Goal: Task Accomplishment & Management: Use online tool/utility

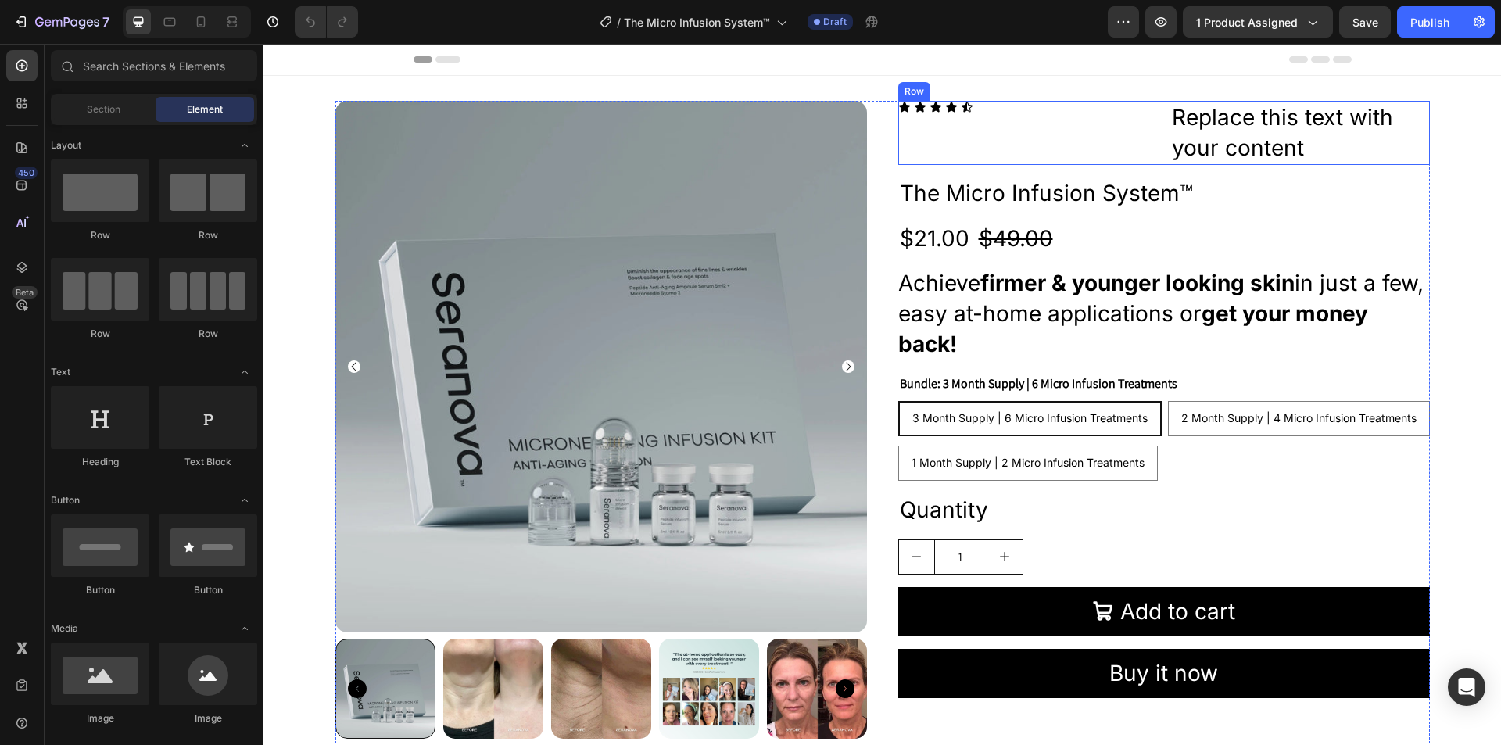
click at [1128, 138] on div "Icon Icon Icon Icon Icon Icon List" at bounding box center [1028, 133] width 260 height 64
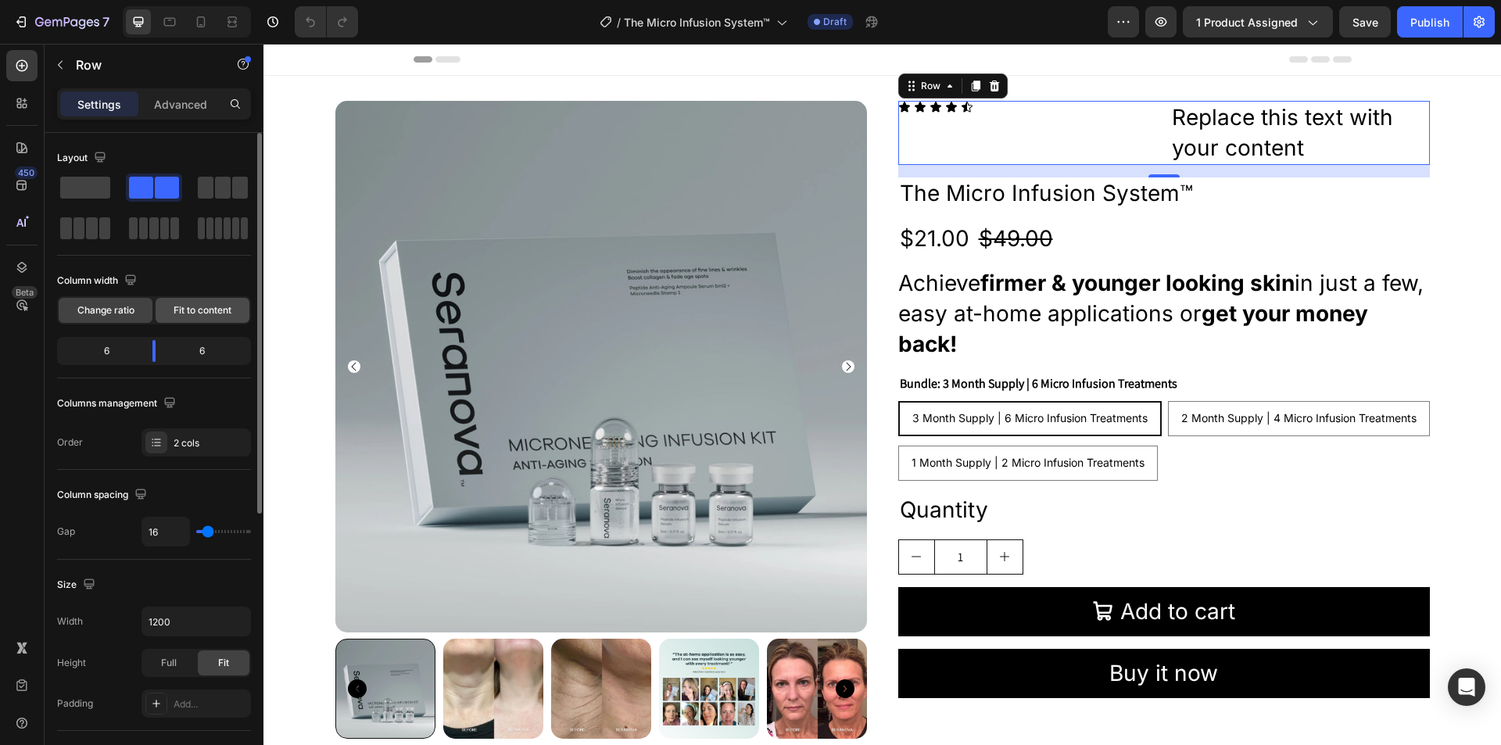
click at [195, 313] on span "Fit to content" at bounding box center [203, 310] width 58 height 14
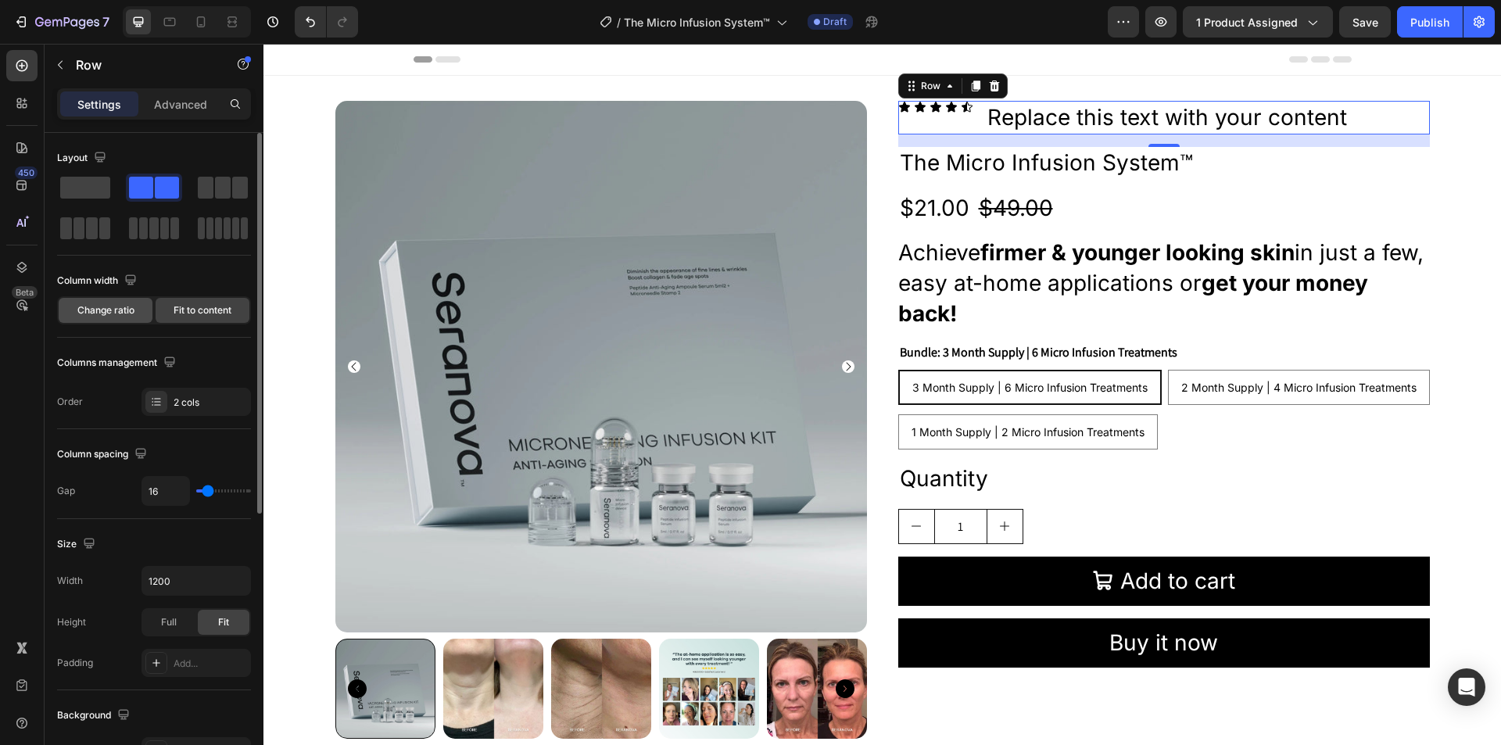
click at [94, 311] on span "Change ratio" at bounding box center [105, 310] width 57 height 14
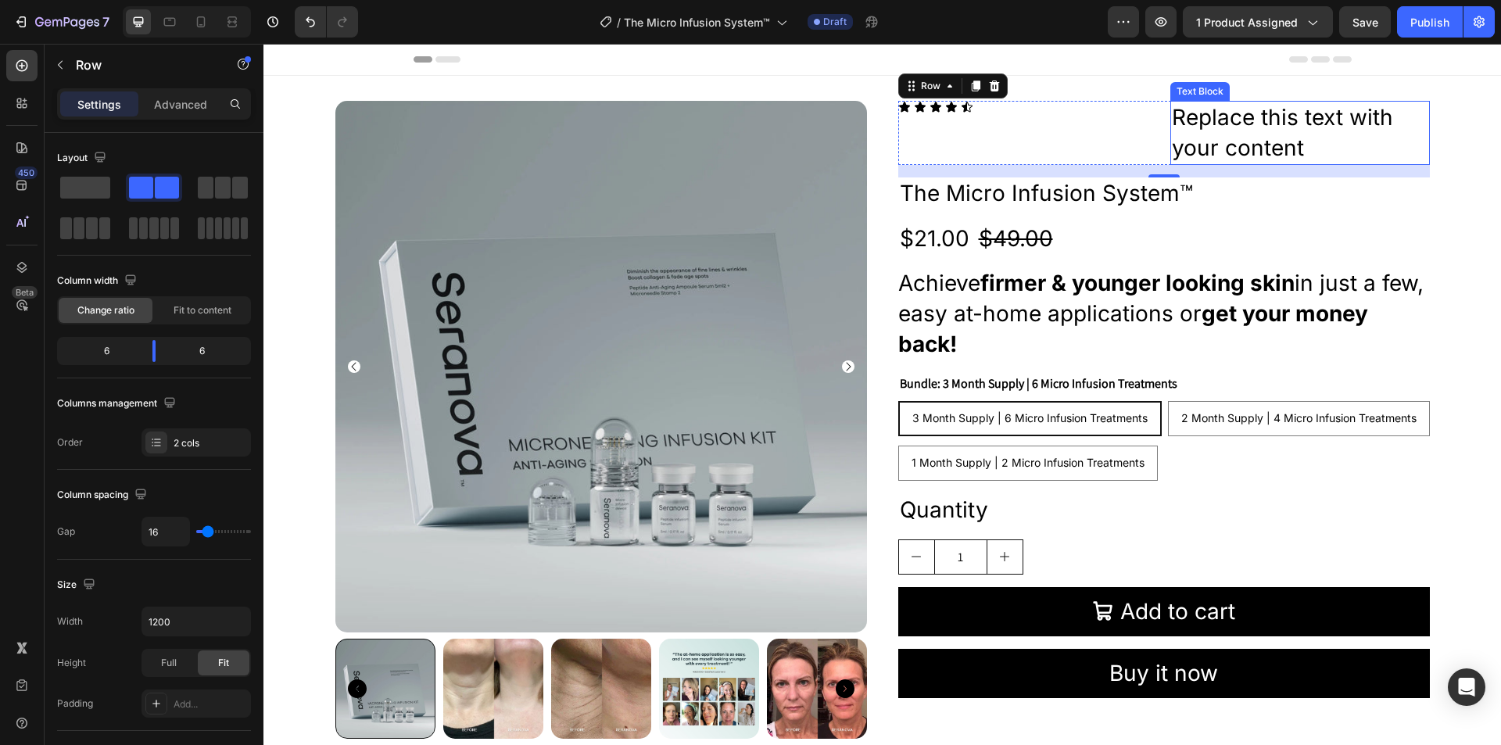
click at [1195, 131] on div "Replace this text with your content" at bounding box center [1300, 133] width 260 height 64
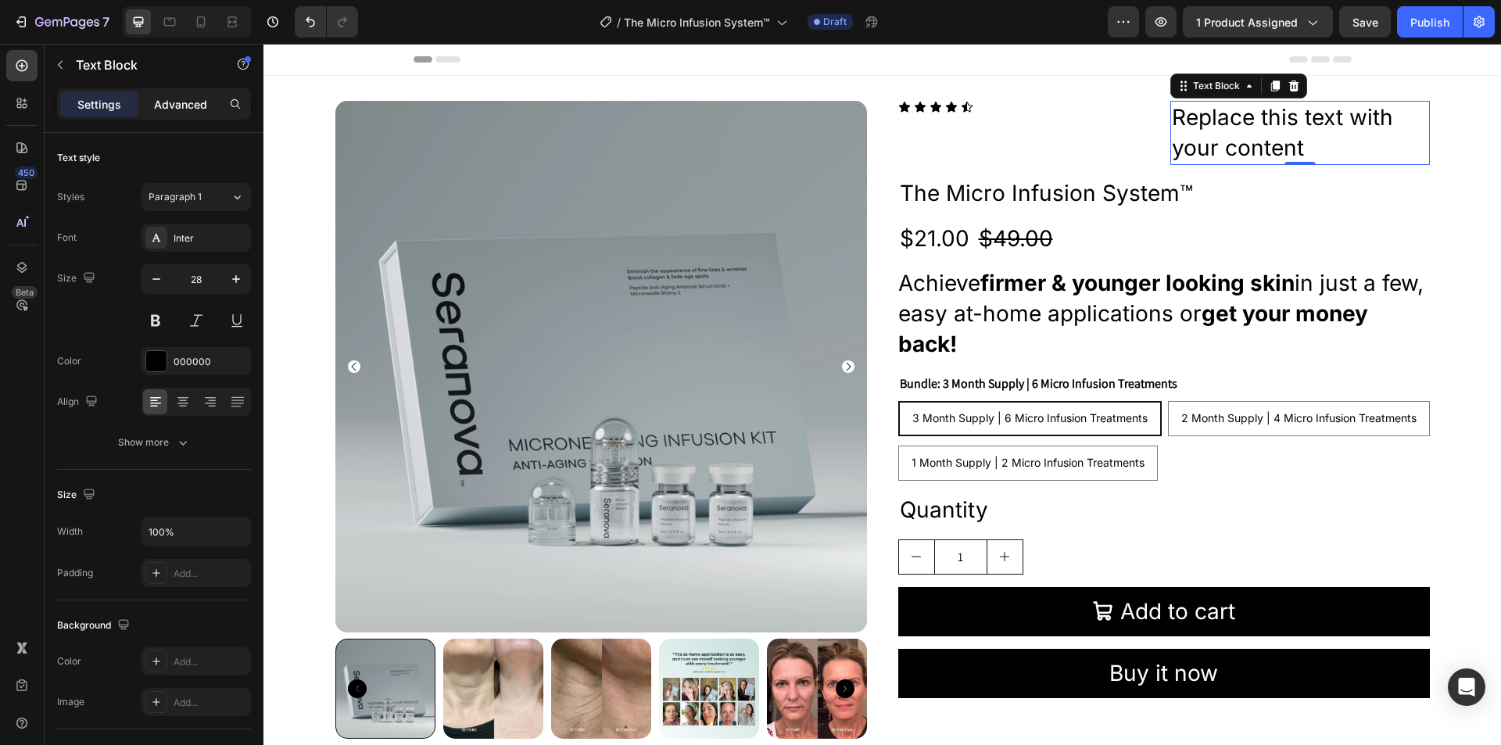
click at [187, 101] on p "Advanced" at bounding box center [180, 104] width 53 height 16
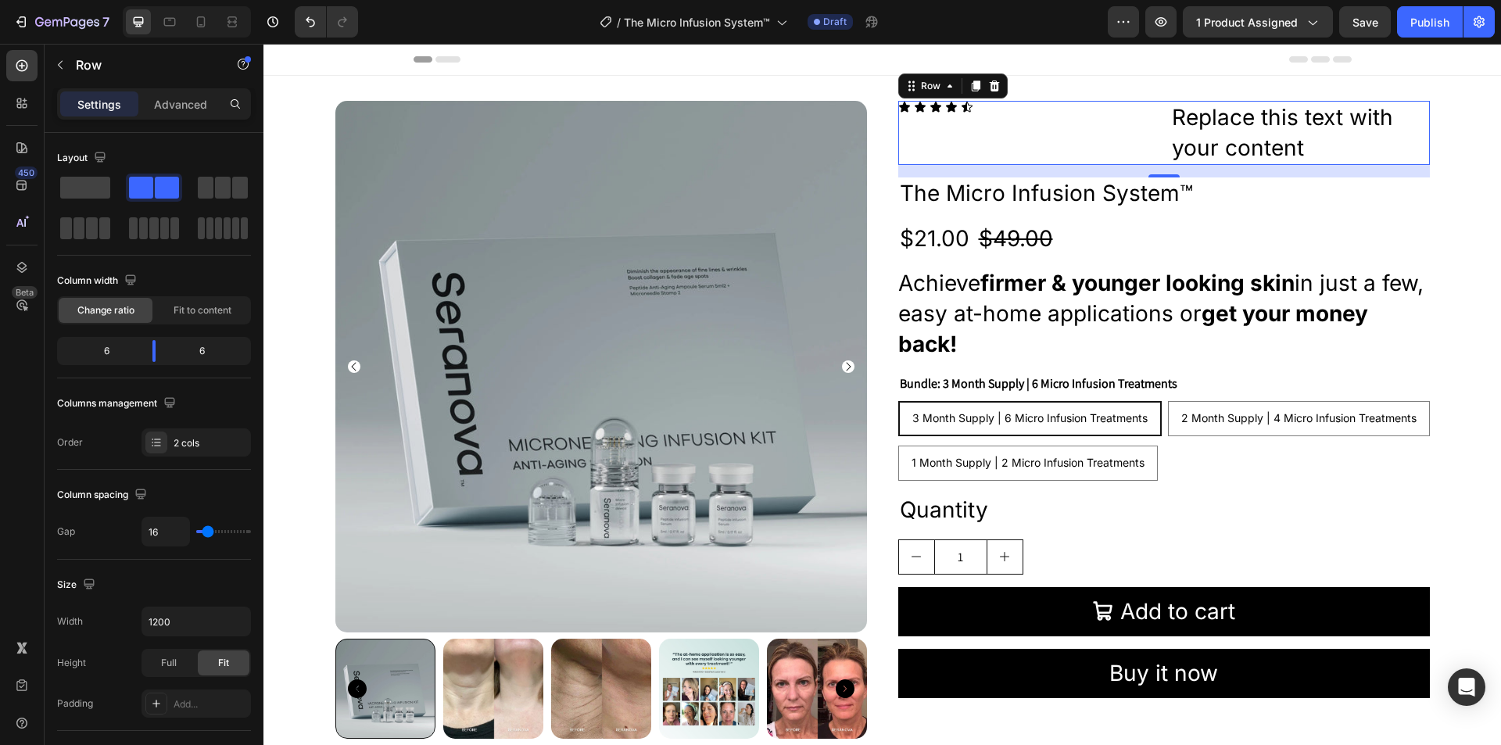
click at [1023, 137] on div "Icon Icon Icon Icon Icon Icon List" at bounding box center [1028, 133] width 260 height 64
click at [215, 189] on span at bounding box center [223, 188] width 16 height 22
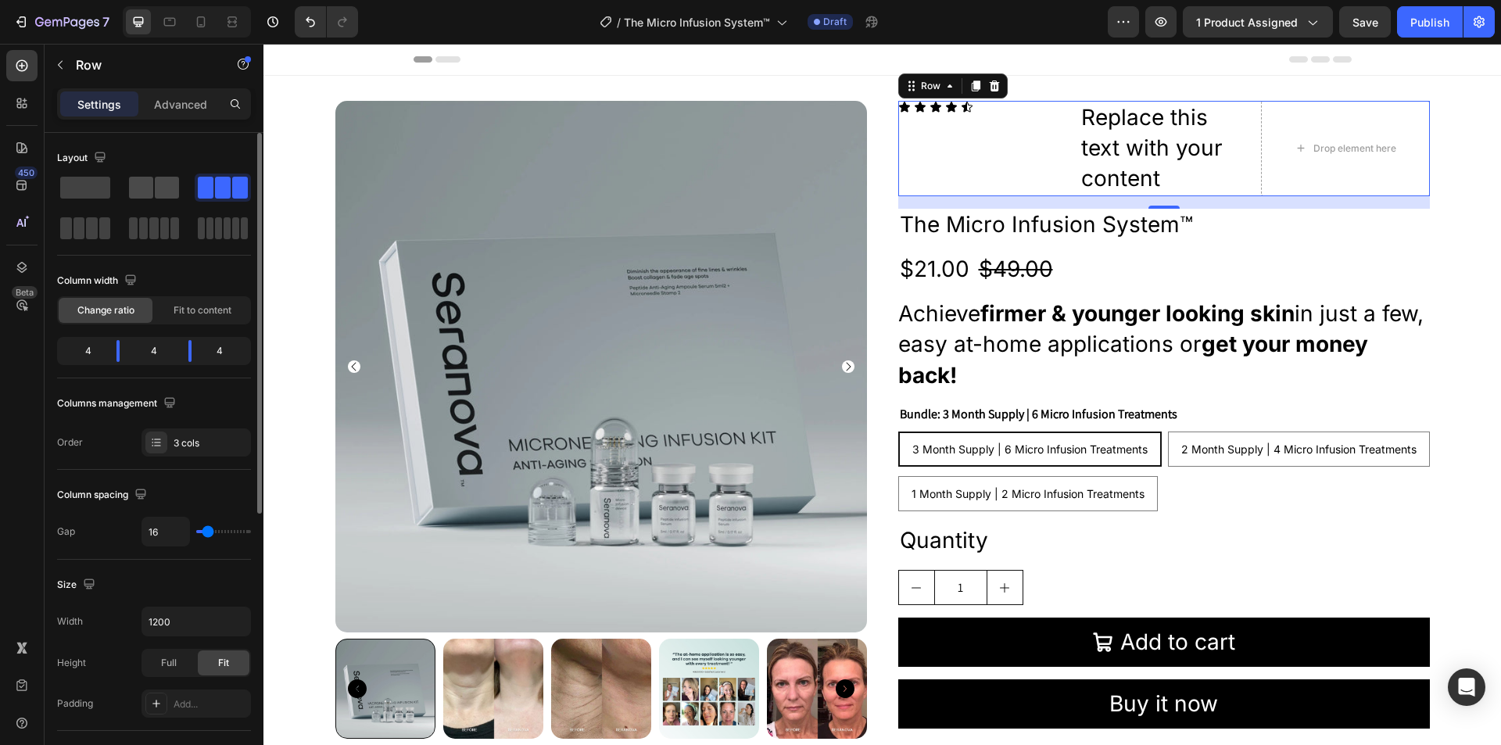
click at [158, 195] on span at bounding box center [167, 188] width 24 height 22
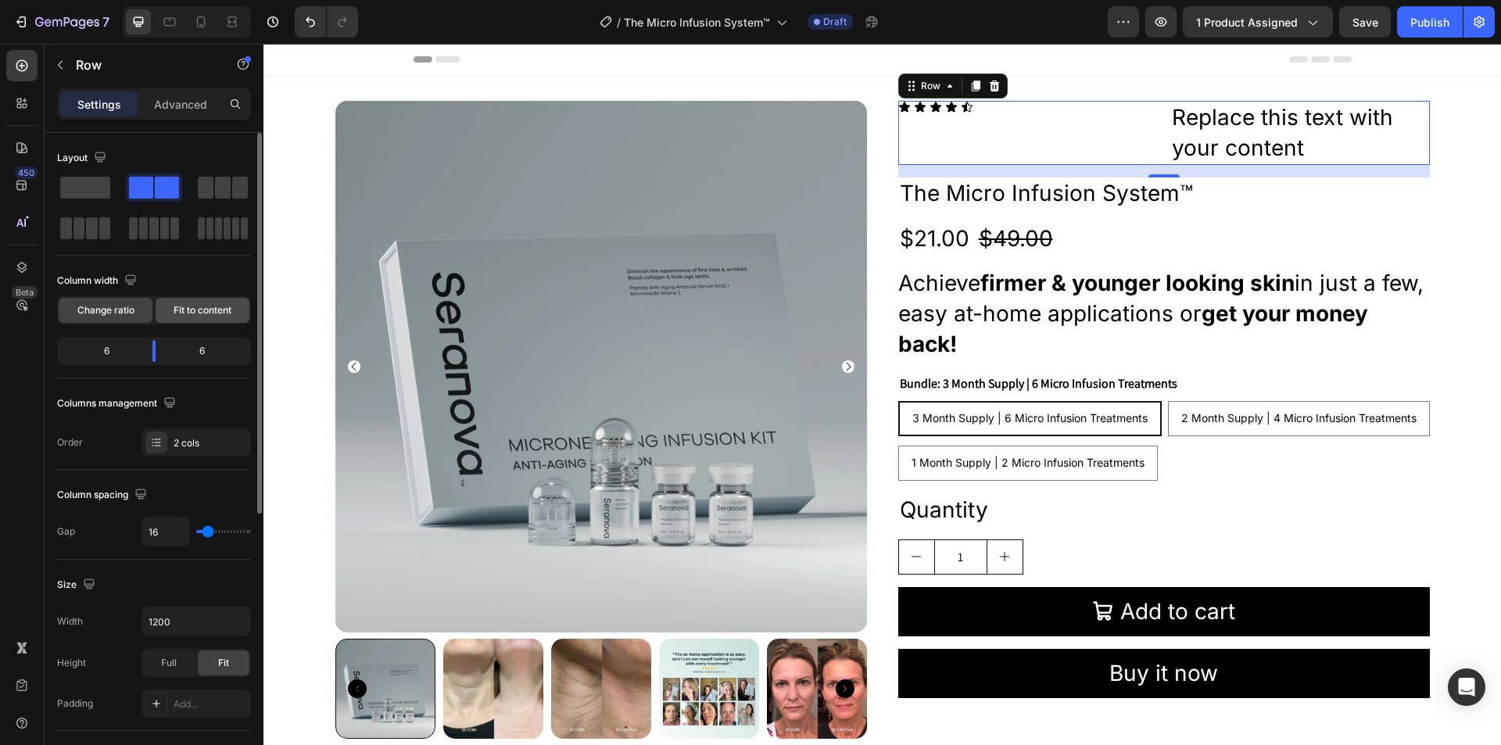
click at [193, 312] on span "Fit to content" at bounding box center [203, 310] width 58 height 14
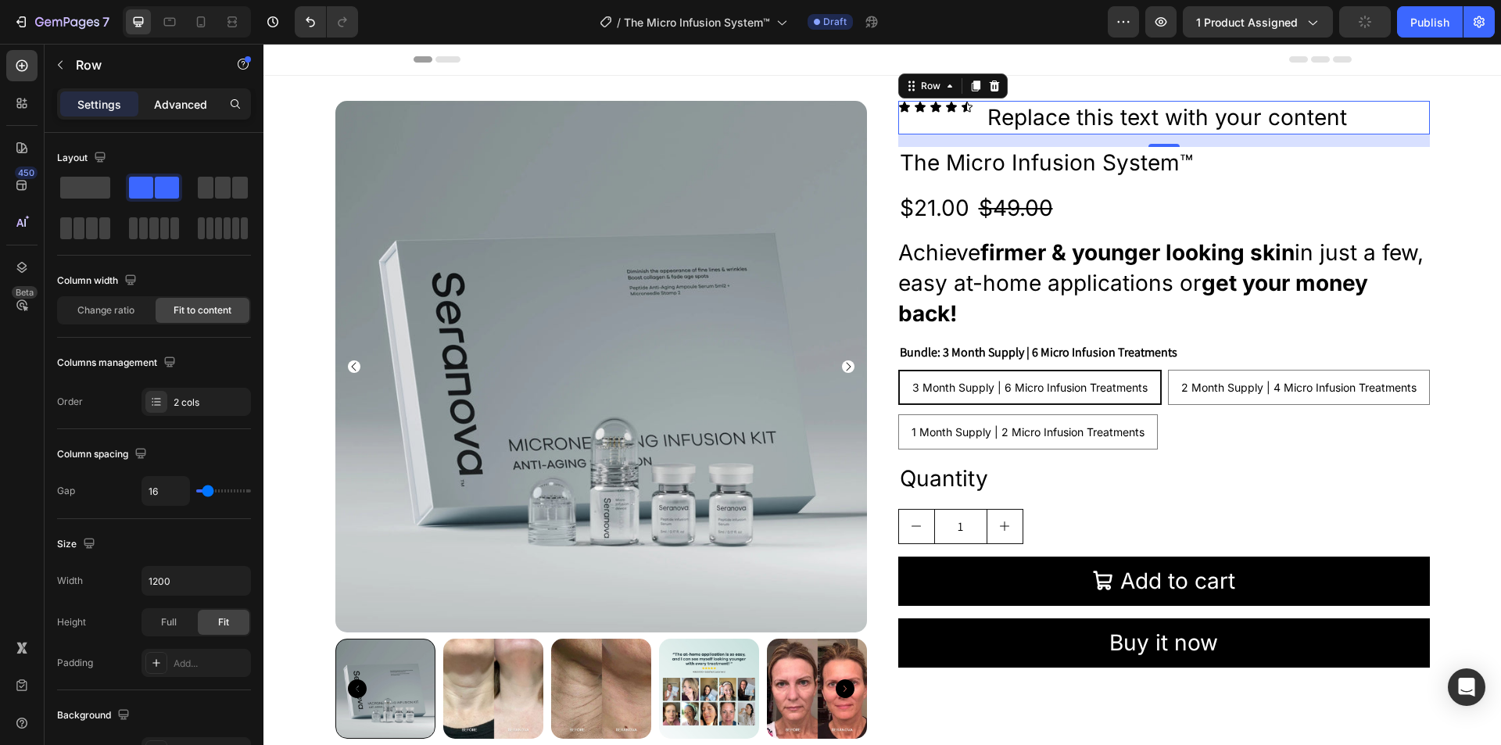
click at [188, 106] on p "Advanced" at bounding box center [180, 104] width 53 height 16
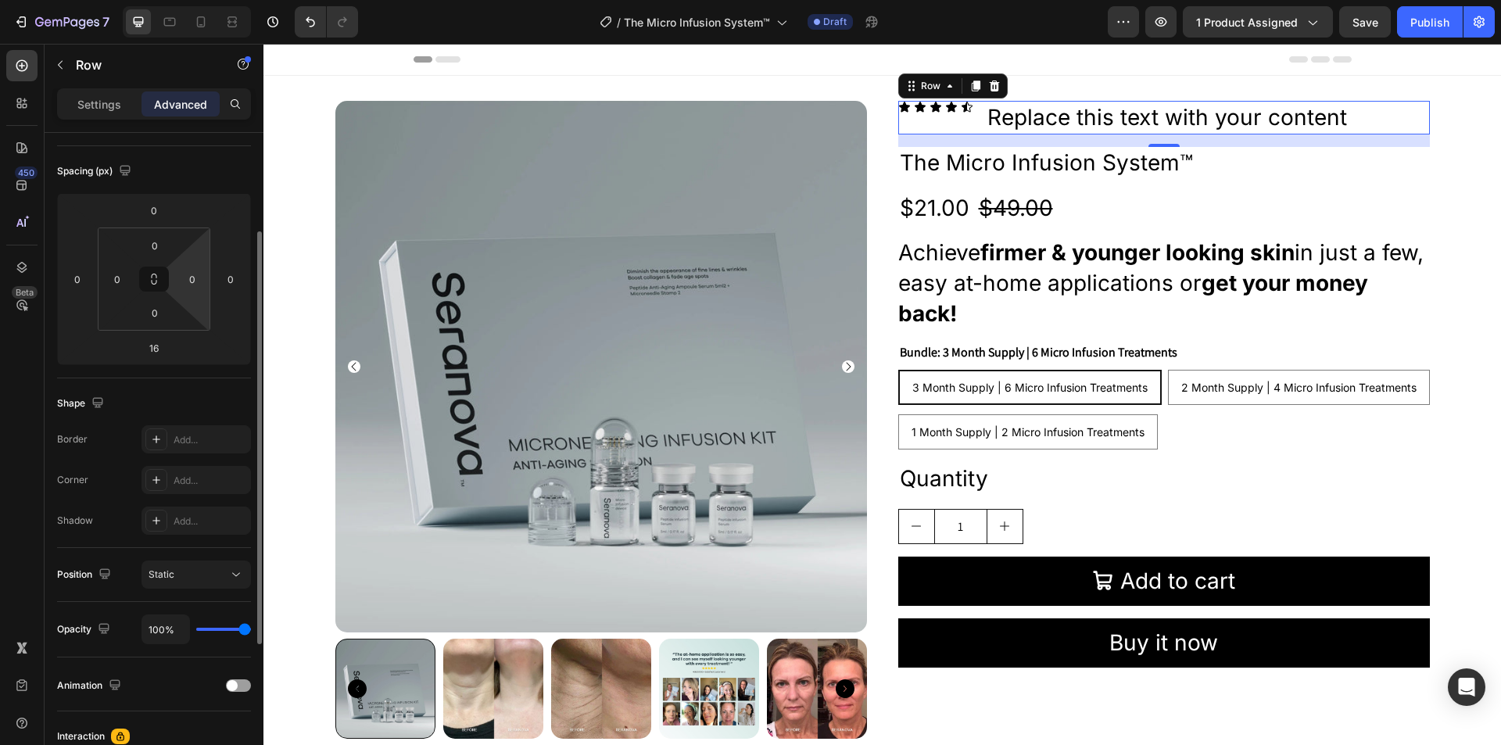
scroll to position [235, 0]
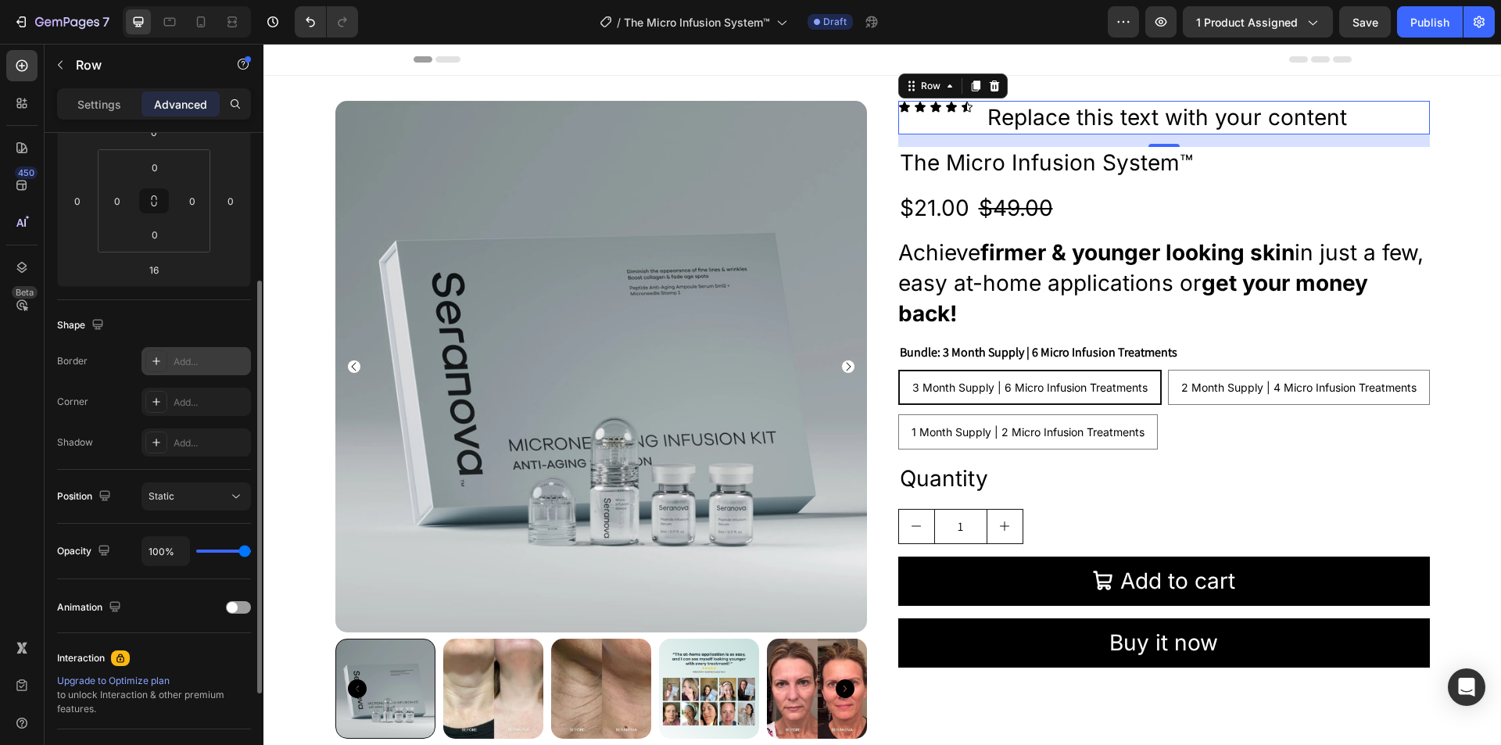
click at [155, 362] on icon at bounding box center [156, 361] width 13 height 13
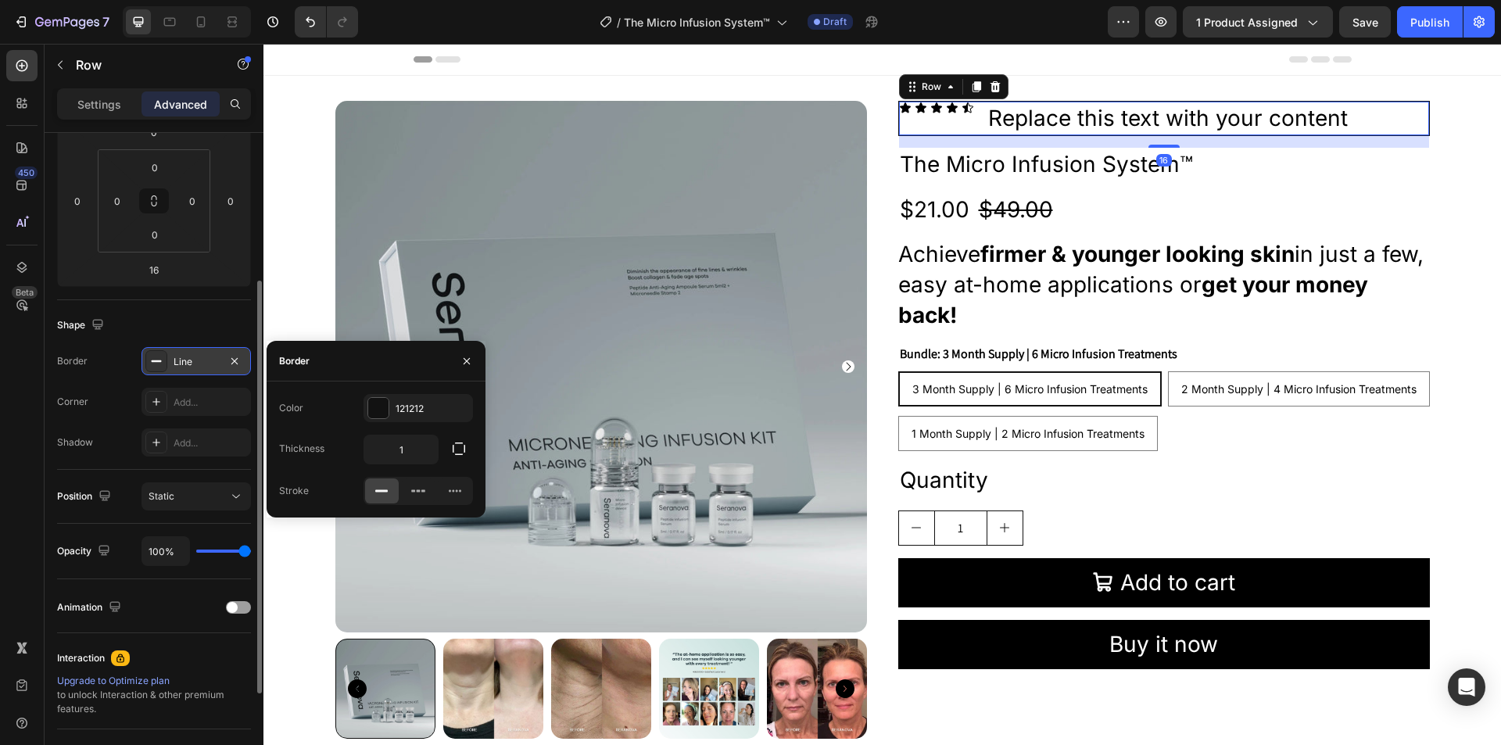
click at [155, 362] on rect at bounding box center [157, 361] width 10 height 2
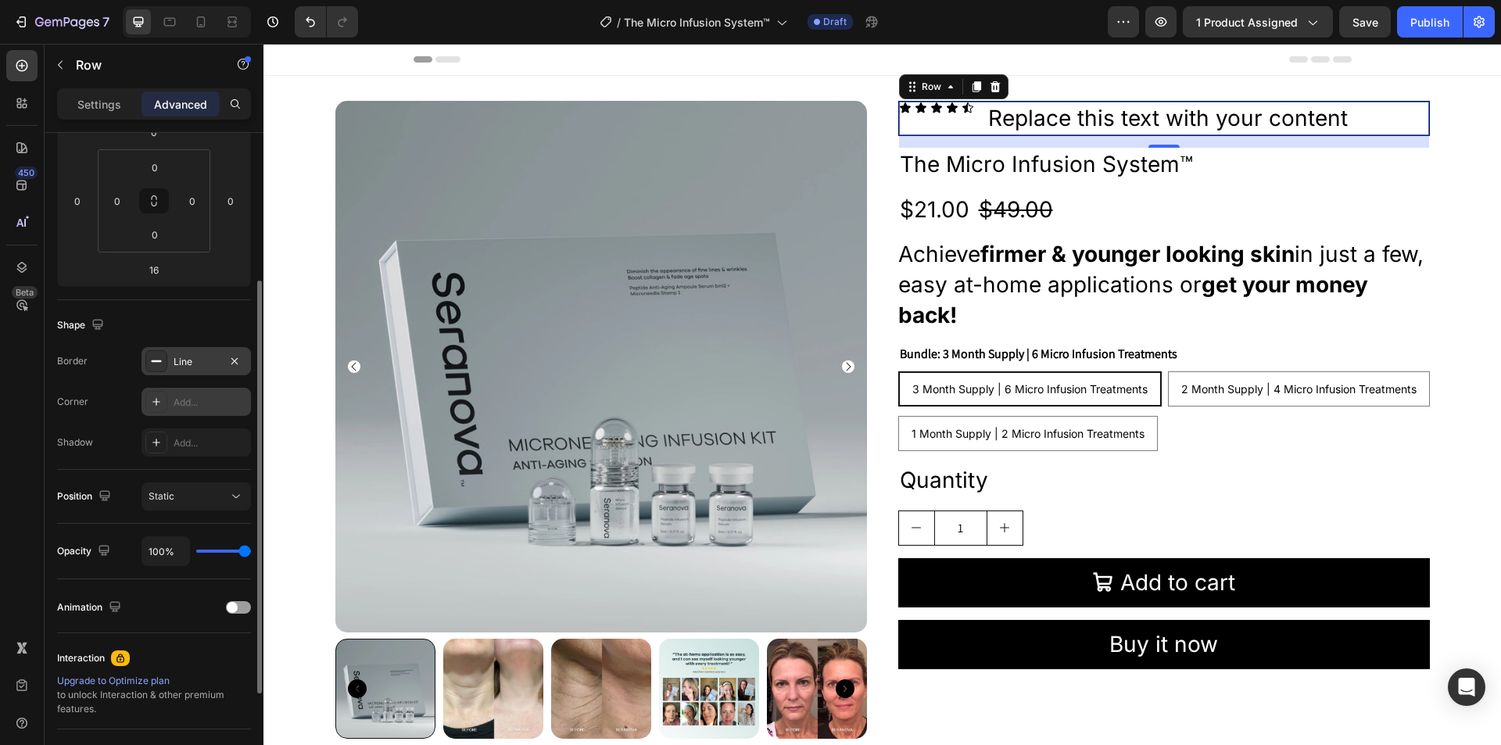
click at [153, 402] on icon at bounding box center [156, 402] width 8 height 8
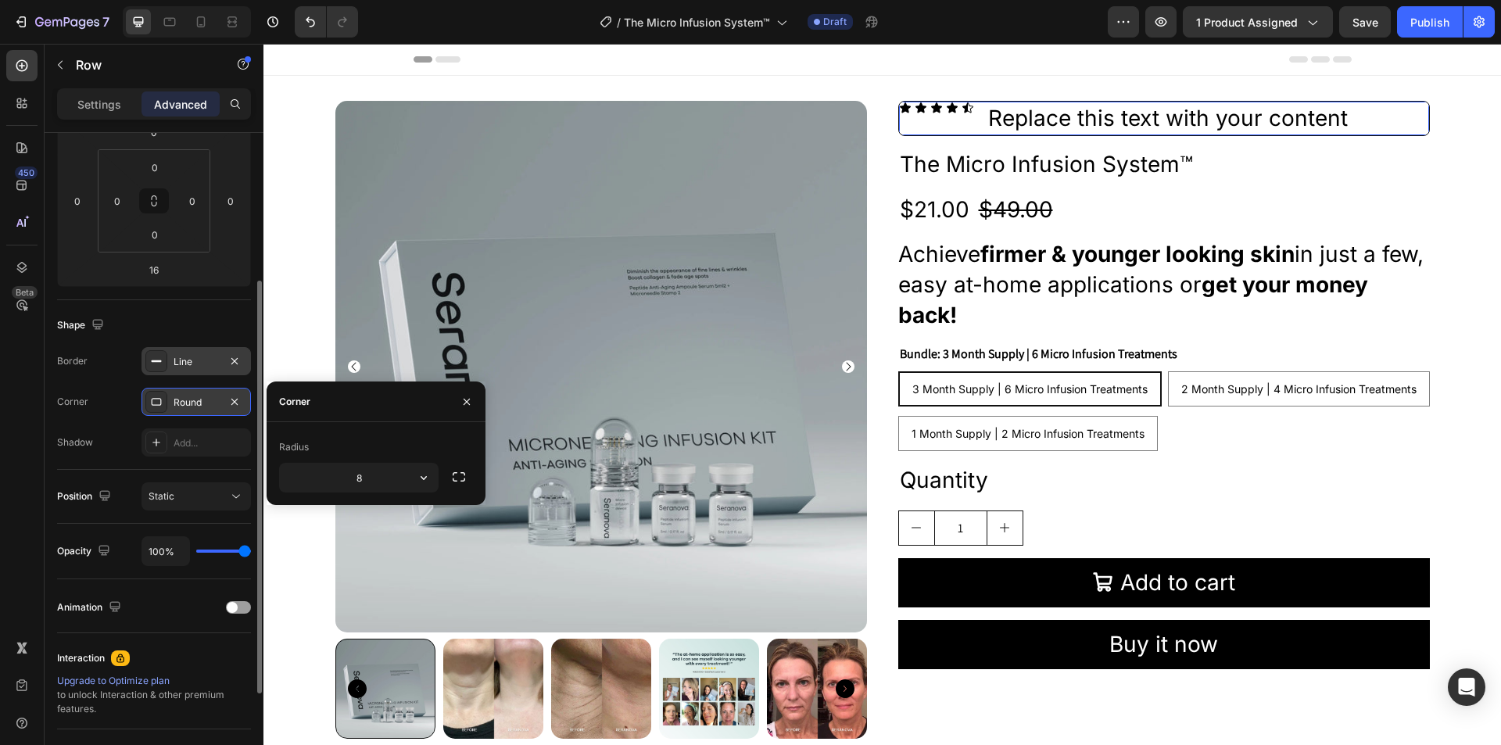
click at [153, 394] on div at bounding box center [156, 402] width 22 height 22
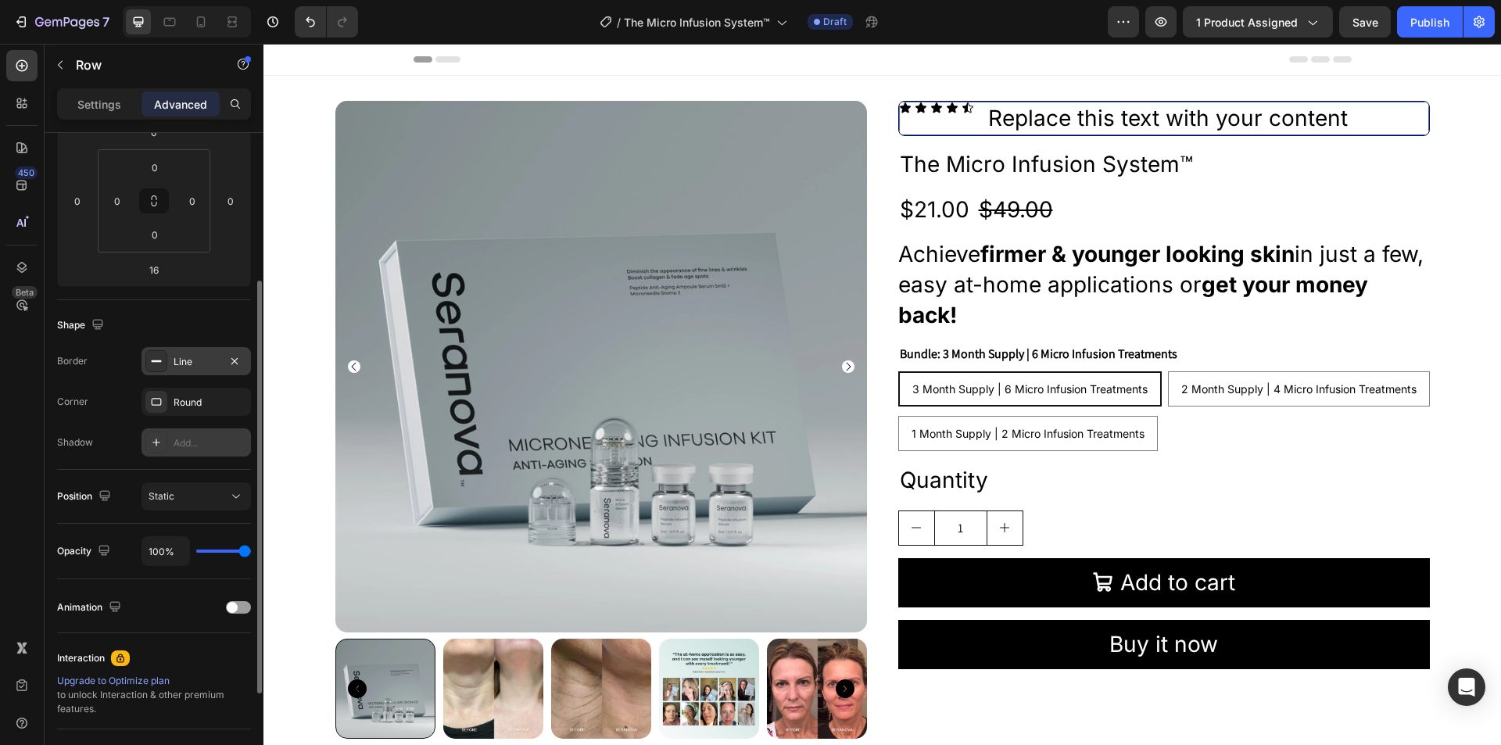
click at [149, 443] on div at bounding box center [156, 443] width 22 height 22
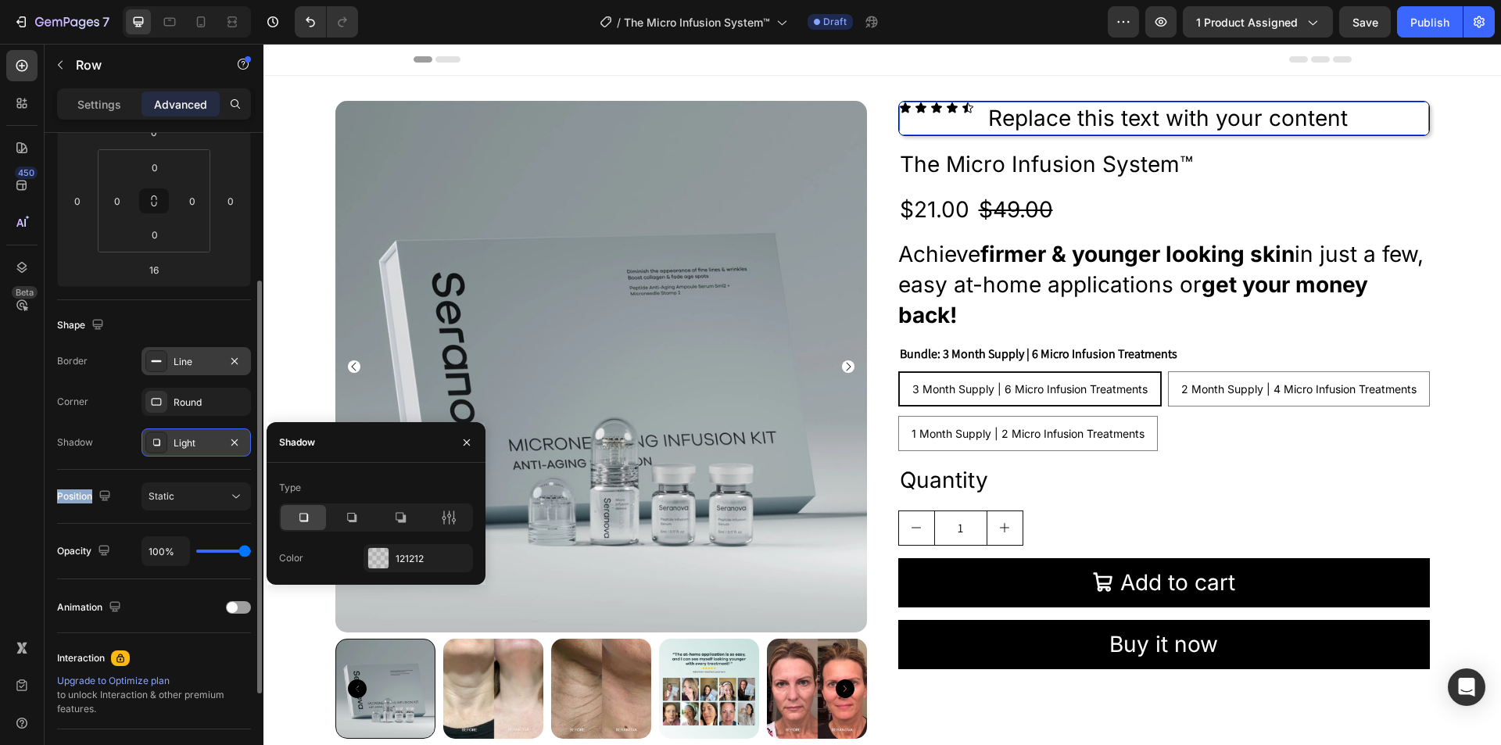
click at [149, 444] on div at bounding box center [156, 443] width 22 height 22
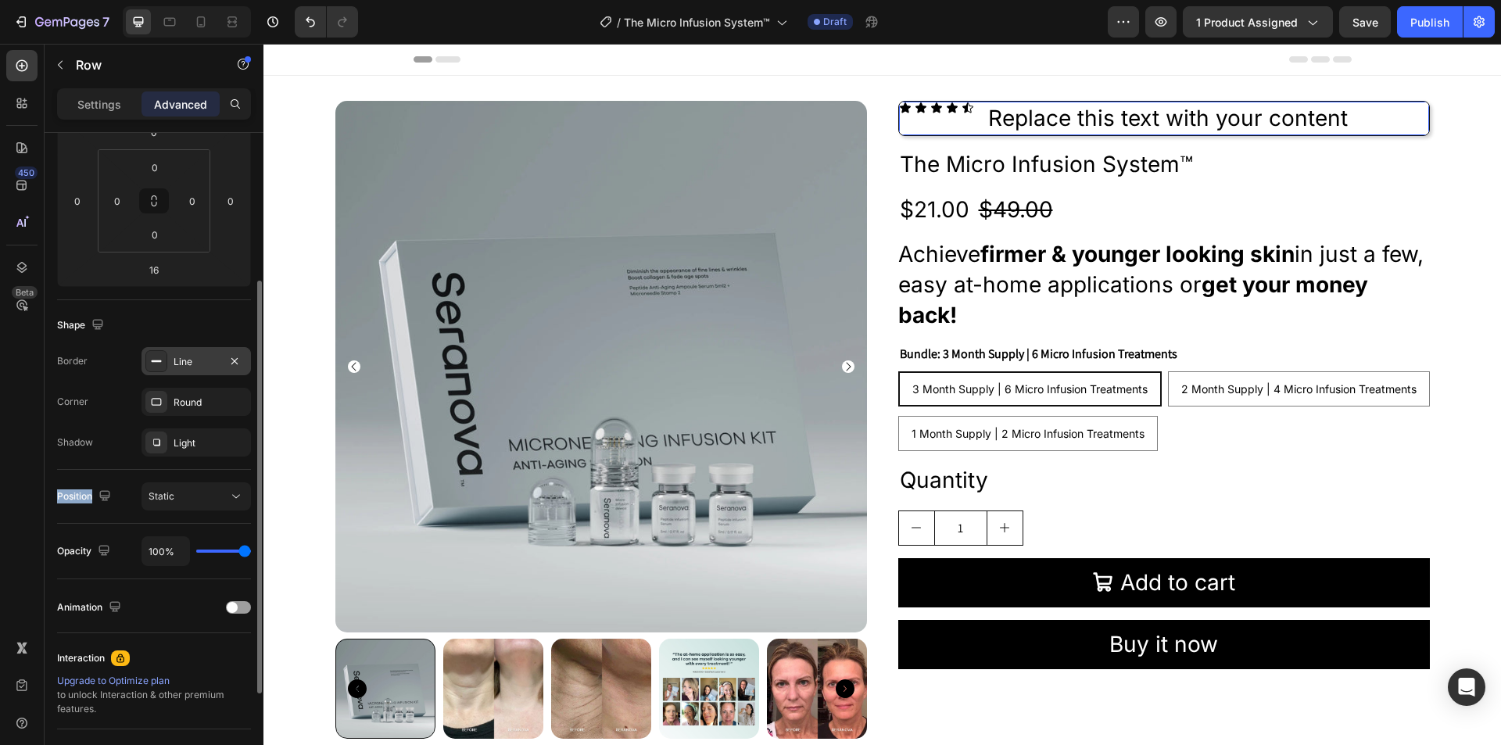
scroll to position [386, 0]
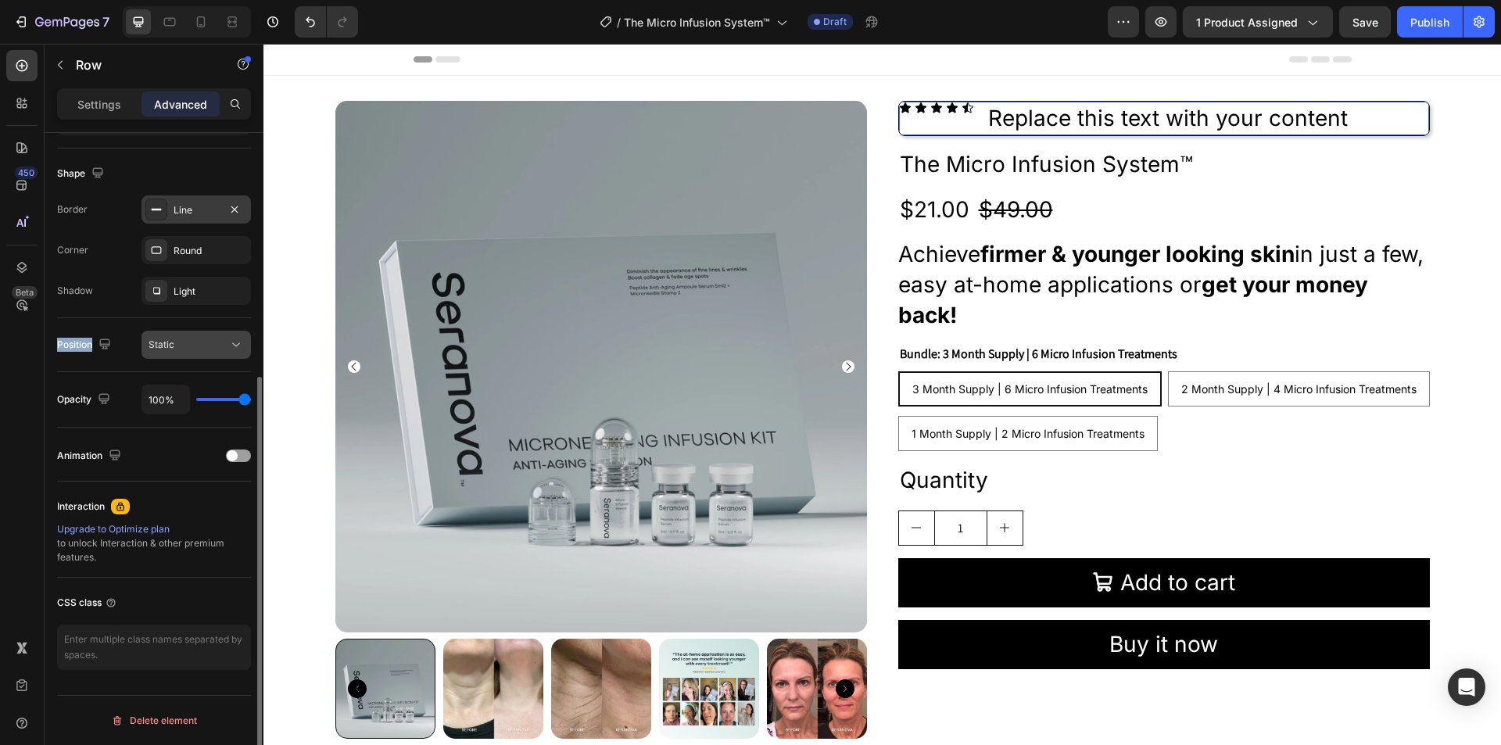
click at [197, 350] on div "Static" at bounding box center [189, 345] width 80 height 14
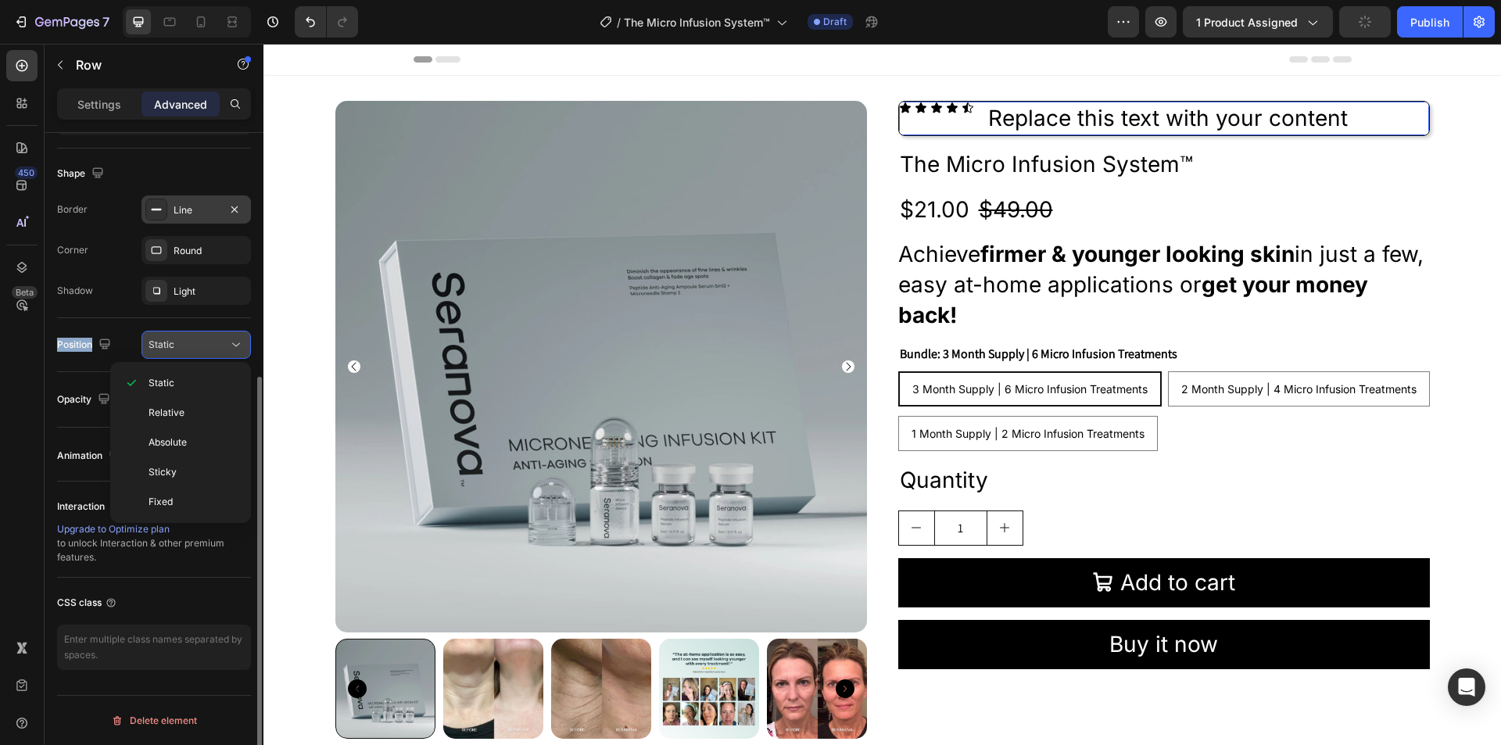
click at [197, 349] on div "Static" at bounding box center [189, 345] width 80 height 14
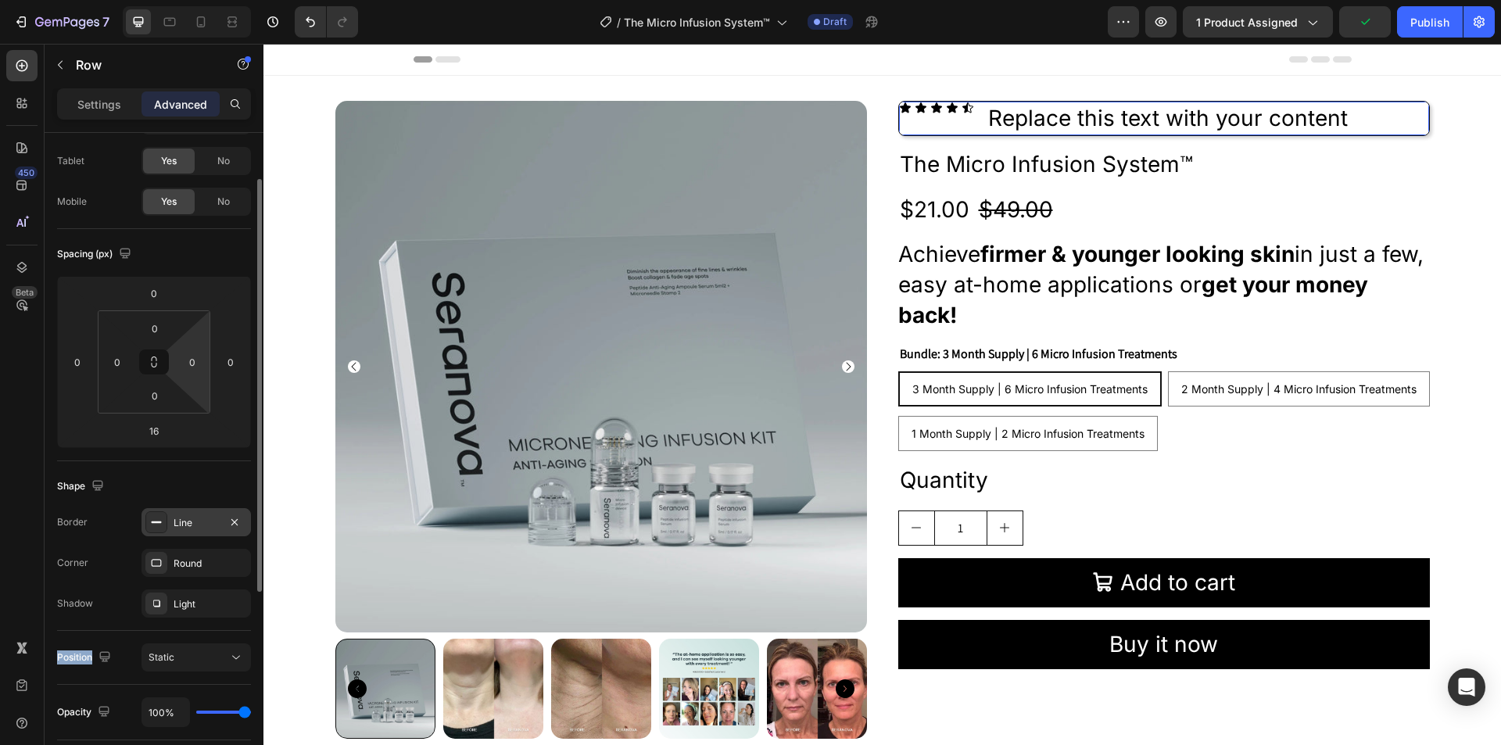
scroll to position [0, 0]
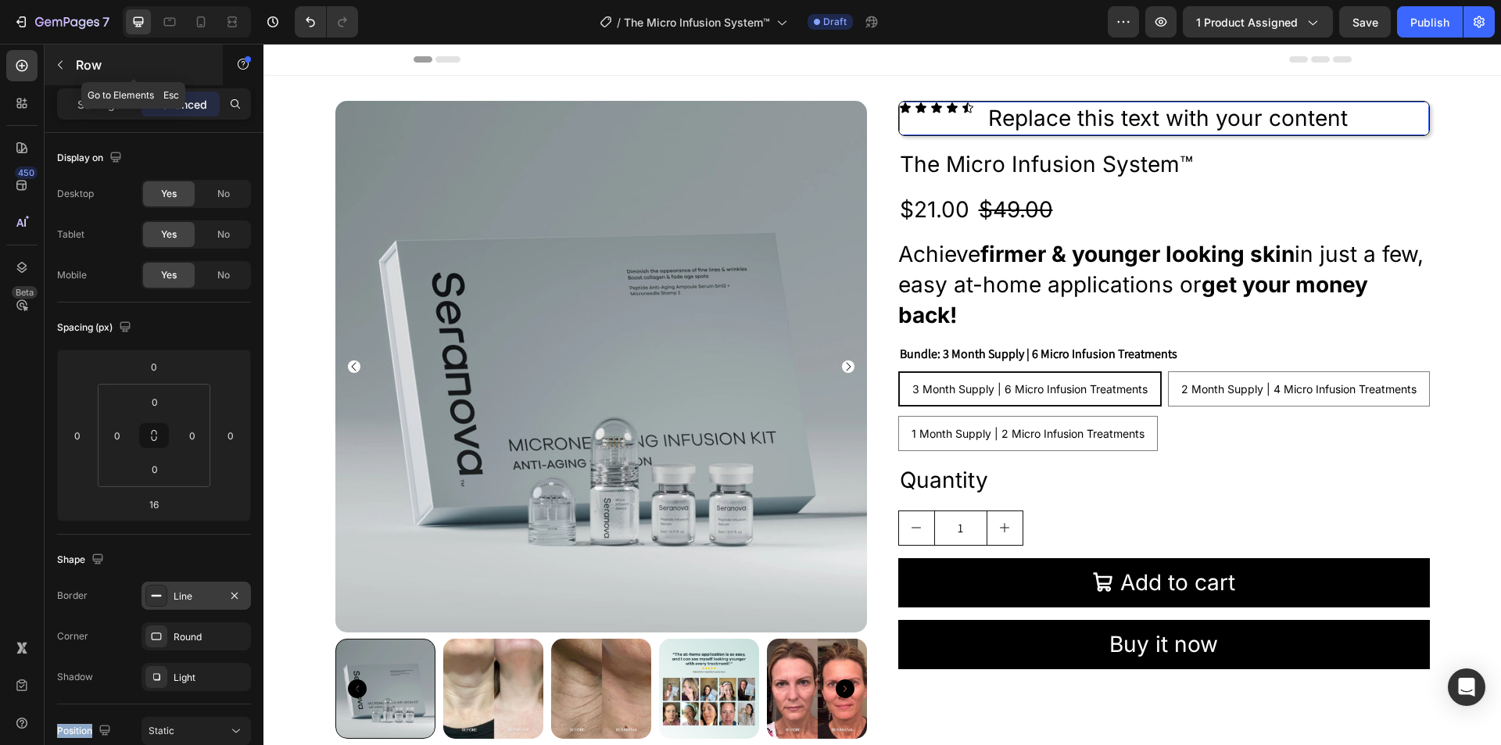
click at [59, 76] on button "button" at bounding box center [60, 64] width 25 height 25
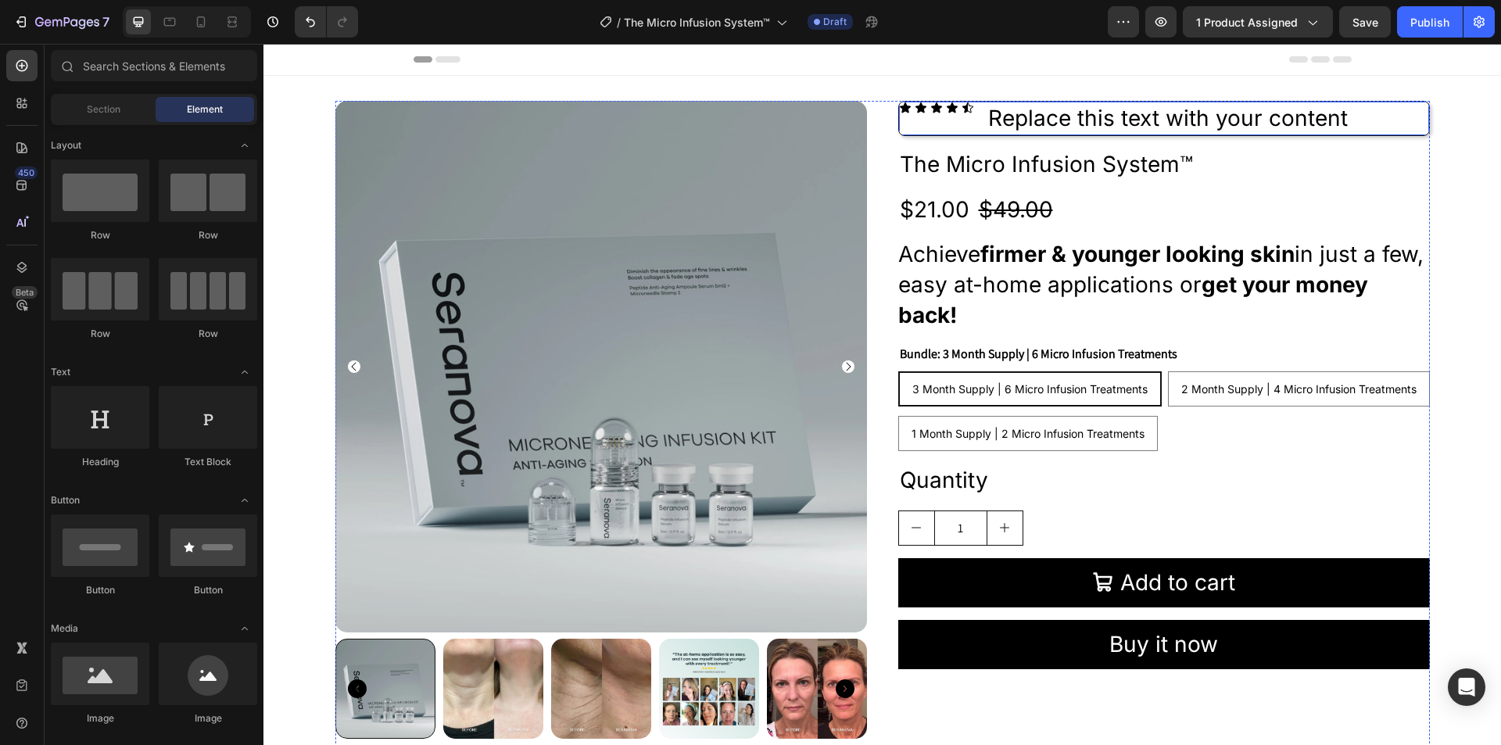
click at [940, 122] on div "Icon Icon Icon Icon Icon Icon List" at bounding box center [936, 119] width 75 height 34
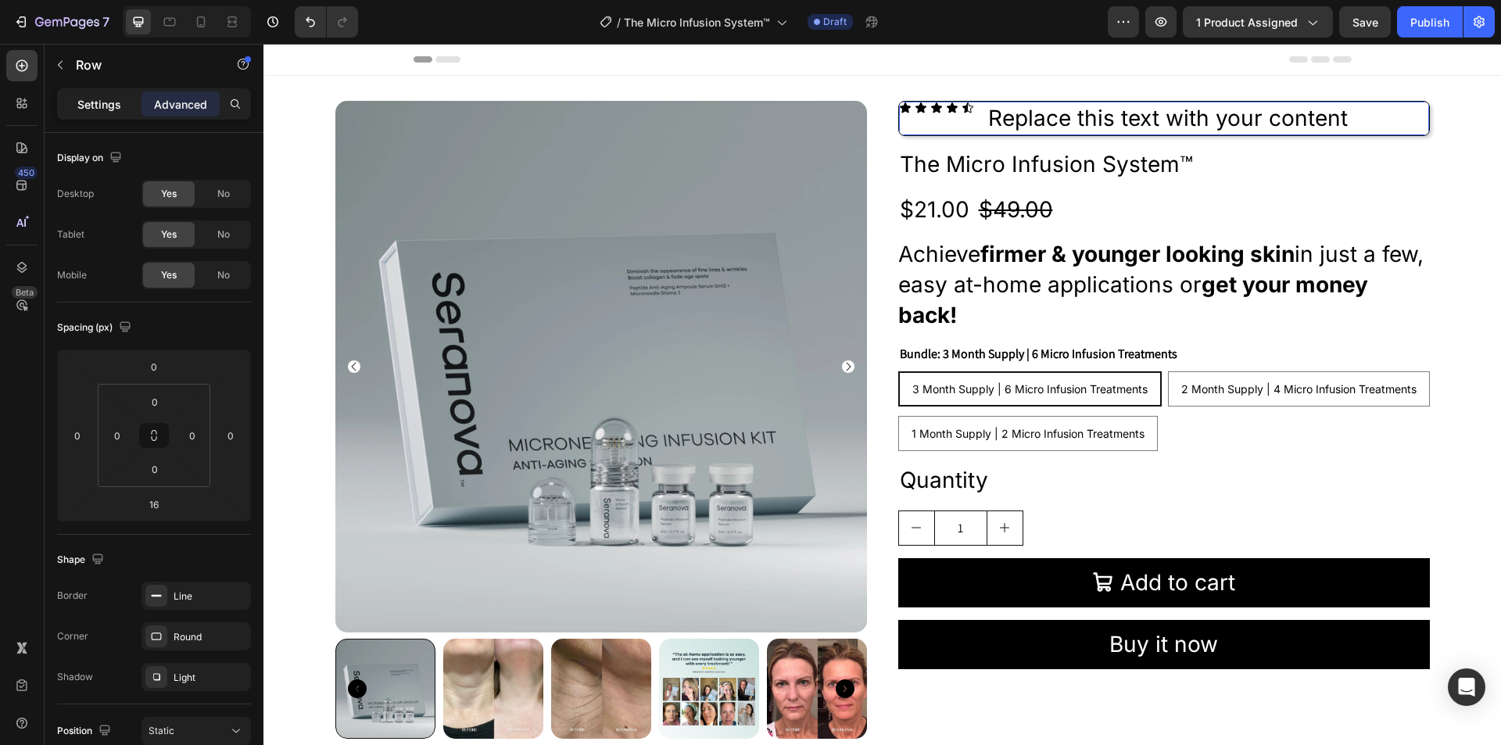
click at [76, 100] on div "Settings" at bounding box center [99, 103] width 78 height 25
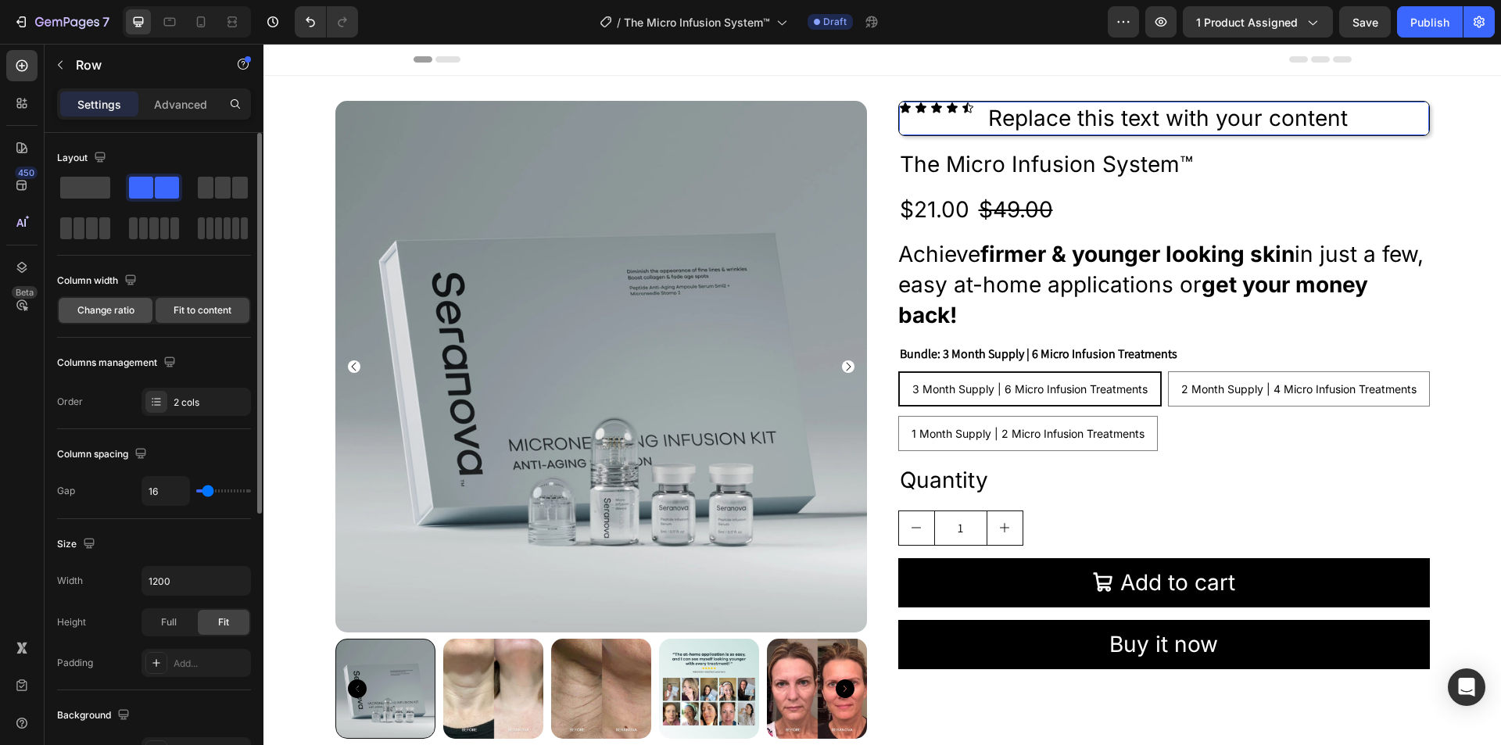
click at [77, 313] on span "Change ratio" at bounding box center [105, 310] width 57 height 14
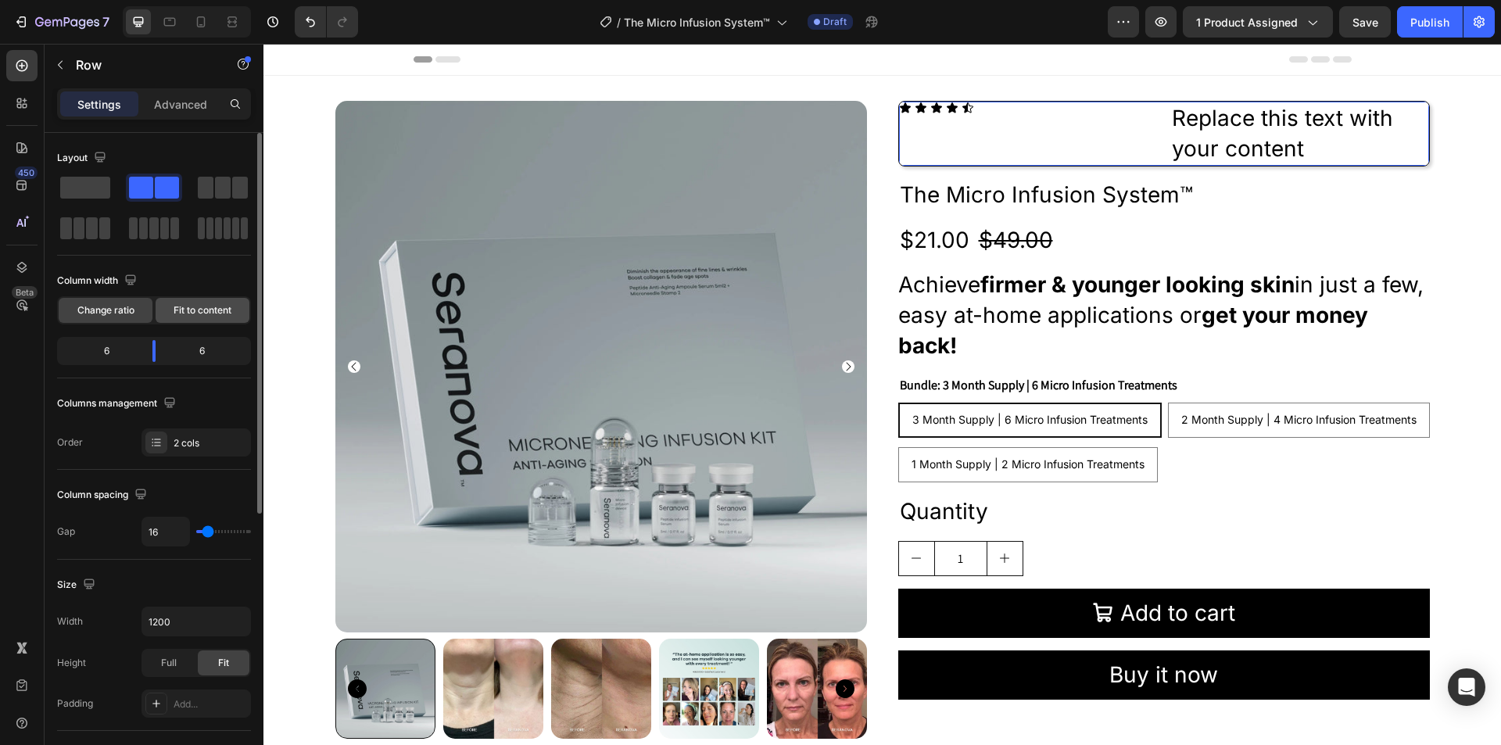
click at [199, 317] on span "Fit to content" at bounding box center [203, 310] width 58 height 14
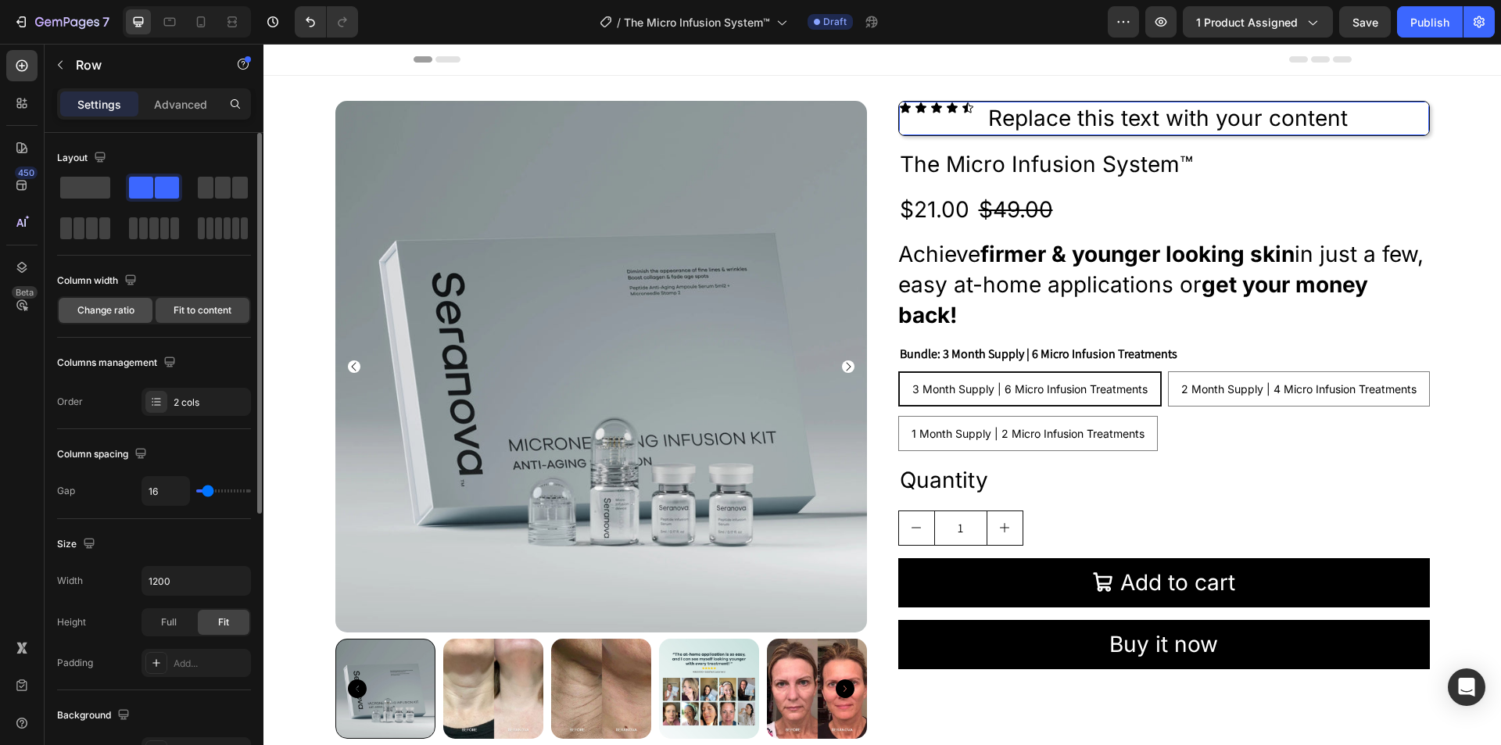
click at [120, 316] on span "Change ratio" at bounding box center [105, 310] width 57 height 14
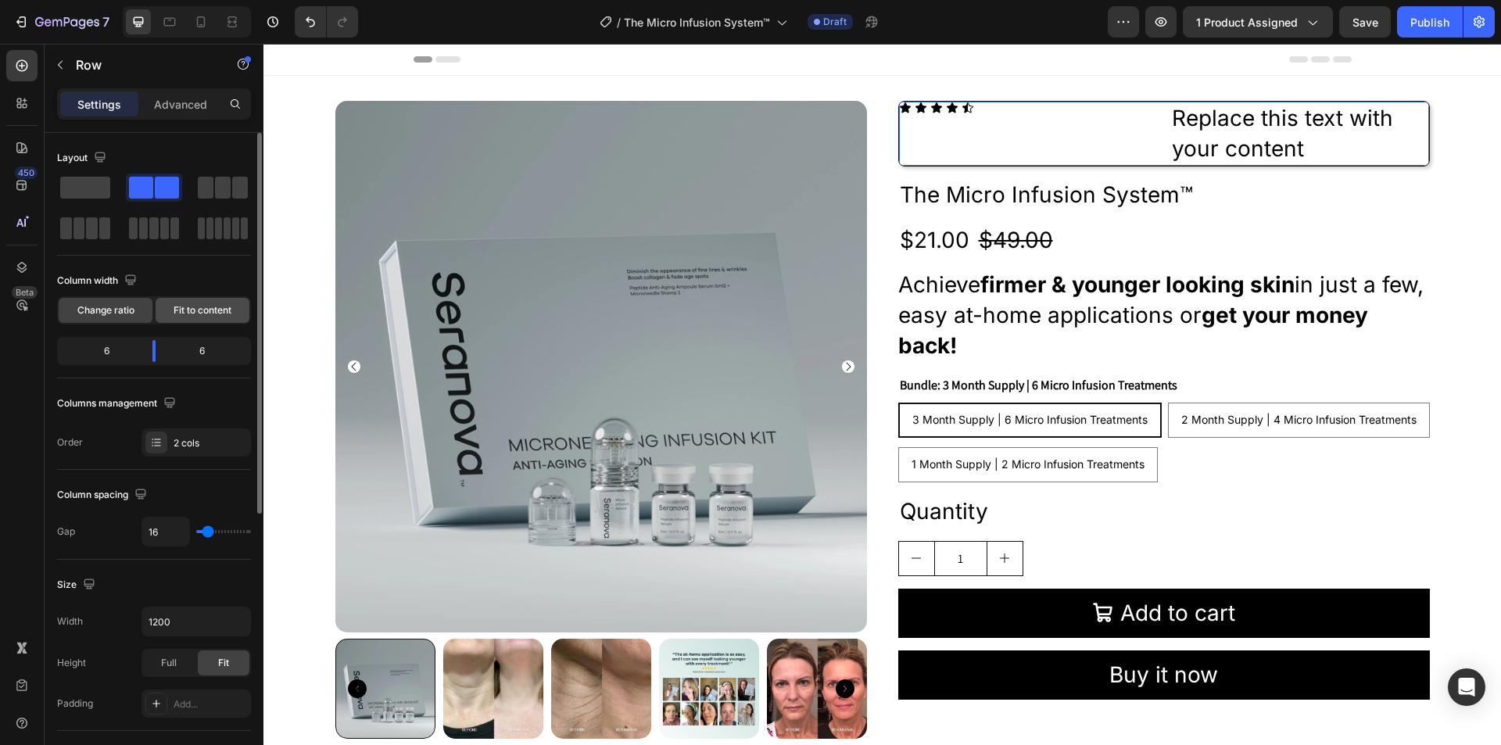
click at [201, 313] on span "Fit to content" at bounding box center [203, 310] width 58 height 14
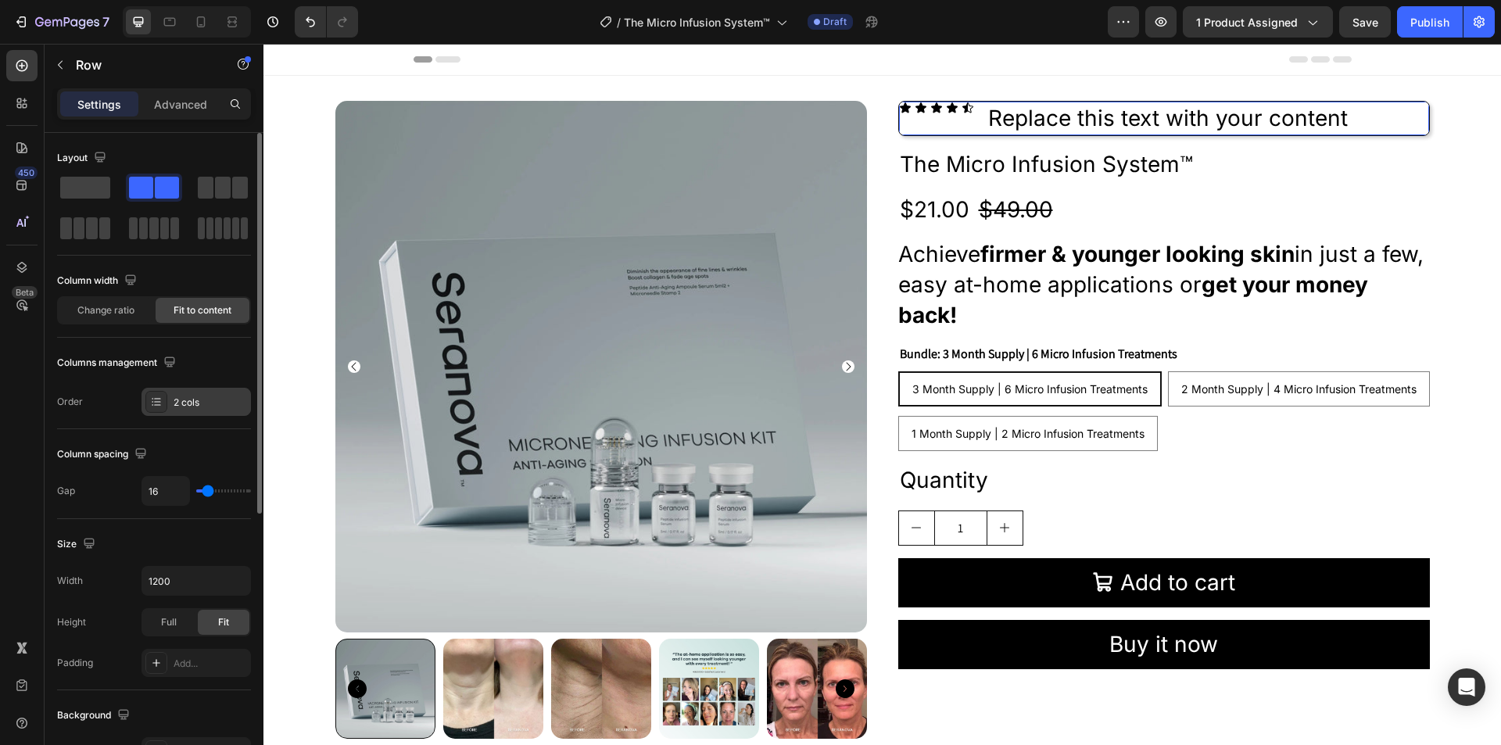
click at [201, 396] on div "2 cols" at bounding box center [210, 403] width 73 height 14
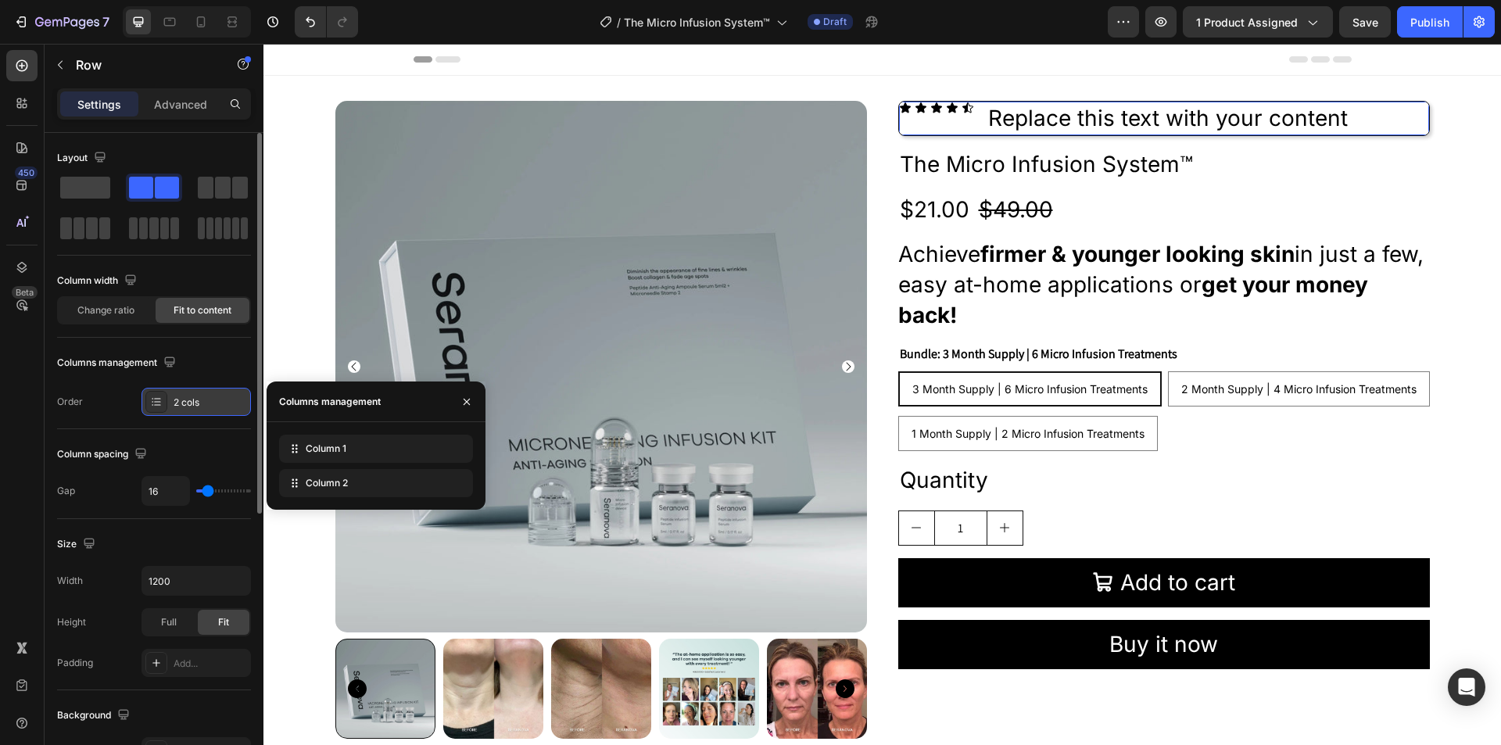
click at [201, 396] on div "2 cols" at bounding box center [210, 403] width 73 height 14
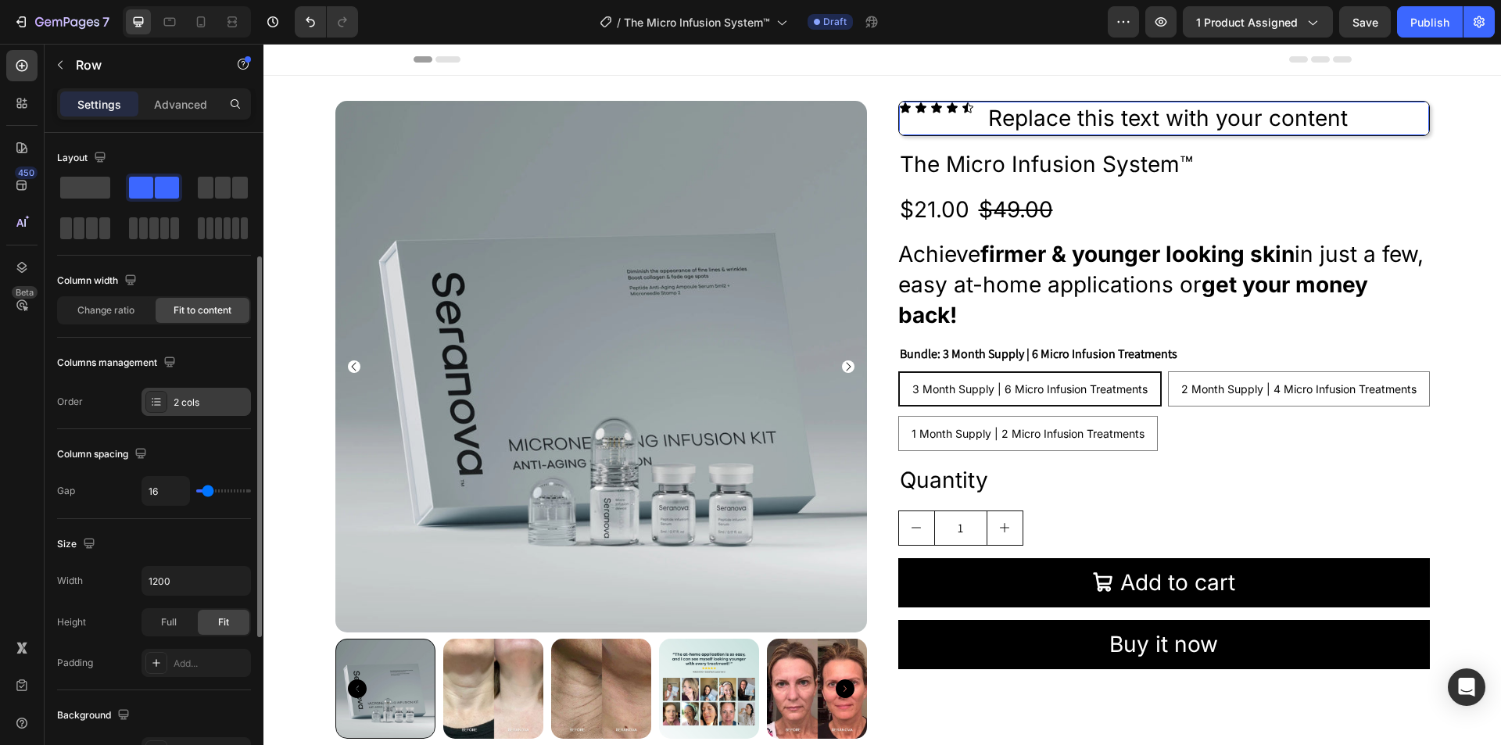
scroll to position [156, 0]
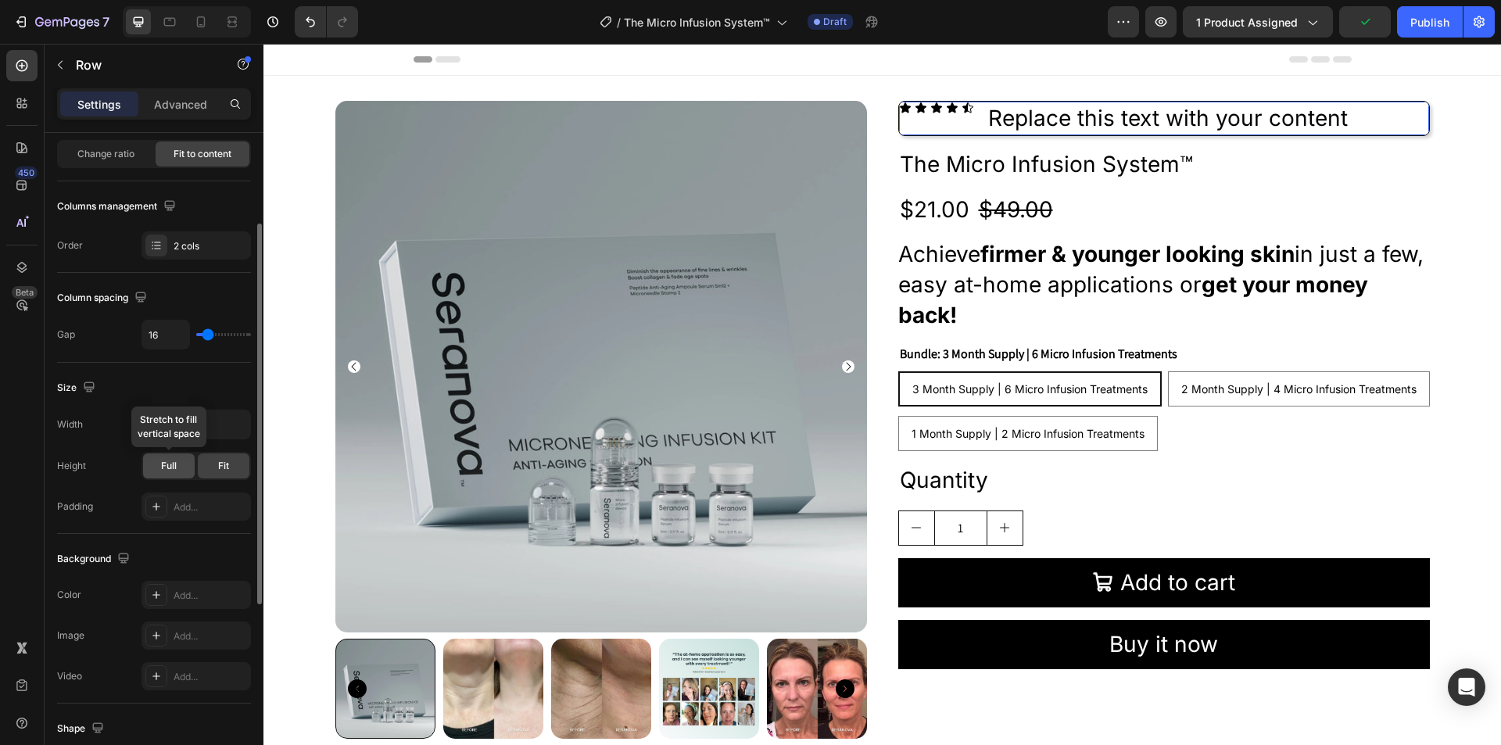
click at [171, 471] on span "Full" at bounding box center [169, 466] width 16 height 14
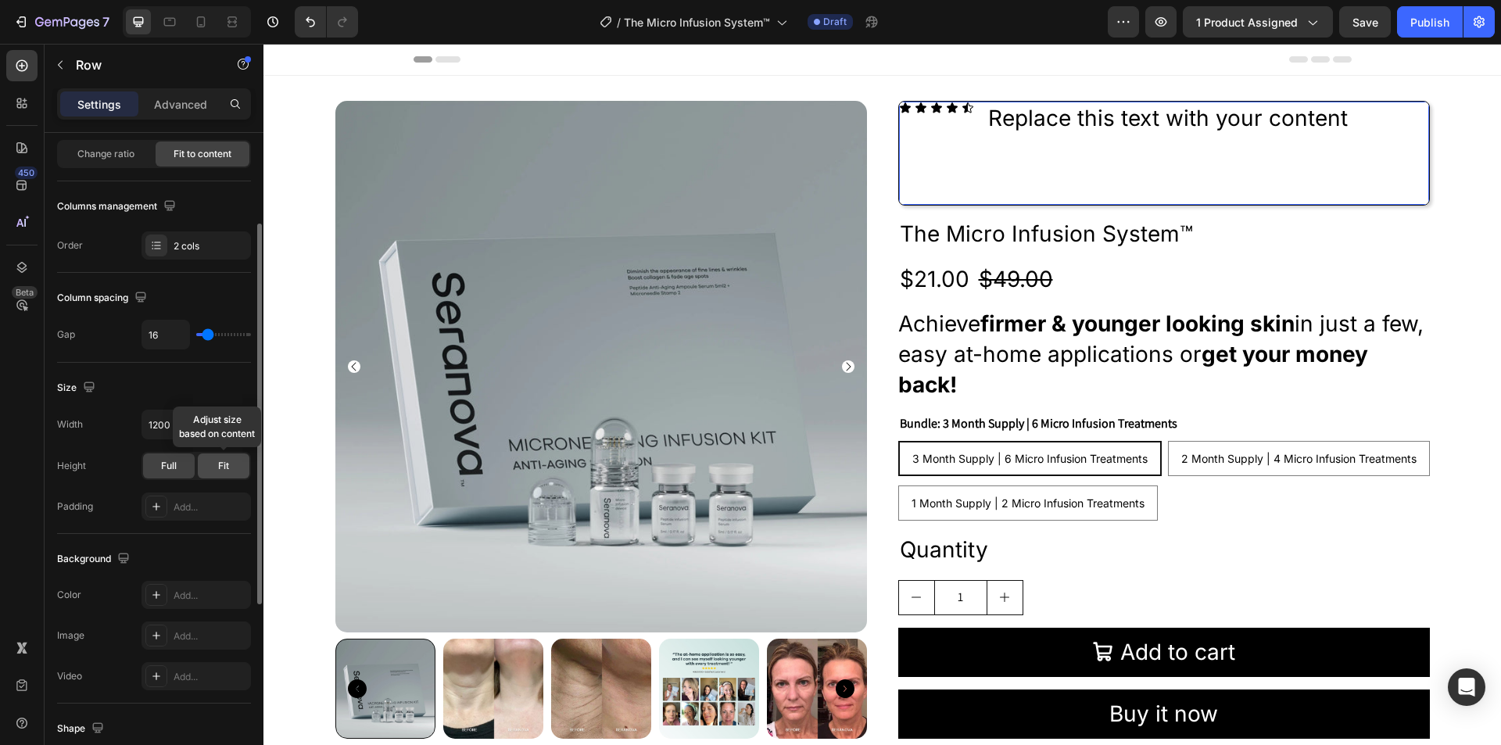
click at [227, 464] on span "Fit" at bounding box center [223, 466] width 11 height 14
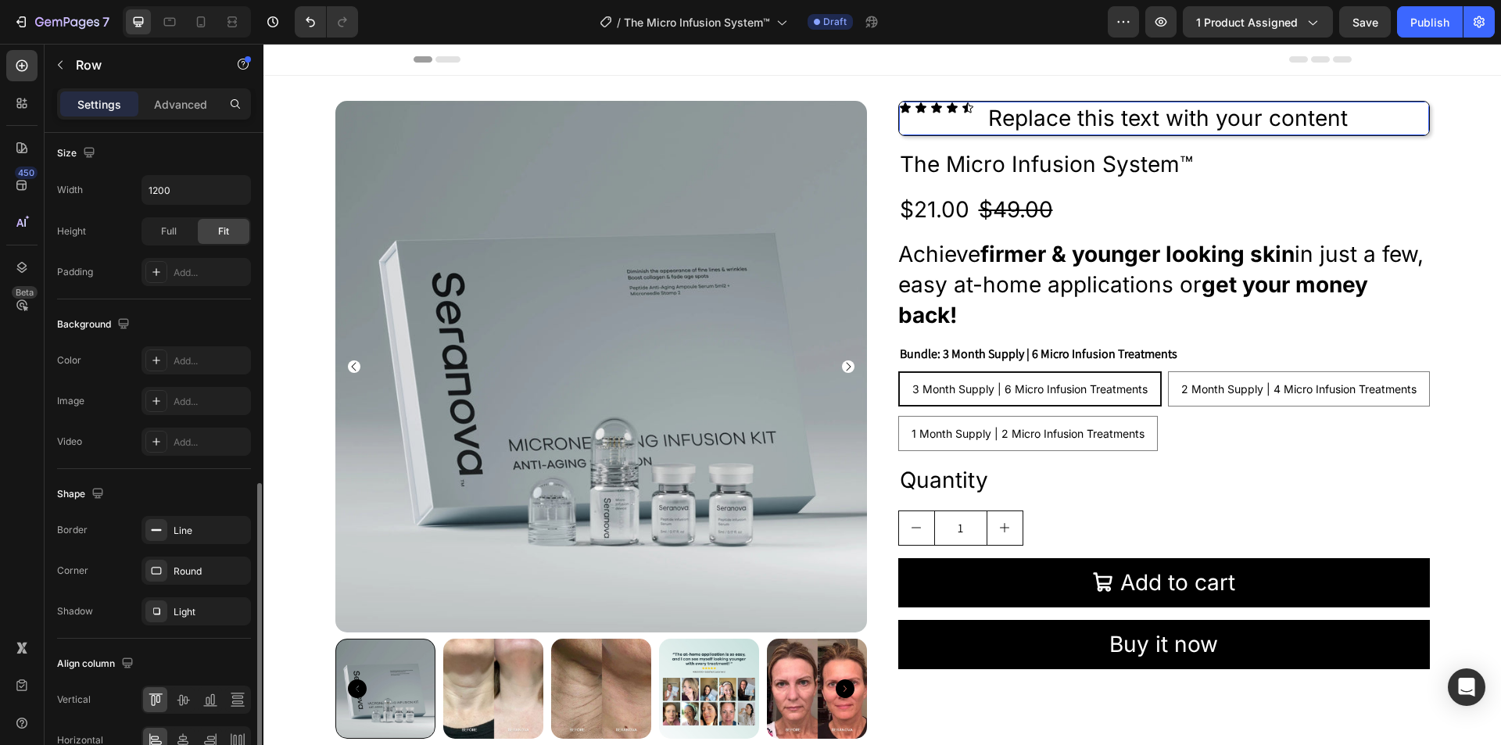
scroll to position [475, 0]
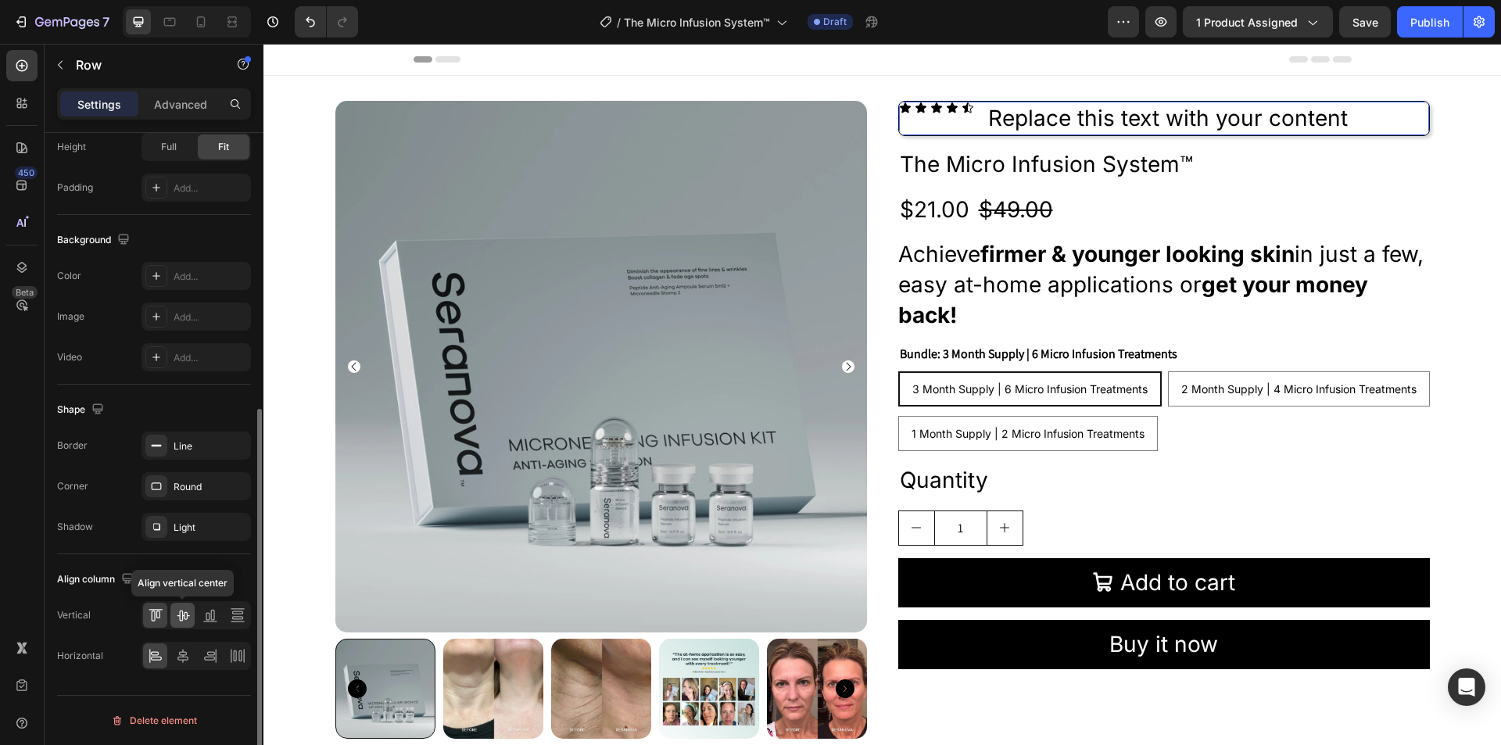
click at [183, 613] on icon at bounding box center [183, 615] width 16 height 16
click at [208, 614] on icon at bounding box center [210, 615] width 16 height 16
click at [240, 612] on icon at bounding box center [238, 615] width 16 height 16
click at [185, 649] on icon at bounding box center [183, 656] width 16 height 16
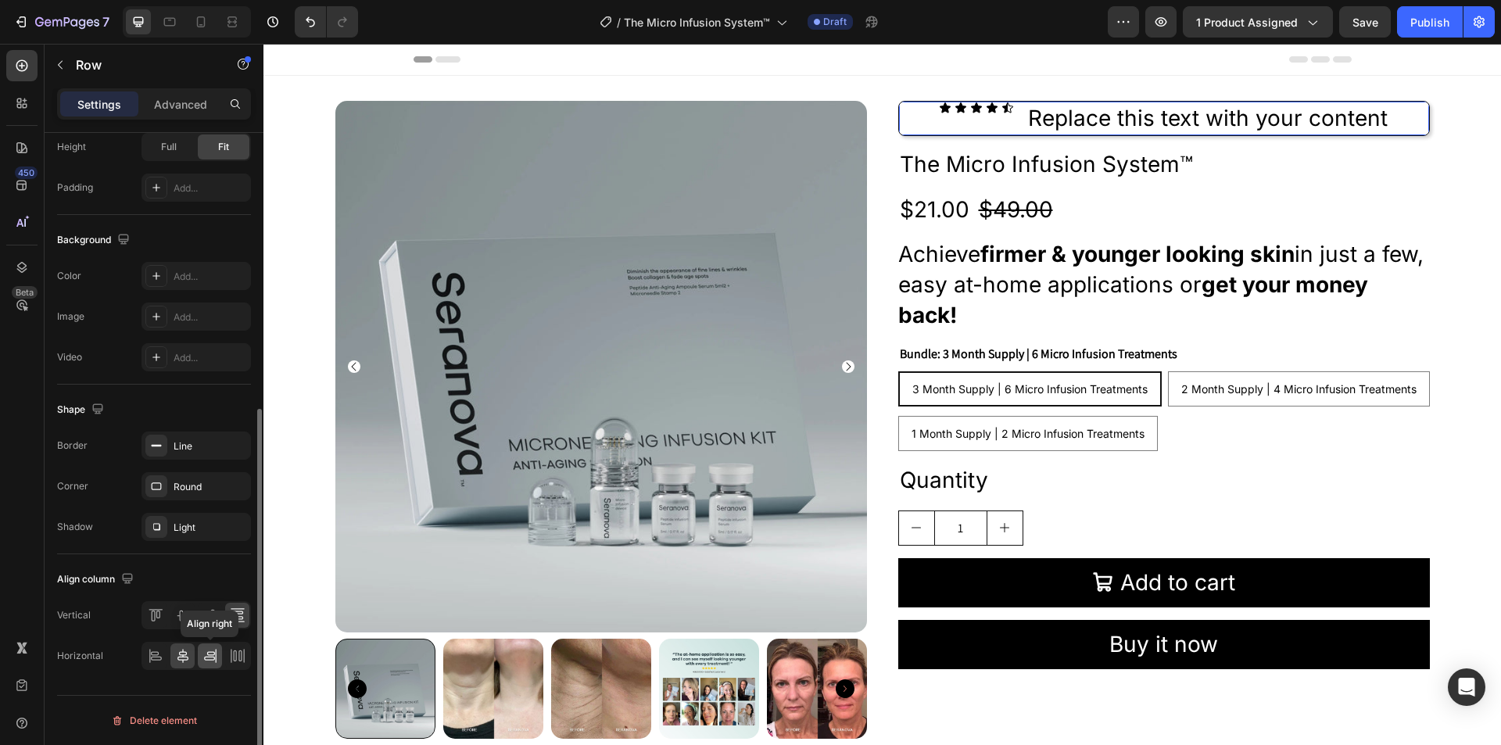
click at [203, 657] on icon at bounding box center [210, 656] width 16 height 16
click at [236, 657] on icon at bounding box center [234, 655] width 3 height 11
click at [149, 657] on icon at bounding box center [156, 656] width 16 height 16
click at [185, 618] on icon at bounding box center [183, 615] width 16 height 16
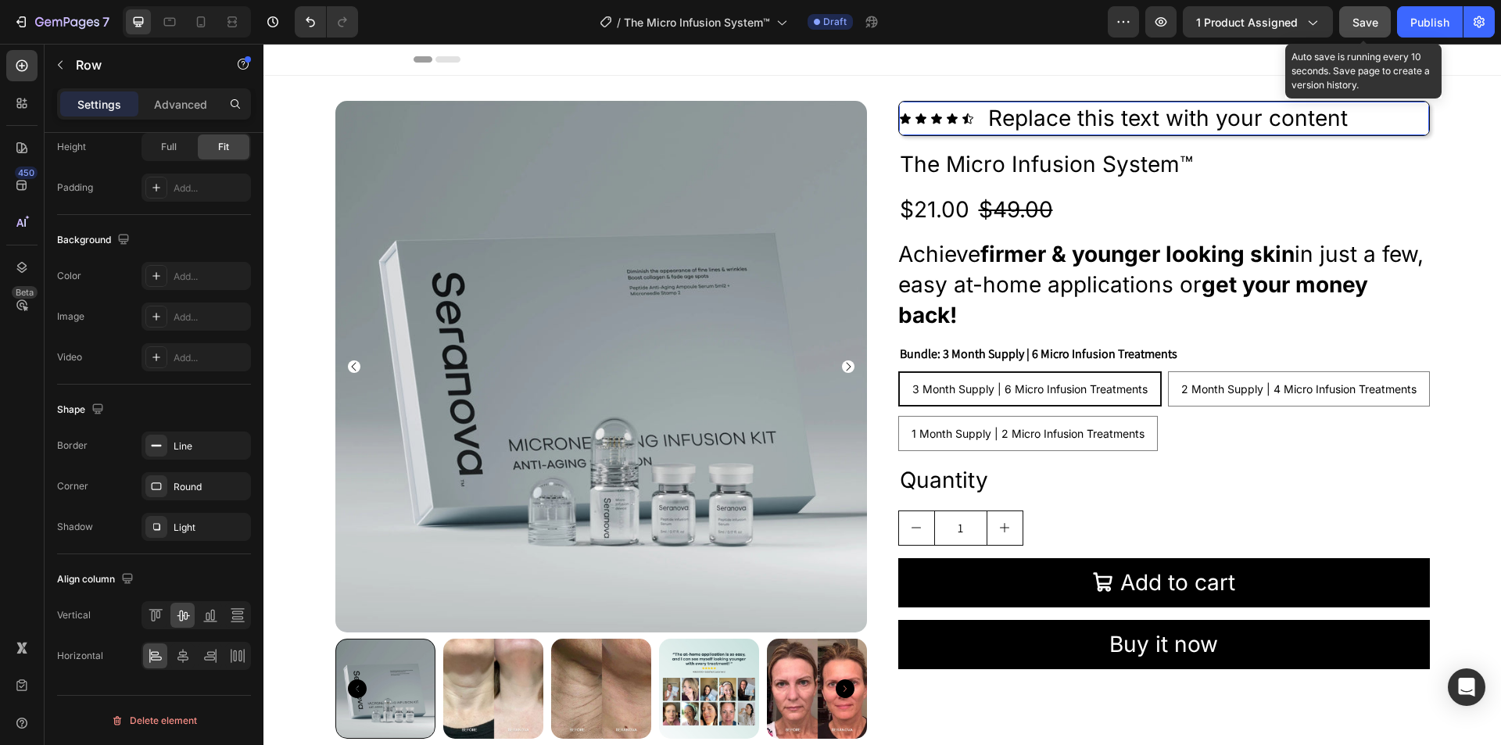
click at [1376, 10] on button "Save" at bounding box center [1365, 21] width 52 height 31
click at [1367, 21] on span "Save" at bounding box center [1365, 22] width 26 height 13
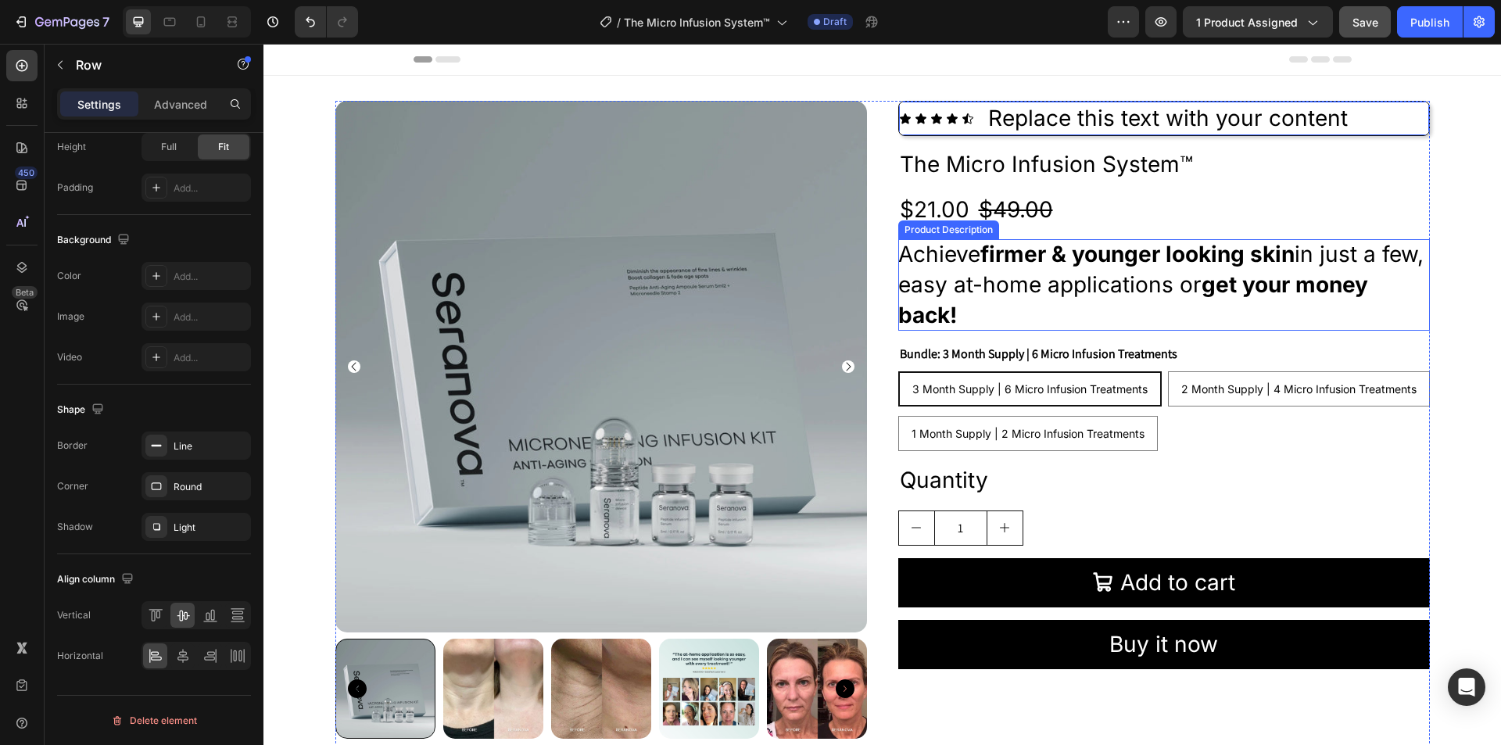
click at [1234, 274] on span "in just a few, easy at-home applications or" at bounding box center [1160, 269] width 525 height 57
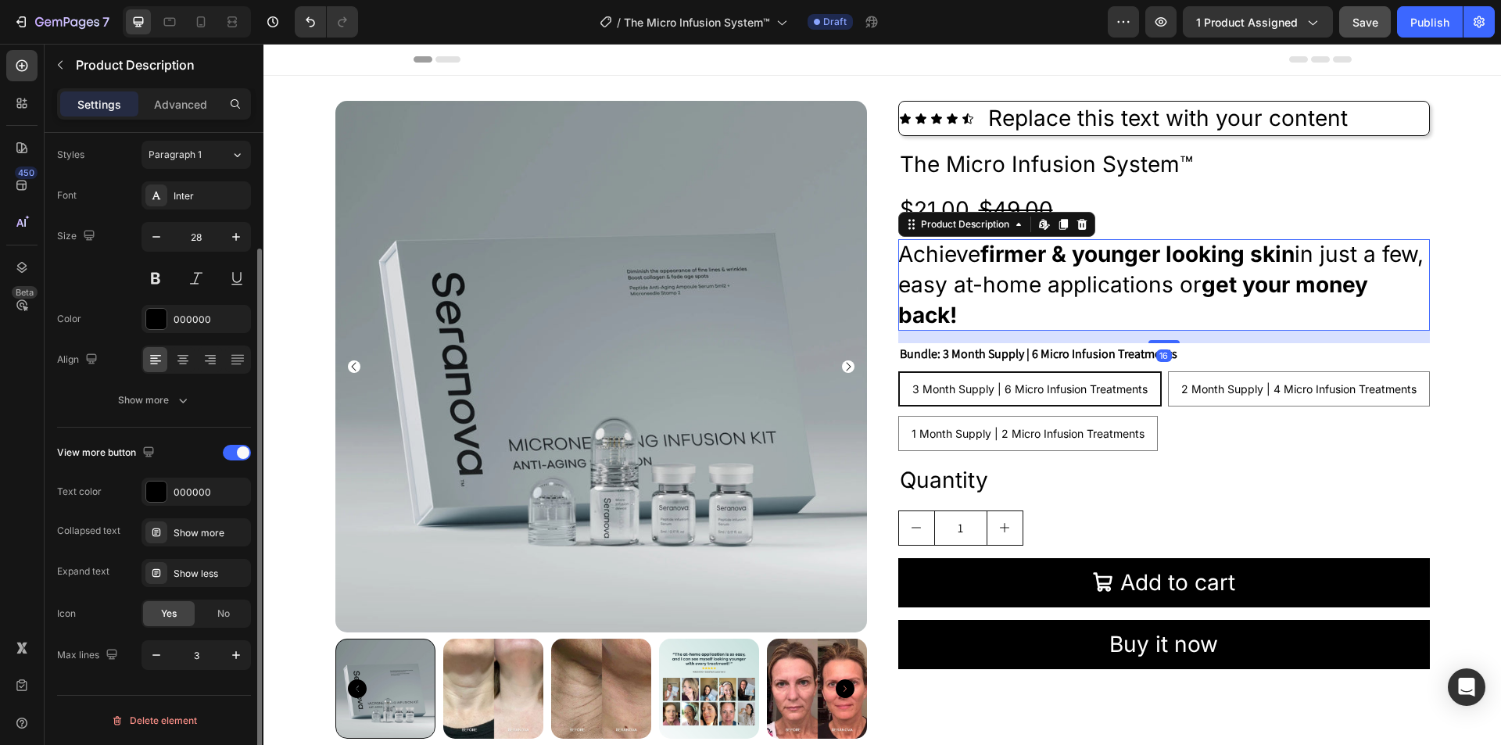
scroll to position [0, 0]
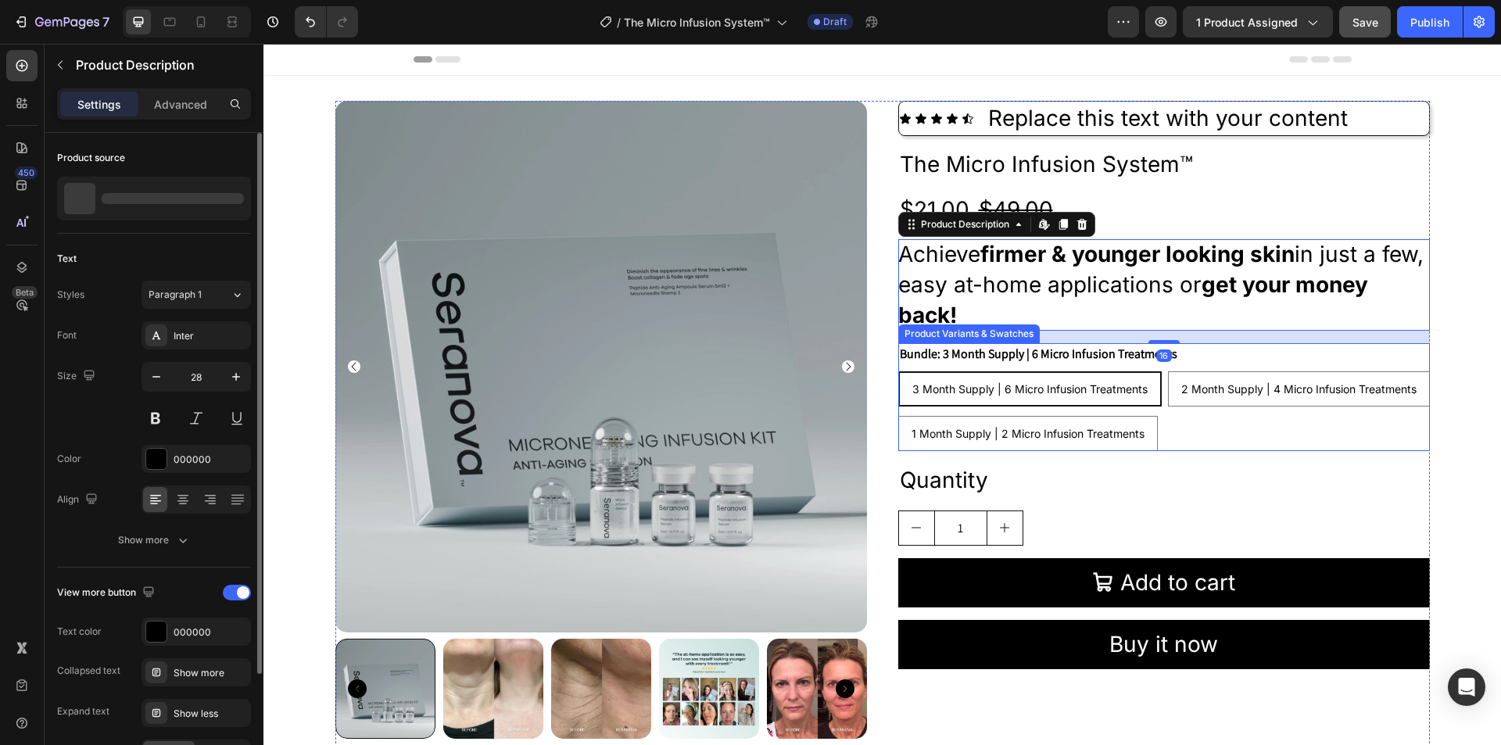
click at [1252, 369] on div "Bundle: 3 Month Supply | 6 Micro Infusion Treatments 3 Month Supply | 6 Micro I…" at bounding box center [1164, 397] width 532 height 108
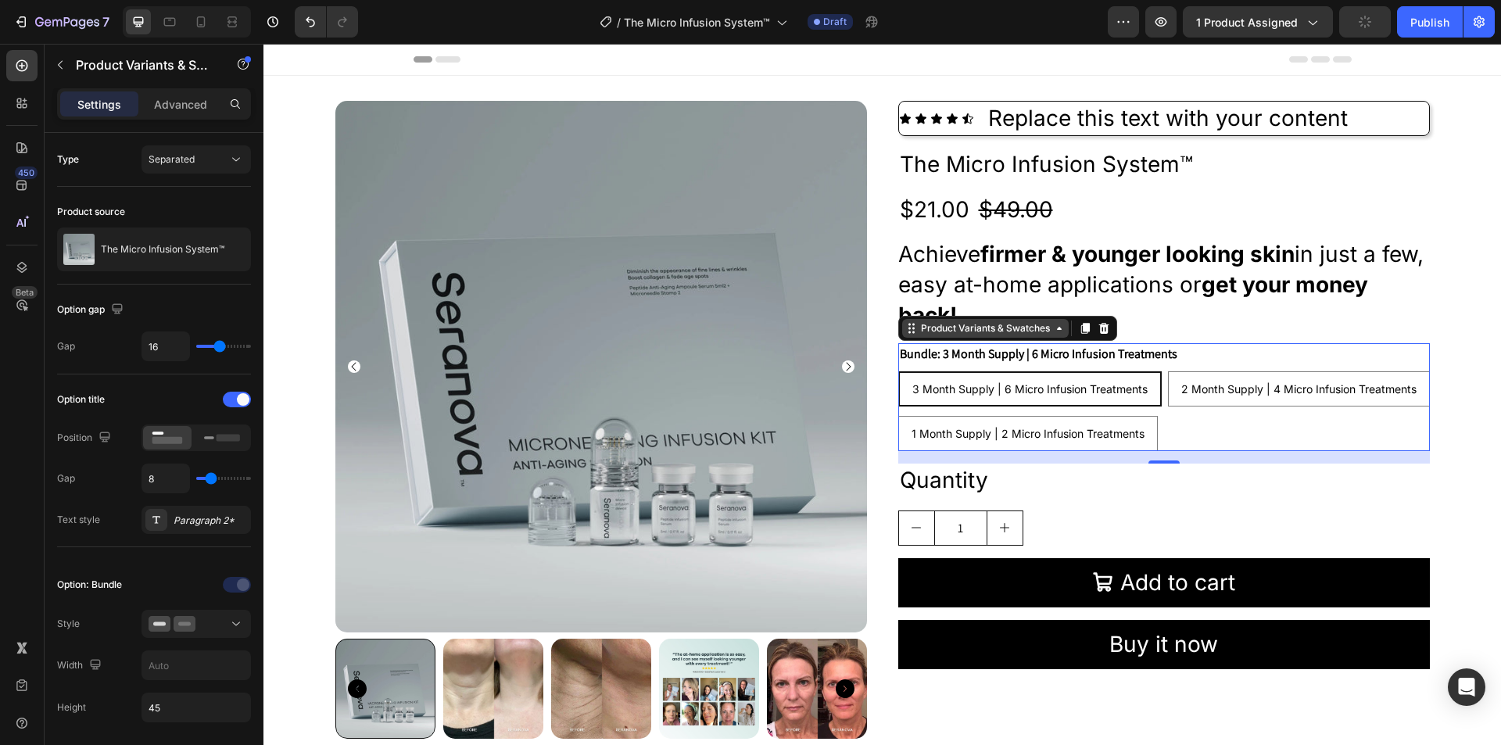
click at [1053, 331] on icon at bounding box center [1059, 328] width 13 height 13
click at [1137, 479] on div "Quantity" at bounding box center [1164, 481] width 532 height 34
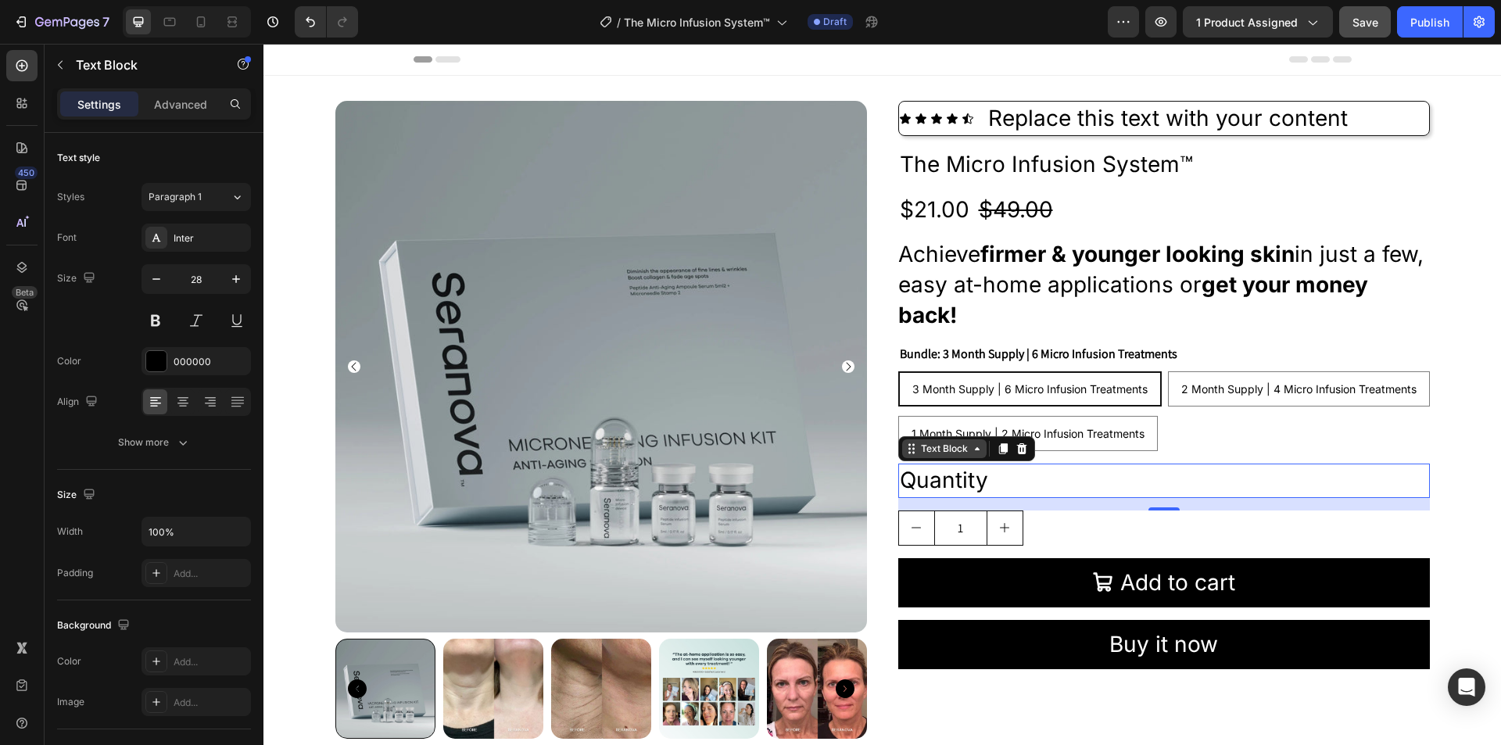
click at [976, 450] on icon at bounding box center [977, 448] width 13 height 13
click at [1108, 533] on div "1" at bounding box center [1164, 527] width 532 height 35
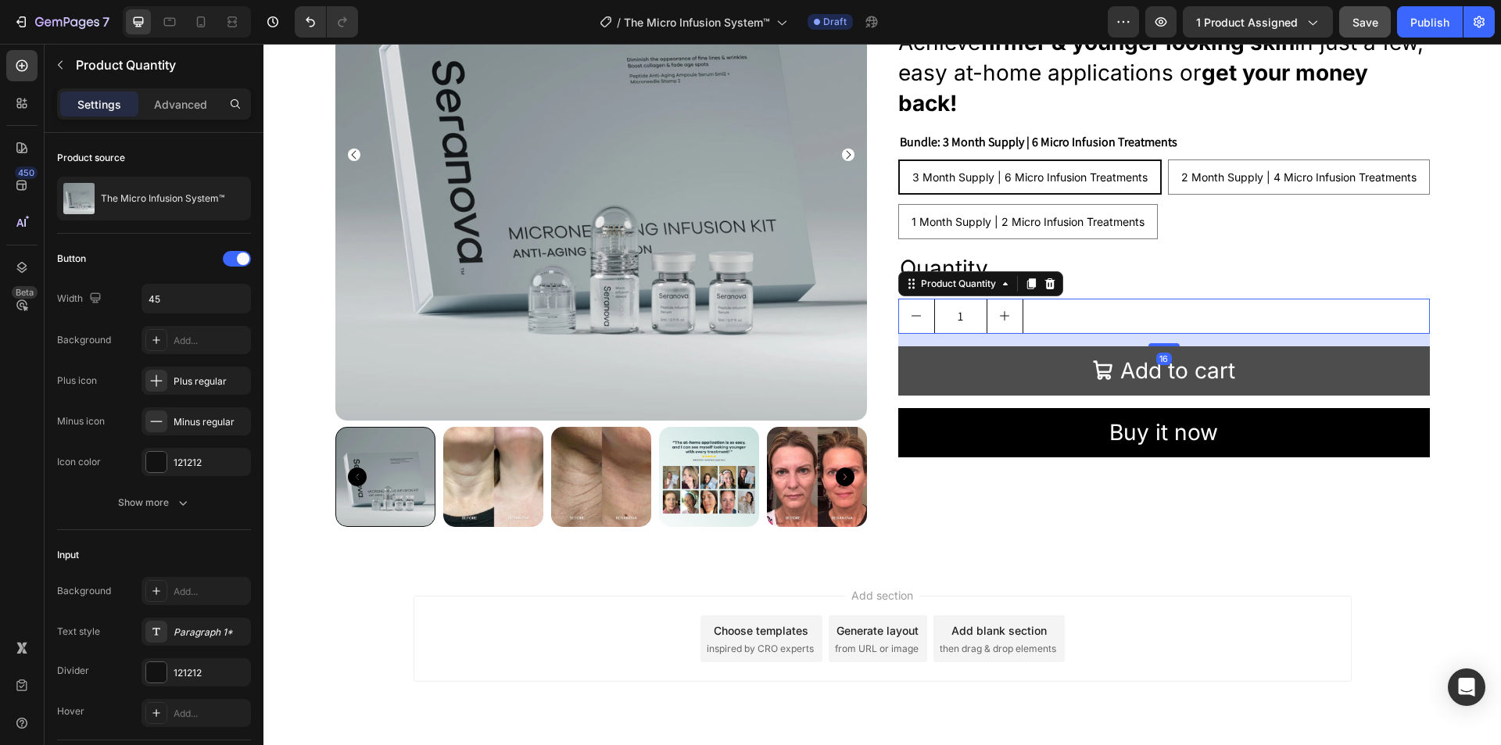
scroll to position [235, 0]
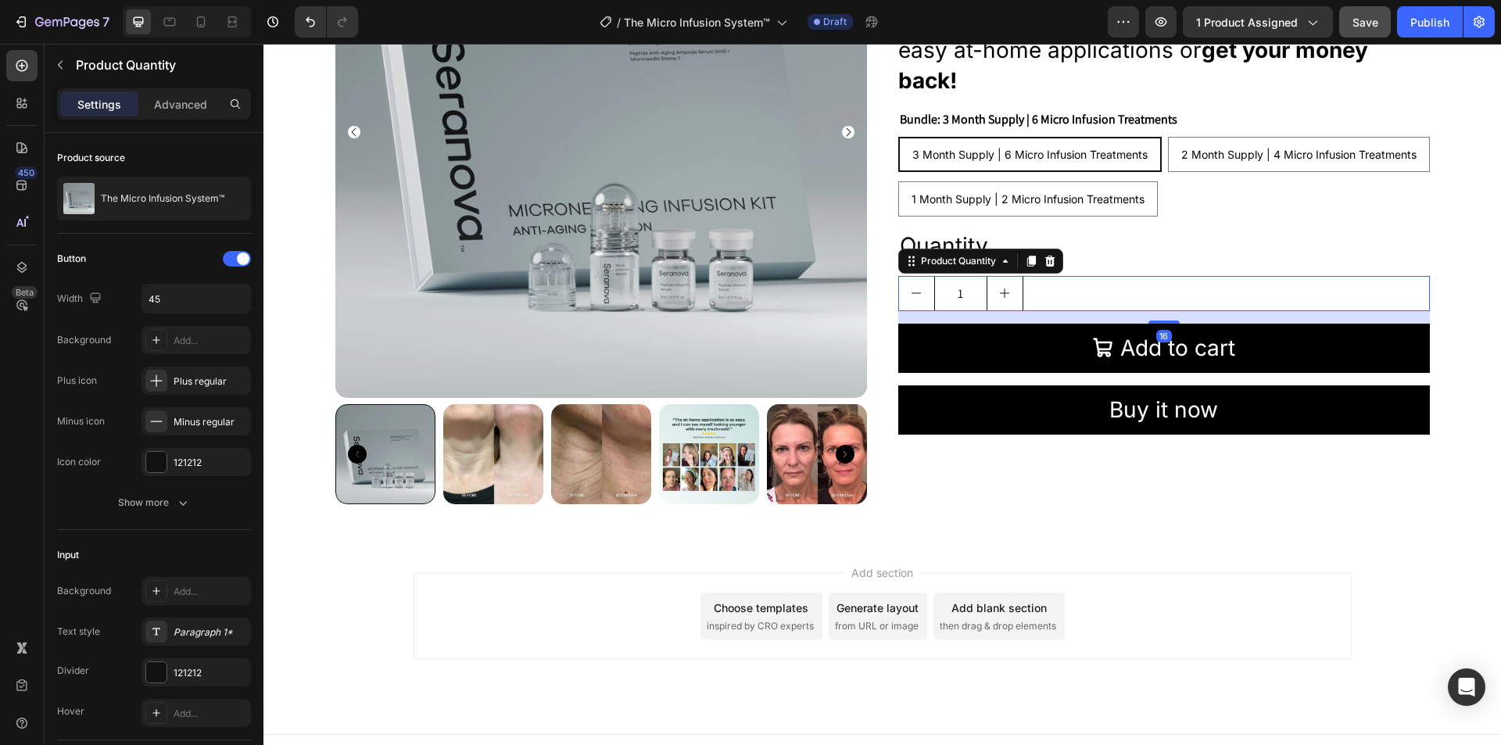
click at [1165, 586] on div "Add section Choose templates inspired by CRO experts Generate layout from URL o…" at bounding box center [883, 616] width 938 height 86
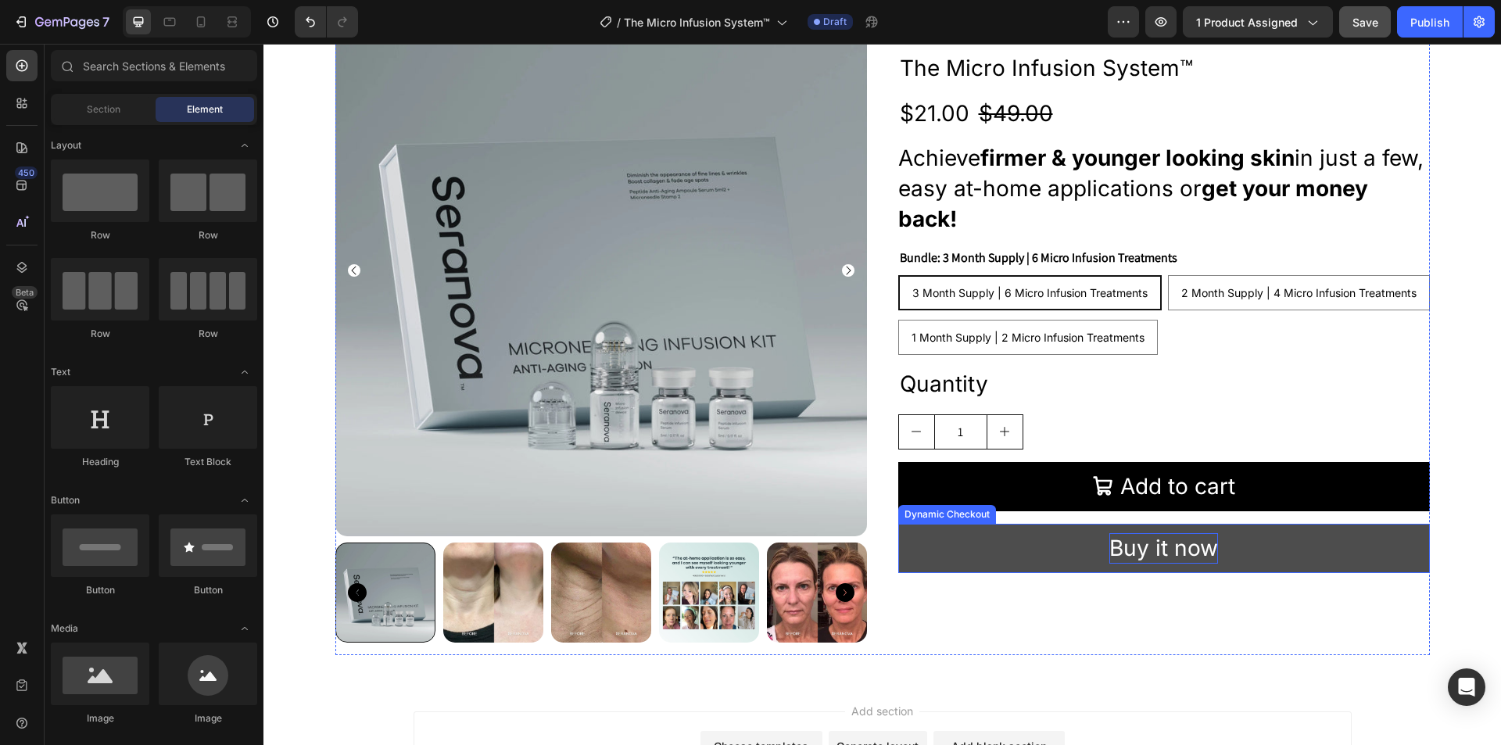
scroll to position [0, 0]
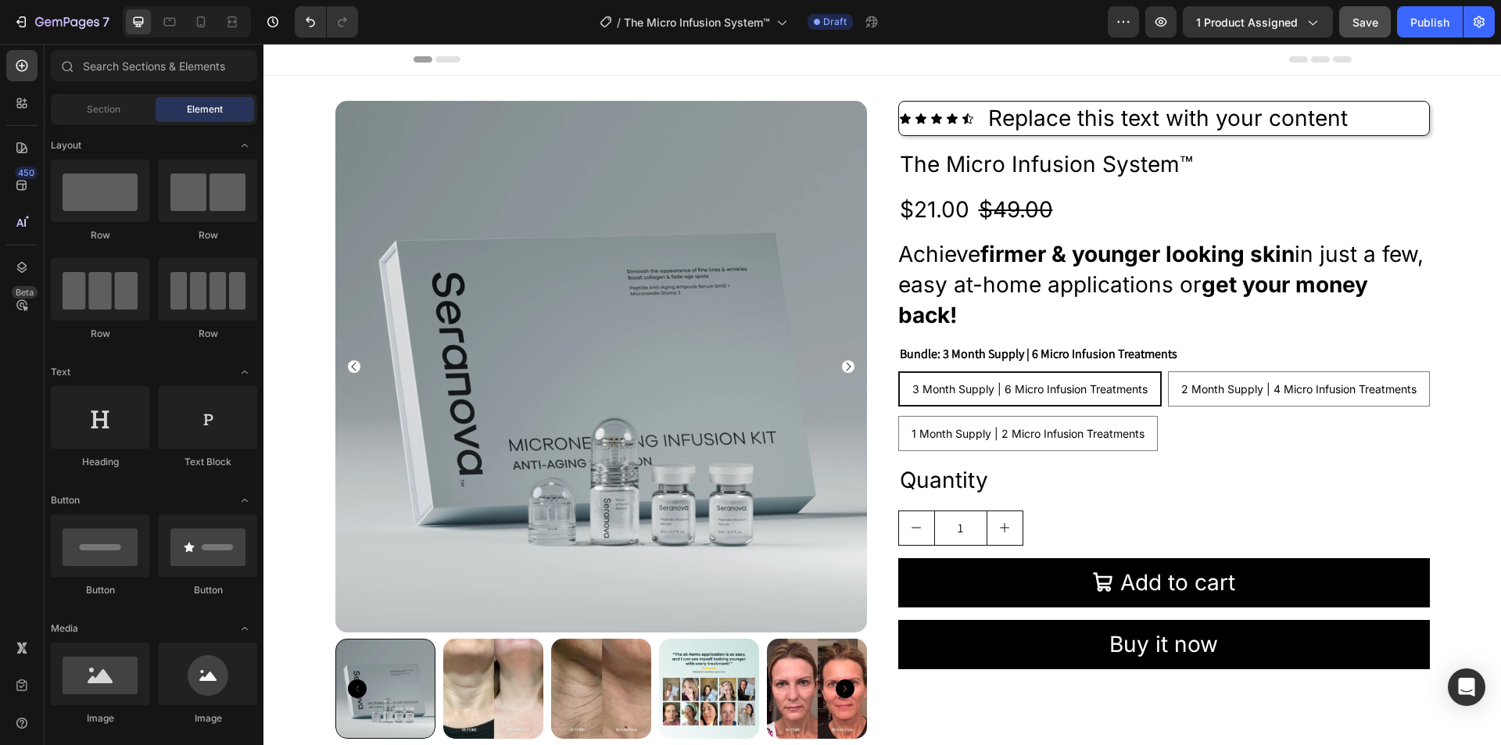
click at [445, 59] on icon at bounding box center [447, 59] width 25 height 6
click at [414, 58] on icon at bounding box center [423, 59] width 19 height 6
click at [299, 56] on span "Header" at bounding box center [310, 60] width 34 height 16
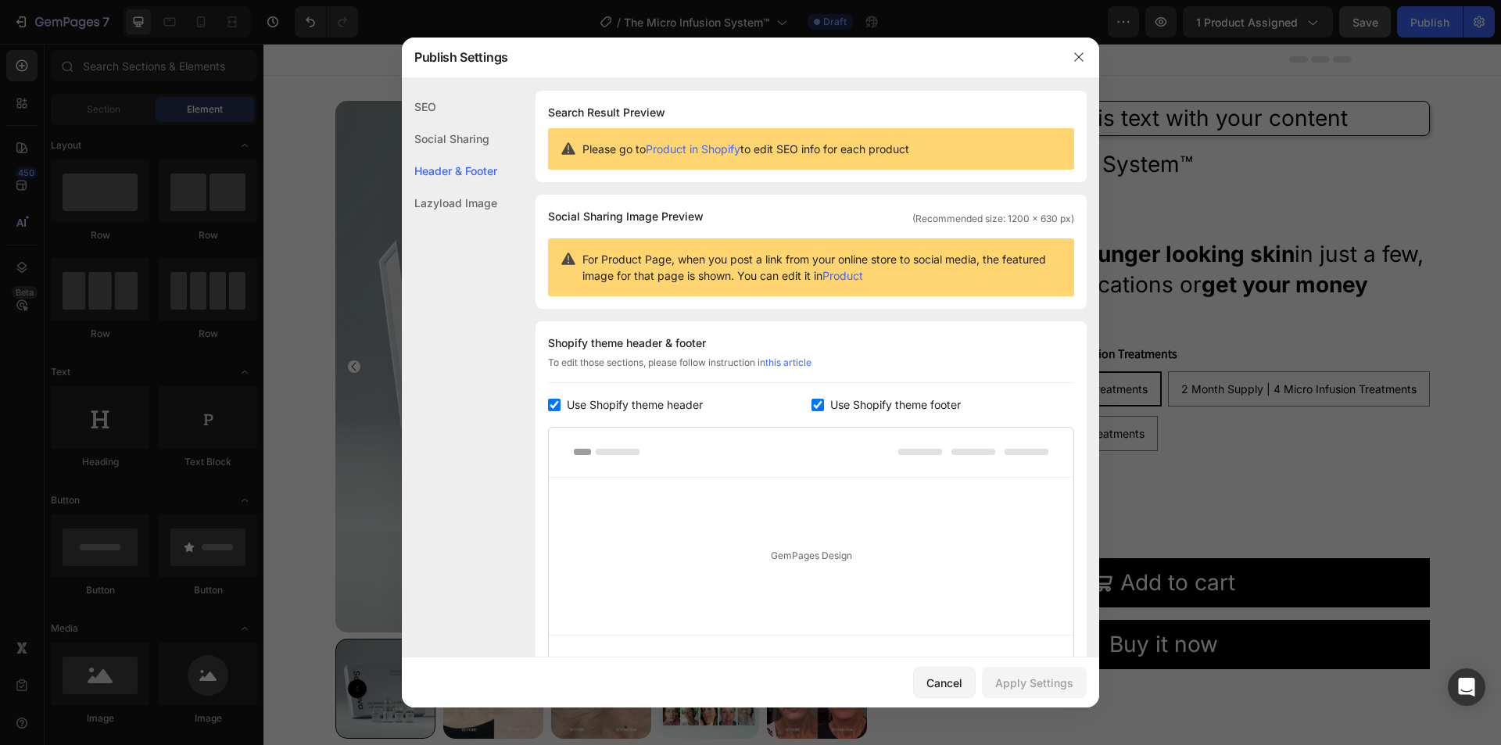
scroll to position [156, 0]
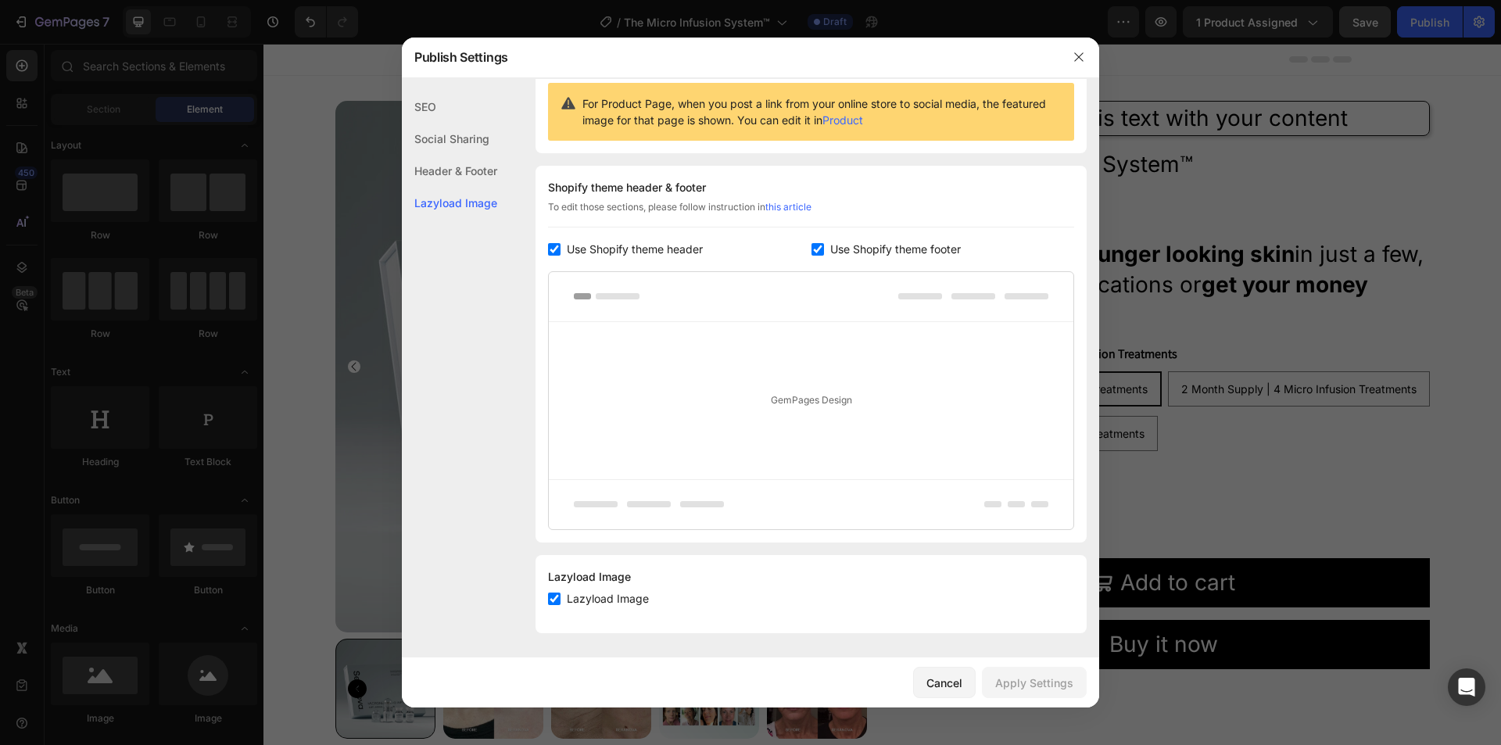
click at [553, 253] on input "checkbox" at bounding box center [554, 249] width 13 height 13
checkbox input "false"
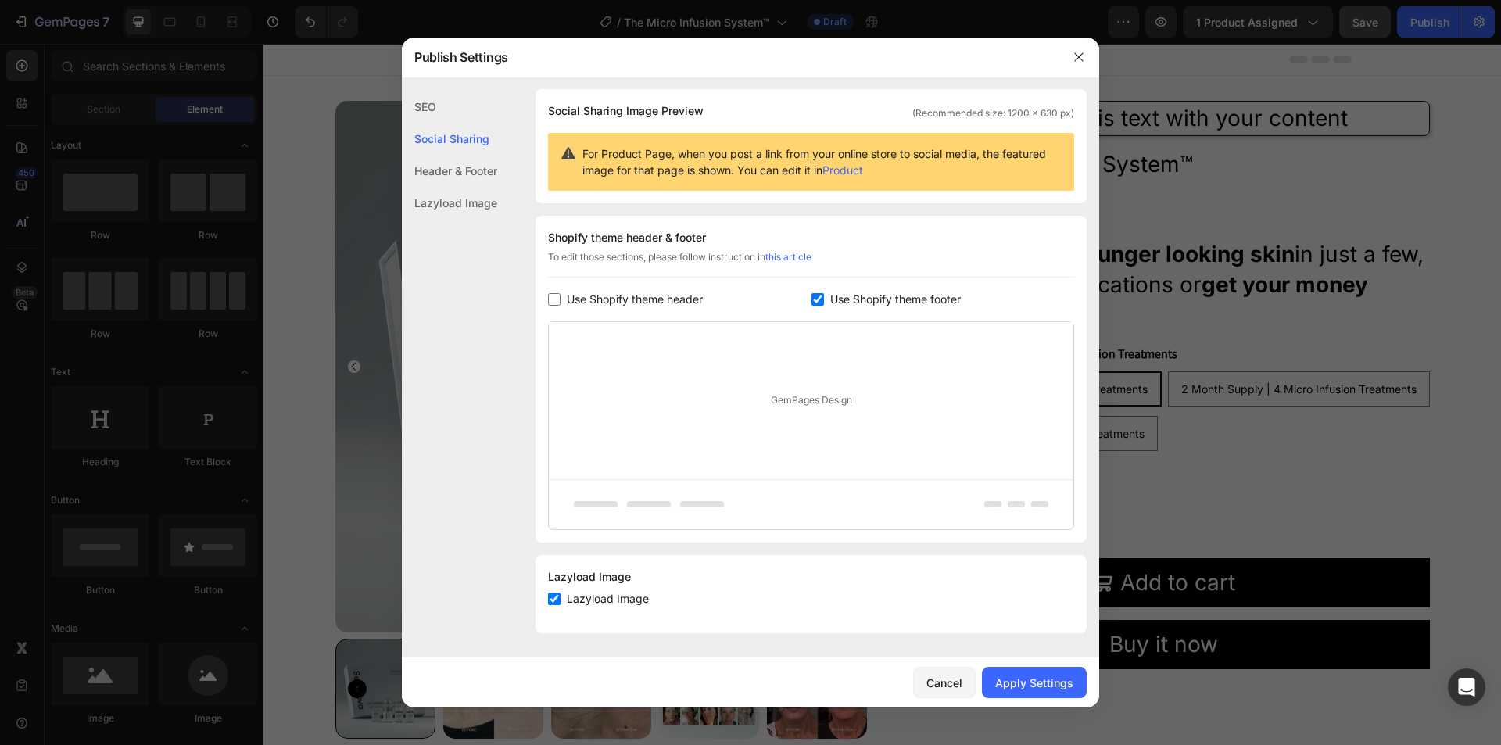
click at [813, 299] on input "checkbox" at bounding box center [817, 299] width 13 height 13
checkbox input "false"
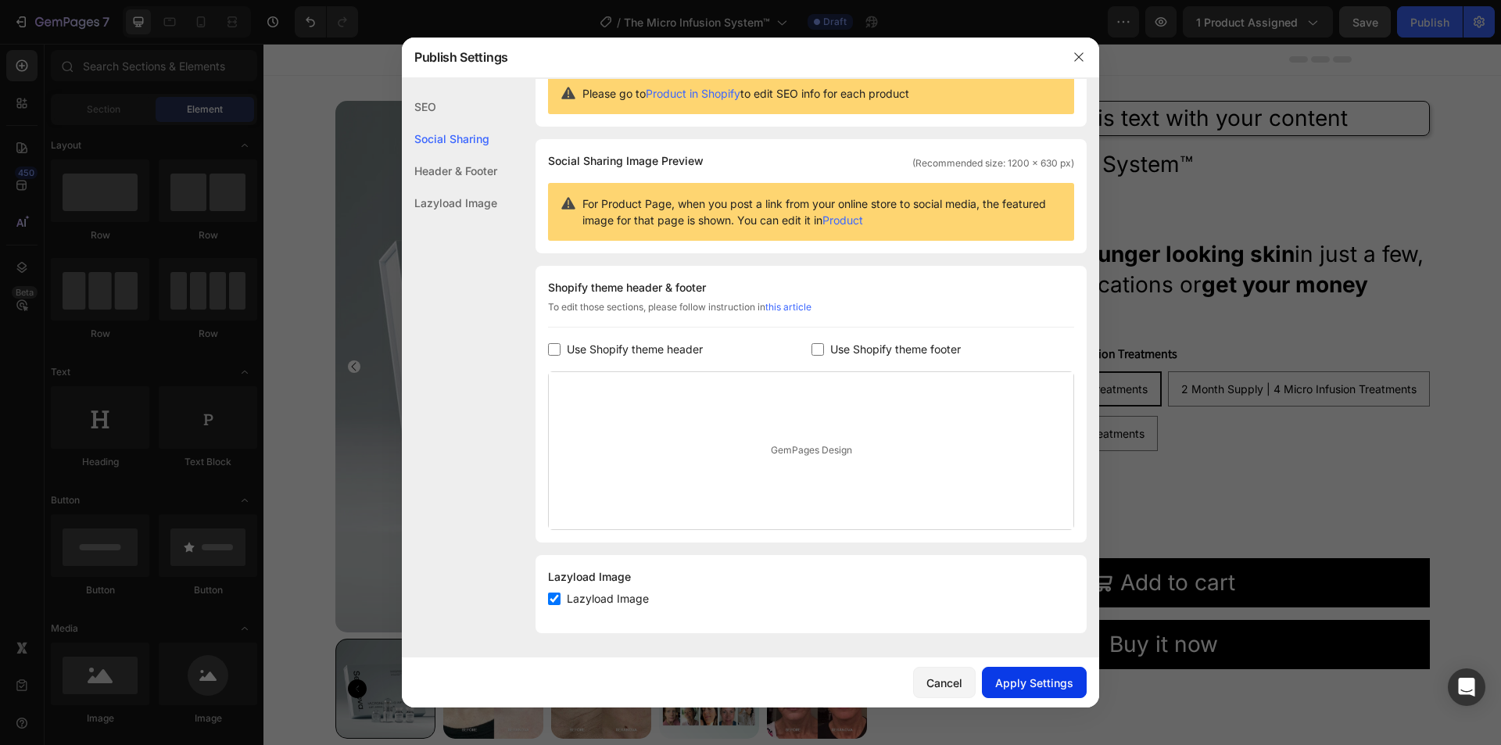
click at [1008, 687] on div "Apply Settings" at bounding box center [1034, 683] width 78 height 16
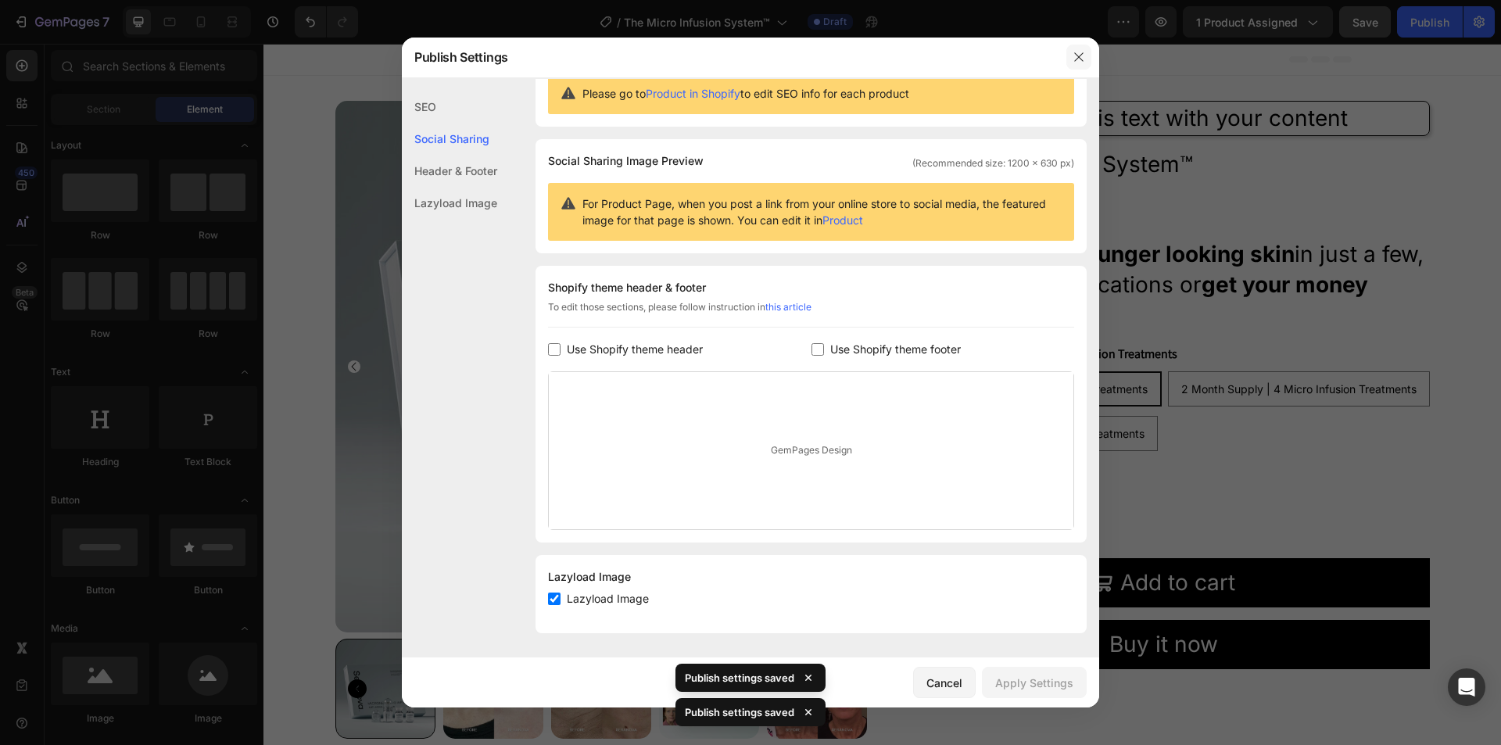
click at [1081, 55] on icon "button" at bounding box center [1078, 56] width 9 height 9
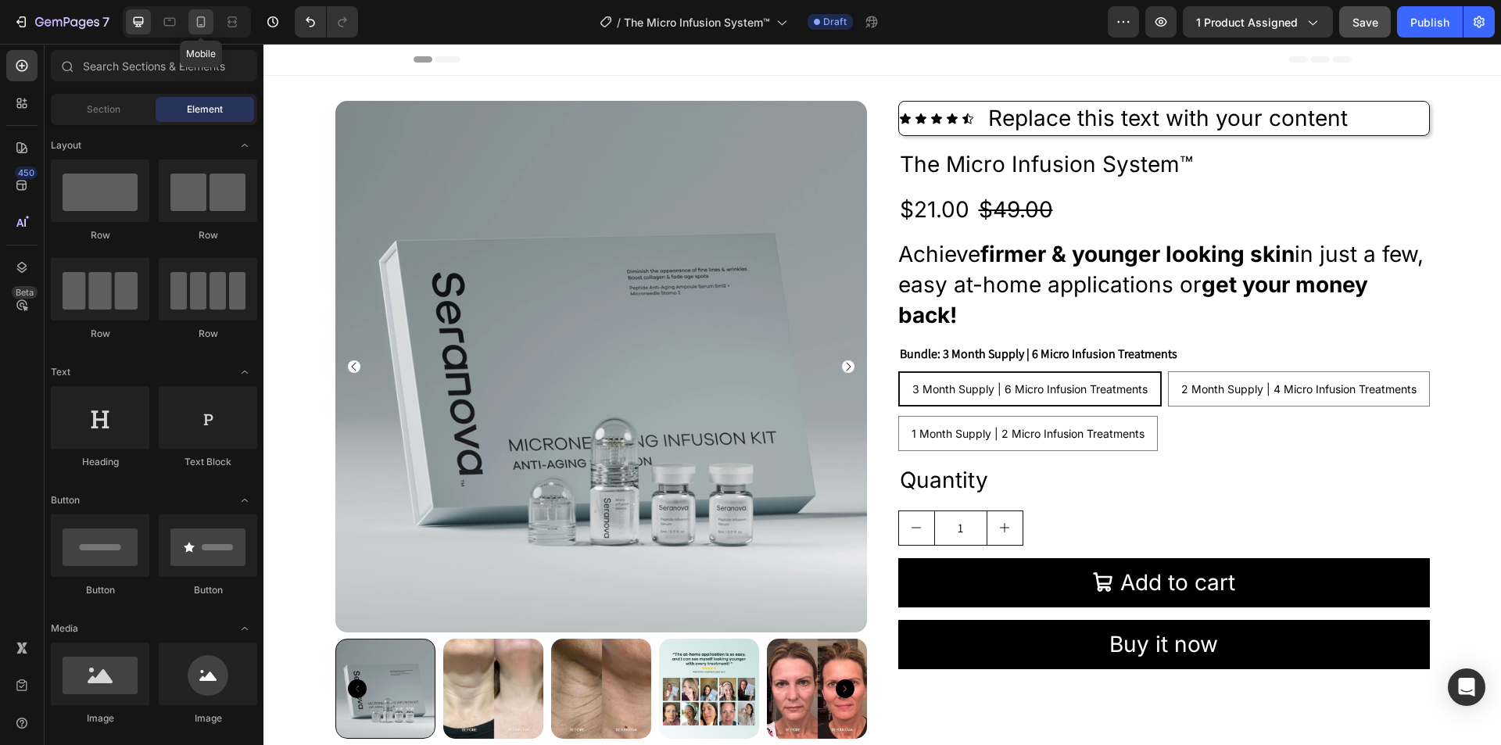
drag, startPoint x: 205, startPoint y: 20, endPoint x: 305, endPoint y: 299, distance: 296.5
click at [205, 20] on icon at bounding box center [201, 21] width 9 height 11
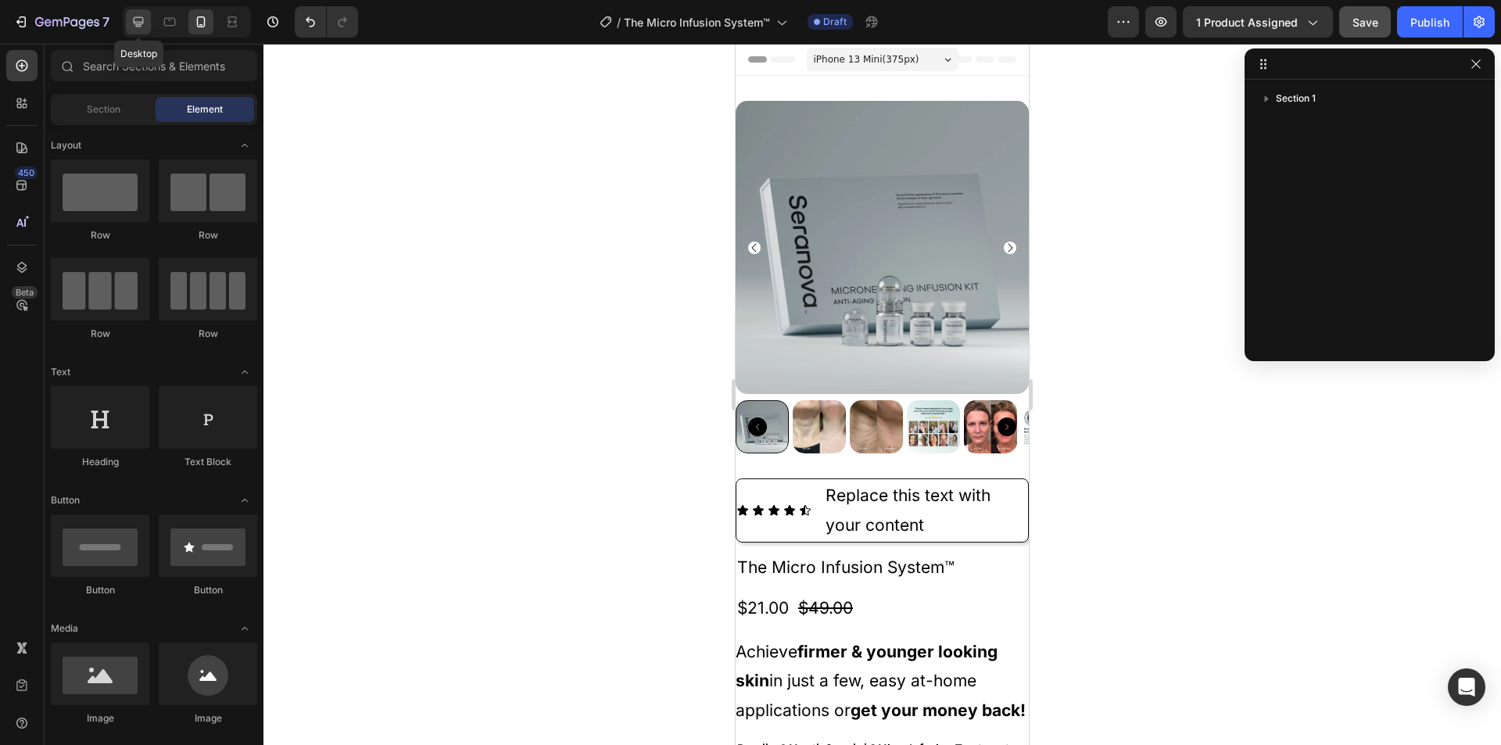
click at [137, 24] on icon at bounding box center [139, 22] width 10 height 10
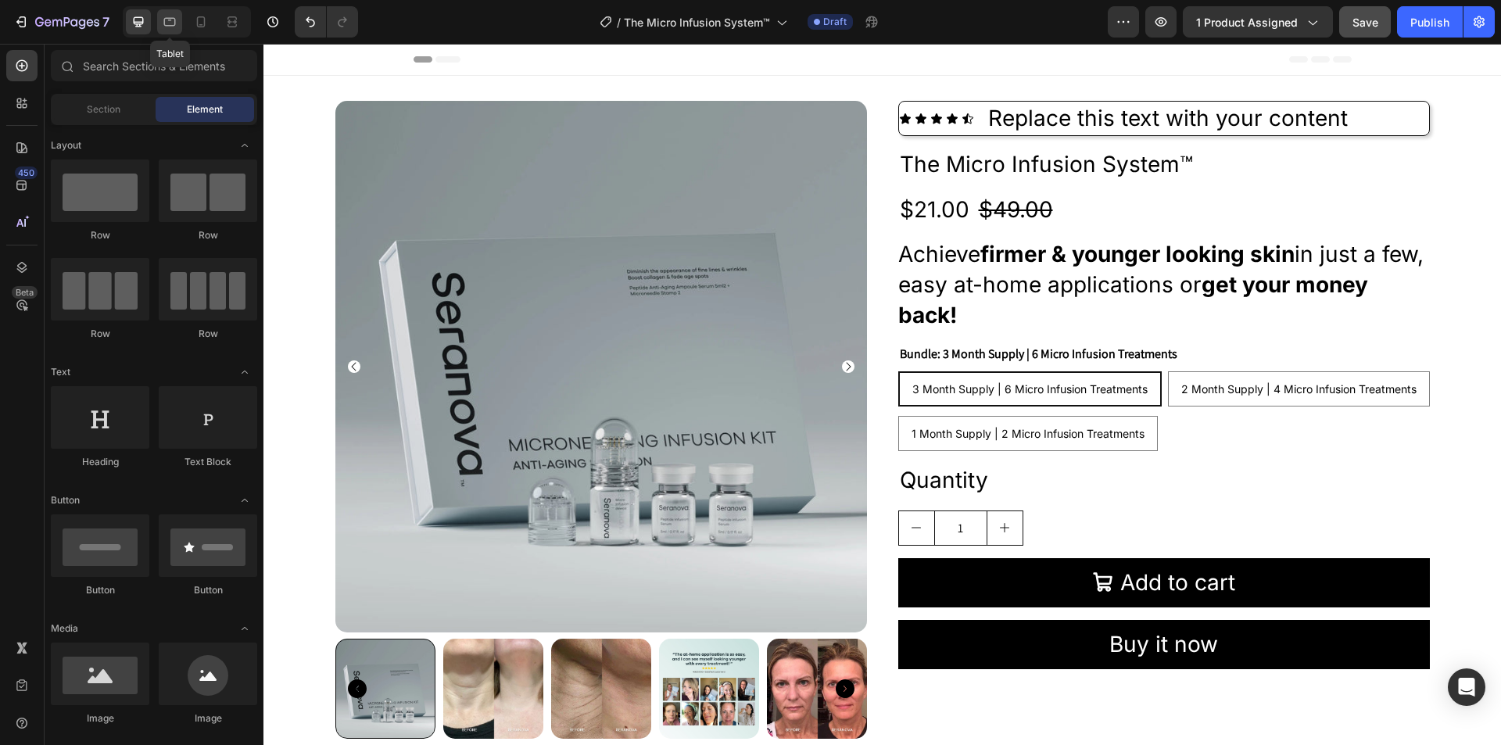
click at [173, 24] on icon at bounding box center [170, 22] width 16 height 16
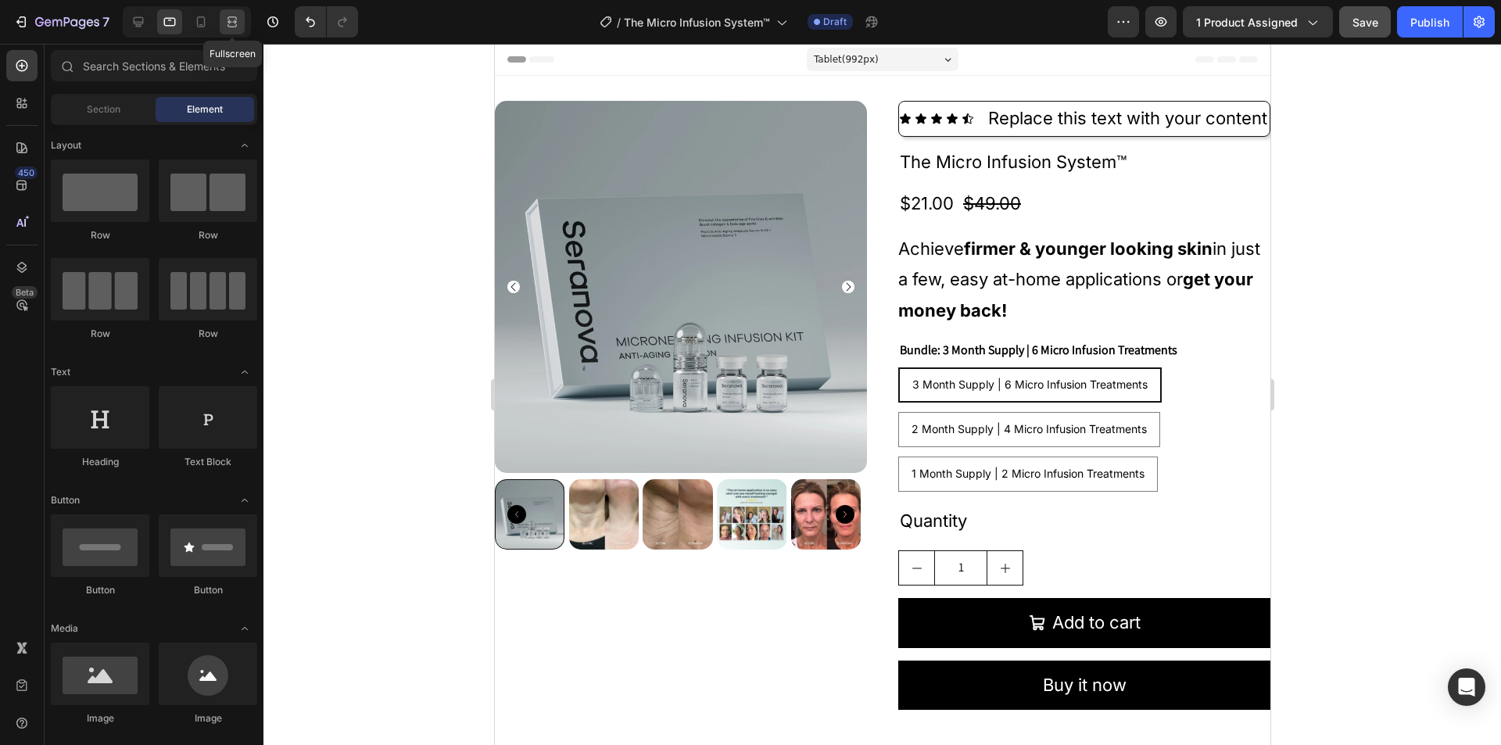
click at [235, 24] on icon at bounding box center [231, 25] width 9 height 3
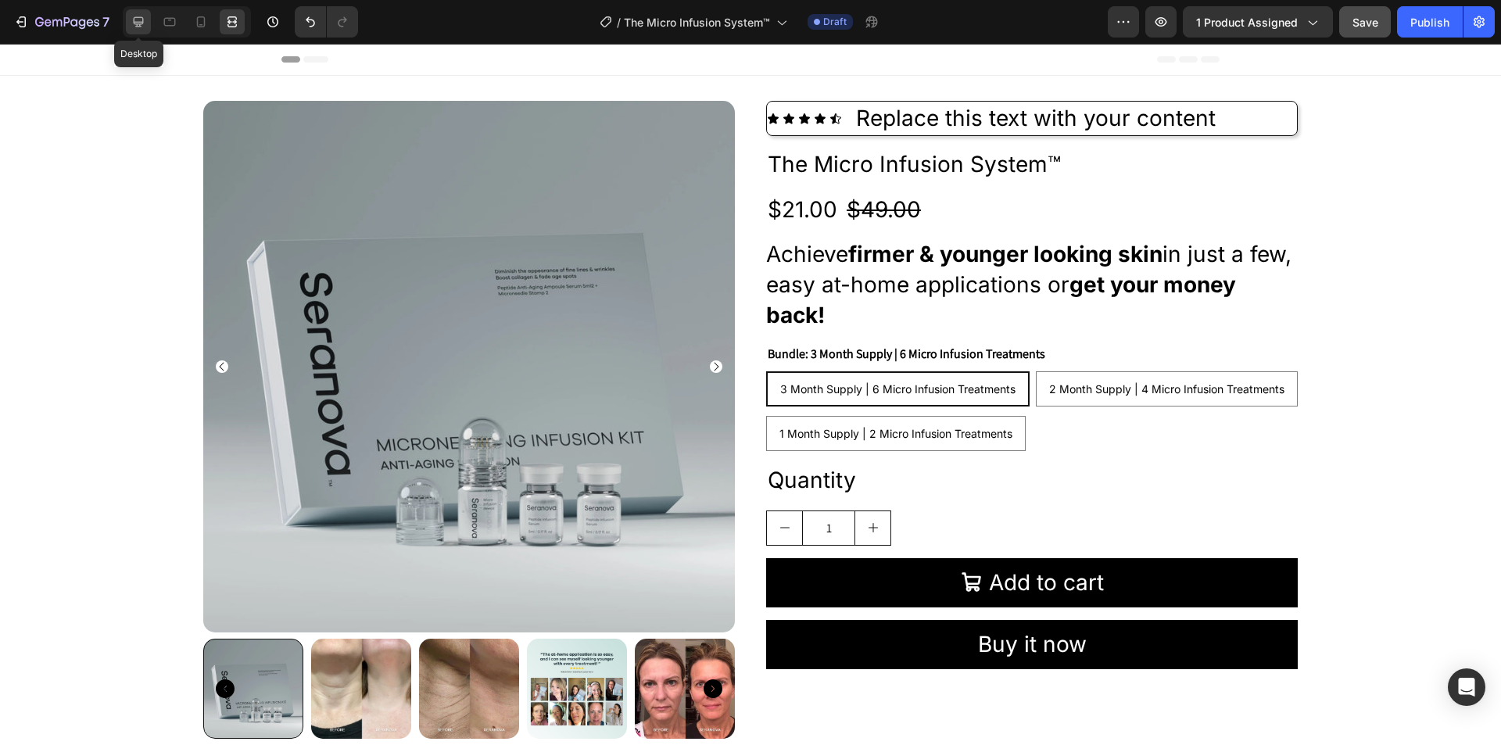
click at [137, 21] on icon at bounding box center [139, 22] width 16 height 16
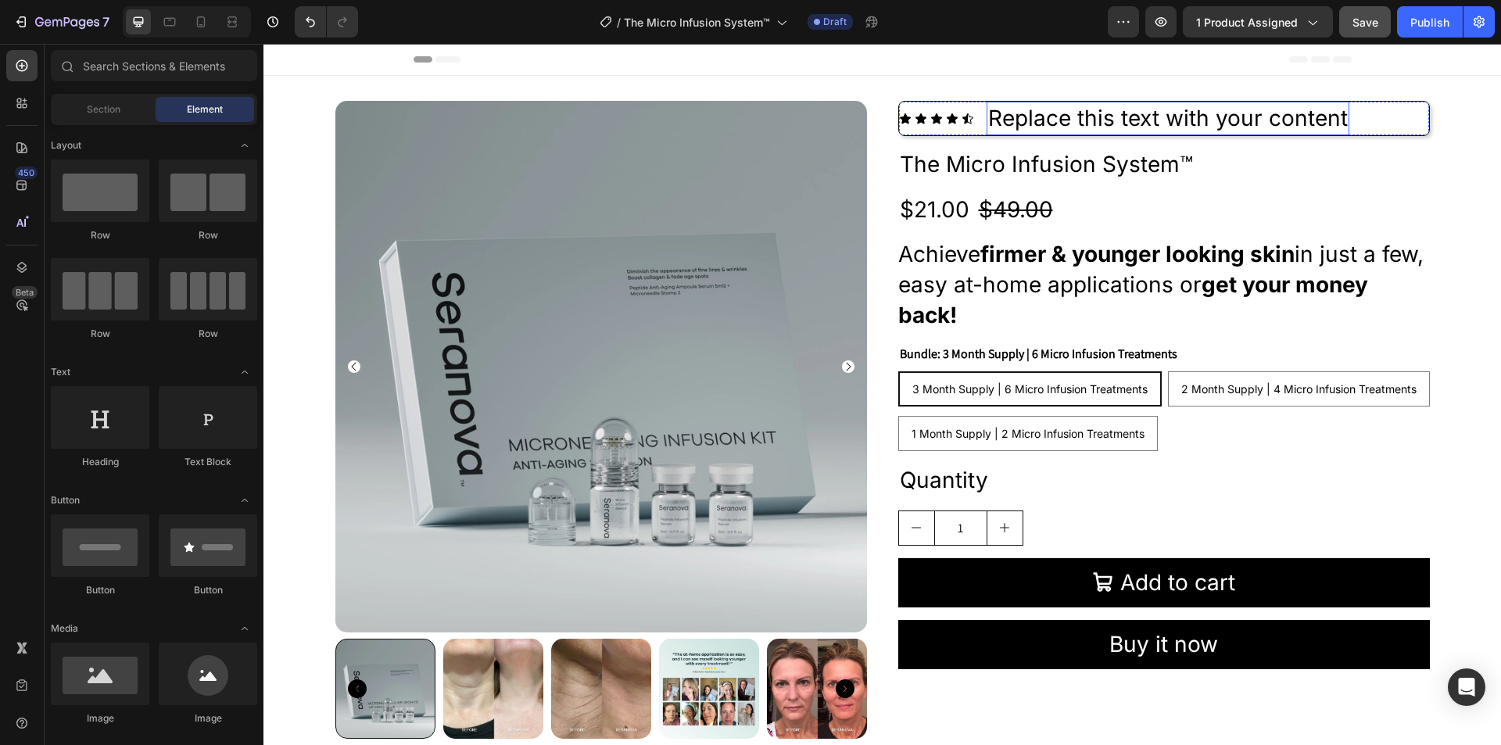
click at [1180, 116] on div "Replace this text with your content" at bounding box center [1168, 119] width 363 height 34
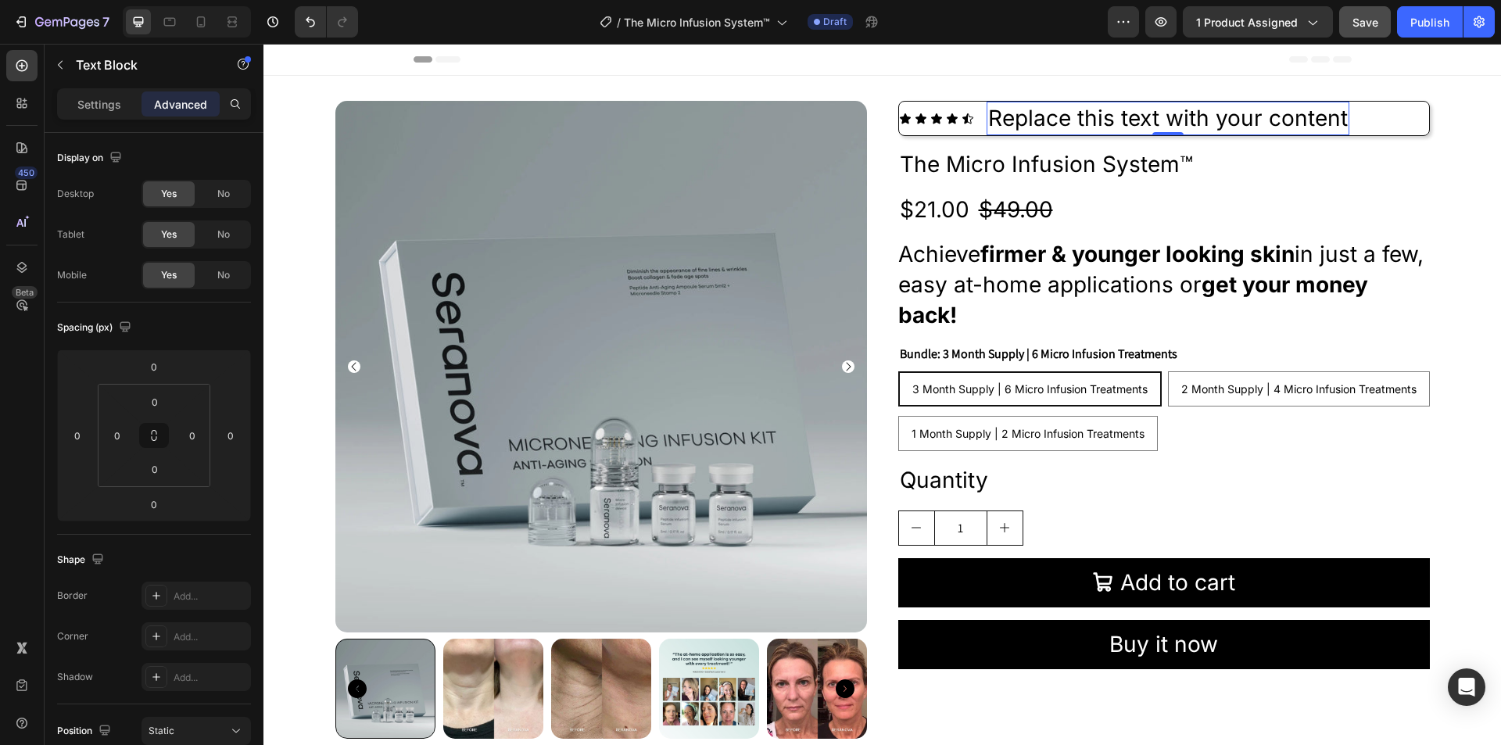
click at [1180, 116] on div "Replace this text with your content" at bounding box center [1168, 119] width 363 height 34
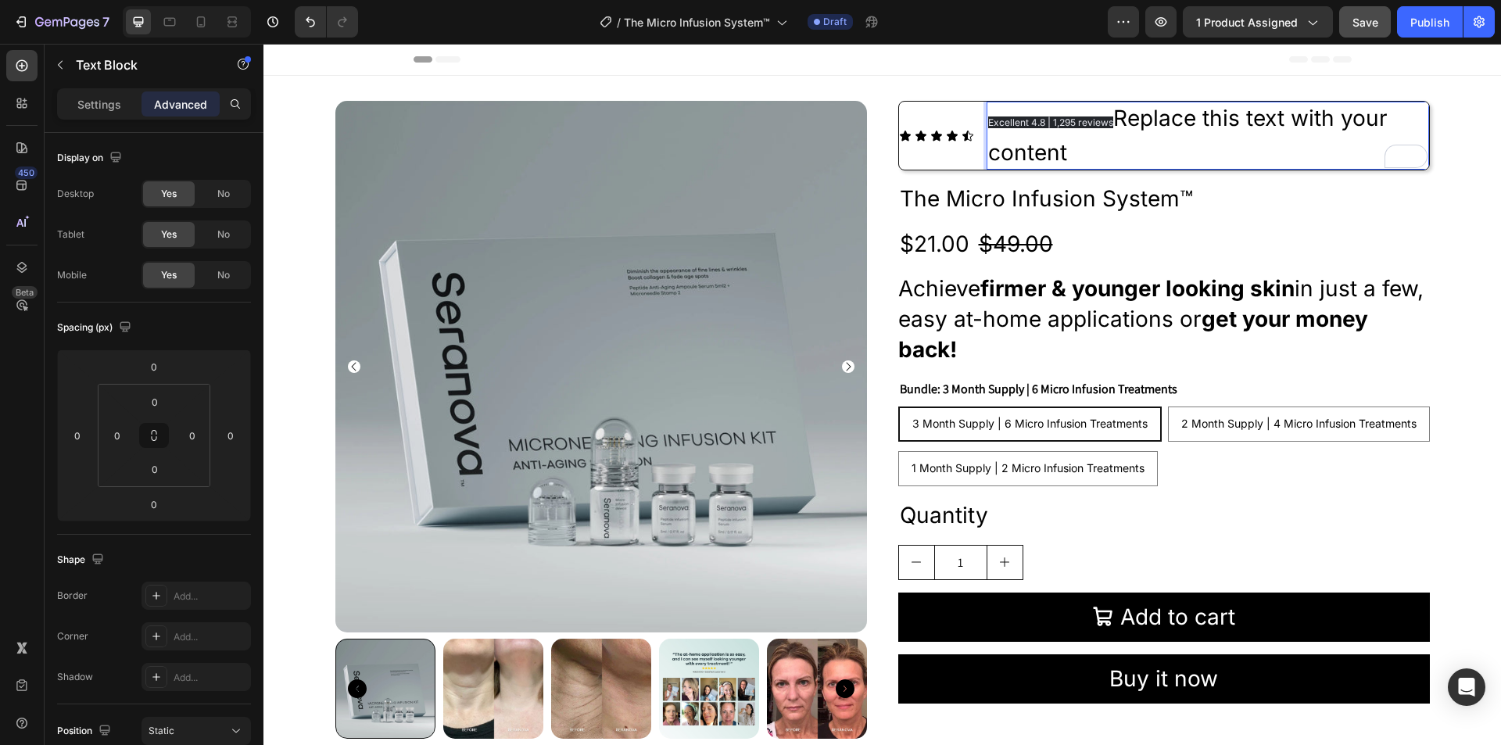
click at [1166, 116] on p "Excellent 4.8 | 1,295 reviews Replace this text with your content" at bounding box center [1207, 135] width 439 height 65
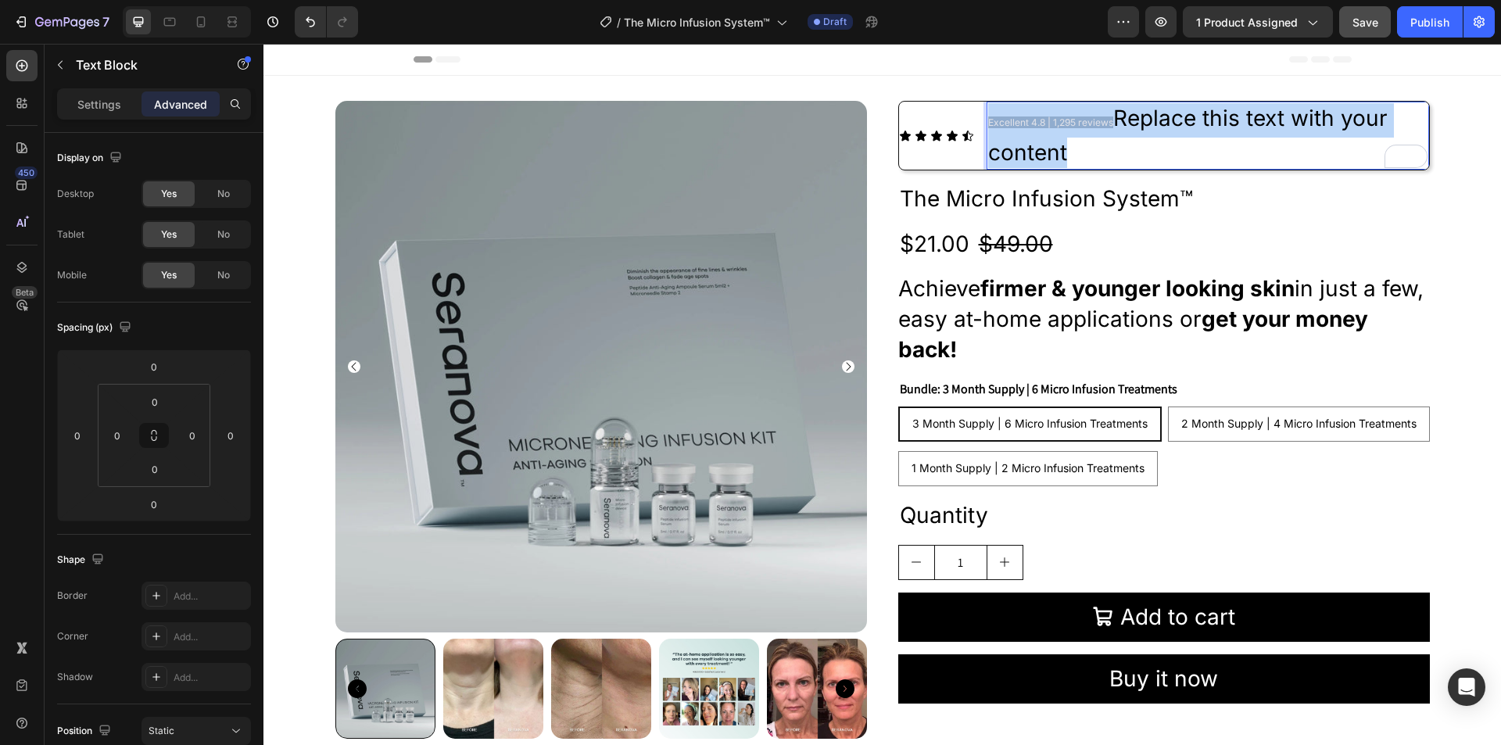
click at [1166, 116] on p "Excellent 4.8 | 1,295 reviews Replace this text with your content" at bounding box center [1207, 135] width 439 height 65
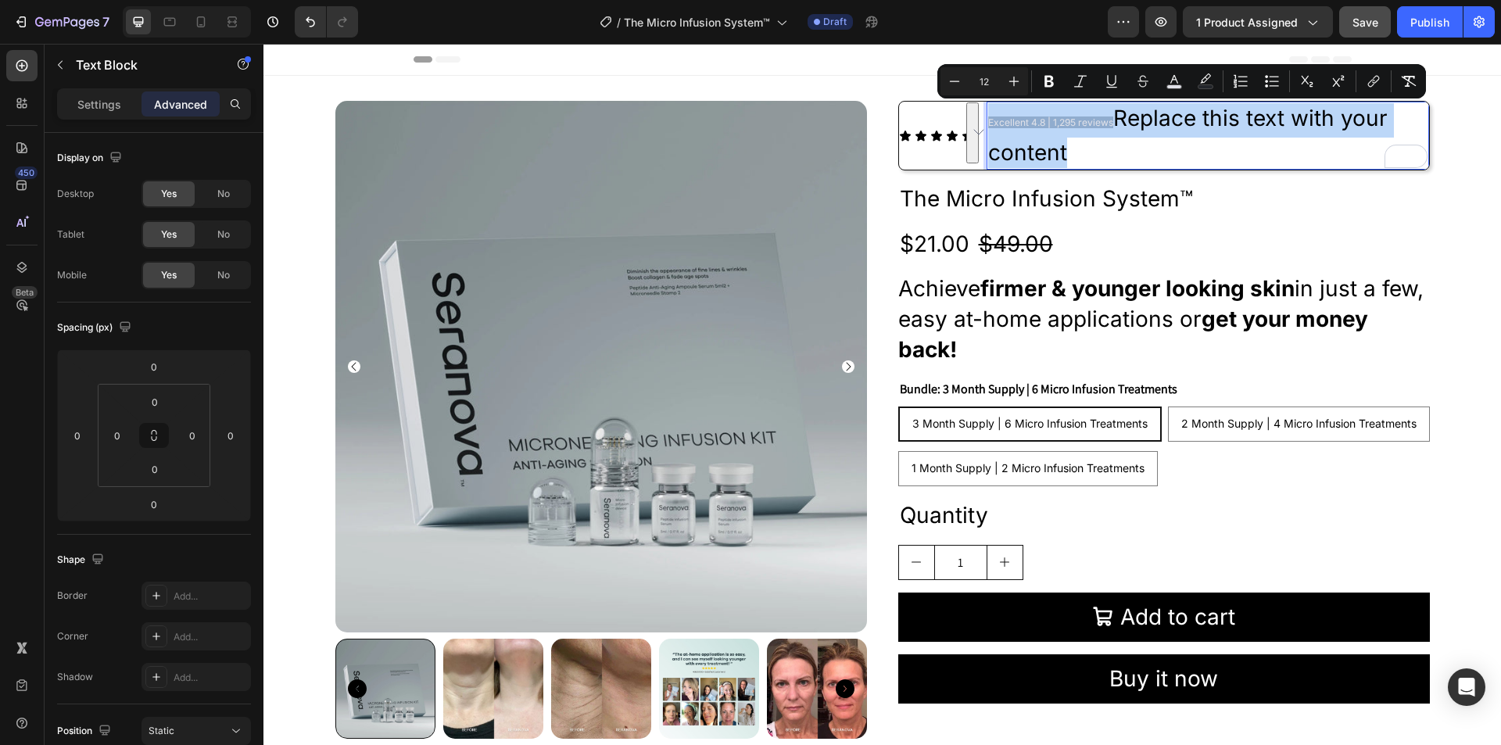
click at [1210, 116] on p "Excellent 4.8 | 1,295 reviews Replace this text with your content" at bounding box center [1207, 135] width 439 height 65
type input "28"
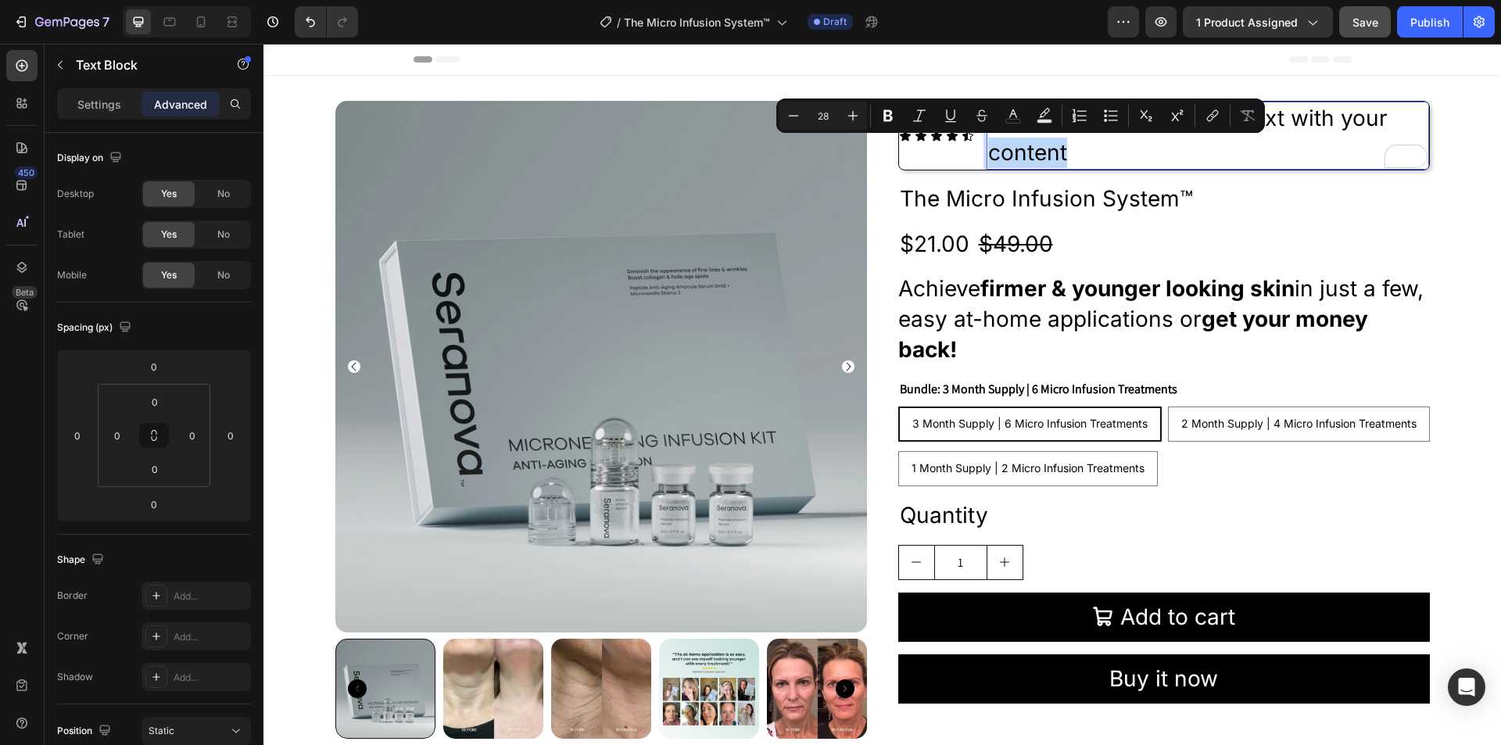
drag, startPoint x: 1071, startPoint y: 156, endPoint x: 980, endPoint y: 154, distance: 90.7
click at [987, 154] on div "Excellent 4.8 | 1,295 reviews Replace this text with your content" at bounding box center [1208, 136] width 442 height 68
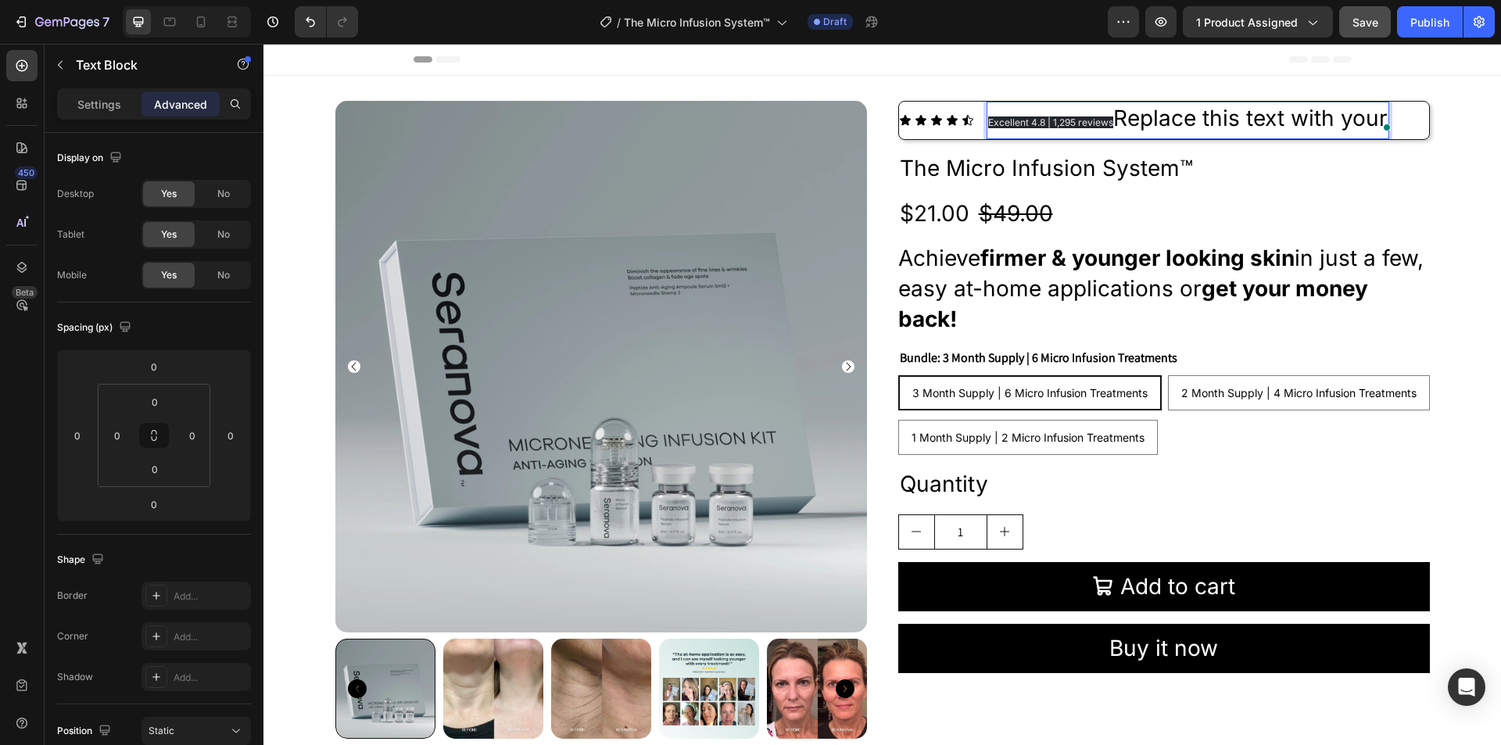
click at [1271, 117] on p "Excellent 4.8 | 1,295 reviews Replace this text with your" at bounding box center [1187, 120] width 399 height 34
drag, startPoint x: 1271, startPoint y: 117, endPoint x: 1210, endPoint y: 118, distance: 61.0
click at [1210, 118] on p "Excellent 4.8 | 1,295 reviews Replace this text with your" at bounding box center [1187, 120] width 399 height 34
drag, startPoint x: 1299, startPoint y: 117, endPoint x: 1206, endPoint y: 116, distance: 93.0
click at [1206, 116] on div "Excellent 4.8 | 1,295 reviews Replace with your" at bounding box center [1147, 121] width 321 height 38
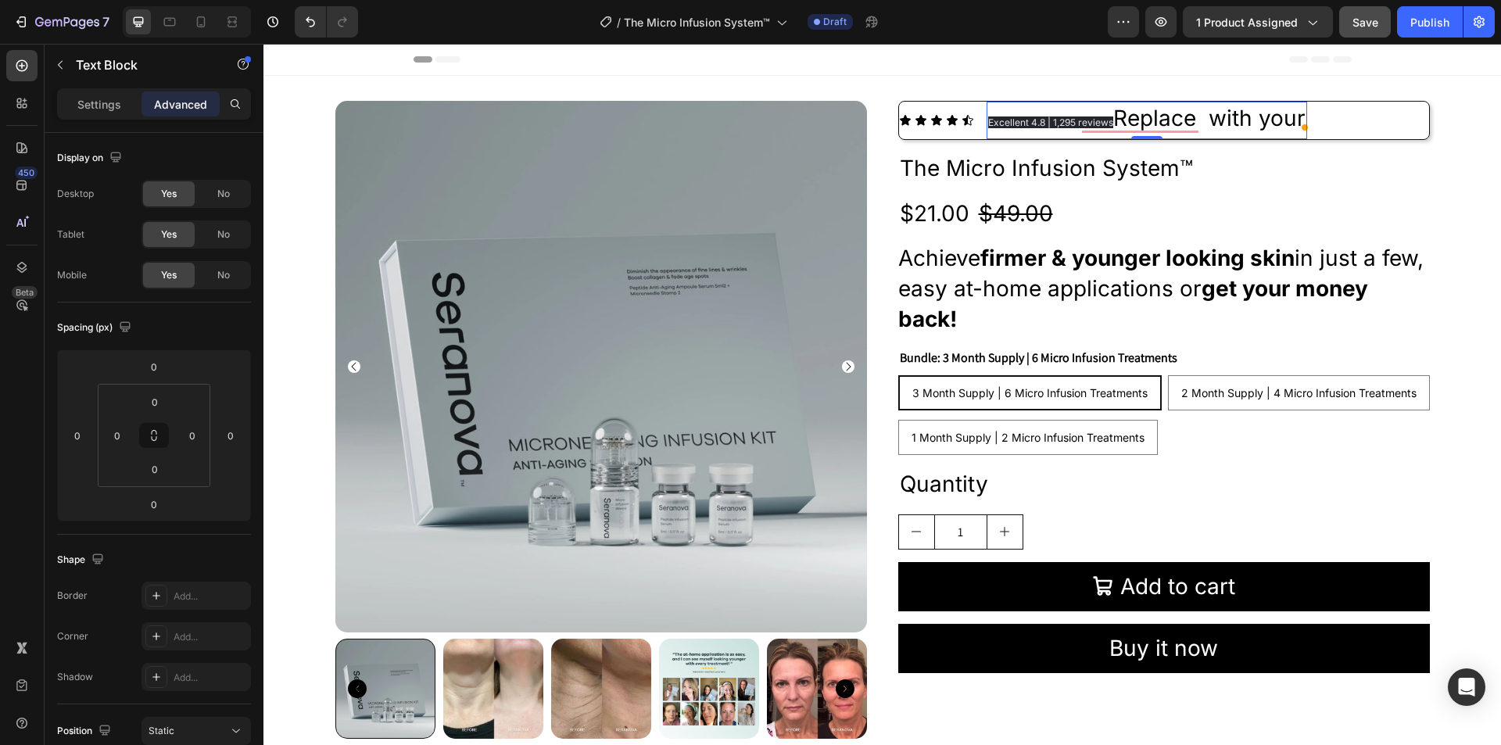
click at [1204, 117] on p "Excellent 4.8 | 1,295 reviews Replace with your" at bounding box center [1146, 120] width 317 height 34
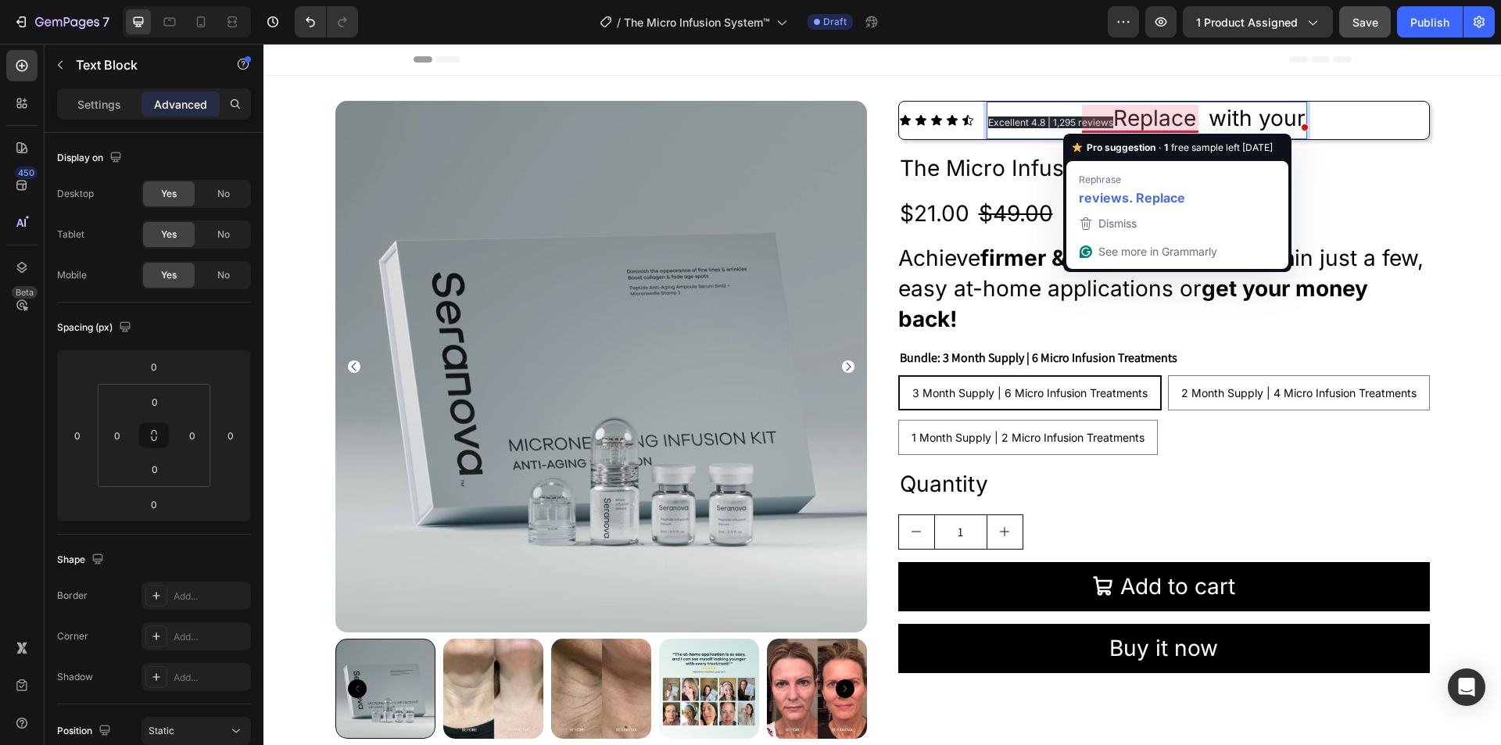
click at [1141, 112] on p "Excellent 4.8 | 1,295 reviews Replace with your" at bounding box center [1146, 120] width 317 height 34
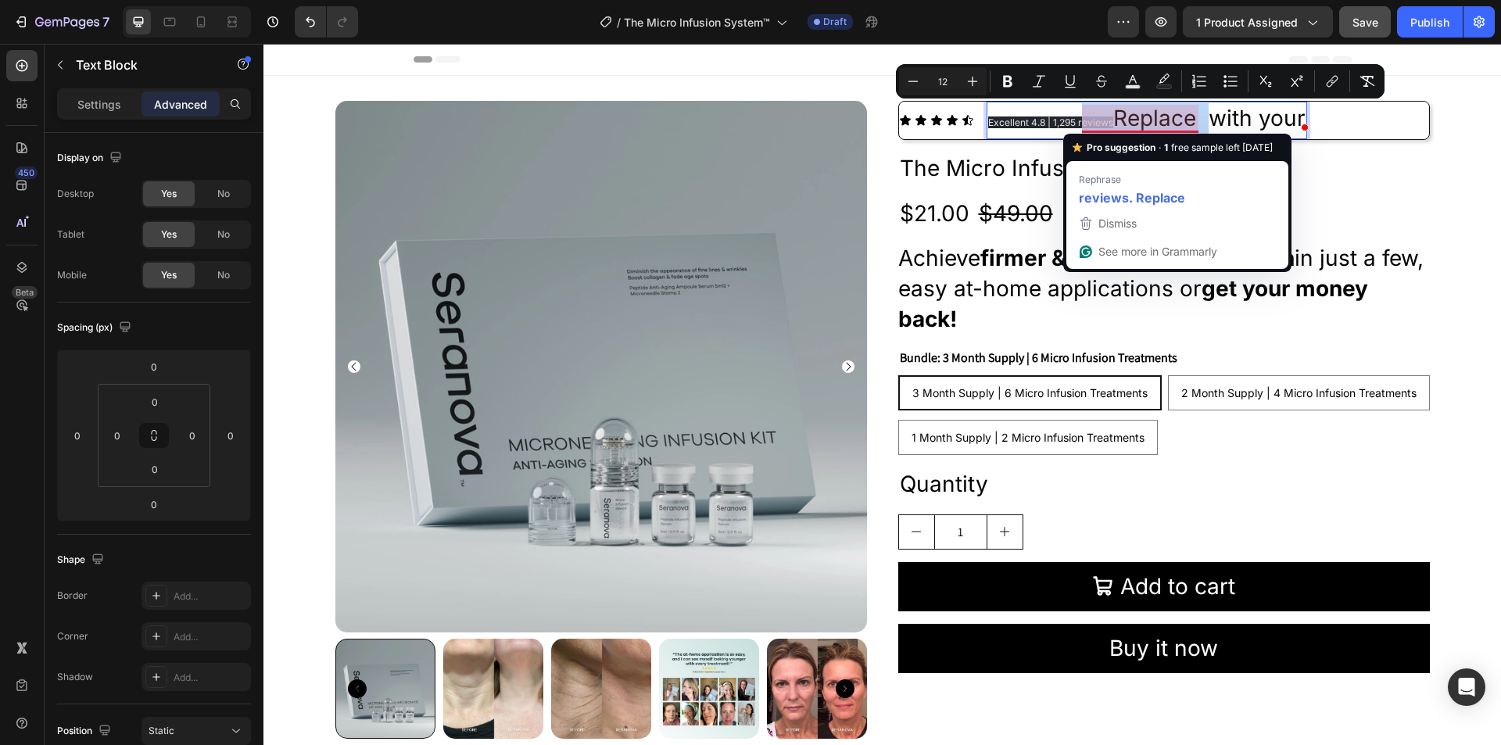
click at [1141, 112] on p "Excellent 4.8 | 1,295 reviews Replace with your" at bounding box center [1146, 120] width 317 height 34
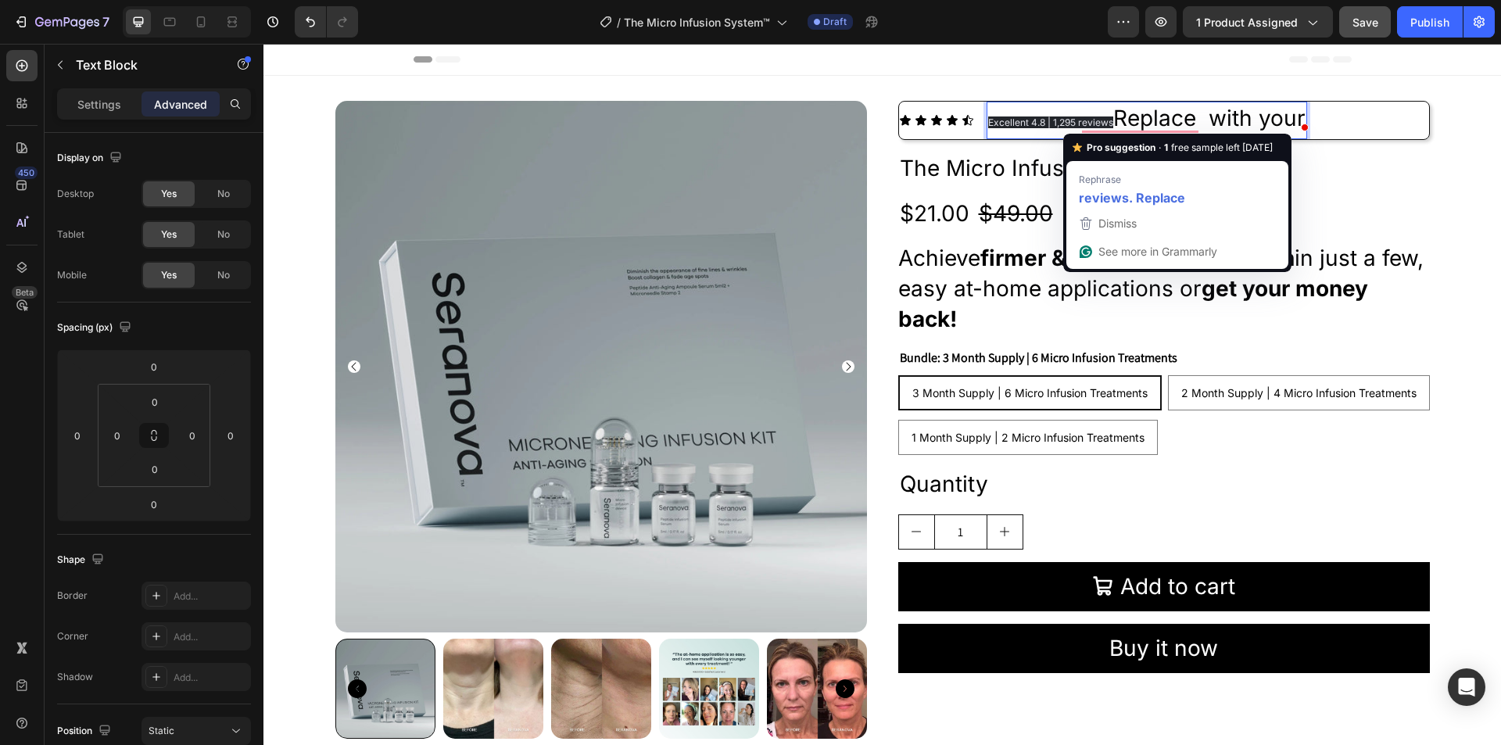
click at [1238, 117] on p "Excellent 4.8 | 1,295 reviews Replace with your" at bounding box center [1146, 120] width 317 height 34
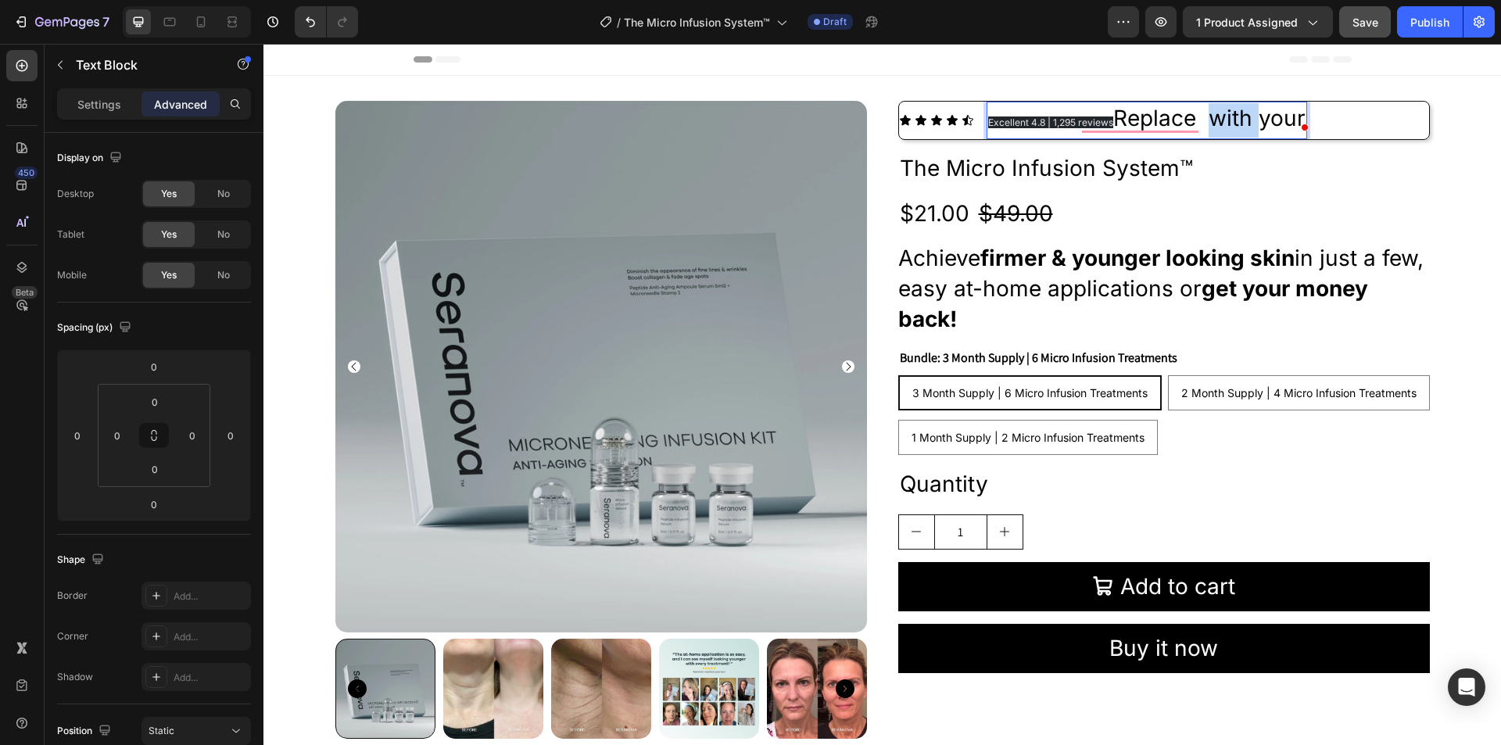
click at [1238, 117] on p "Excellent 4.8 | 1,295 reviews Replace with your" at bounding box center [1146, 120] width 317 height 34
click at [1109, 73] on div "Header" at bounding box center [883, 59] width 938 height 31
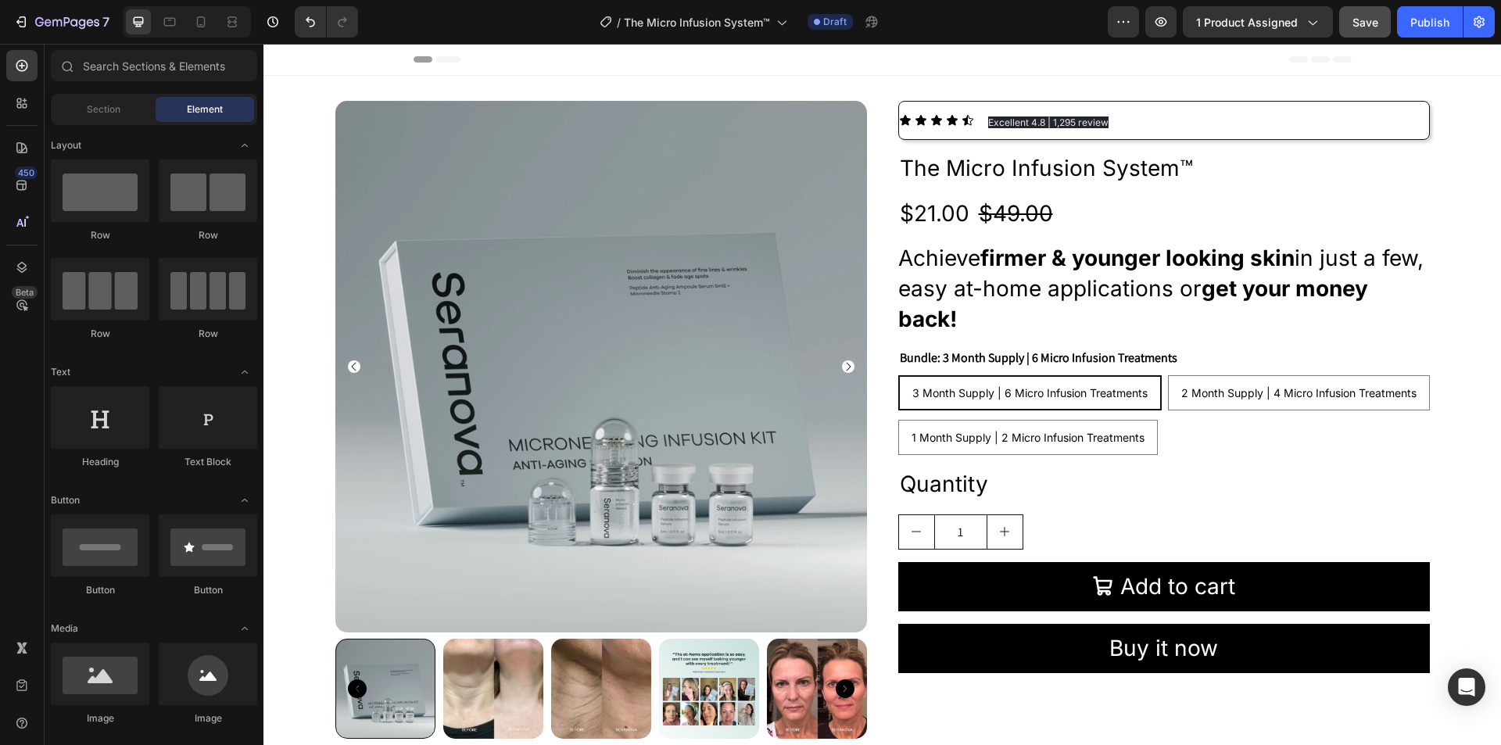
click at [1363, 23] on span "Save" at bounding box center [1365, 22] width 26 height 13
click at [1019, 120] on span "Excellent 4.8 | 1,295 review" at bounding box center [1048, 122] width 120 height 12
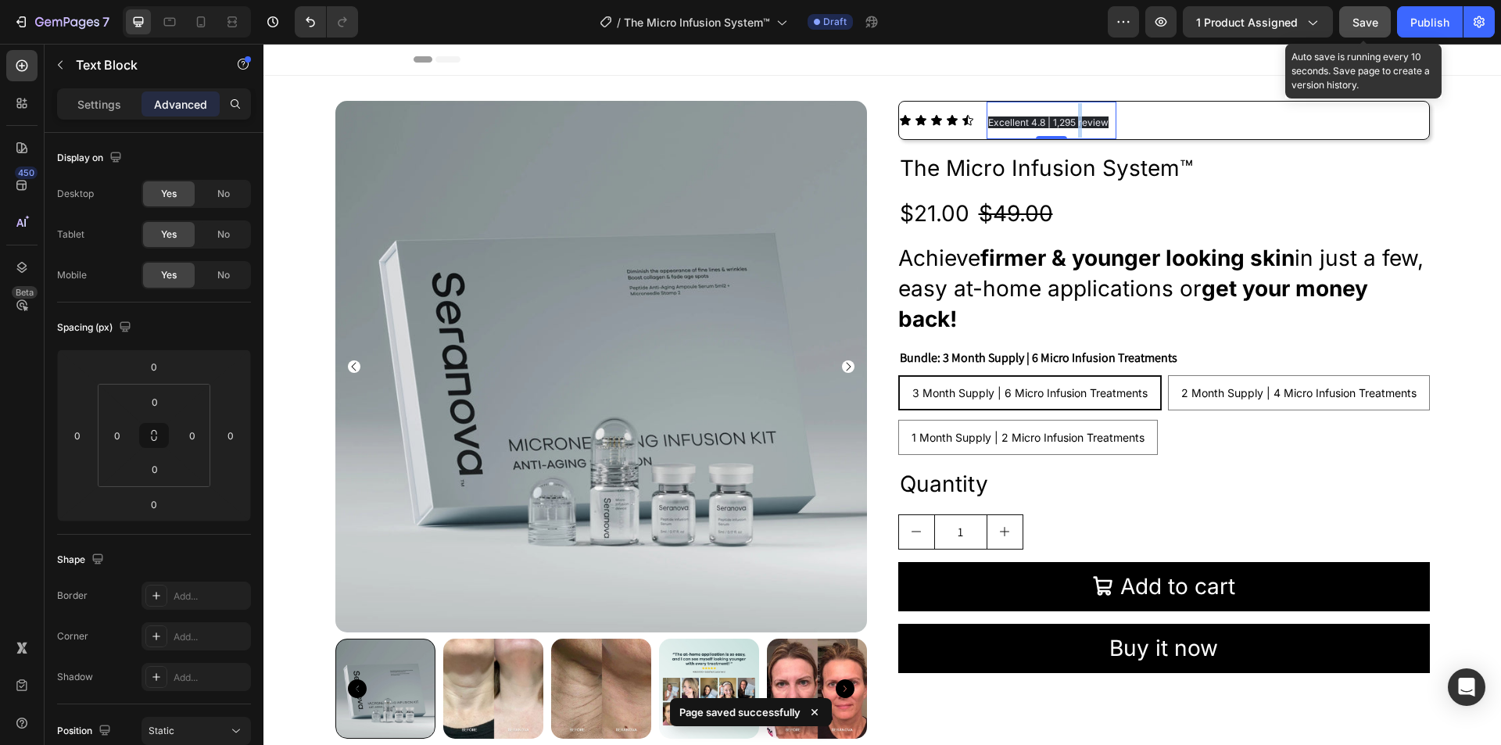
click at [1074, 118] on span "Excellent 4.8 | 1,295 review" at bounding box center [1048, 122] width 120 height 12
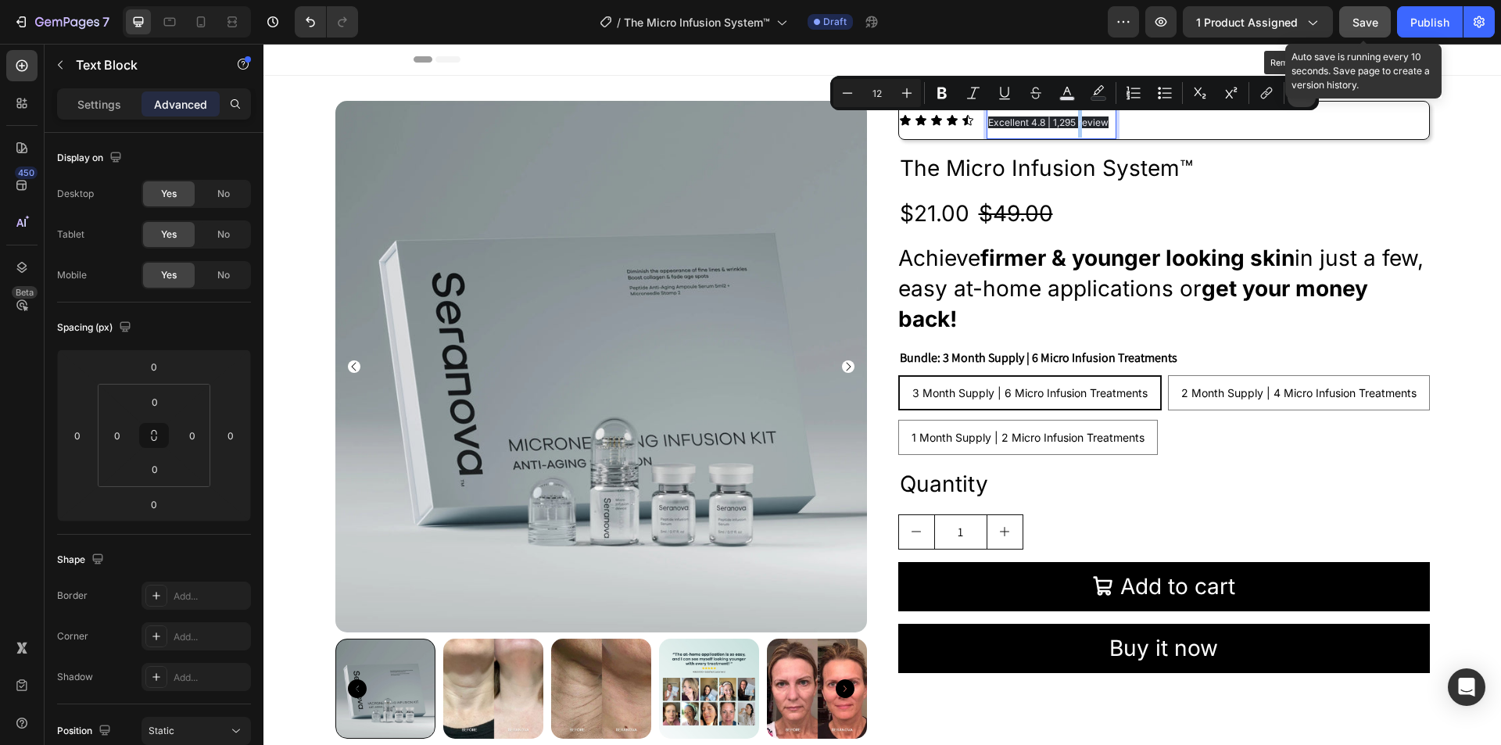
click at [1302, 98] on icon "Editor contextual toolbar" at bounding box center [1302, 93] width 15 height 11
type input "28"
click at [1227, 131] on div "Icon Icon Icon Icon Icon Icon List Excellent 4.8 | 1,295 review Text Block 0 Row" at bounding box center [1164, 120] width 532 height 39
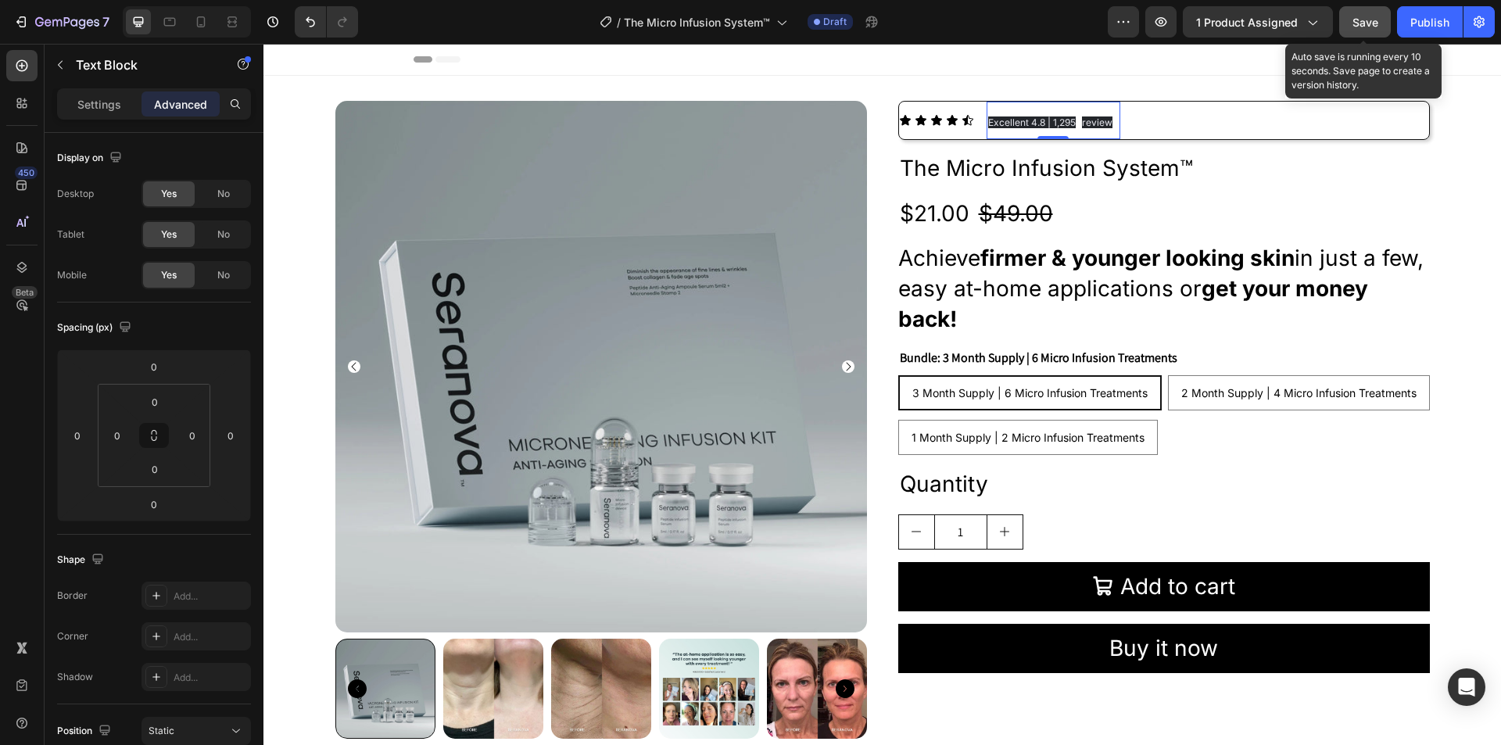
click at [1035, 120] on span "Excellent 4.8 | 1,295" at bounding box center [1032, 122] width 88 height 12
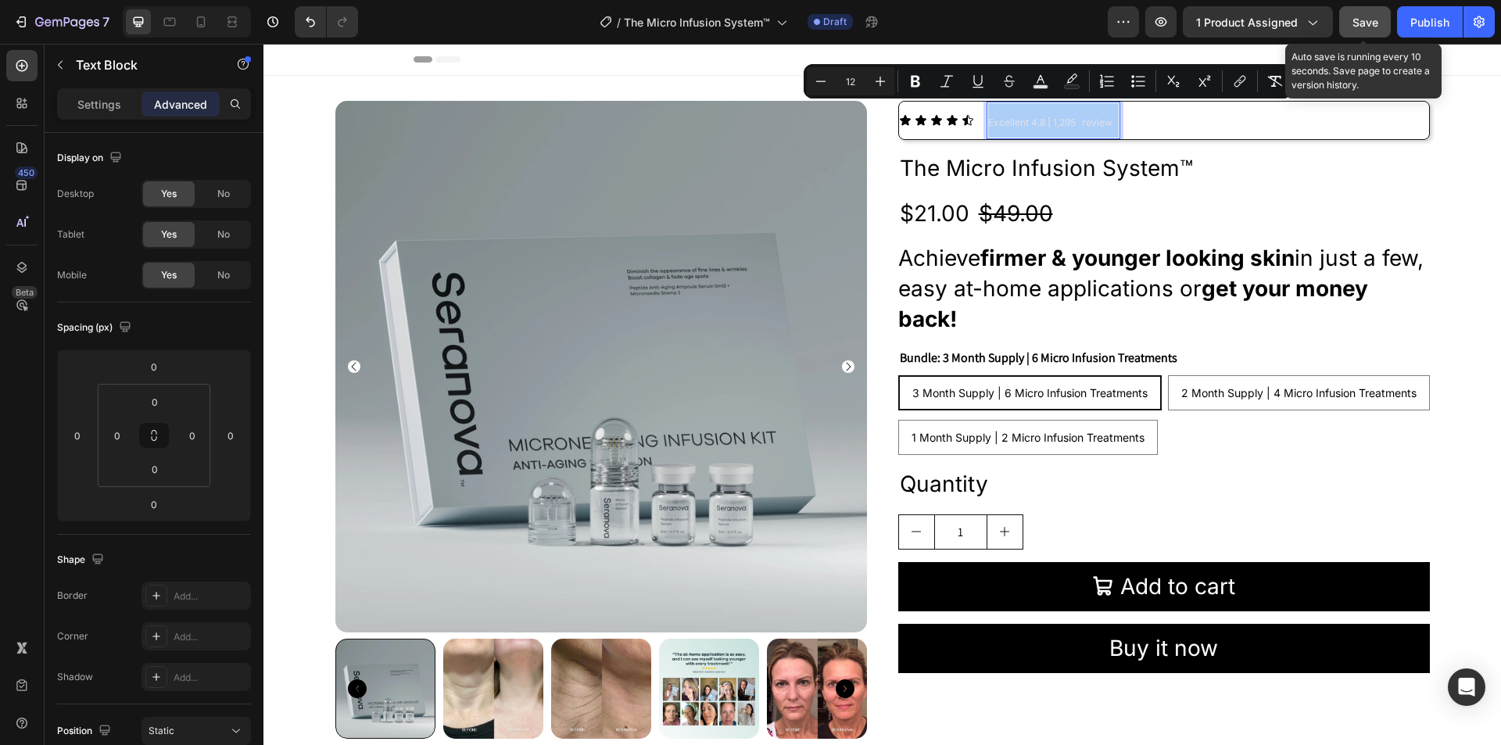
drag, startPoint x: 1364, startPoint y: 19, endPoint x: 1113, endPoint y: 125, distance: 272.5
click at [1364, 19] on span "Save" at bounding box center [1365, 22] width 26 height 13
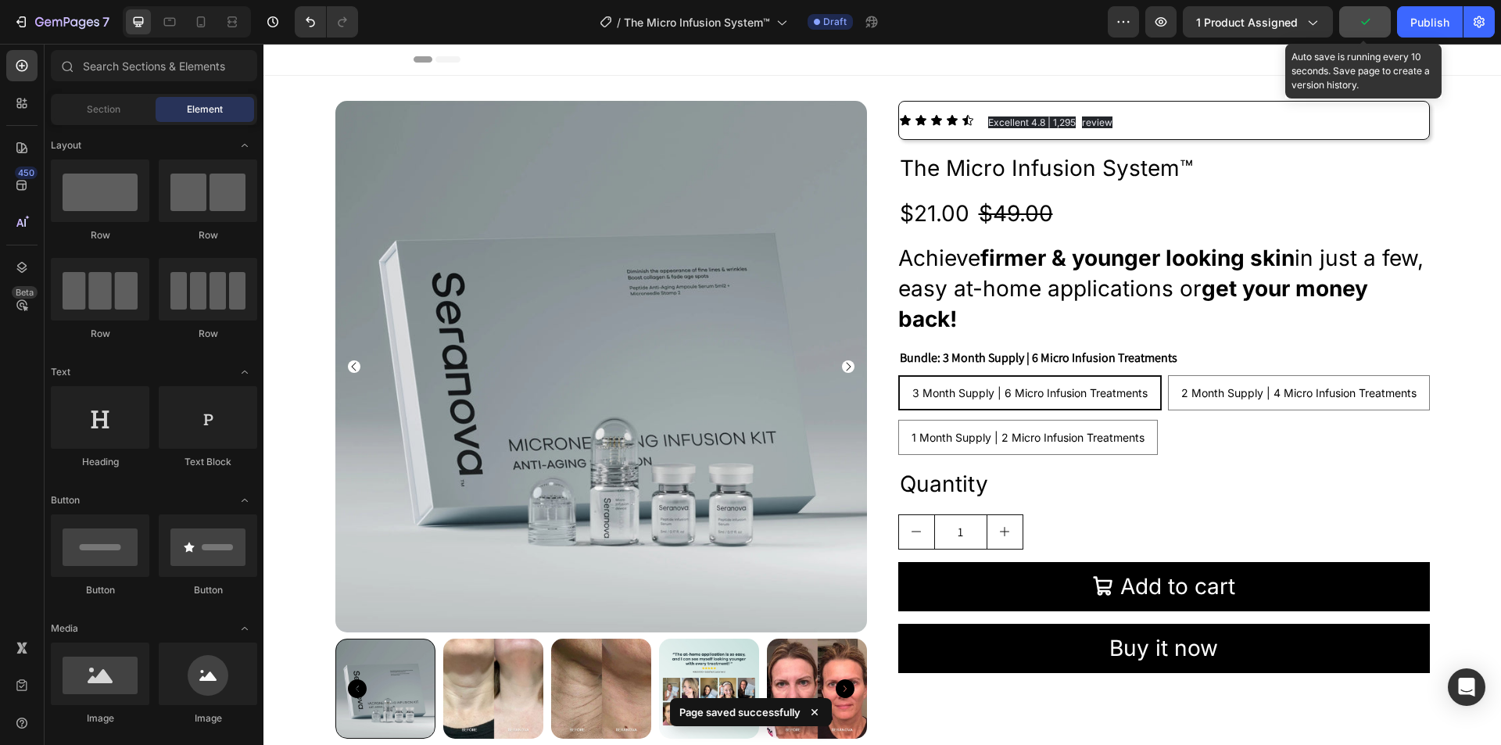
click at [1243, 50] on div "Header" at bounding box center [883, 59] width 938 height 31
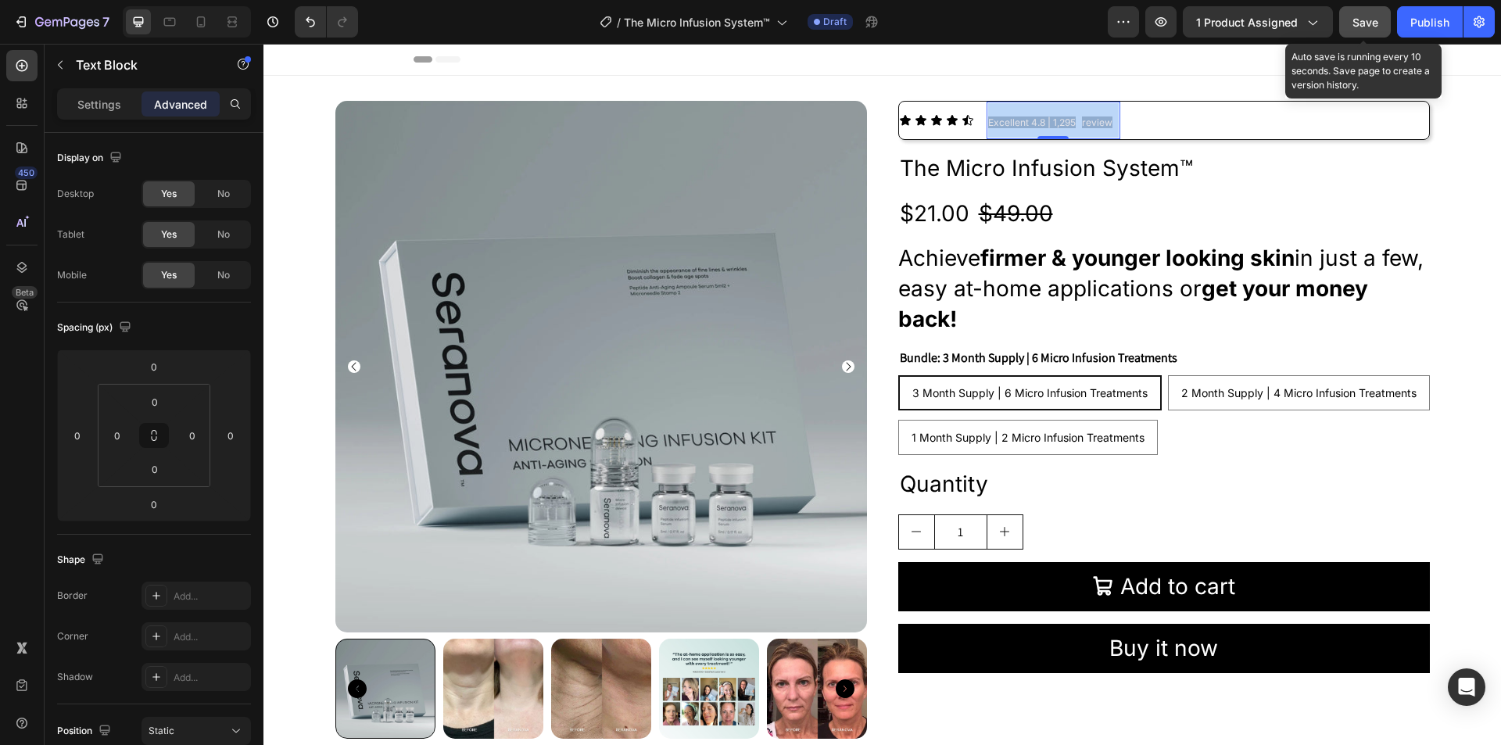
click at [1082, 123] on span "review" at bounding box center [1097, 122] width 30 height 12
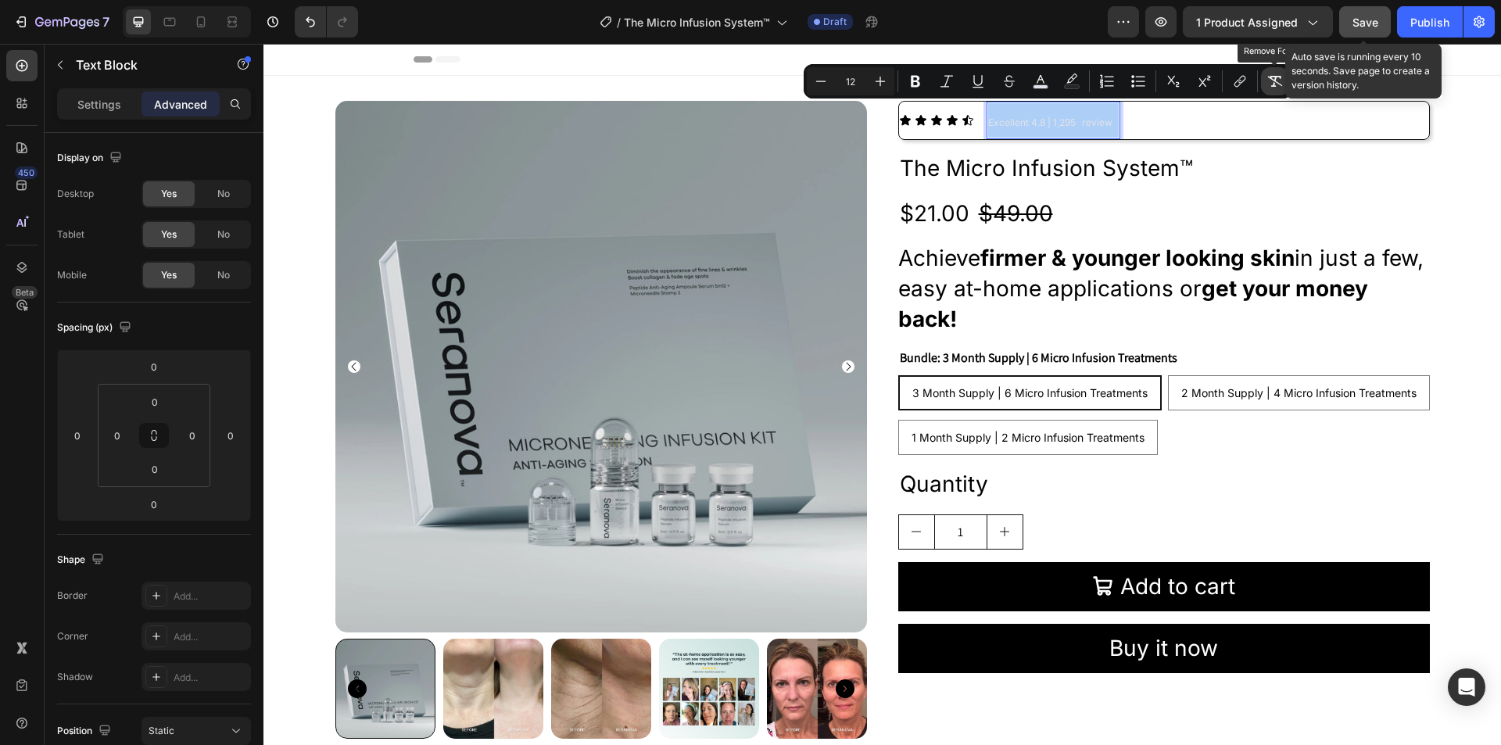
click at [1268, 80] on icon "Editor contextual toolbar" at bounding box center [1275, 81] width 16 height 16
type input "28"
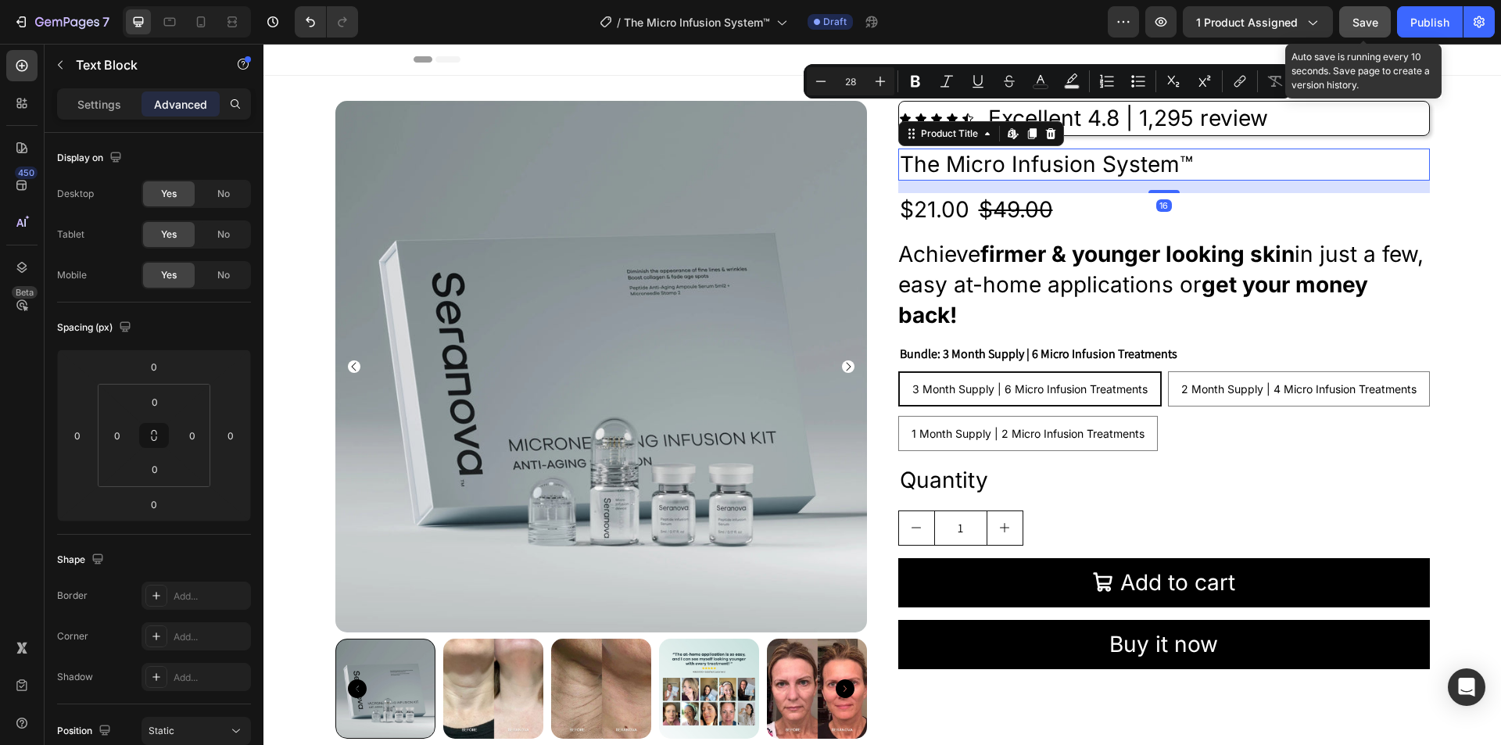
click at [1226, 179] on h2 "The Micro Infusion System™" at bounding box center [1164, 164] width 532 height 31
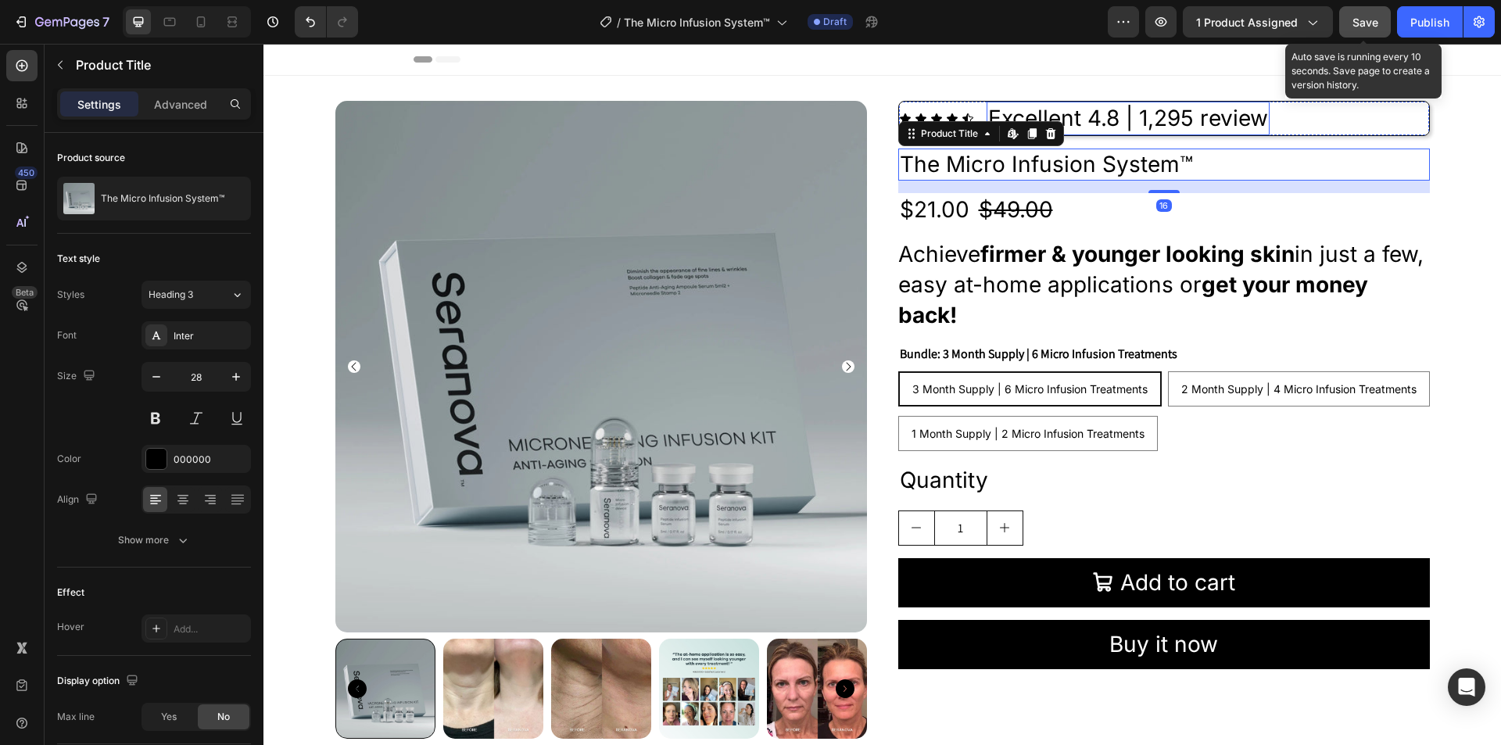
click at [1148, 127] on p "Excellent 4.8 | 1,295 review" at bounding box center [1128, 118] width 280 height 30
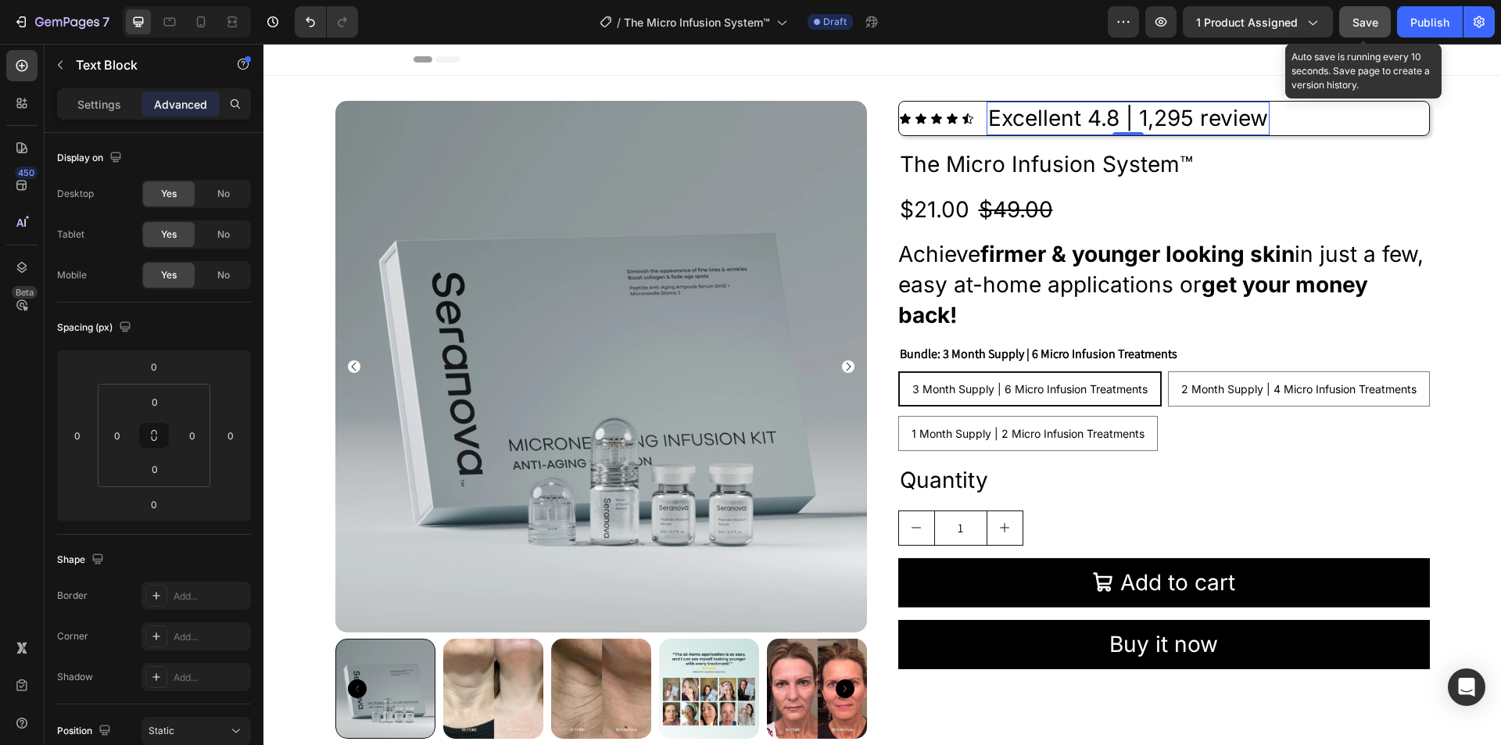
click at [1148, 127] on p "Excellent 4.8 | 1,295 review" at bounding box center [1128, 118] width 280 height 30
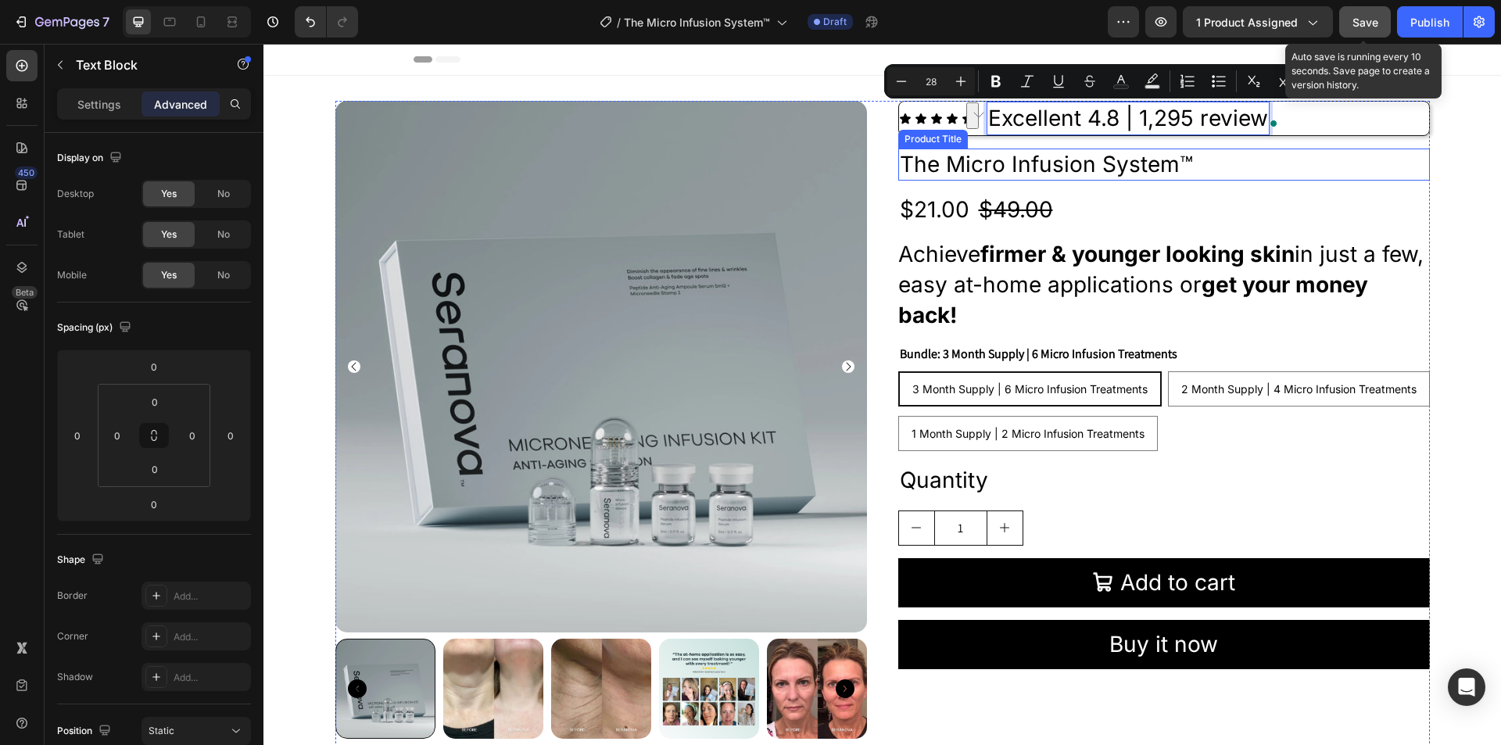
click at [1155, 166] on h2 "The Micro Infusion System™" at bounding box center [1164, 164] width 532 height 31
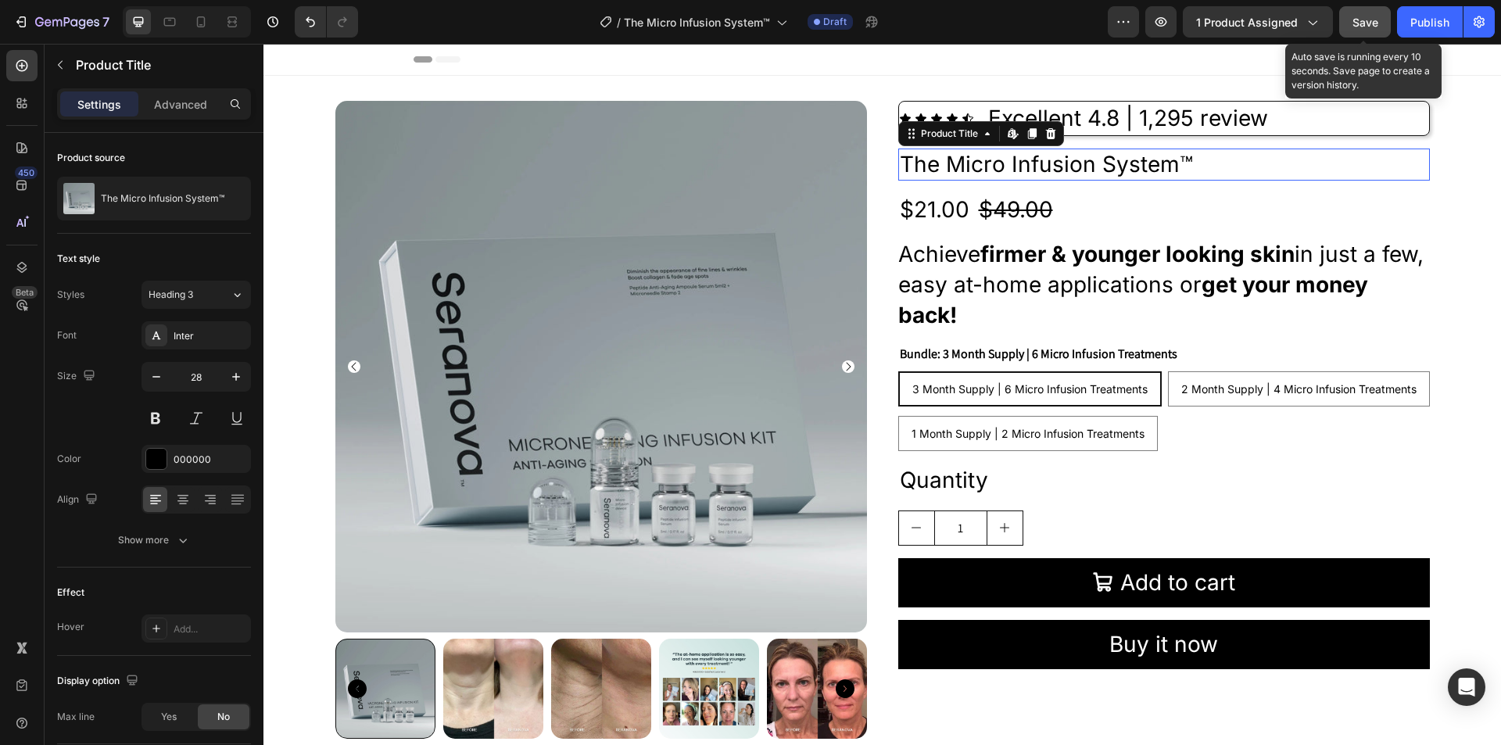
click at [1155, 166] on h2 "The Micro Infusion System™" at bounding box center [1164, 164] width 532 height 31
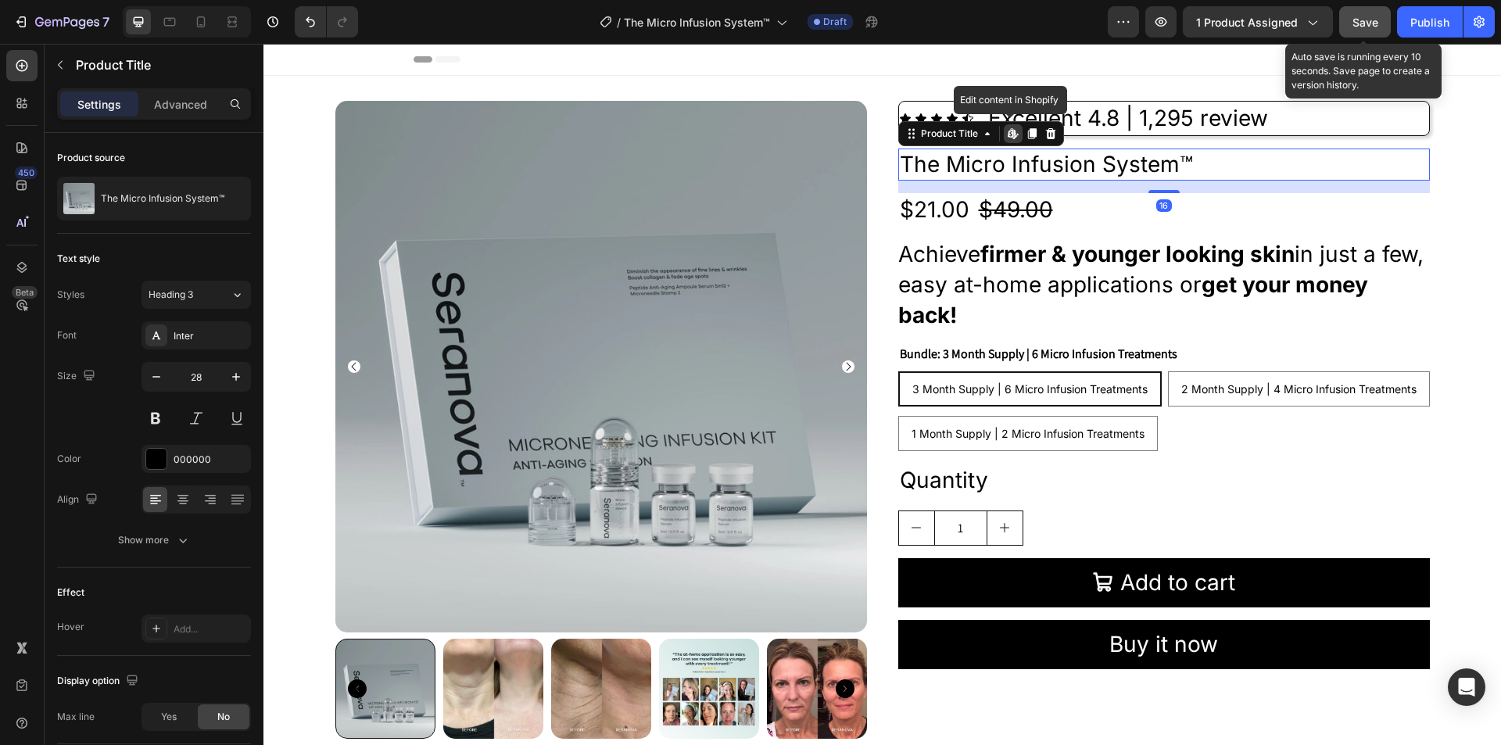
click at [1155, 166] on h2 "The Micro Infusion System™" at bounding box center [1164, 164] width 532 height 31
click at [1016, 166] on h2 "The Micro Infusion System™" at bounding box center [1164, 164] width 532 height 31
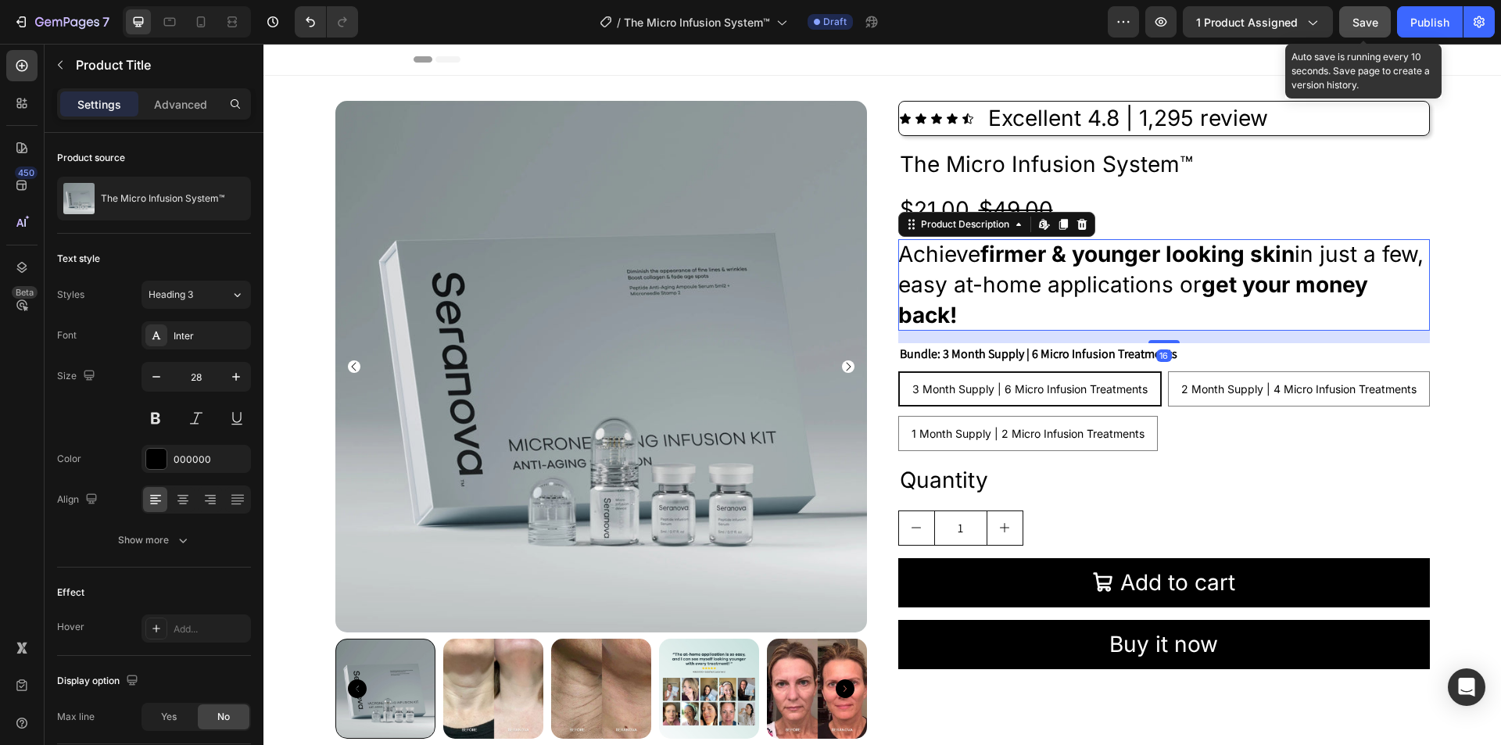
click at [1034, 253] on b "firmer & younger looking skin" at bounding box center [1137, 254] width 314 height 27
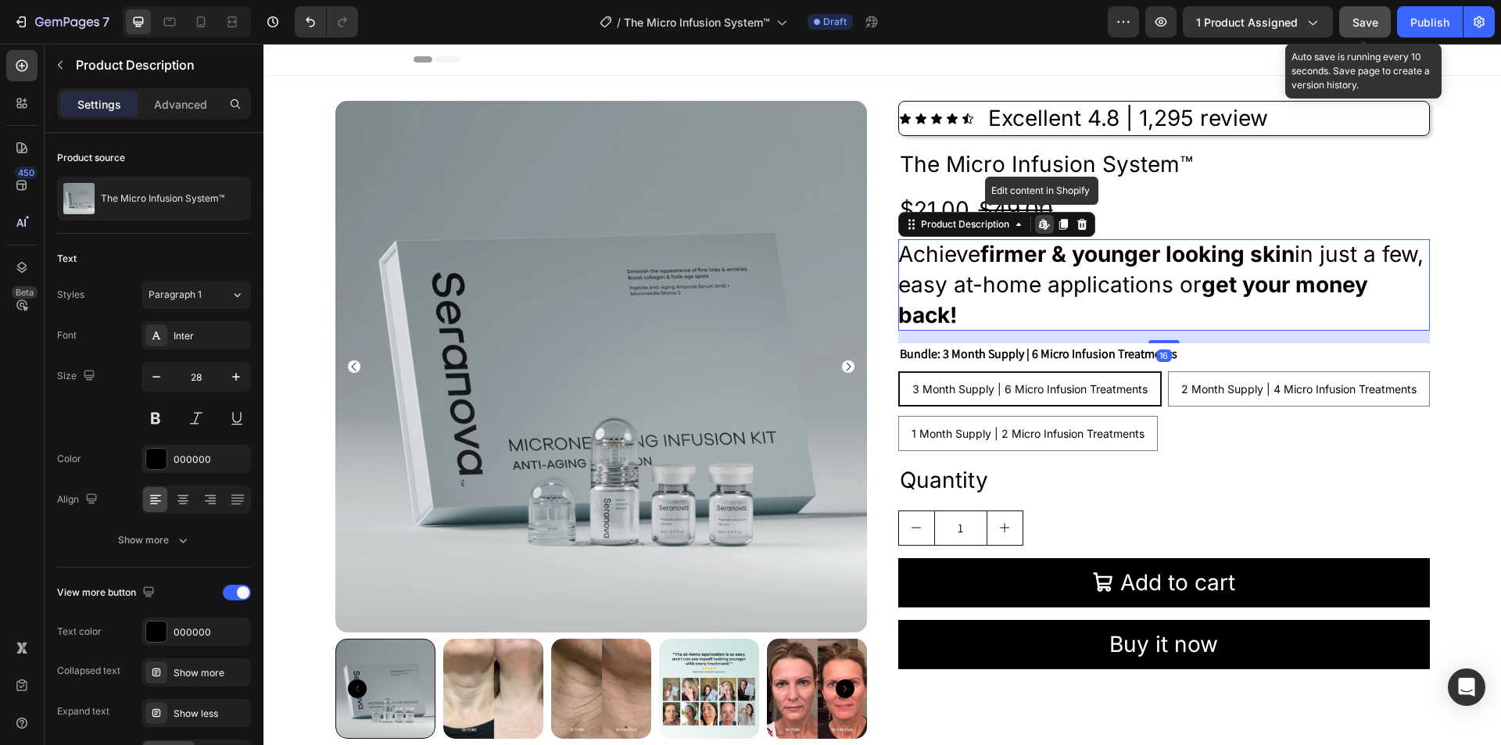
click at [1034, 253] on b "firmer & younger looking skin" at bounding box center [1137, 254] width 314 height 27
click at [1033, 256] on b "firmer & younger looking skin" at bounding box center [1137, 254] width 314 height 27
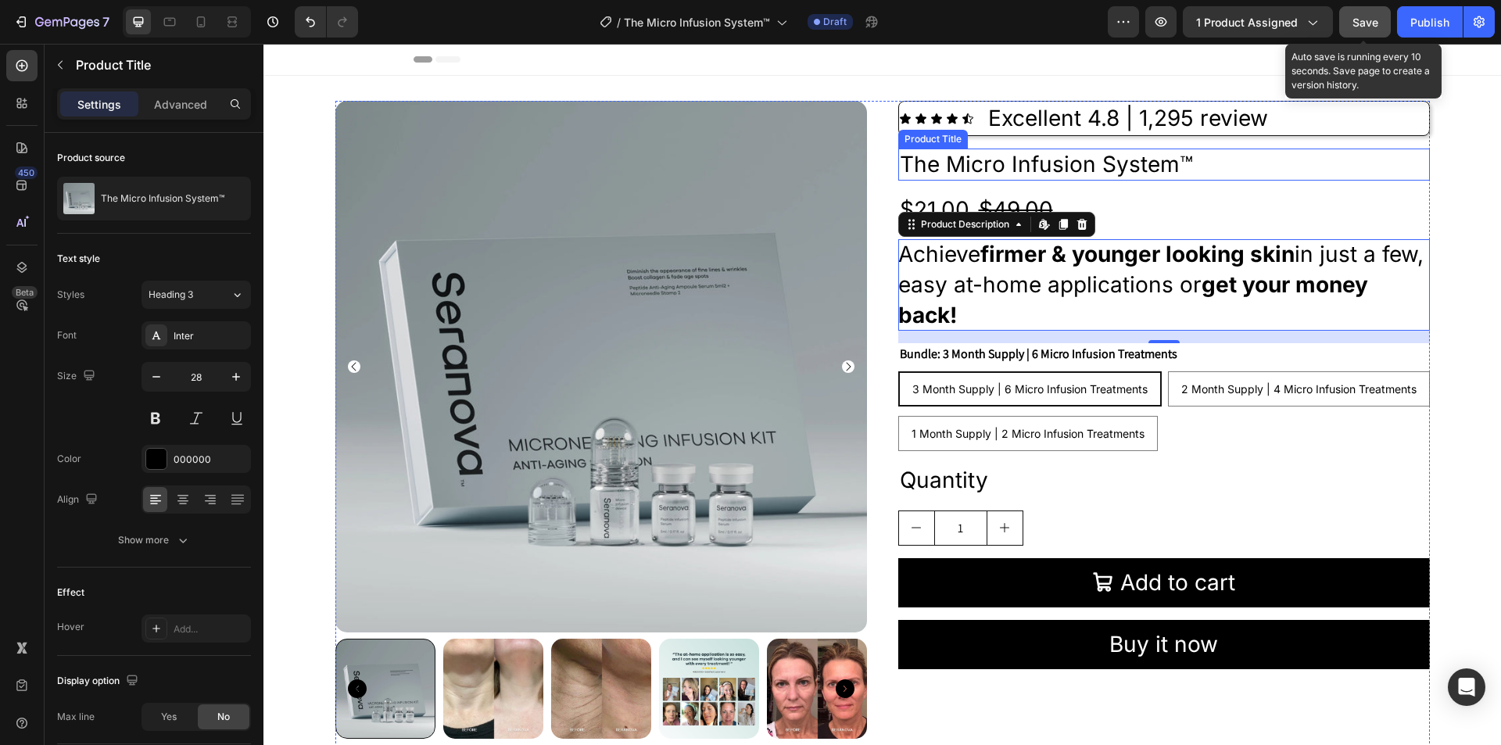
click at [1072, 165] on h2 "The Micro Infusion System™" at bounding box center [1164, 164] width 532 height 31
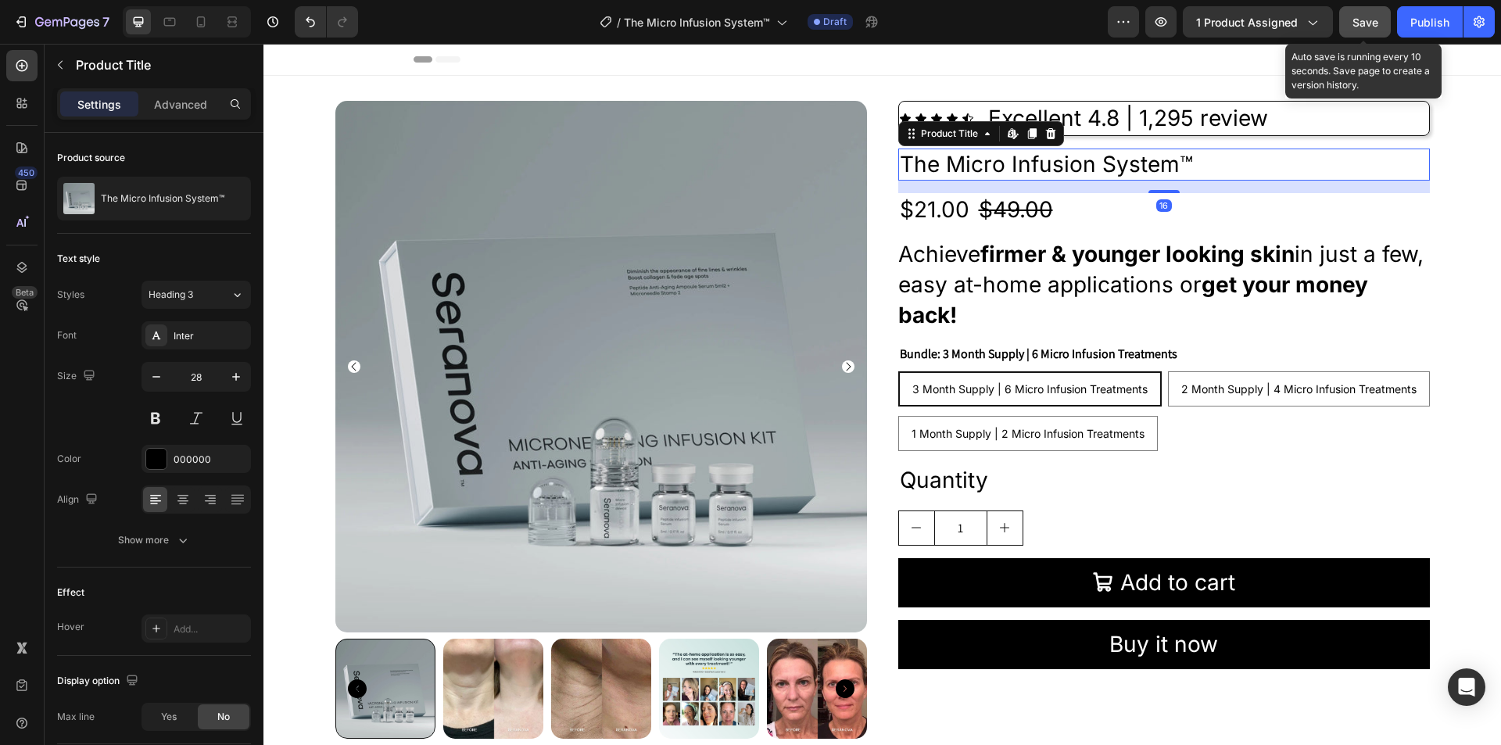
click at [1072, 165] on h2 "The Micro Infusion System™" at bounding box center [1164, 164] width 532 height 31
click at [1382, 121] on div "Icon Icon Icon Icon Icon Icon List Excellent 4.8 | 1,295 review Text Block Row" at bounding box center [1164, 118] width 532 height 35
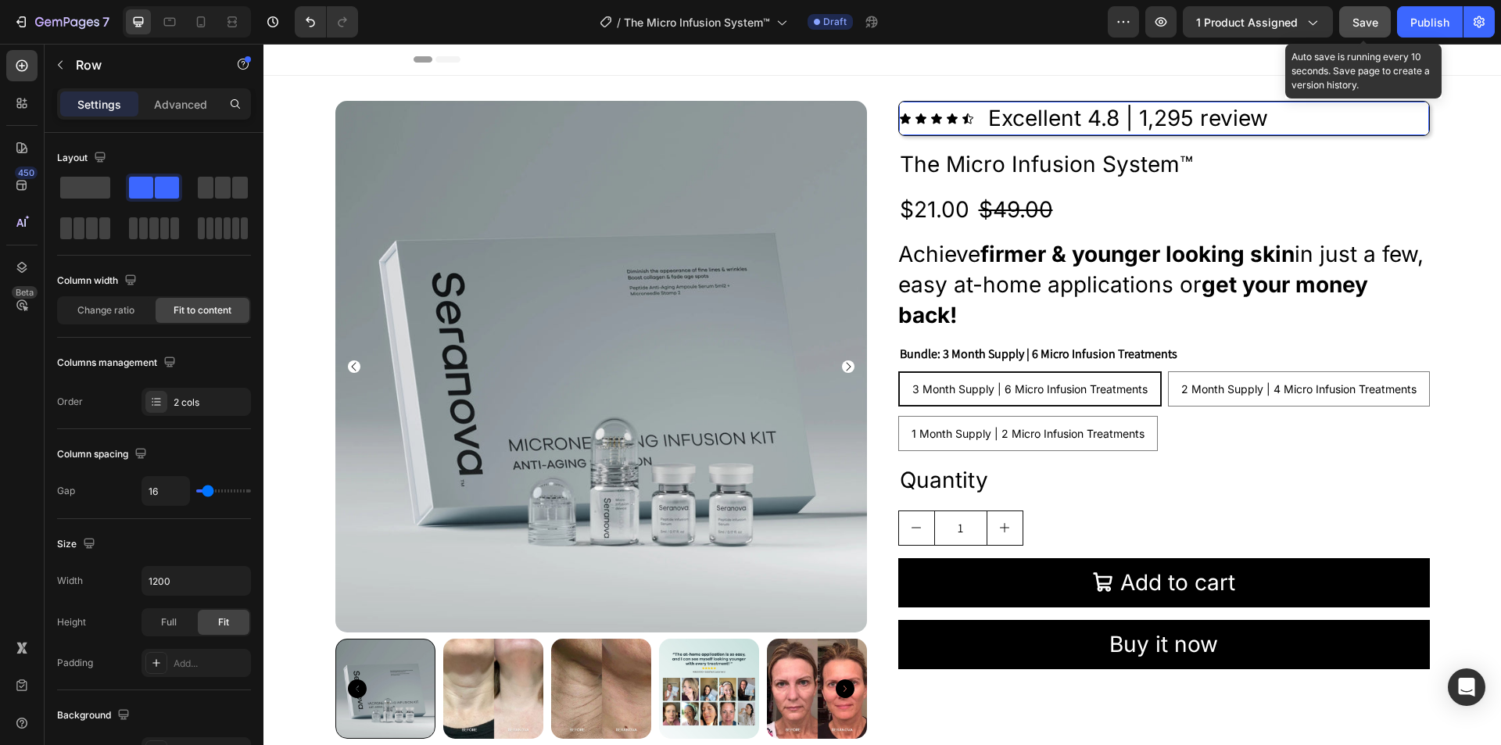
click at [1382, 121] on div "Icon Icon Icon Icon Icon Icon List Excellent 4.8 | 1,295 review Text Block Row" at bounding box center [1164, 118] width 532 height 35
drag, startPoint x: 1382, startPoint y: 121, endPoint x: 1374, endPoint y: 127, distance: 10.2
click at [1382, 122] on div "Icon Icon Icon Icon Icon Icon List Excellent 4.8 | 1,295 review Text Block Row …" at bounding box center [1164, 118] width 532 height 35
click at [1180, 124] on p "Excellent 4.8 | 1,295 review" at bounding box center [1128, 118] width 280 height 30
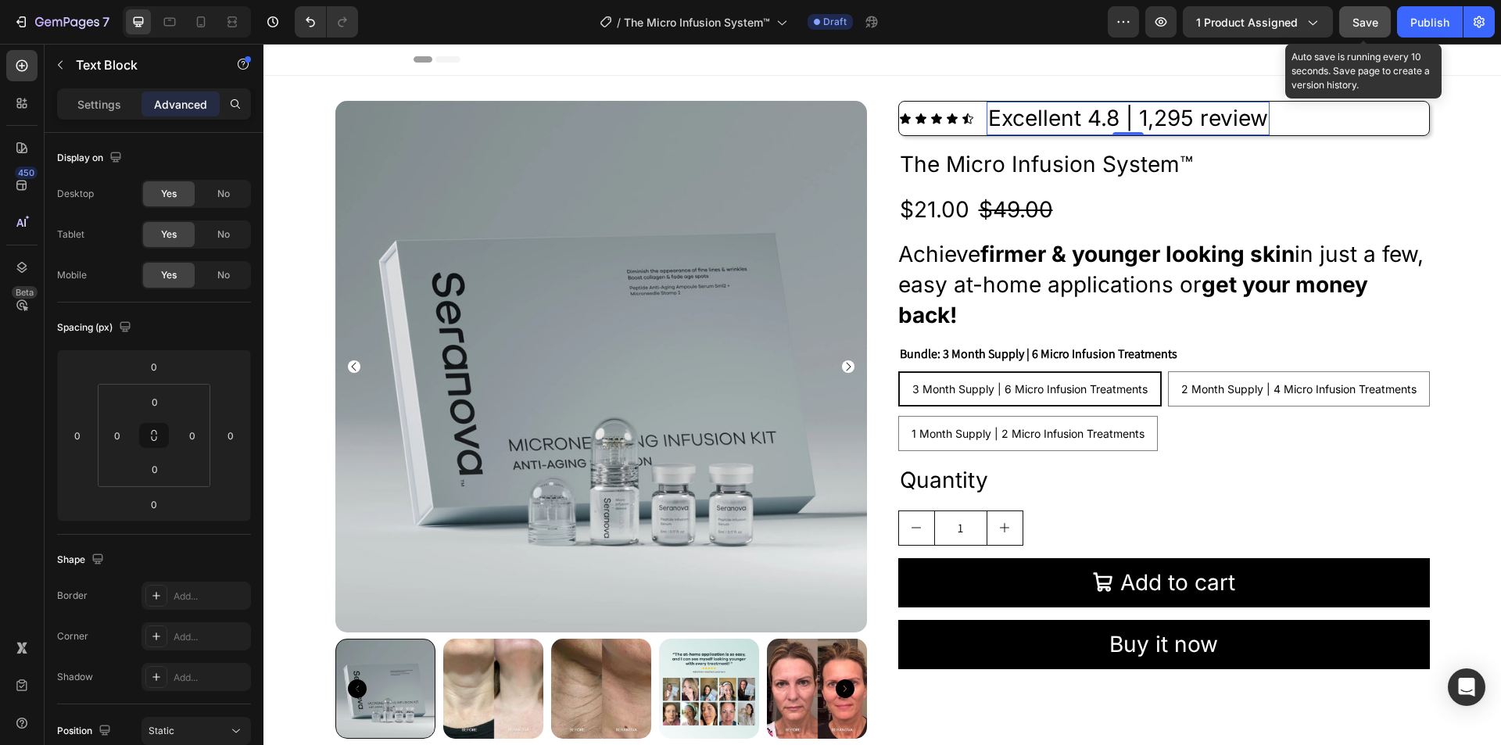
click at [1180, 124] on p "Excellent 4.8 | 1,295 review" at bounding box center [1128, 118] width 280 height 30
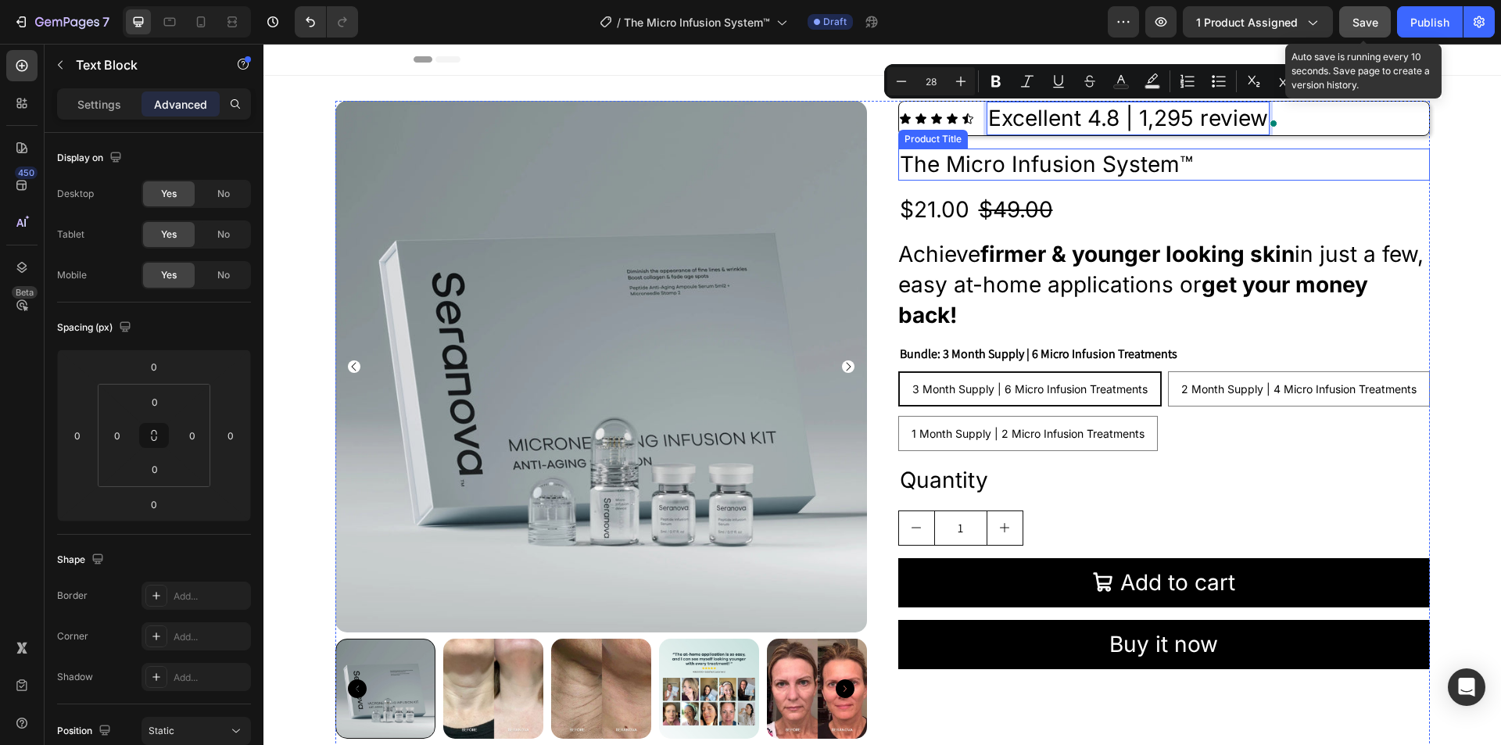
click at [1215, 149] on h2 "The Micro Infusion System™" at bounding box center [1164, 164] width 532 height 31
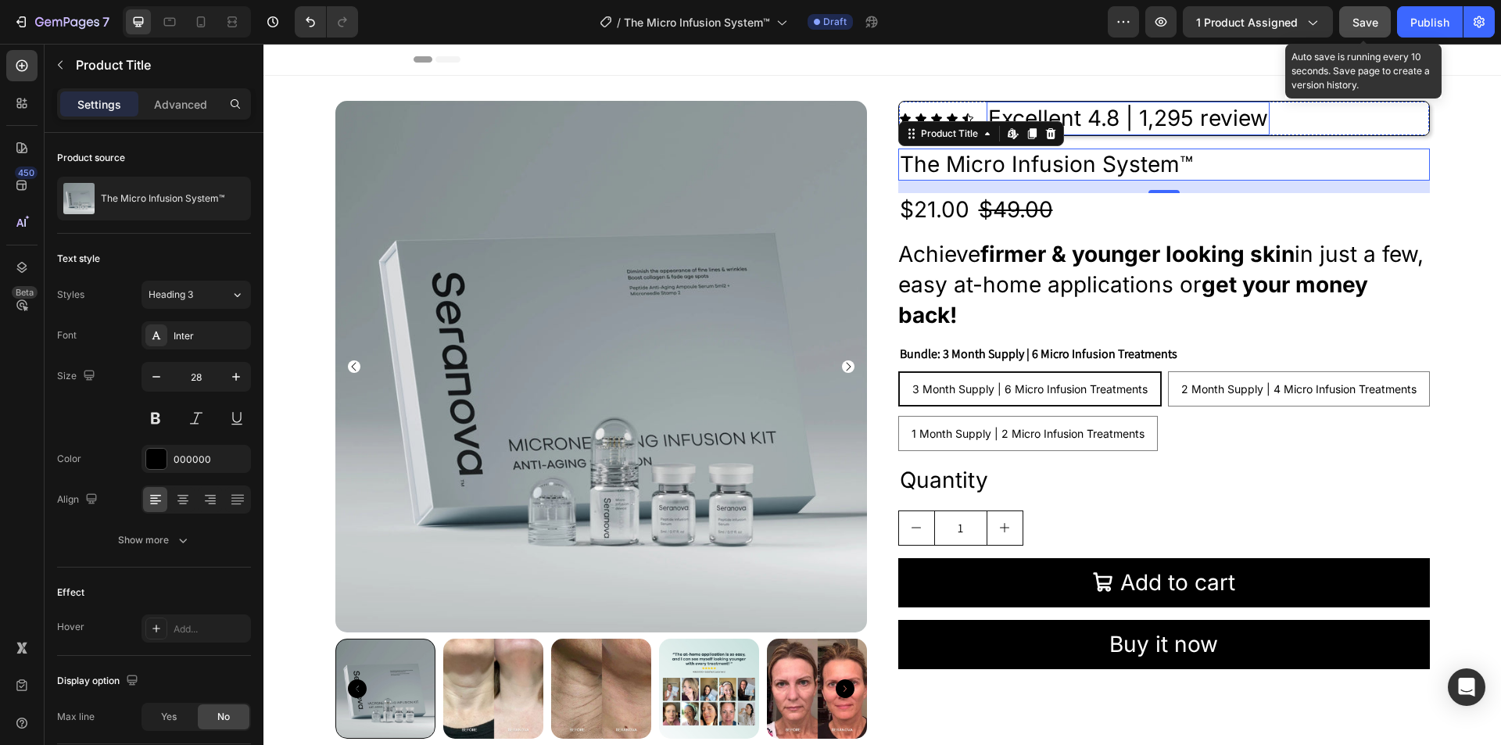
click at [1194, 107] on p "Excellent 4.8 | 1,295 review" at bounding box center [1128, 118] width 280 height 30
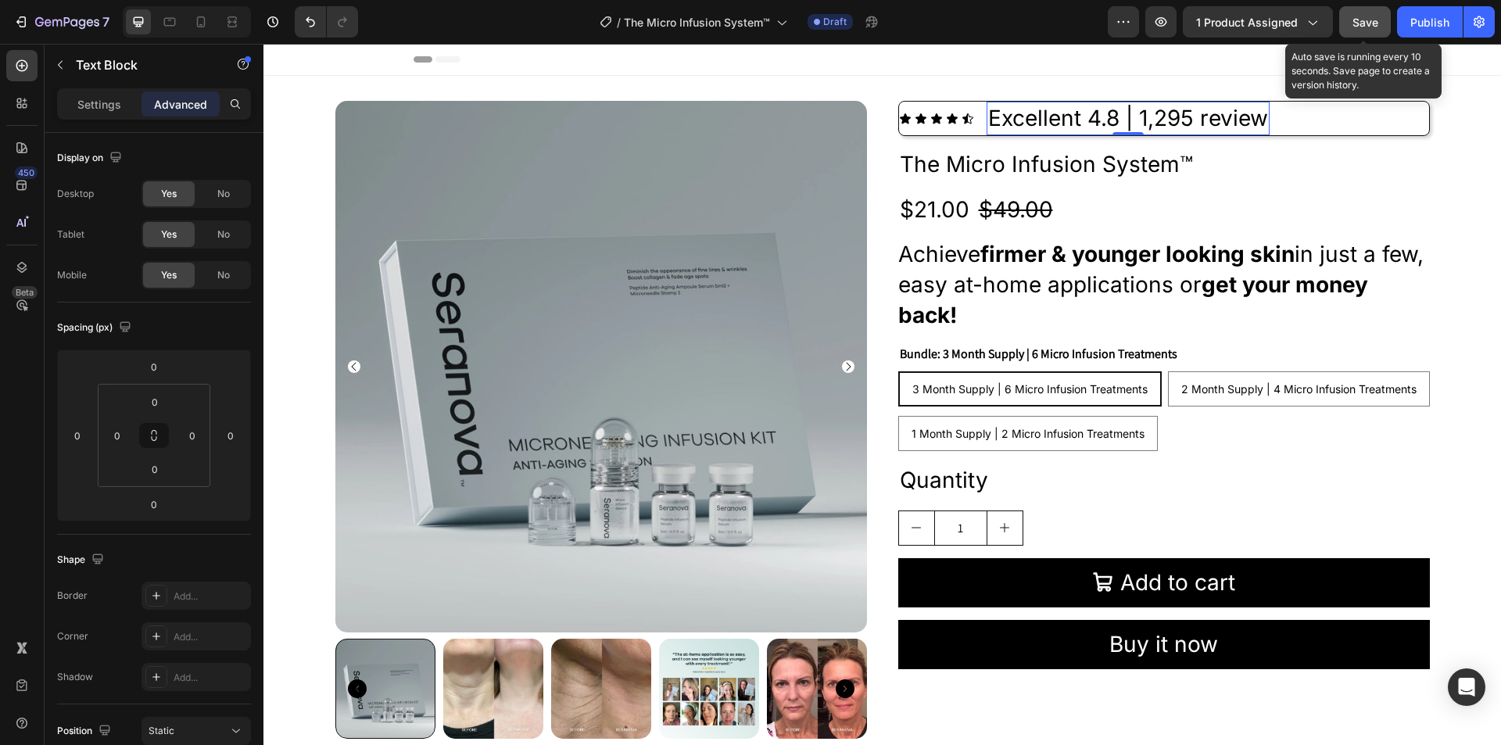
click at [1183, 117] on p "Excellent 4.8 | 1,295 review" at bounding box center [1128, 118] width 280 height 30
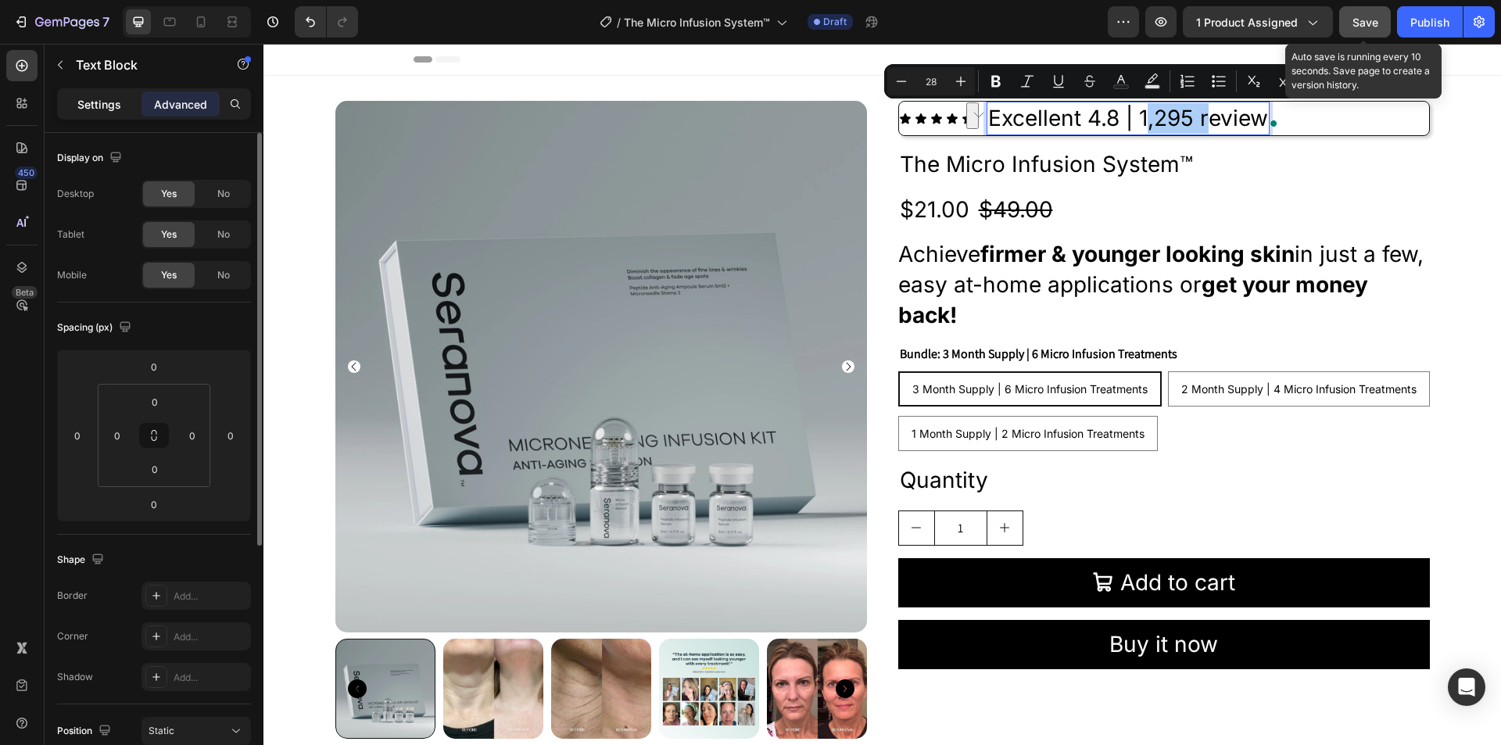
click at [105, 106] on p "Settings" at bounding box center [99, 104] width 44 height 16
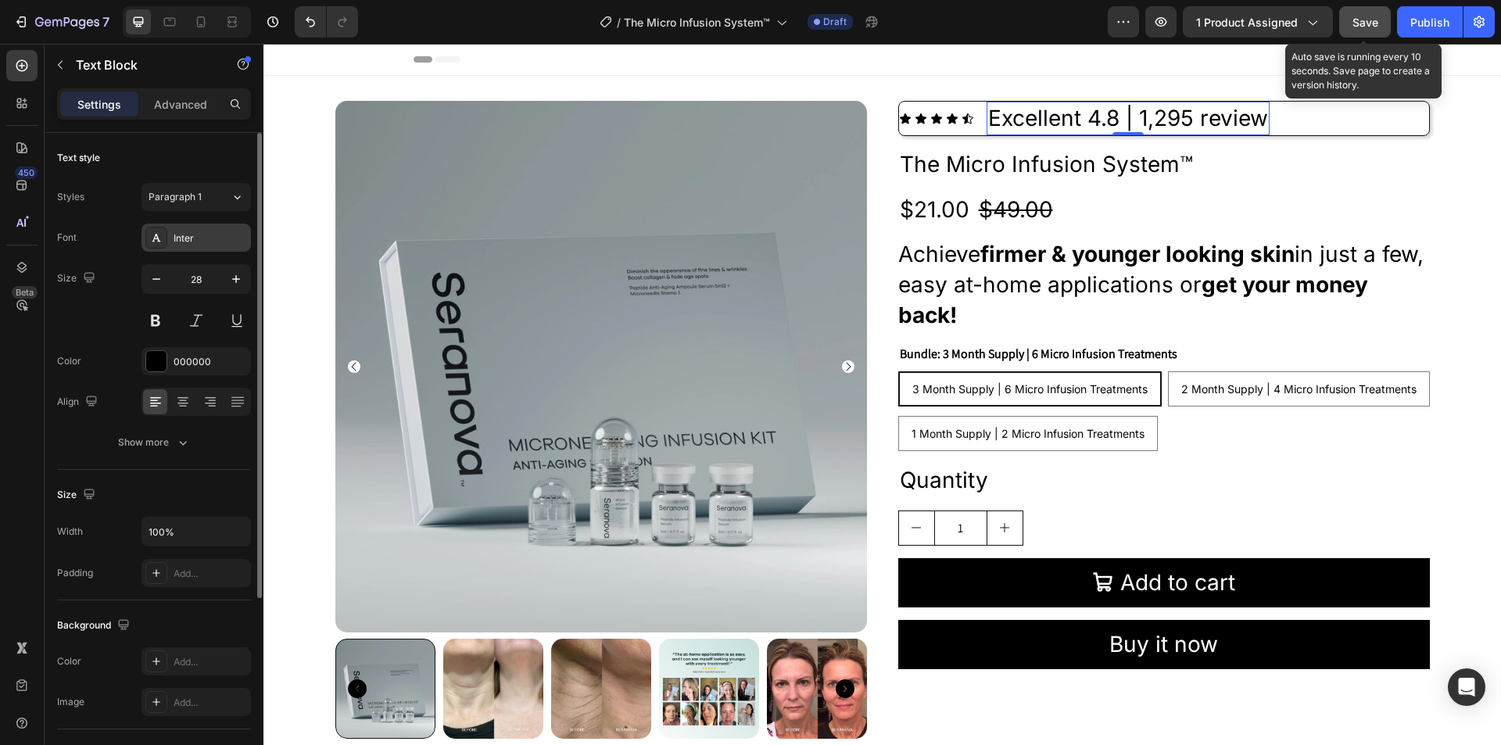
click at [210, 242] on div "Inter" at bounding box center [210, 238] width 73 height 14
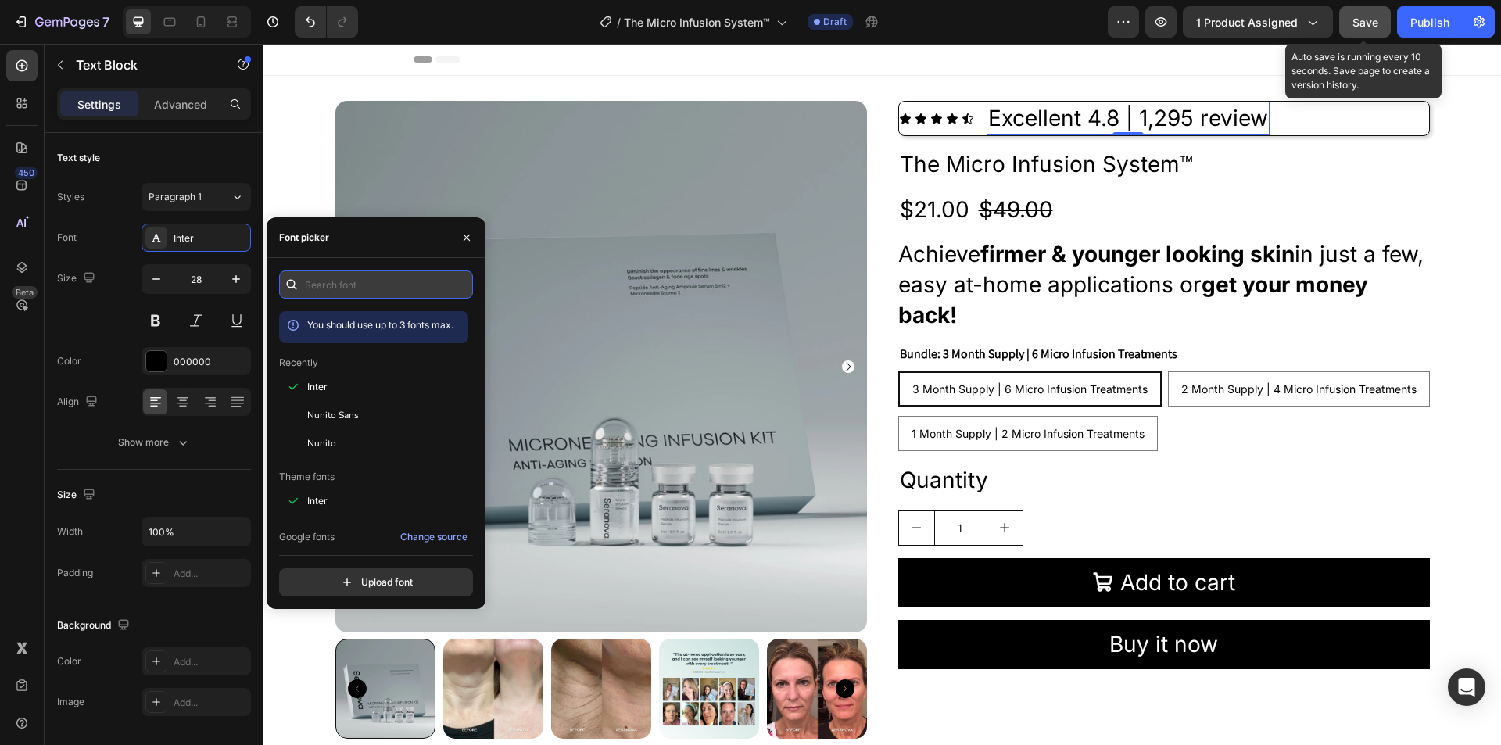
click at [361, 285] on input "text" at bounding box center [376, 284] width 194 height 28
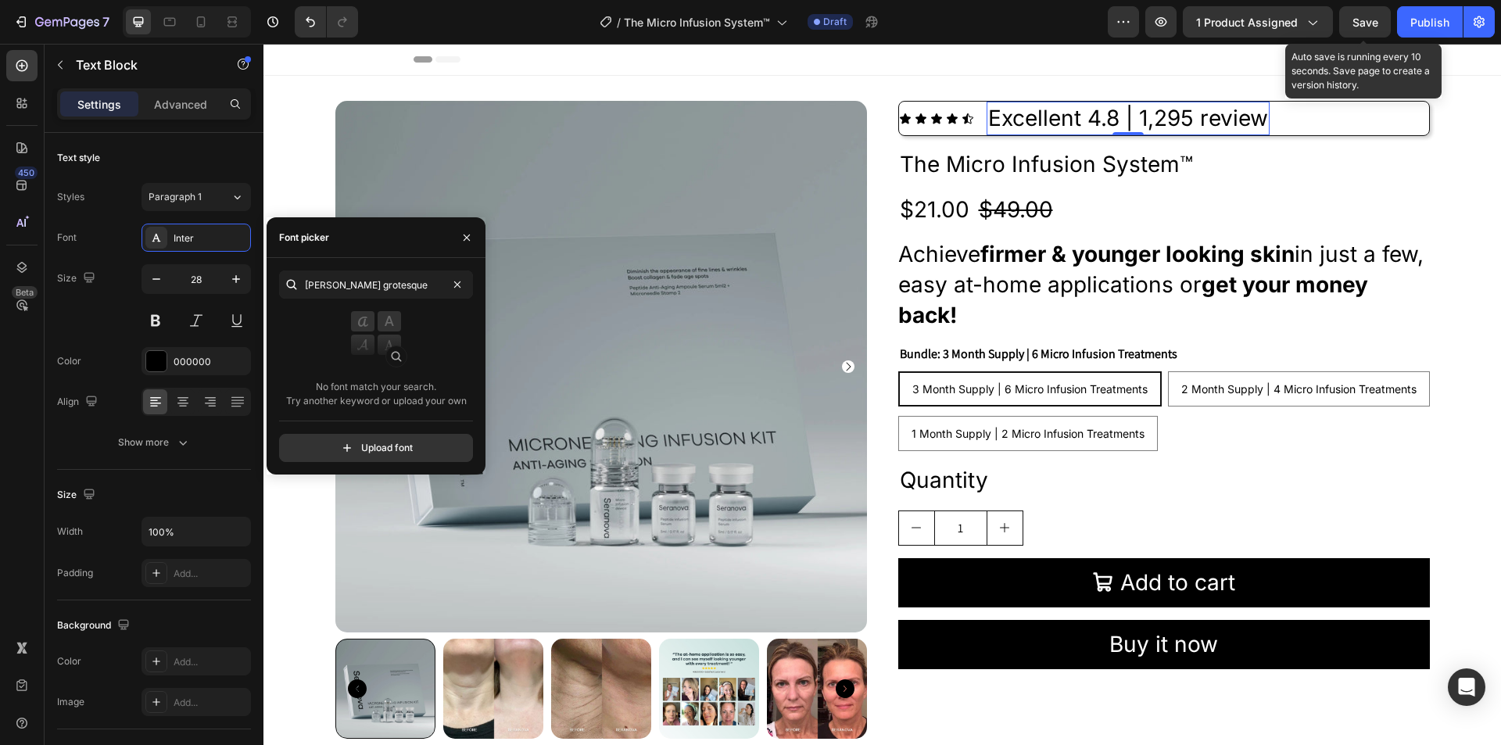
drag, startPoint x: 336, startPoint y: 283, endPoint x: 292, endPoint y: 285, distance: 43.8
click at [293, 285] on div "[PERSON_NAME] grotesque" at bounding box center [376, 284] width 194 height 28
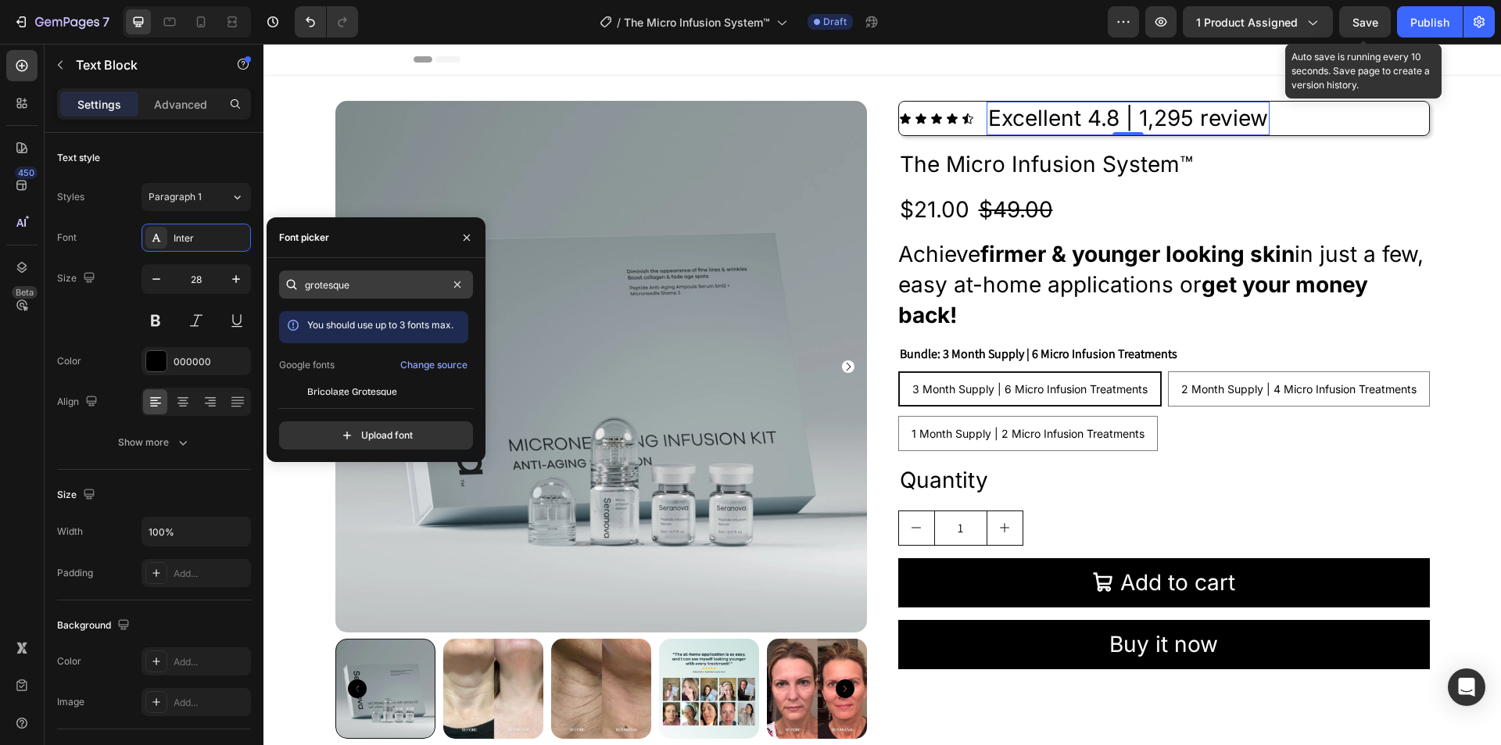
click at [356, 279] on input "grotesque" at bounding box center [376, 284] width 194 height 28
type input "grotesque"
click at [375, 441] on input "file" at bounding box center [409, 435] width 391 height 27
click at [364, 437] on input "file" at bounding box center [409, 435] width 391 height 27
type input "C:\fakepath\Rogbold-3llGM.otf"
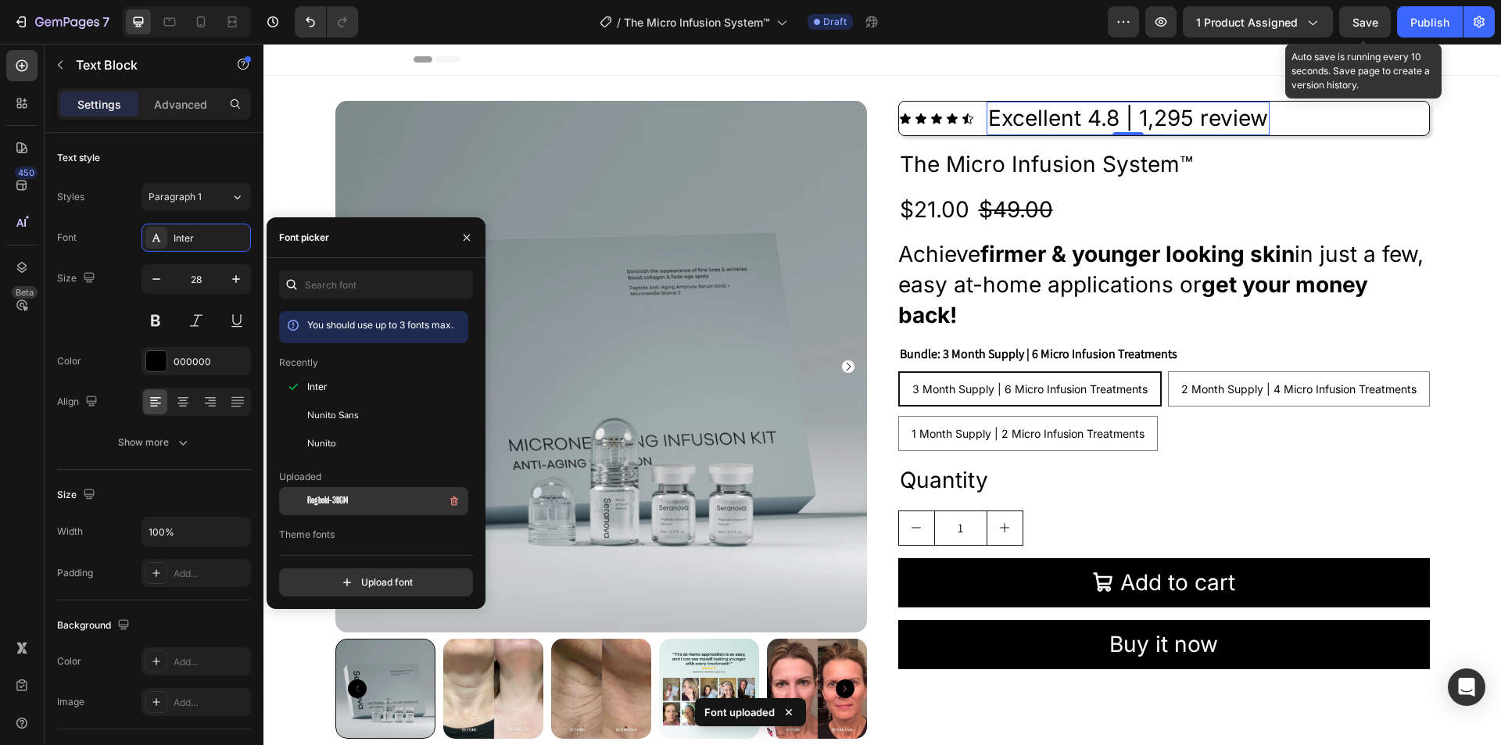
click at [373, 498] on div "Rogbold-3llGM" at bounding box center [386, 501] width 158 height 19
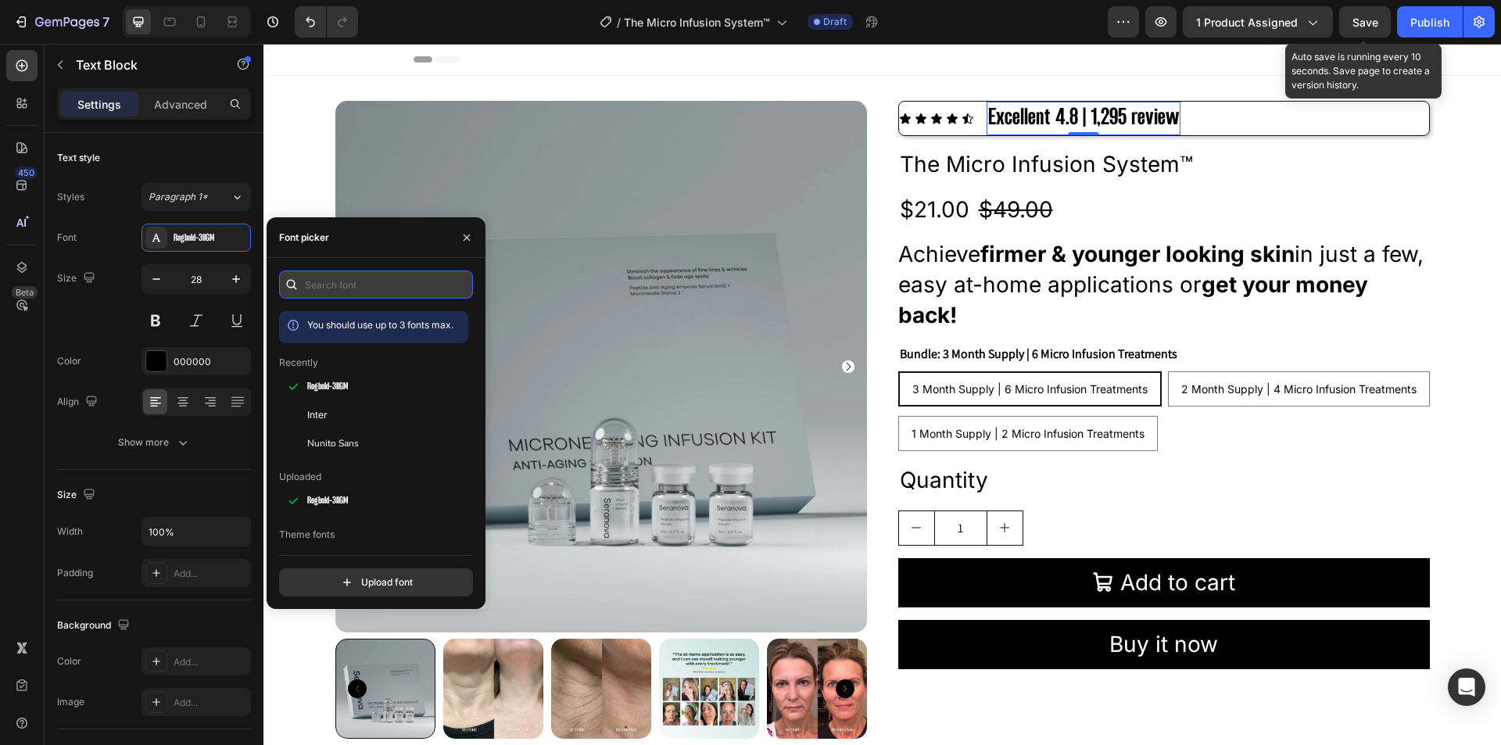
click at [342, 296] on input "text" at bounding box center [376, 284] width 194 height 28
paste input "[PERSON_NAME] grotesque - 400"
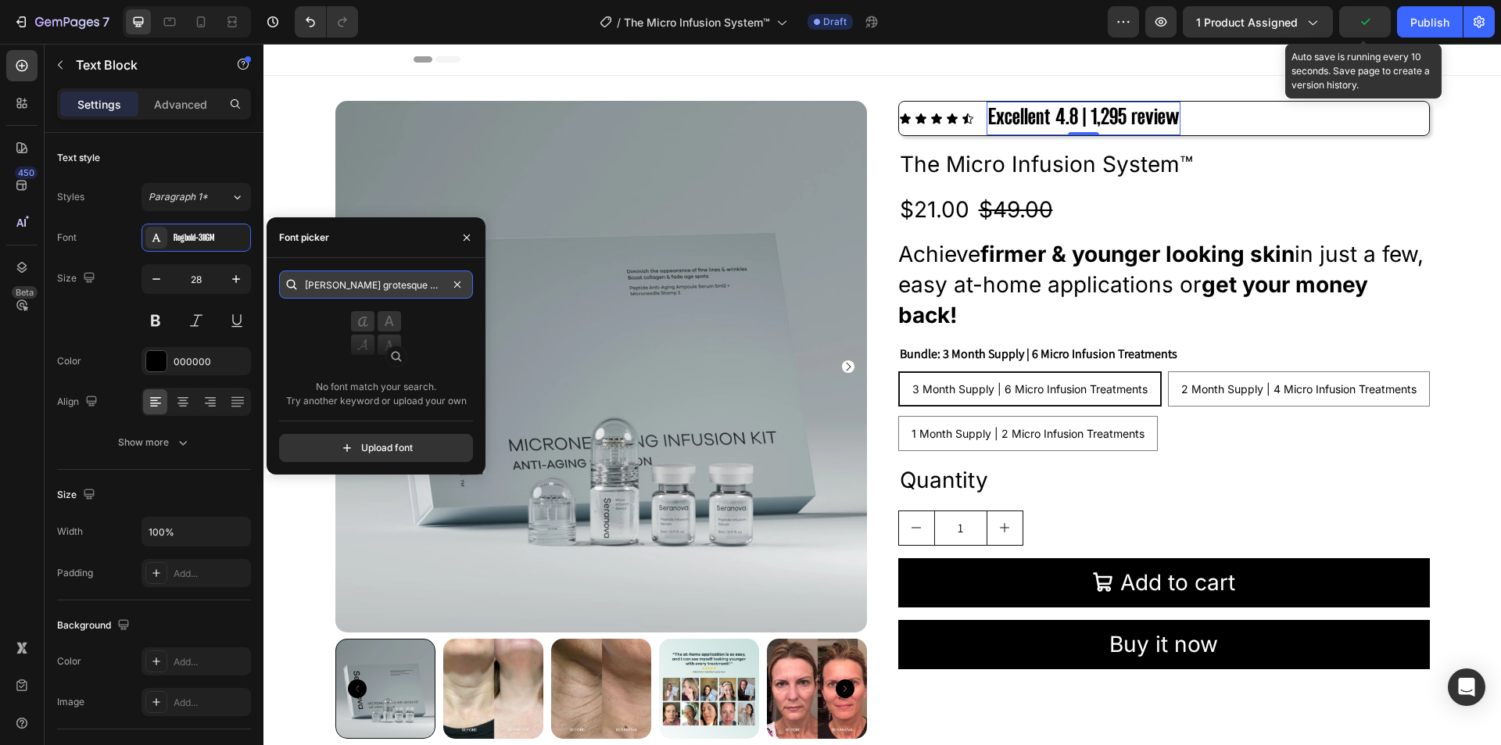
drag, startPoint x: 413, startPoint y: 284, endPoint x: 389, endPoint y: 285, distance: 24.3
click at [389, 285] on input "[PERSON_NAME] grotesque - 400" at bounding box center [376, 284] width 194 height 28
click at [339, 286] on input "[PERSON_NAME] grotesque" at bounding box center [376, 284] width 194 height 28
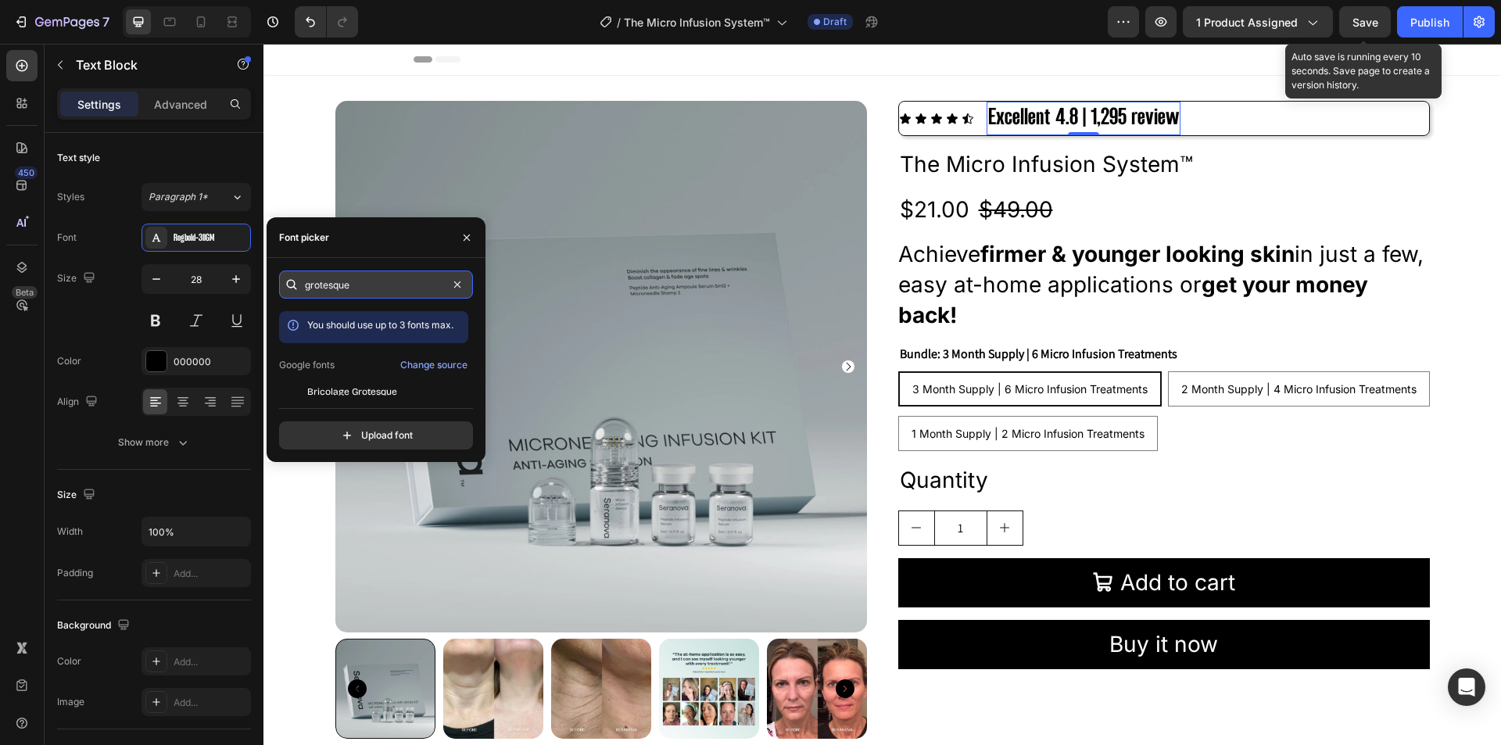
click at [357, 286] on input "grotesque" at bounding box center [376, 284] width 194 height 28
type input "grotesque"
click at [376, 385] on span "Bricolage Grotesque" at bounding box center [352, 392] width 90 height 14
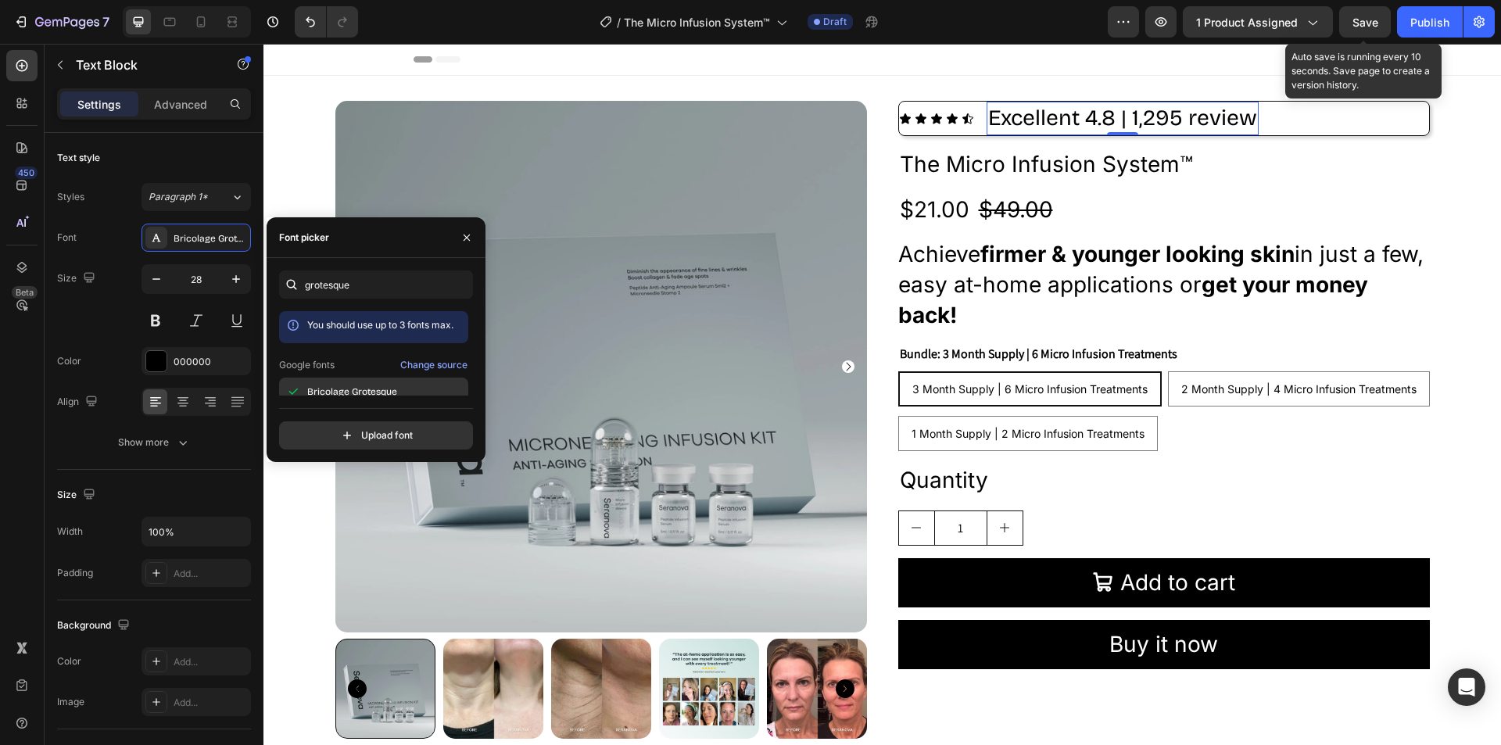
scroll to position [38, 0]
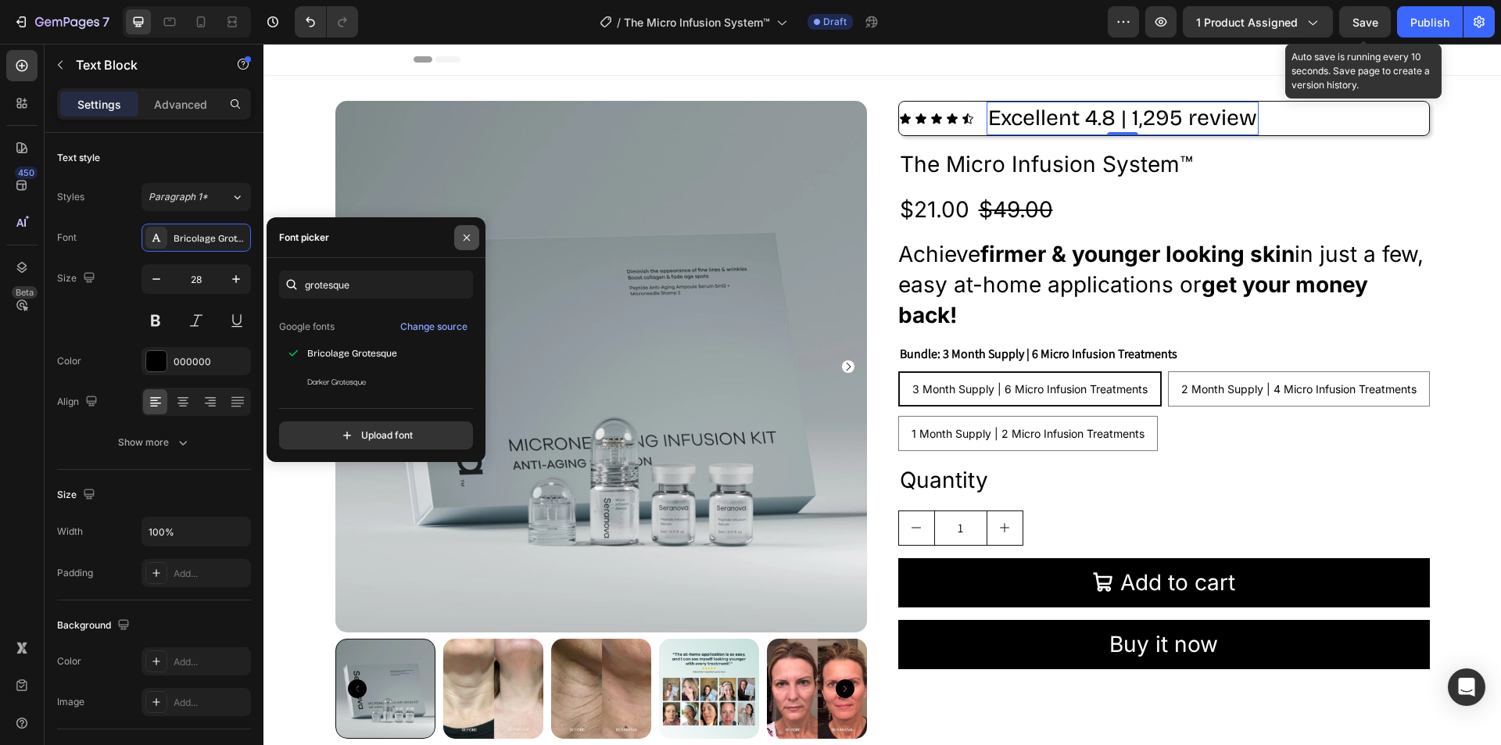
click at [464, 236] on icon "button" at bounding box center [466, 237] width 13 height 13
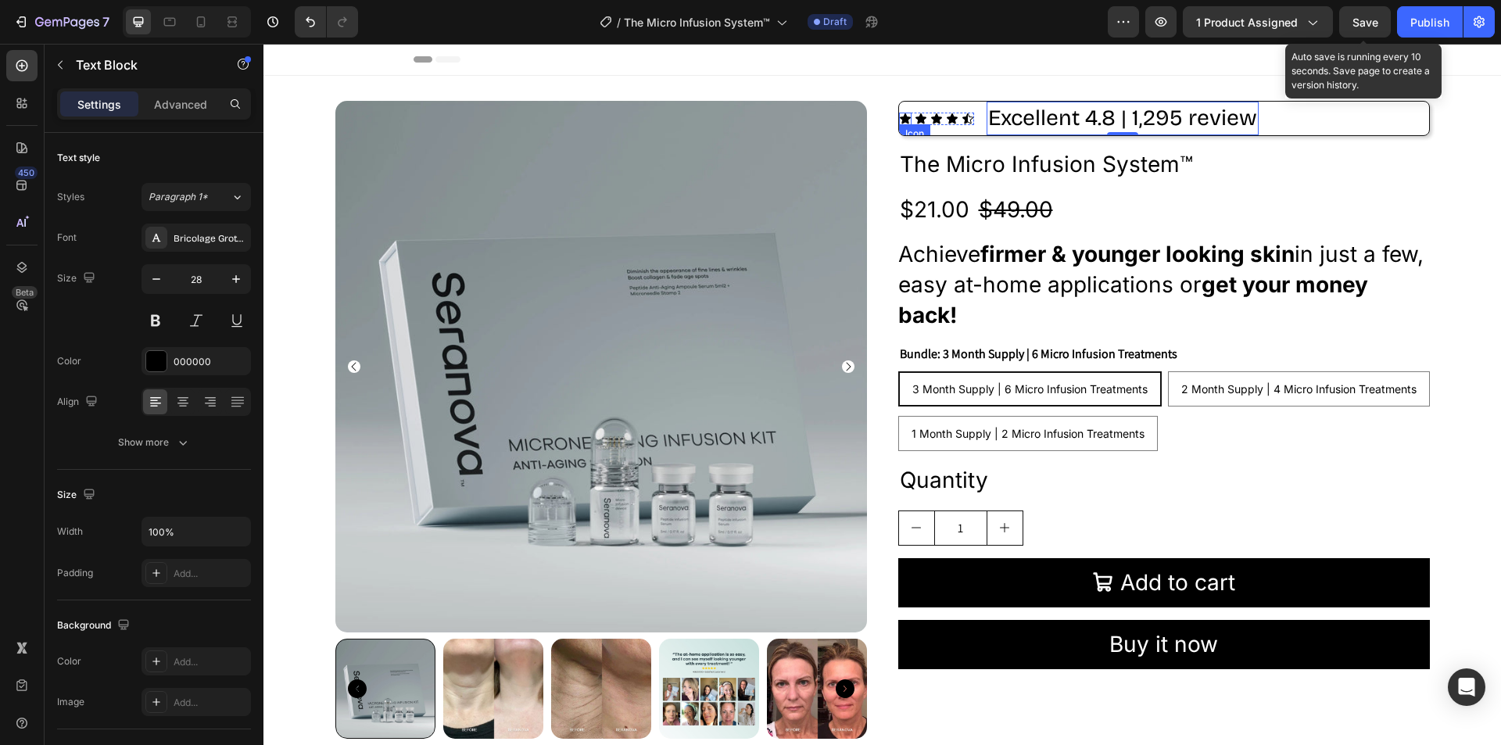
click at [900, 119] on icon at bounding box center [905, 118] width 11 height 10
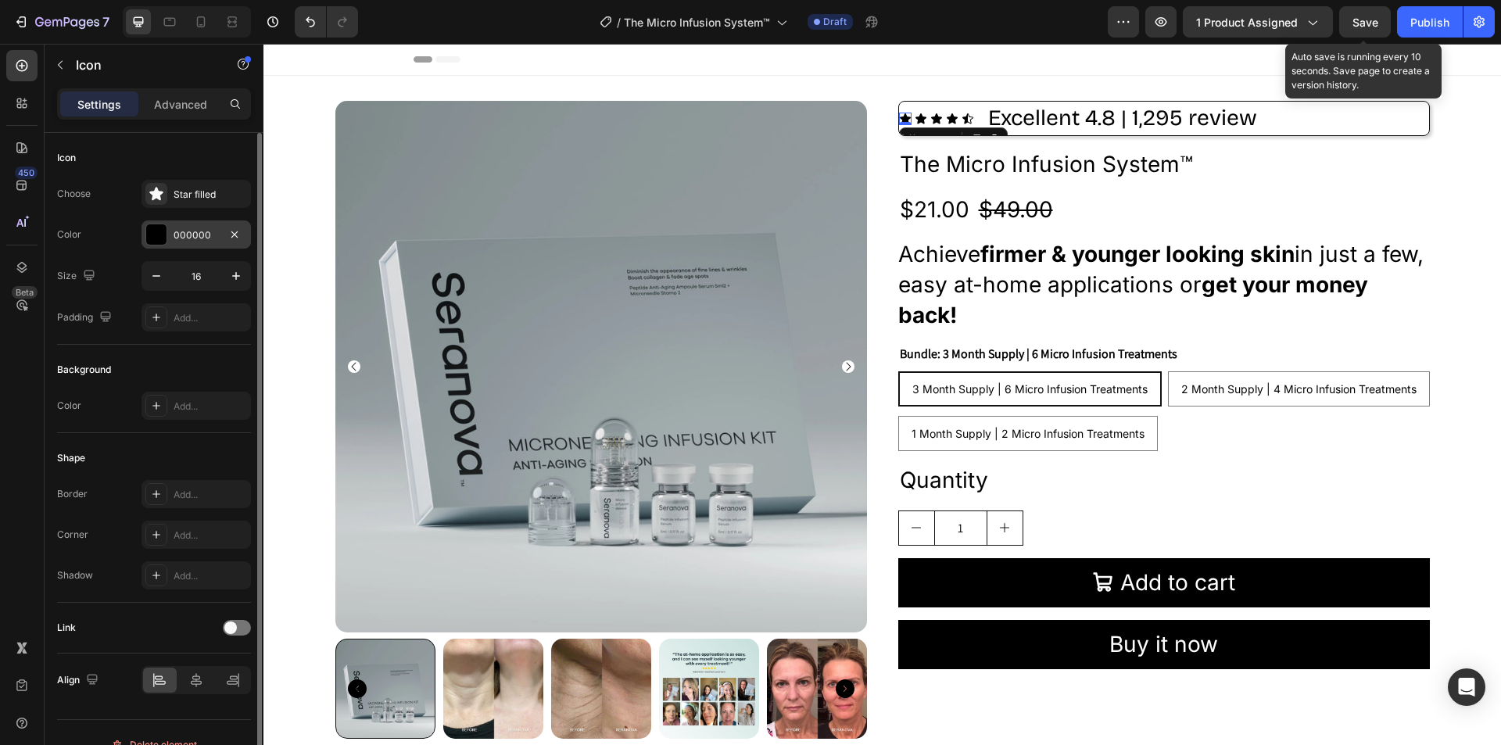
click at [152, 234] on div at bounding box center [156, 234] width 20 height 20
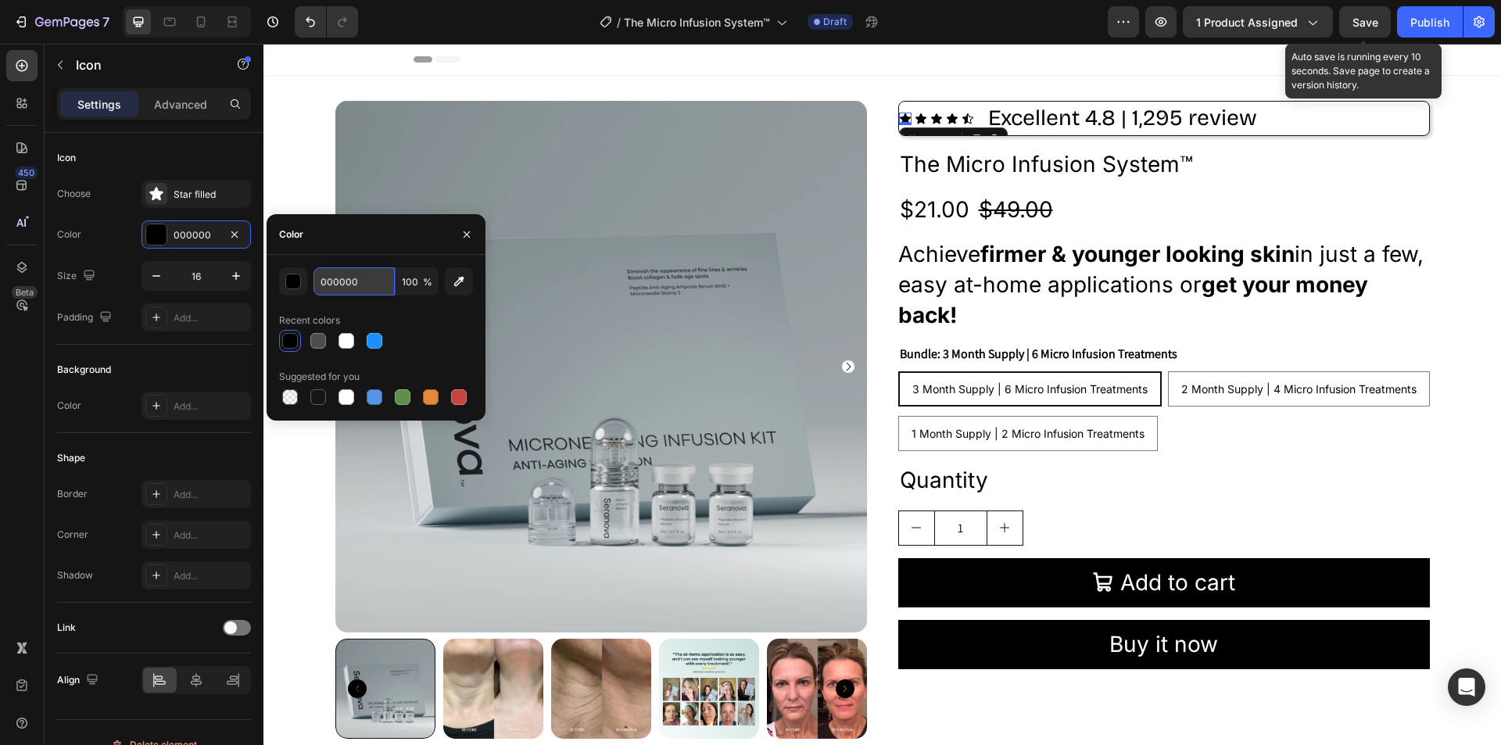
click at [364, 278] on input "000000" at bounding box center [353, 281] width 81 height 28
paste input "FFB74A"
type input "FFB74A"
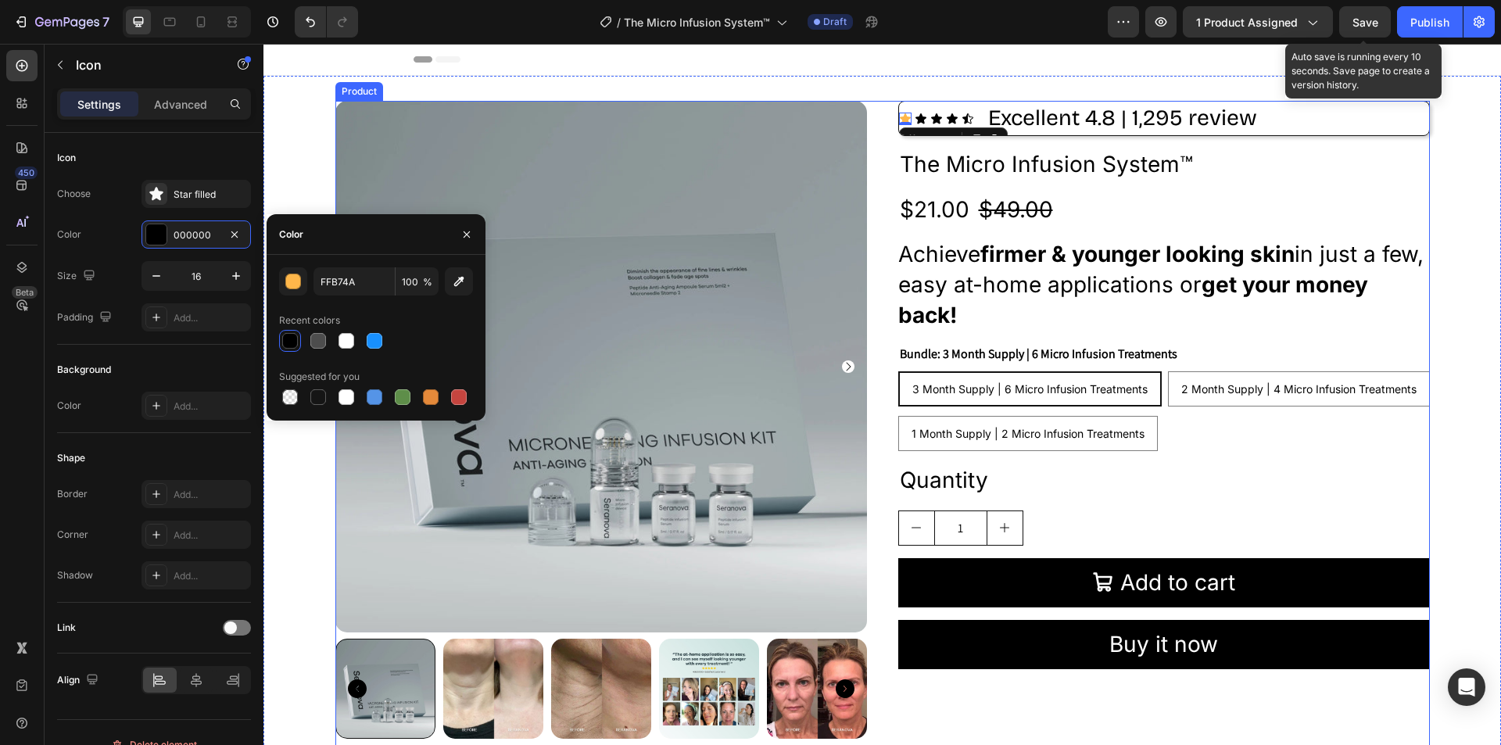
click at [1086, 144] on div "Icon 0 Icon Icon Icon Icon Icon List Excellent 4.8 | 1,295 review Text Block Ro…" at bounding box center [1164, 426] width 532 height 650
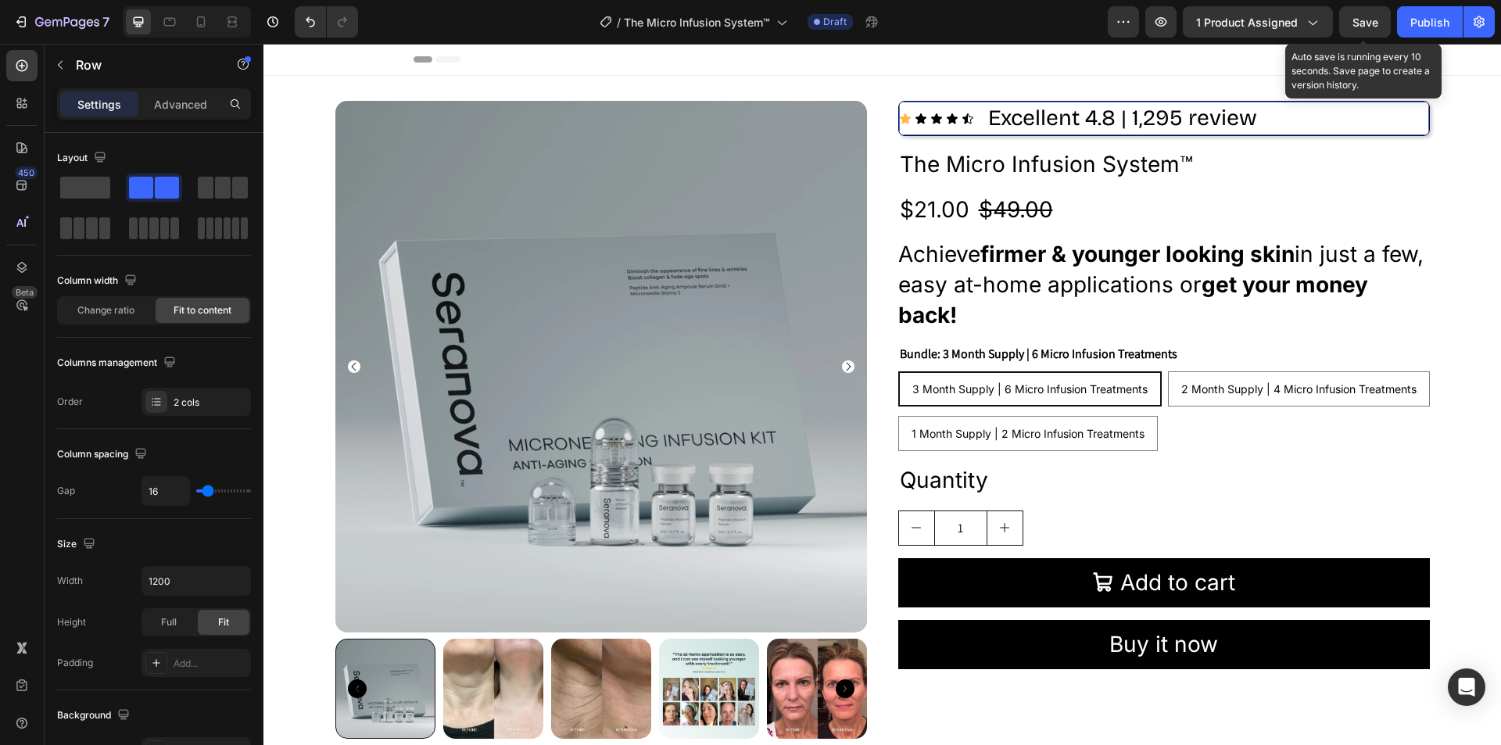
click at [972, 120] on div "Icon Icon Icon Icon Icon Icon List Excellent 4.8 | 1,295 review Text Block Row …" at bounding box center [1164, 118] width 532 height 35
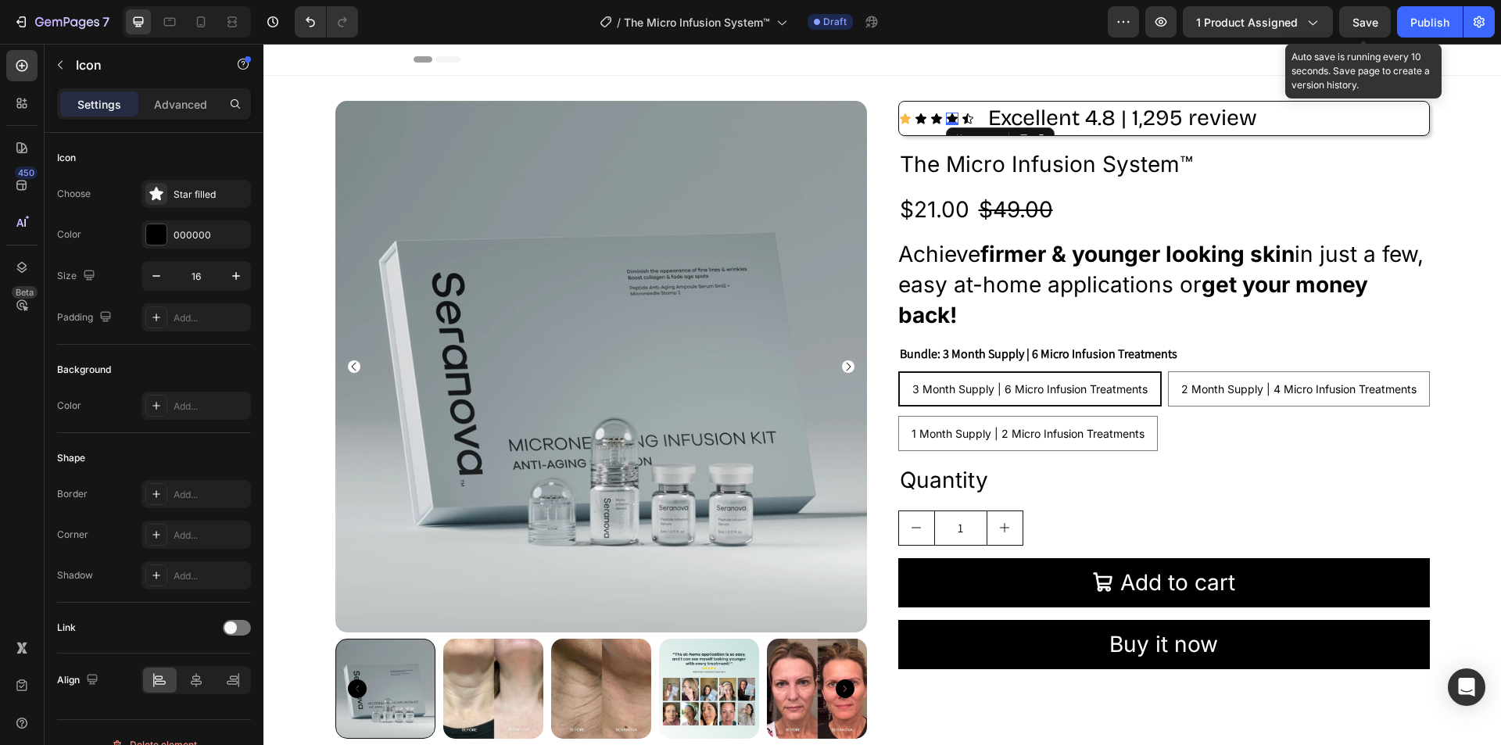
click at [946, 116] on icon at bounding box center [952, 119] width 13 height 13
click at [915, 116] on icon at bounding box center [920, 118] width 11 height 10
click at [931, 118] on icon at bounding box center [936, 118] width 11 height 10
click at [962, 116] on icon at bounding box center [967, 118] width 11 height 10
click at [947, 119] on div "Icon 0" at bounding box center [952, 119] width 13 height 13
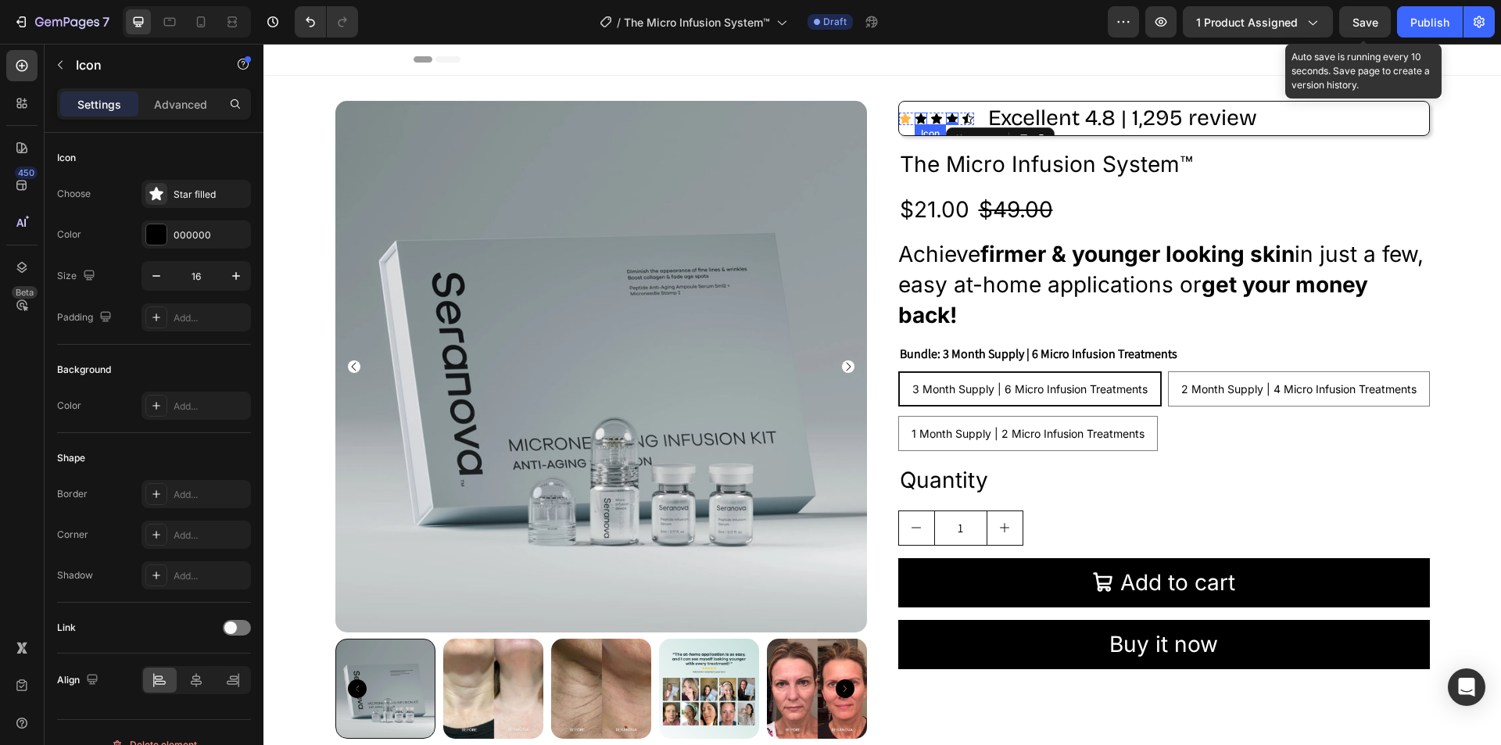
click at [915, 120] on icon at bounding box center [921, 119] width 13 height 13
click at [151, 225] on div at bounding box center [156, 234] width 20 height 20
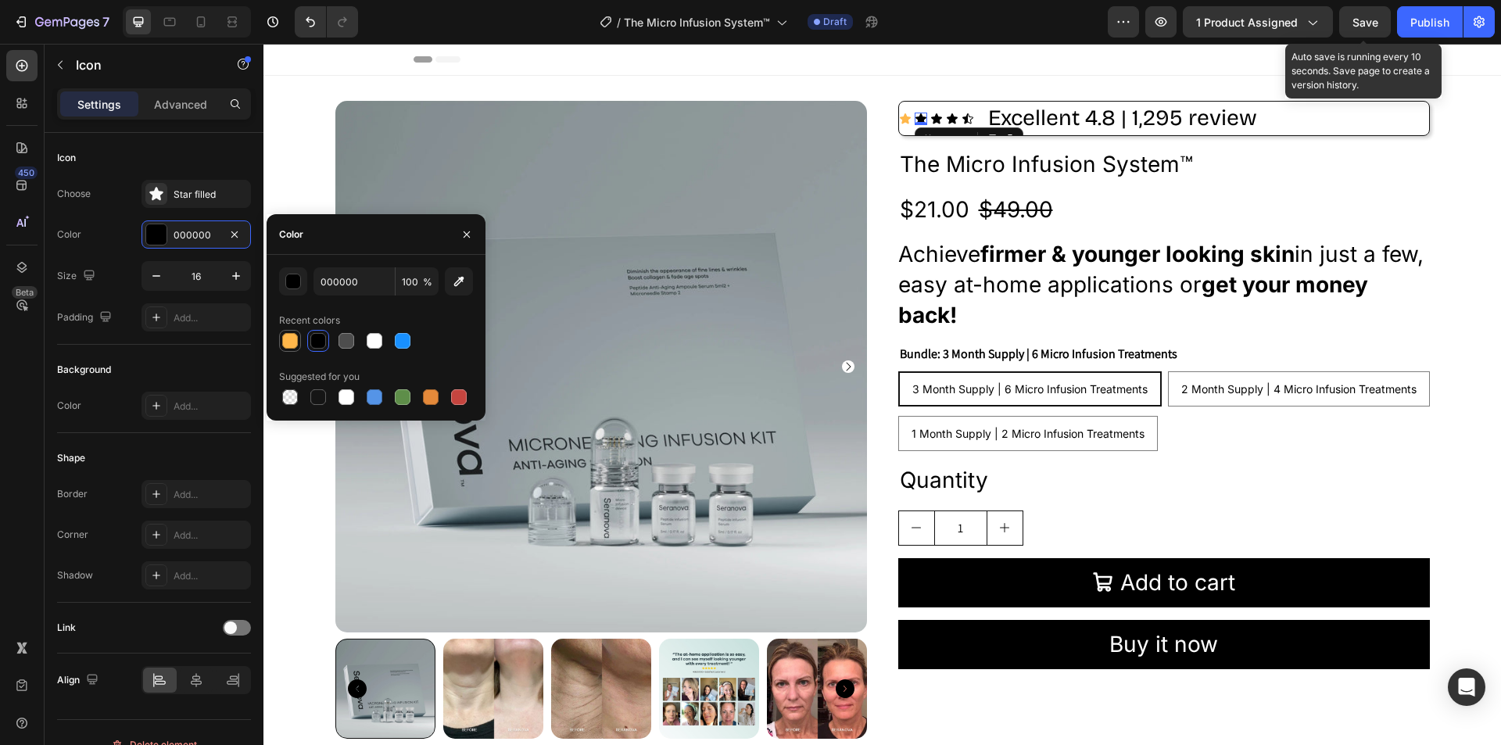
click at [289, 340] on div at bounding box center [290, 341] width 16 height 16
type input "FFB74A"
click at [931, 120] on icon at bounding box center [936, 118] width 11 height 10
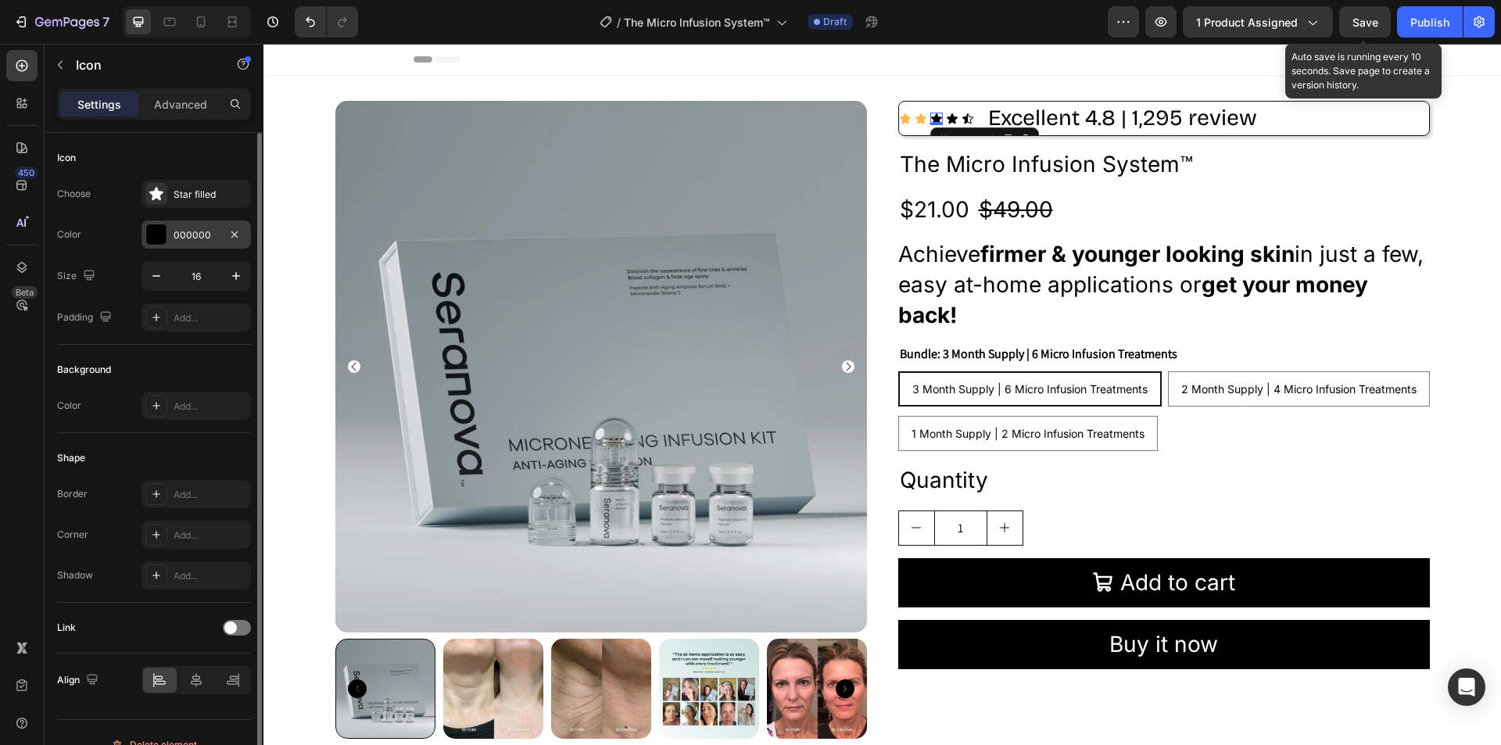
drag, startPoint x: 214, startPoint y: 230, endPoint x: 215, endPoint y: 239, distance: 9.4
click at [213, 230] on div "000000" at bounding box center [196, 235] width 45 height 14
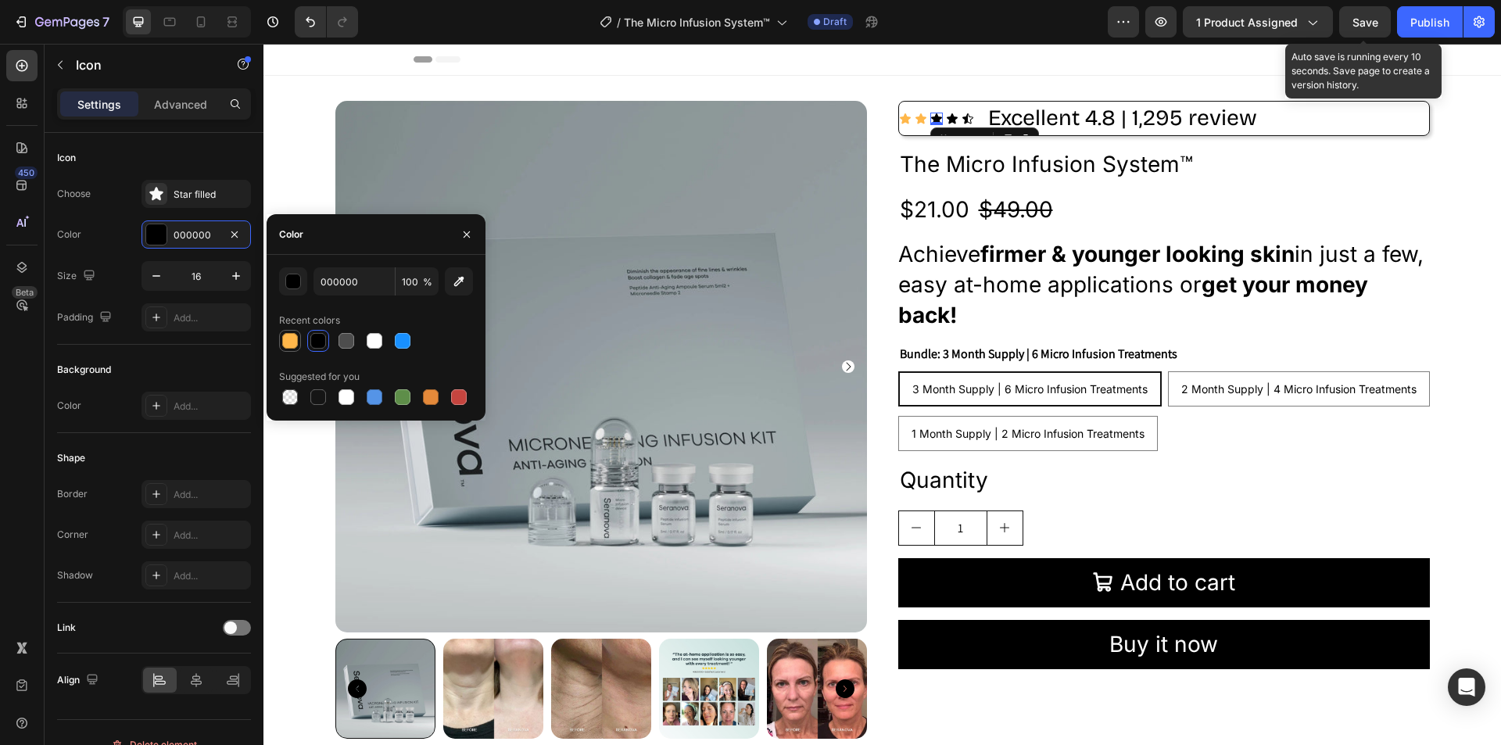
click at [285, 340] on div at bounding box center [290, 341] width 16 height 16
type input "FFB74A"
click at [947, 116] on icon at bounding box center [952, 118] width 11 height 10
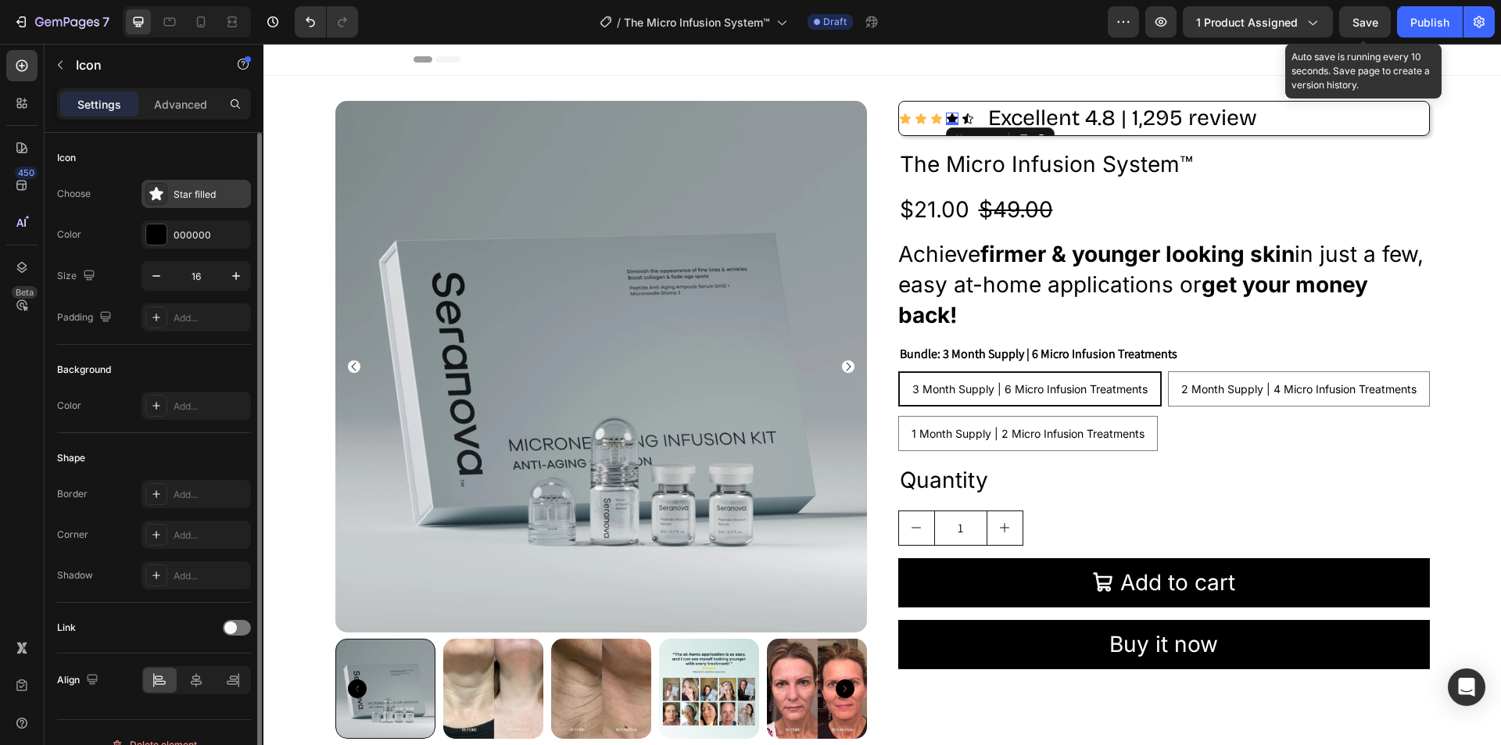
click at [155, 192] on icon at bounding box center [155, 193] width 13 height 13
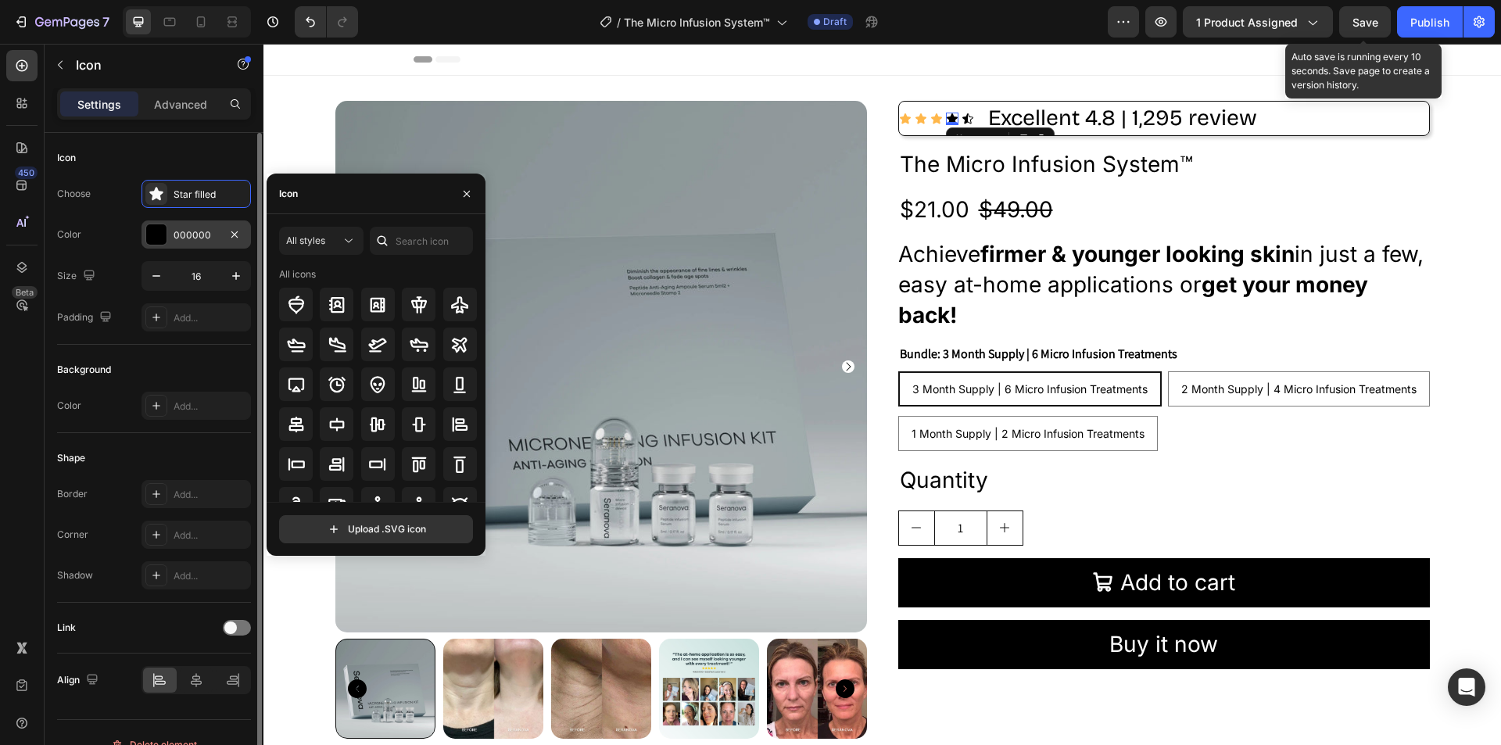
click at [151, 234] on div at bounding box center [156, 234] width 20 height 20
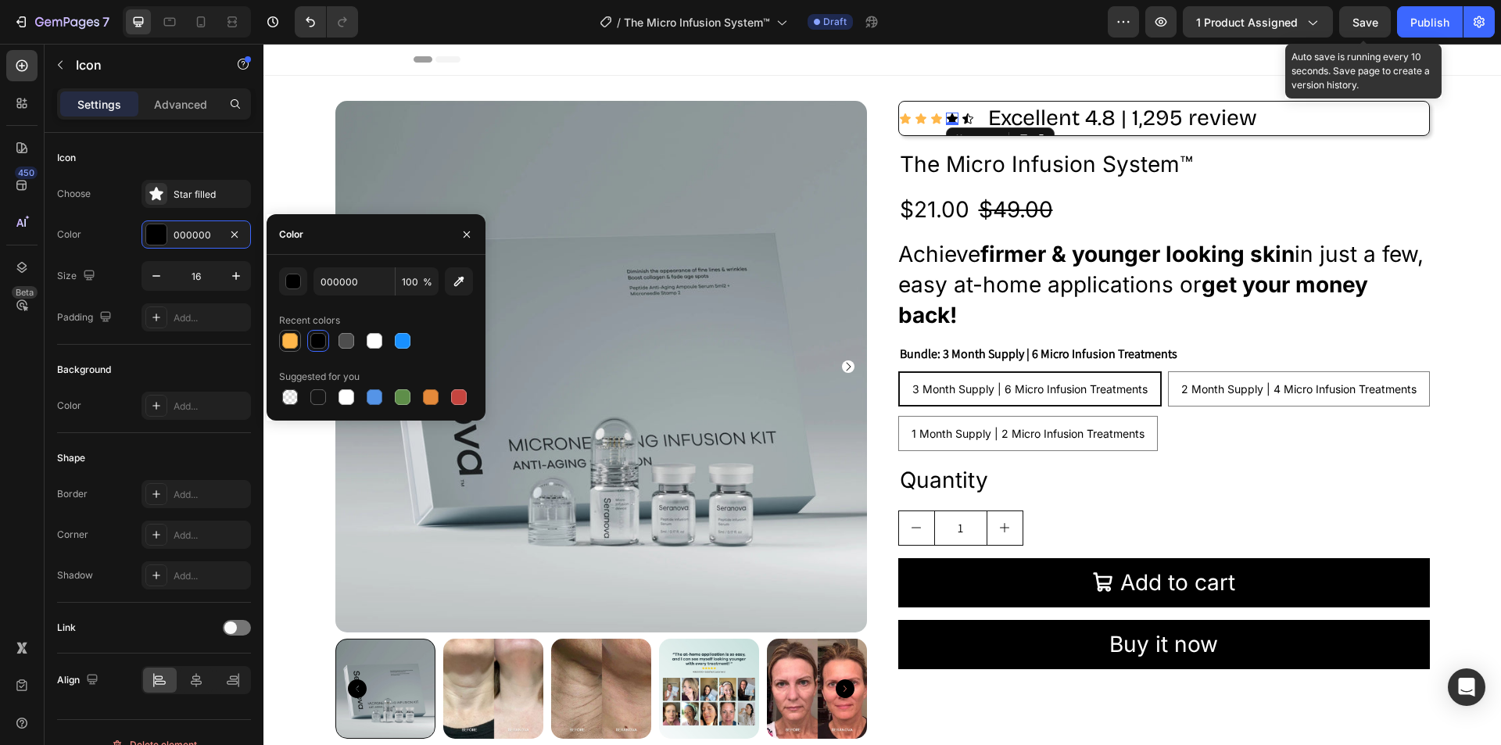
click at [299, 338] on div at bounding box center [290, 340] width 19 height 19
type input "FFB74A"
click at [965, 115] on icon at bounding box center [968, 119] width 13 height 13
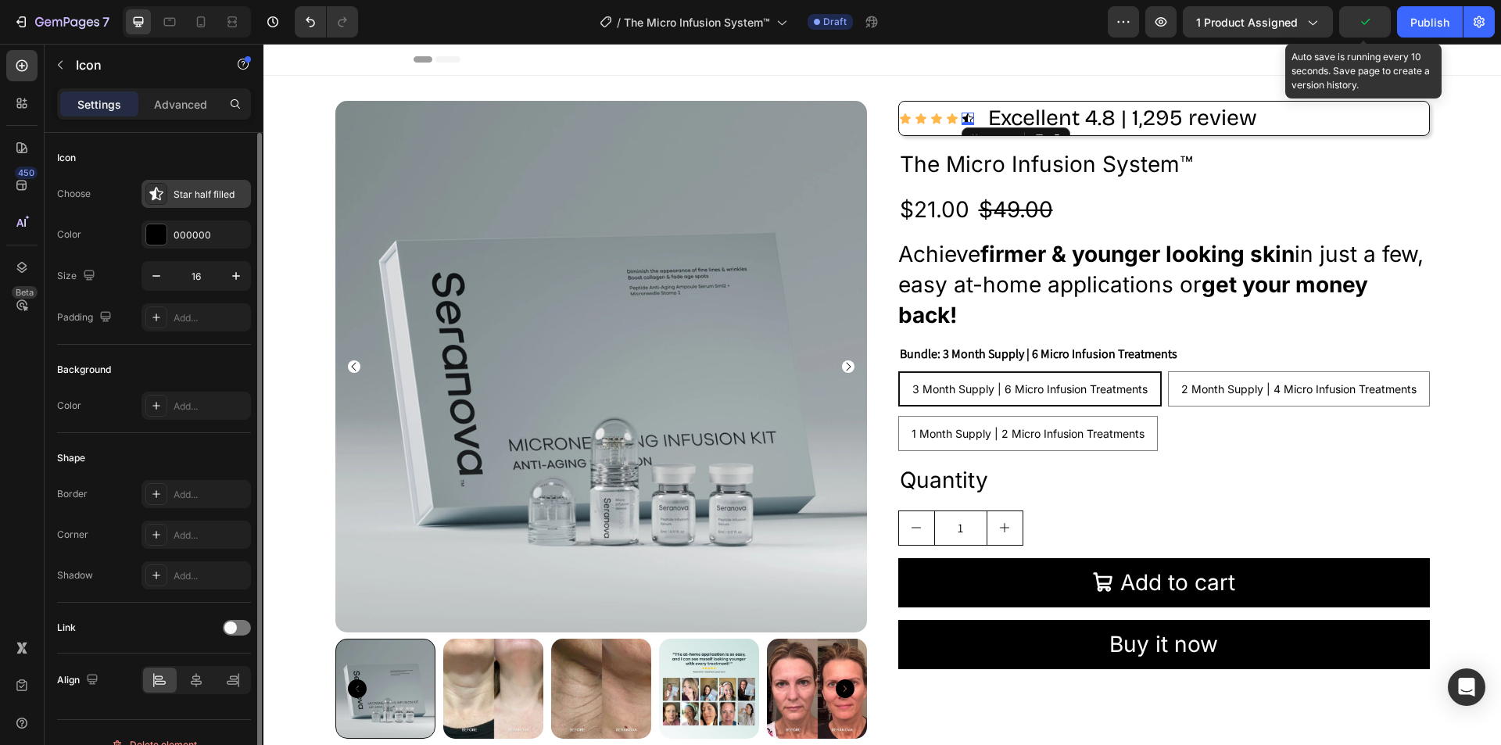
click at [156, 190] on icon at bounding box center [155, 193] width 13 height 13
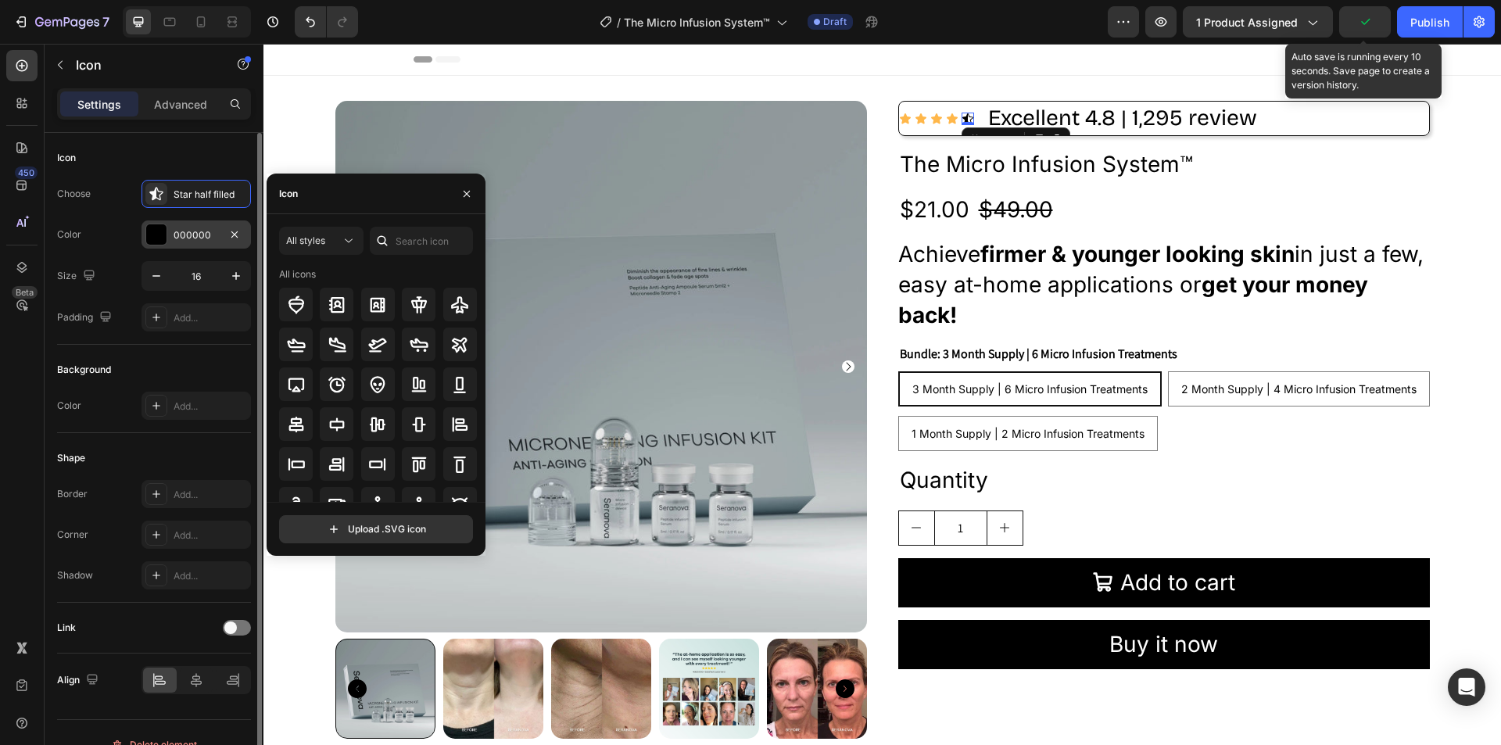
click at [153, 240] on div at bounding box center [156, 234] width 20 height 20
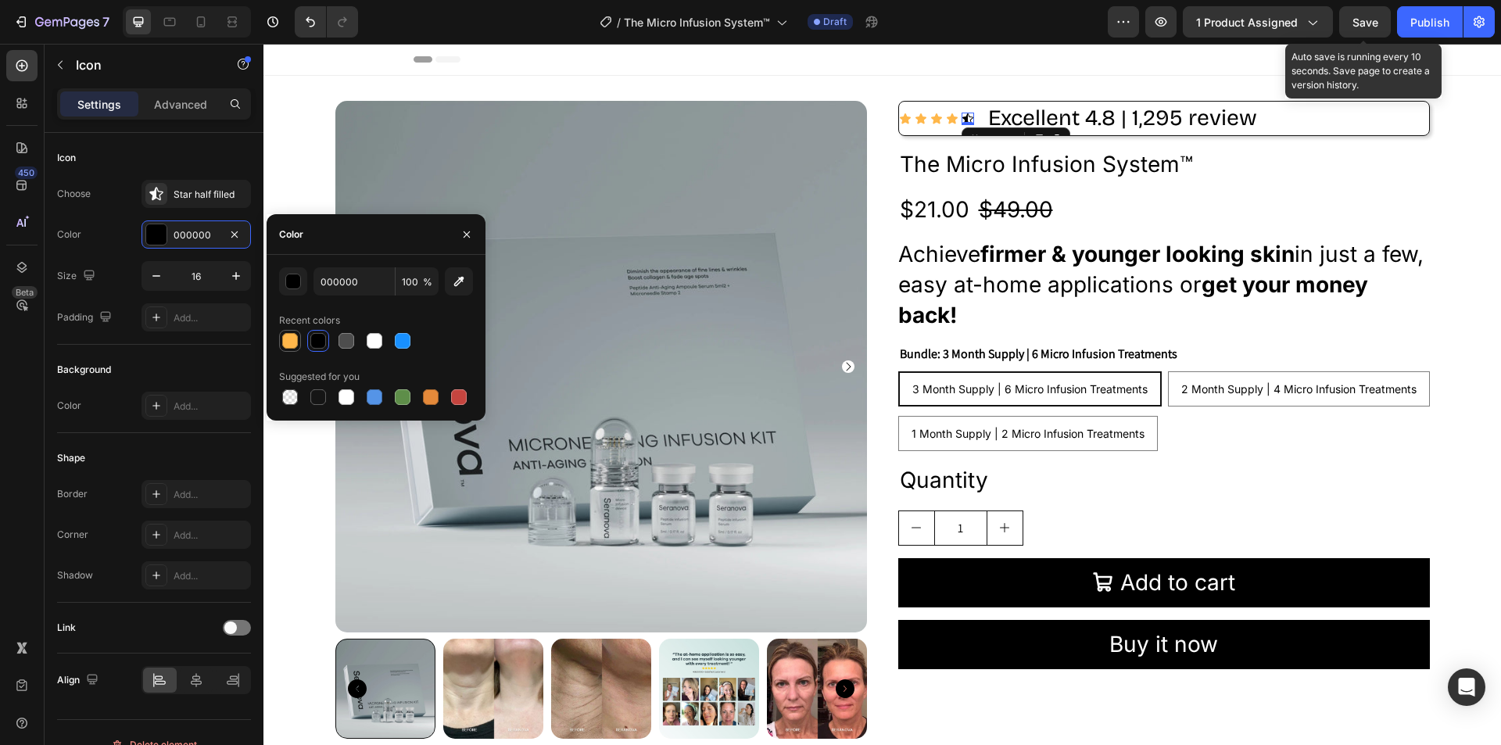
click at [289, 345] on div at bounding box center [290, 341] width 16 height 16
type input "FFB74A"
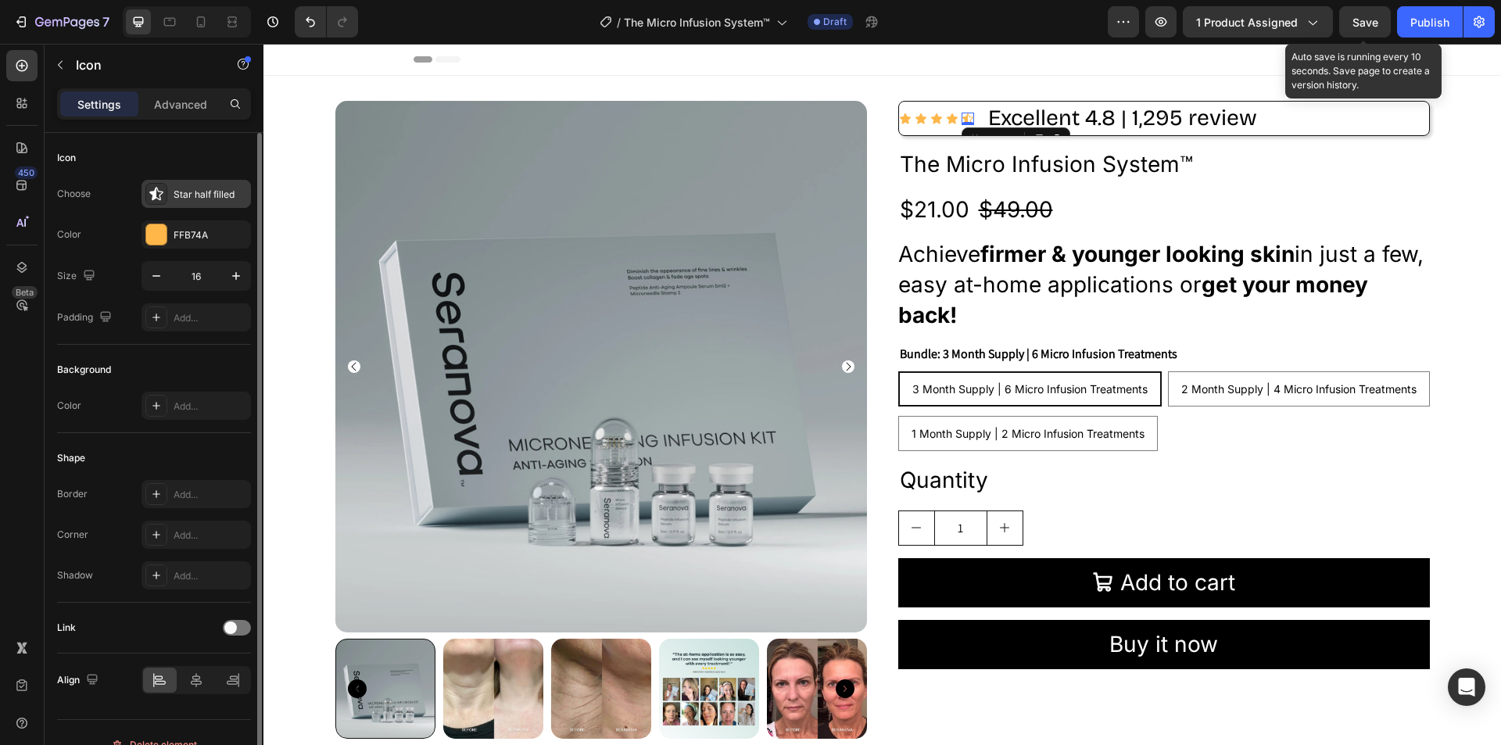
click at [213, 191] on div "Star half filled" at bounding box center [210, 195] width 73 height 14
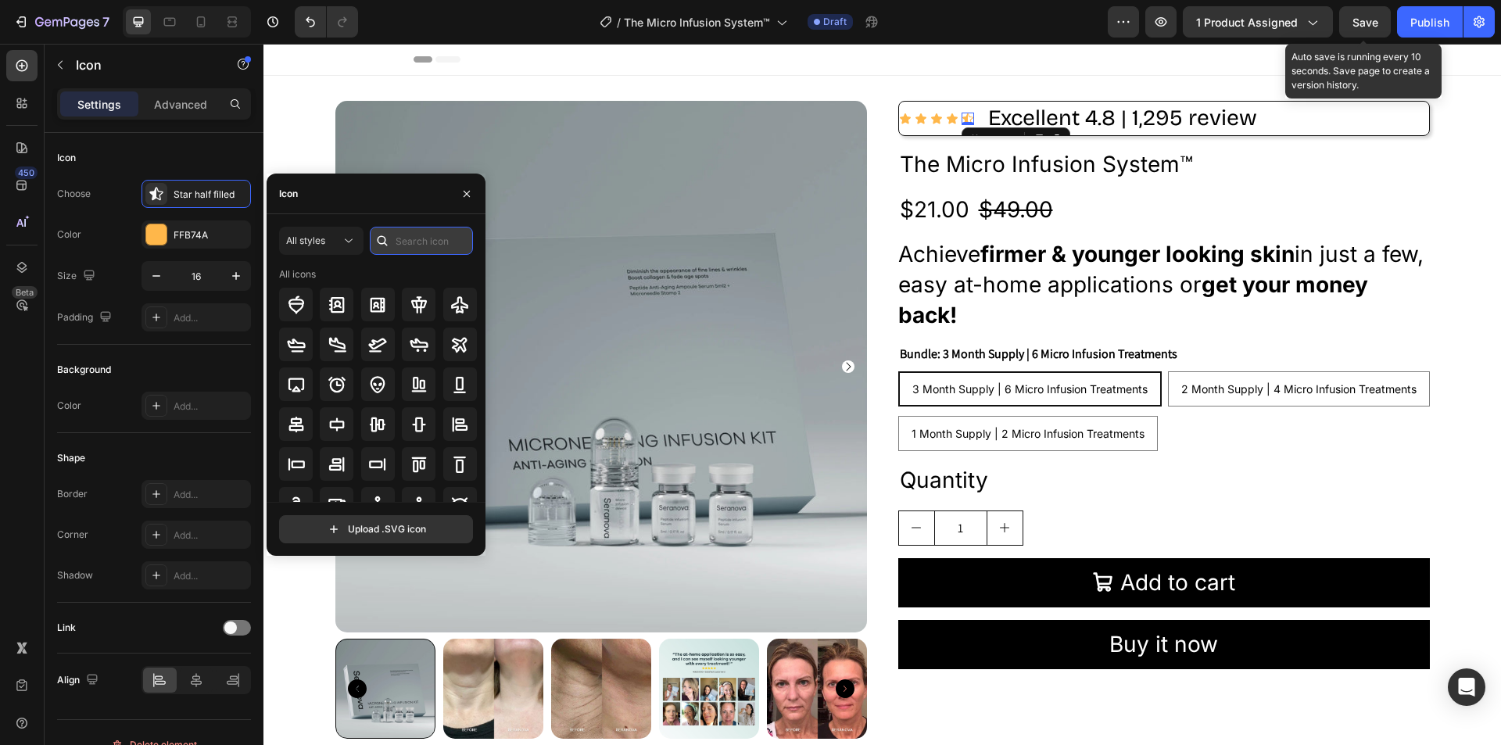
click at [414, 241] on input "text" at bounding box center [421, 241] width 103 height 28
click at [416, 426] on icon at bounding box center [419, 424] width 19 height 19
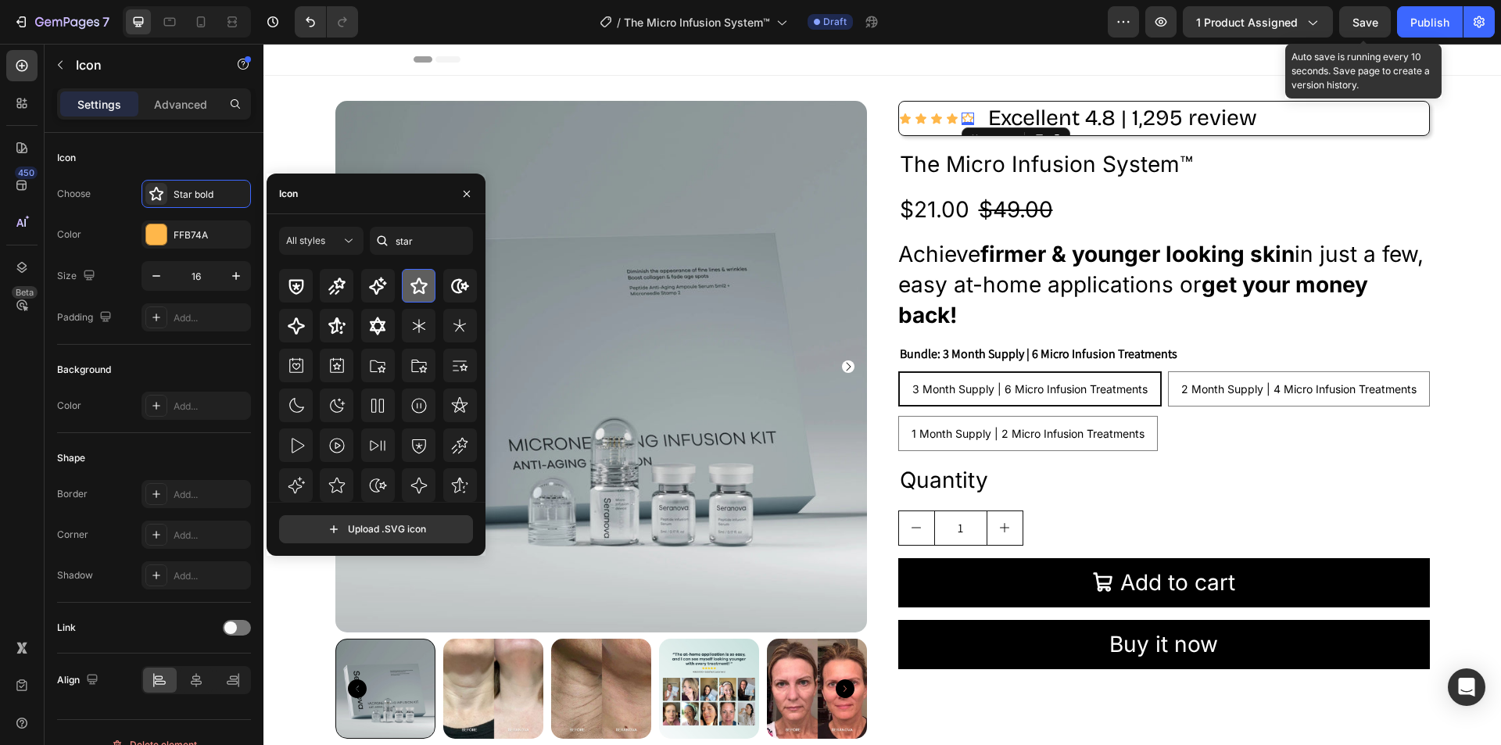
scroll to position [0, 0]
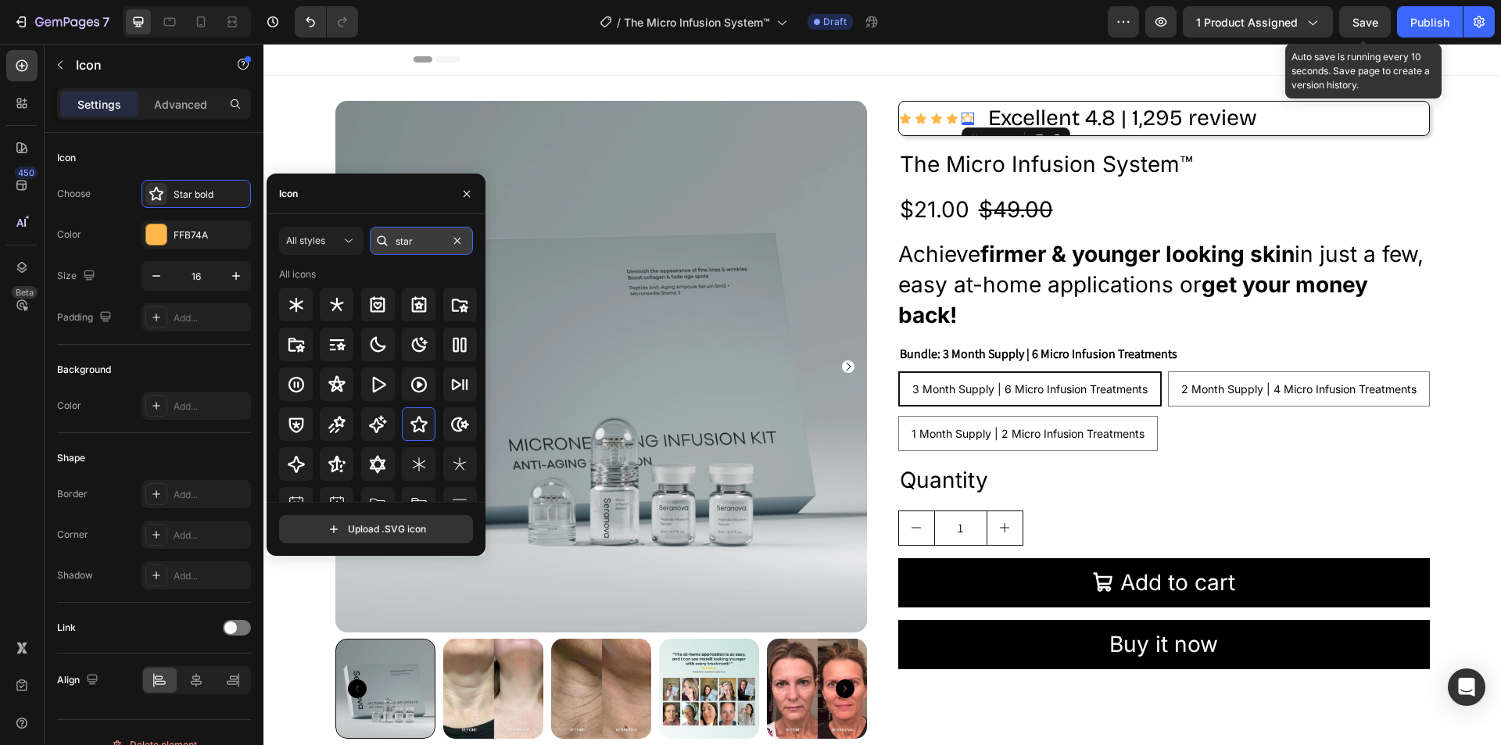
click at [422, 242] on input "star" at bounding box center [421, 241] width 103 height 28
click at [423, 242] on input "star" at bounding box center [421, 241] width 103 height 28
click at [418, 242] on input "star" at bounding box center [421, 241] width 103 height 28
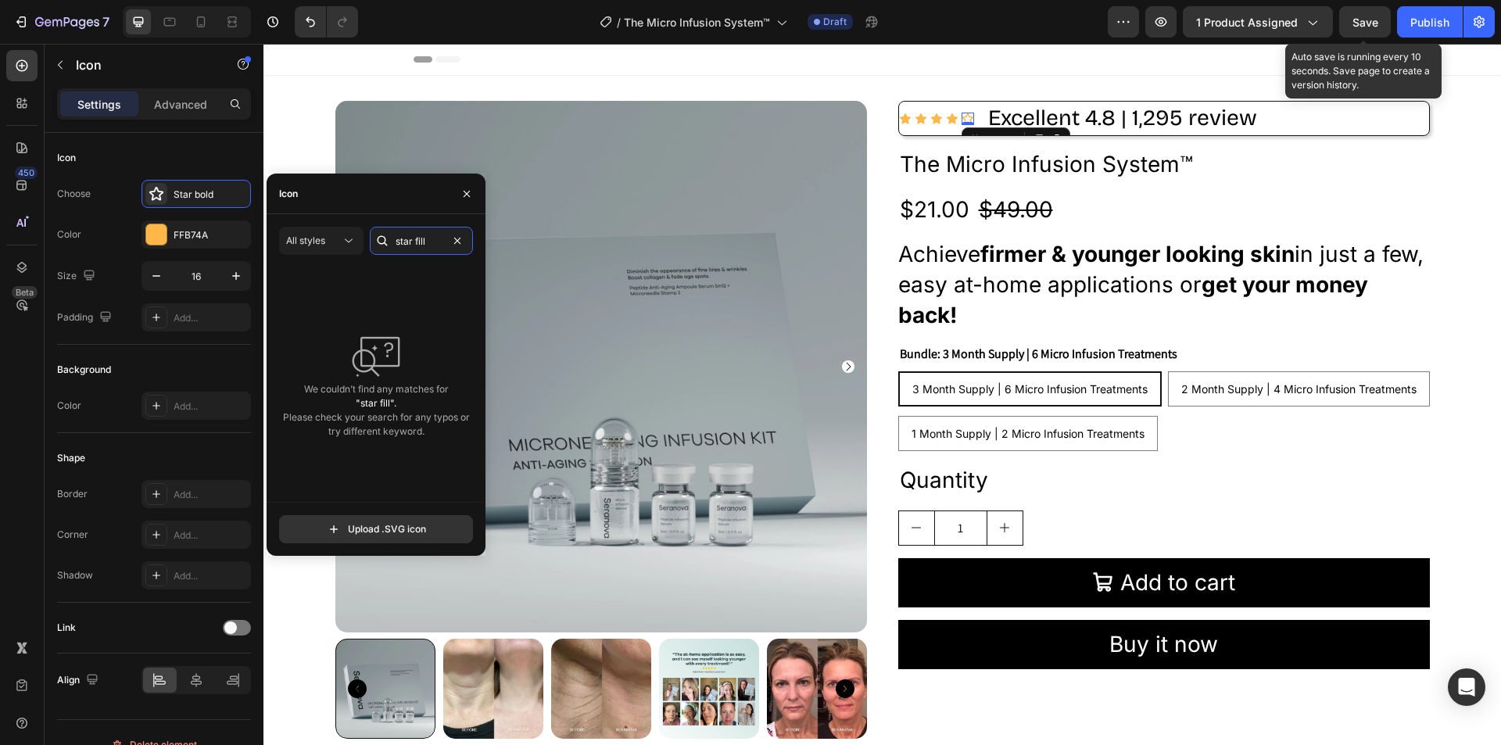
type input "star fill"
click at [317, 239] on span "All styles" at bounding box center [305, 241] width 39 height 12
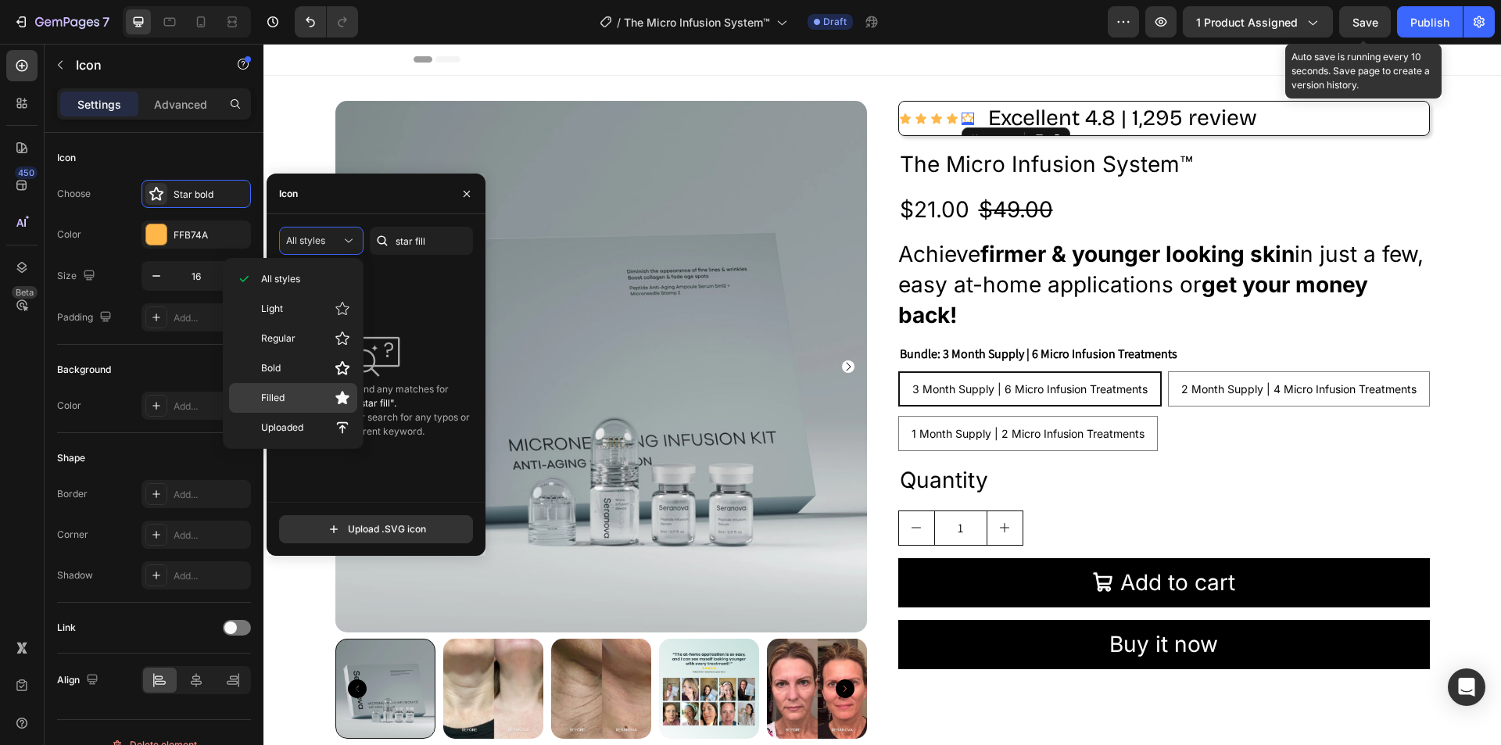
click at [310, 392] on p "Filled" at bounding box center [305, 398] width 89 height 16
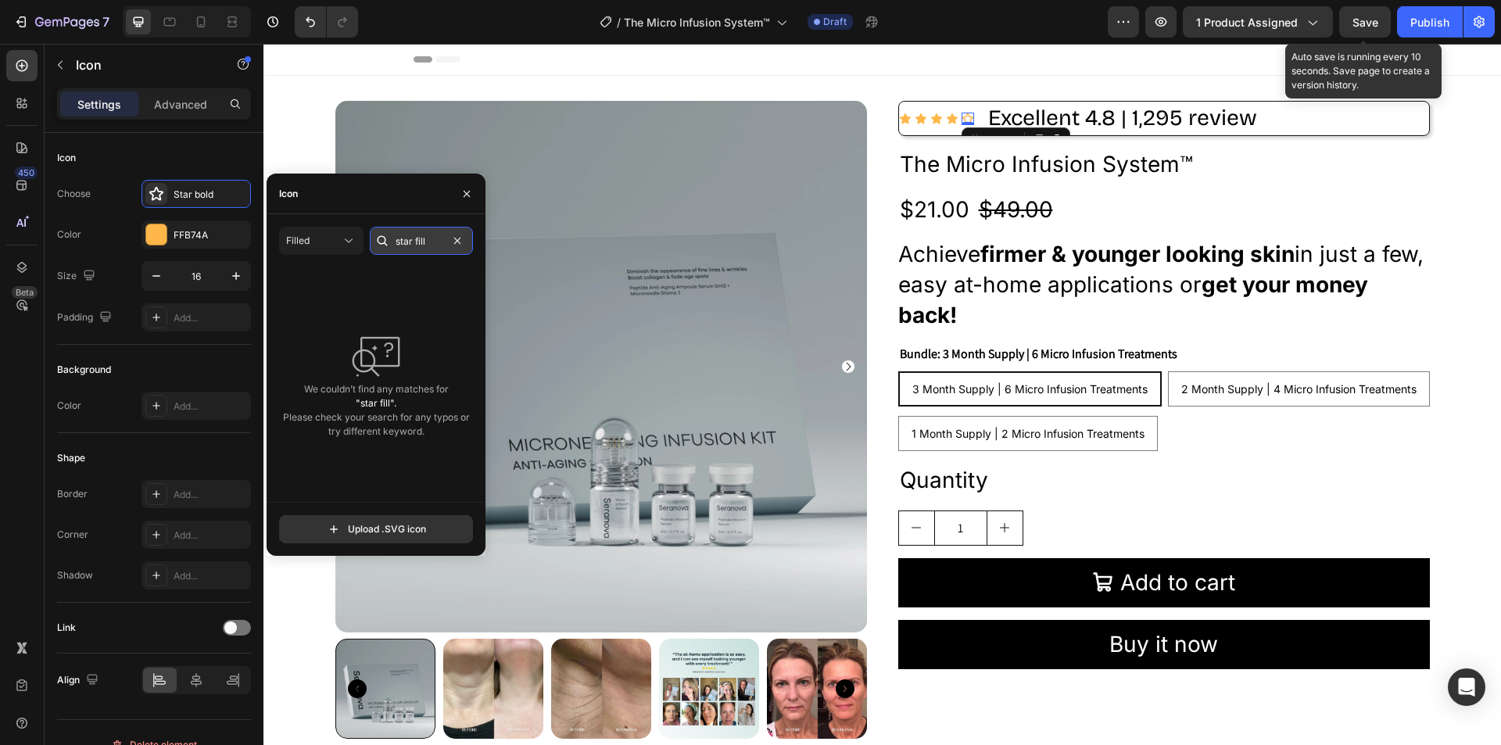
click at [434, 239] on input "star fill" at bounding box center [421, 241] width 103 height 28
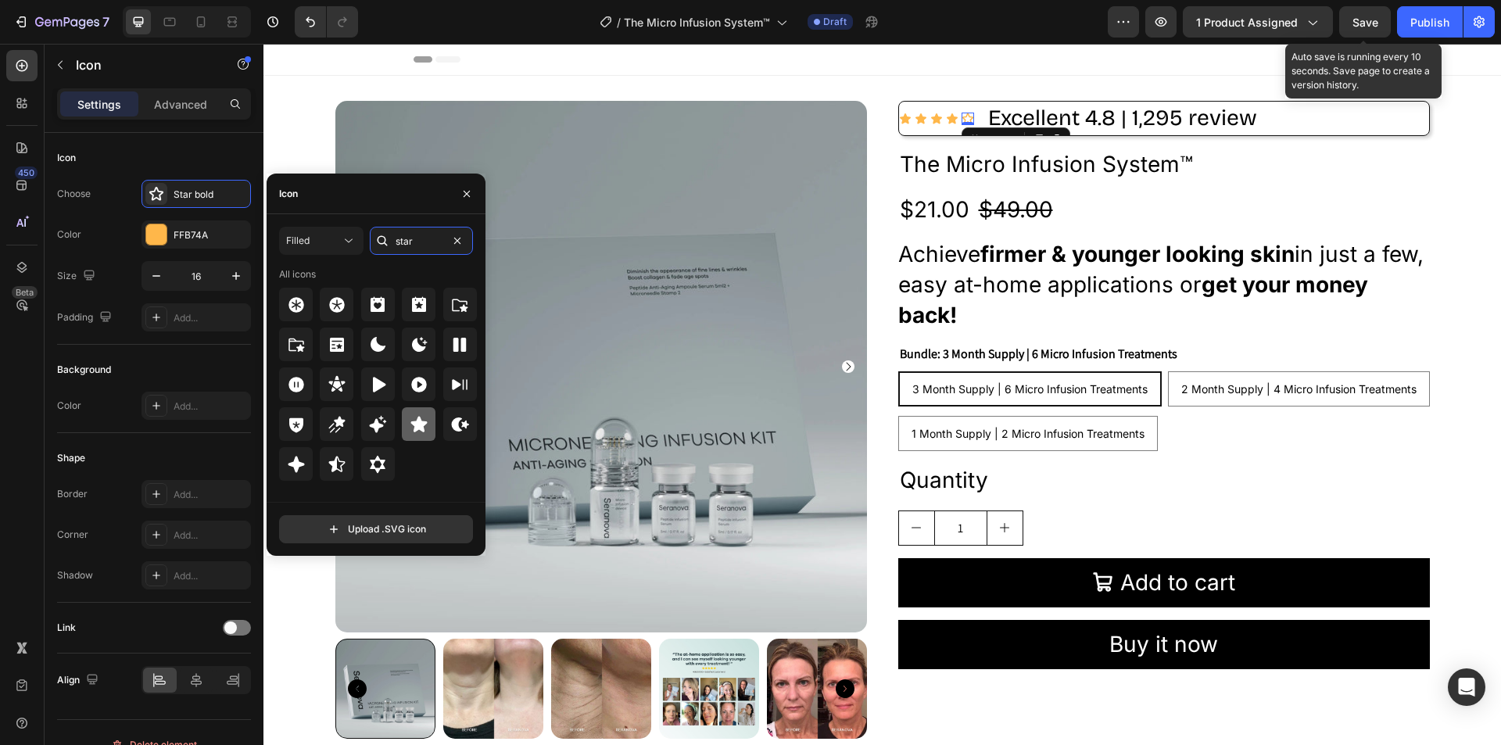
type input "star"
click at [418, 420] on icon at bounding box center [418, 424] width 16 height 16
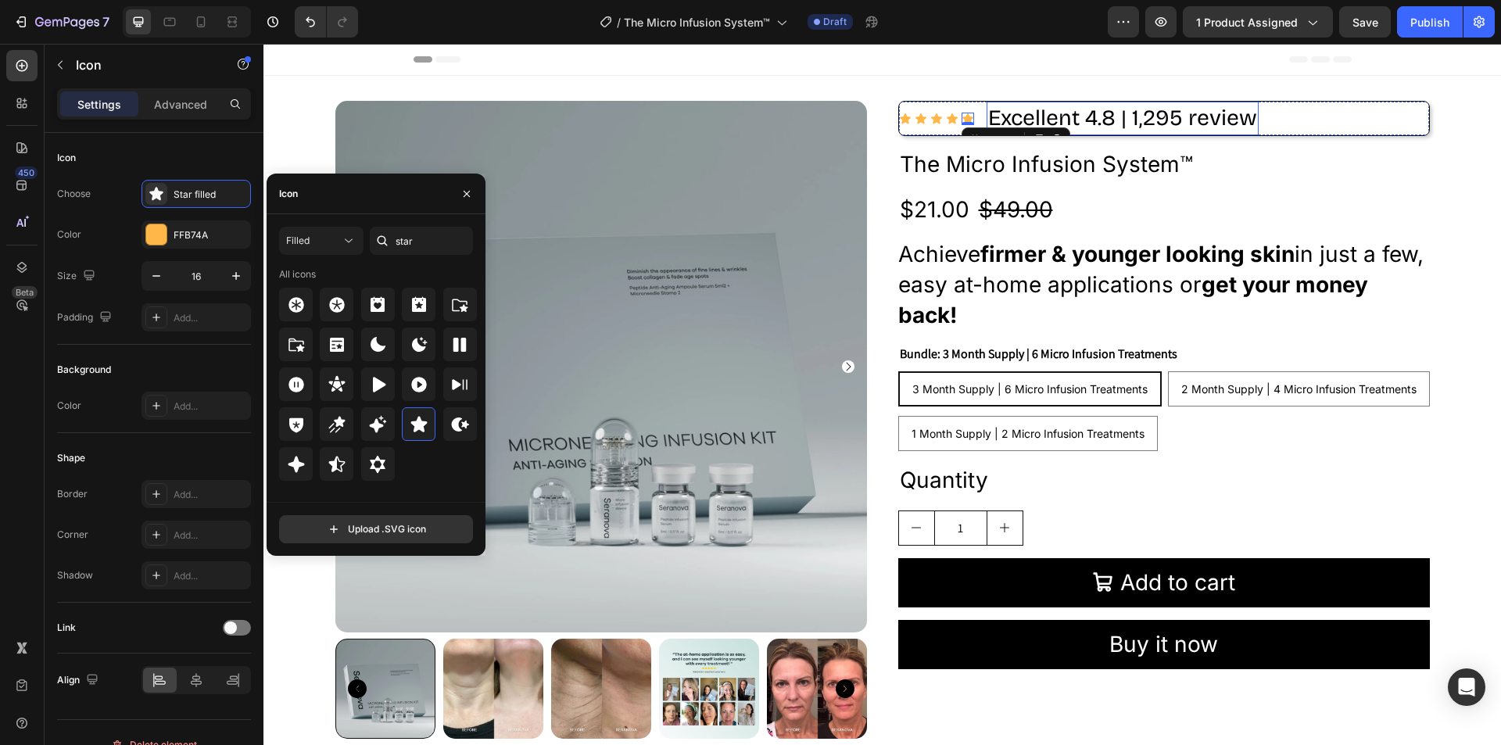
click at [1238, 124] on p "Excellent 4.8 | 1,295 review" at bounding box center [1122, 118] width 269 height 30
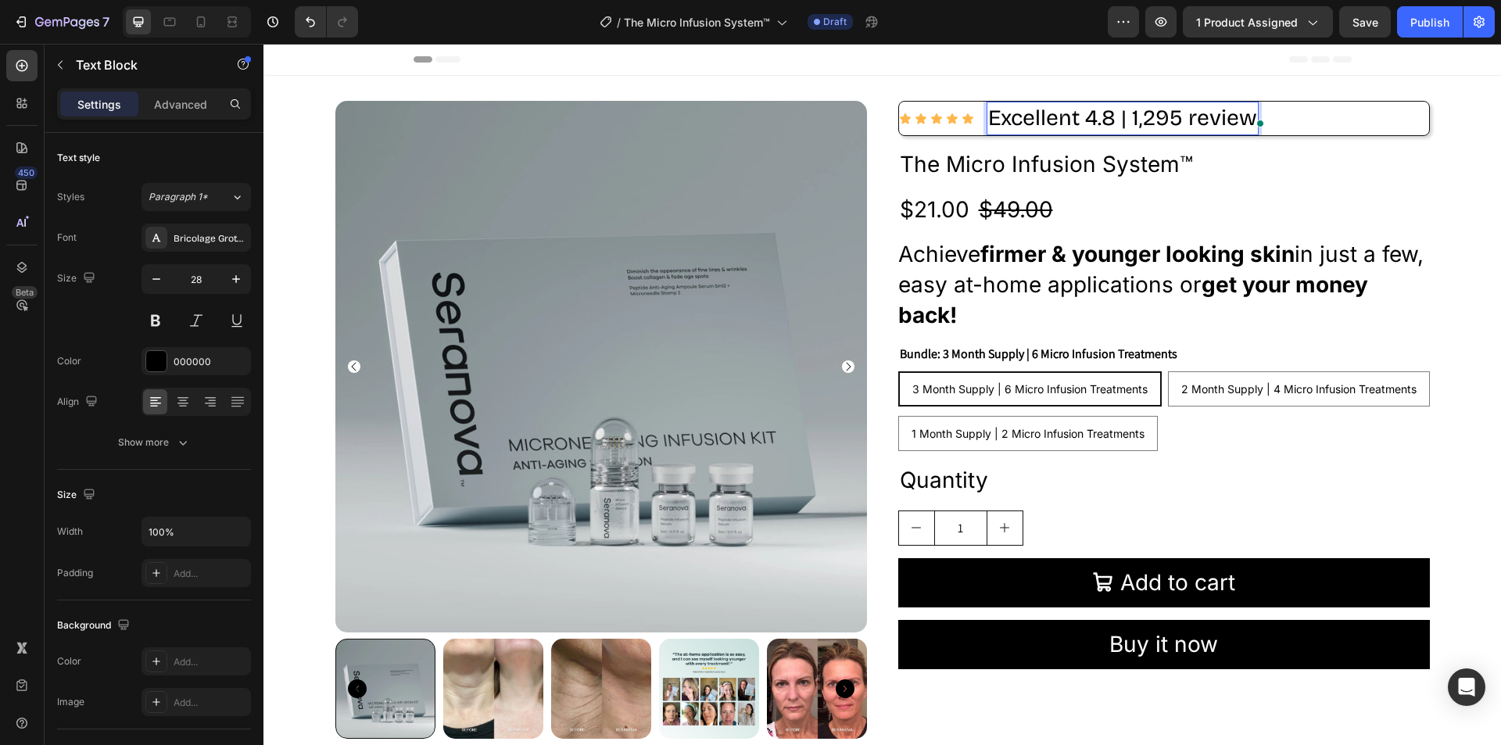
click at [1231, 119] on p "Excellent 4.8 | 1,295 review" at bounding box center [1122, 118] width 269 height 30
click at [1231, 118] on p "Excellent 4.8 | 1,295 review" at bounding box center [1122, 118] width 269 height 30
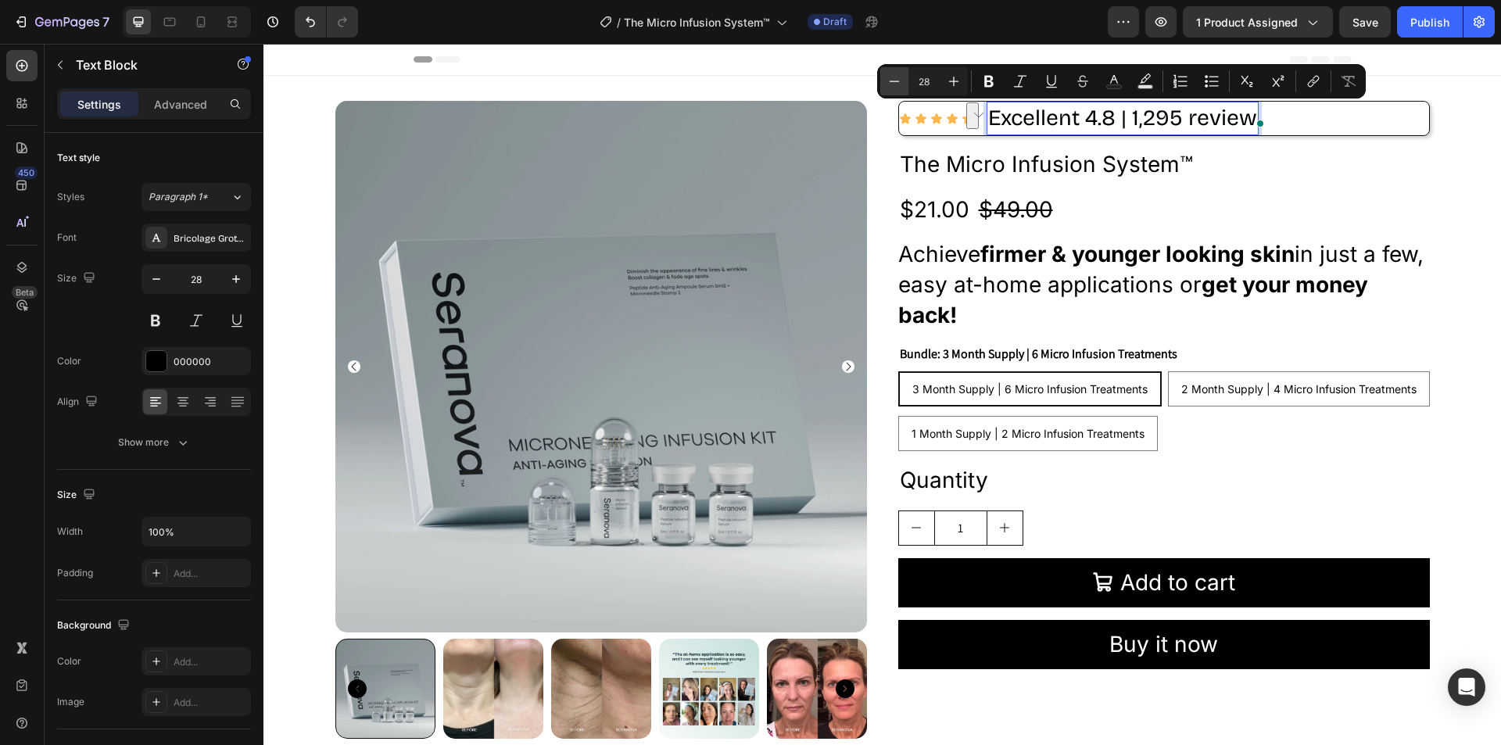
click at [897, 79] on icon "Editor contextual toolbar" at bounding box center [895, 81] width 16 height 16
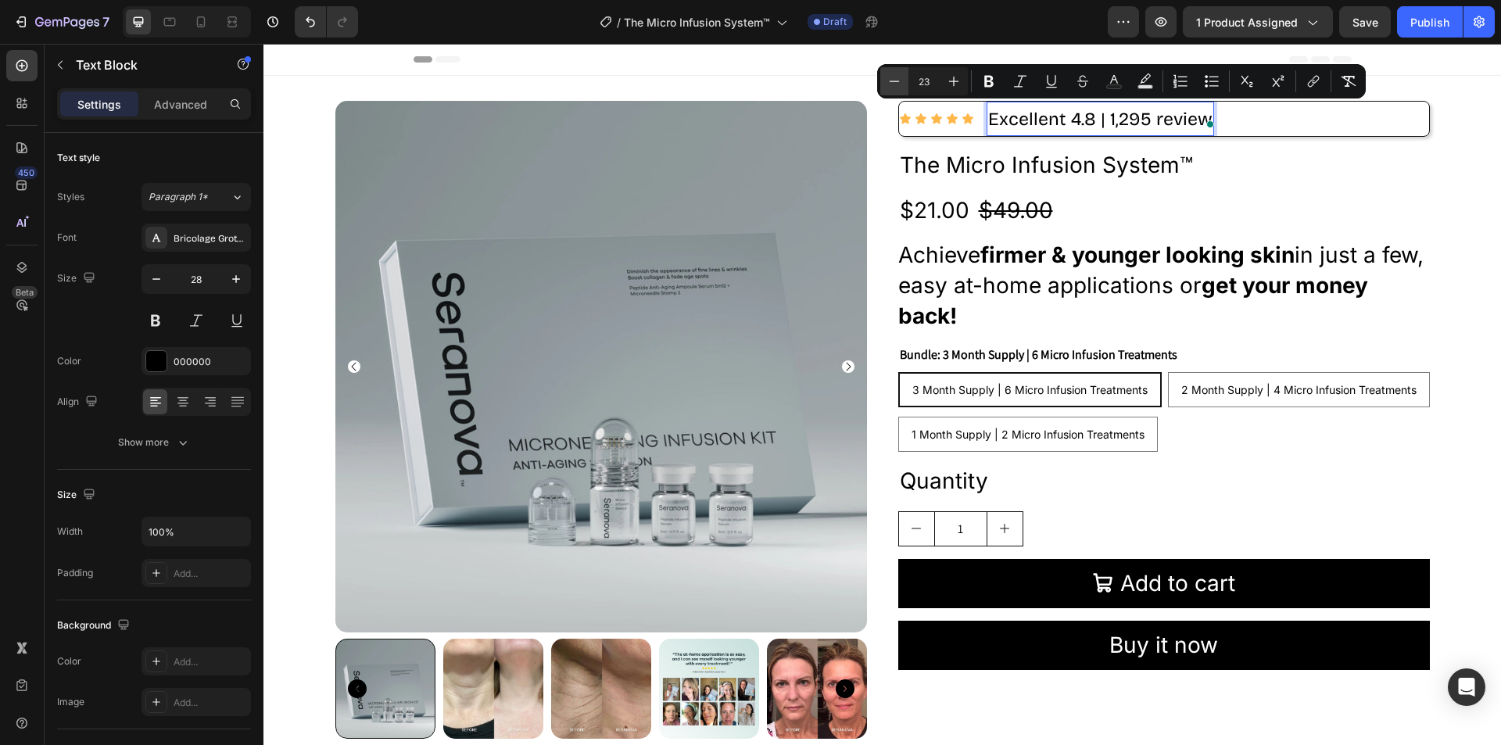
click at [897, 79] on icon "Editor contextual toolbar" at bounding box center [895, 81] width 16 height 16
type input "20"
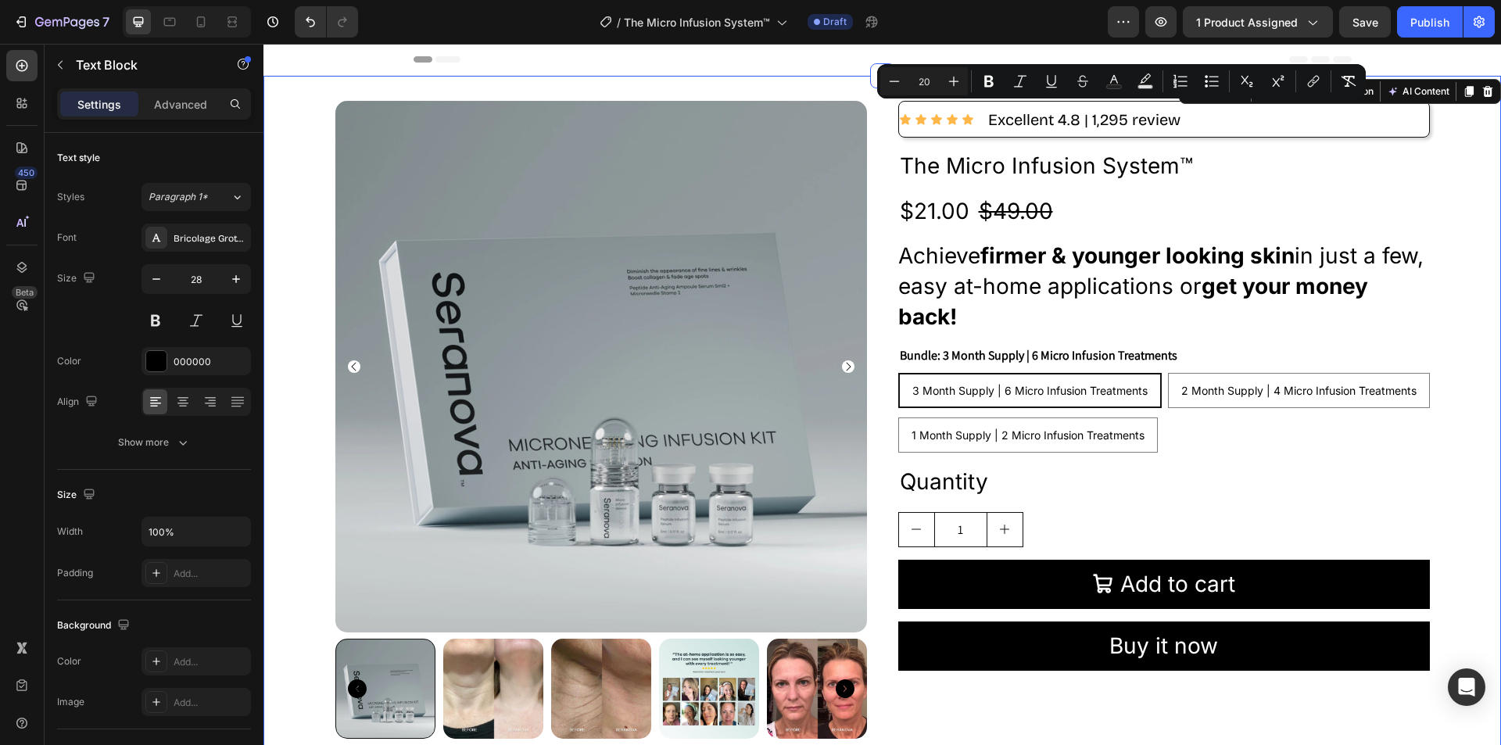
click at [1466, 161] on div "Product Images Icon Icon Icon Icon Icon Icon List Excellent 4.8 | 1,295 review …" at bounding box center [882, 426] width 1238 height 650
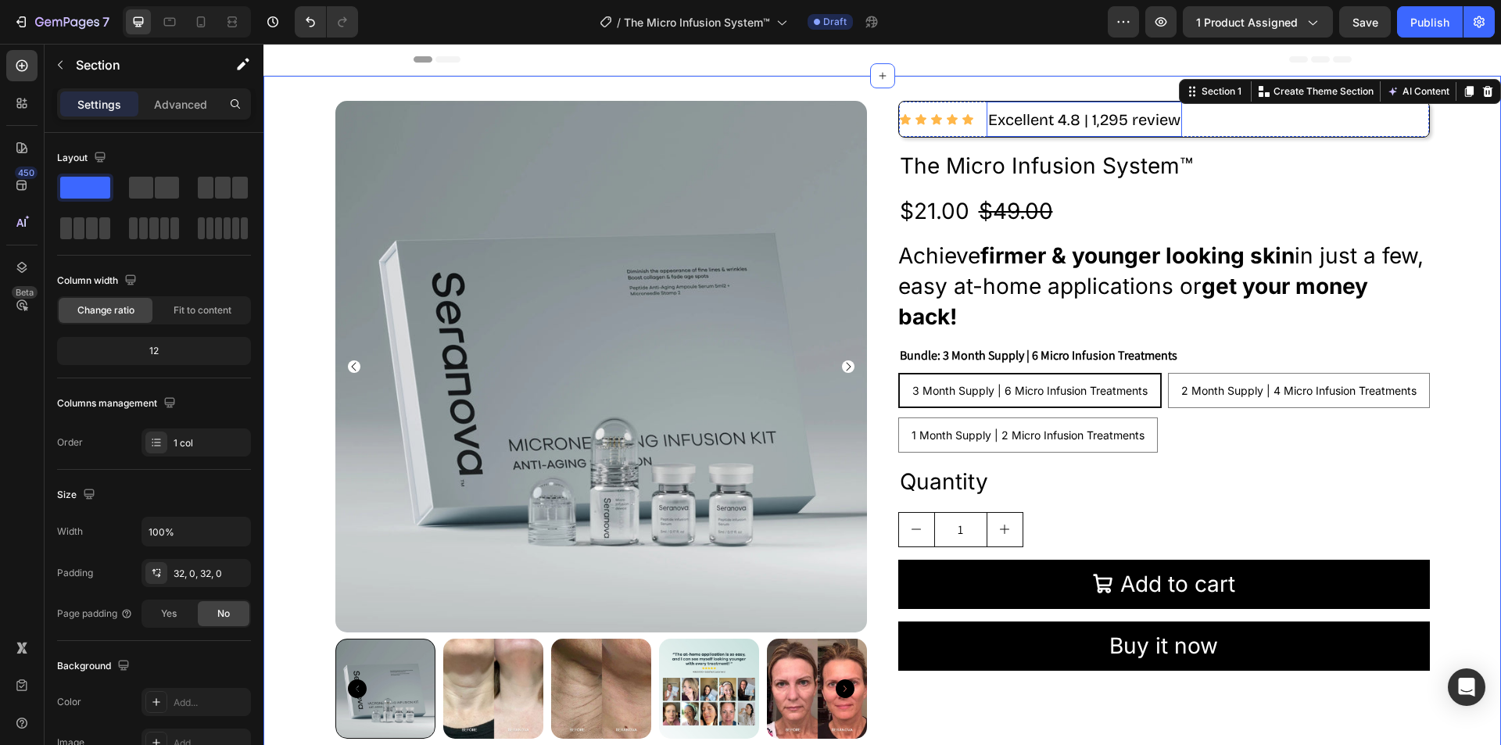
click at [1051, 119] on span "Excellent 4.8 | 1,295 review" at bounding box center [1084, 119] width 192 height 19
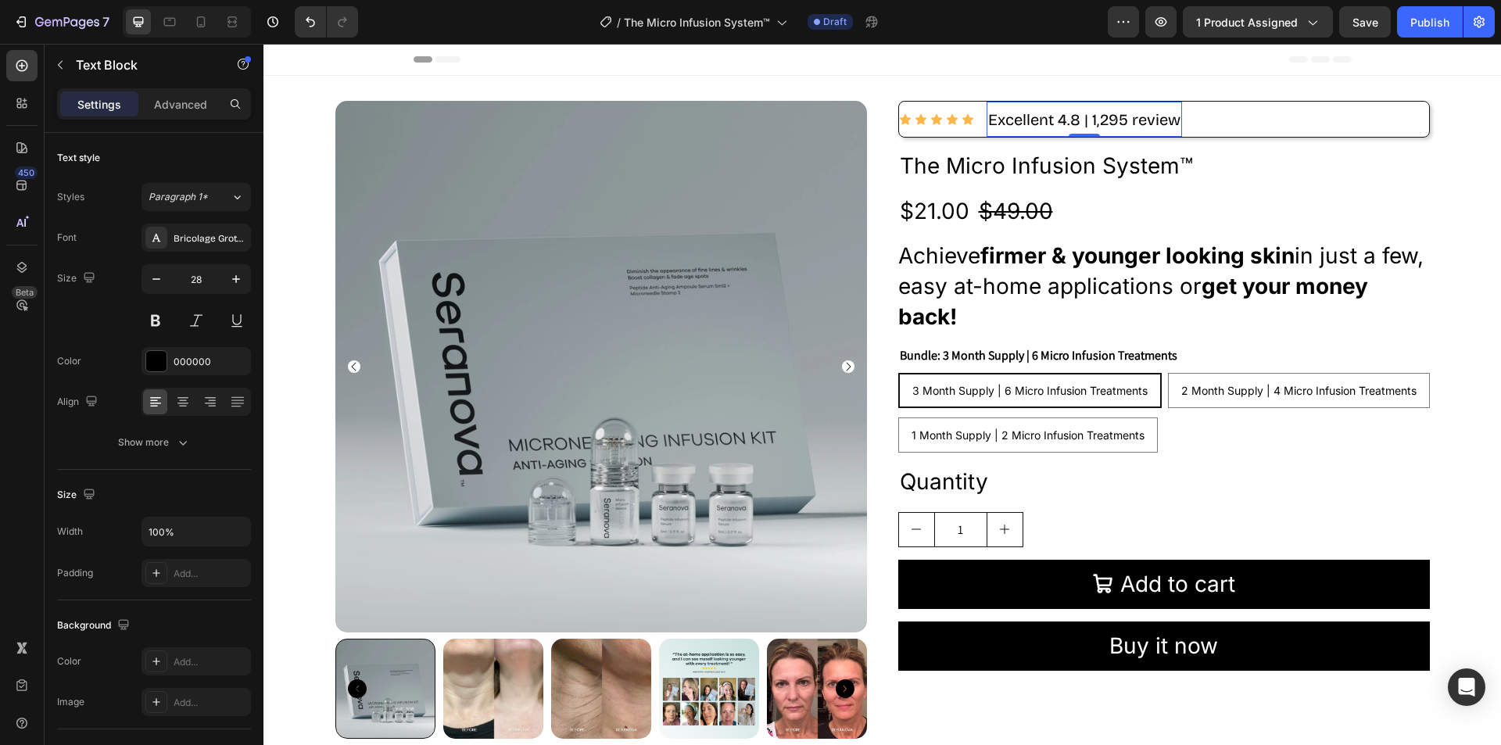
click at [1051, 119] on span "Excellent 4.8 | 1,295 review" at bounding box center [1084, 119] width 192 height 19
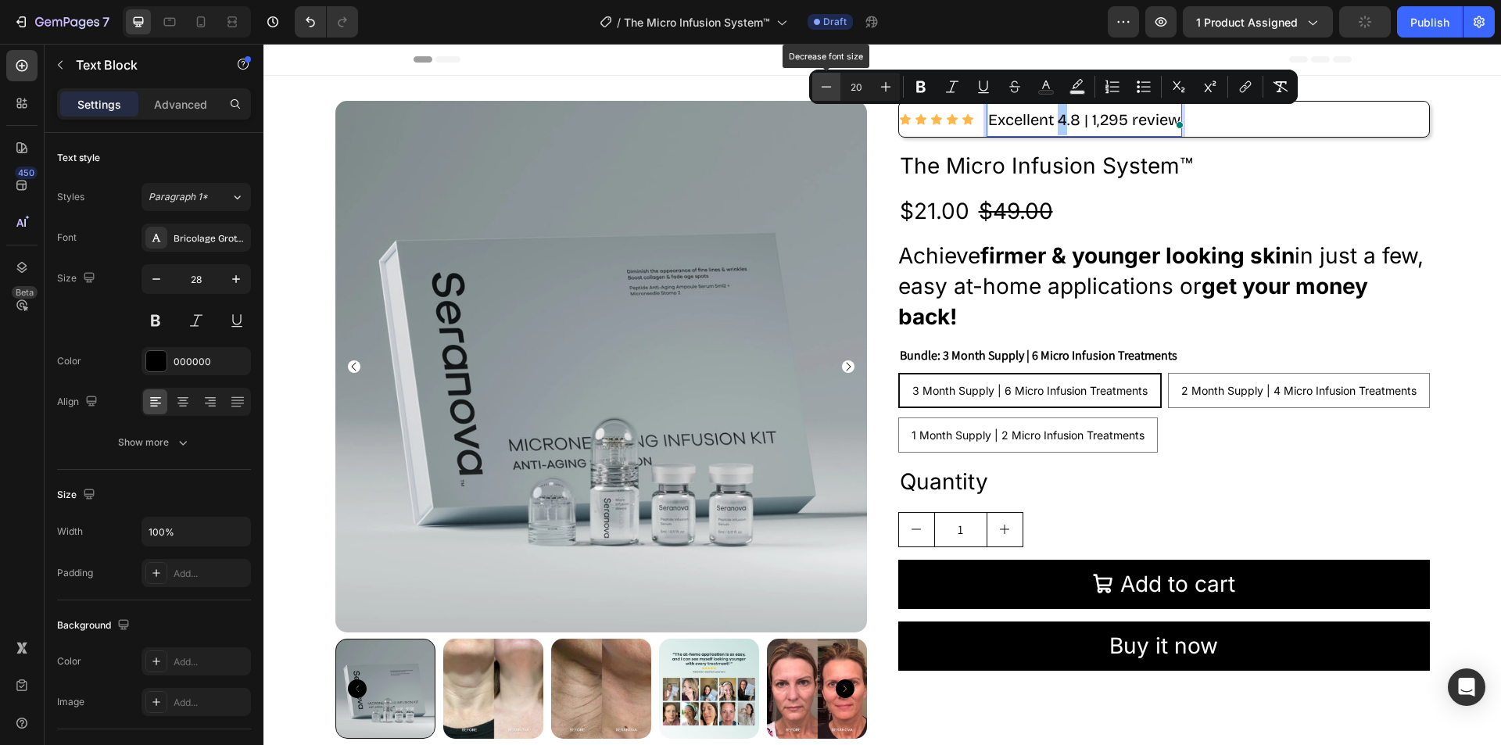
click at [832, 88] on icon "Editor contextual toolbar" at bounding box center [827, 87] width 16 height 16
type input "19"
click at [1228, 149] on div "Icon Icon Icon Icon Icon Icon List Excellent 4.8 | 1,295 review Text Block 0 Ro…" at bounding box center [1164, 426] width 532 height 650
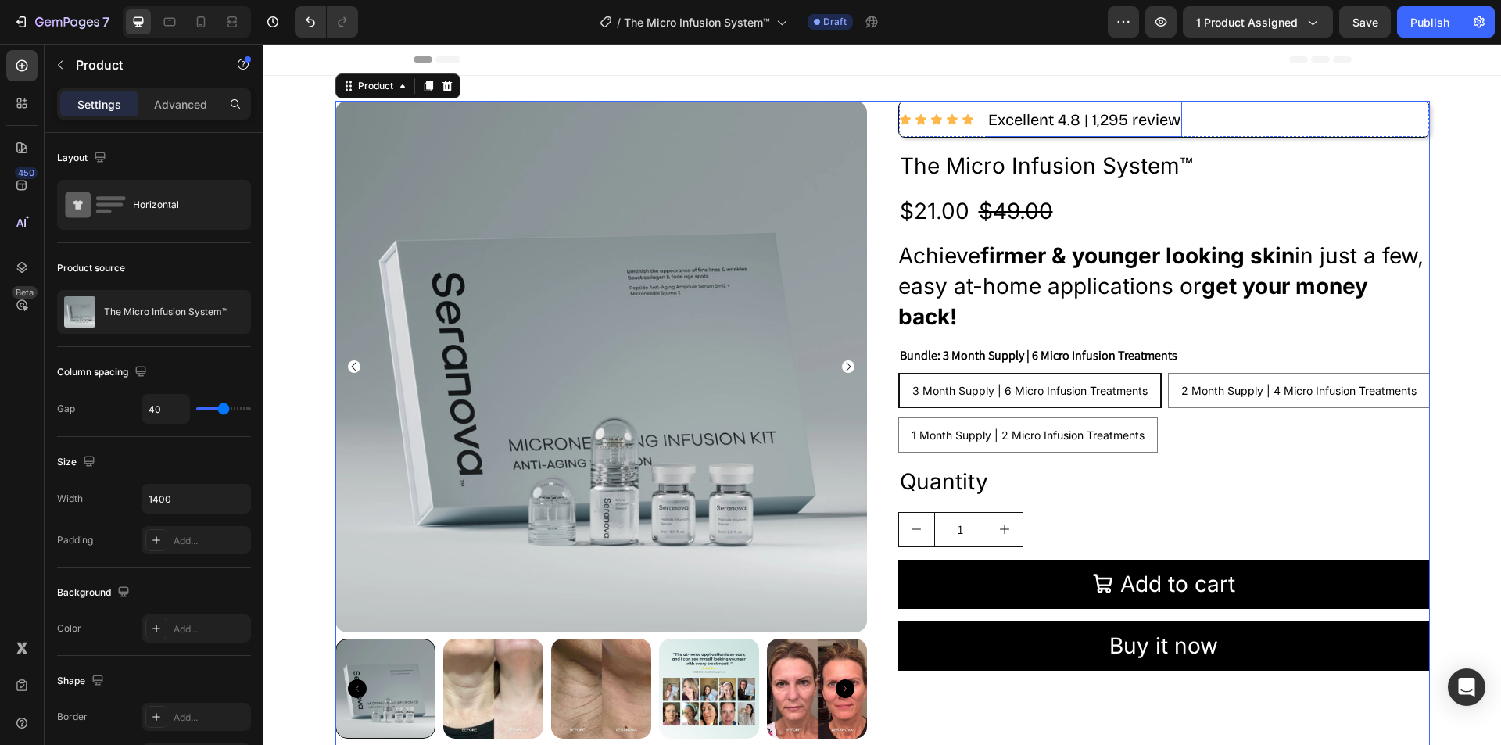
click at [1161, 118] on span "4.8 | 1,295 review" at bounding box center [1119, 119] width 123 height 19
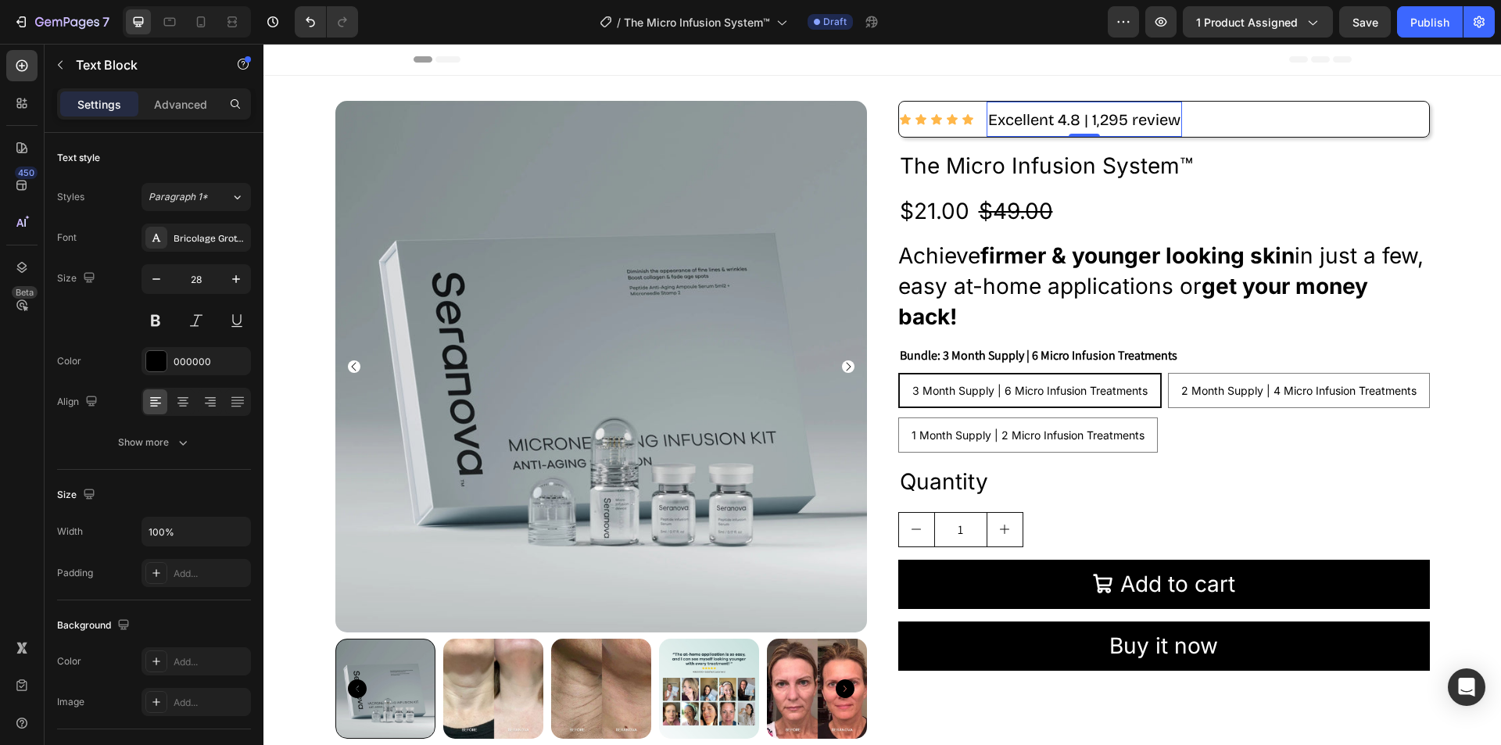
click at [1161, 118] on span "4.8 | 1,295 review" at bounding box center [1119, 119] width 123 height 19
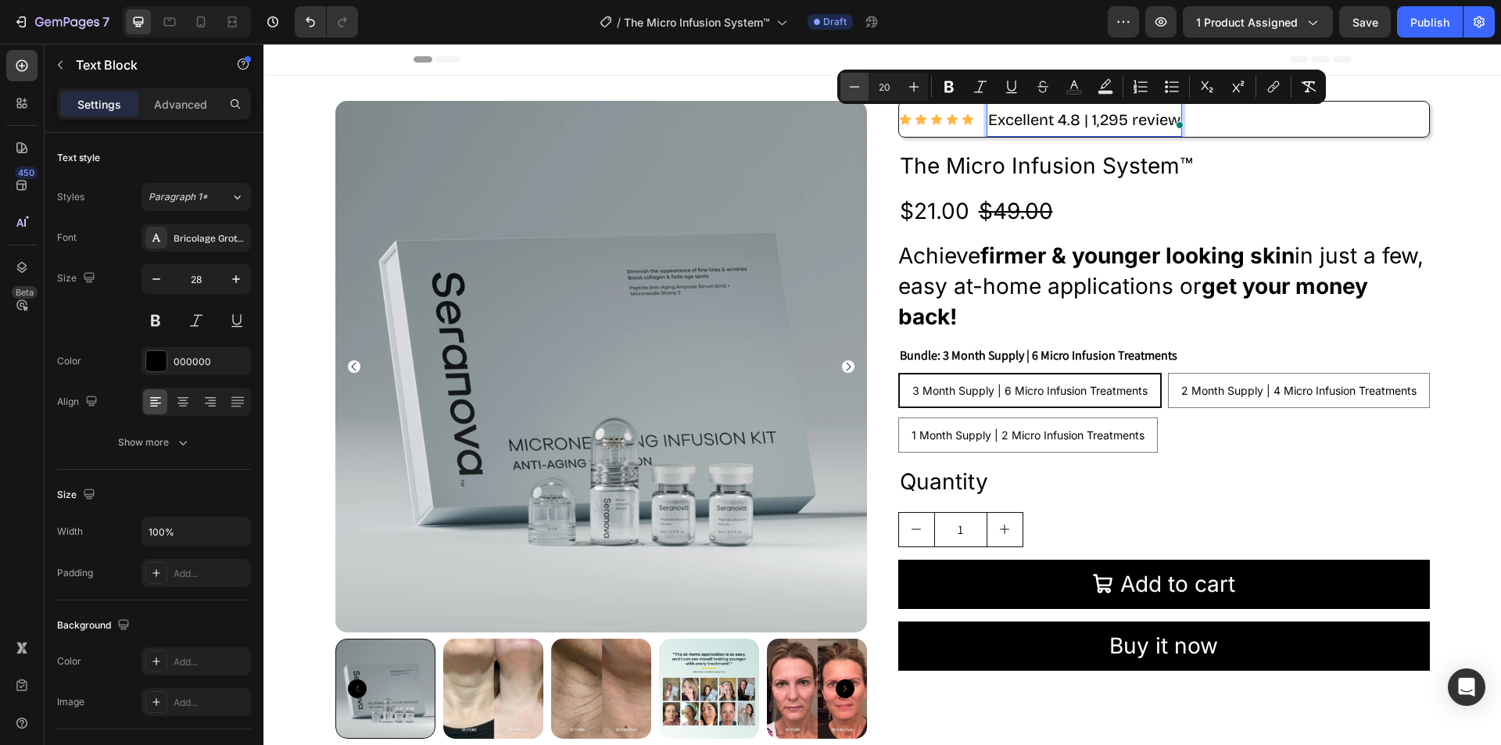
click at [854, 94] on icon "Editor contextual toolbar" at bounding box center [855, 87] width 16 height 16
type input "17"
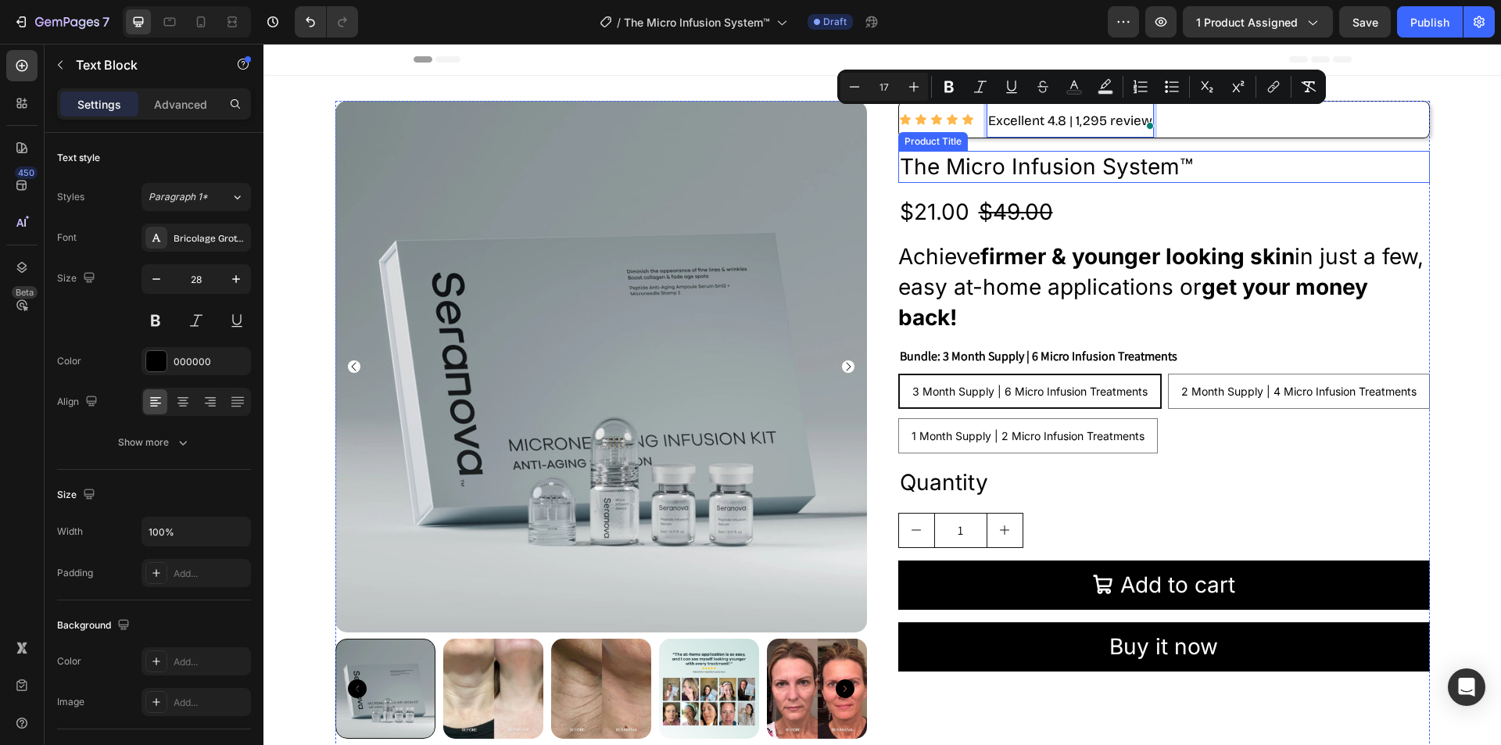
click at [1248, 164] on h2 "The Micro Infusion System™" at bounding box center [1164, 166] width 532 height 31
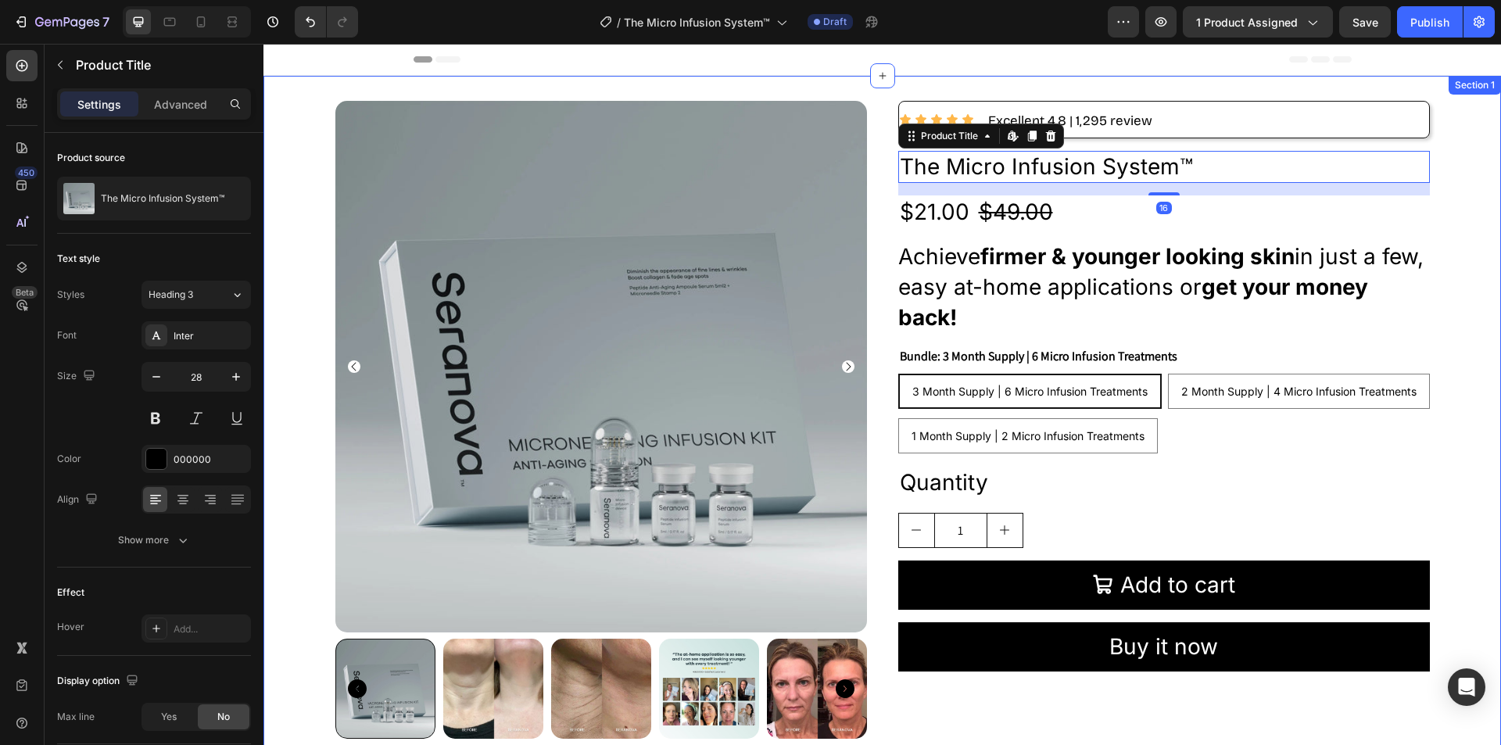
click at [1473, 170] on div "Product Images Icon Icon Icon Icon Icon Icon List Excellent 4.8 | 1,295 review …" at bounding box center [882, 426] width 1238 height 650
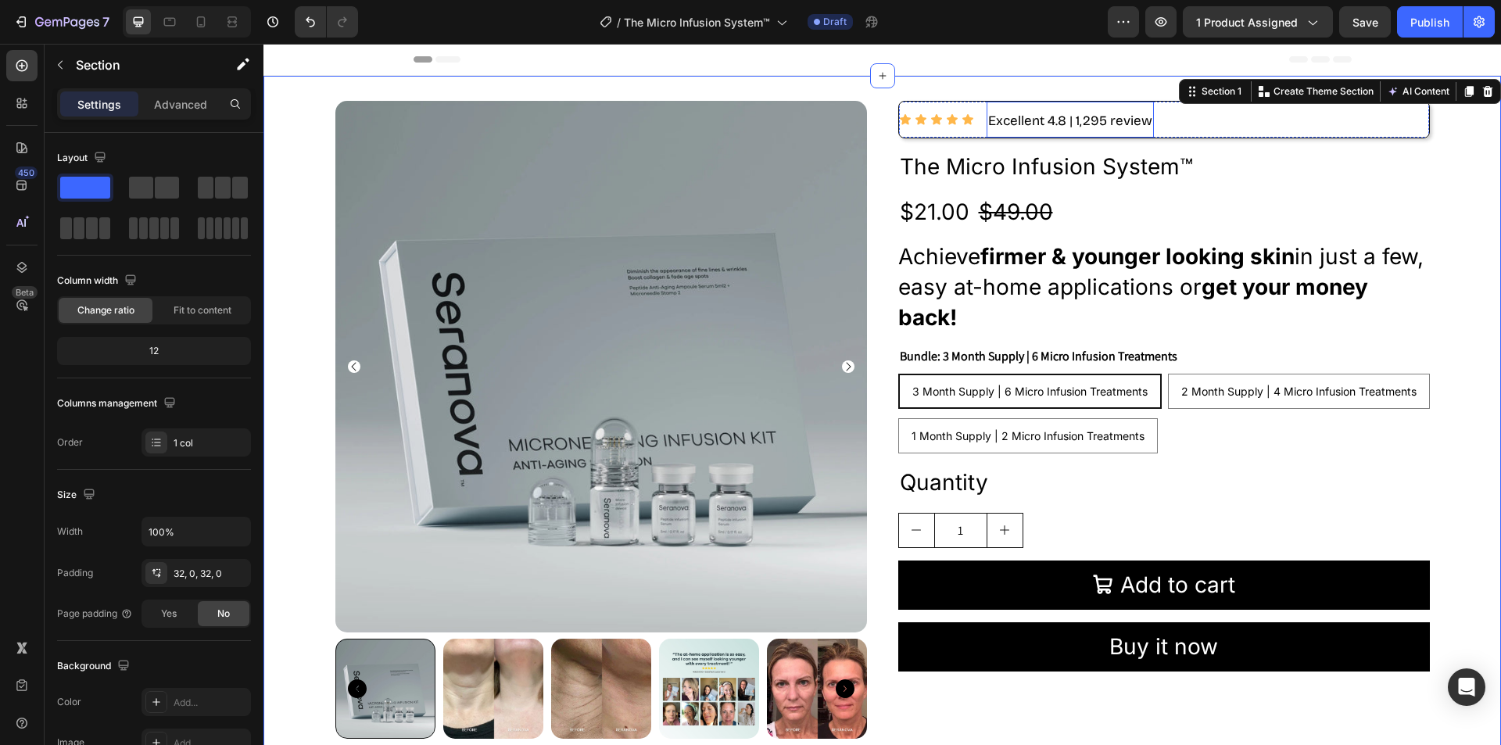
click at [995, 111] on p "Excellent 4.8 | 1,295 review" at bounding box center [1070, 119] width 164 height 33
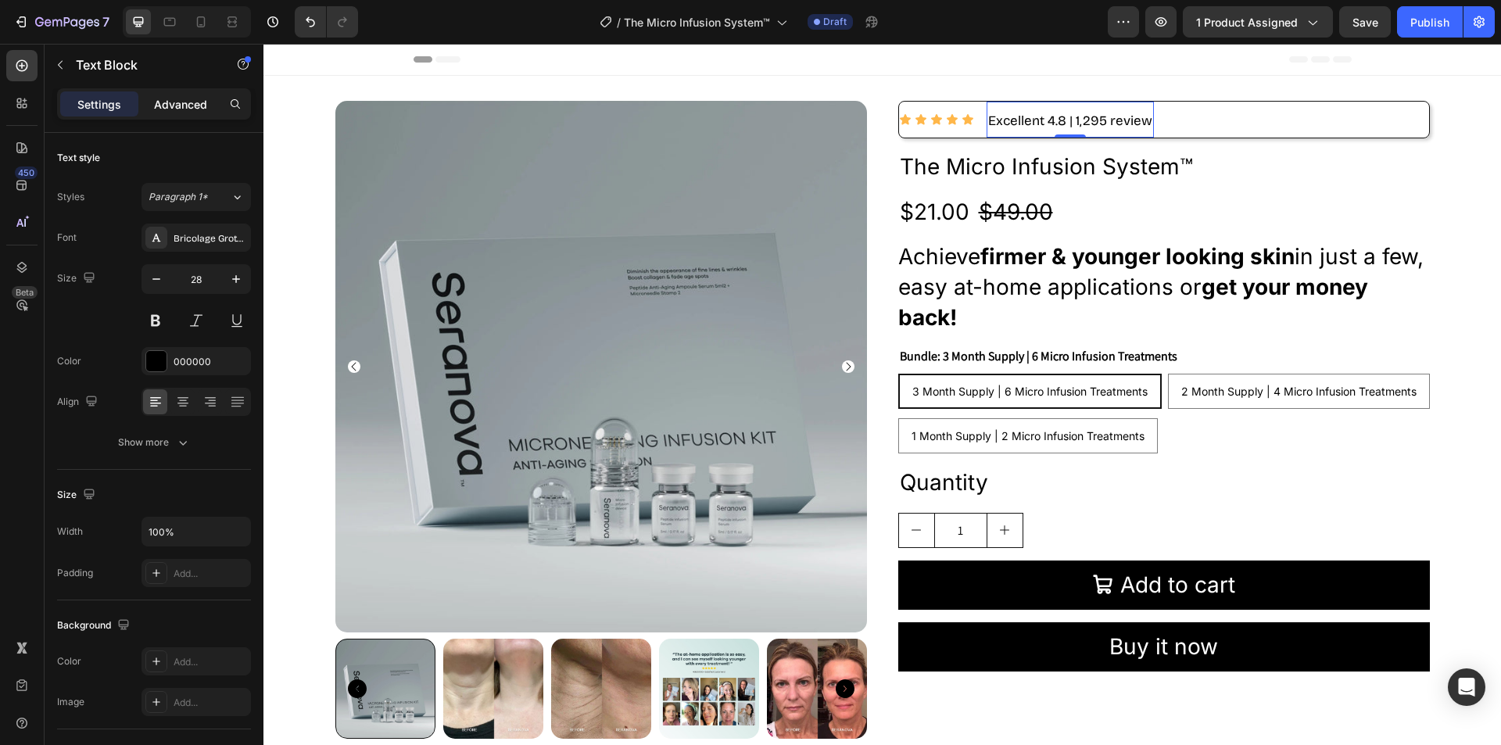
click at [188, 99] on p "Advanced" at bounding box center [180, 104] width 53 height 16
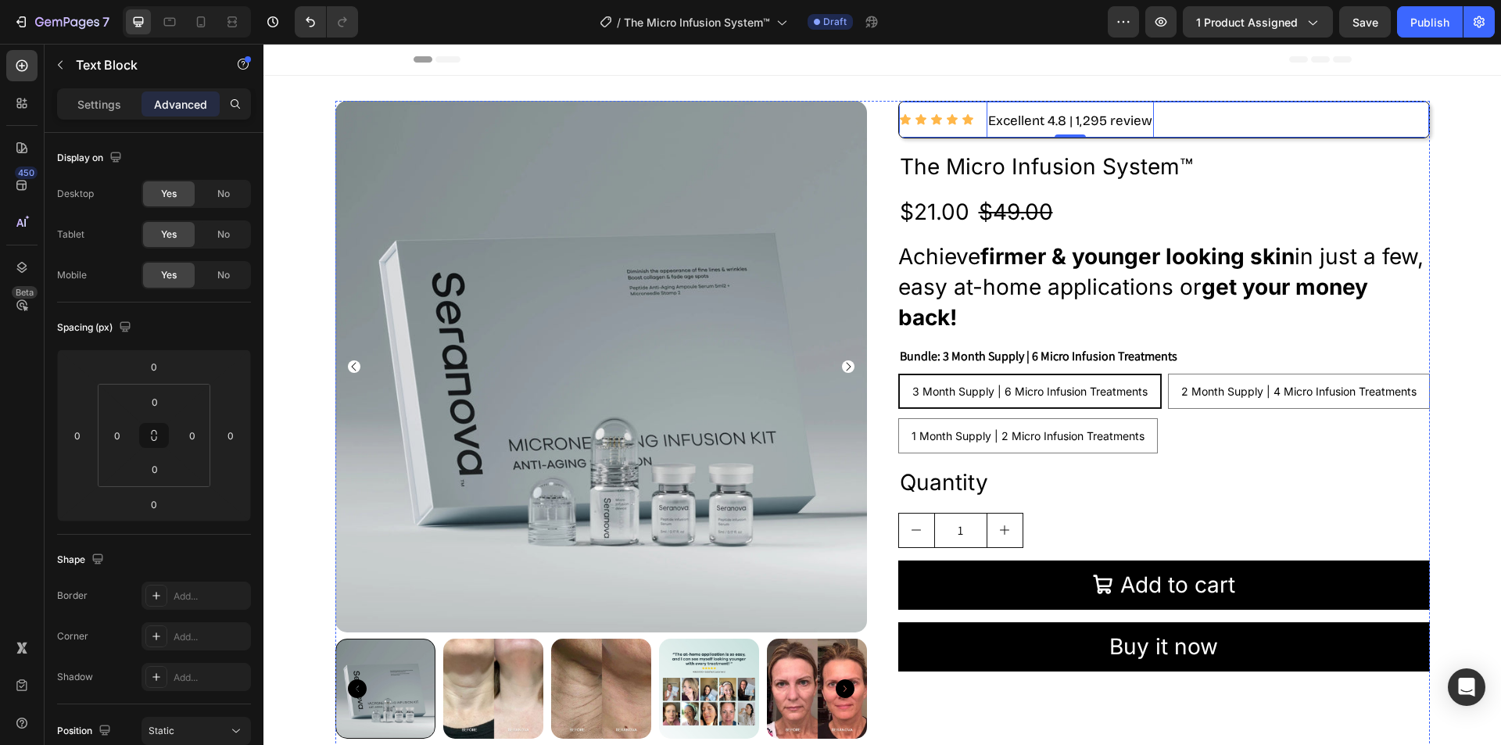
click at [1198, 112] on div "Icon Icon Icon Icon Icon Icon List Excellent 4.8 | 1,295 review Text Block 0 Row" at bounding box center [1164, 120] width 532 height 38
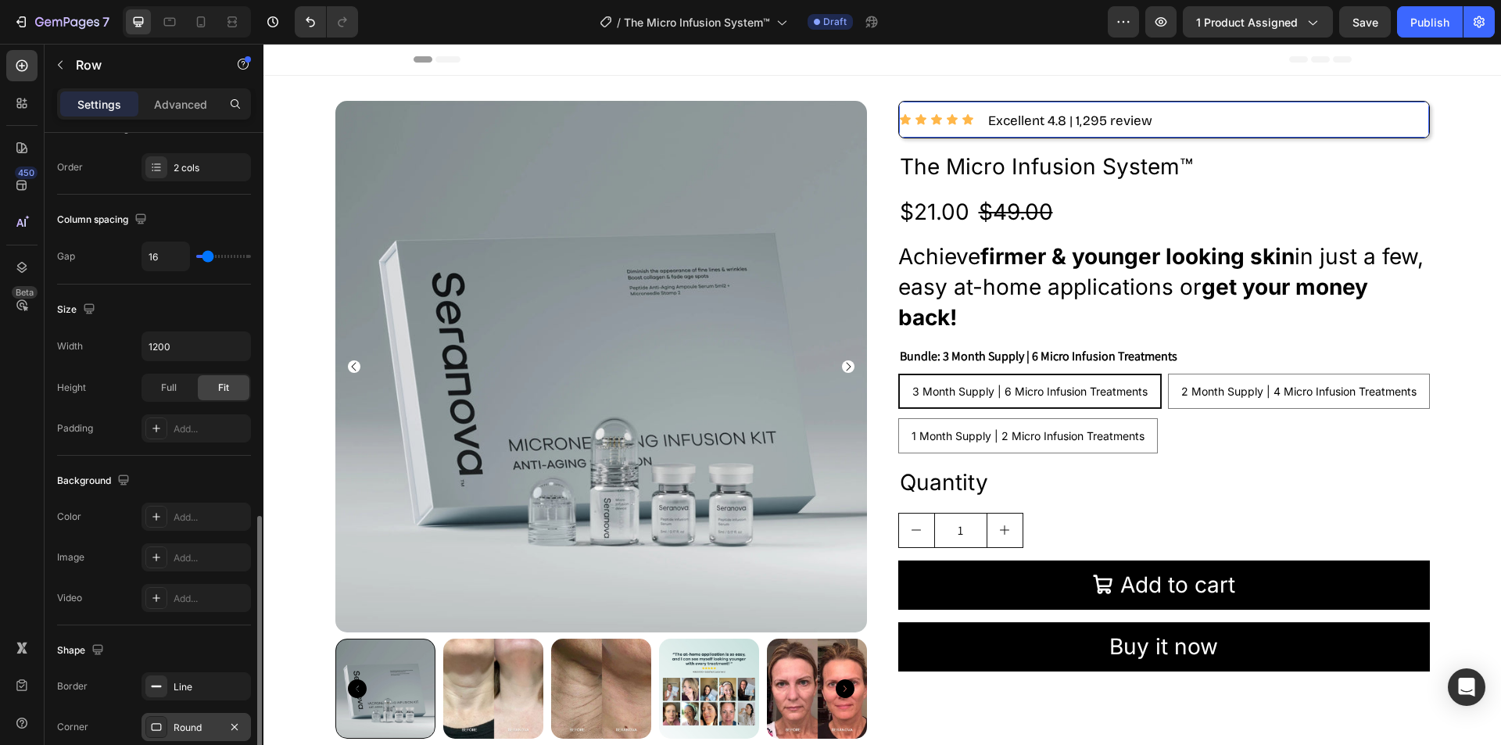
scroll to position [475, 0]
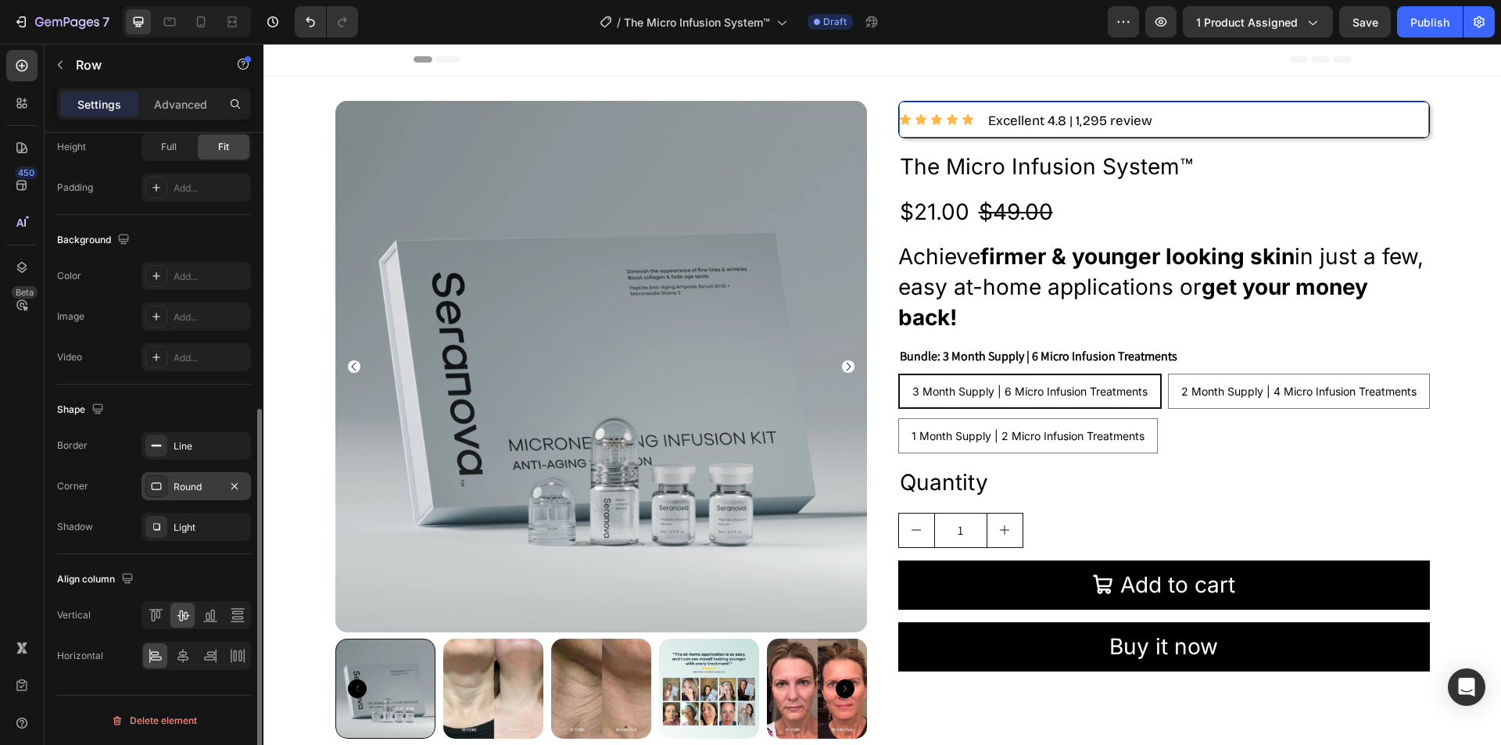
click at [207, 482] on div "Round" at bounding box center [196, 487] width 45 height 14
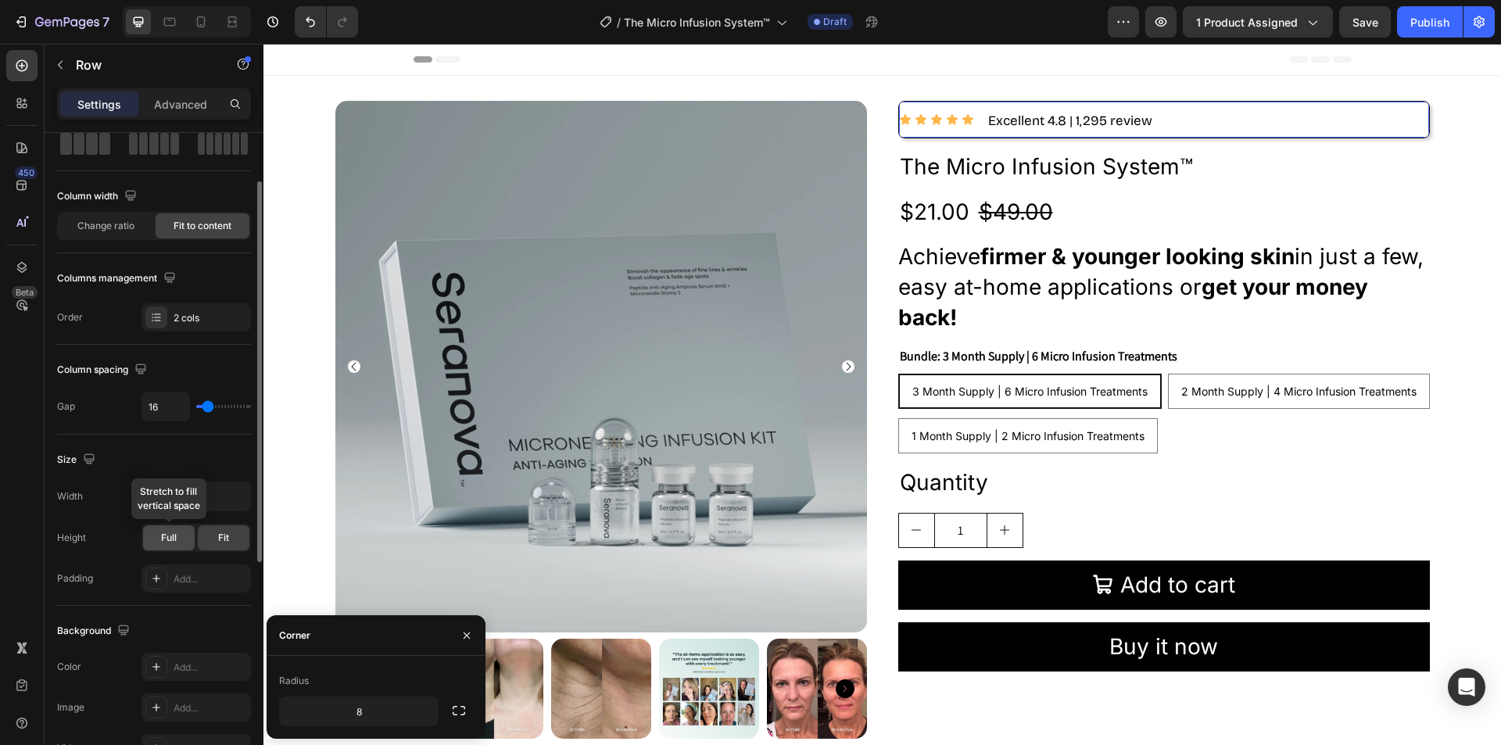
scroll to position [0, 0]
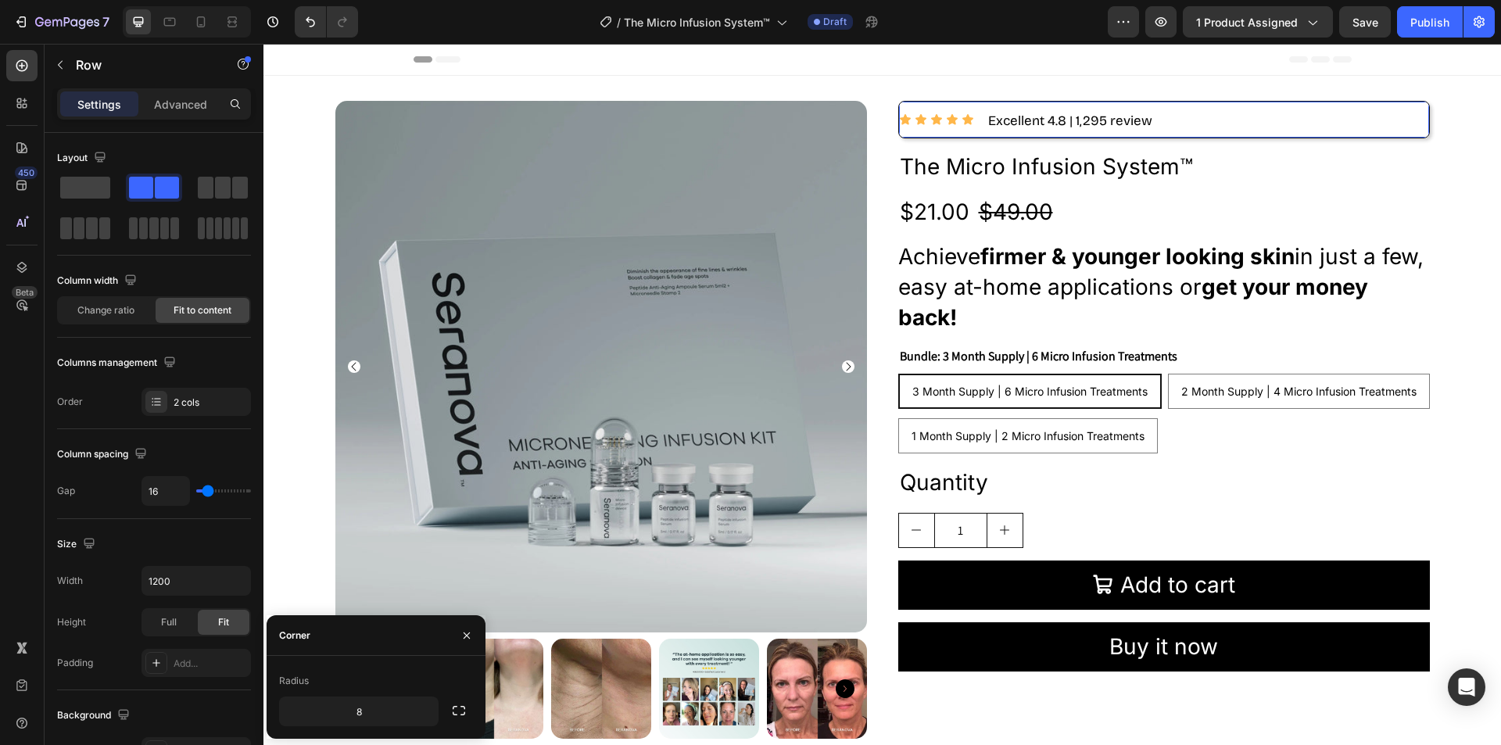
click at [188, 91] on div "Settings Advanced" at bounding box center [154, 103] width 194 height 31
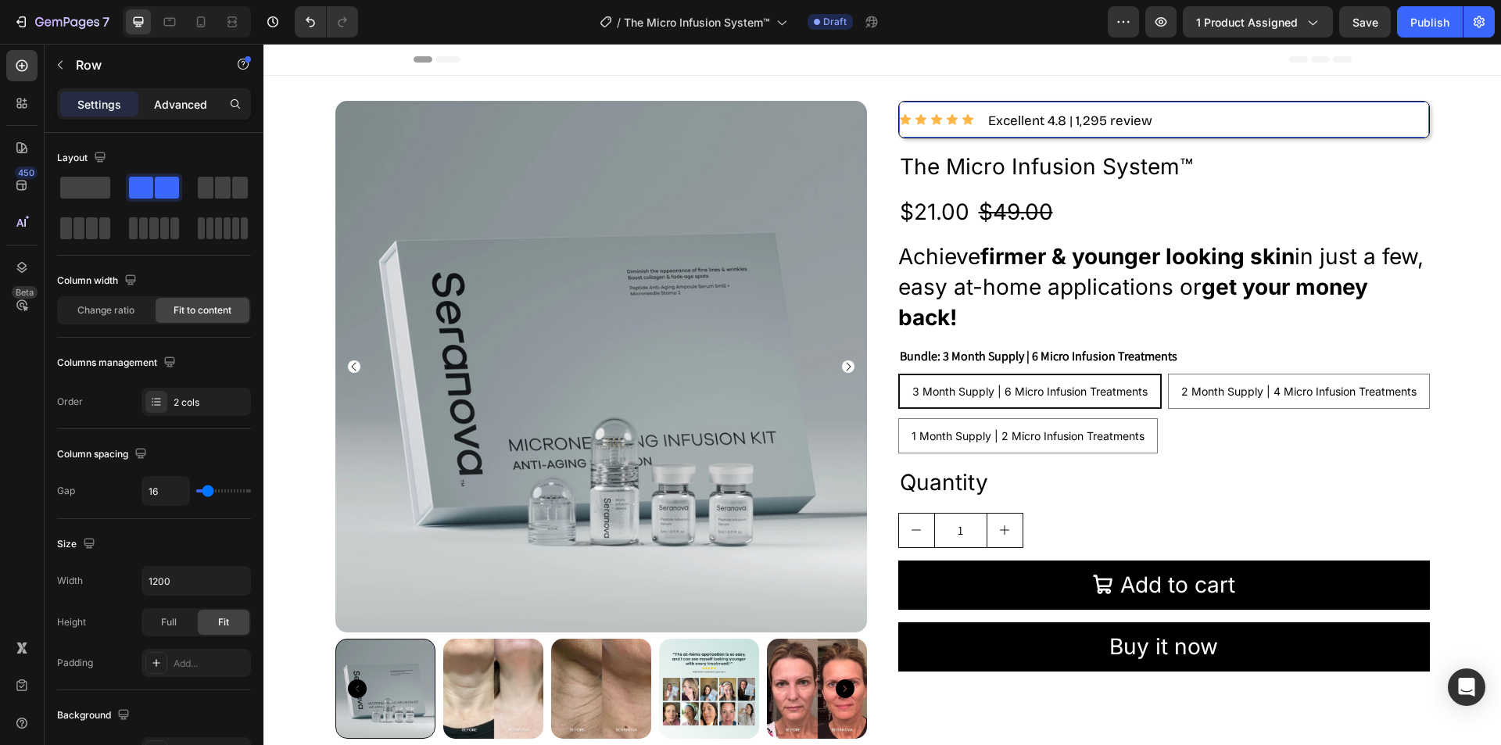
click at [188, 97] on p "Advanced" at bounding box center [180, 104] width 53 height 16
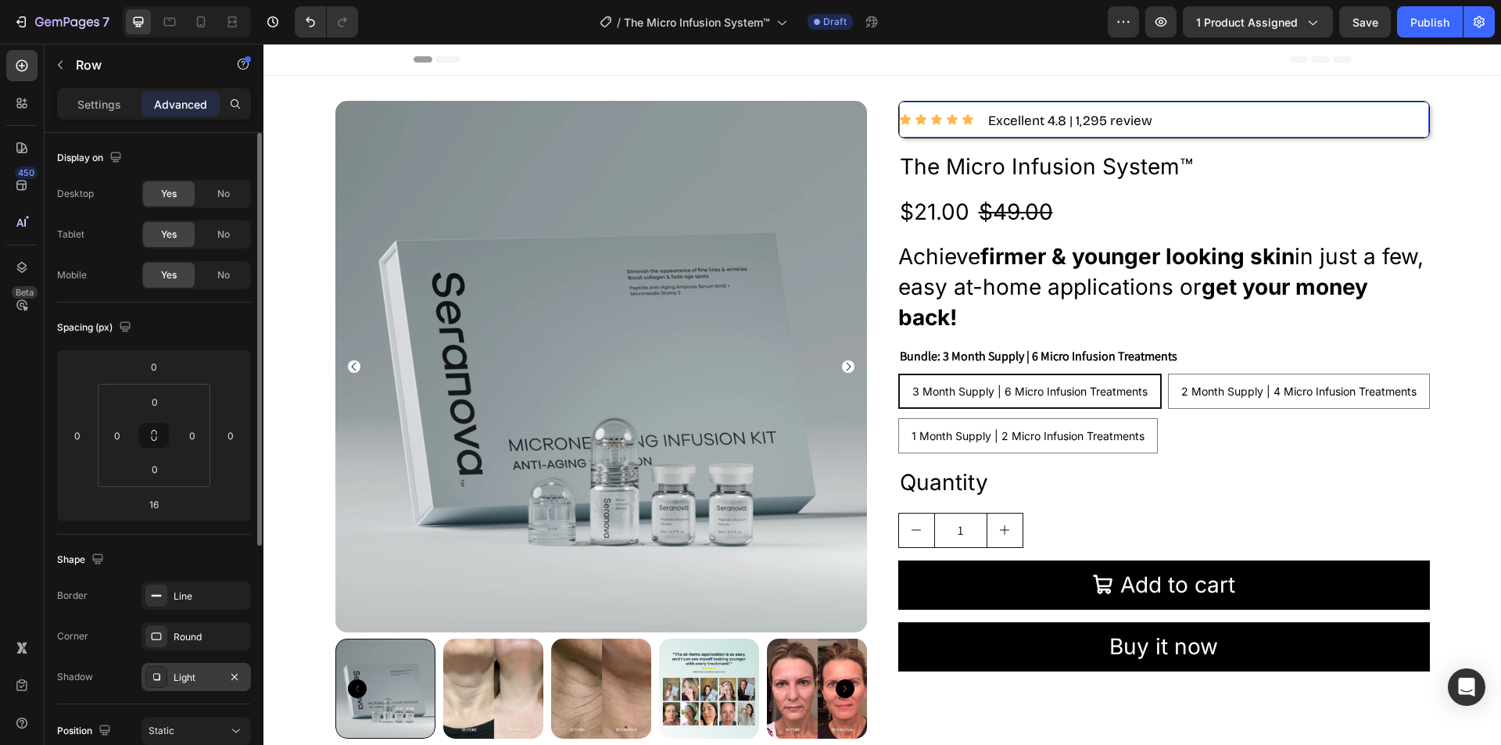
click at [157, 686] on div at bounding box center [156, 677] width 22 height 22
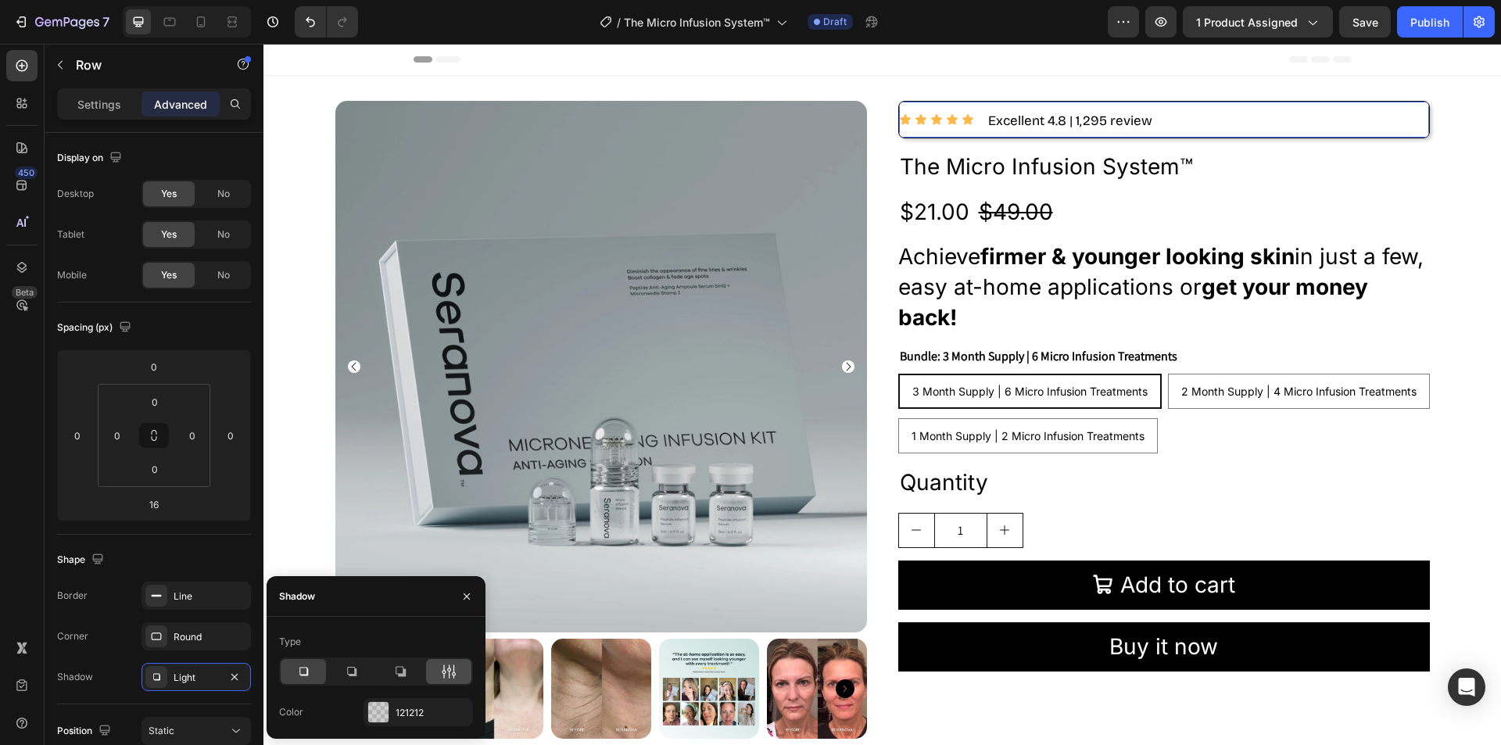
click at [449, 665] on icon at bounding box center [449, 672] width 16 height 16
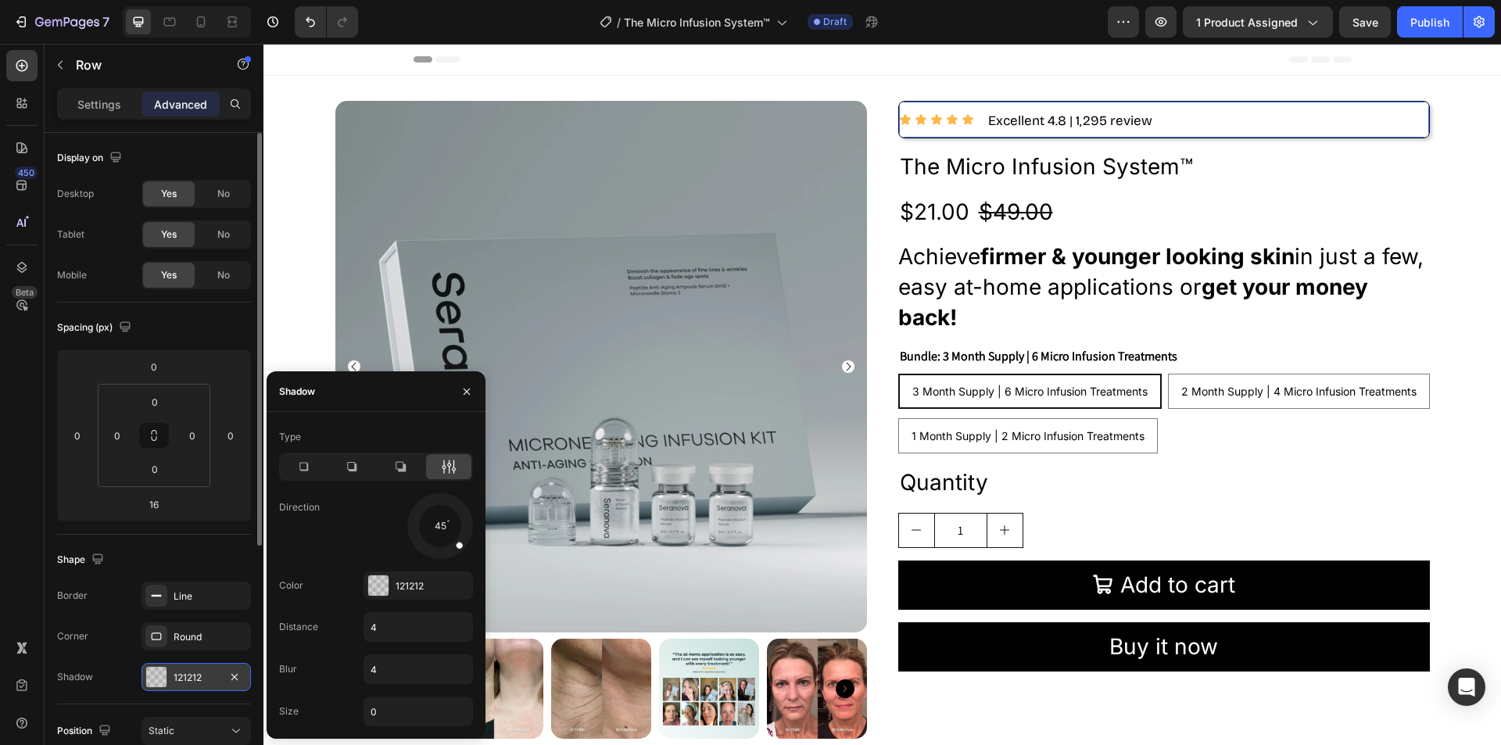
click at [155, 680] on div at bounding box center [156, 677] width 20 height 20
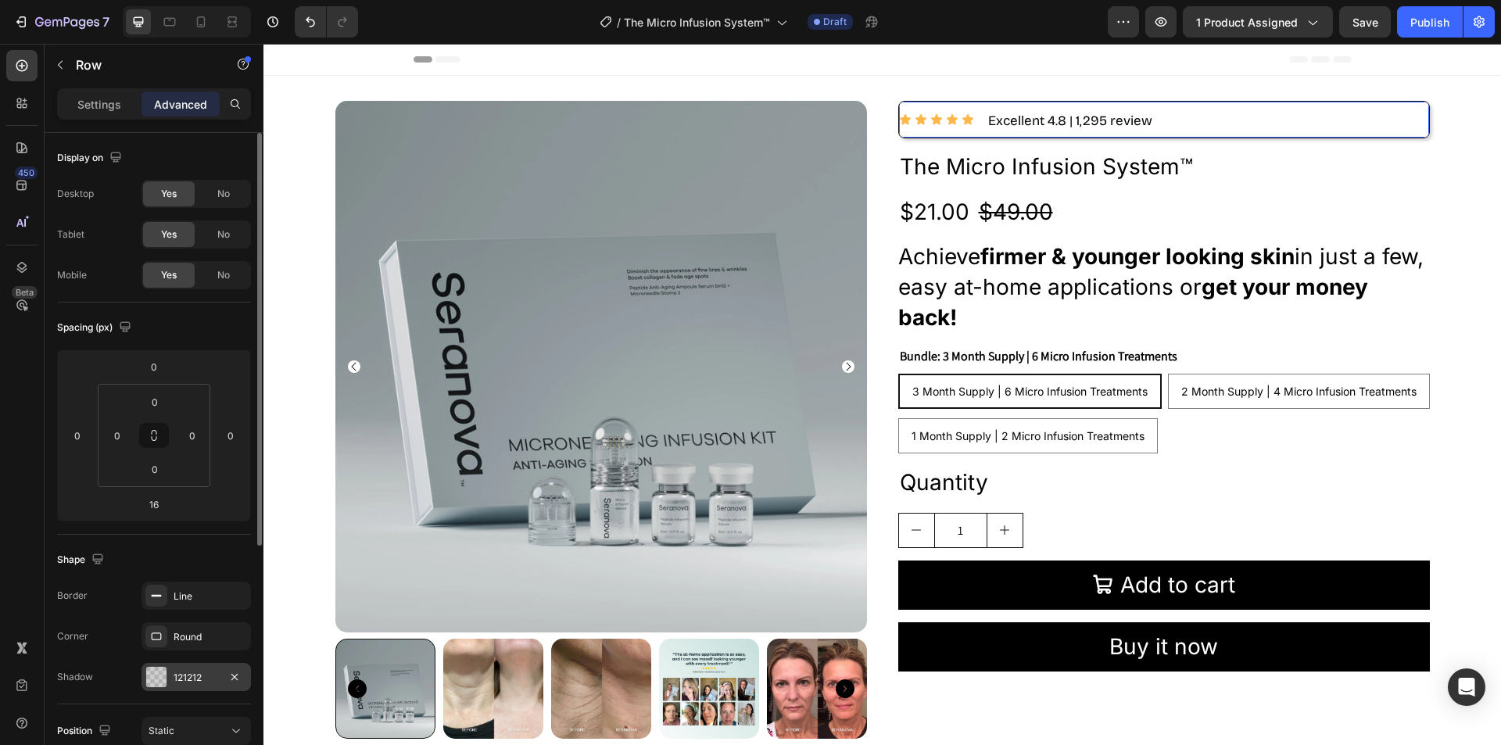
click at [155, 681] on div at bounding box center [156, 677] width 20 height 20
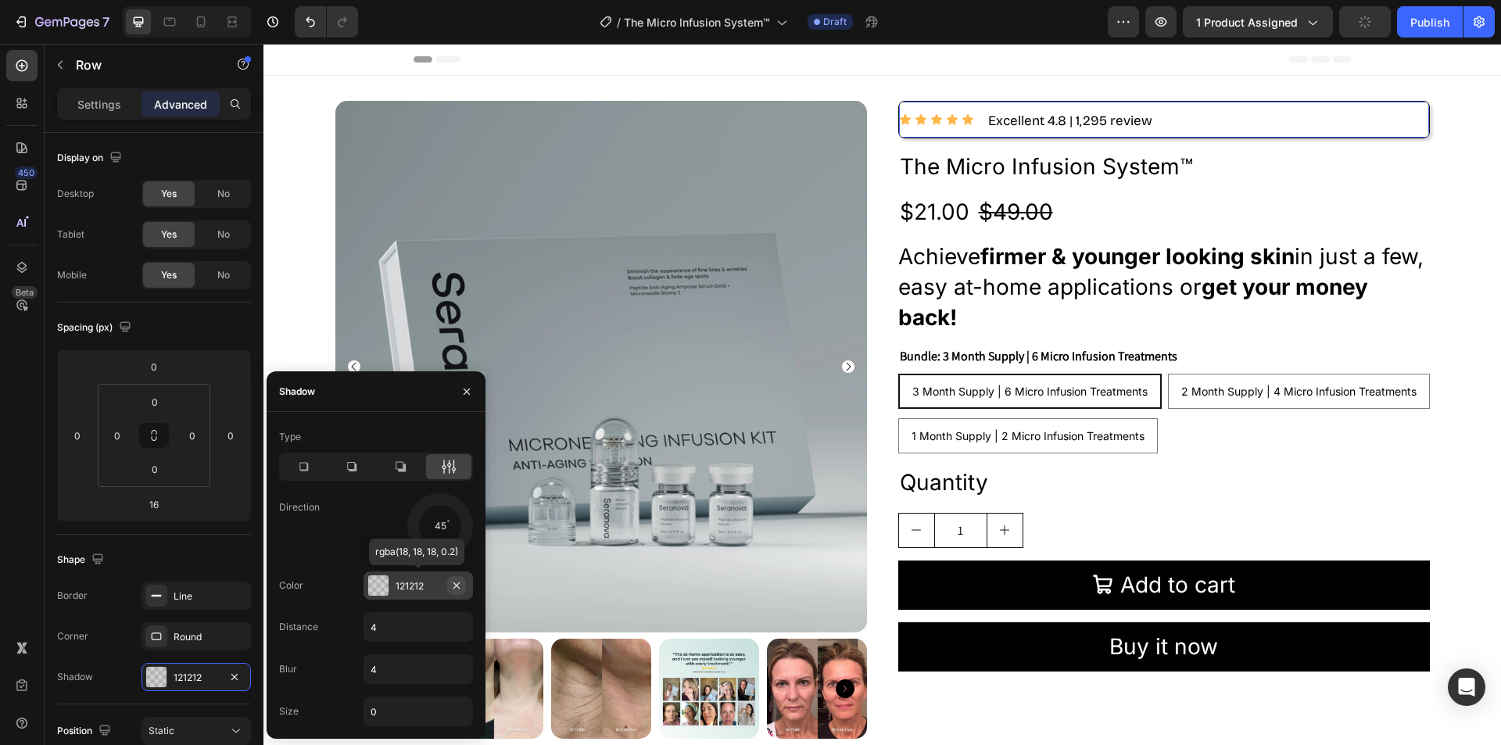
click at [454, 584] on icon "button" at bounding box center [456, 585] width 13 height 13
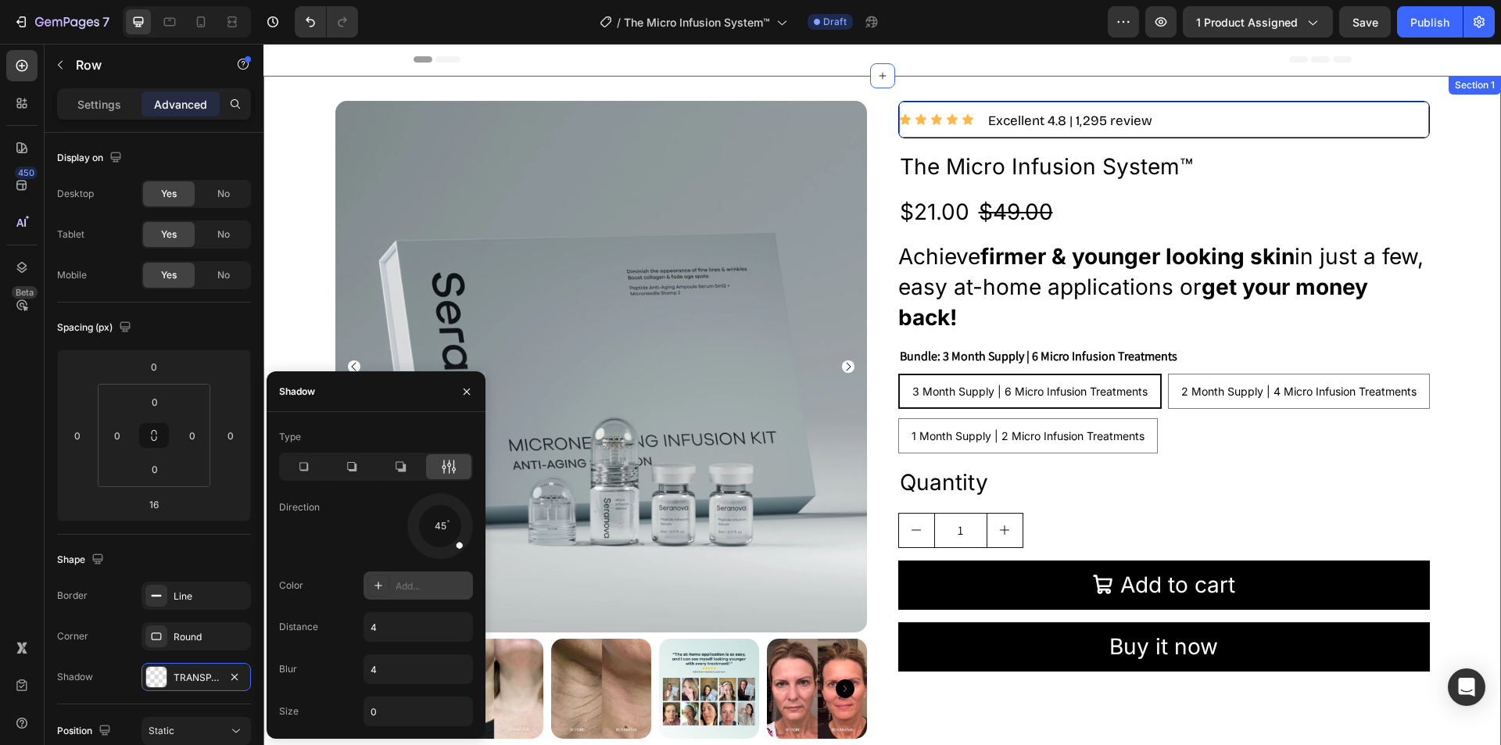
click at [289, 314] on div "Product Images Icon Icon Icon Icon Icon Icon List Excellent 4.8 | 1,295 review …" at bounding box center [882, 426] width 1238 height 650
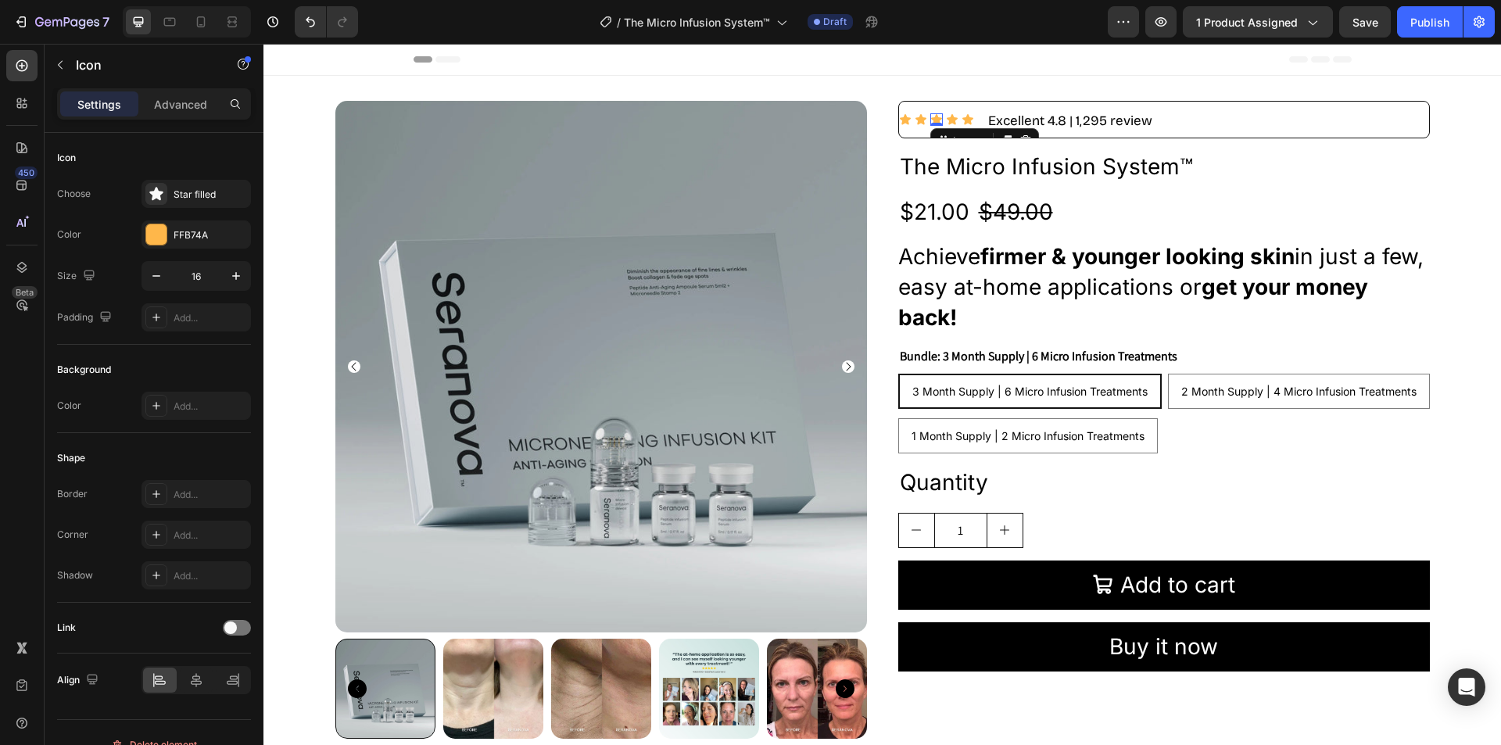
click at [931, 116] on icon at bounding box center [936, 119] width 11 height 10
click at [1272, 178] on h2 "The Micro Infusion System™" at bounding box center [1164, 166] width 532 height 31
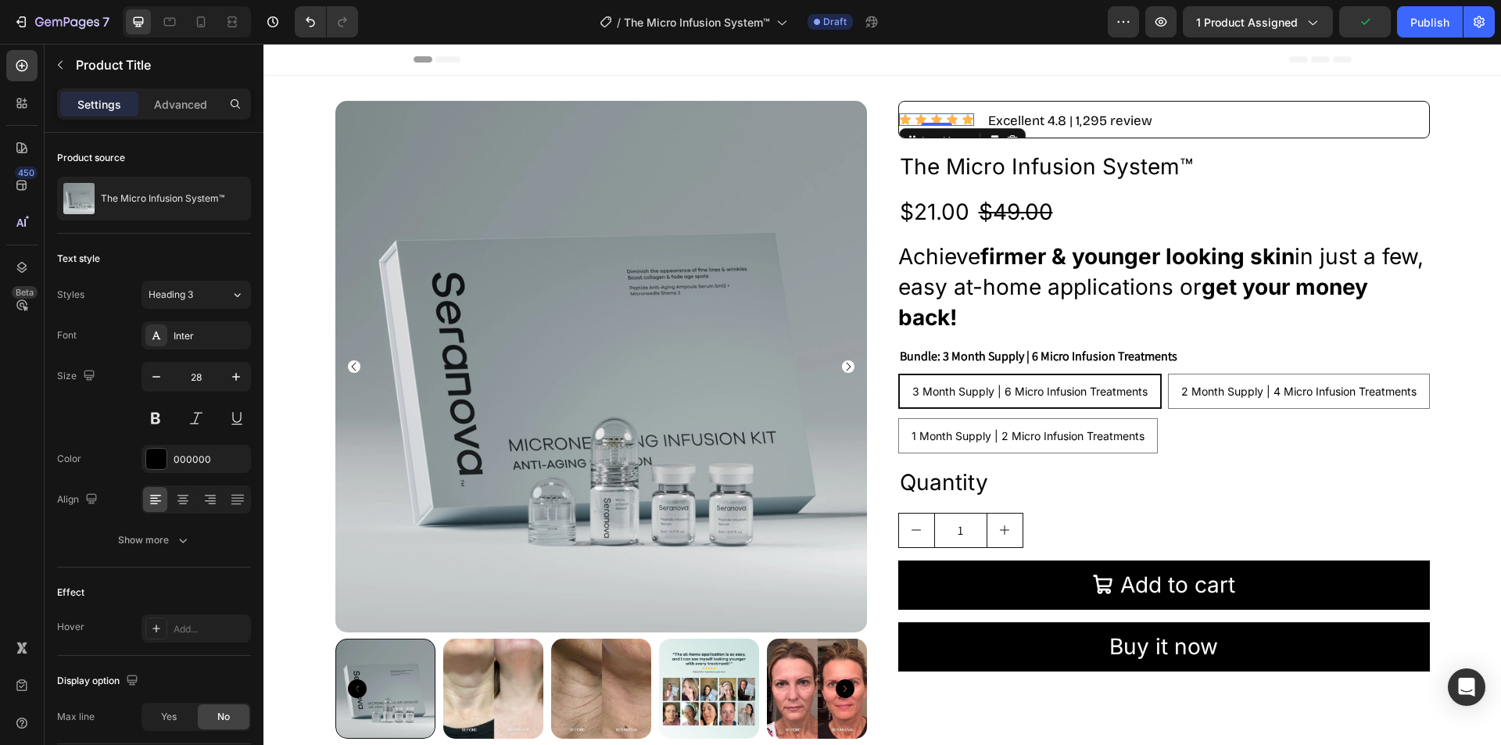
click at [921, 116] on div "Icon Icon Icon Icon Icon" at bounding box center [936, 119] width 75 height 13
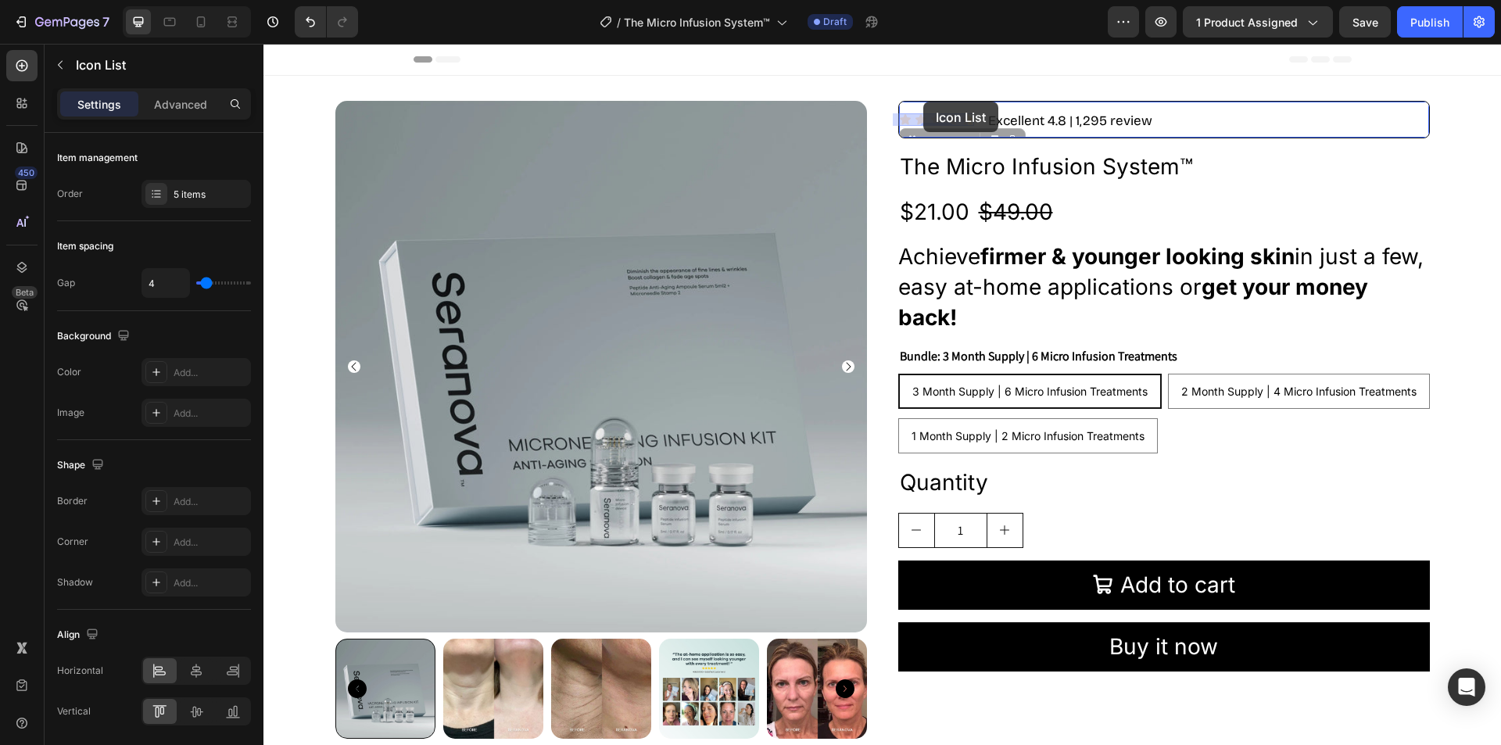
drag, startPoint x: 928, startPoint y: 138, endPoint x: 923, endPoint y: 102, distance: 36.3
click at [923, 102] on div "Header Product Images Icon Icon Icon Icon Icon Icon List 0 Icon Icon Icon Icon …" at bounding box center [882, 504] width 1238 height 920
click at [1085, 114] on span "Excellent 4.8 | 1,295 review" at bounding box center [1070, 121] width 164 height 16
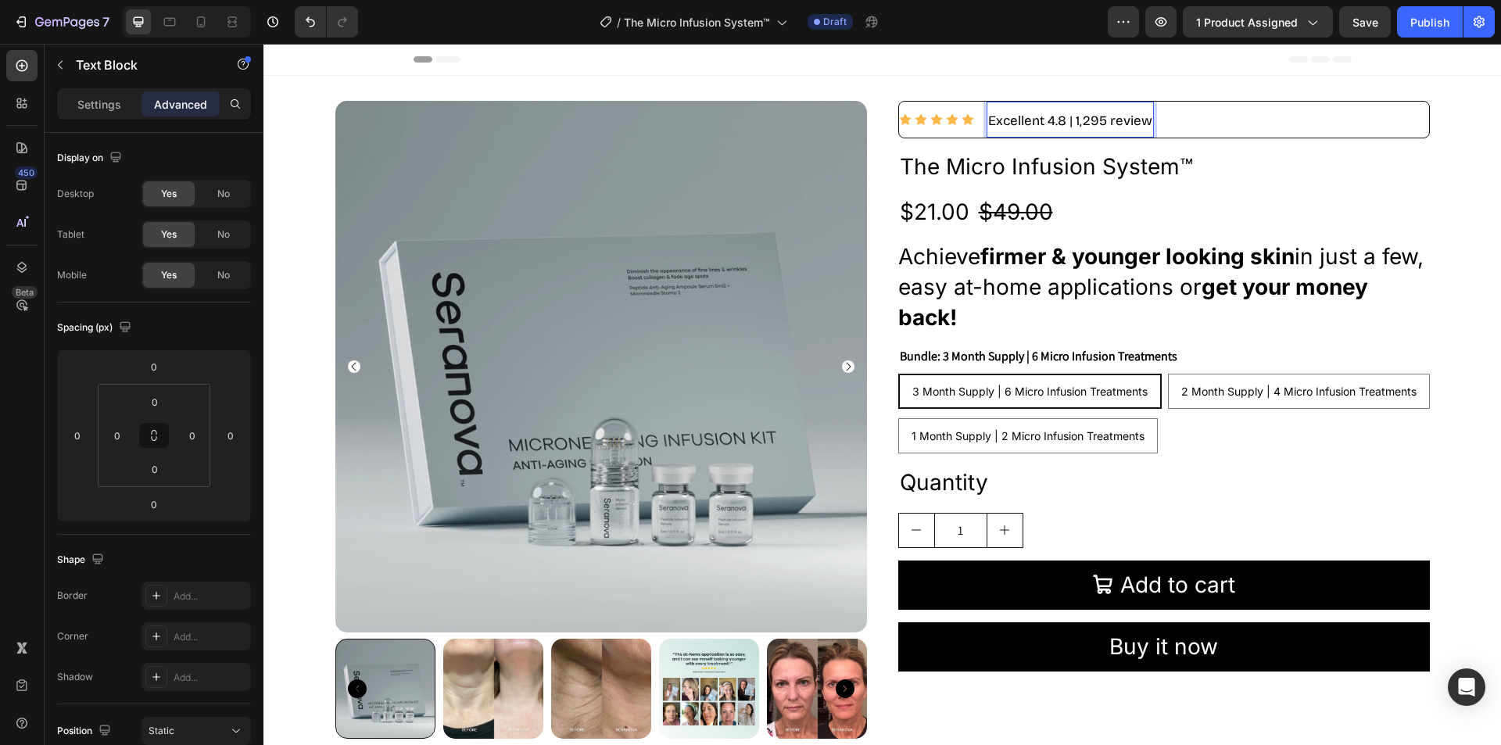
click at [1085, 117] on span "Excellent 4.8 | 1,295 review" at bounding box center [1070, 121] width 164 height 16
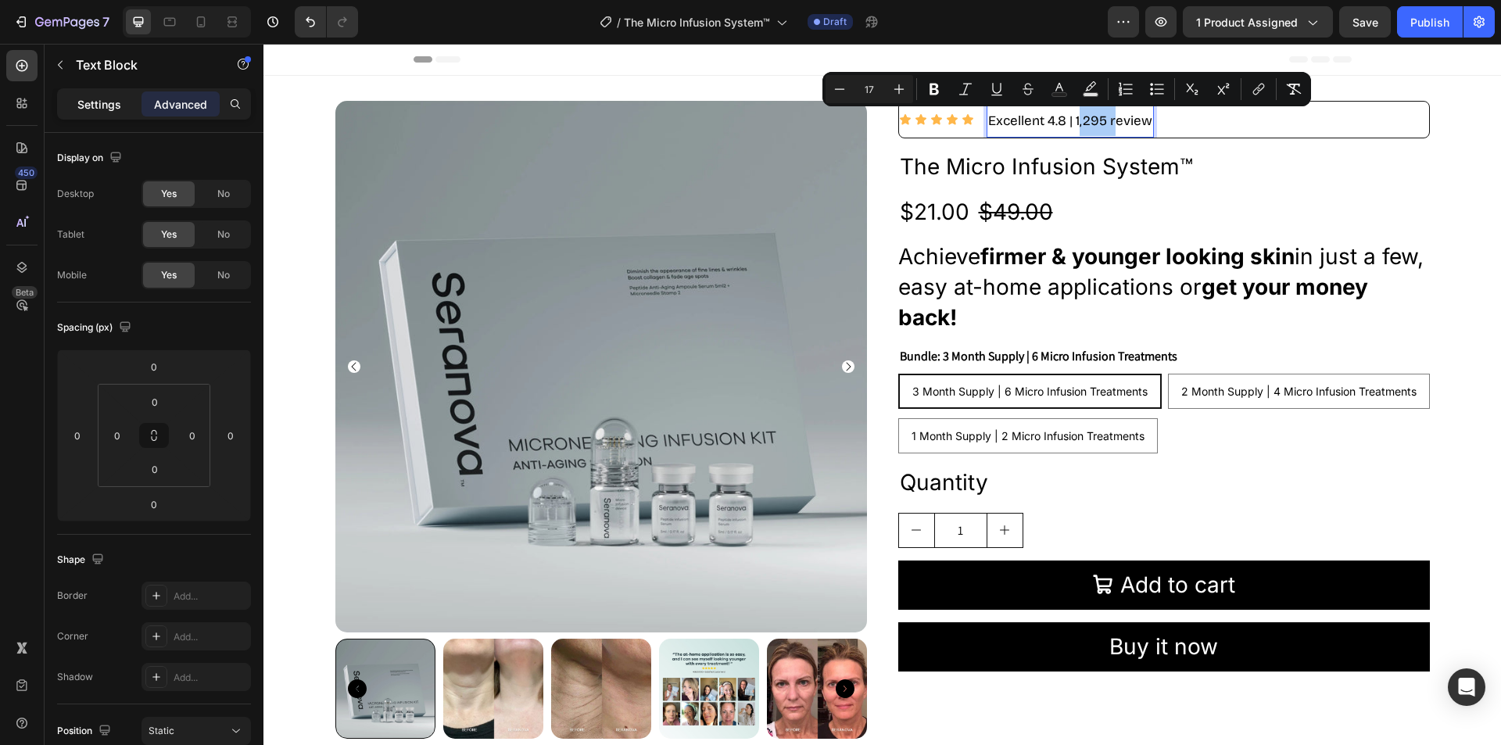
click at [108, 106] on p "Settings" at bounding box center [99, 104] width 44 height 16
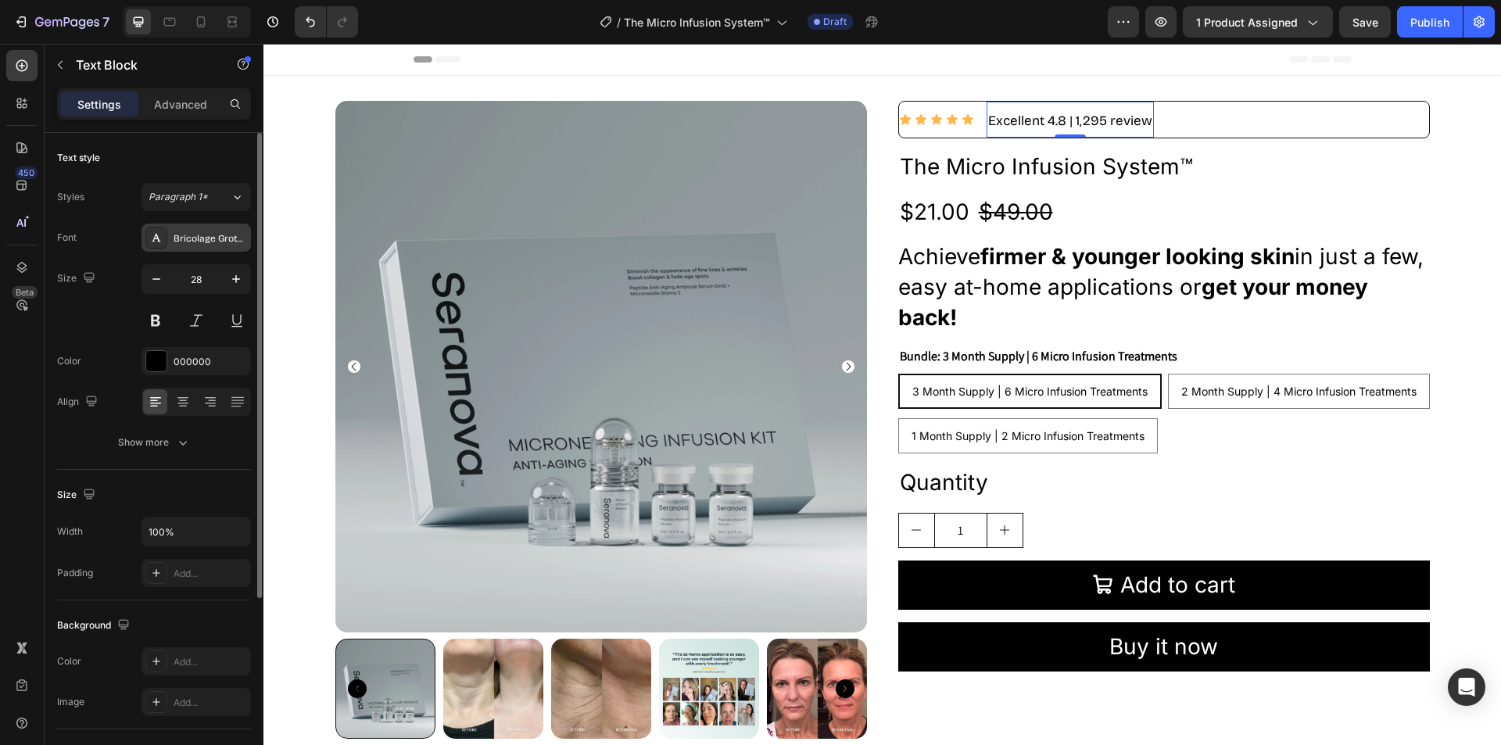
click at [194, 245] on div "Bricolage Grotesque" at bounding box center [210, 238] width 73 height 14
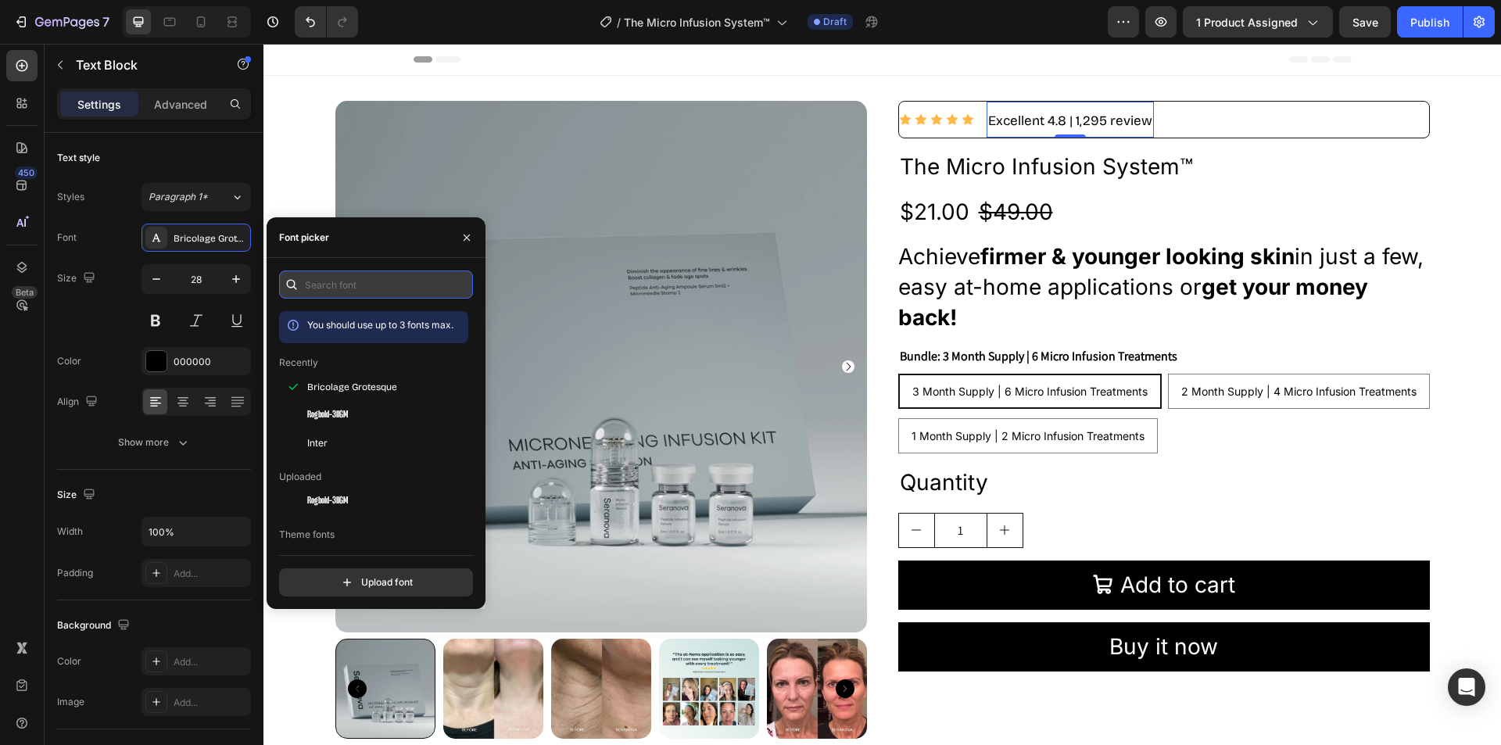
click at [318, 296] on input "text" at bounding box center [376, 284] width 194 height 28
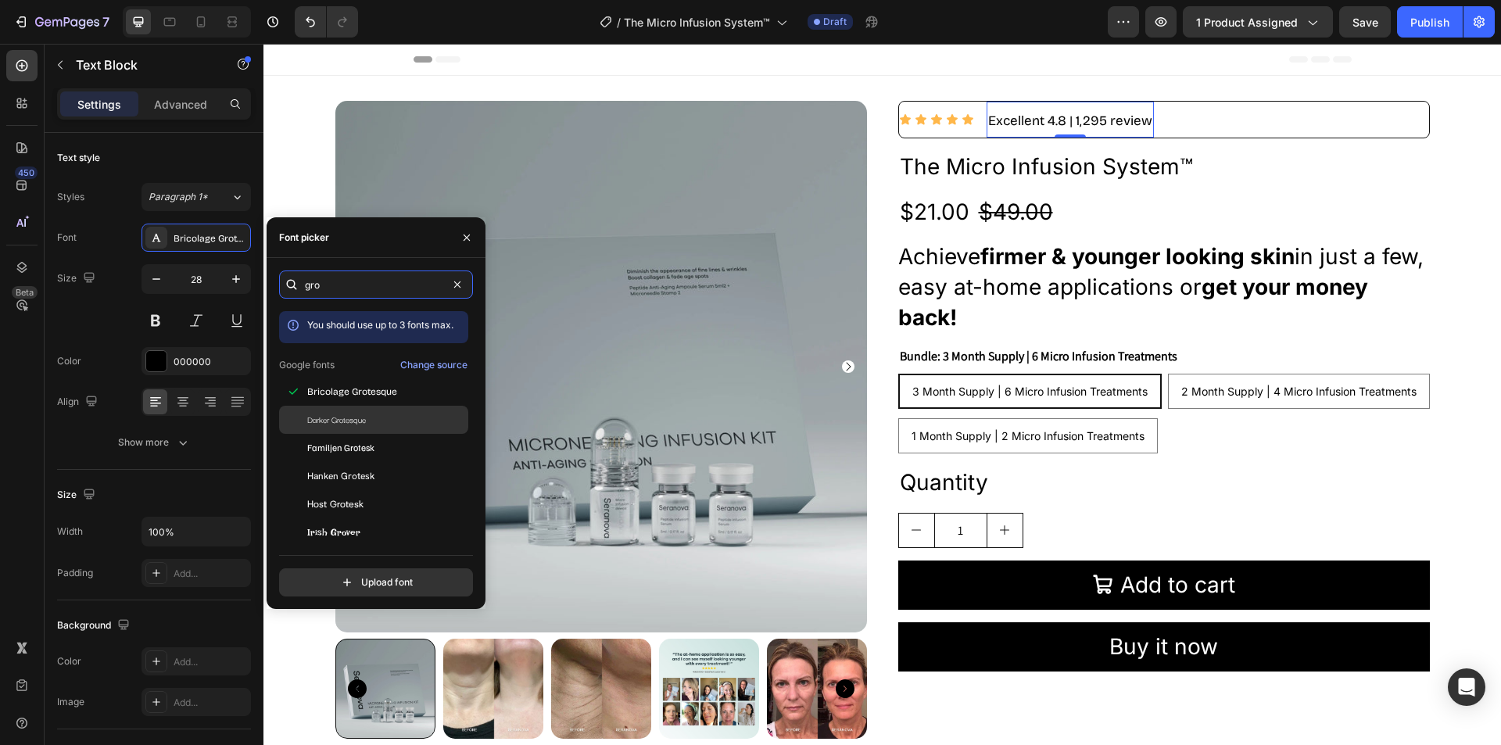
type input "gro"
click at [323, 419] on span "Darker Grotesque" at bounding box center [336, 420] width 59 height 14
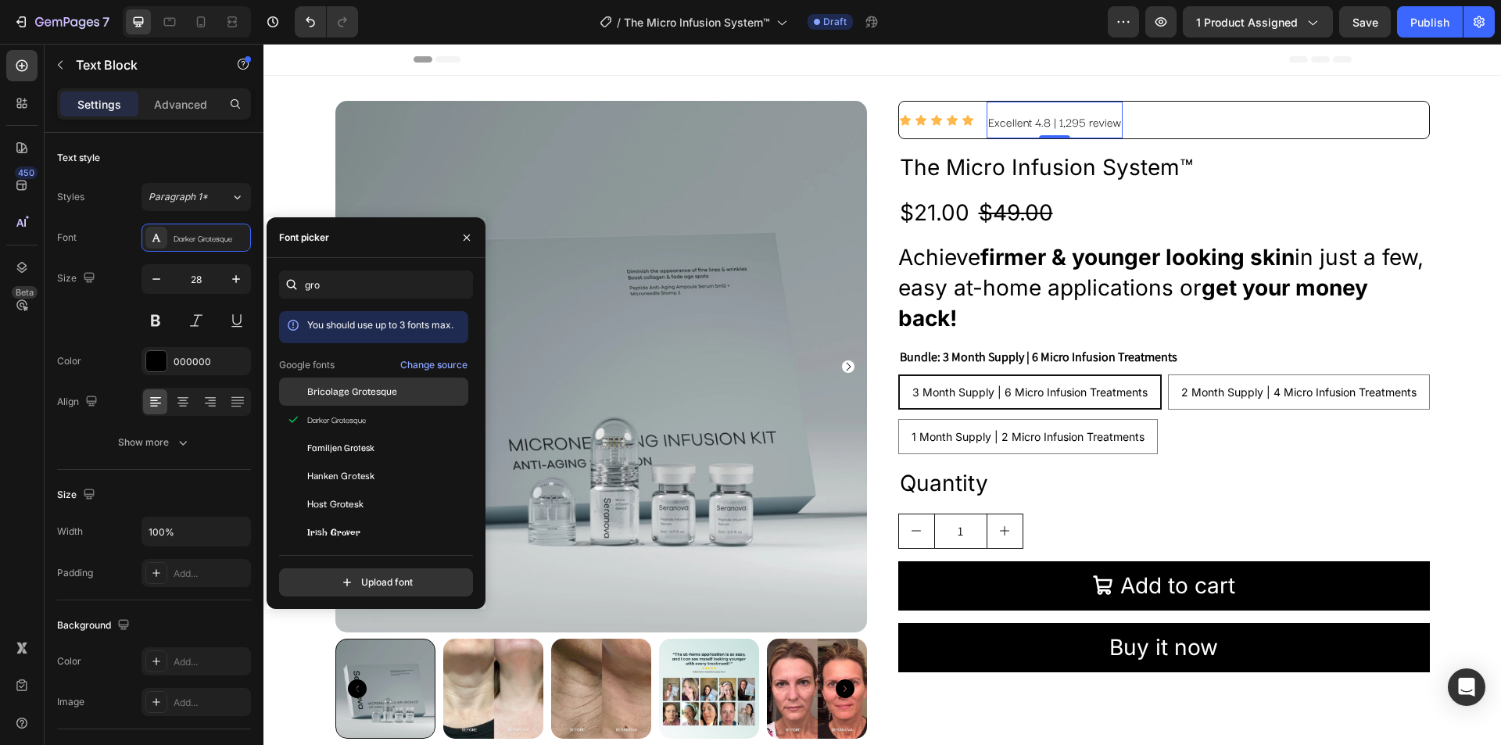
click at [393, 397] on span "Bricolage Grotesque" at bounding box center [352, 392] width 90 height 14
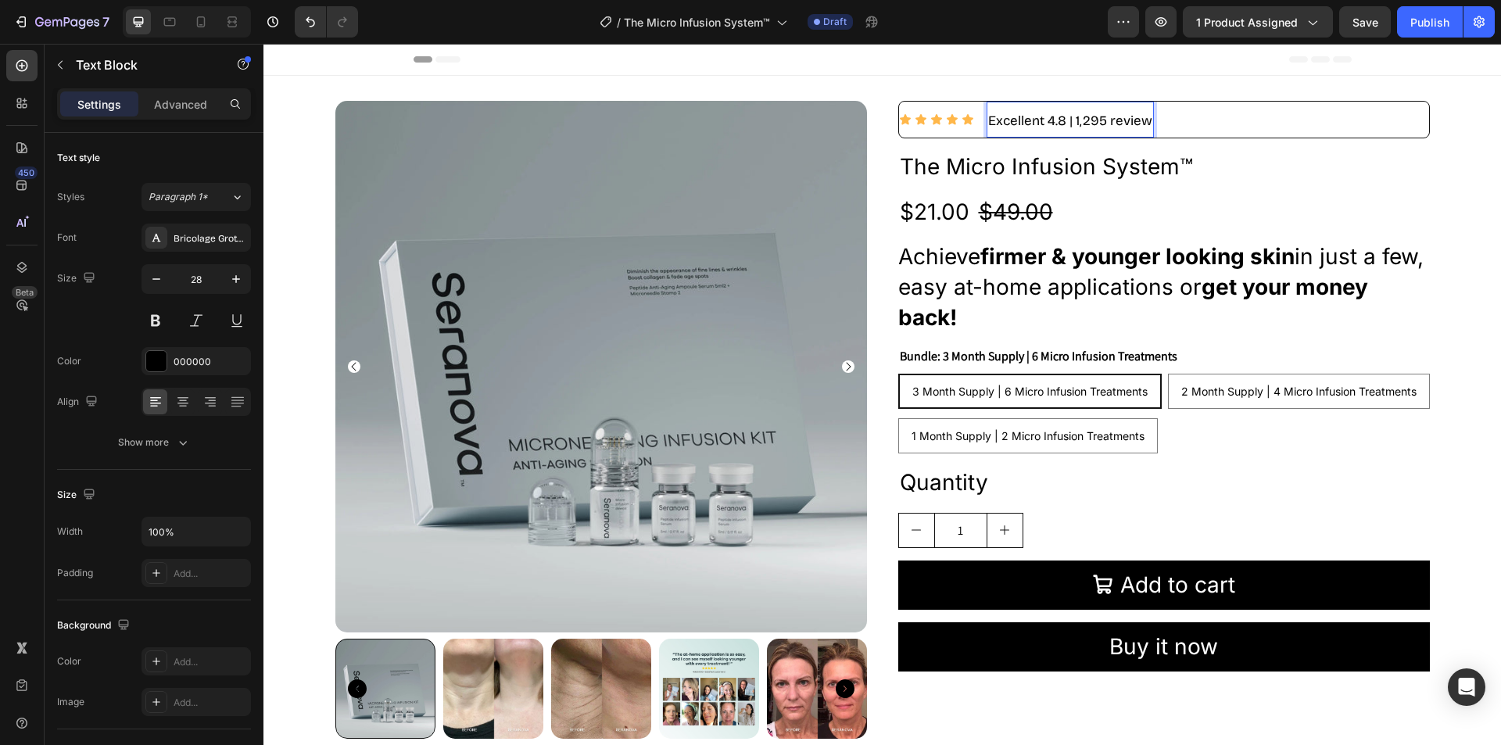
click at [1051, 119] on span "Excellent 4.8 | 1,295 review" at bounding box center [1070, 121] width 164 height 16
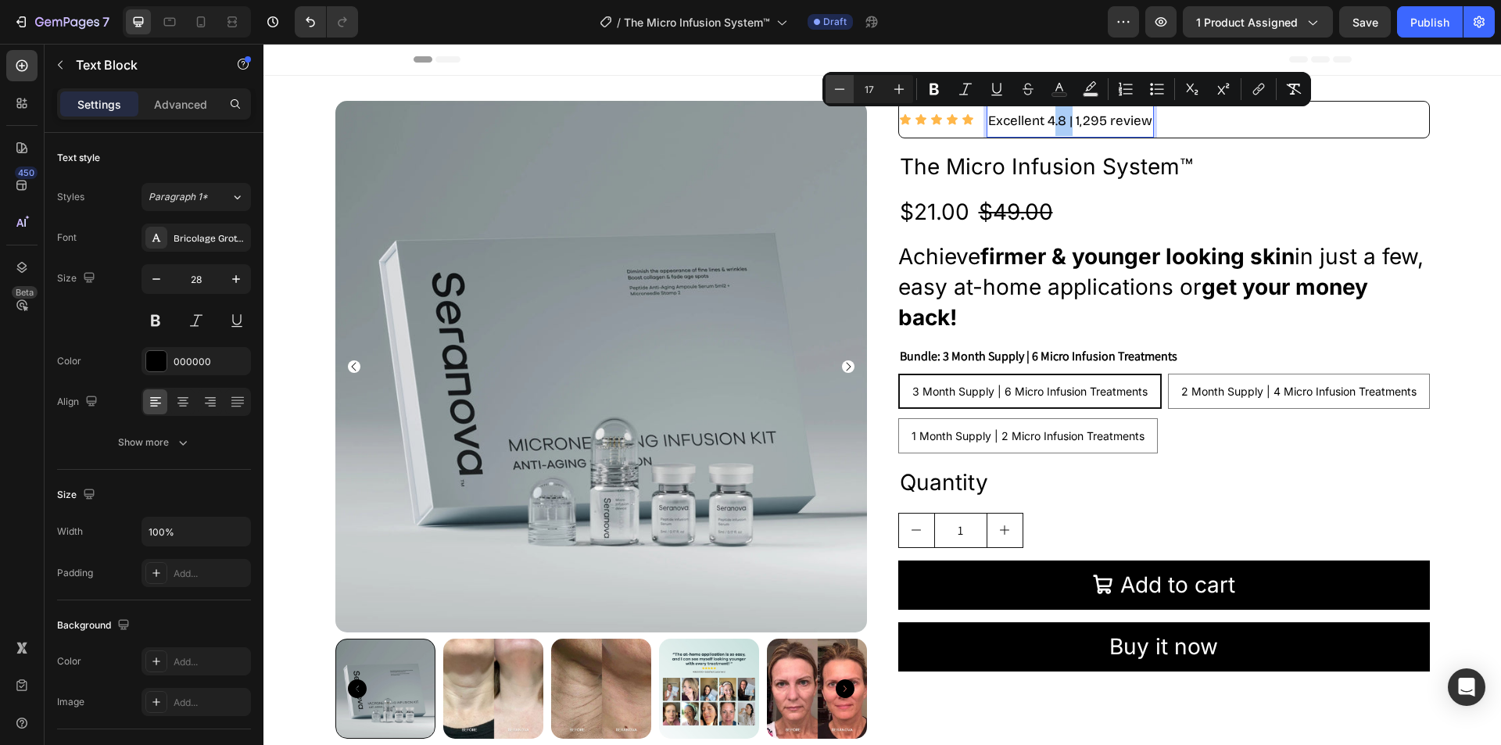
click at [840, 86] on icon "Editor contextual toolbar" at bounding box center [840, 89] width 16 height 16
type input "16"
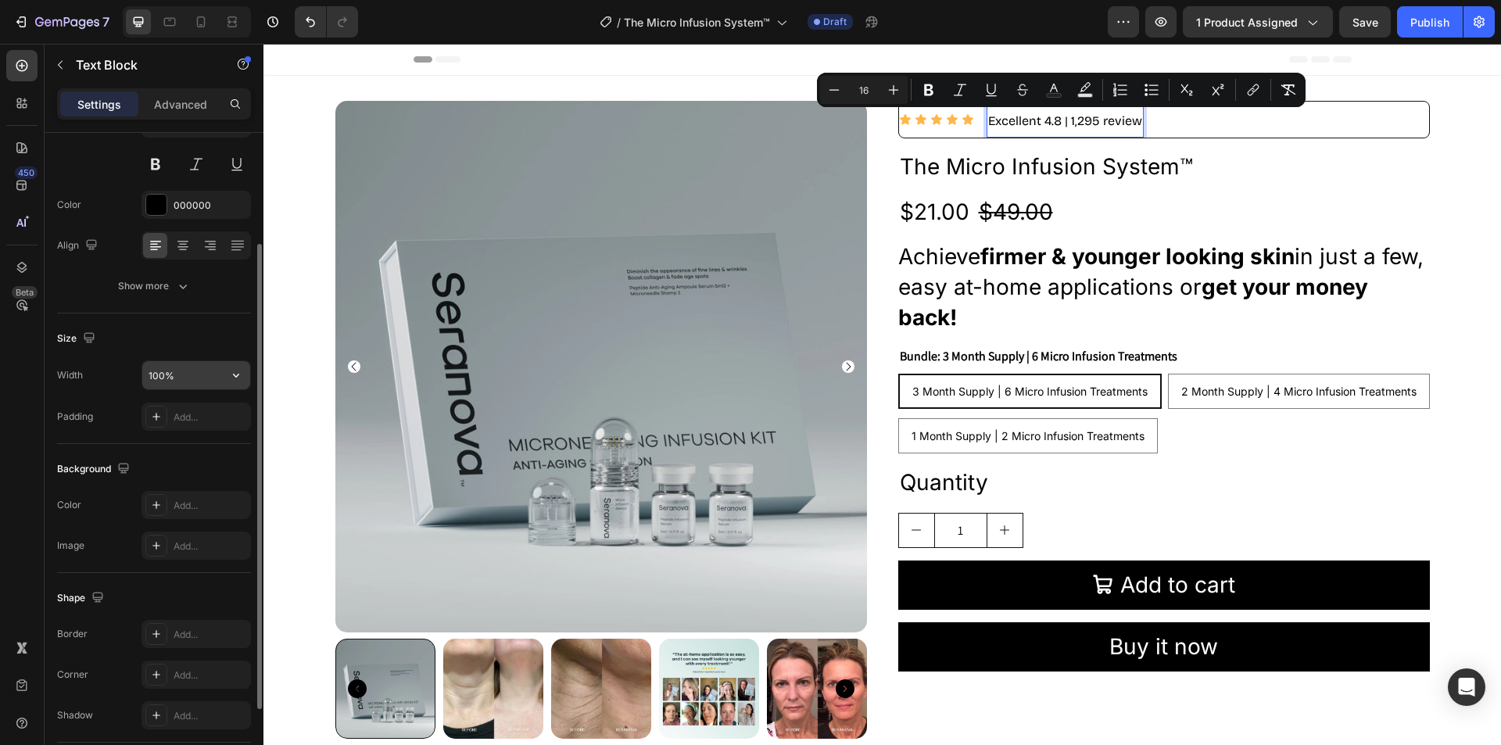
click at [192, 383] on input "100%" at bounding box center [196, 375] width 108 height 28
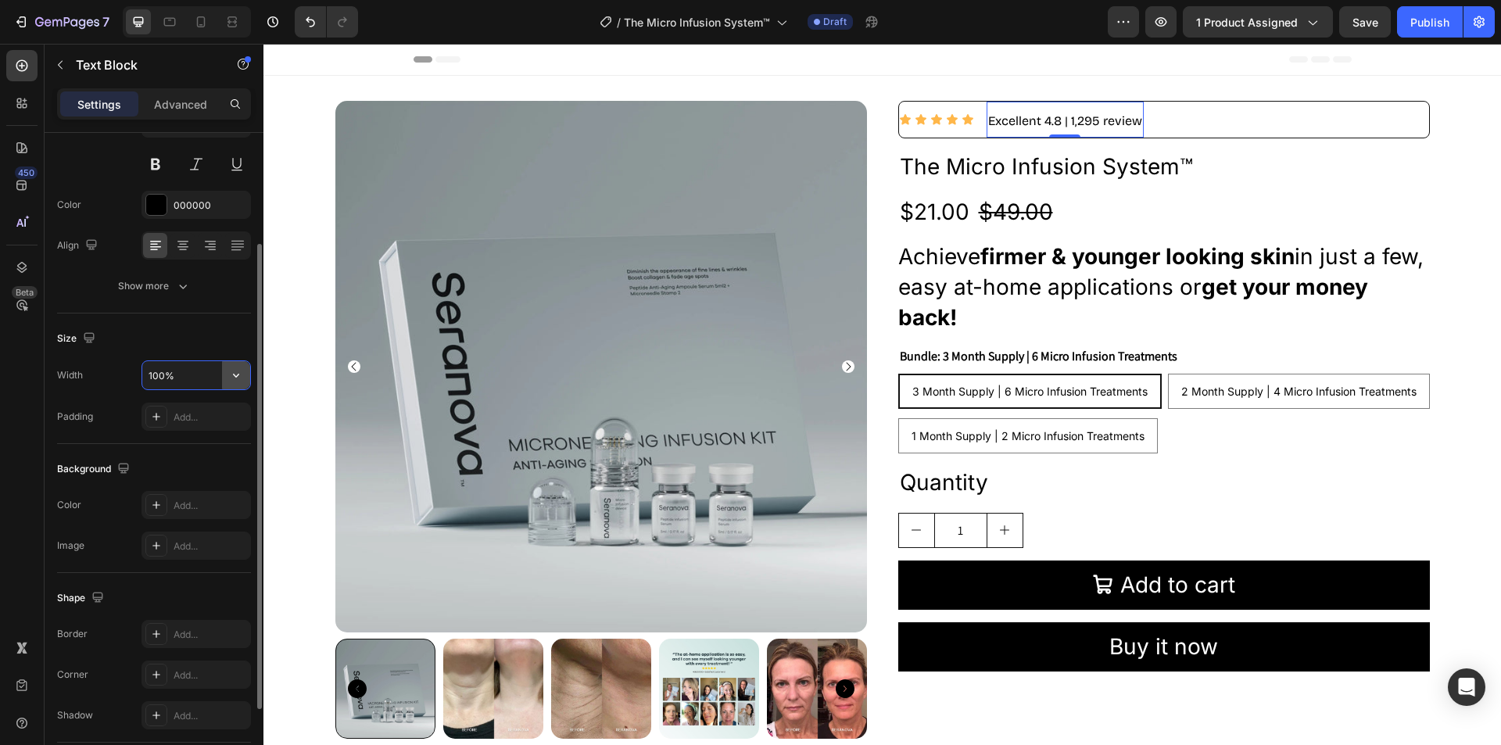
click at [234, 378] on icon "button" at bounding box center [236, 375] width 16 height 16
click at [181, 377] on input "100%" at bounding box center [196, 375] width 108 height 28
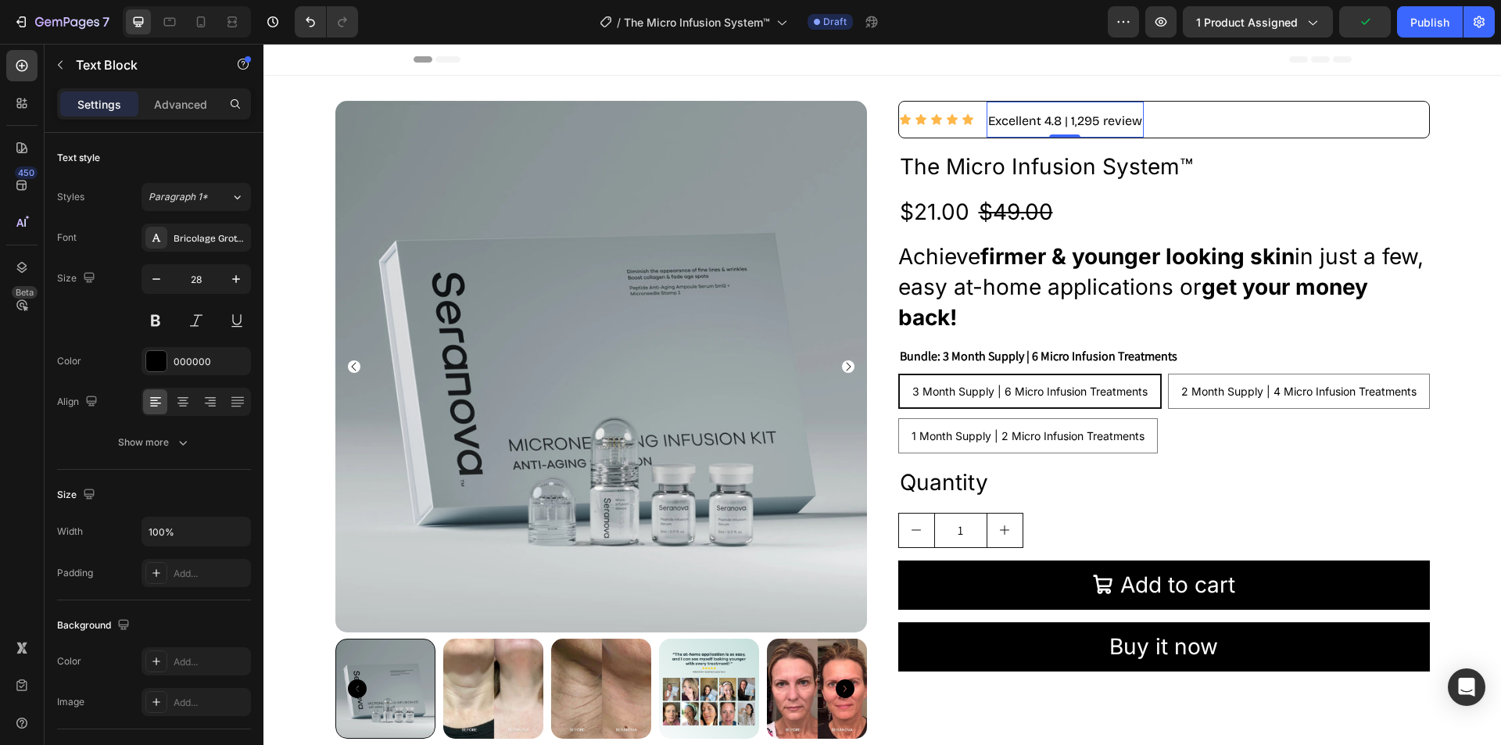
click at [1033, 120] on span "Excellent 4.8 | 1,295 review" at bounding box center [1065, 120] width 154 height 15
click at [1034, 119] on span "Excellent 4.8 | 1,295 review" at bounding box center [1065, 120] width 154 height 15
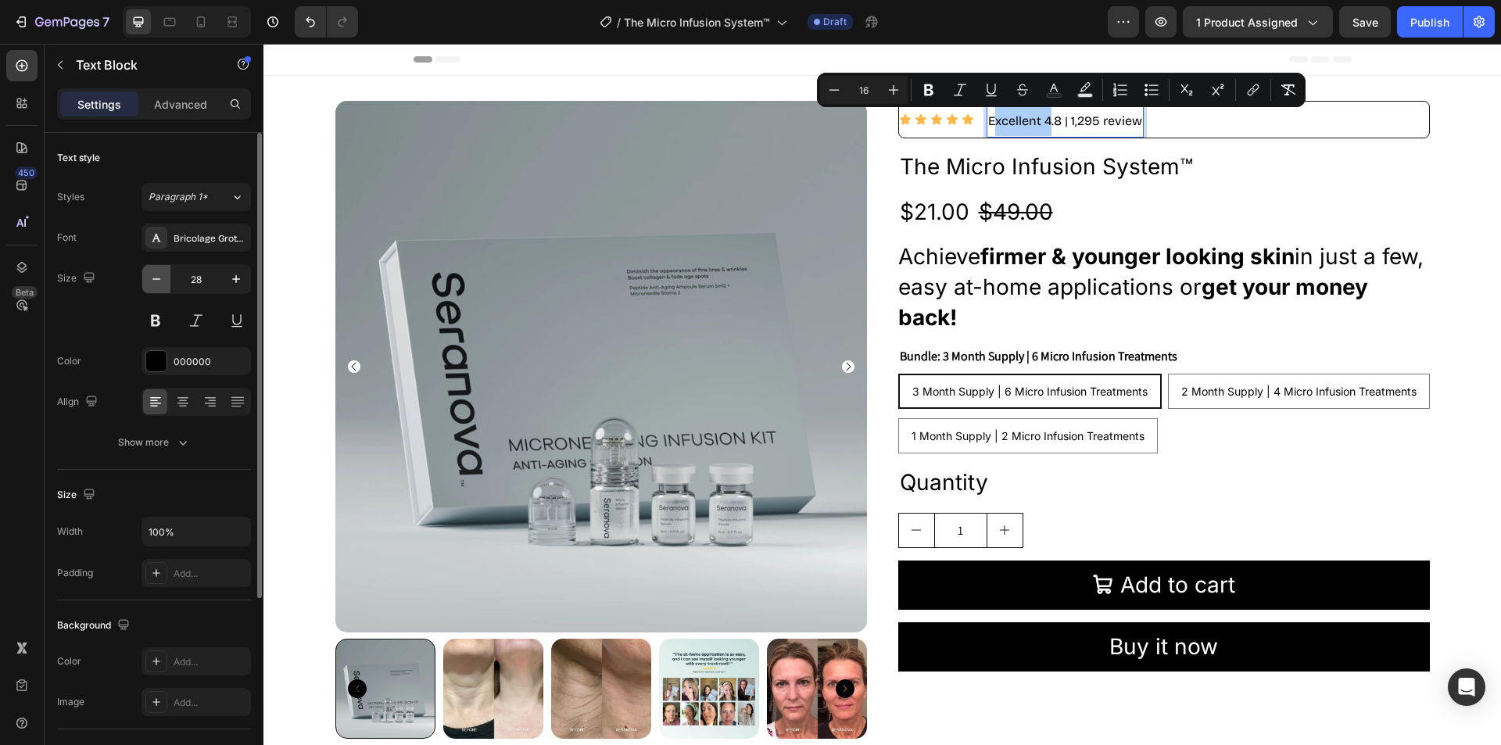
click at [158, 277] on icon "button" at bounding box center [157, 279] width 16 height 16
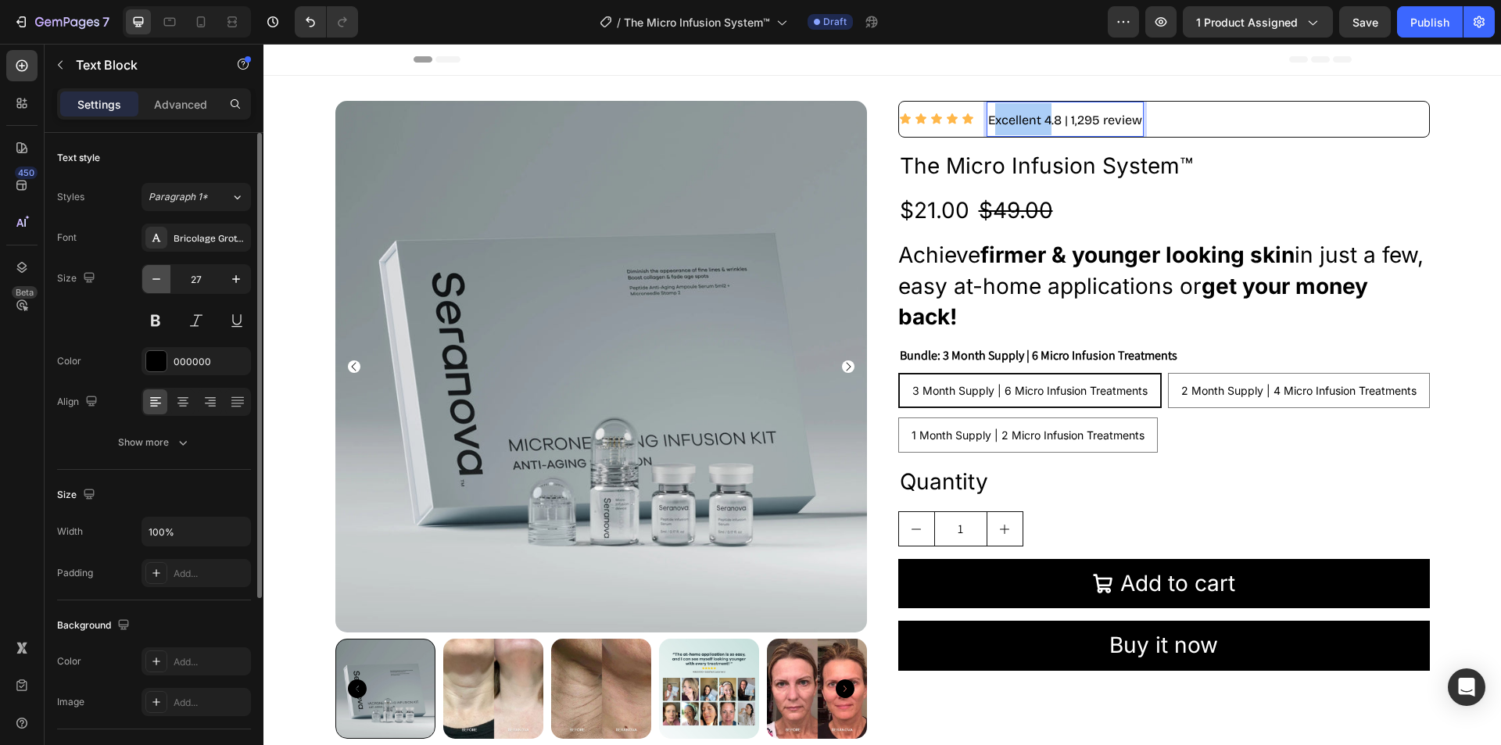
click at [158, 277] on icon "button" at bounding box center [157, 279] width 16 height 16
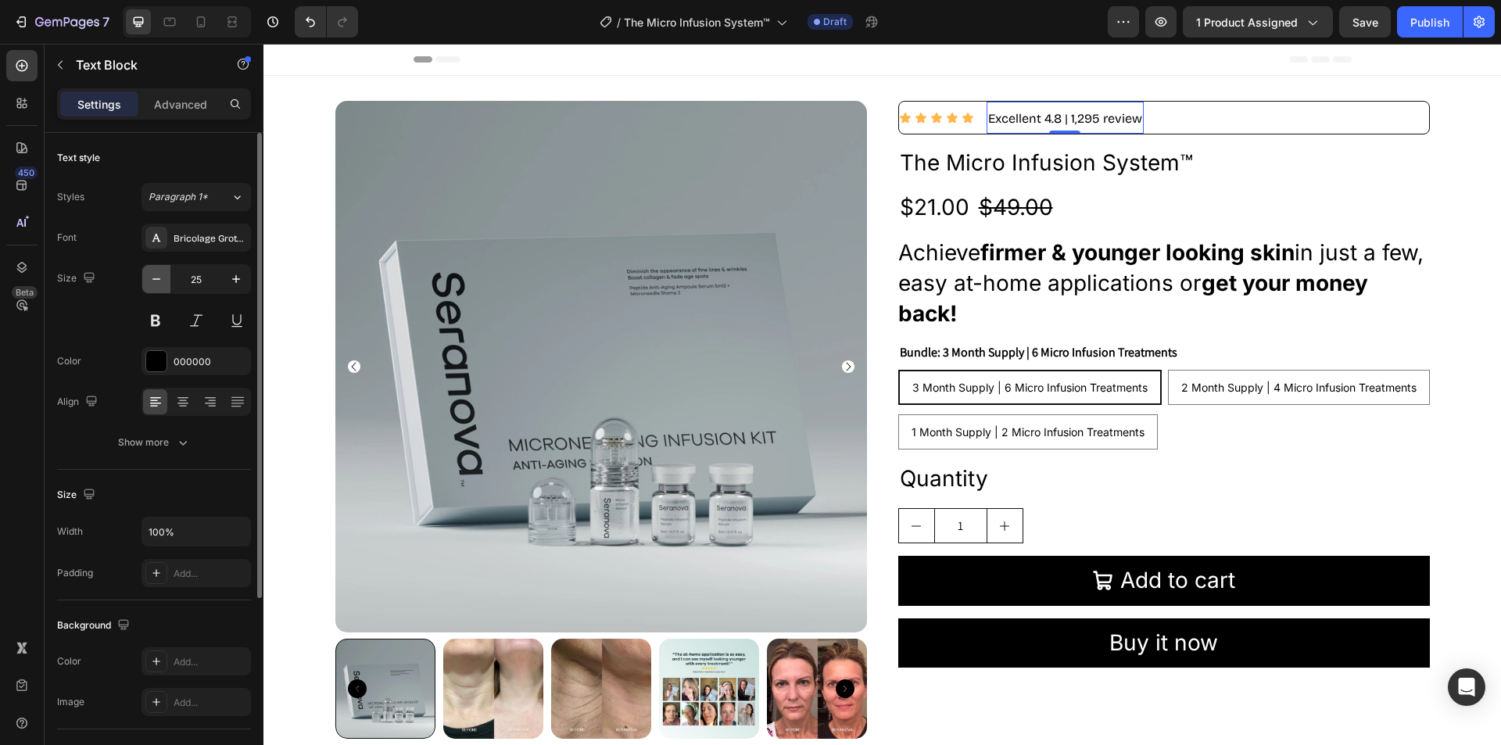
click at [158, 277] on icon "button" at bounding box center [157, 279] width 16 height 16
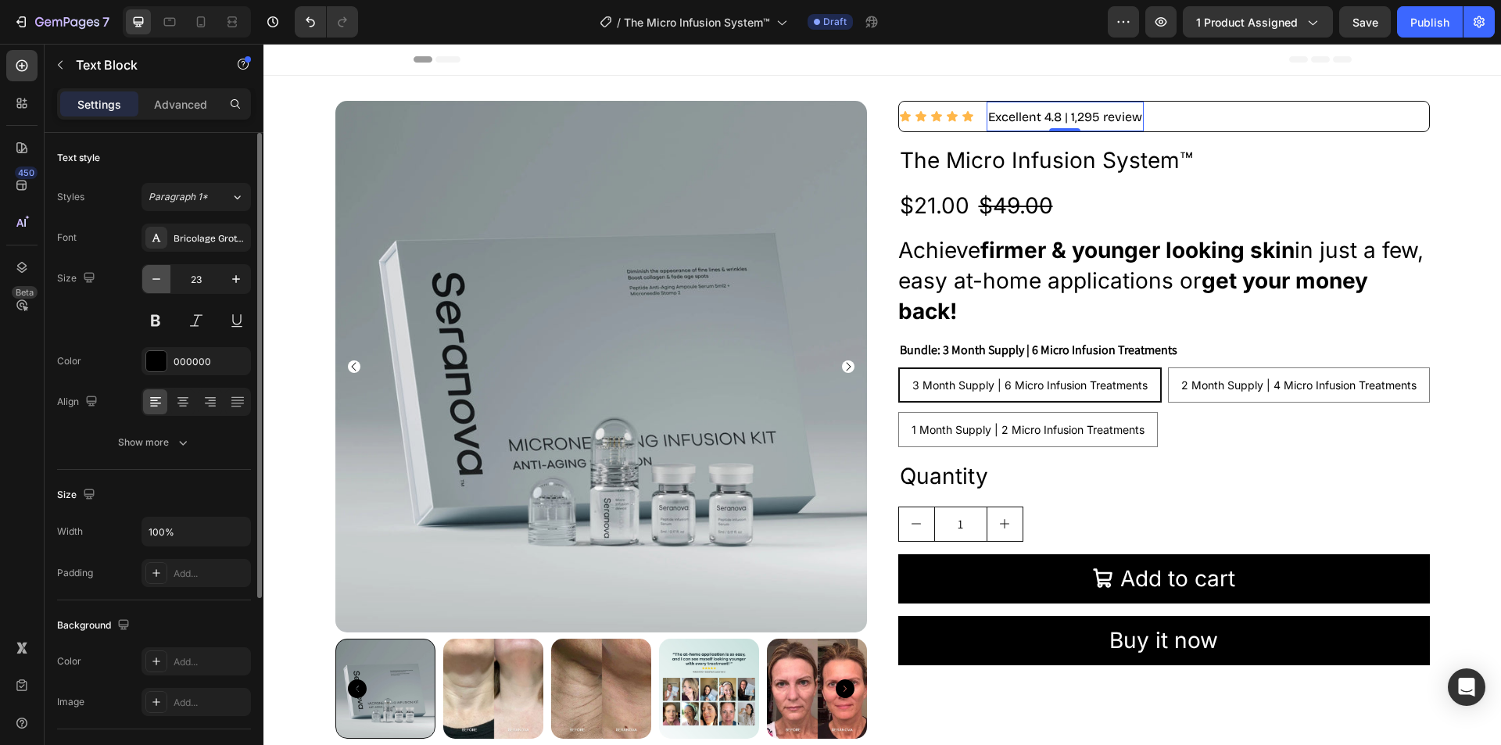
click at [158, 277] on icon "button" at bounding box center [157, 279] width 16 height 16
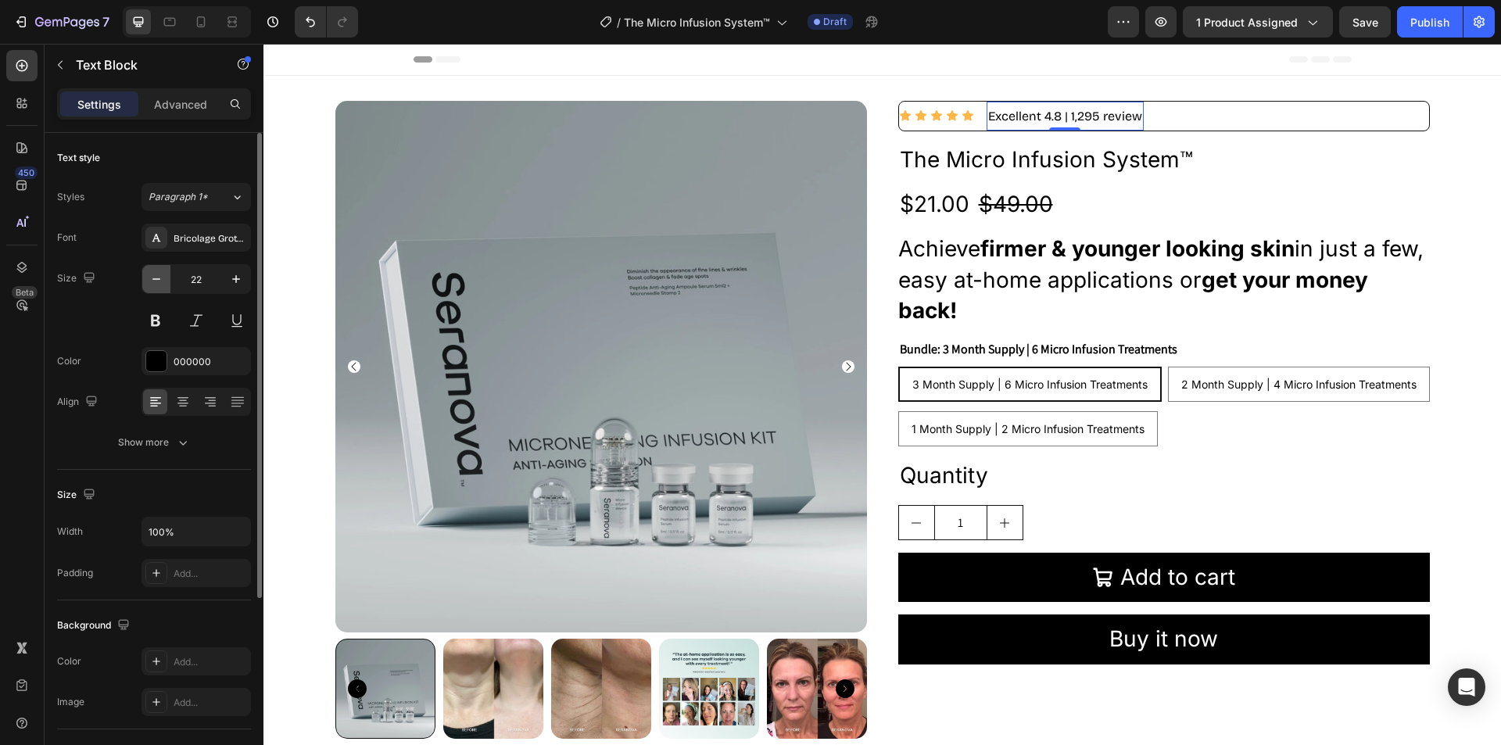
click at [158, 277] on icon "button" at bounding box center [157, 279] width 16 height 16
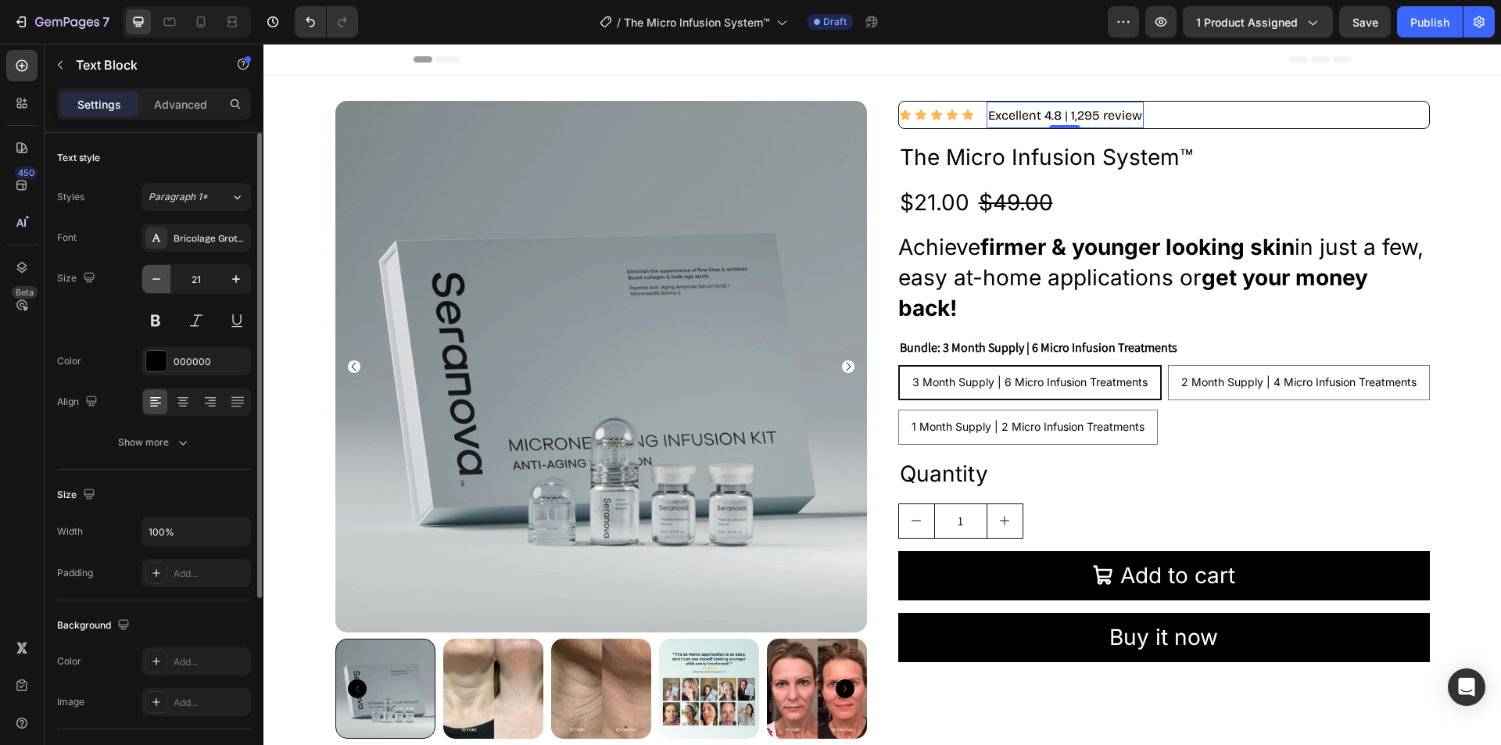
click at [156, 281] on icon "button" at bounding box center [157, 279] width 16 height 16
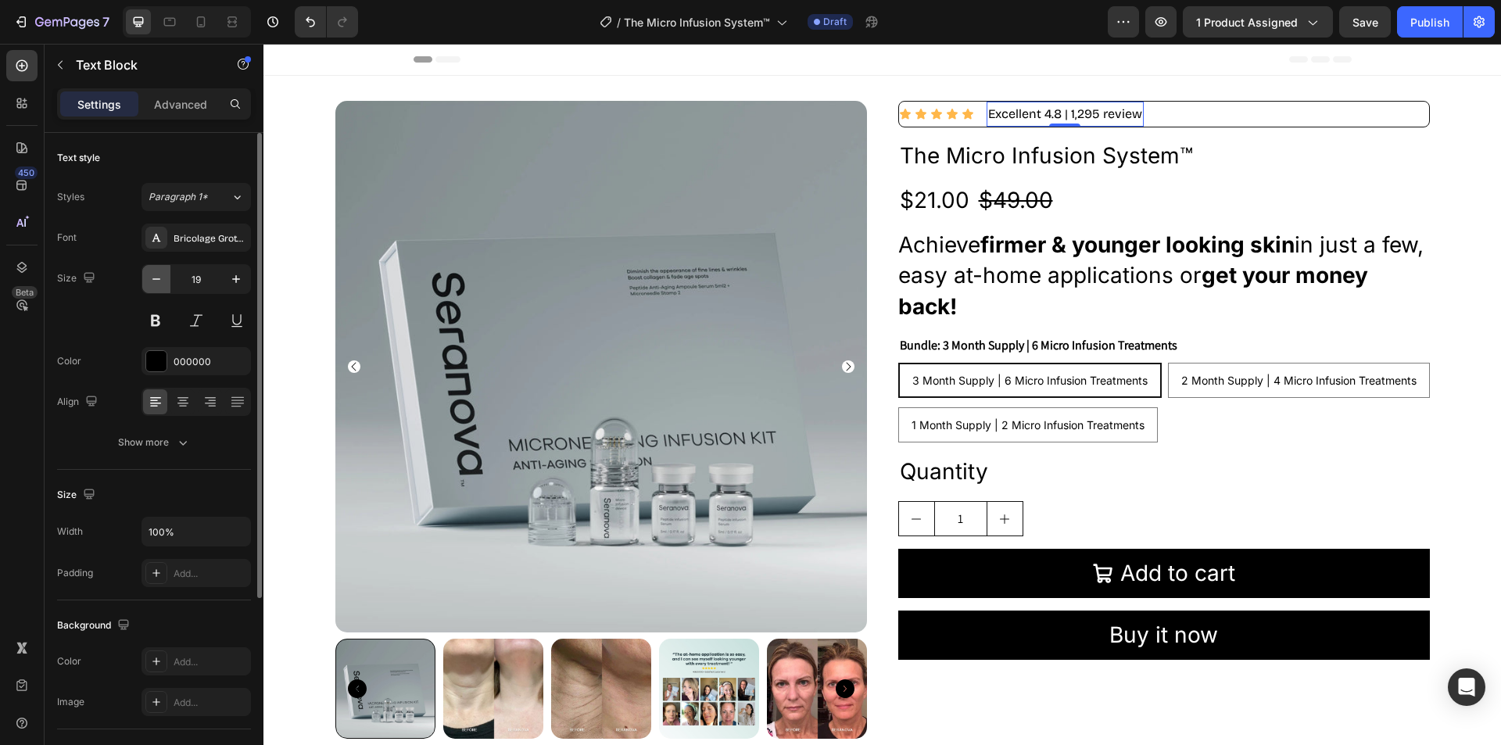
click at [156, 281] on icon "button" at bounding box center [157, 279] width 16 height 16
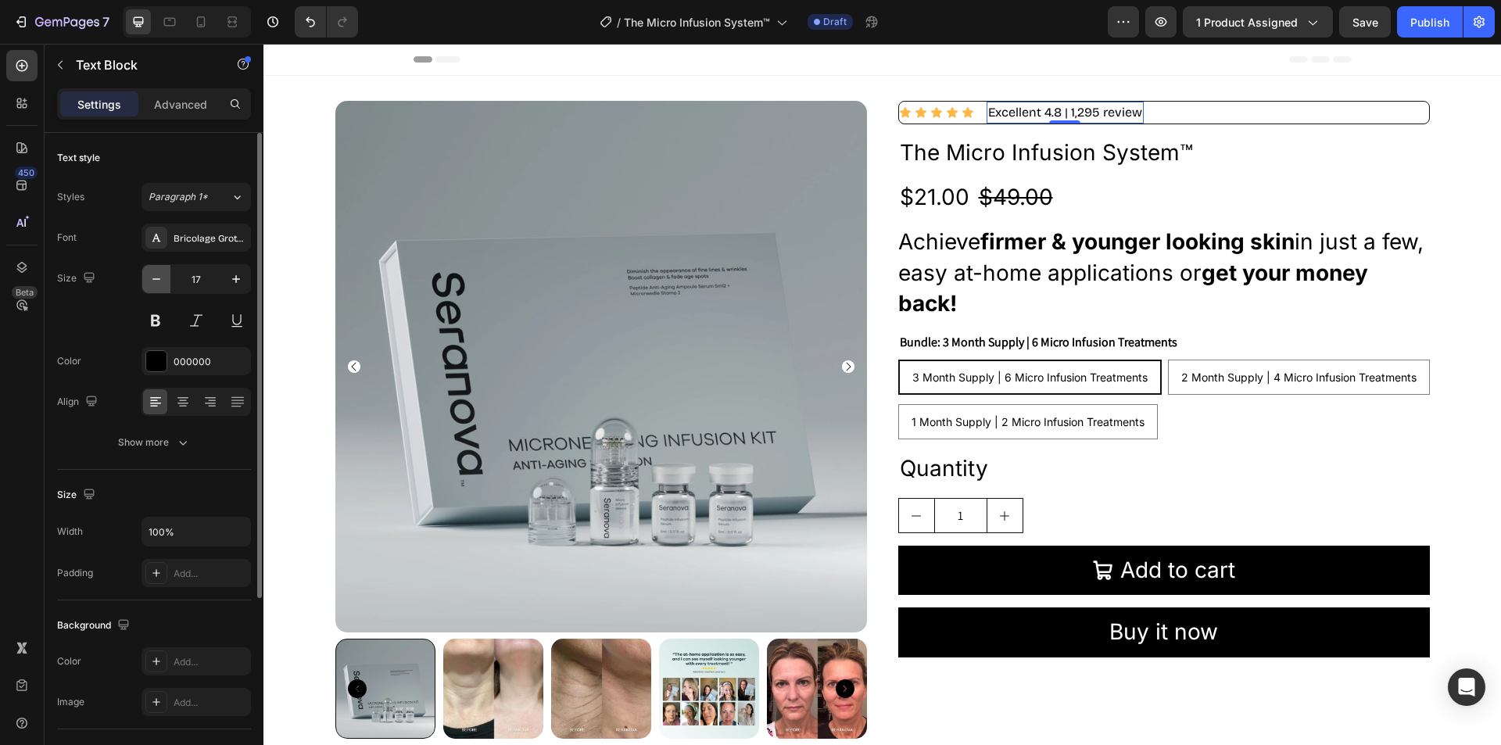
click at [156, 281] on icon "button" at bounding box center [157, 279] width 16 height 16
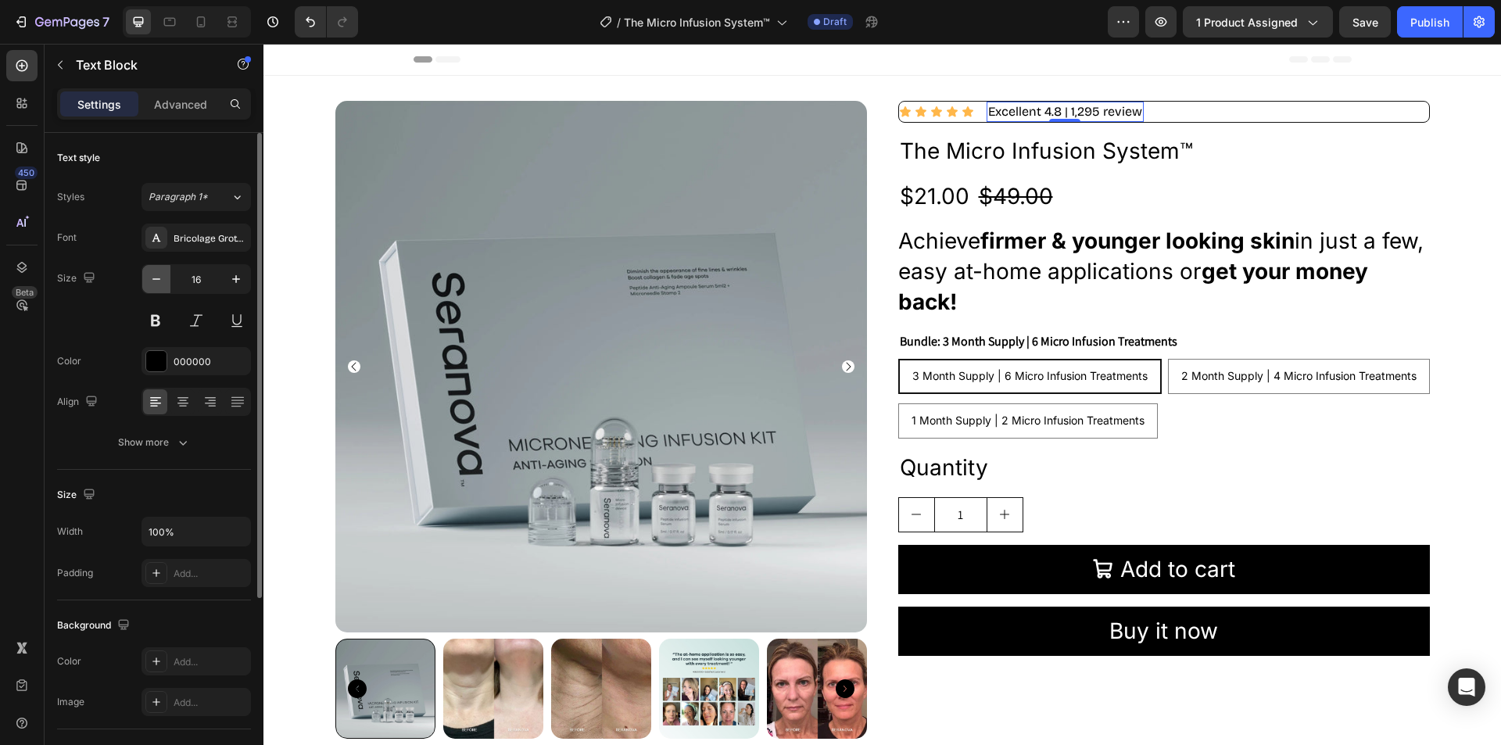
click at [156, 281] on icon "button" at bounding box center [157, 279] width 16 height 16
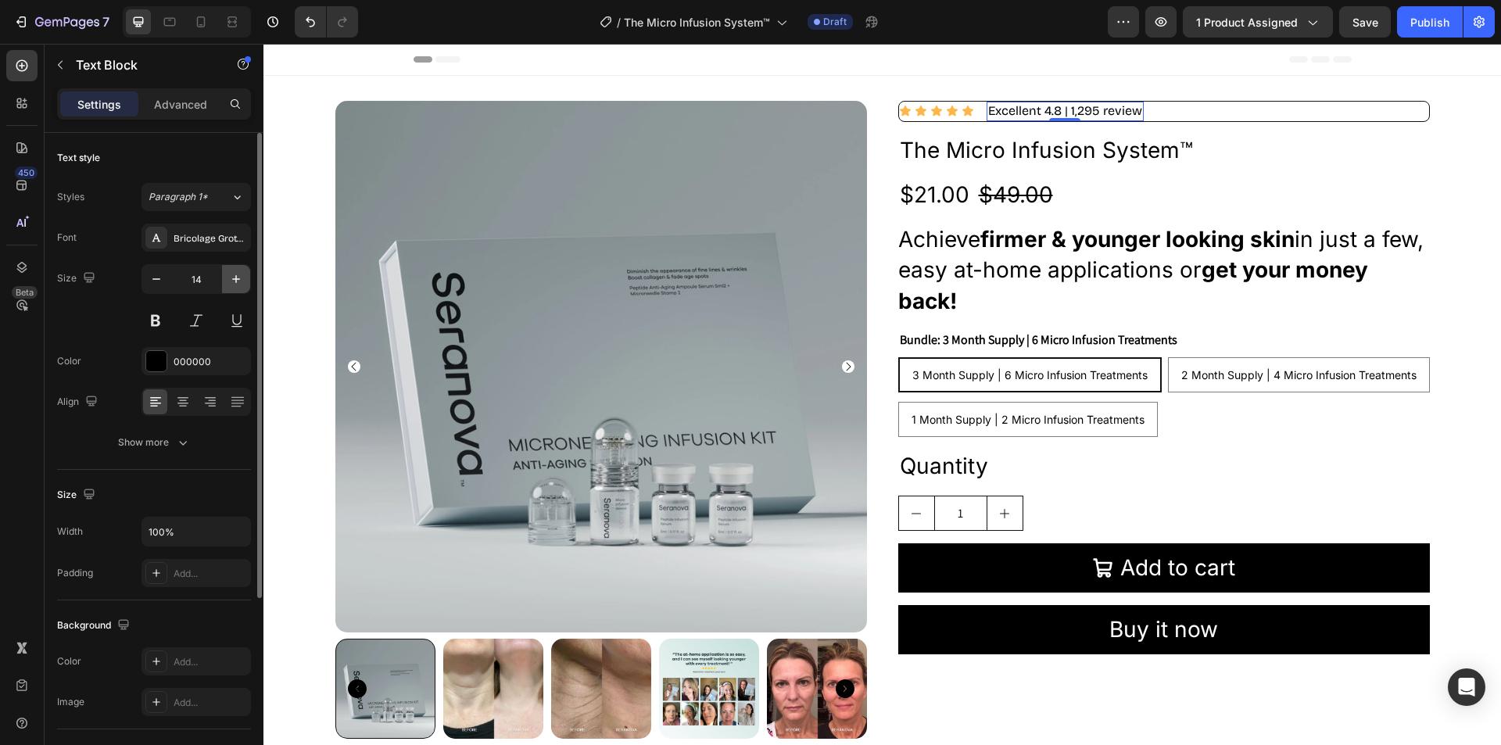
click at [236, 271] on icon "button" at bounding box center [236, 279] width 16 height 16
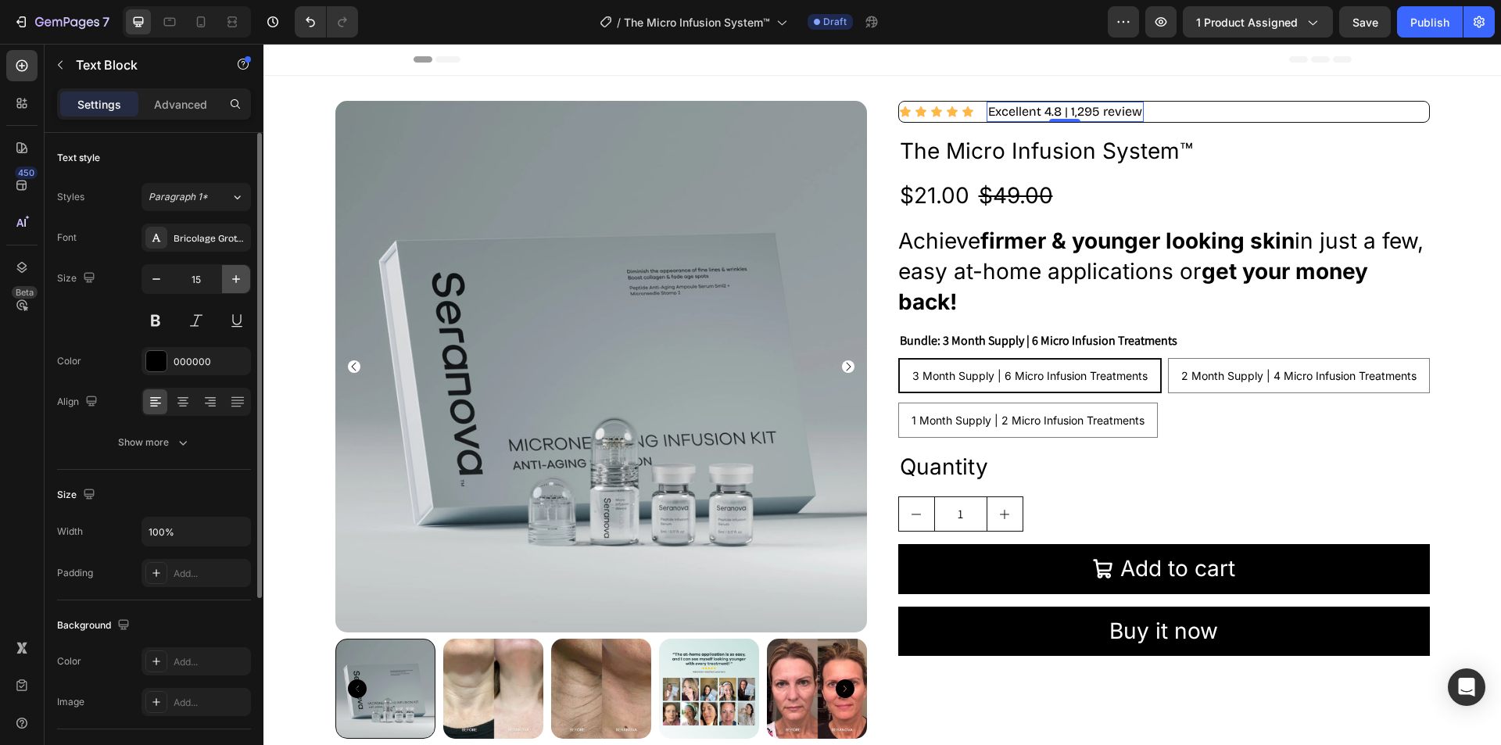
type input "16"
click at [167, 442] on div "Show more" at bounding box center [154, 443] width 73 height 16
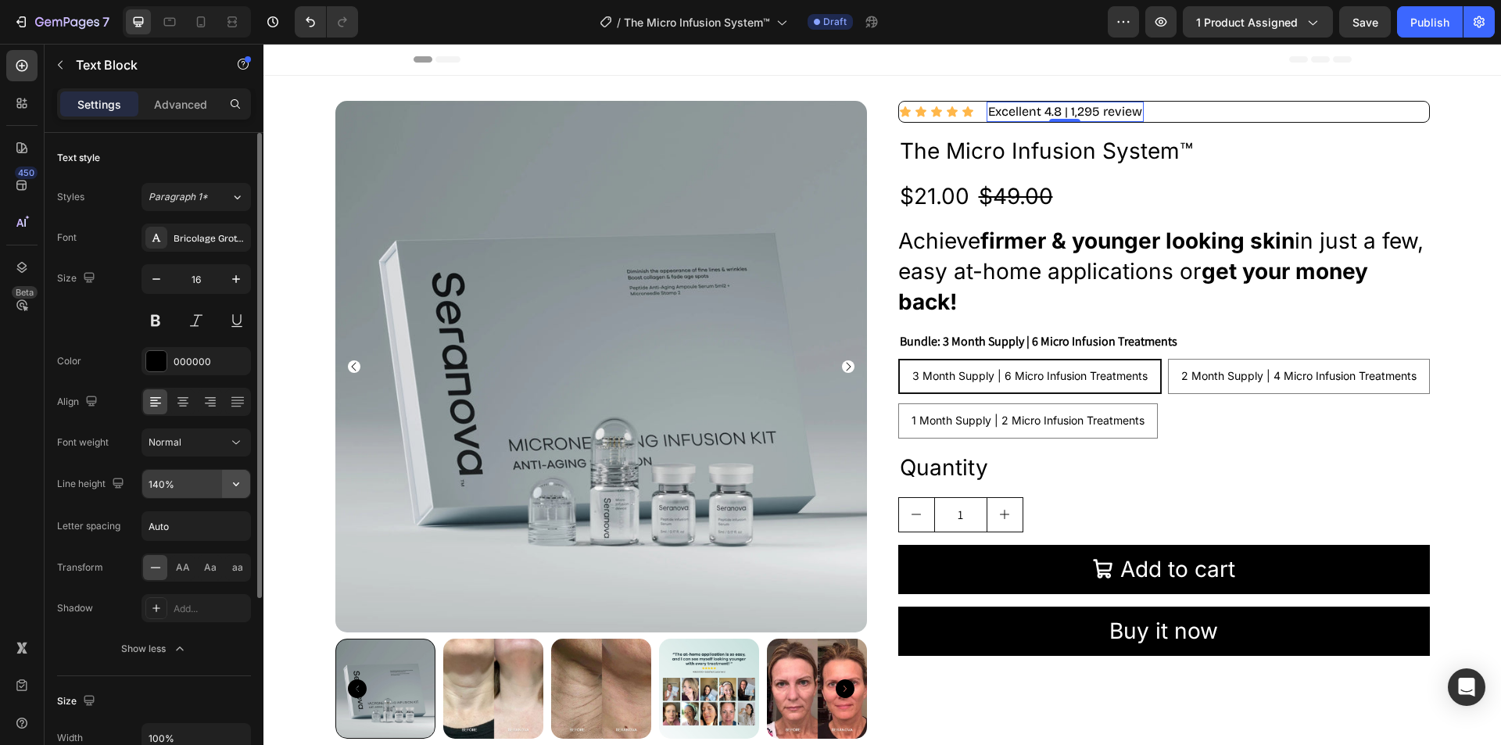
click at [239, 485] on icon "button" at bounding box center [236, 484] width 16 height 16
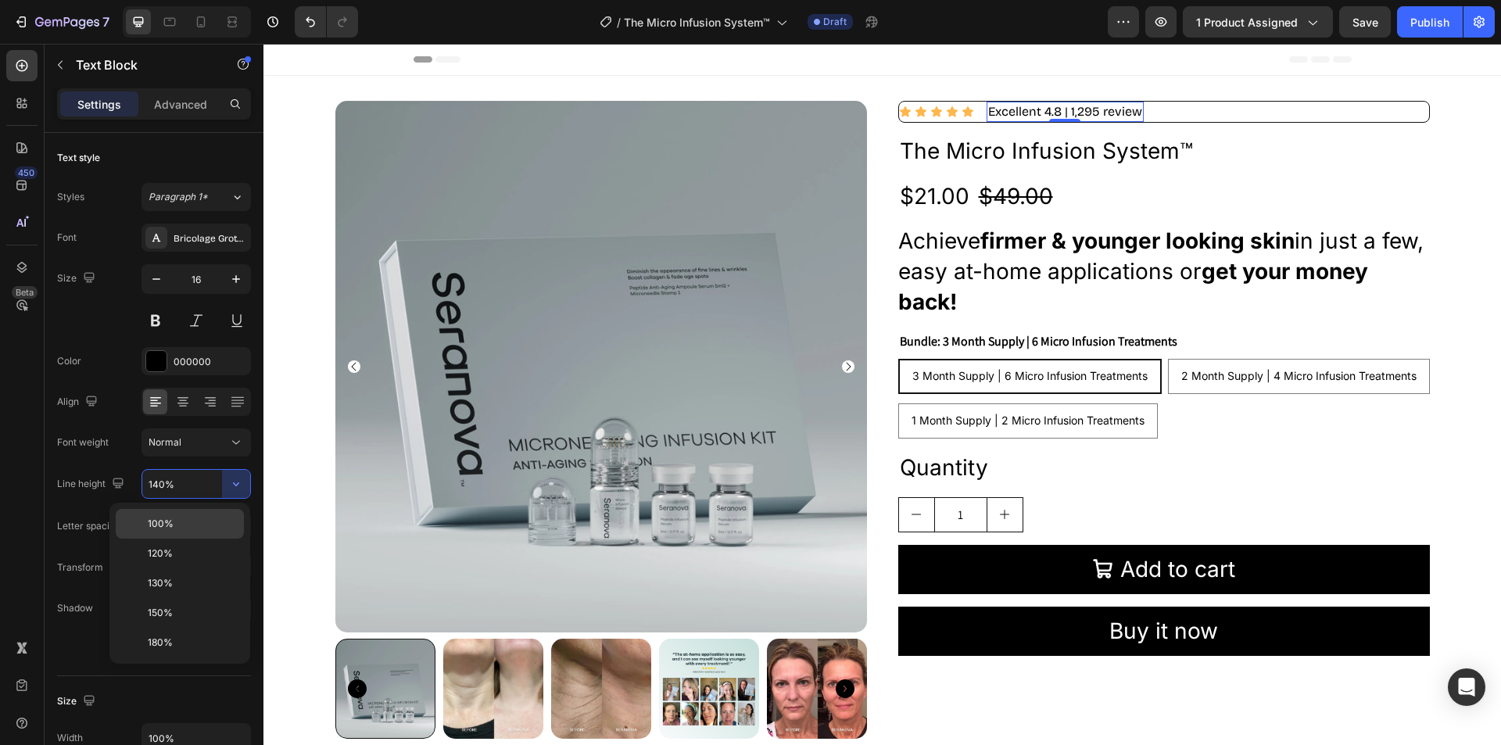
click at [210, 521] on p "100%" at bounding box center [192, 524] width 89 height 14
type input "100%"
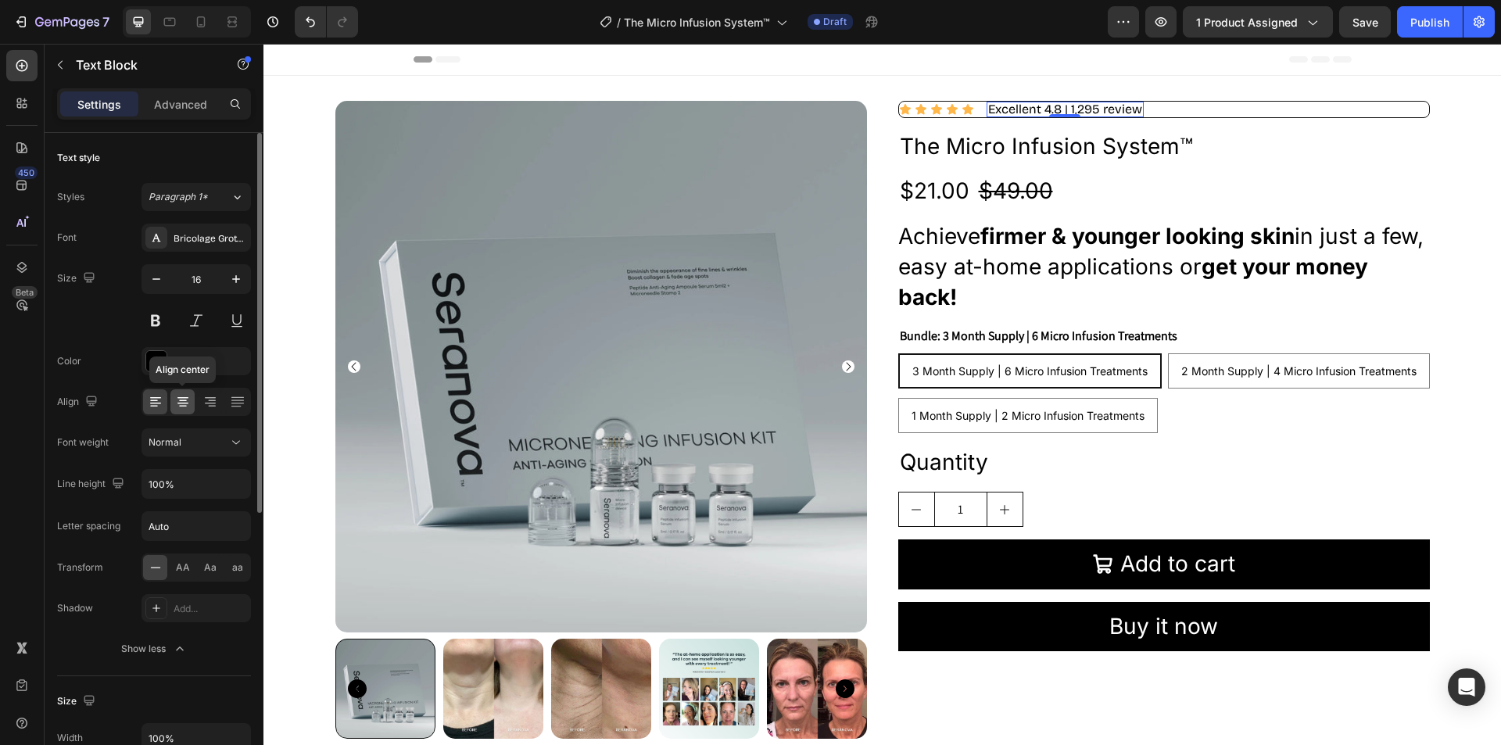
click at [181, 395] on icon at bounding box center [183, 402] width 16 height 16
click at [159, 400] on icon at bounding box center [156, 402] width 16 height 16
click at [931, 107] on icon at bounding box center [936, 109] width 11 height 10
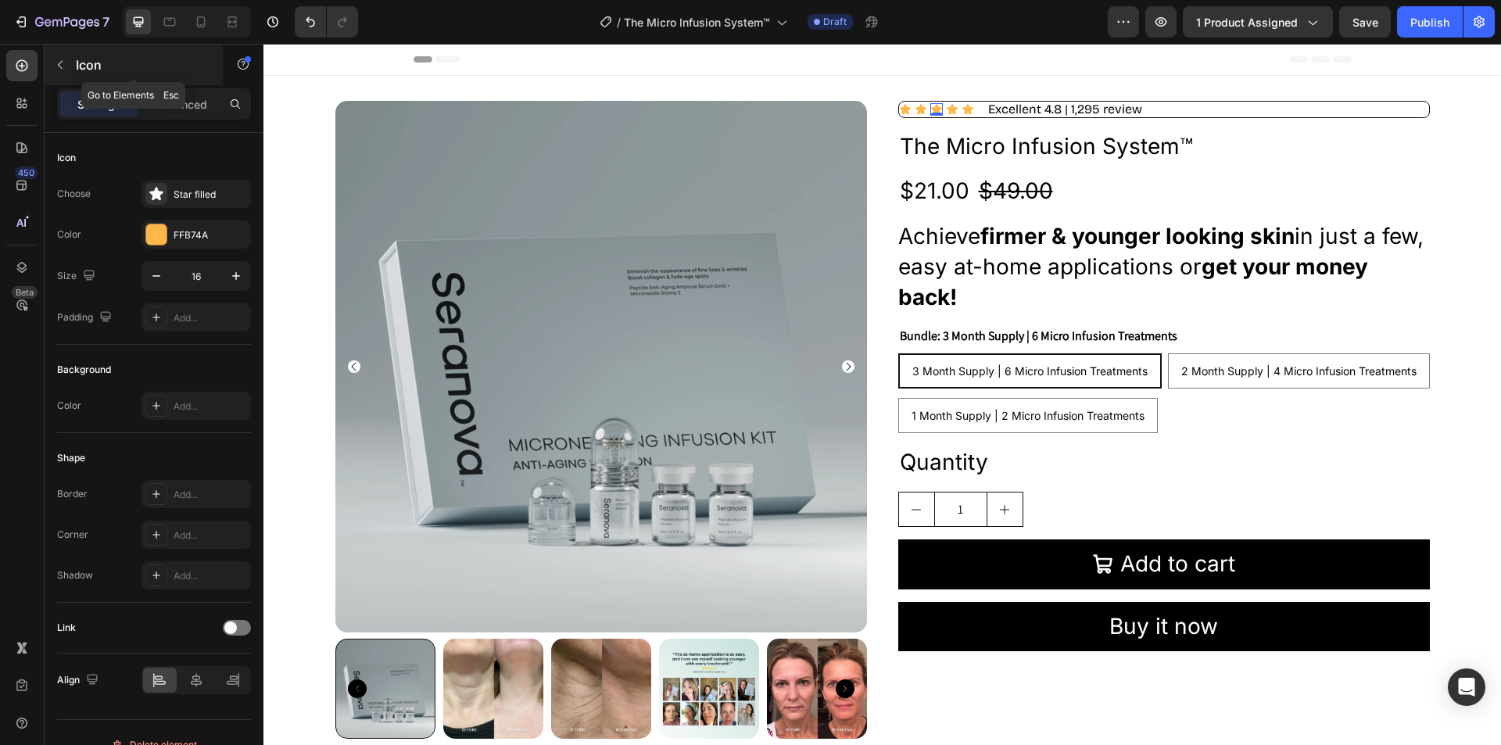
click at [63, 62] on icon "button" at bounding box center [60, 65] width 13 height 13
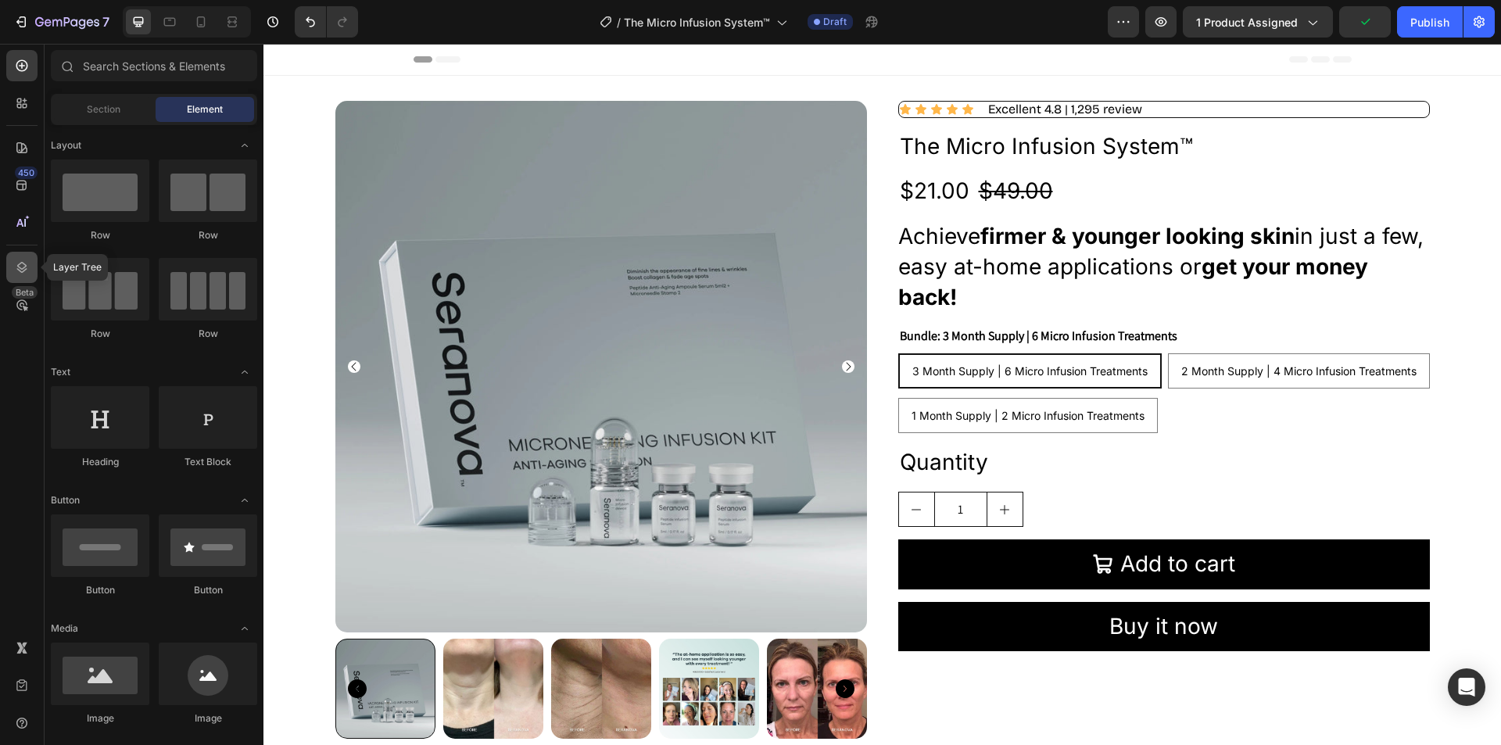
click at [17, 271] on icon at bounding box center [22, 268] width 16 height 16
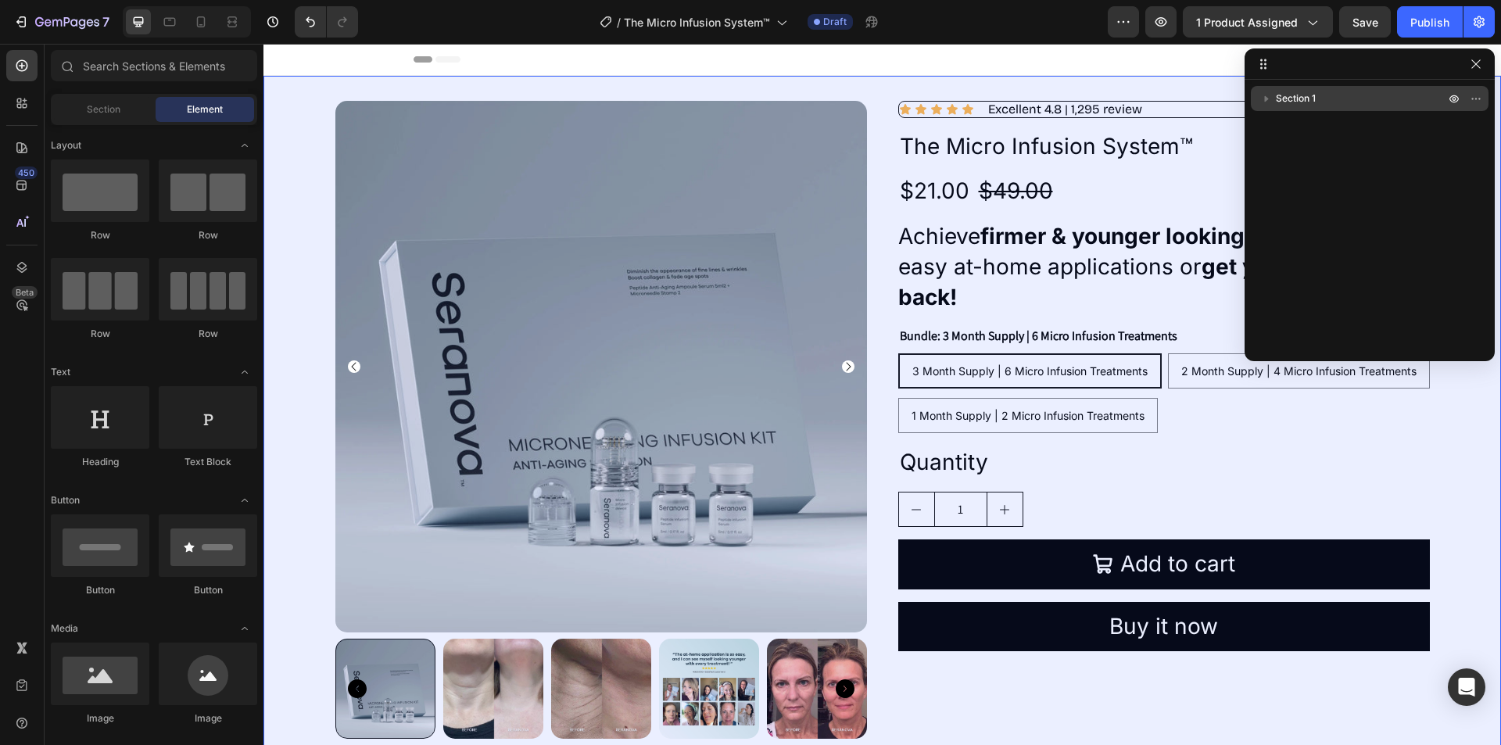
click at [1294, 94] on span "Section 1" at bounding box center [1296, 99] width 40 height 16
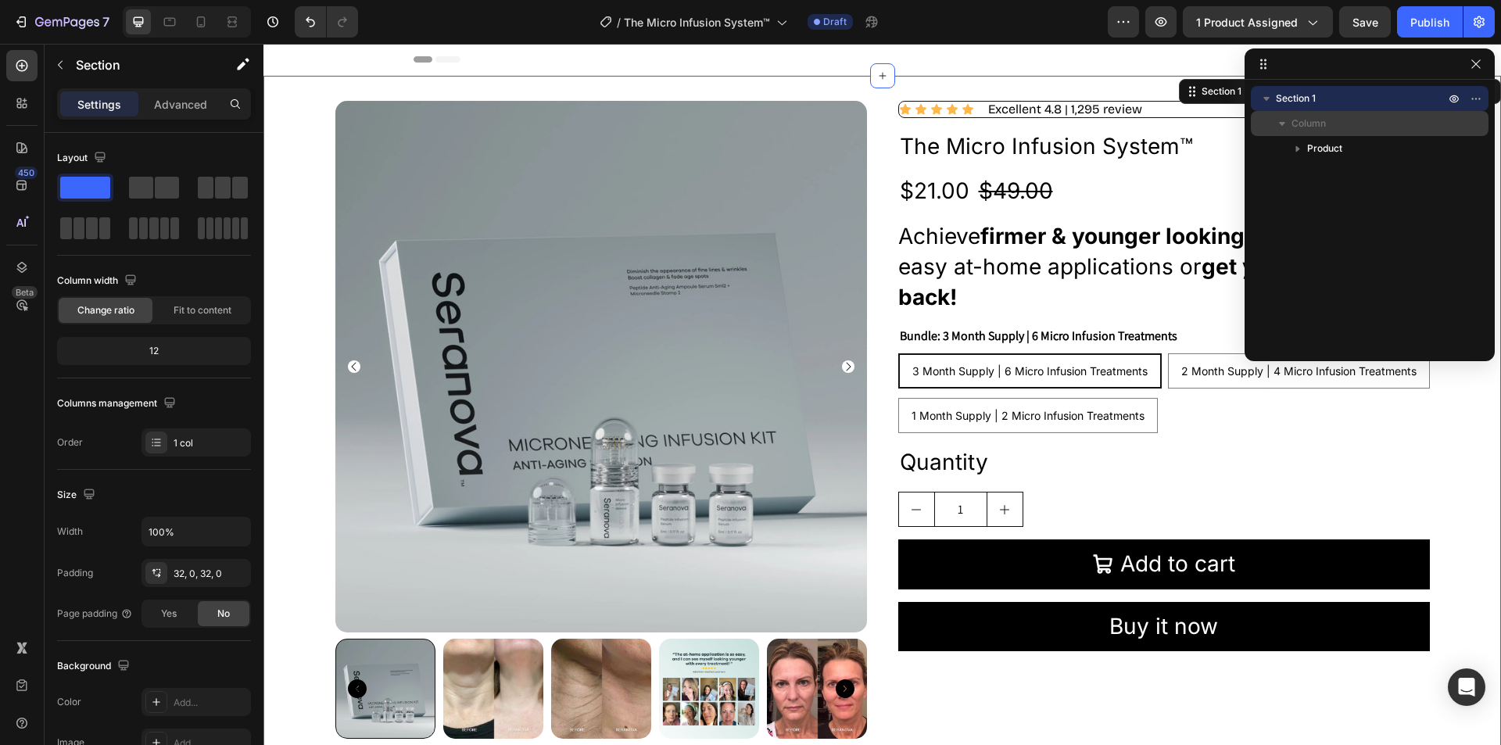
click at [1278, 123] on icon "button" at bounding box center [1282, 124] width 16 height 16
click at [1281, 123] on icon "button" at bounding box center [1283, 124] width 4 height 6
click at [1270, 99] on icon "button" at bounding box center [1267, 99] width 16 height 16
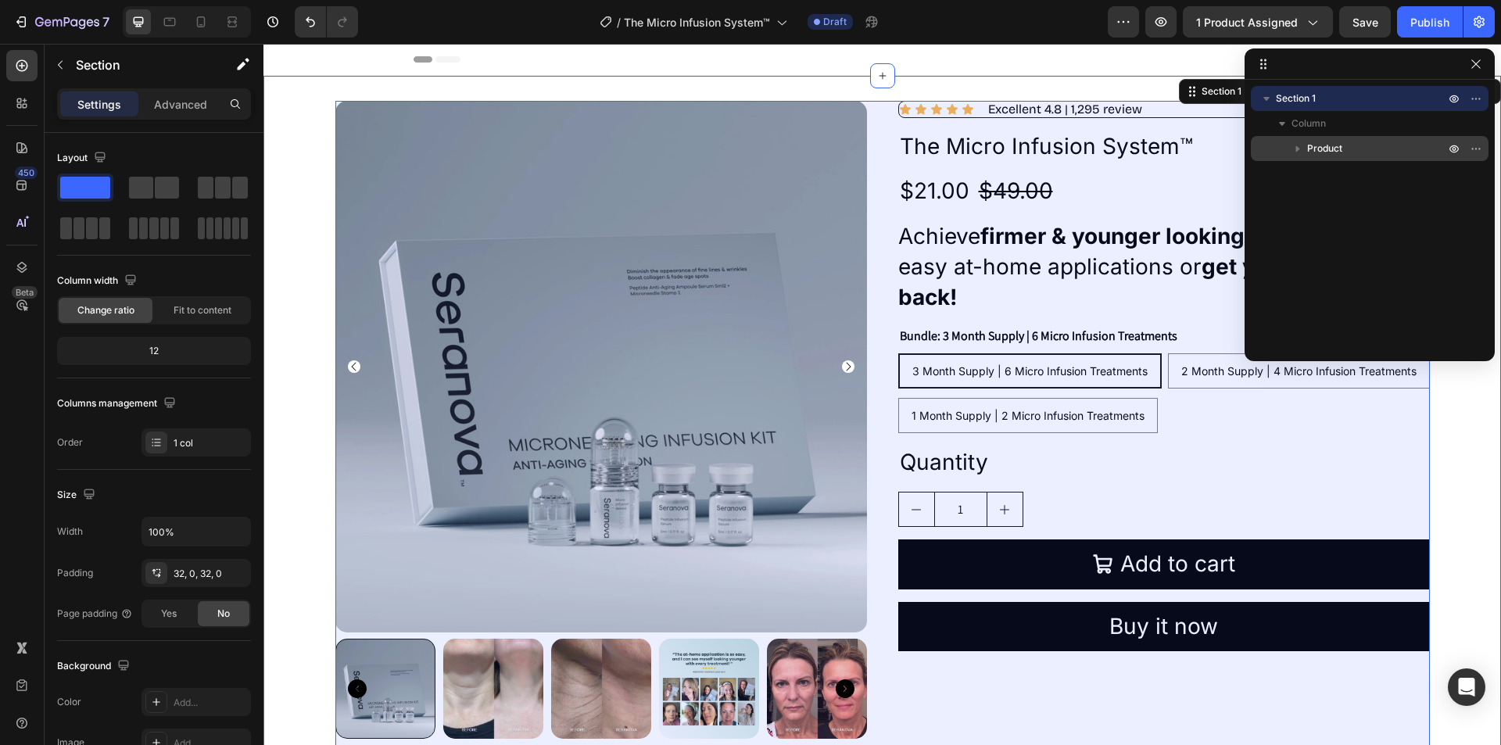
click at [1298, 145] on icon "button" at bounding box center [1298, 149] width 16 height 16
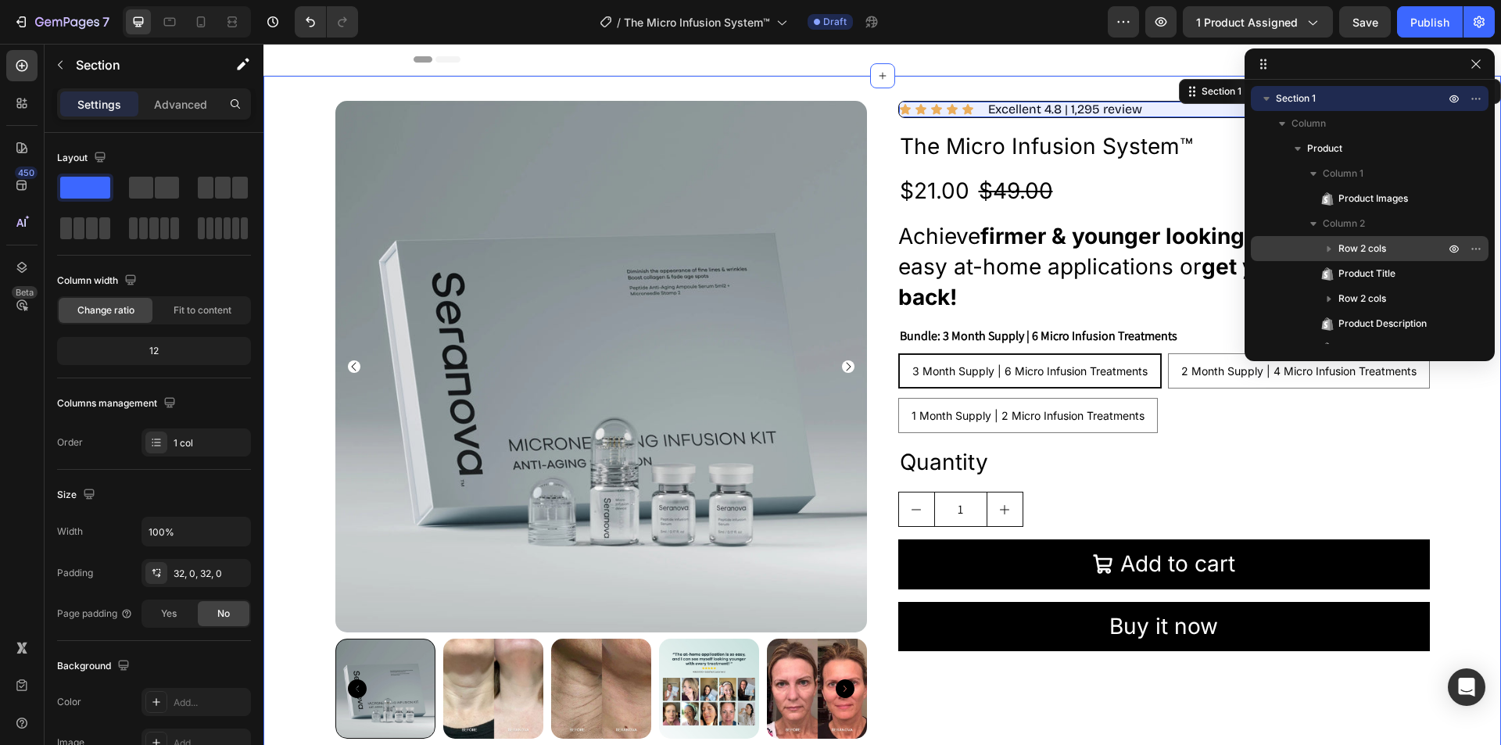
click at [1393, 249] on p "Row 2 cols" at bounding box center [1392, 249] width 109 height 16
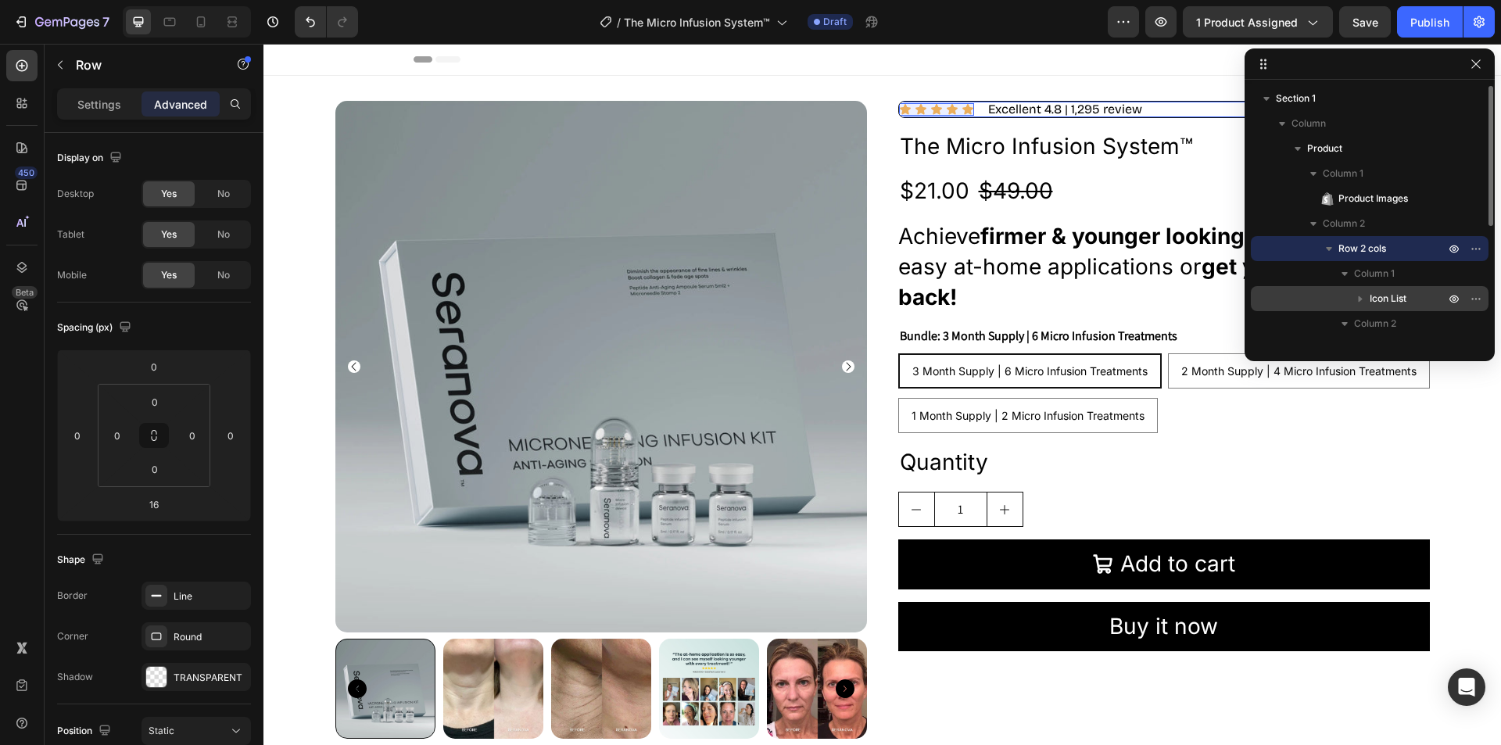
click at [1379, 297] on span "Icon List" at bounding box center [1388, 299] width 37 height 16
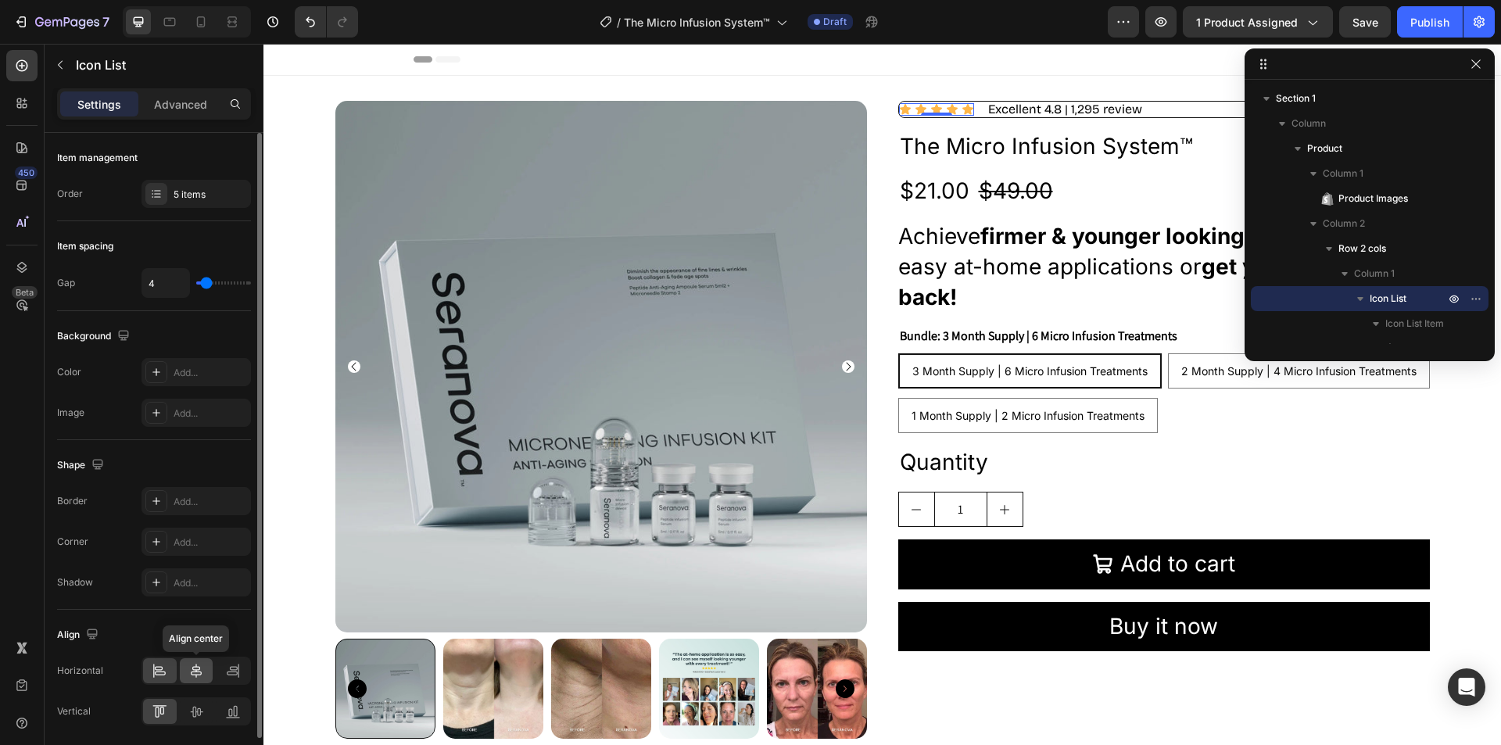
click at [189, 665] on icon at bounding box center [196, 671] width 16 height 16
click at [228, 666] on icon at bounding box center [233, 671] width 16 height 16
click at [199, 670] on icon at bounding box center [196, 671] width 11 height 14
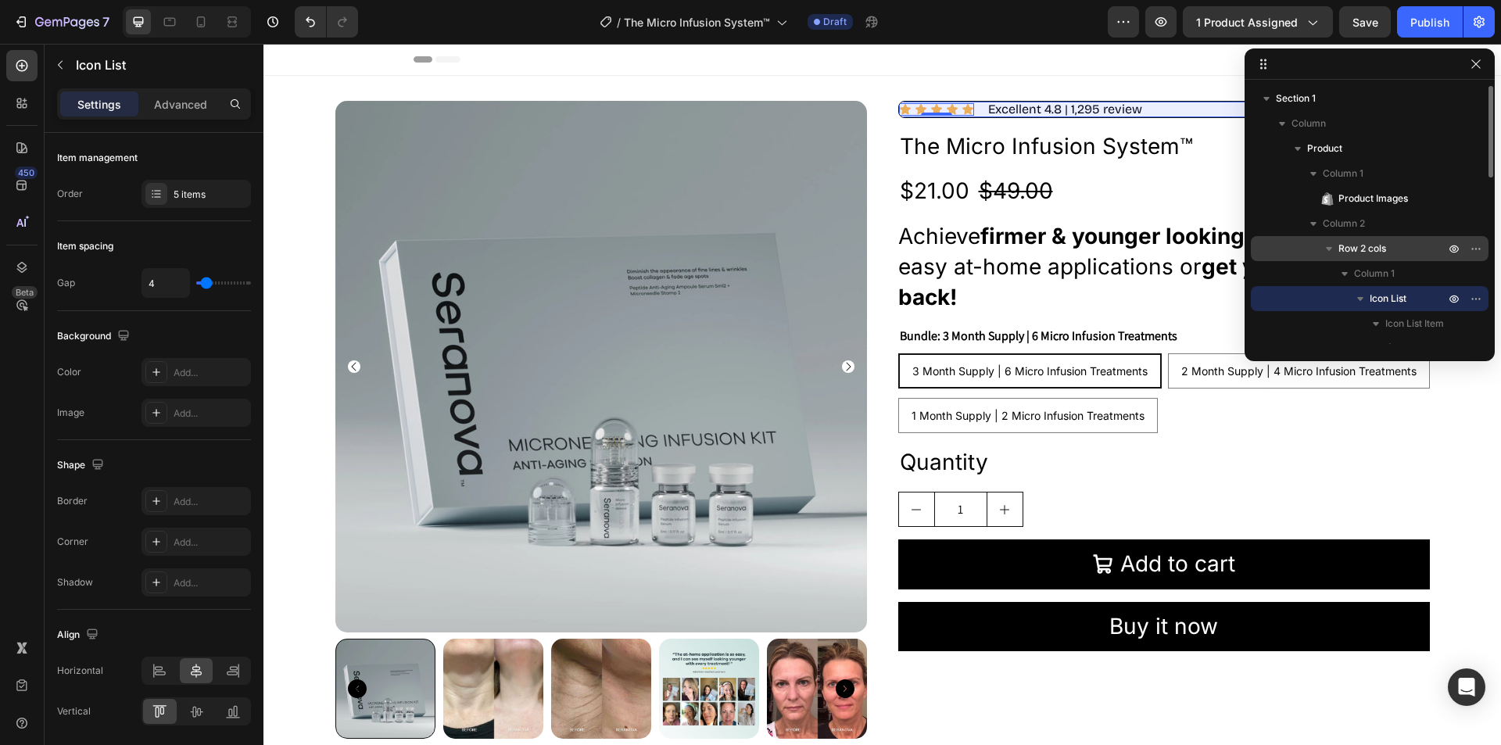
click at [1404, 243] on p "Row 2 cols" at bounding box center [1392, 249] width 109 height 16
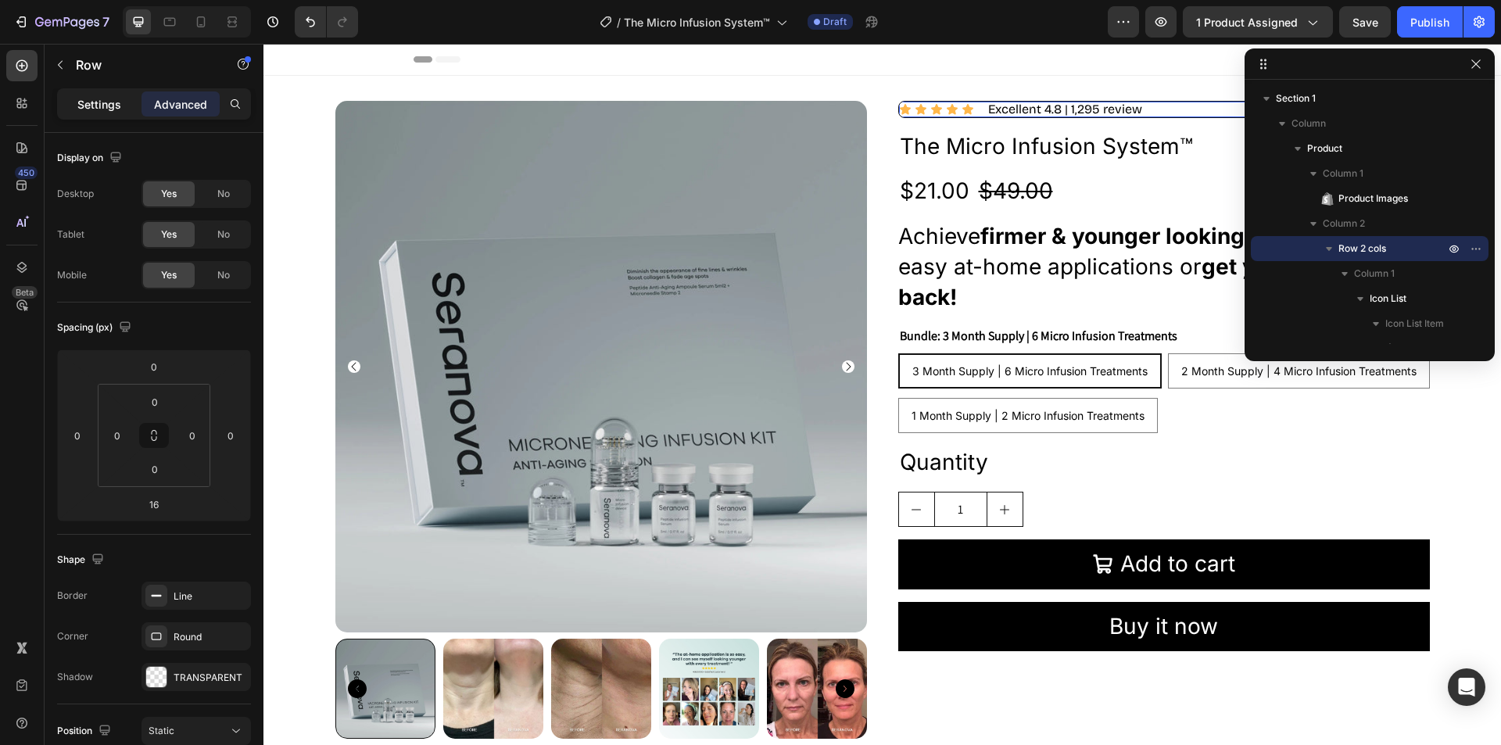
click at [77, 105] on div "Settings" at bounding box center [99, 103] width 78 height 25
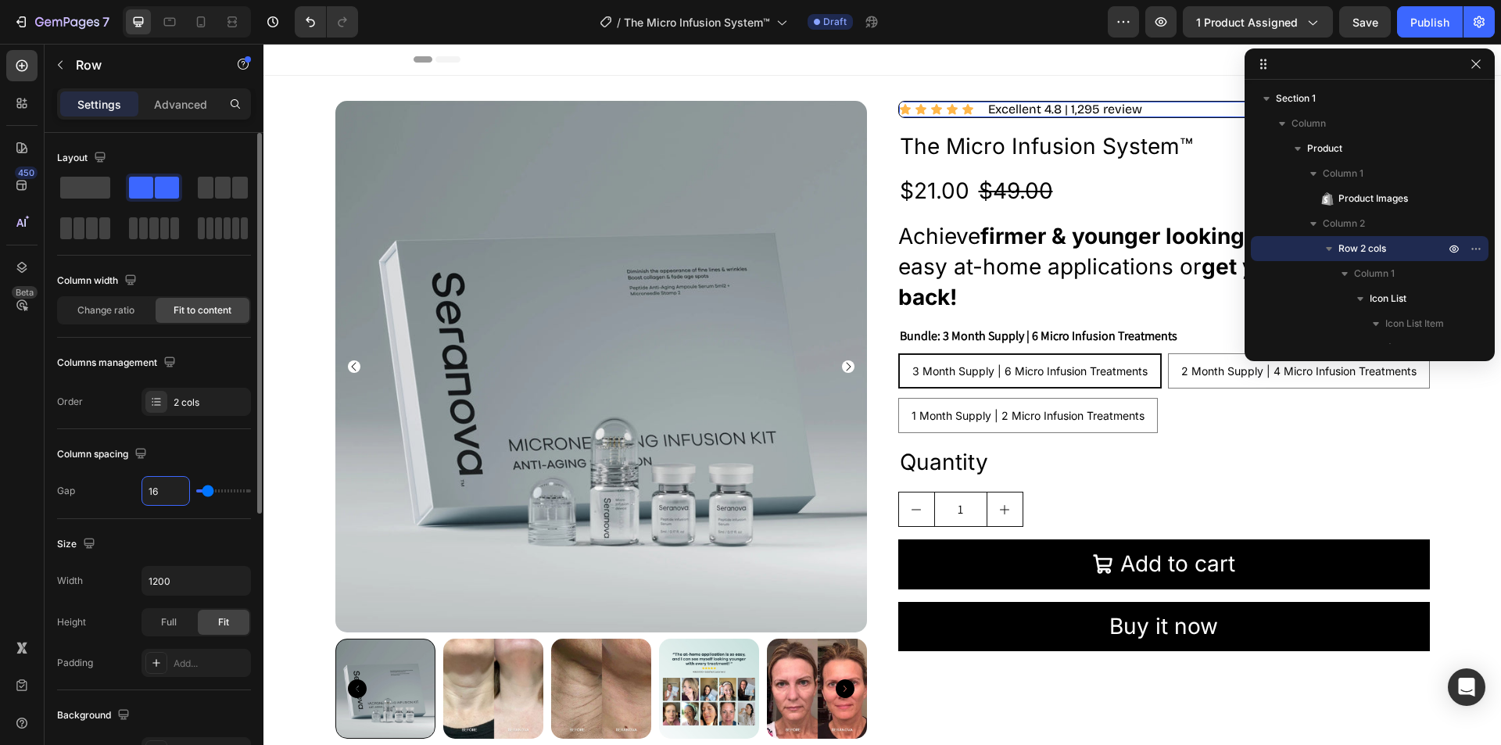
type input "1"
type input "10"
drag, startPoint x: 165, startPoint y: 490, endPoint x: 136, endPoint y: 490, distance: 28.9
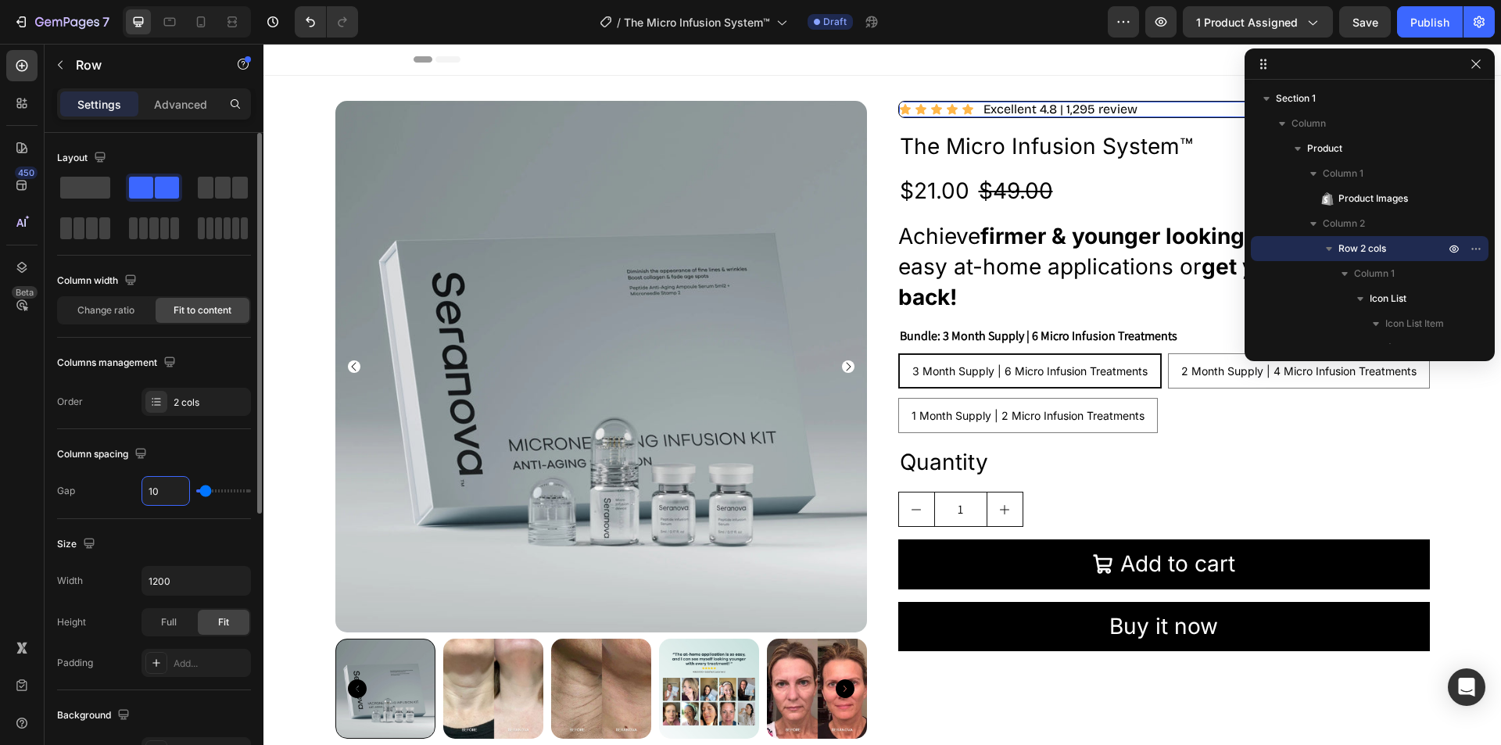
click at [136, 490] on div "Gap 10" at bounding box center [154, 491] width 194 height 30
type input "0"
type input "08"
type input "8"
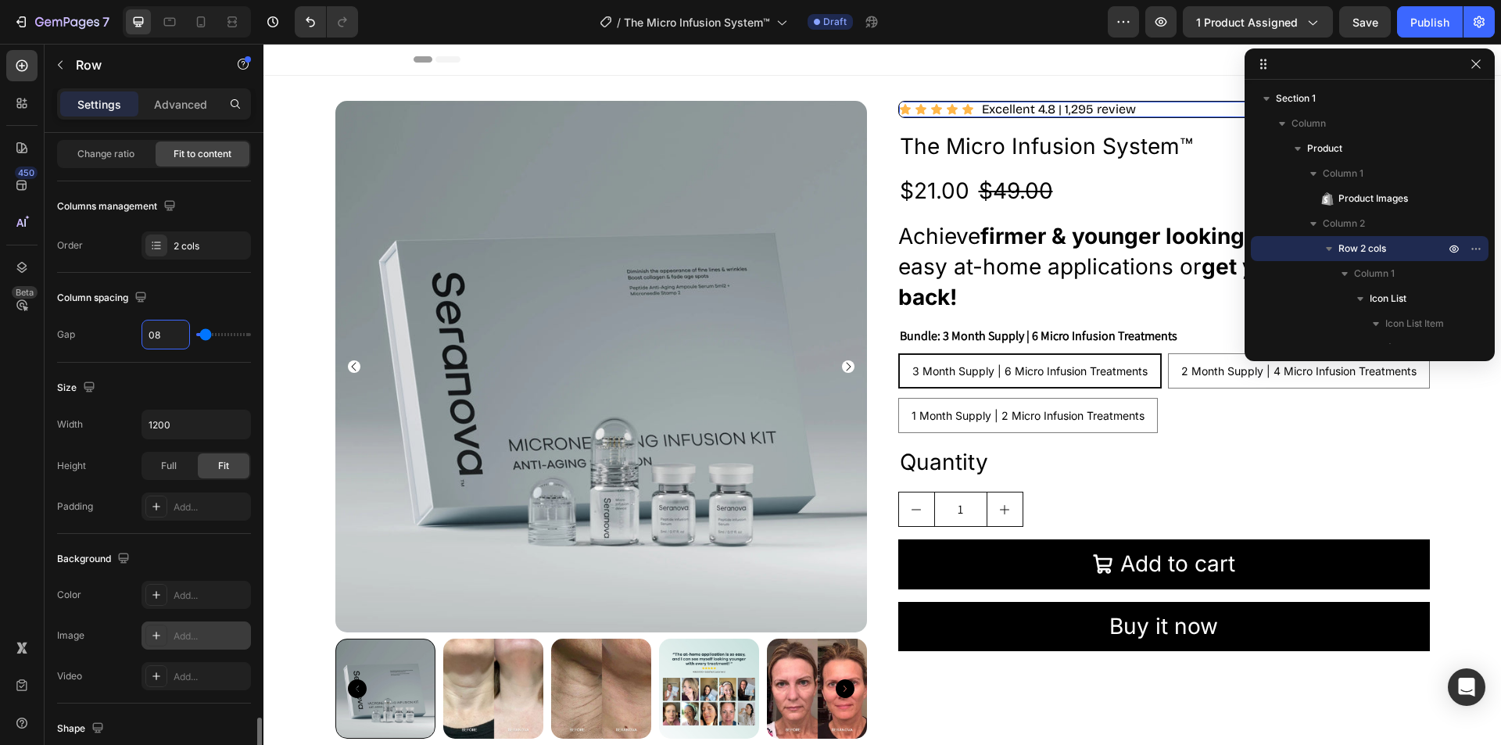
scroll to position [475, 0]
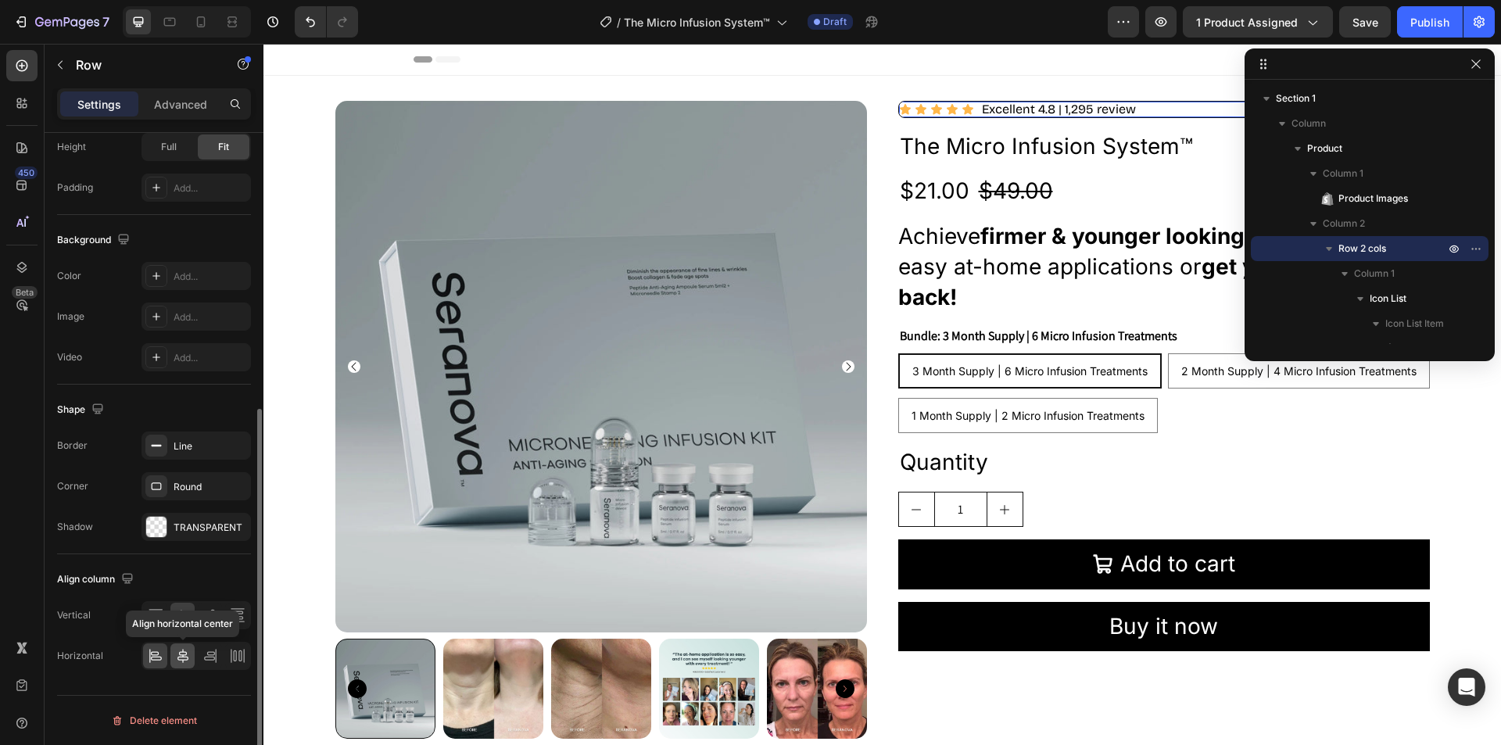
click at [183, 652] on icon at bounding box center [182, 656] width 11 height 14
type input "8"
click at [159, 658] on icon at bounding box center [156, 656] width 16 height 16
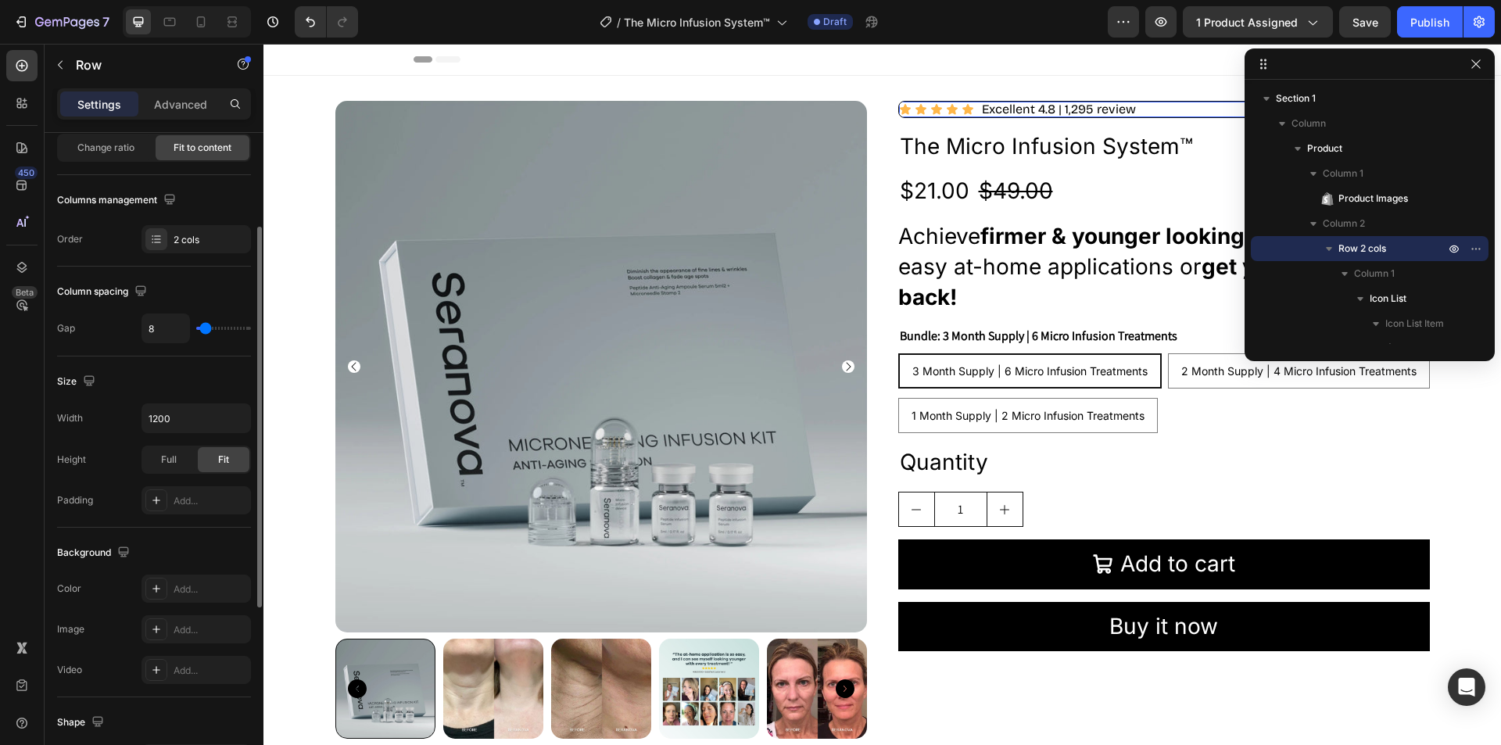
scroll to position [0, 0]
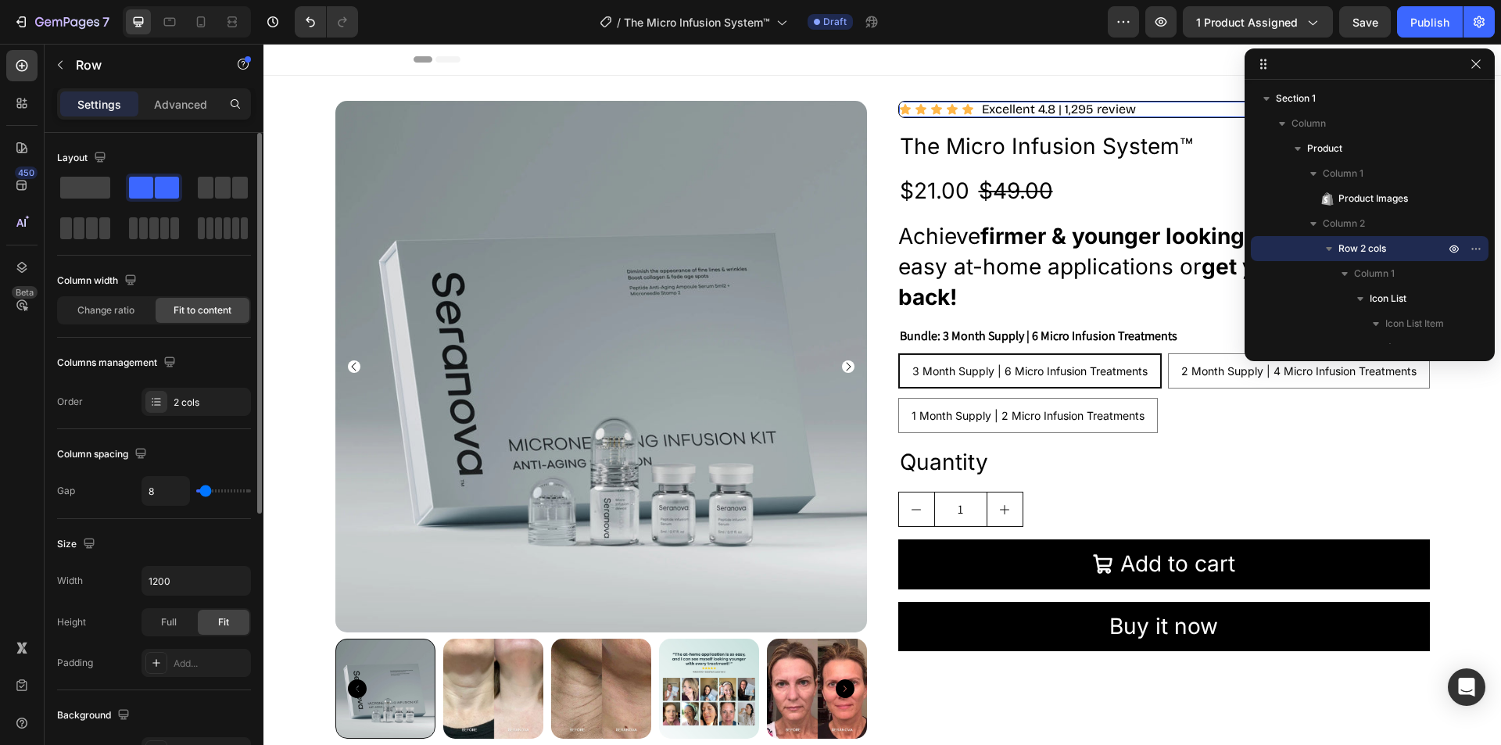
click at [184, 106] on p "Advanced" at bounding box center [180, 104] width 53 height 16
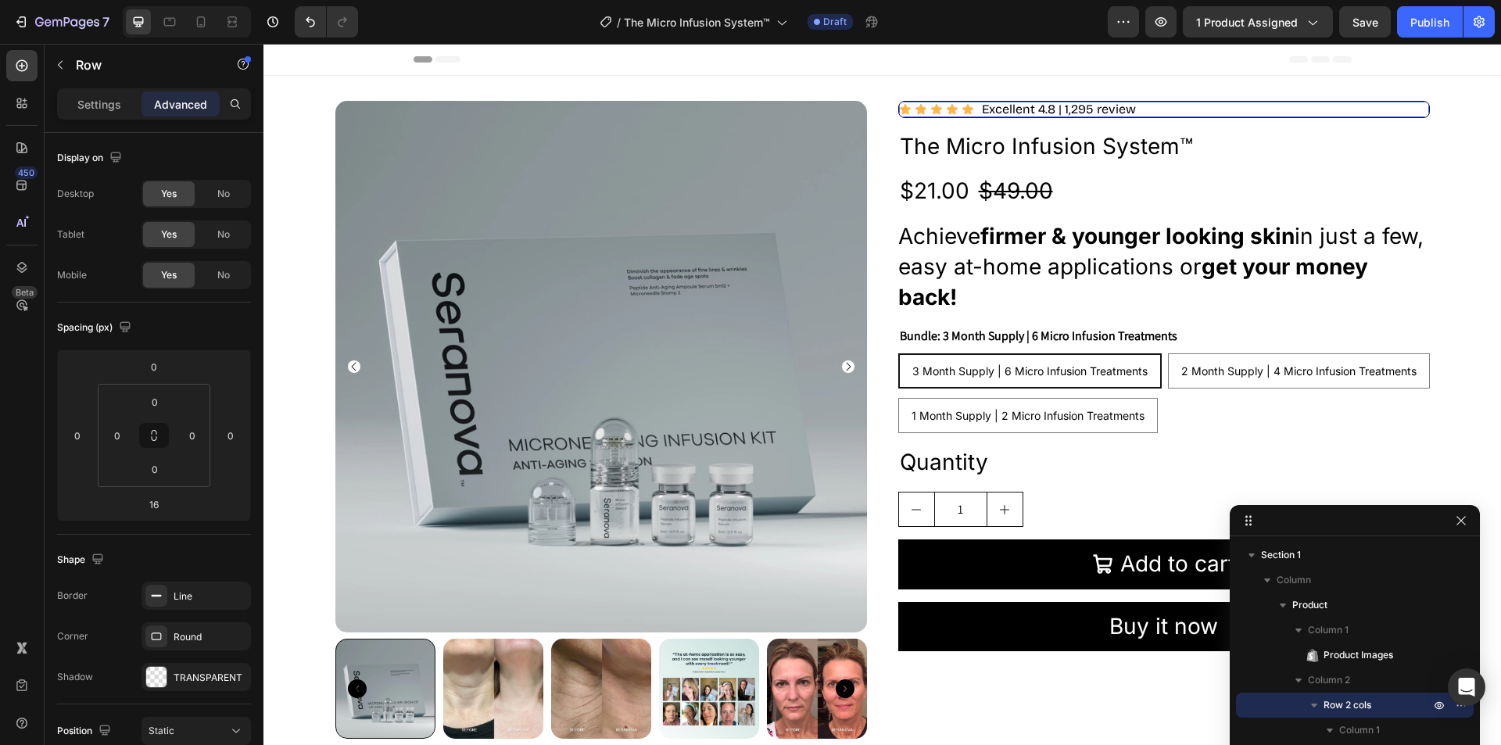
drag, startPoint x: 1266, startPoint y: 67, endPoint x: 1327, endPoint y: 525, distance: 461.4
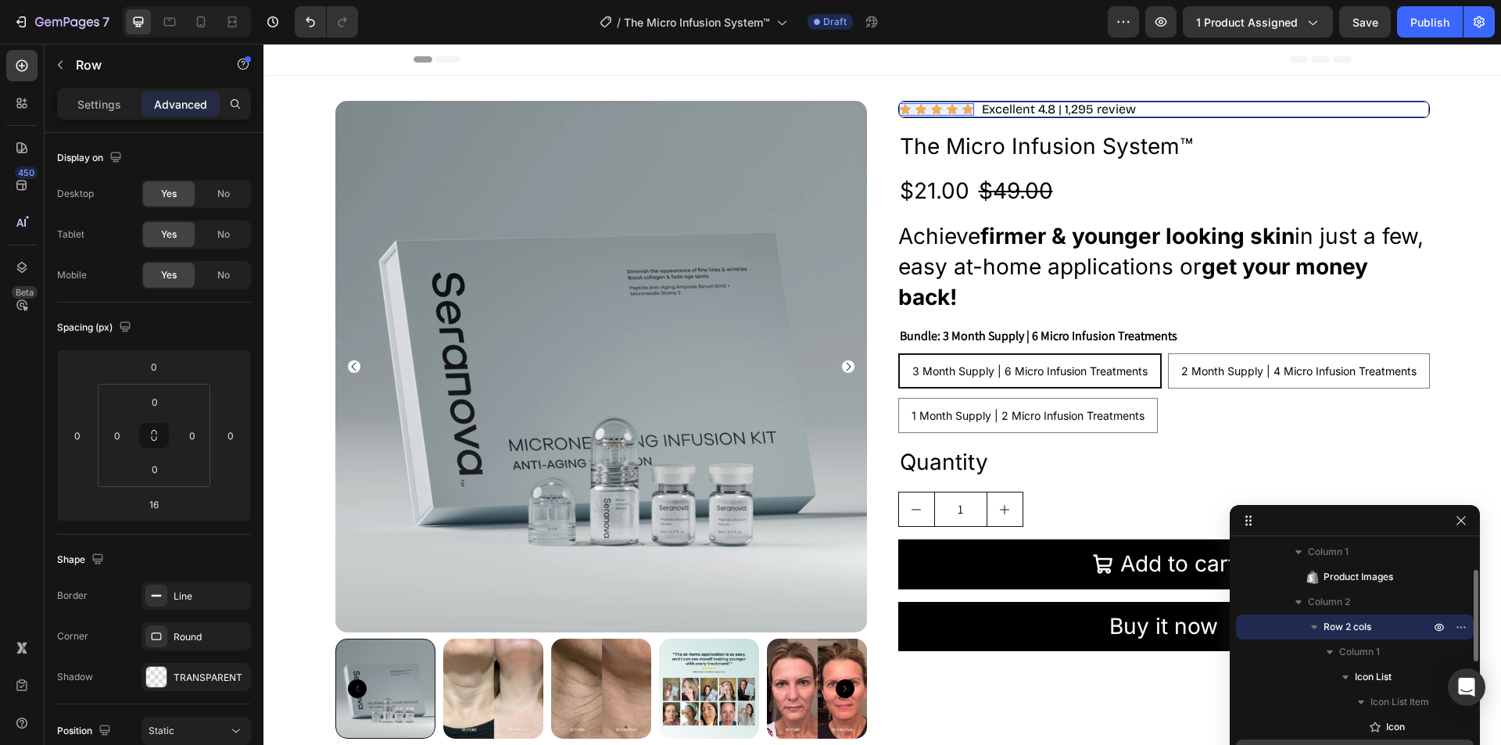
scroll to position [156, 0]
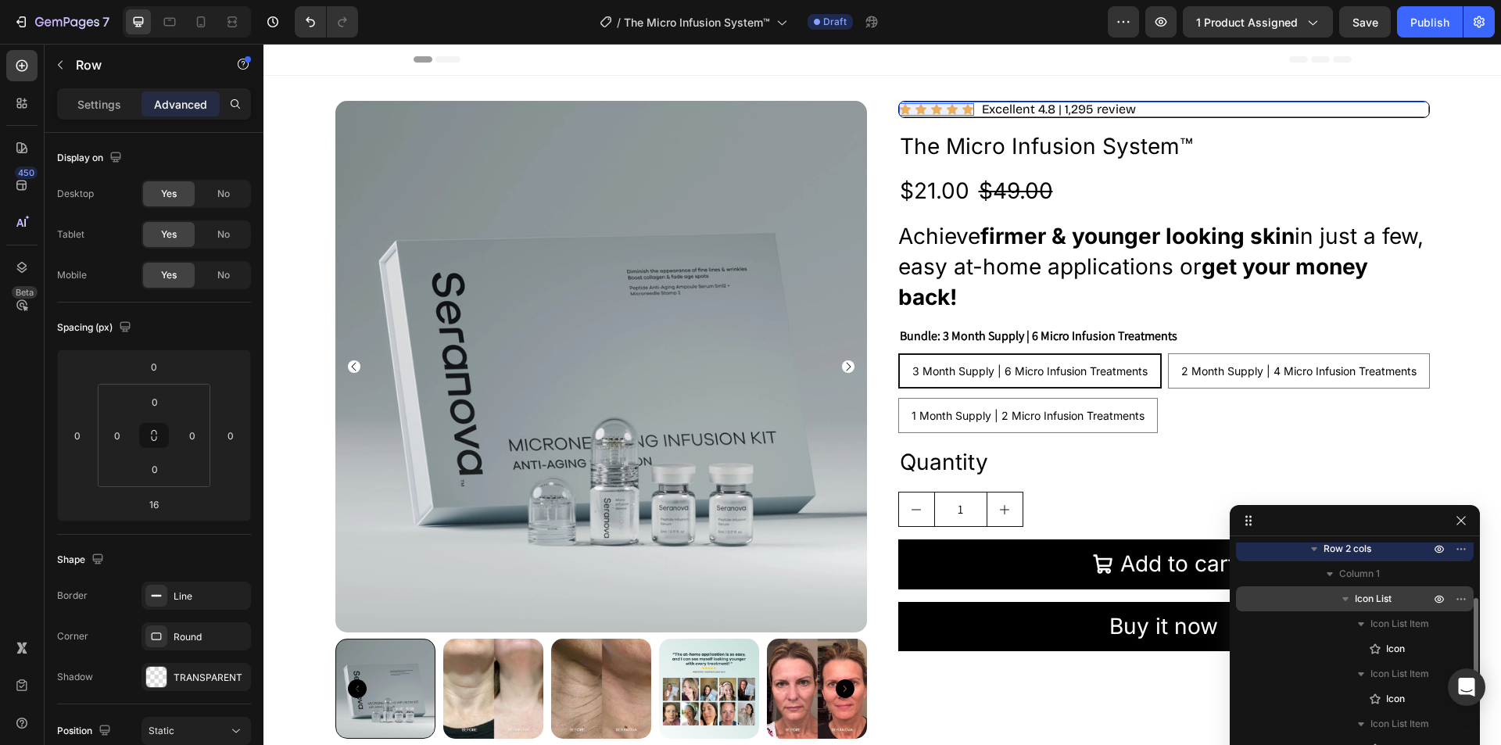
click at [1377, 594] on span "Icon List" at bounding box center [1373, 599] width 37 height 16
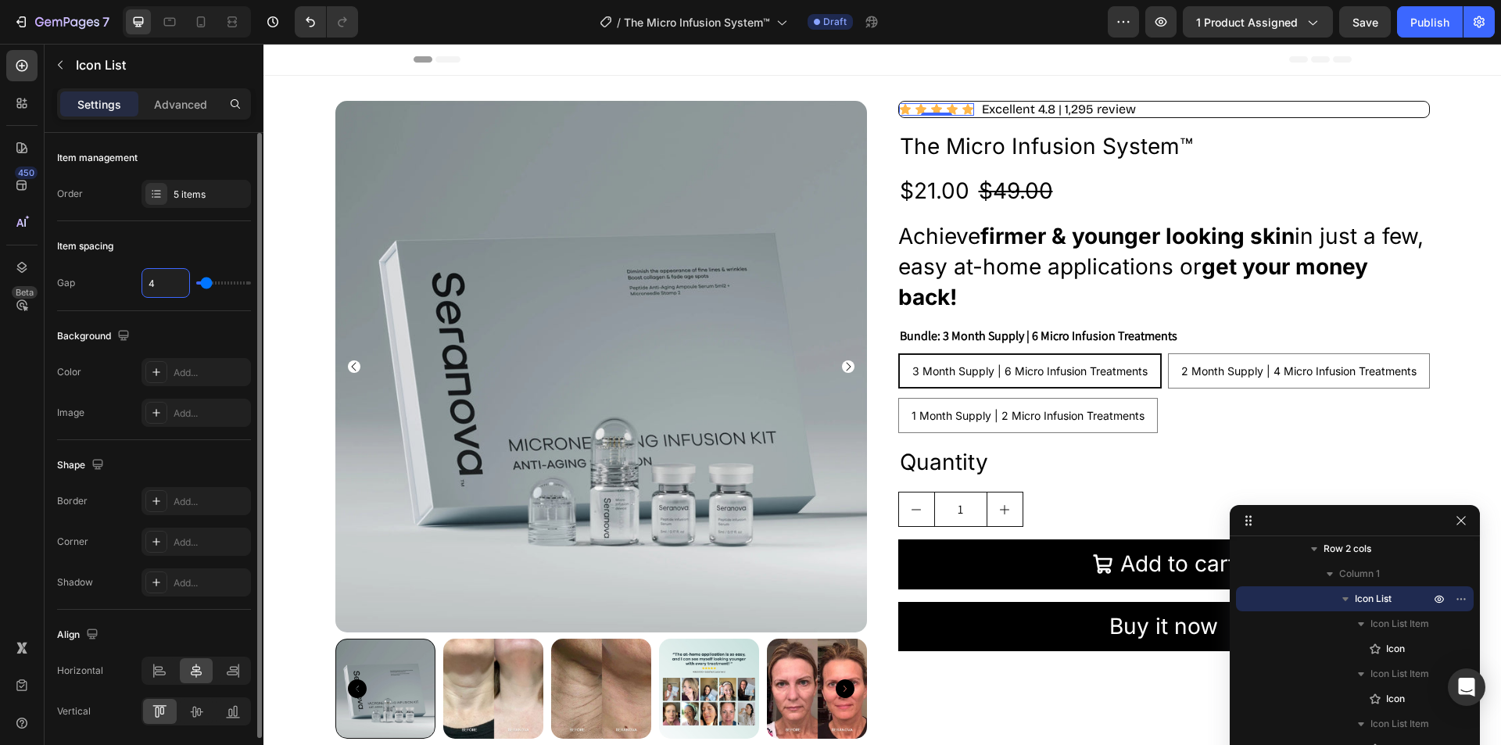
type input "2"
click at [1259, 61] on div "Header" at bounding box center [883, 59] width 938 height 31
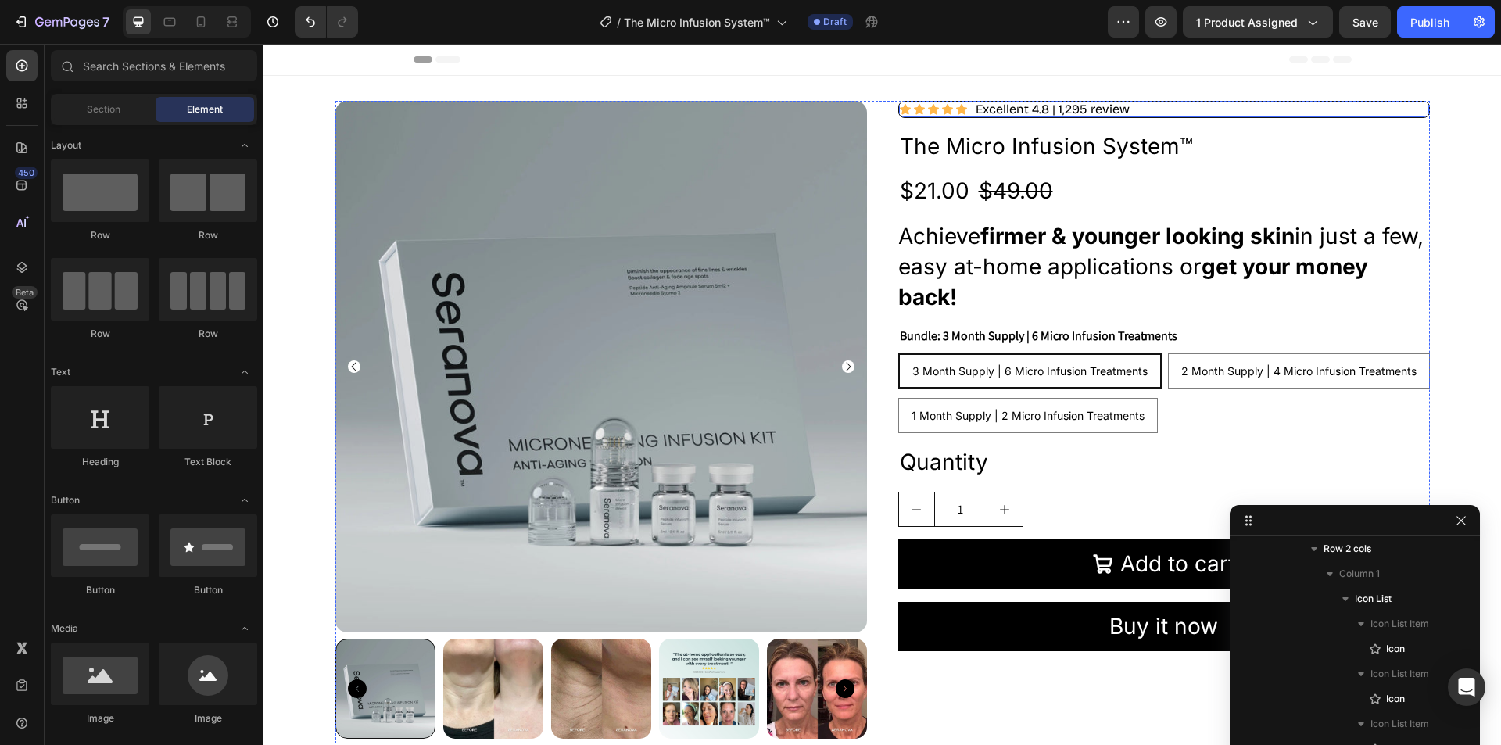
click at [1152, 106] on div "Icon Icon Icon Icon Icon Icon List Excellent 4.8 | 1,295 review Text Block Row" at bounding box center [1164, 109] width 532 height 17
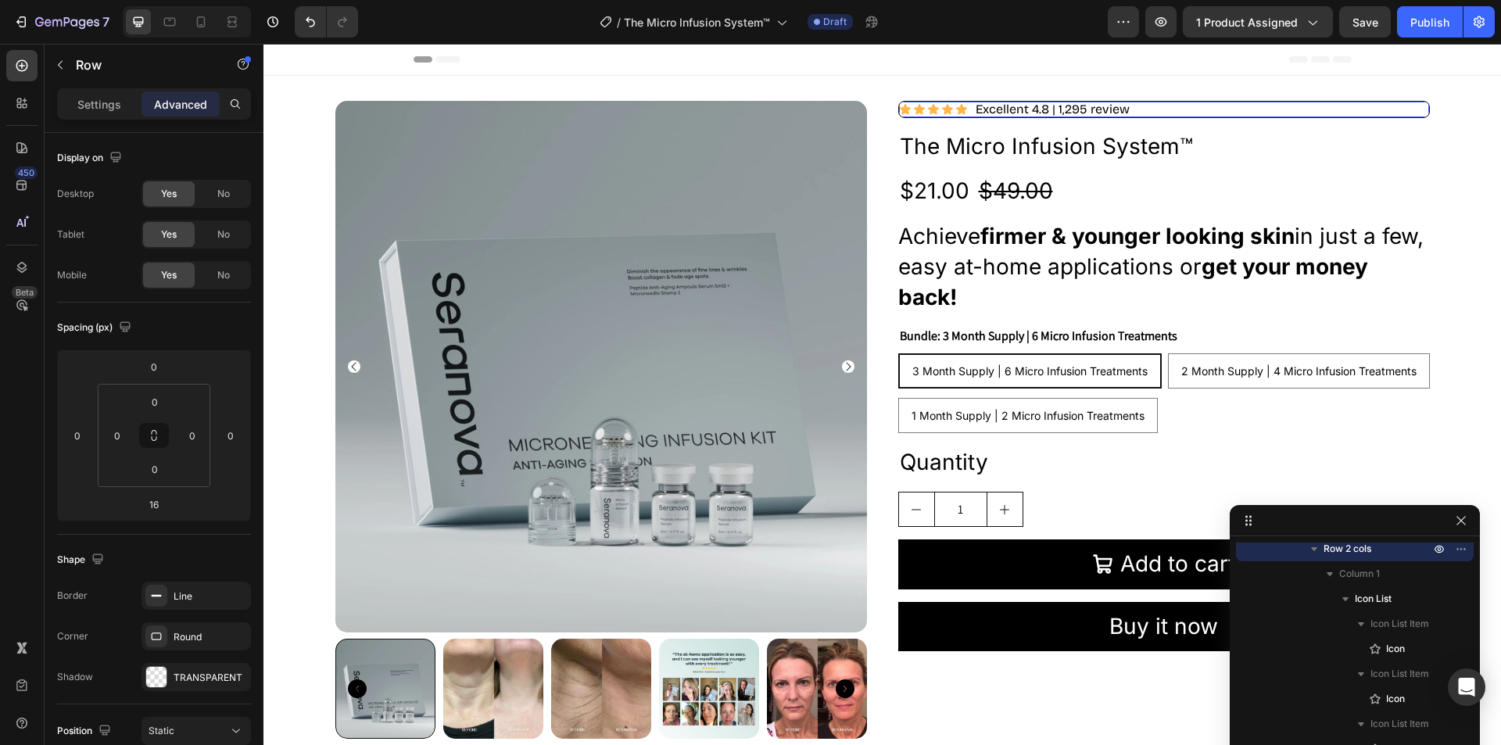
scroll to position [46, 0]
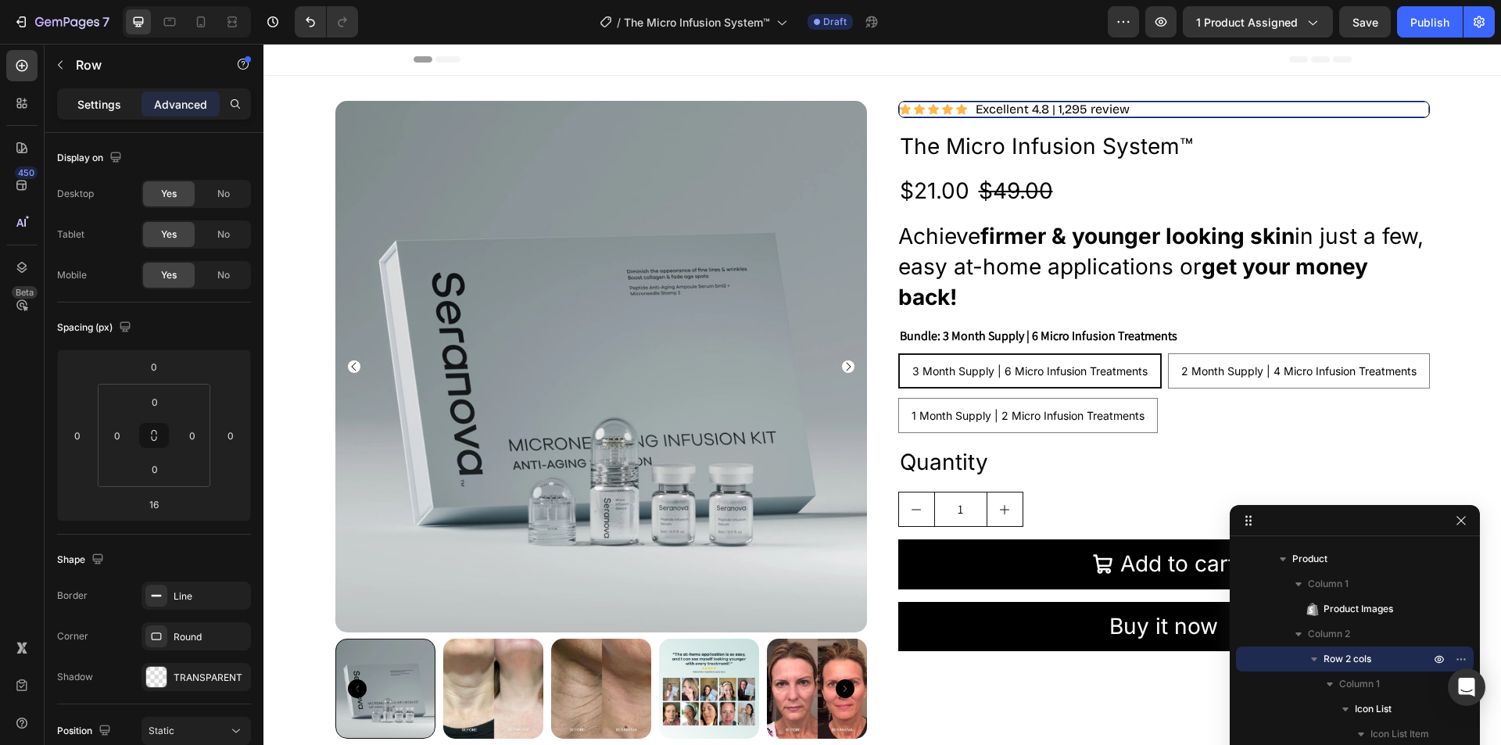
click at [76, 103] on div "Settings" at bounding box center [99, 103] width 78 height 25
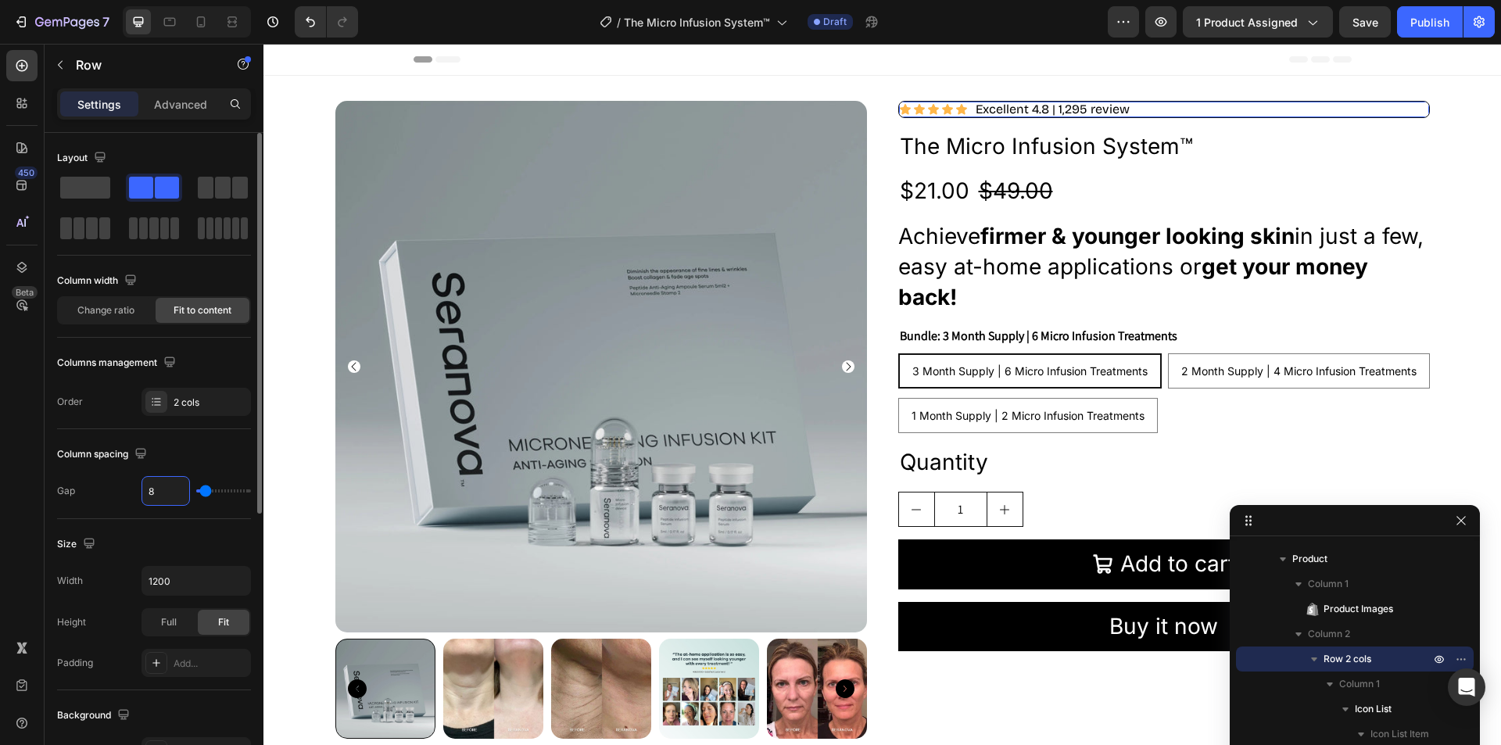
type input "4"
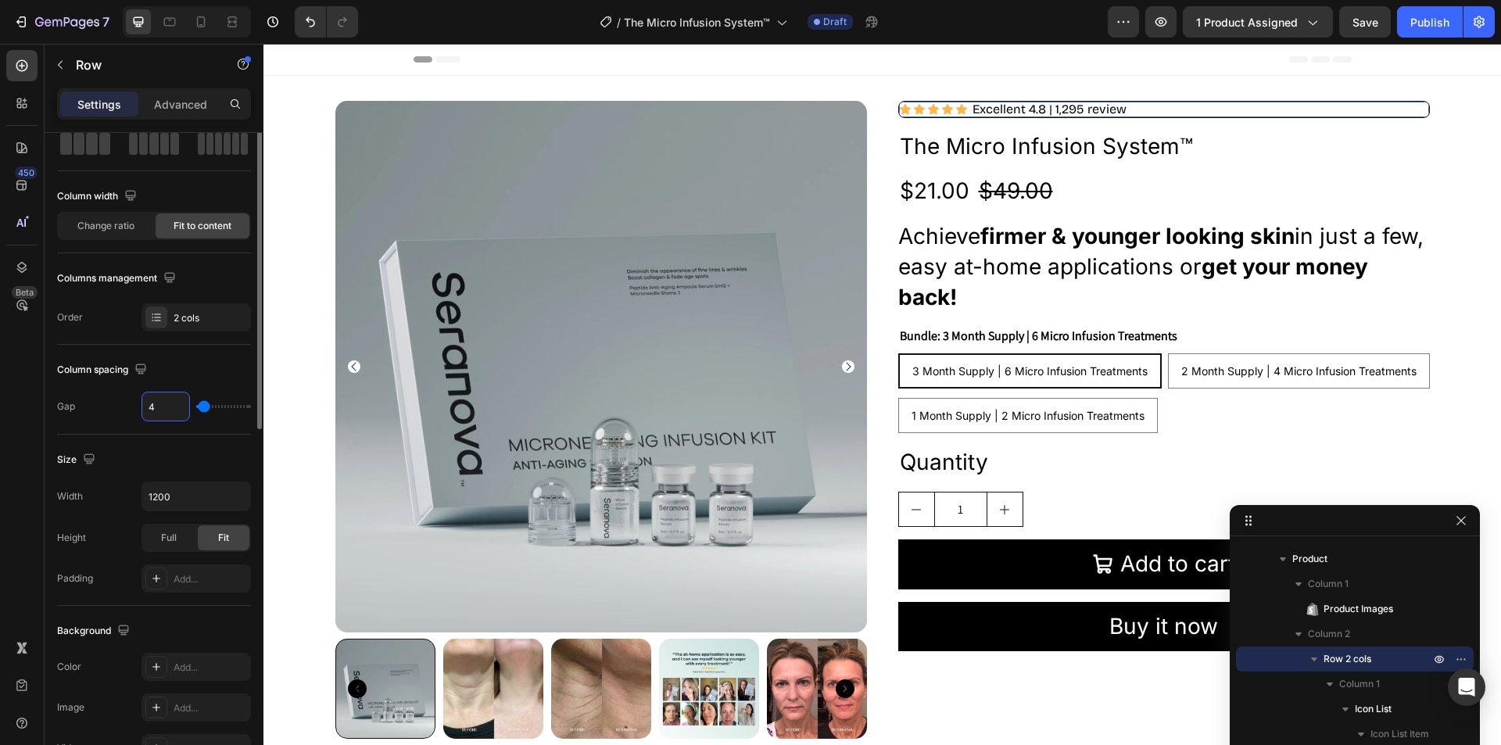
scroll to position [0, 0]
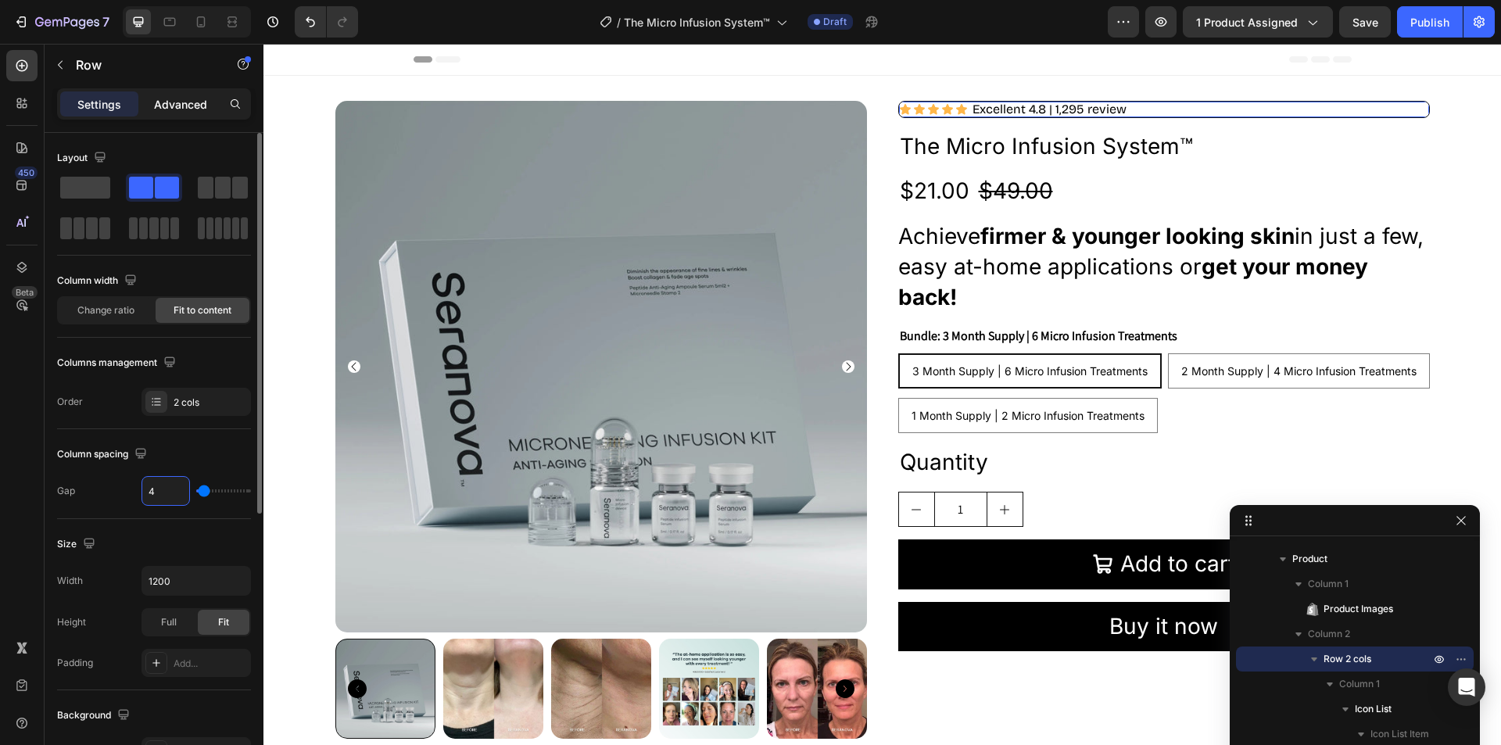
click at [171, 96] on p "Advanced" at bounding box center [180, 104] width 53 height 16
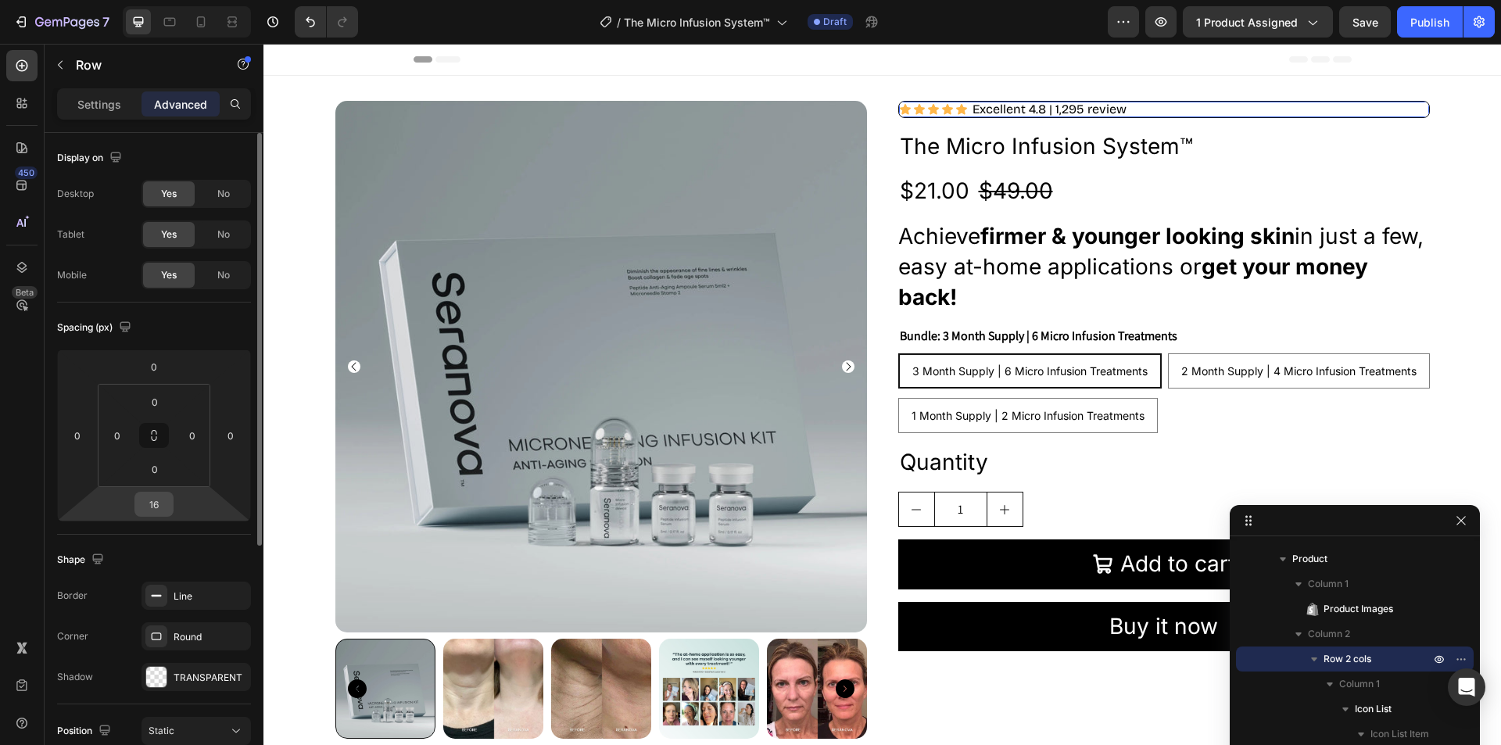
click at [152, 509] on input "16" at bounding box center [153, 504] width 31 height 23
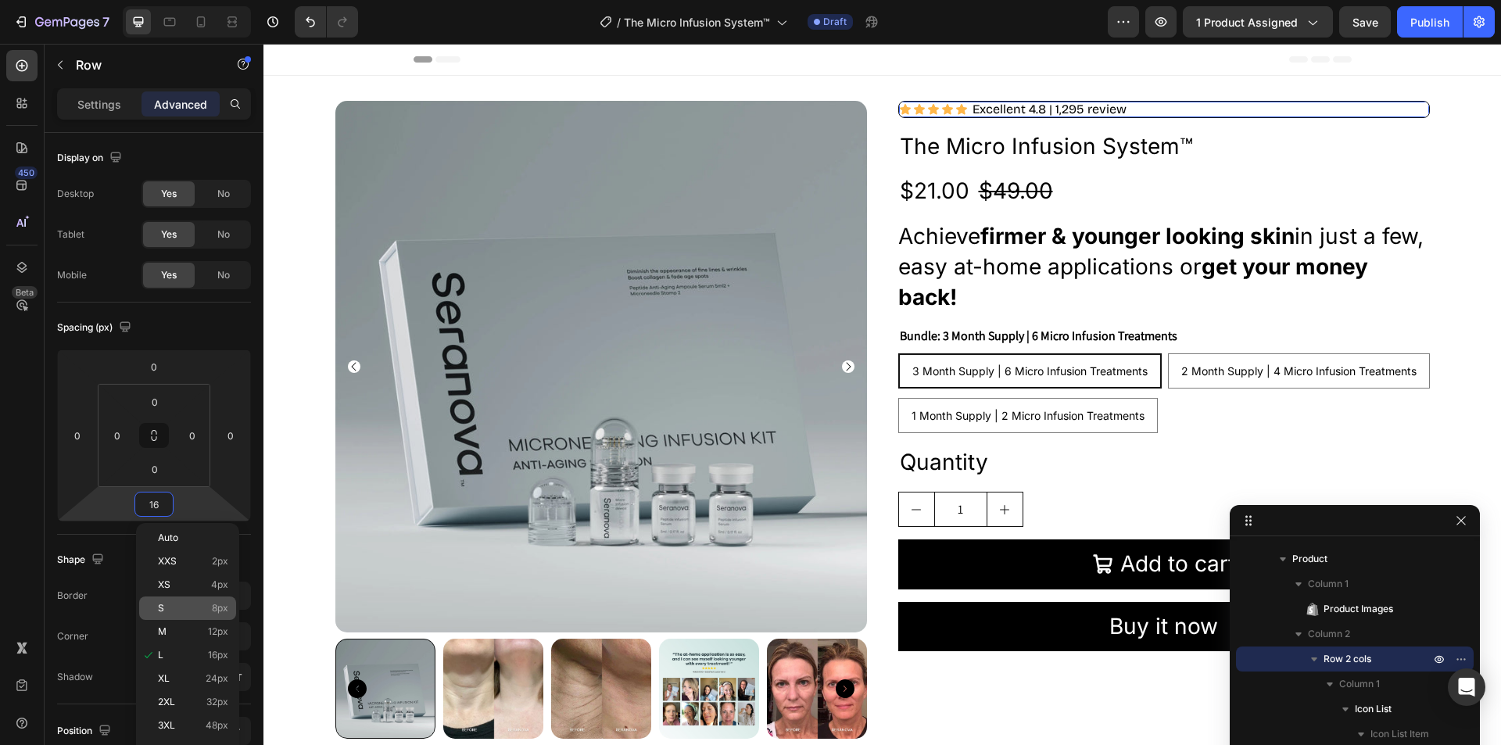
click at [190, 610] on p "S 8px" at bounding box center [193, 608] width 70 height 11
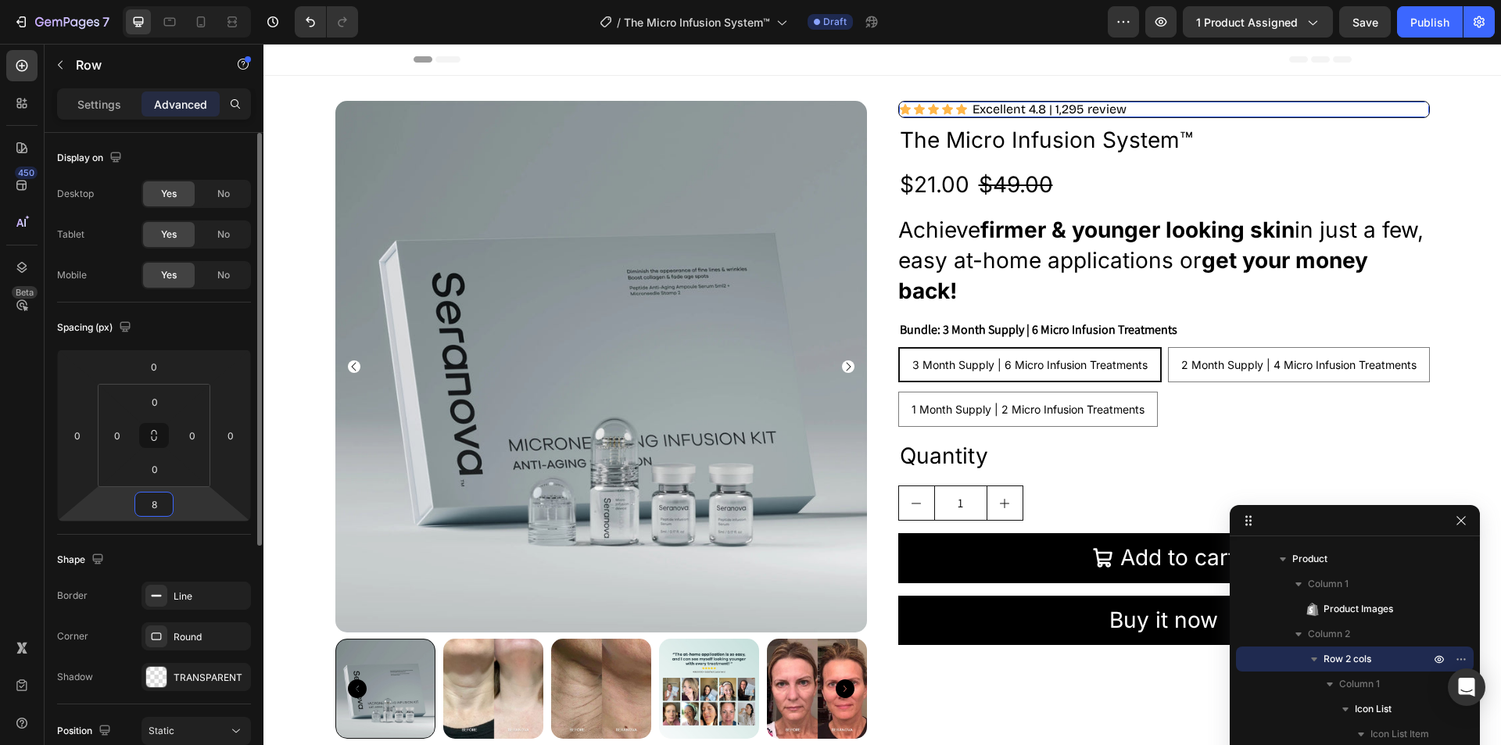
click at [163, 514] on input "8" at bounding box center [153, 504] width 31 height 23
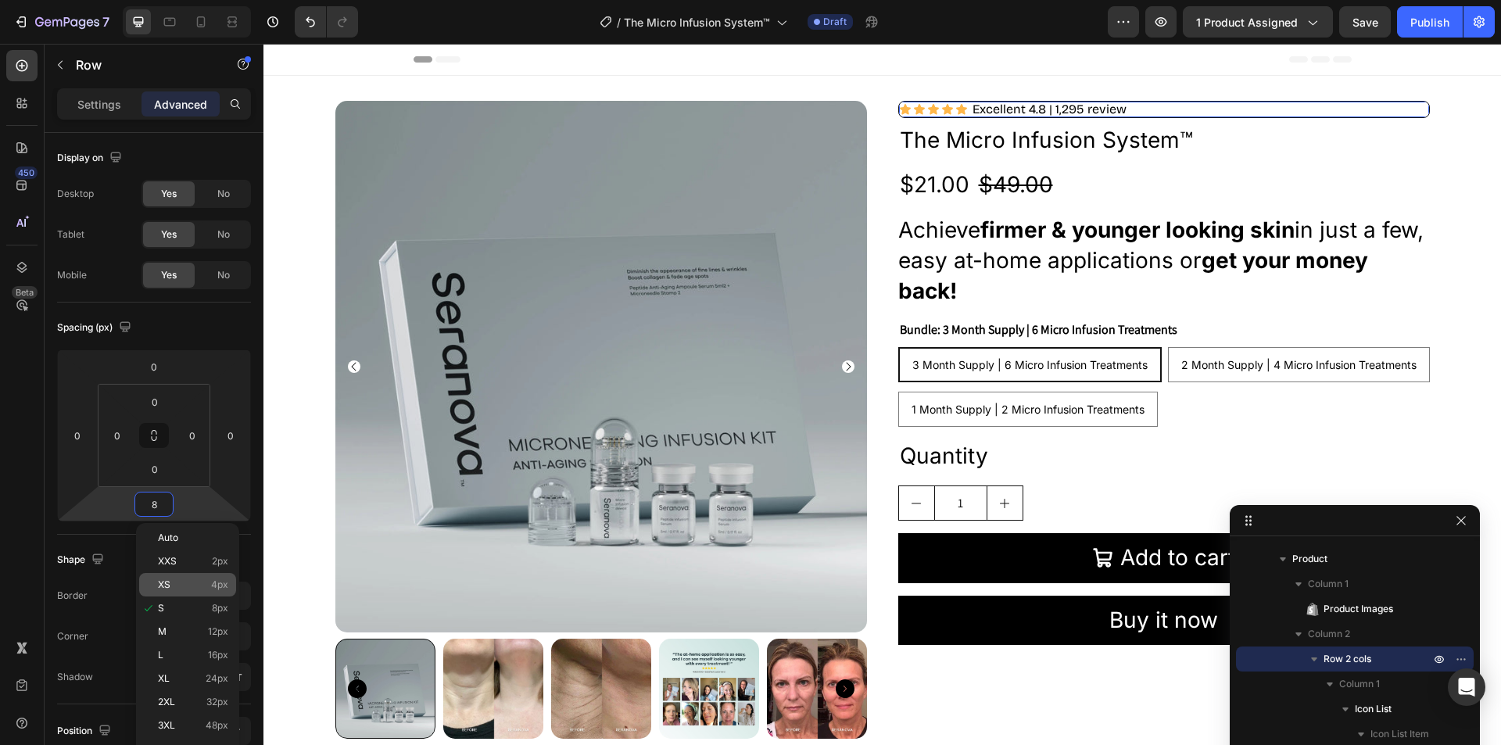
click at [191, 583] on p "XS 4px" at bounding box center [193, 584] width 70 height 11
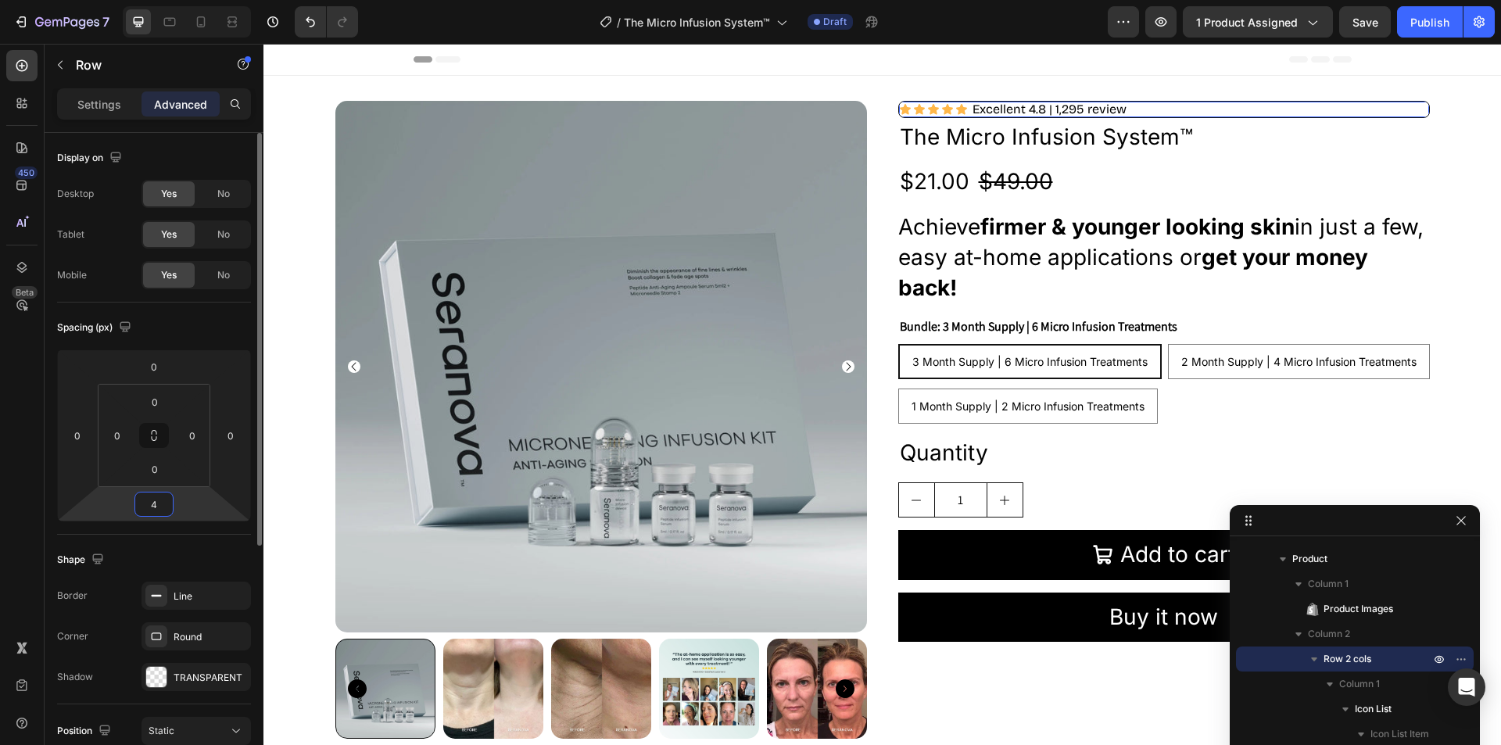
click at [151, 514] on input "4" at bounding box center [153, 504] width 31 height 23
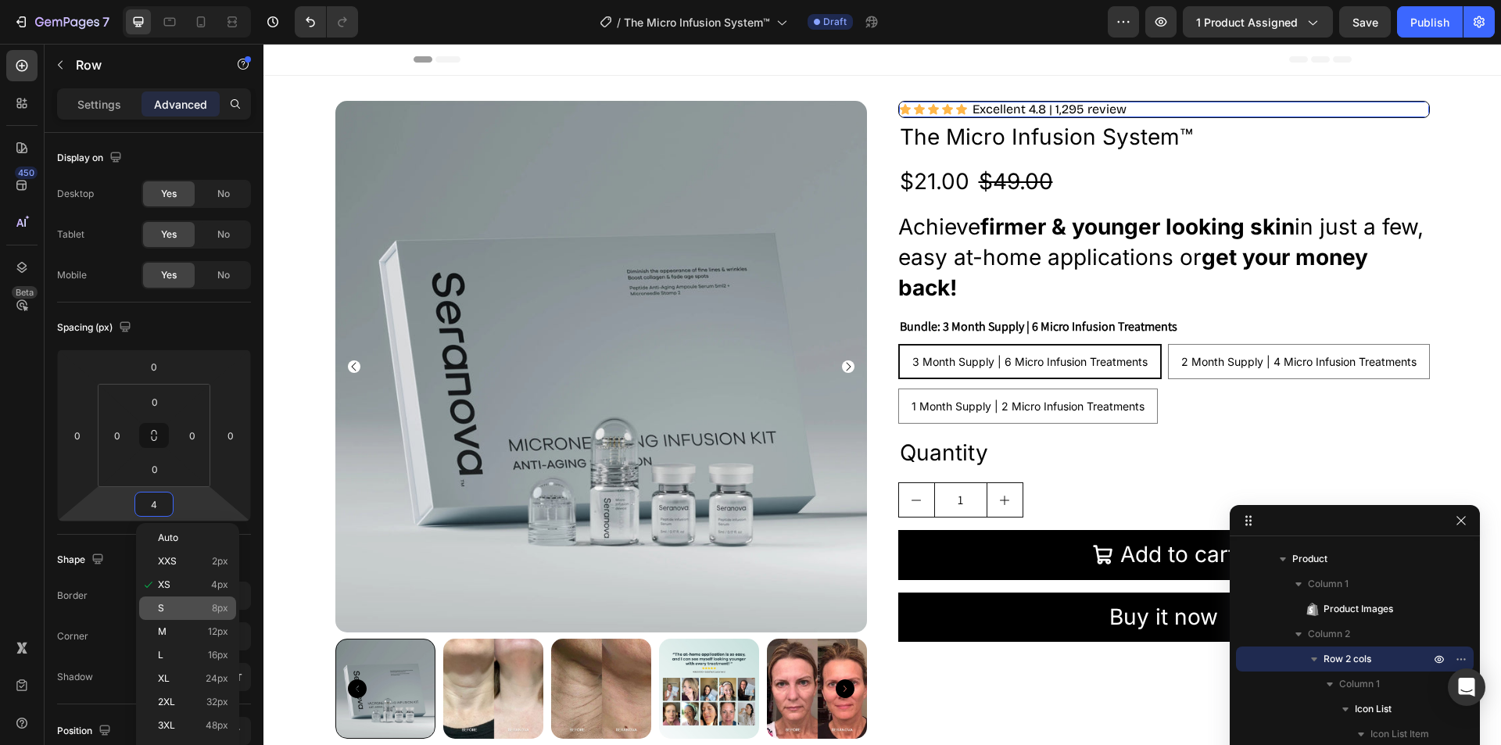
click at [172, 602] on div "S 8px" at bounding box center [187, 607] width 97 height 23
type input "8"
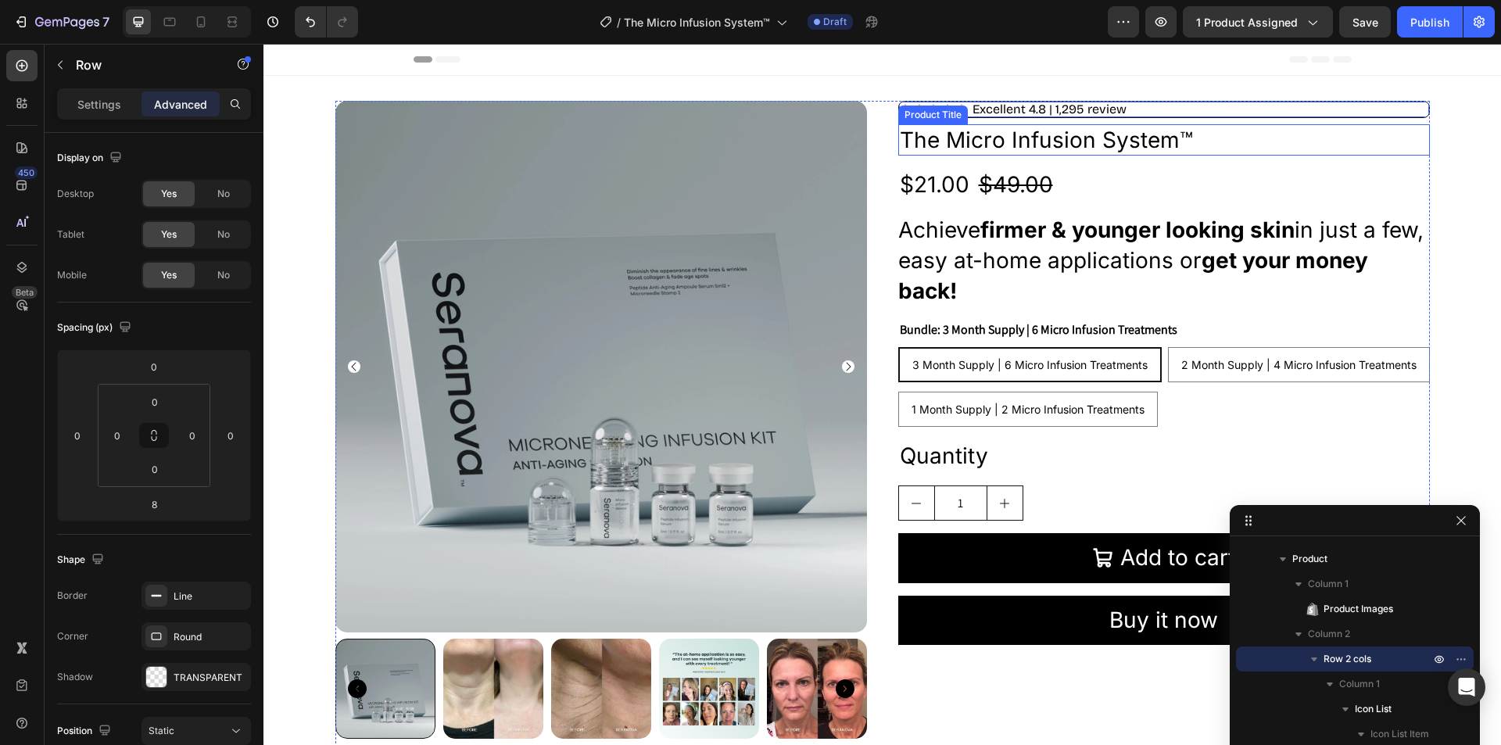
click at [1027, 141] on h2 "The Micro Infusion System™" at bounding box center [1164, 139] width 532 height 31
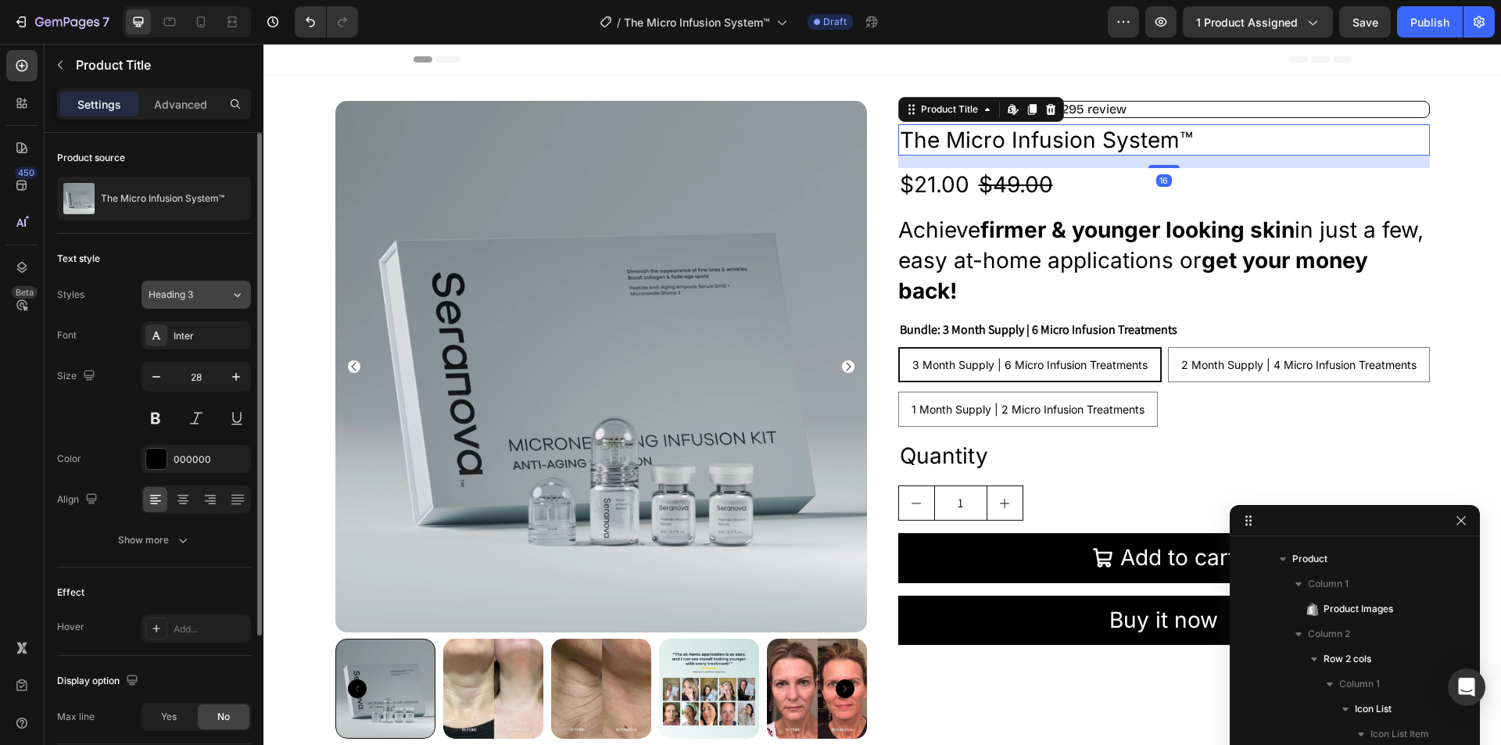
scroll to position [421, 0]
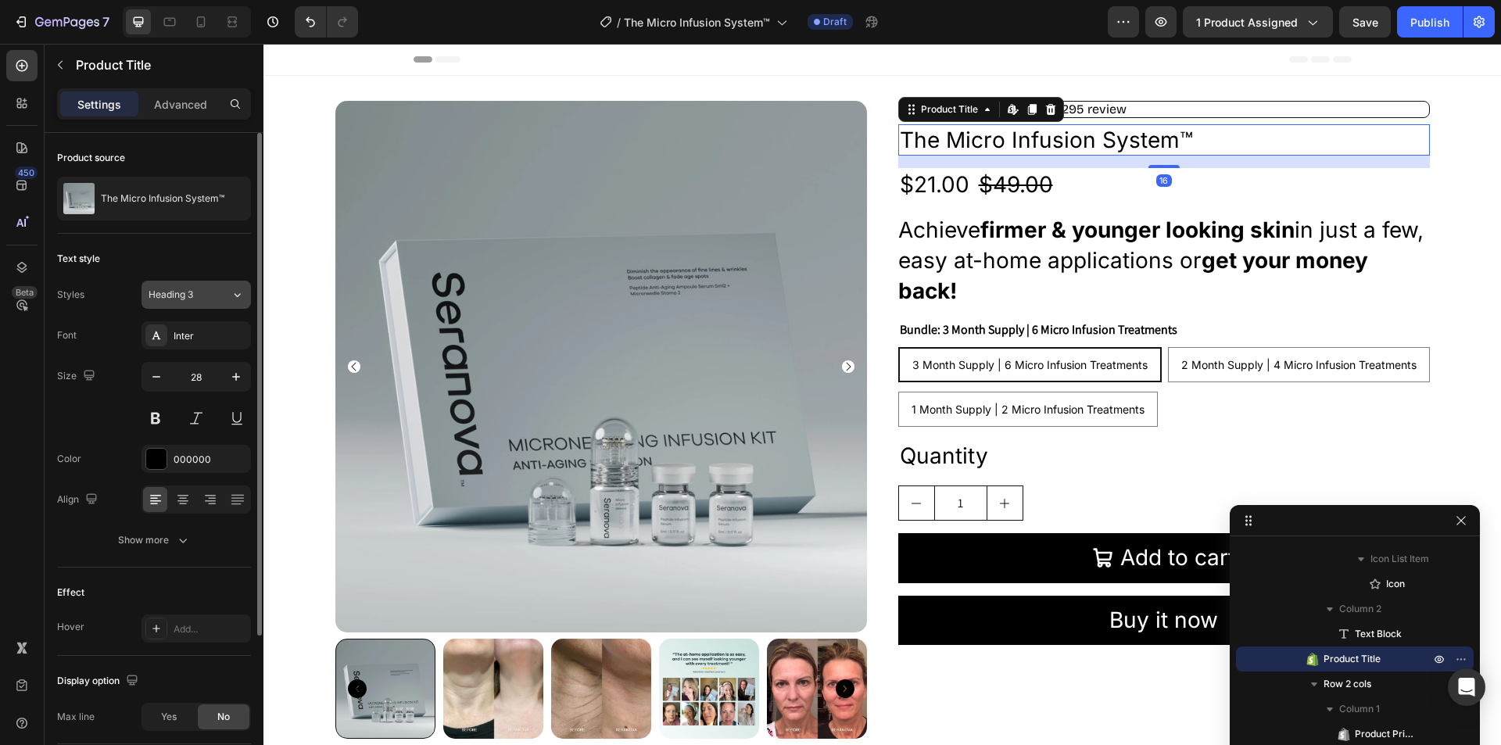
click at [187, 288] on span "Heading 3" at bounding box center [171, 295] width 45 height 14
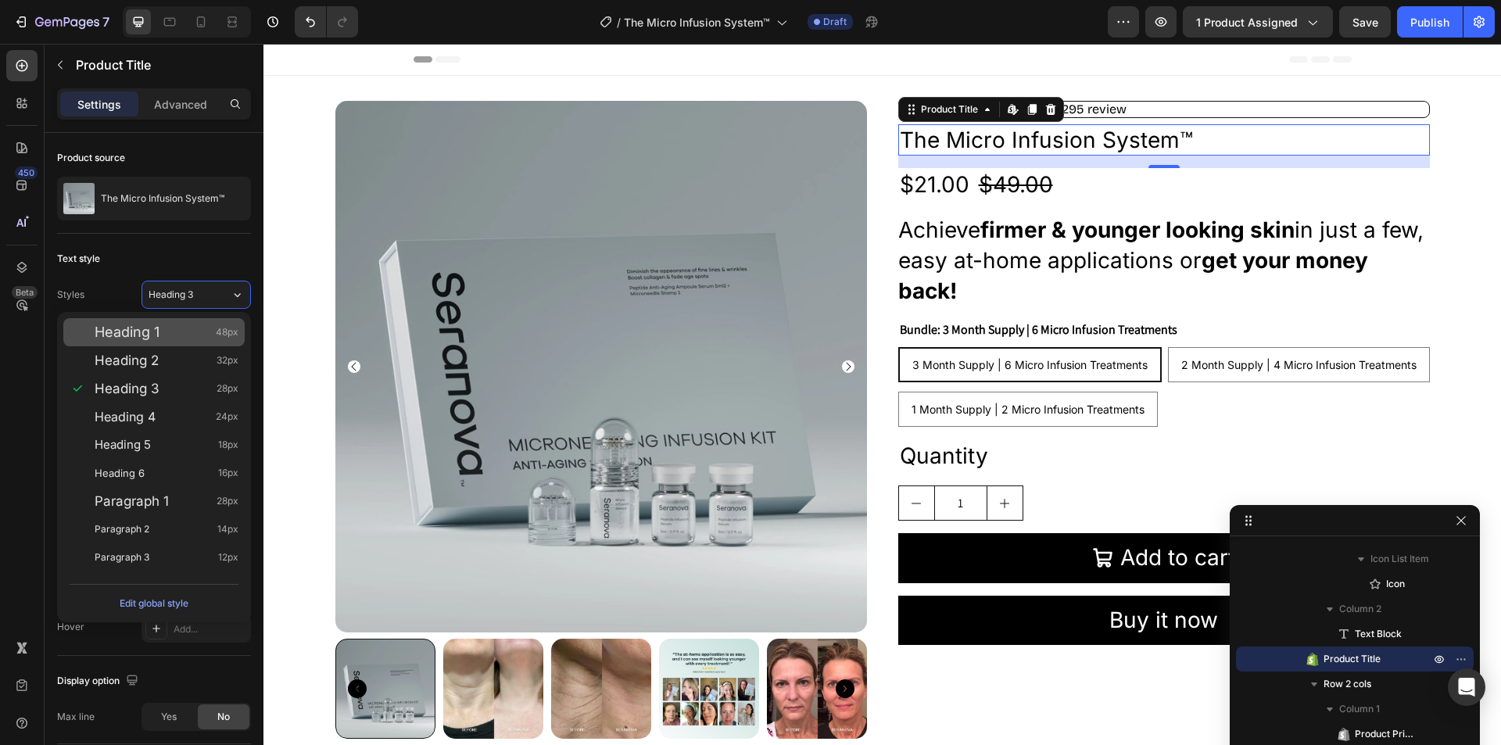
click at [193, 330] on div "Heading 1 48px" at bounding box center [167, 332] width 144 height 16
type input "48"
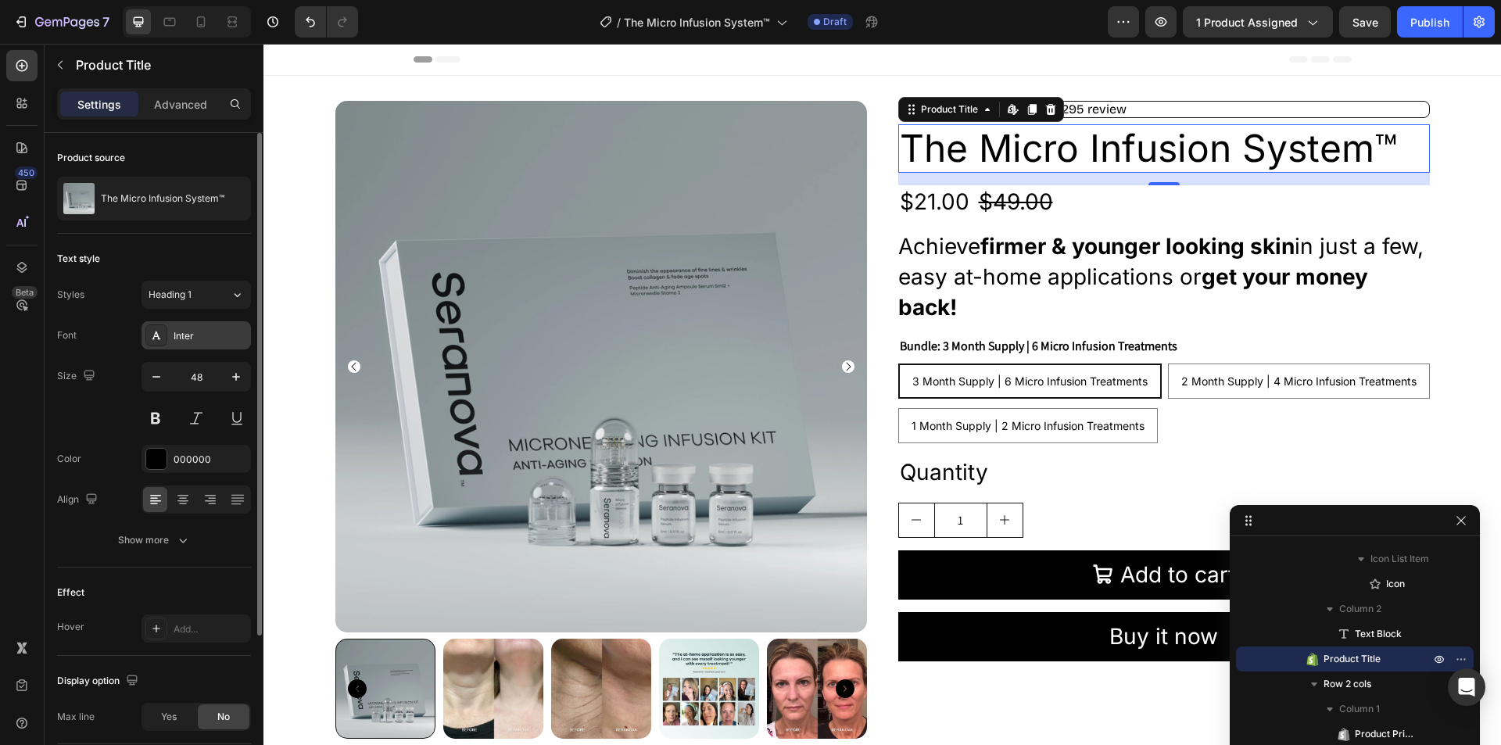
click at [198, 338] on div "Inter" at bounding box center [210, 336] width 73 height 14
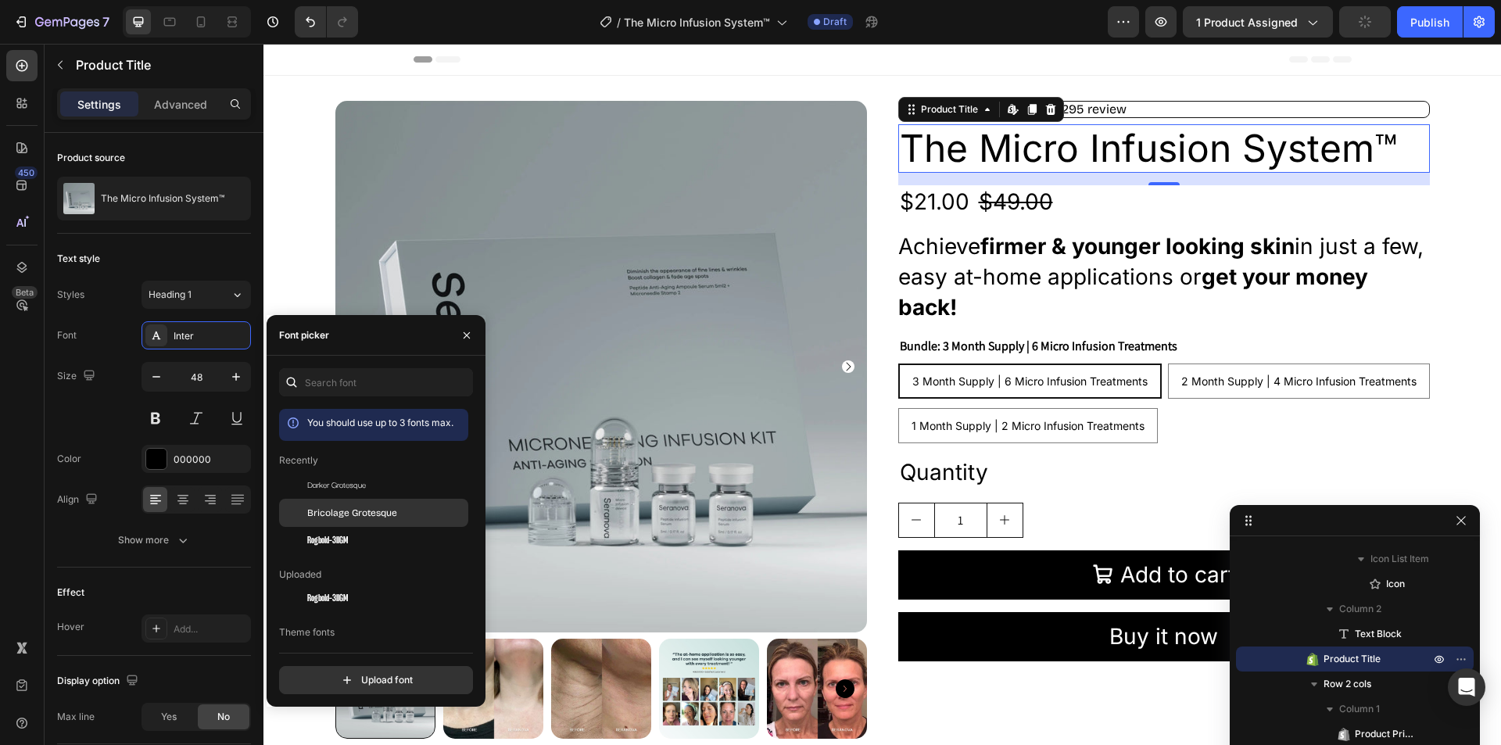
click at [401, 515] on div "Bricolage Grotesque" at bounding box center [386, 513] width 158 height 14
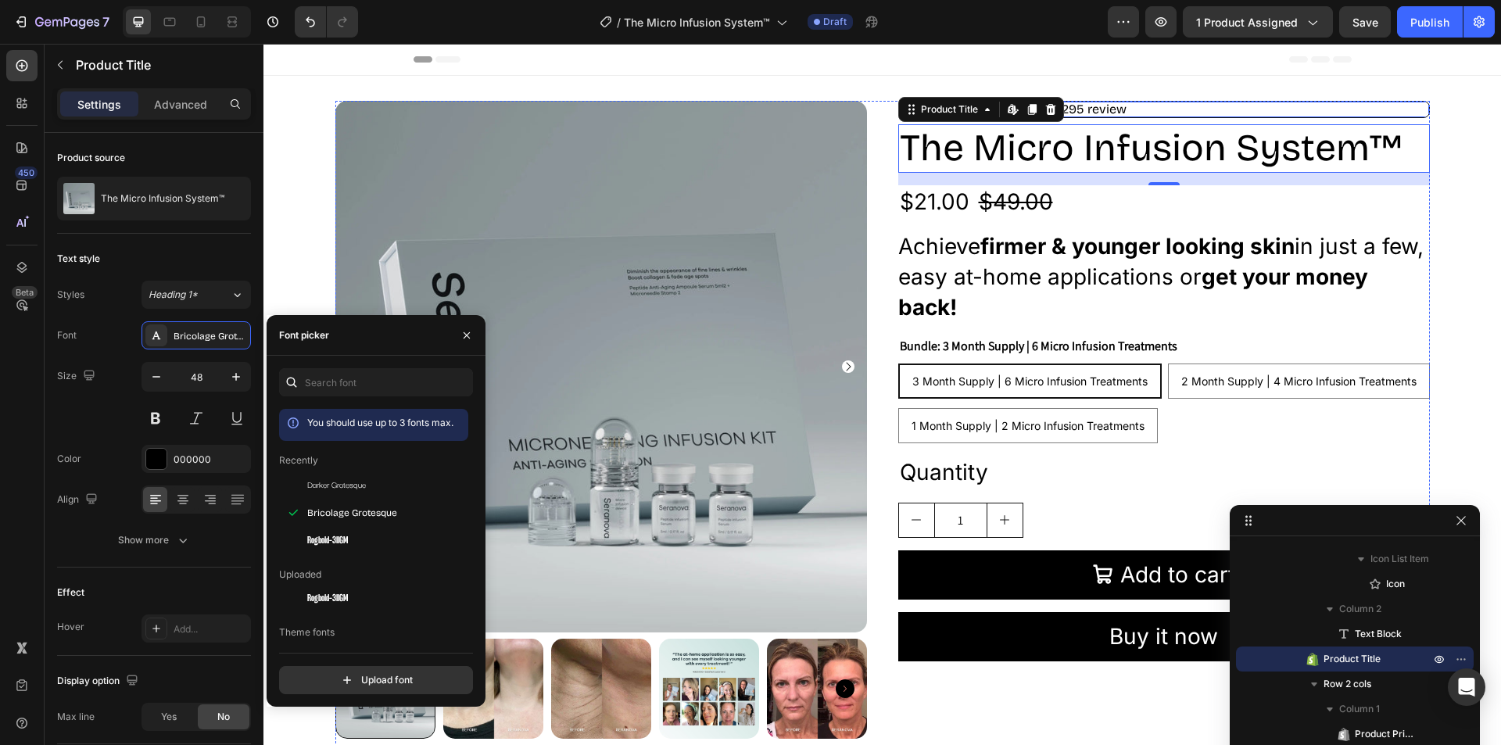
click at [1159, 106] on div "Icon Icon Icon Icon Icon Icon List Excellent 4.8 | 1,295 review Text Block Row" at bounding box center [1164, 109] width 532 height 17
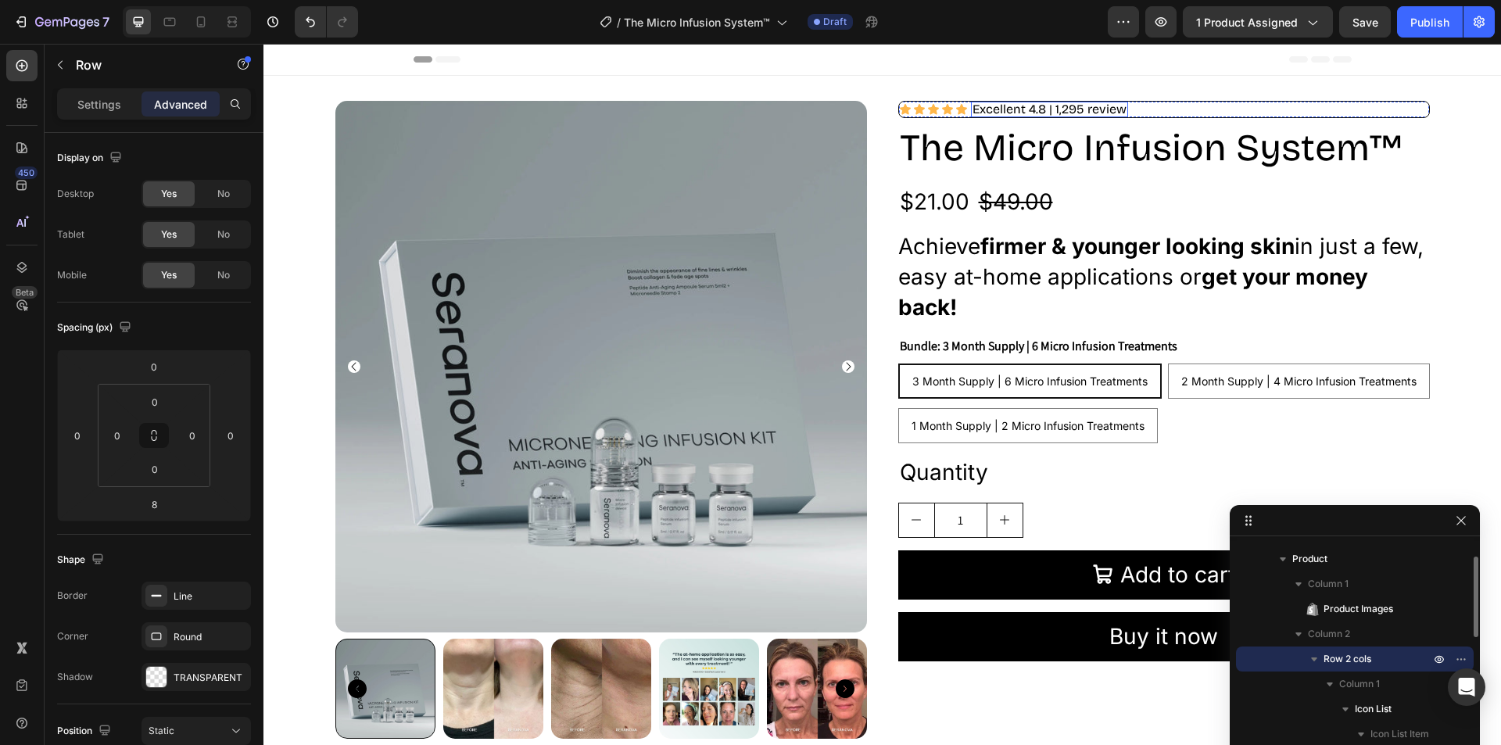
click at [1044, 106] on span "Excellent 4.8 | 1,295 review" at bounding box center [1050, 109] width 154 height 15
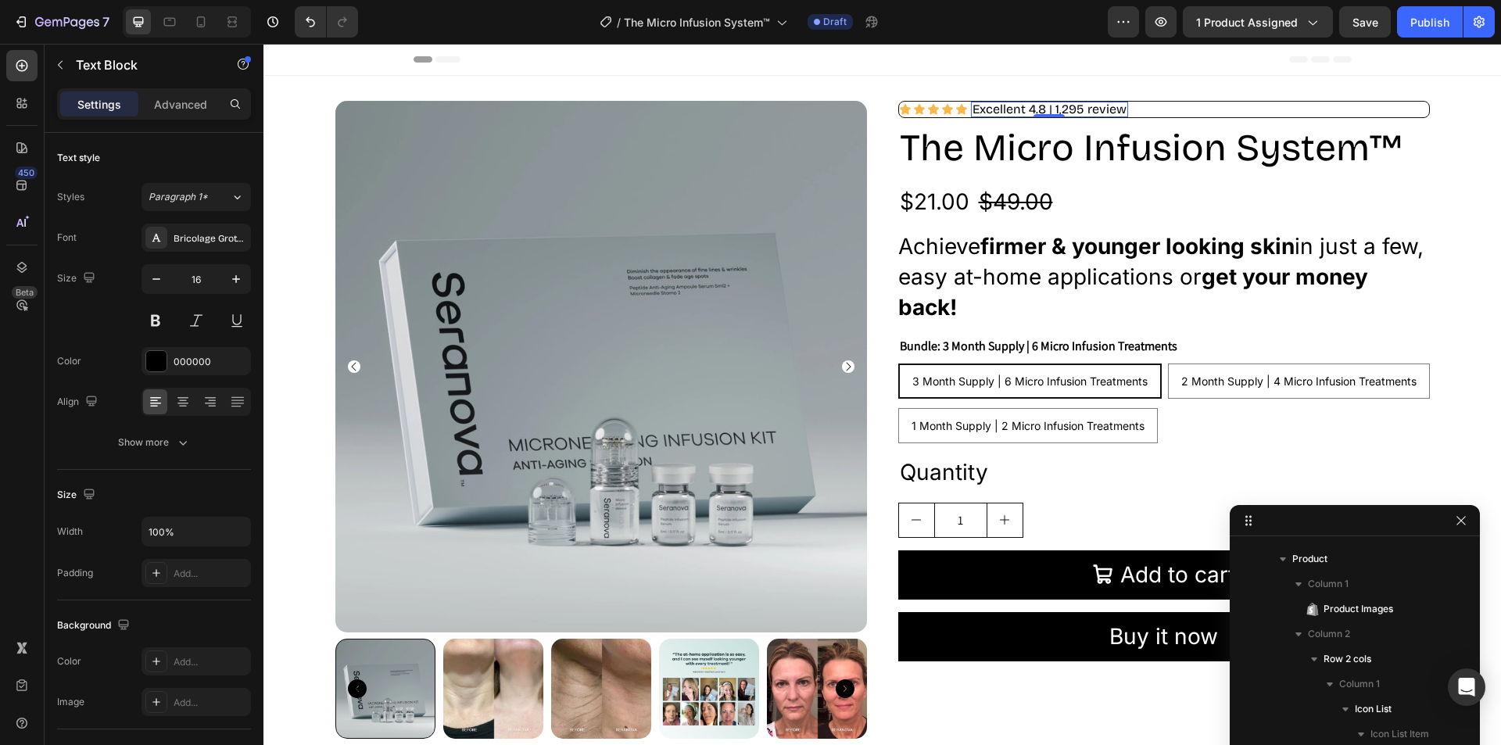
scroll to position [396, 0]
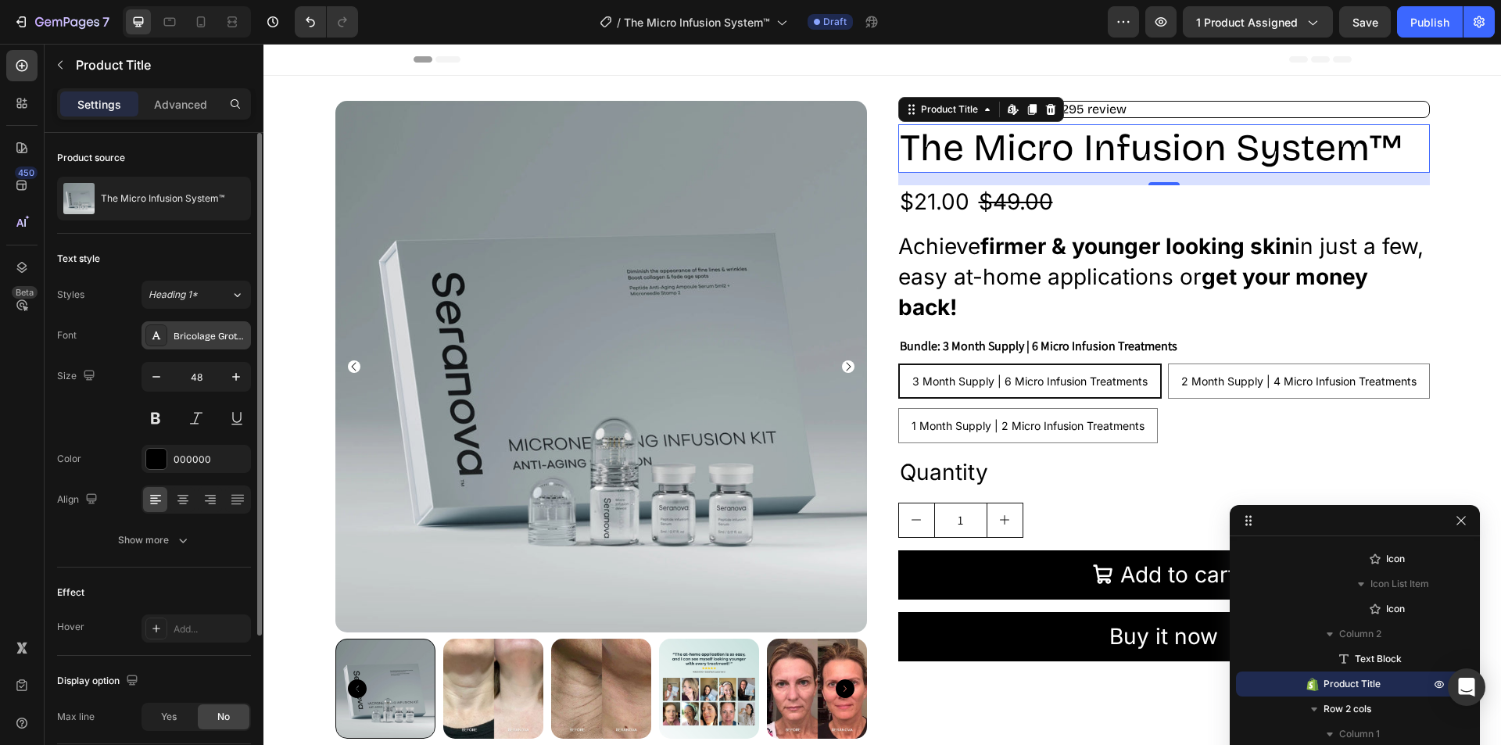
click at [193, 337] on div "Bricolage Grotesque" at bounding box center [210, 336] width 73 height 14
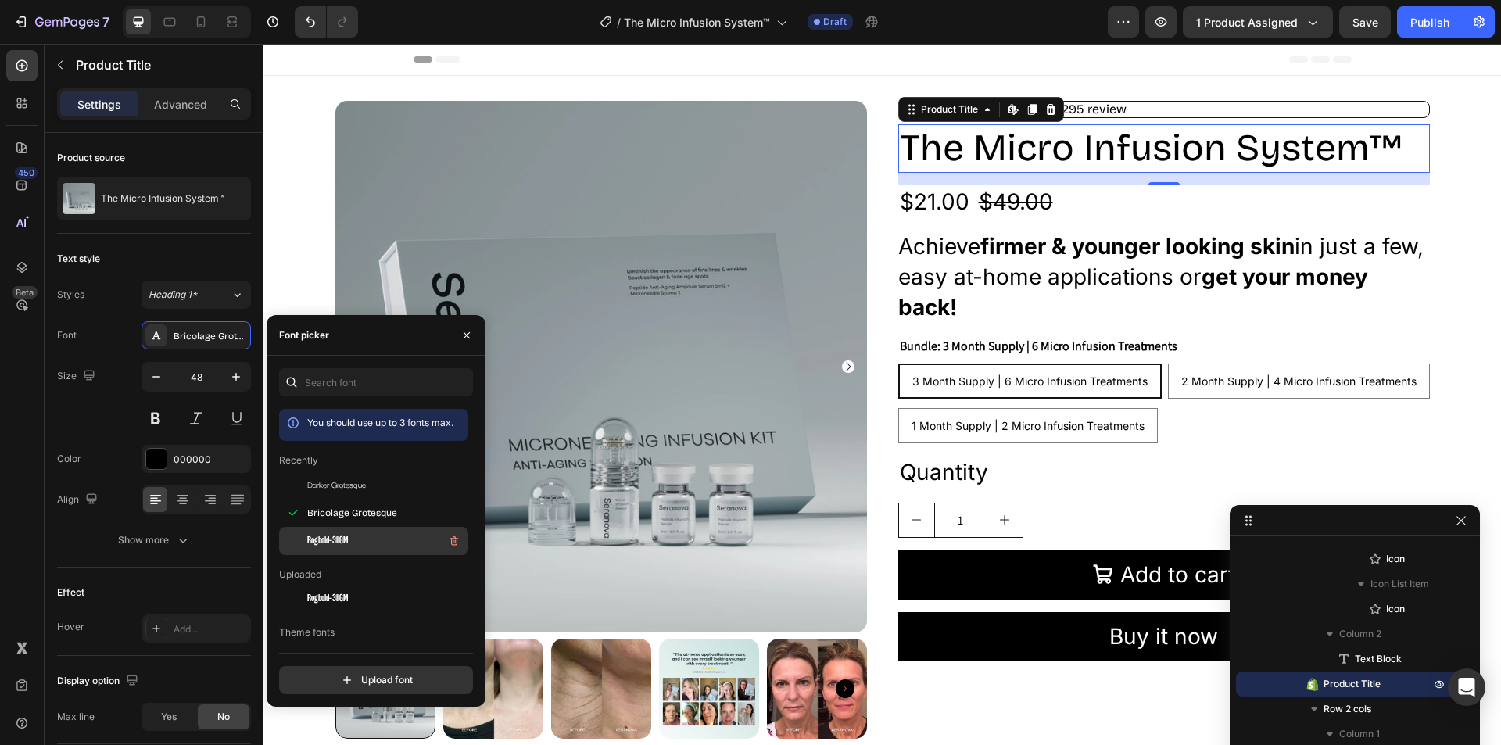
click at [376, 536] on div "Rogbold-3llGM" at bounding box center [386, 541] width 158 height 19
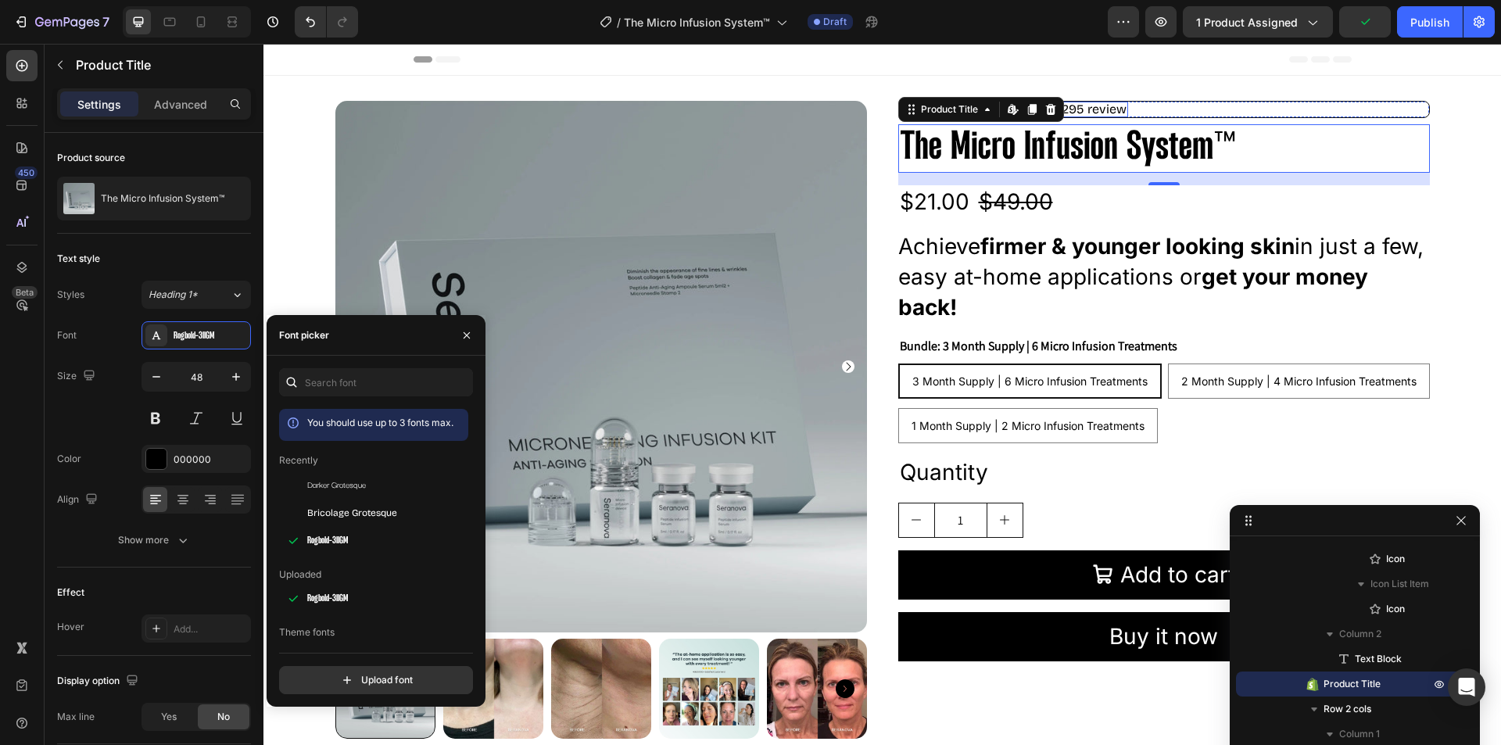
click at [1091, 106] on span "Excellent 4.8 | 1,295 review" at bounding box center [1050, 109] width 154 height 15
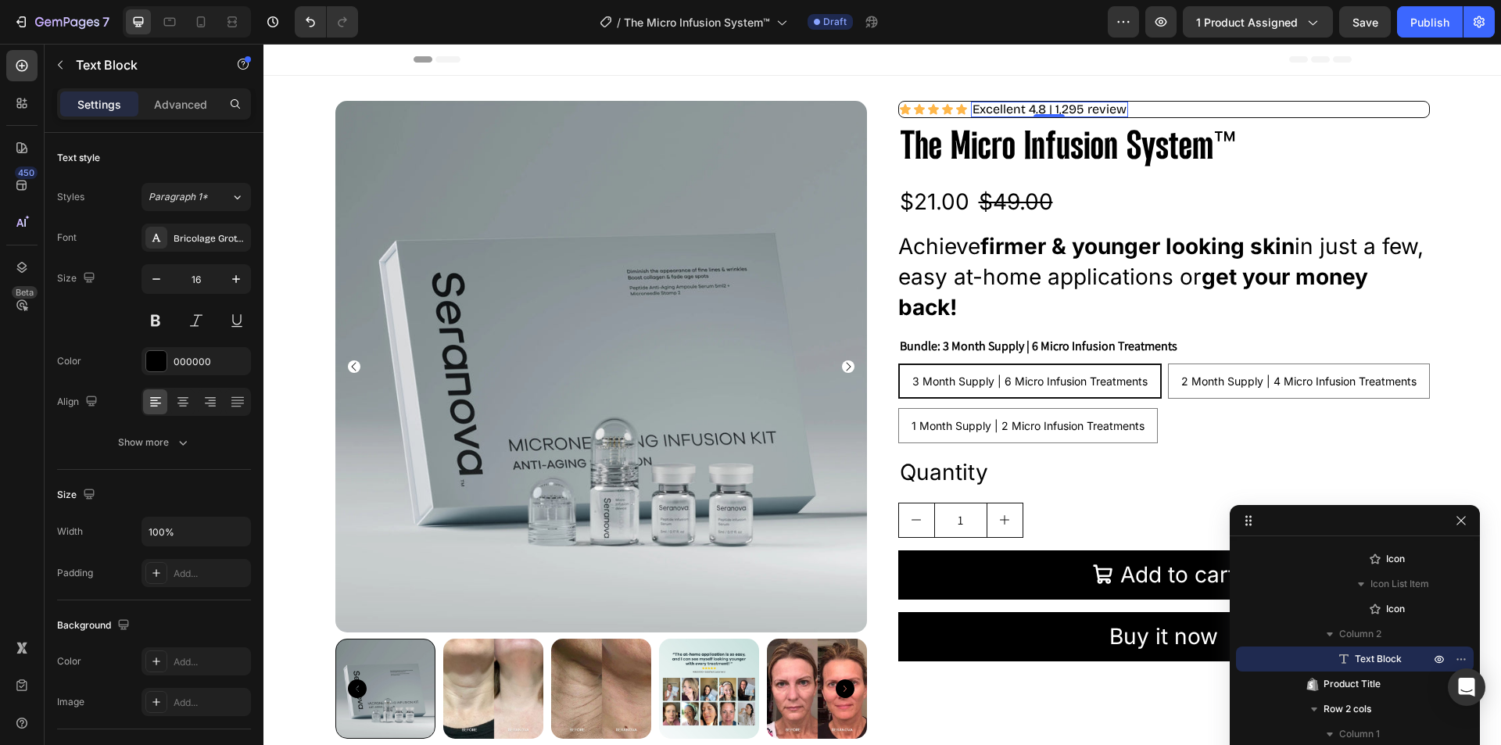
click at [1090, 107] on span "Excellent 4.8 | 1,295 review" at bounding box center [1050, 109] width 154 height 15
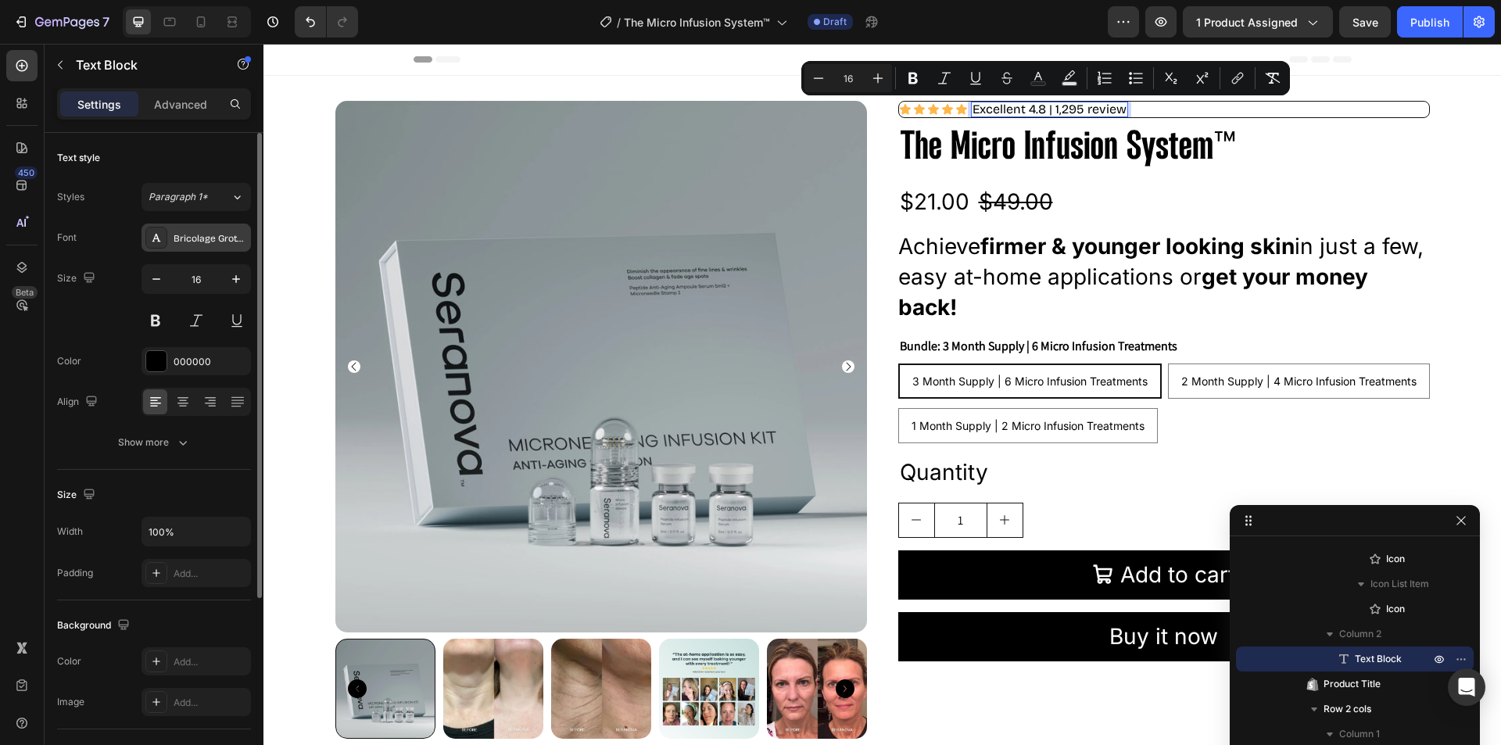
click at [216, 235] on div "Bricolage Grotesque" at bounding box center [210, 238] width 73 height 14
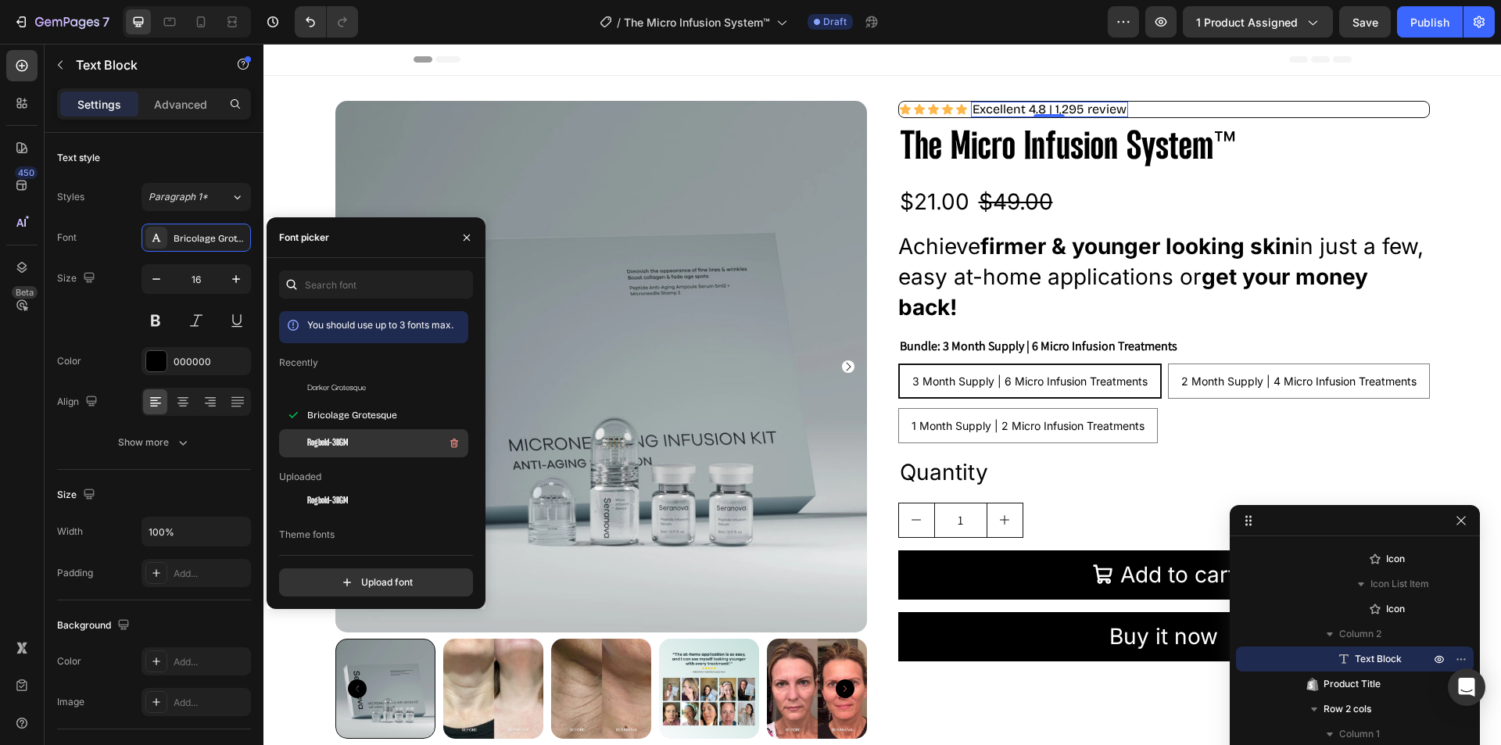
click at [362, 447] on div "Rogbold-3llGM" at bounding box center [386, 443] width 158 height 19
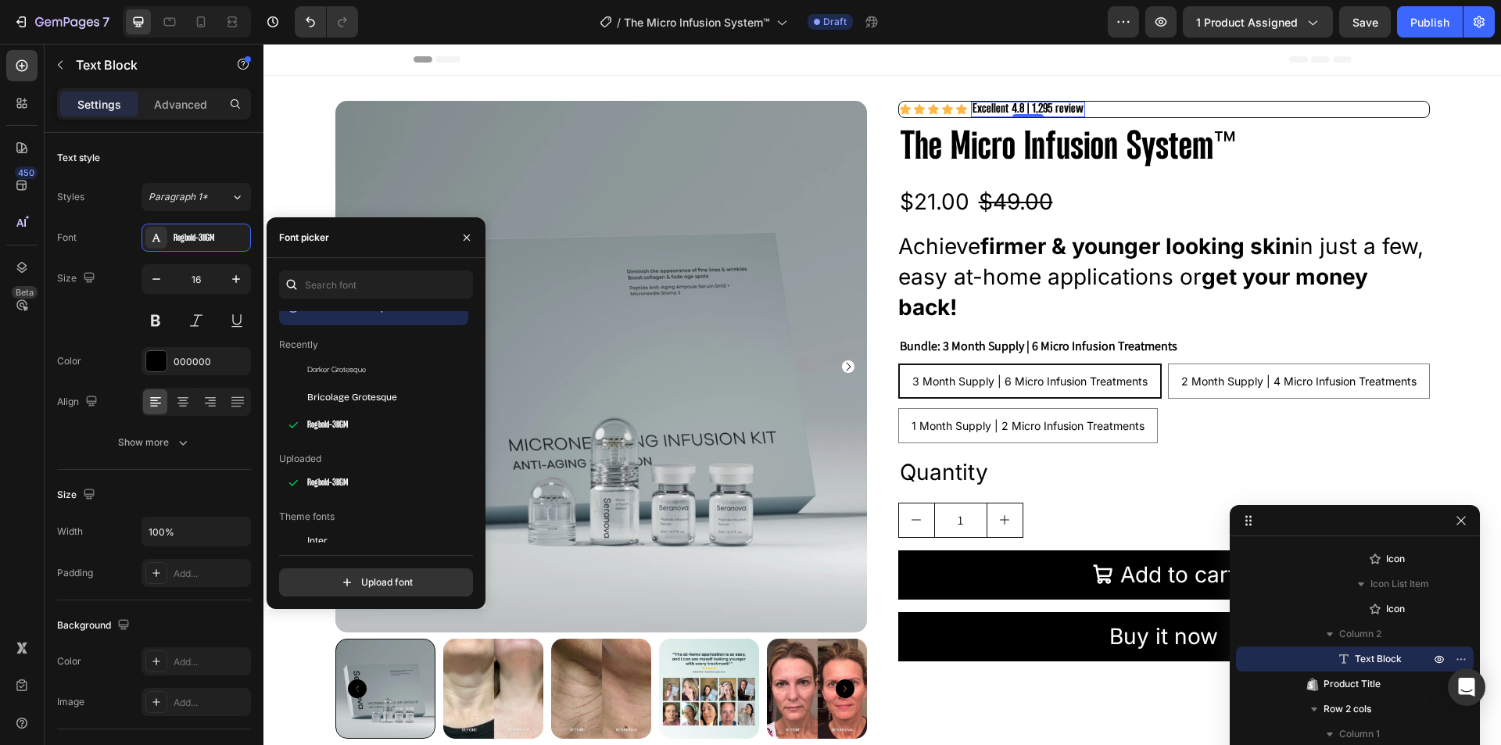
scroll to position [0, 0]
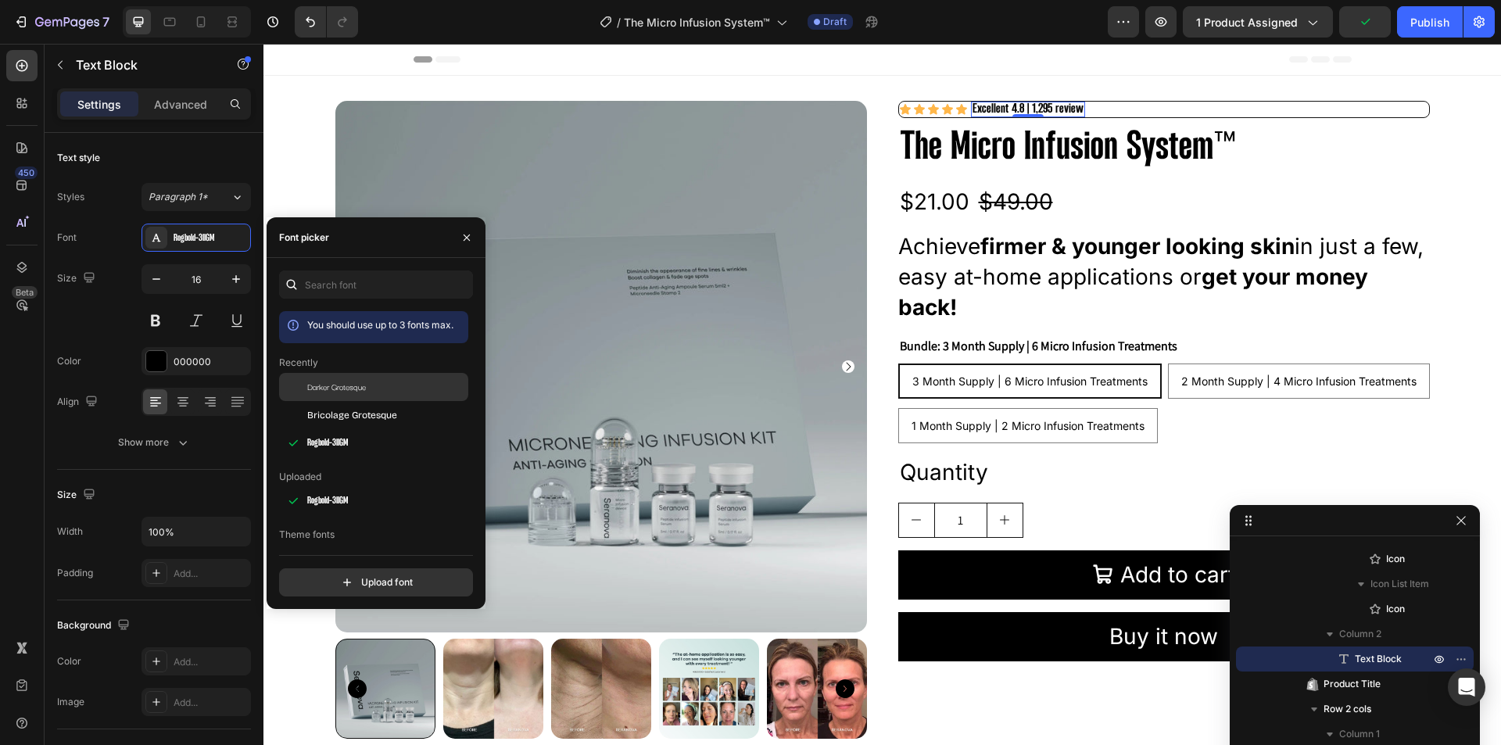
click at [396, 385] on div "Darker Grotesque" at bounding box center [386, 387] width 158 height 14
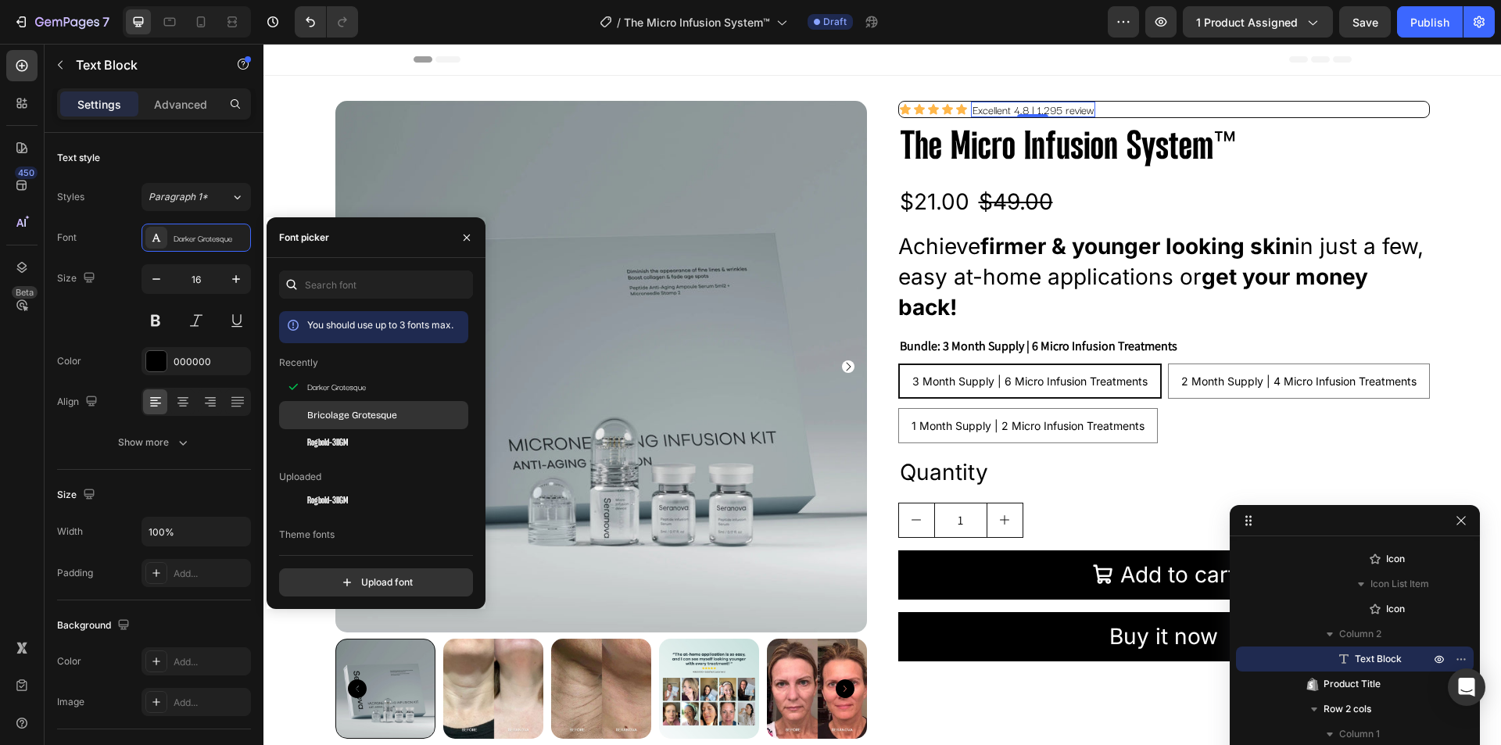
click at [394, 417] on span "Bricolage Grotesque" at bounding box center [352, 415] width 90 height 14
click at [1038, 149] on h2 "The Micro Infusion System™" at bounding box center [1164, 148] width 532 height 48
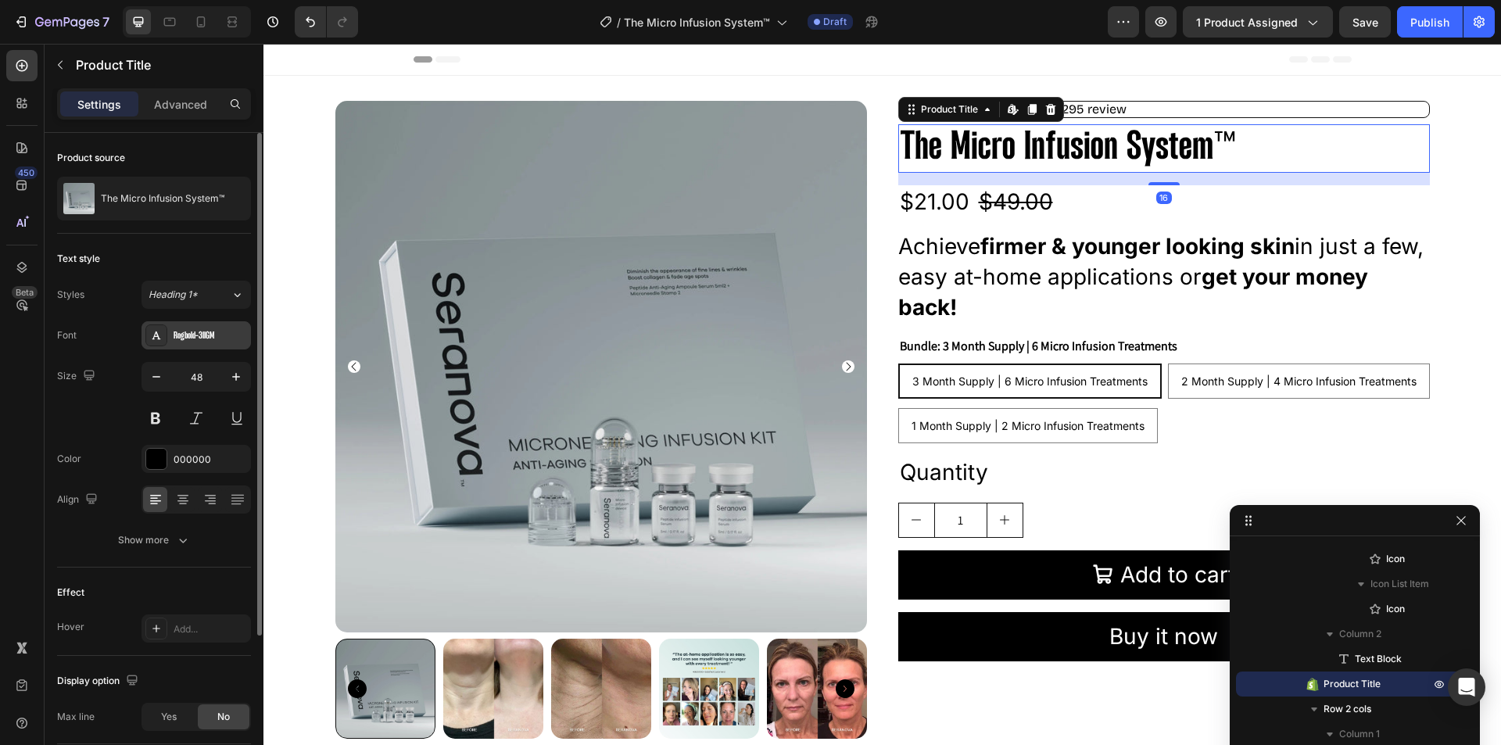
click at [202, 333] on div "Rogbold-3llGM" at bounding box center [210, 336] width 73 height 14
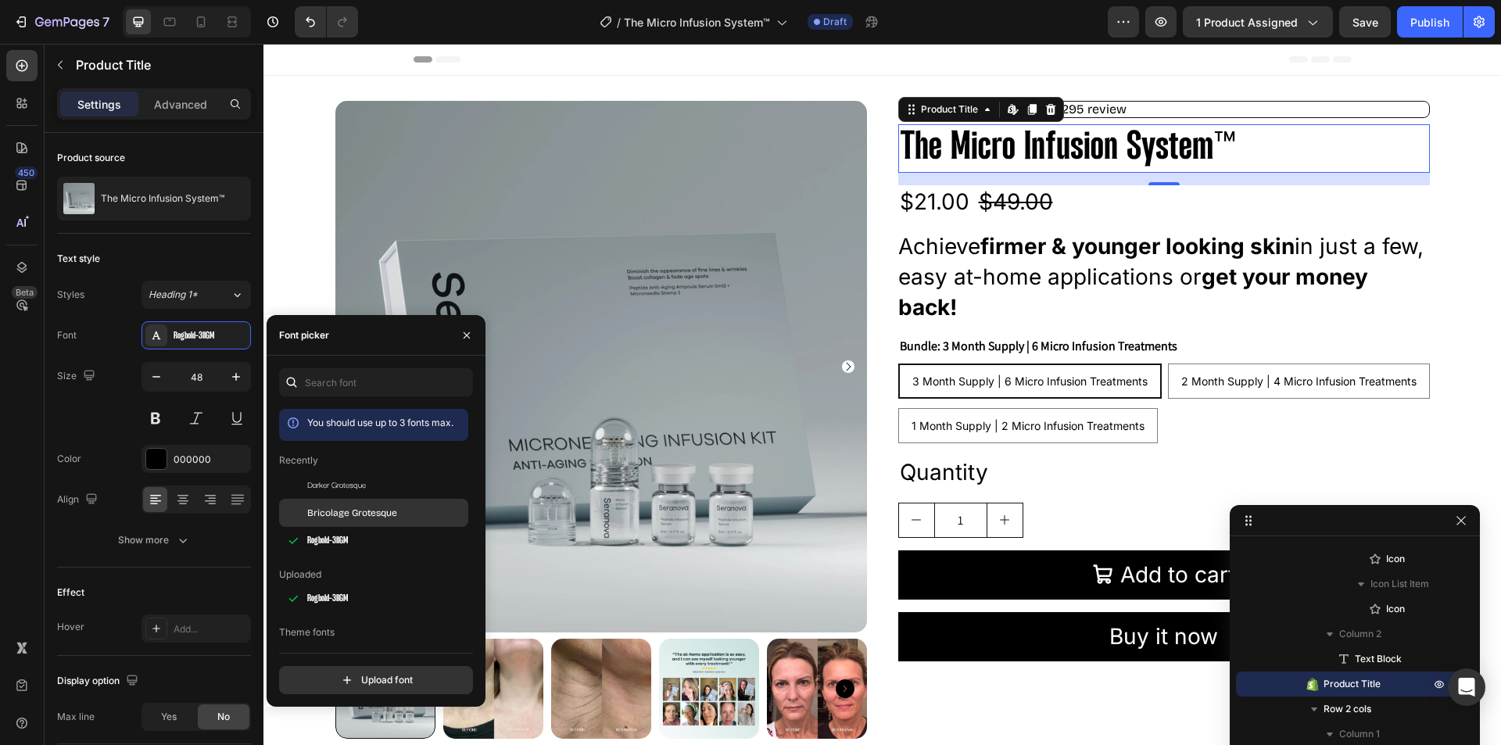
click at [353, 510] on span "Bricolage Grotesque" at bounding box center [352, 513] width 90 height 14
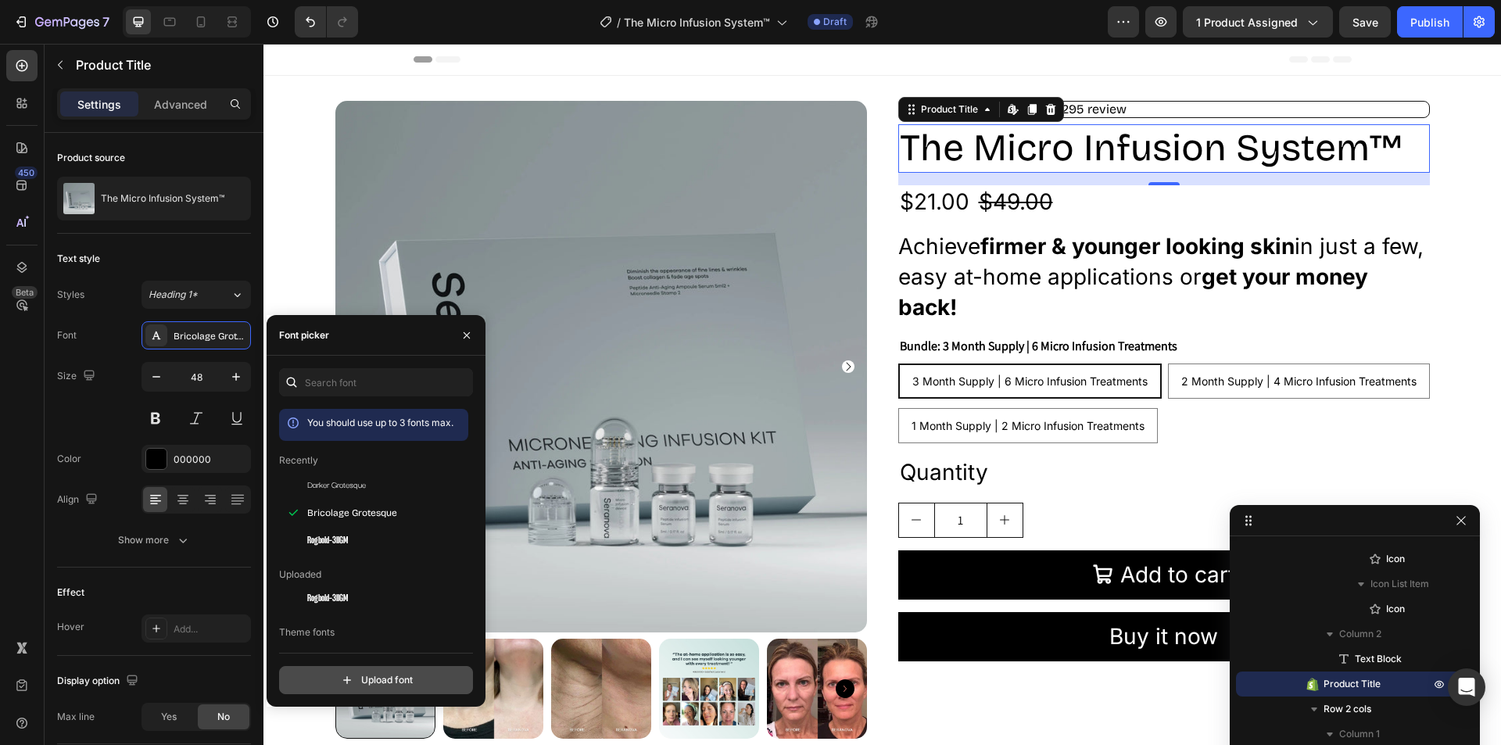
click at [364, 680] on input "file" at bounding box center [409, 680] width 391 height 27
type input "C:\fakepath\GalanoGrotesqueAltBlack.otf"
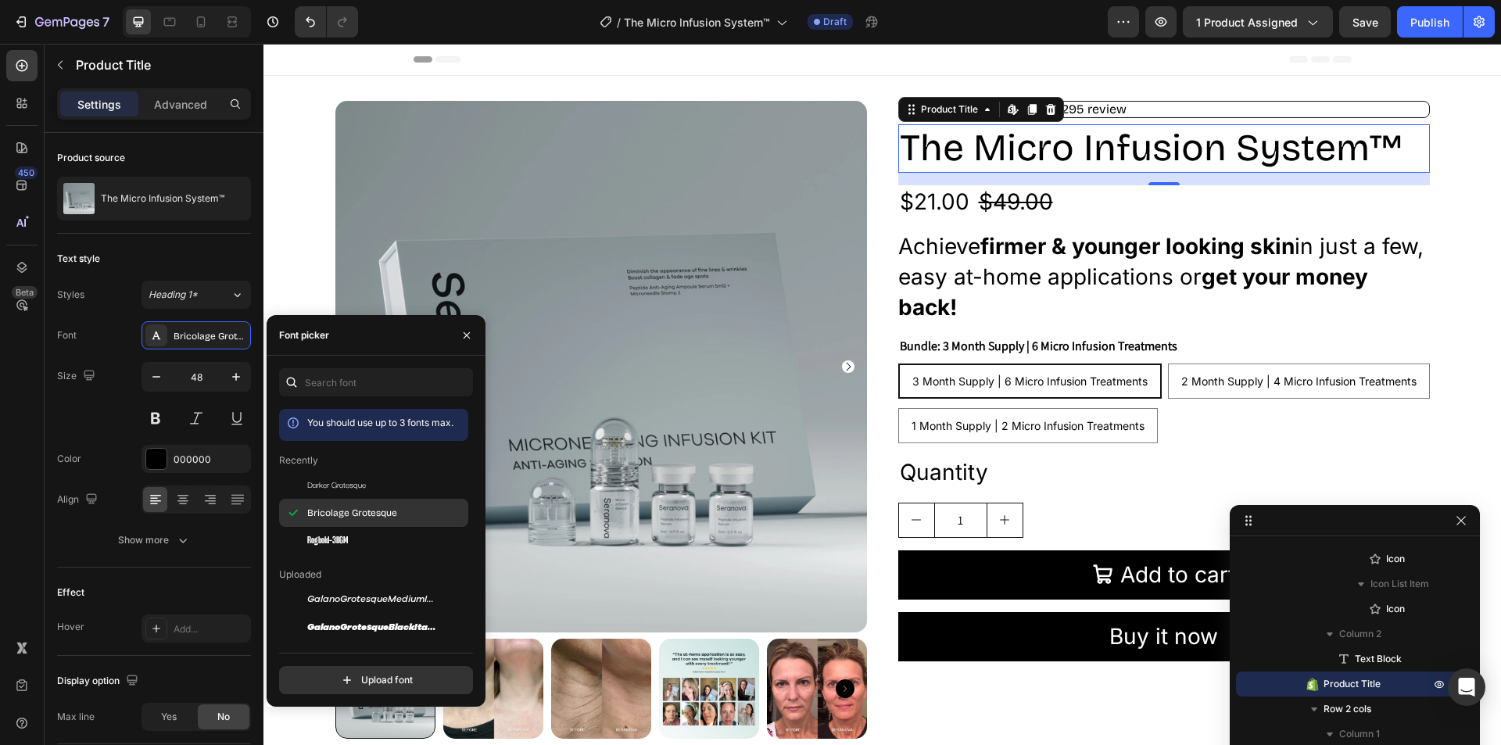
click at [372, 510] on span "Bricolage Grotesque" at bounding box center [352, 513] width 90 height 14
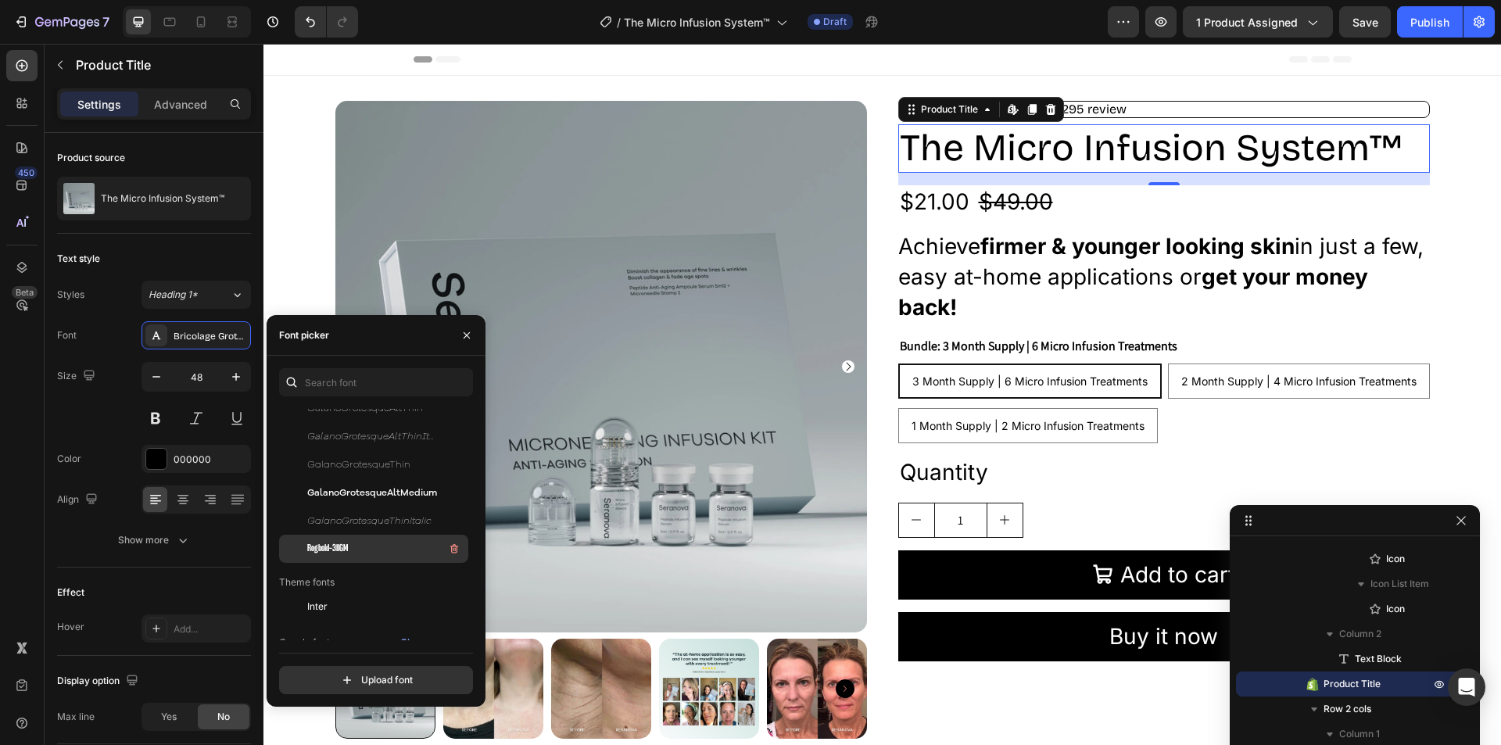
scroll to position [1094, 0]
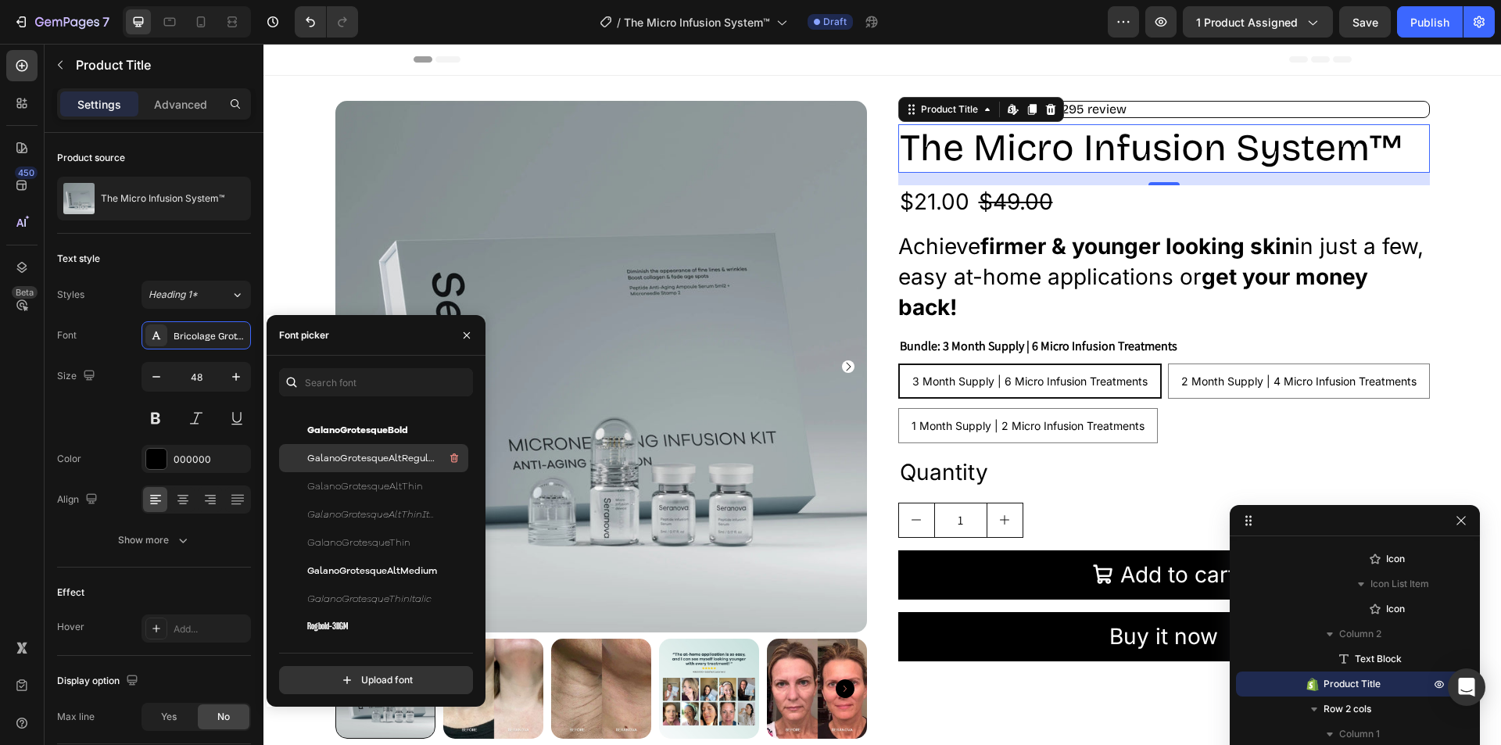
click at [376, 460] on span "GalanoGrotesqueAltRegular" at bounding box center [372, 458] width 130 height 14
click at [414, 425] on div "GalanoGrotesqueBold" at bounding box center [386, 430] width 158 height 19
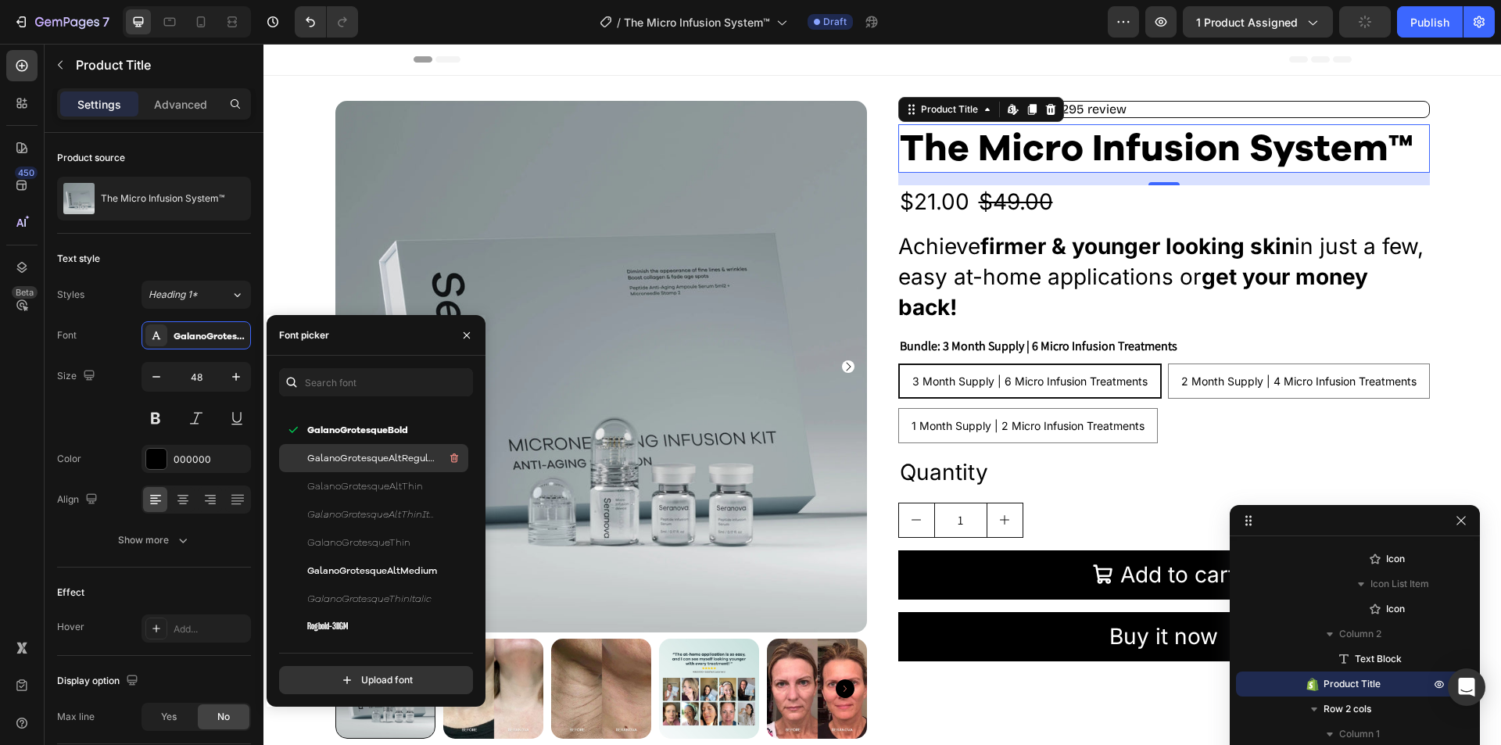
click at [390, 457] on span "GalanoGrotesqueAltRegular" at bounding box center [372, 458] width 130 height 14
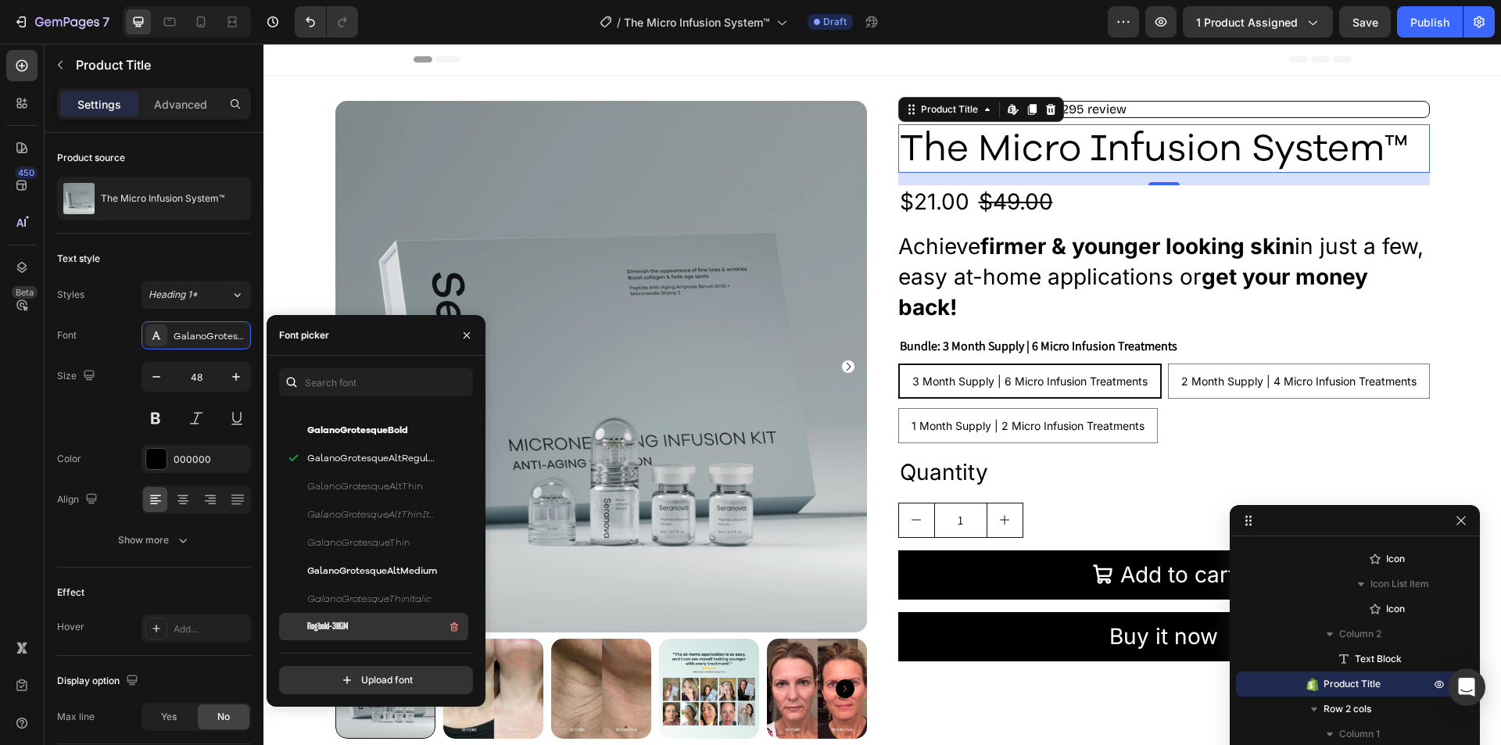
scroll to position [1016, 0]
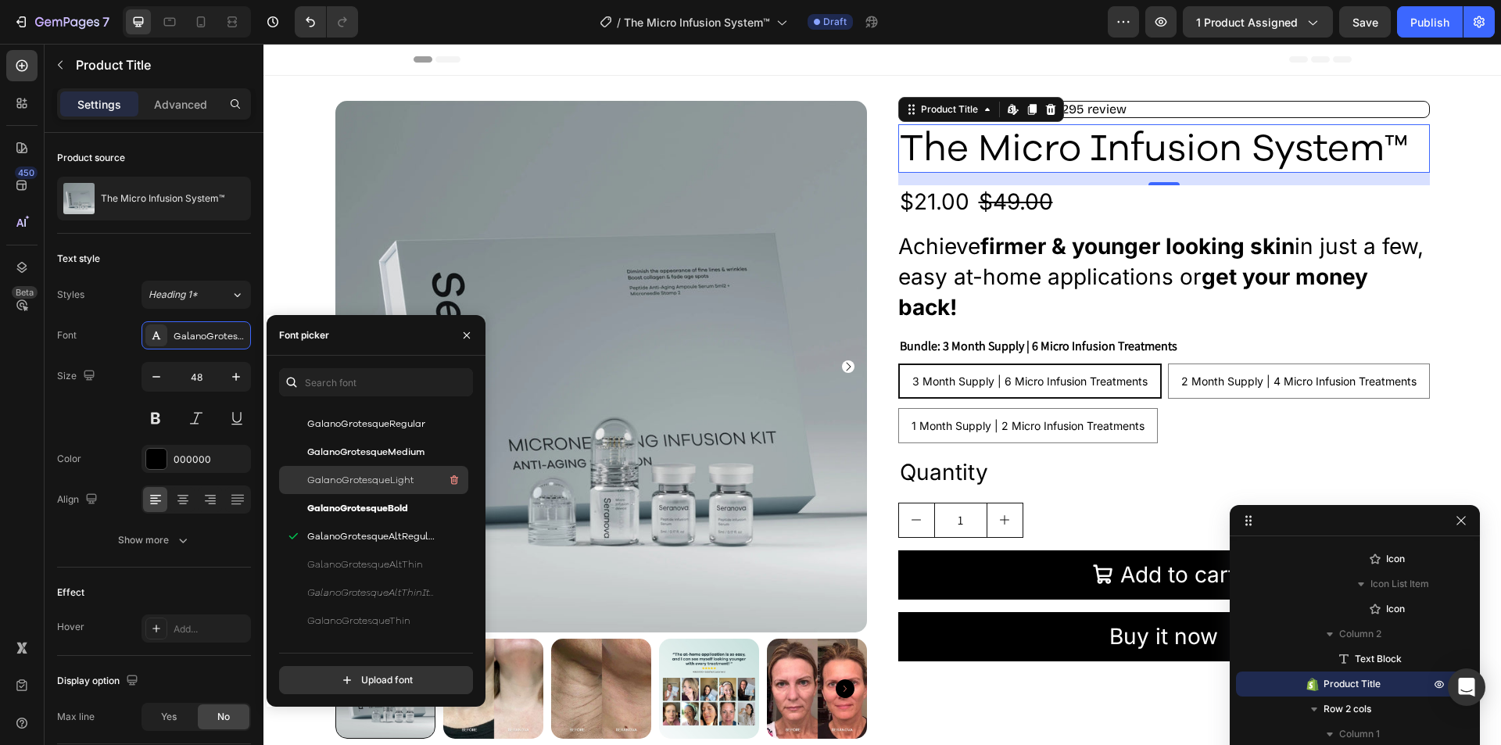
click at [377, 475] on span "GalanoGrotesqueLight" at bounding box center [360, 480] width 106 height 14
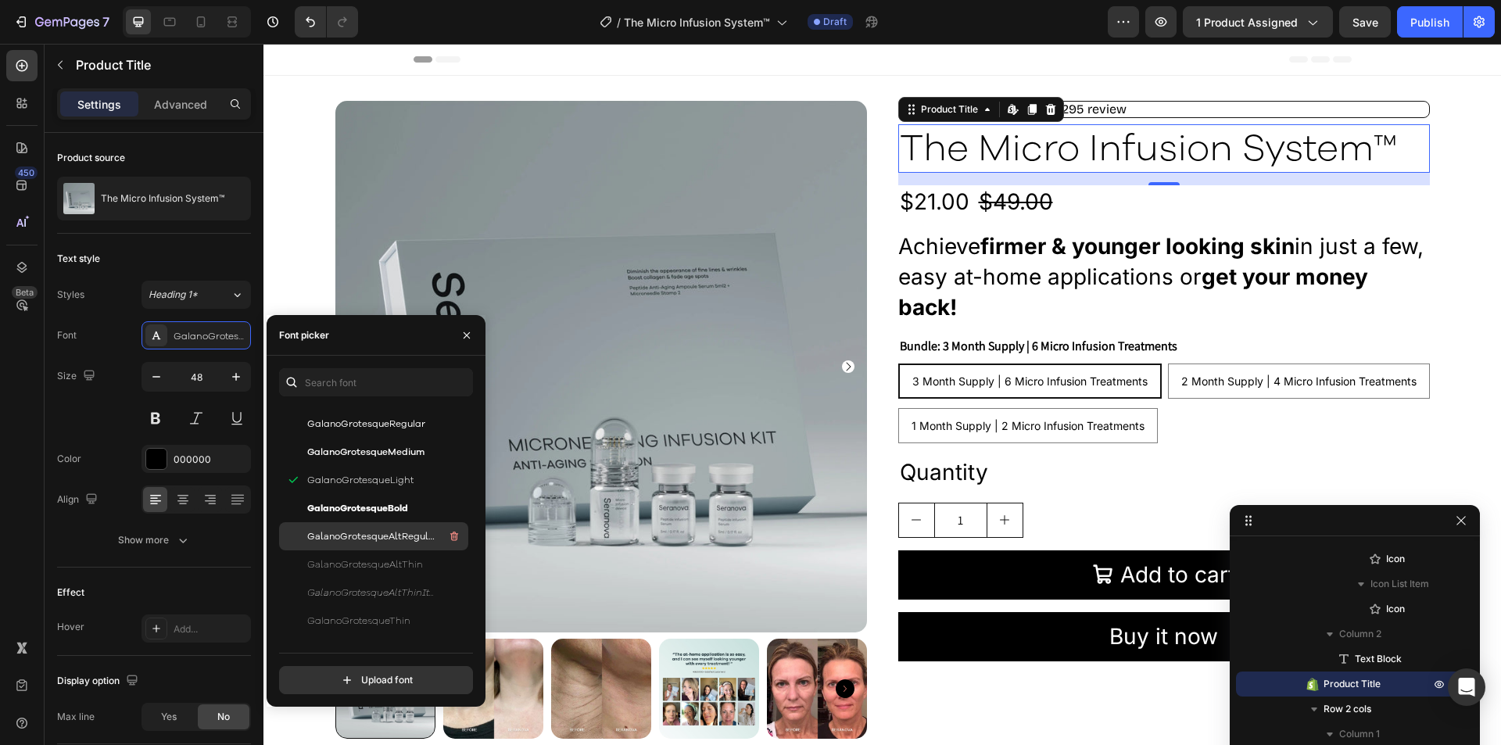
click at [331, 543] on span "GalanoGrotesqueAltRegular" at bounding box center [372, 536] width 130 height 14
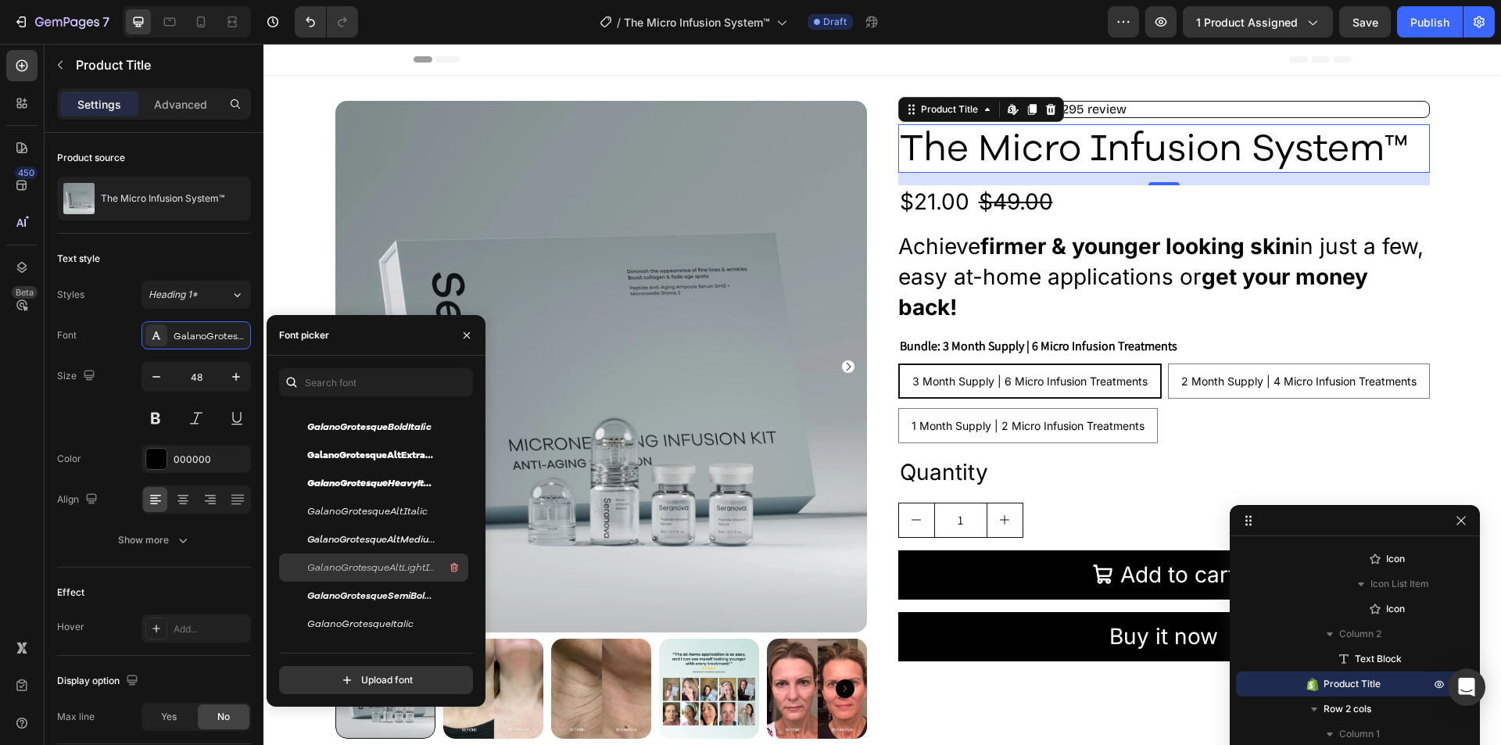
scroll to position [0, 0]
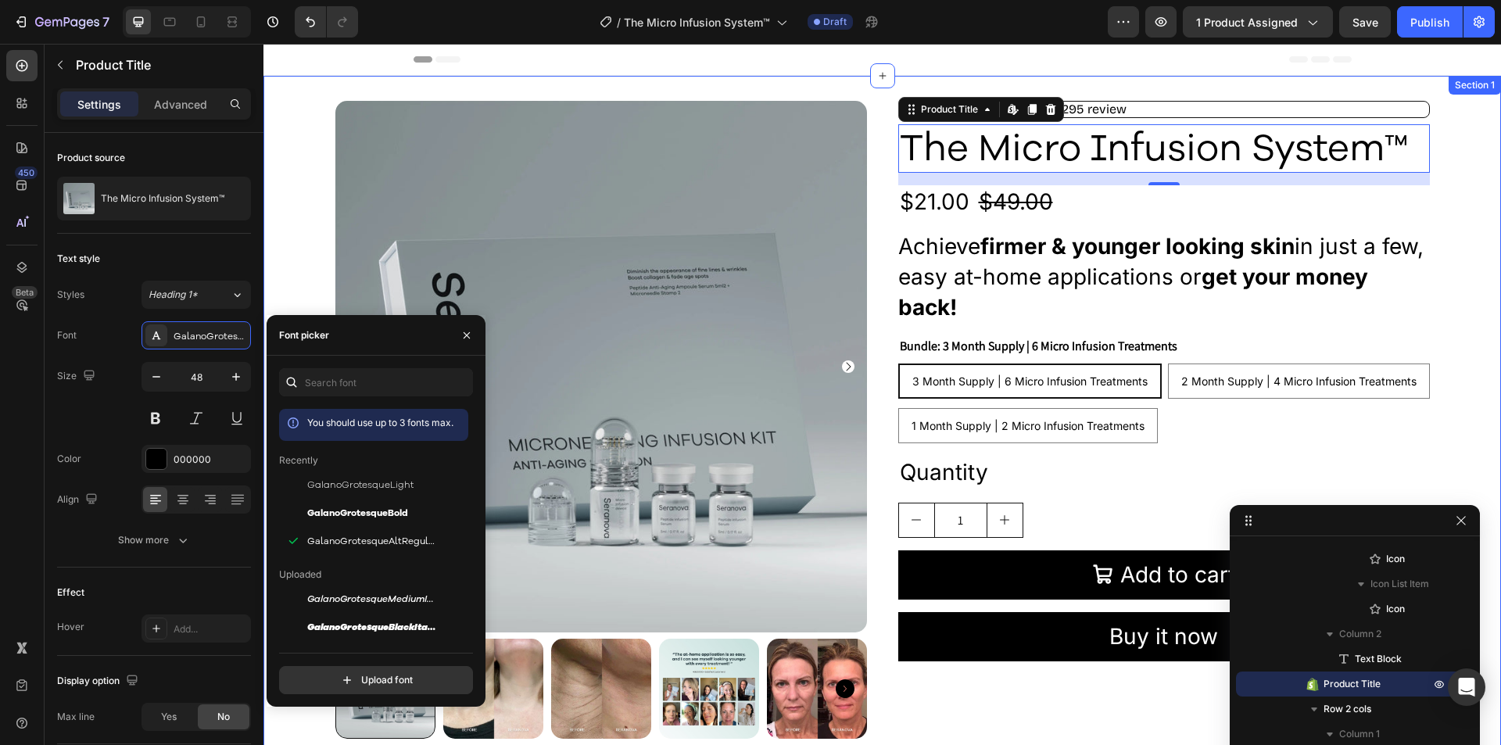
click at [315, 88] on div "Product Images Icon Icon Icon Icon Icon Icon List Excellent 4.8 | 1,295 review …" at bounding box center [882, 426] width 1238 height 700
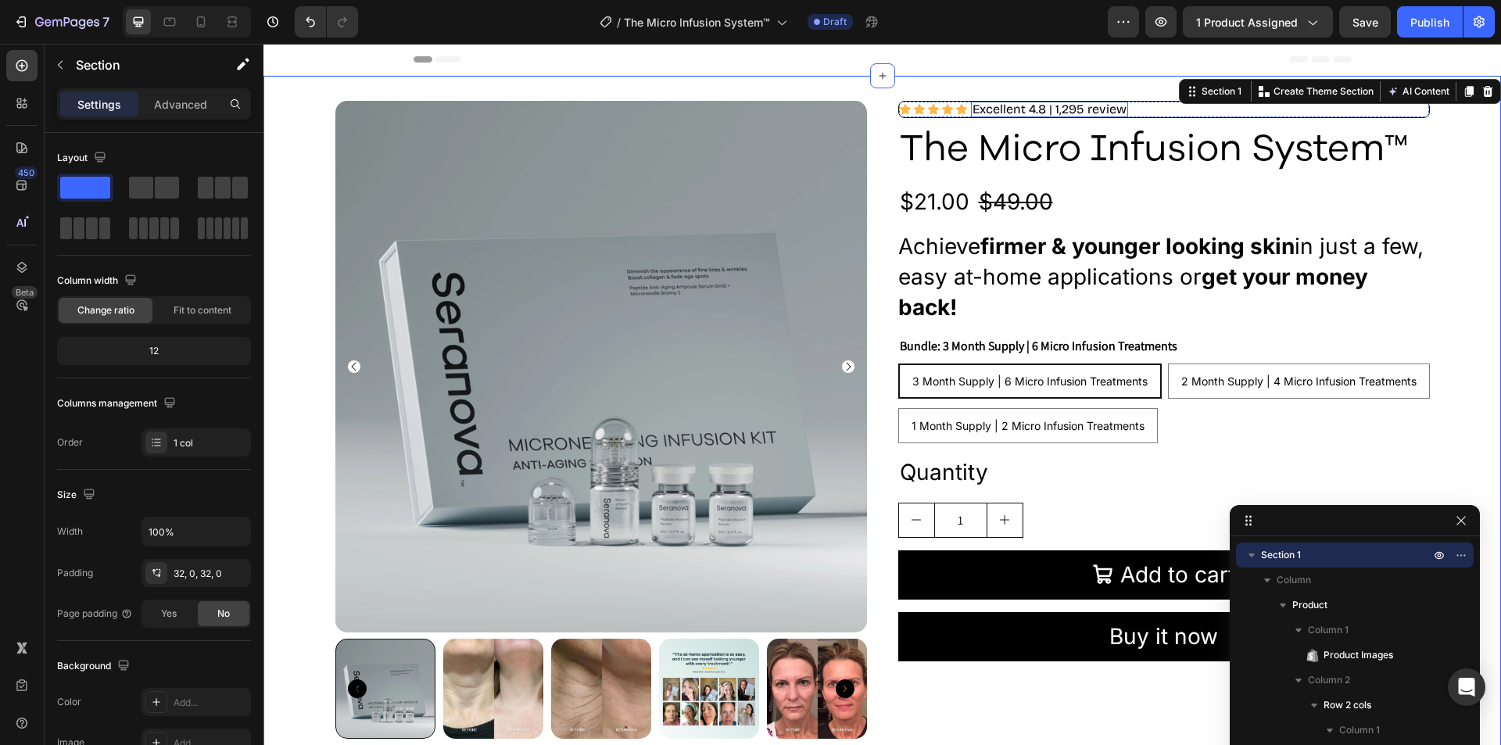
click at [1045, 104] on span "Excellent 4.8 | 1,295 review" at bounding box center [1050, 109] width 154 height 15
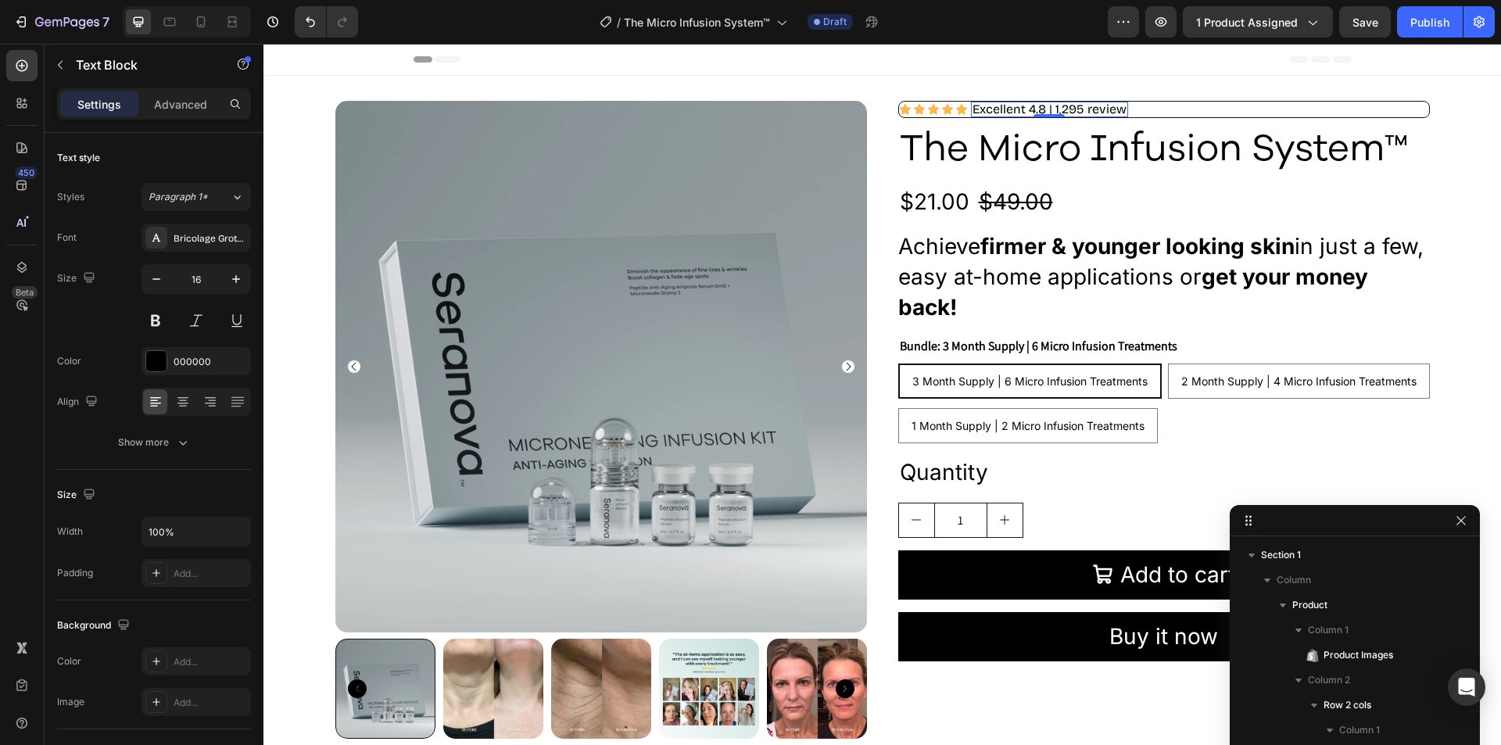
scroll to position [396, 0]
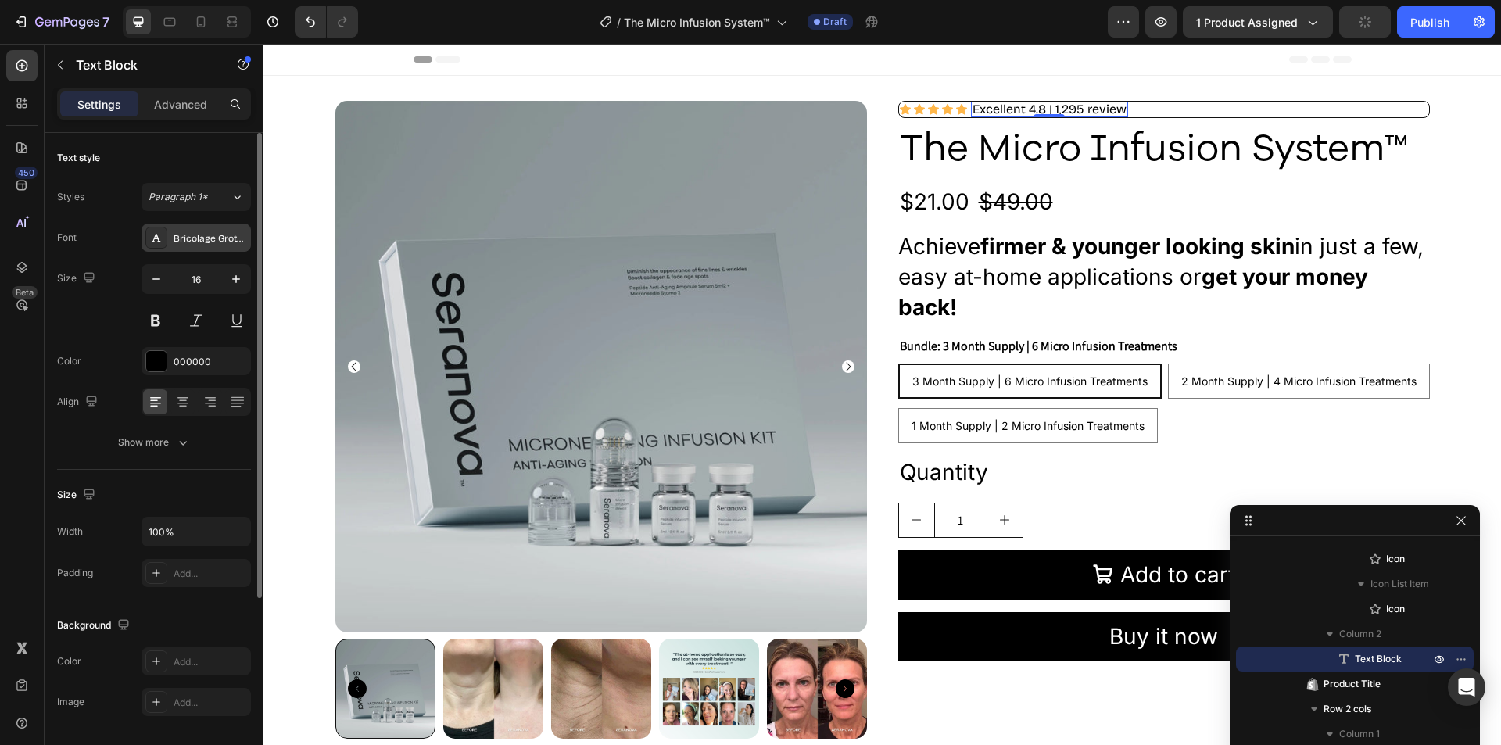
click at [195, 235] on div "Bricolage Grotesque" at bounding box center [210, 238] width 73 height 14
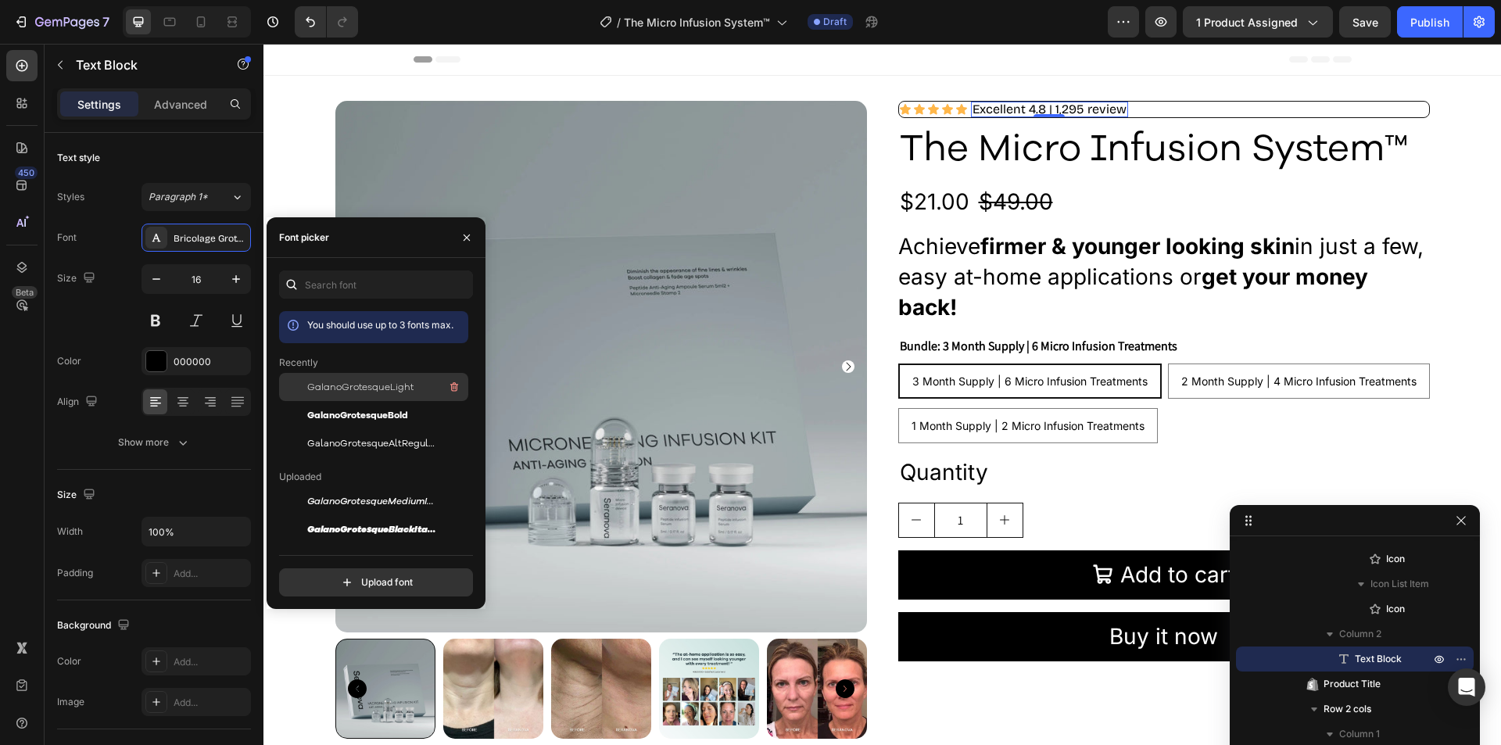
click at [414, 385] on div "GalanoGrotesqueLight" at bounding box center [386, 387] width 158 height 19
click at [354, 62] on div "Header" at bounding box center [882, 60] width 1238 height 32
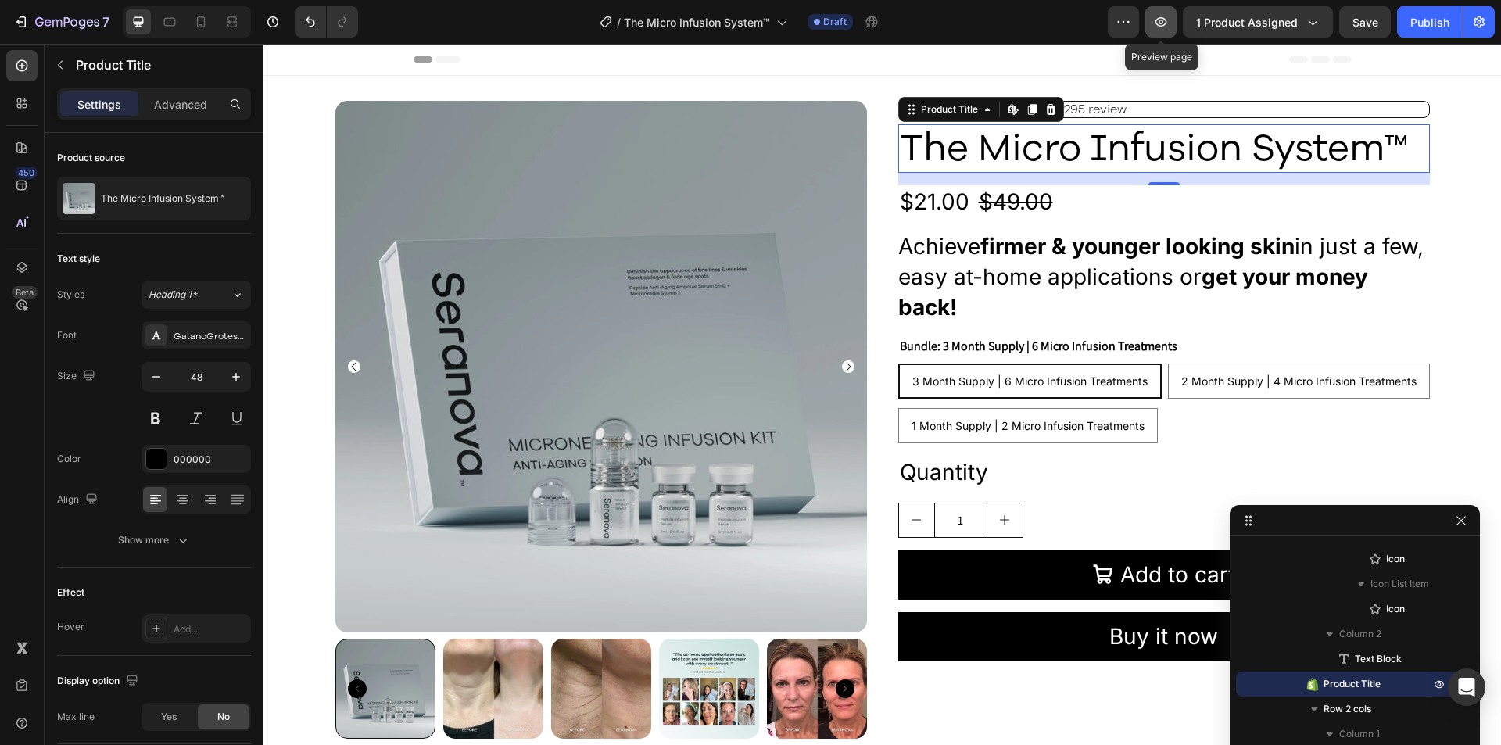
click at [1158, 16] on icon "button" at bounding box center [1161, 22] width 16 height 16
click at [25, 152] on icon at bounding box center [22, 148] width 16 height 16
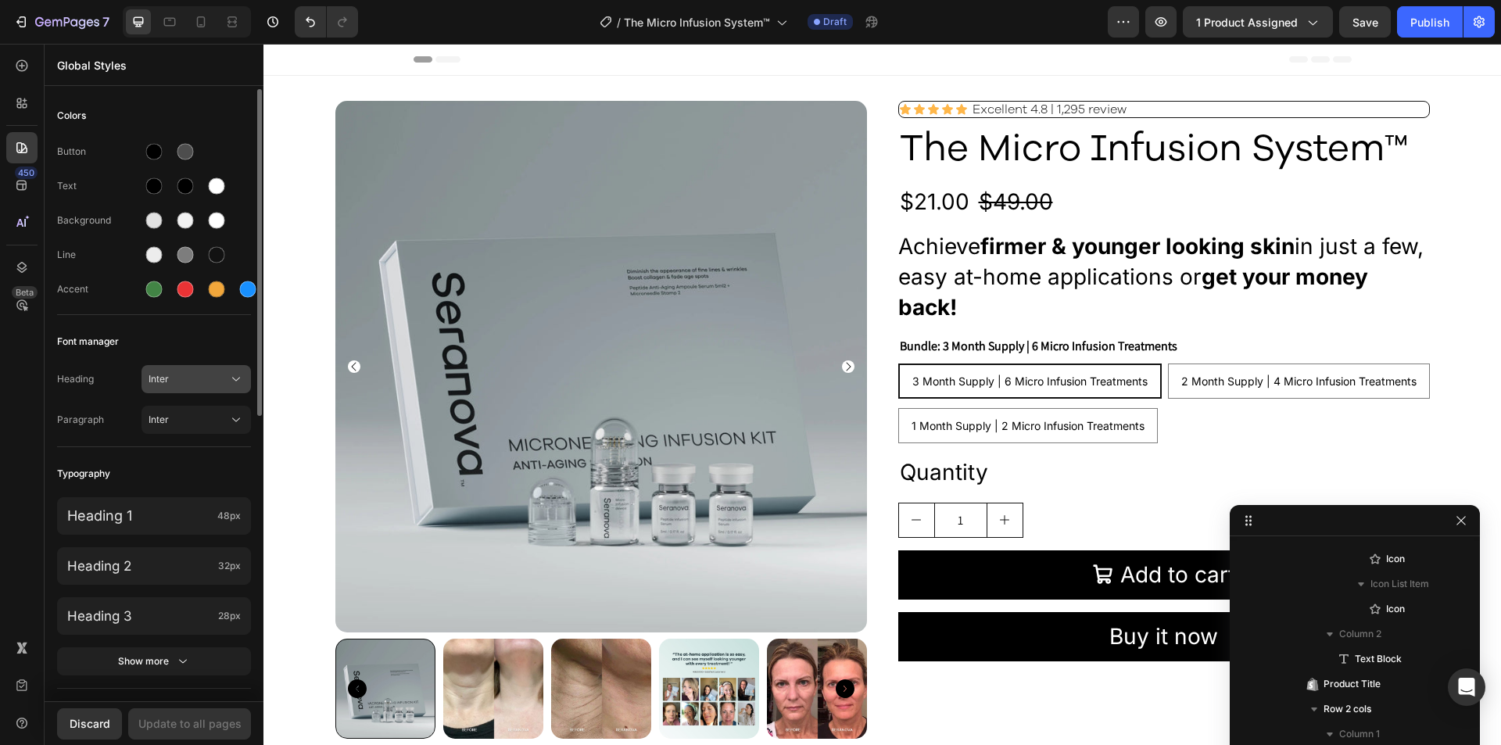
click at [186, 387] on button "Inter" at bounding box center [196, 379] width 109 height 28
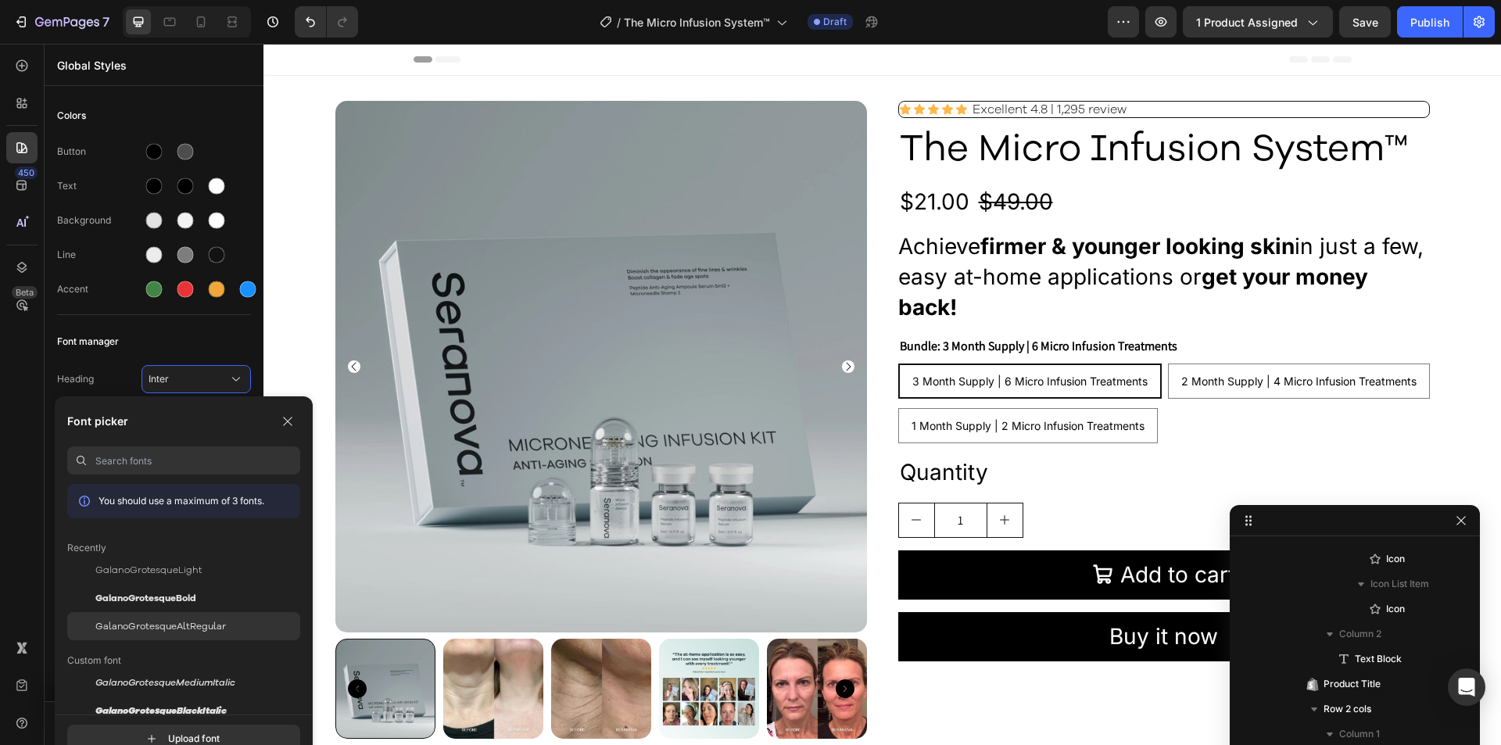
click at [186, 623] on span "GalanoGrotesqueAltRegular" at bounding box center [160, 626] width 131 height 14
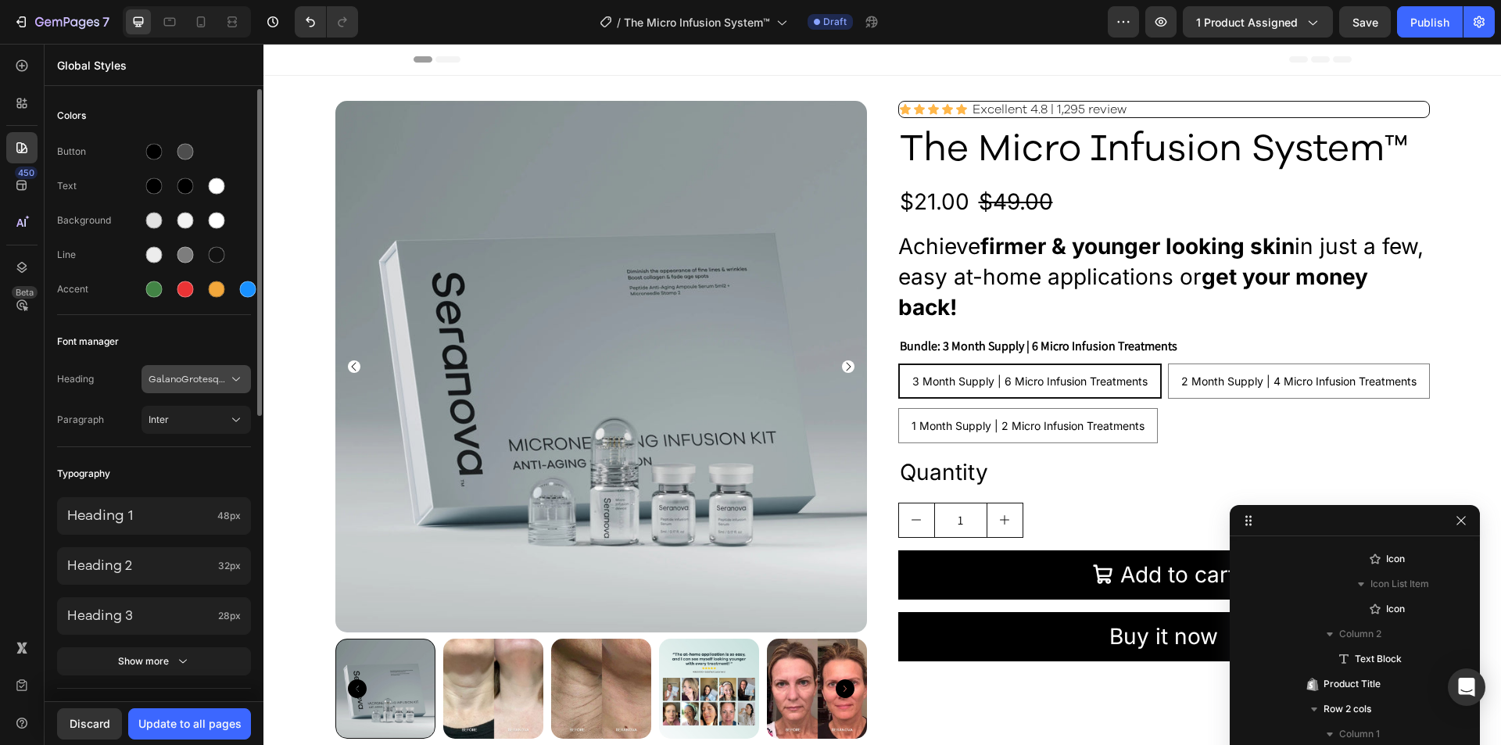
click at [189, 376] on span "GalanoGrotesqueAltRegular" at bounding box center [189, 379] width 80 height 14
click at [139, 338] on div "Font manager" at bounding box center [154, 342] width 194 height 28
click at [197, 415] on span "Inter" at bounding box center [189, 420] width 80 height 14
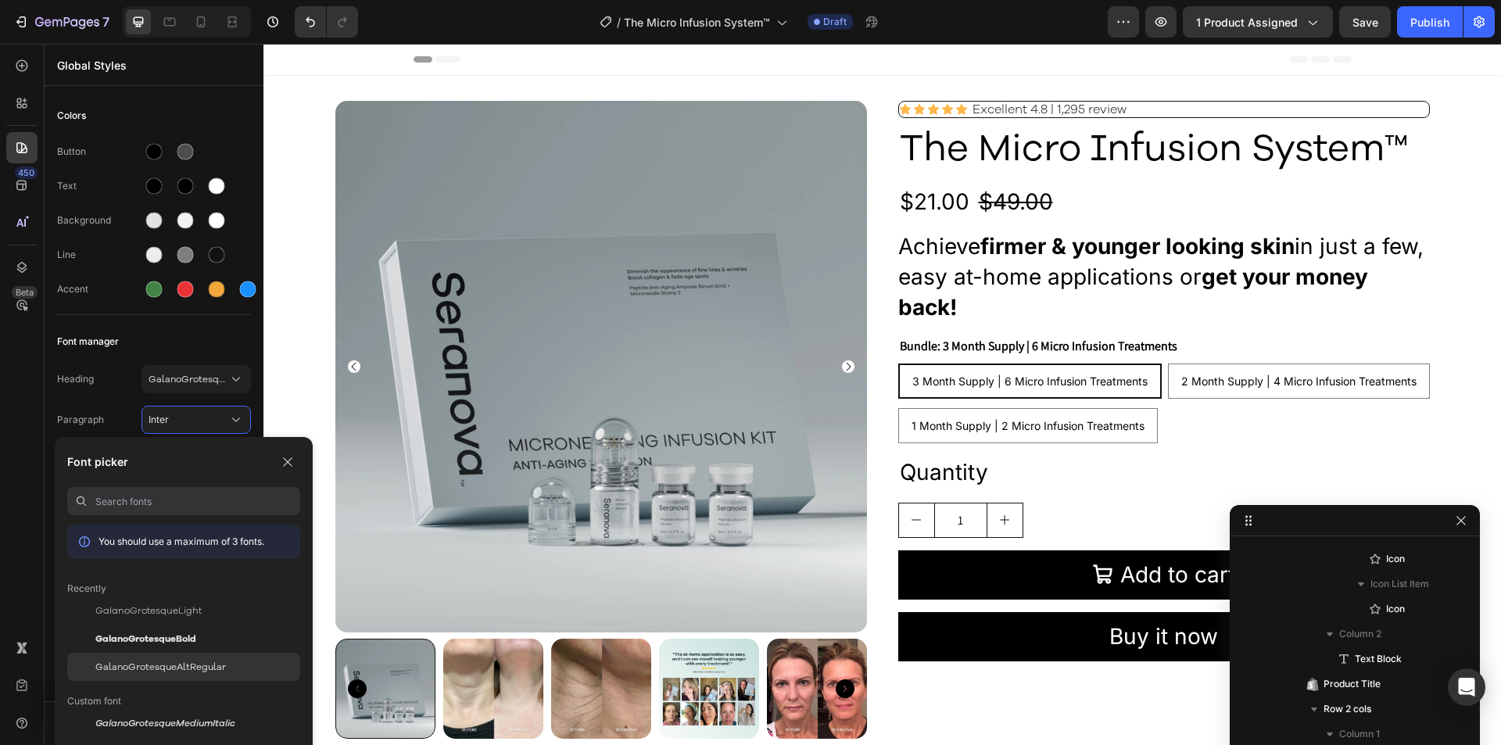
click at [217, 670] on span "GalanoGrotesqueAltRegular" at bounding box center [160, 667] width 131 height 14
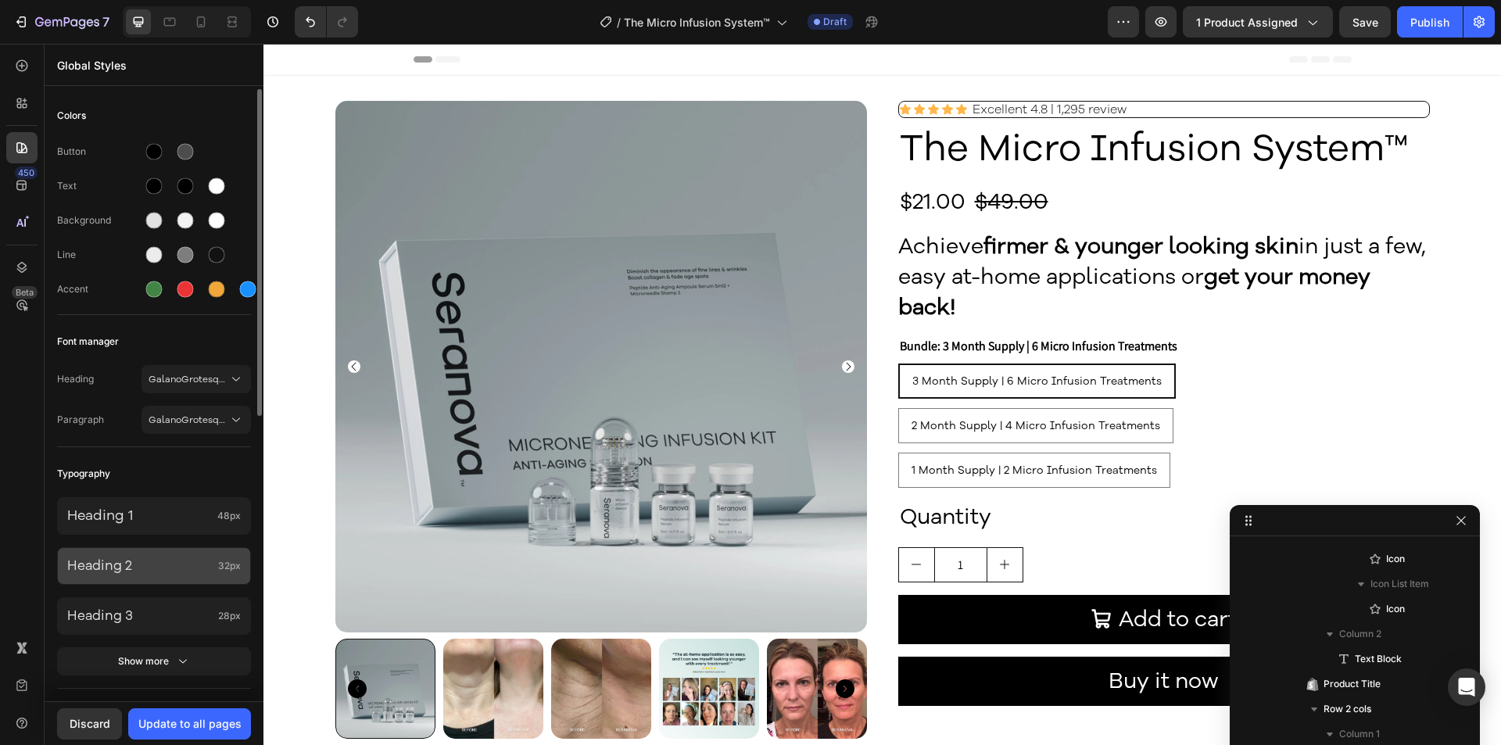
scroll to position [156, 0]
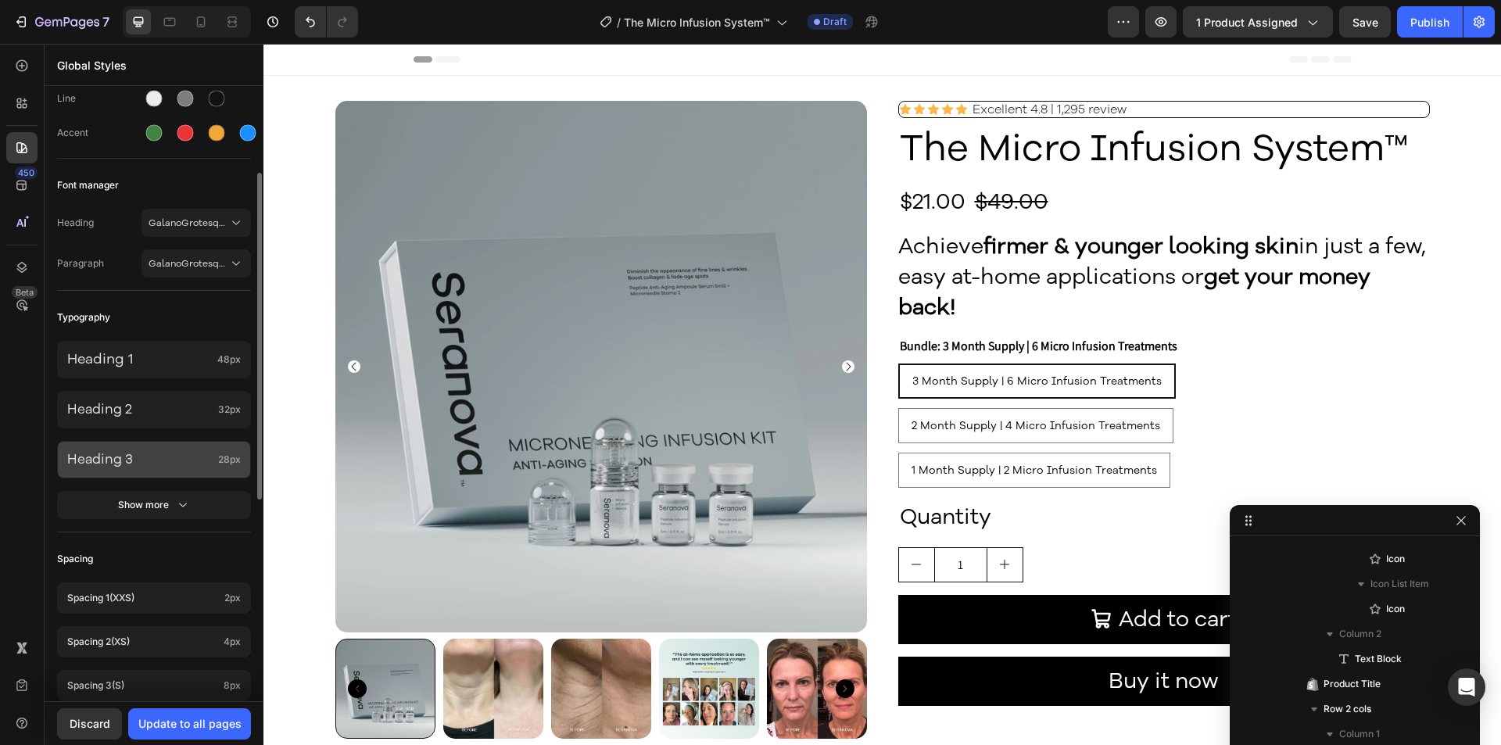
click at [143, 457] on p "Heading 3" at bounding box center [139, 459] width 145 height 17
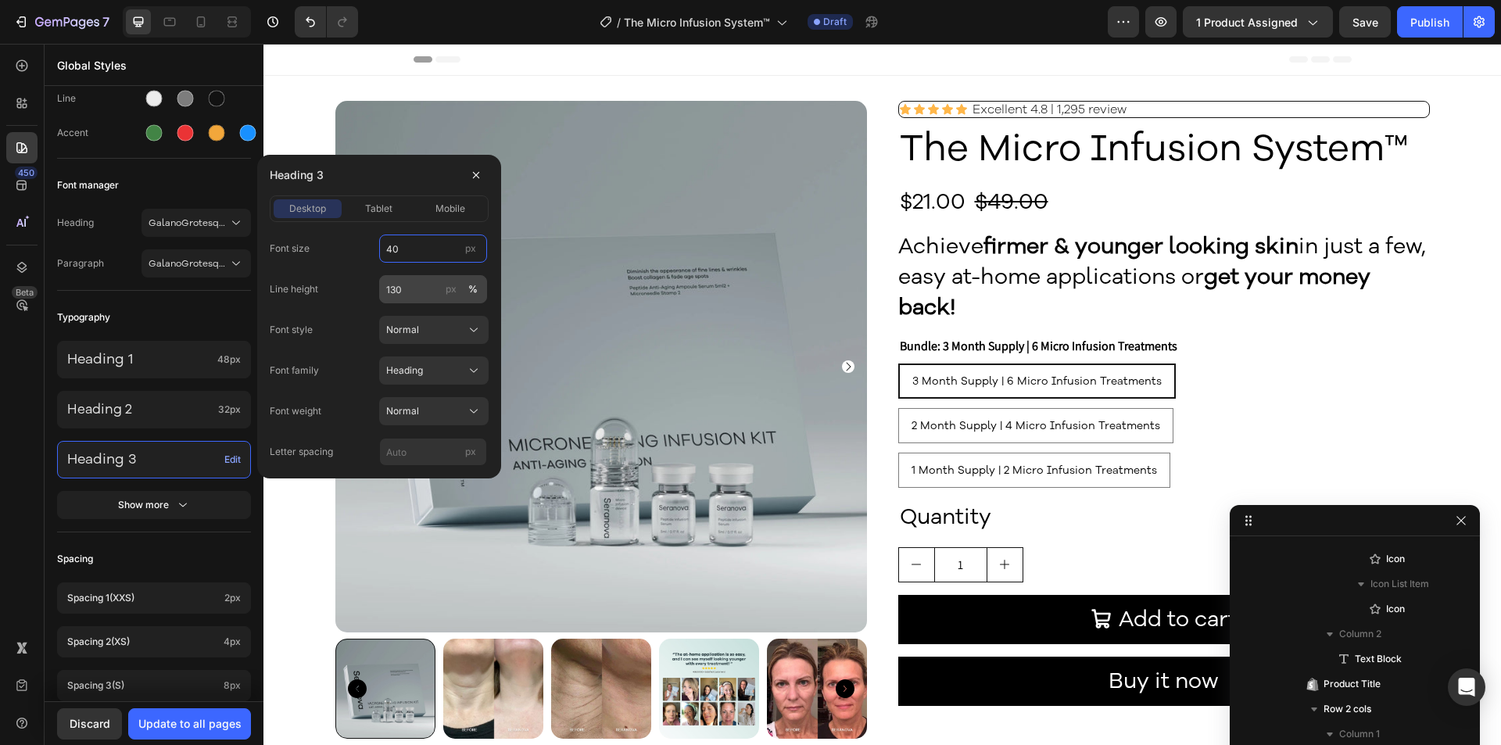
type input "40"
click at [405, 289] on input "130" at bounding box center [433, 289] width 108 height 28
